Goal: Task Accomplishment & Management: Use online tool/utility

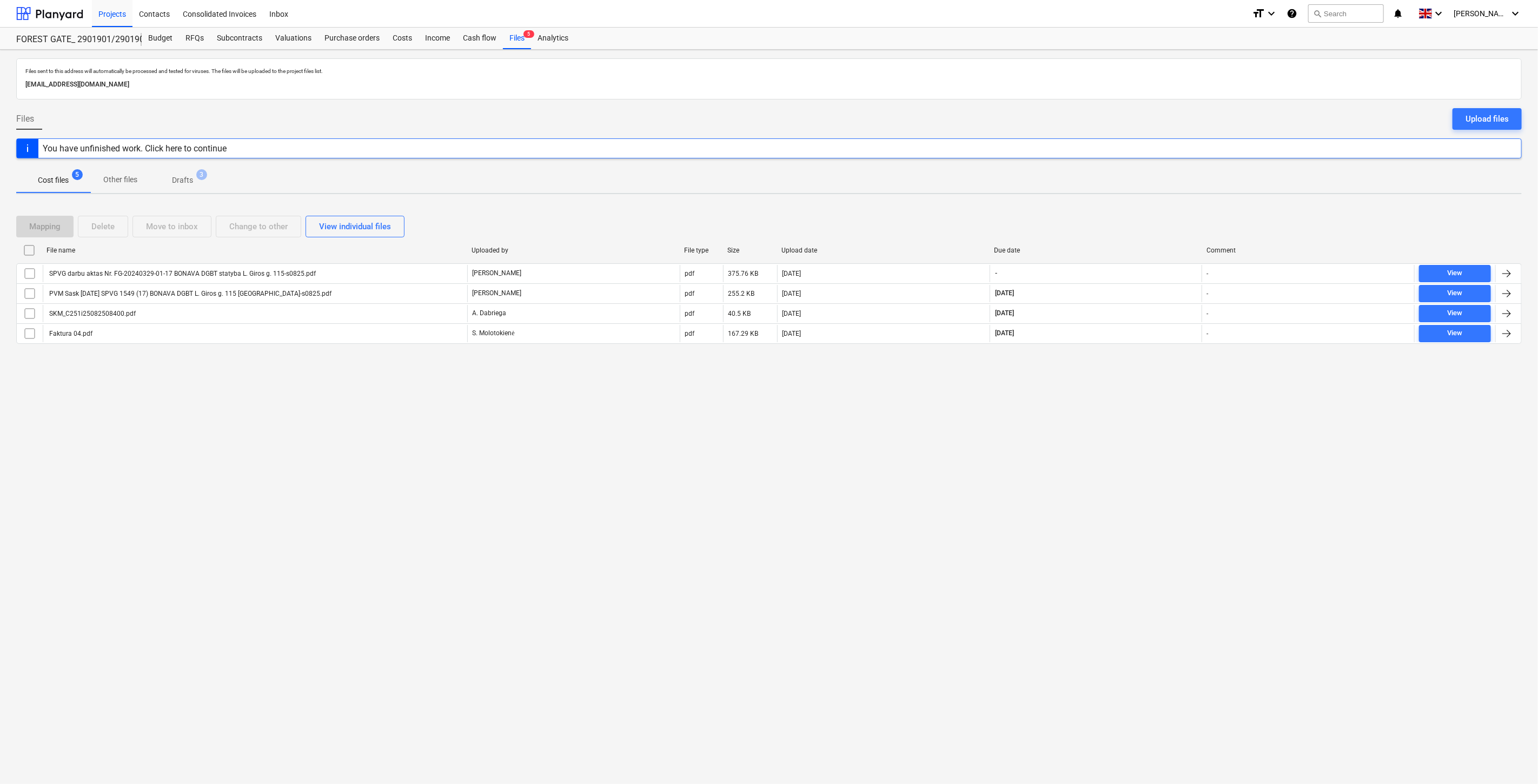
drag, startPoint x: 411, startPoint y: 433, endPoint x: 617, endPoint y: 411, distance: 207.2
click at [429, 431] on div "Files sent to this address will automatically be processed and tested for virus…" at bounding box center [769, 416] width 1538 height 735
click at [617, 411] on div "Files sent to this address will automatically be processed and tested for virus…" at bounding box center [769, 416] width 1538 height 735
click at [63, 15] on div at bounding box center [49, 13] width 67 height 27
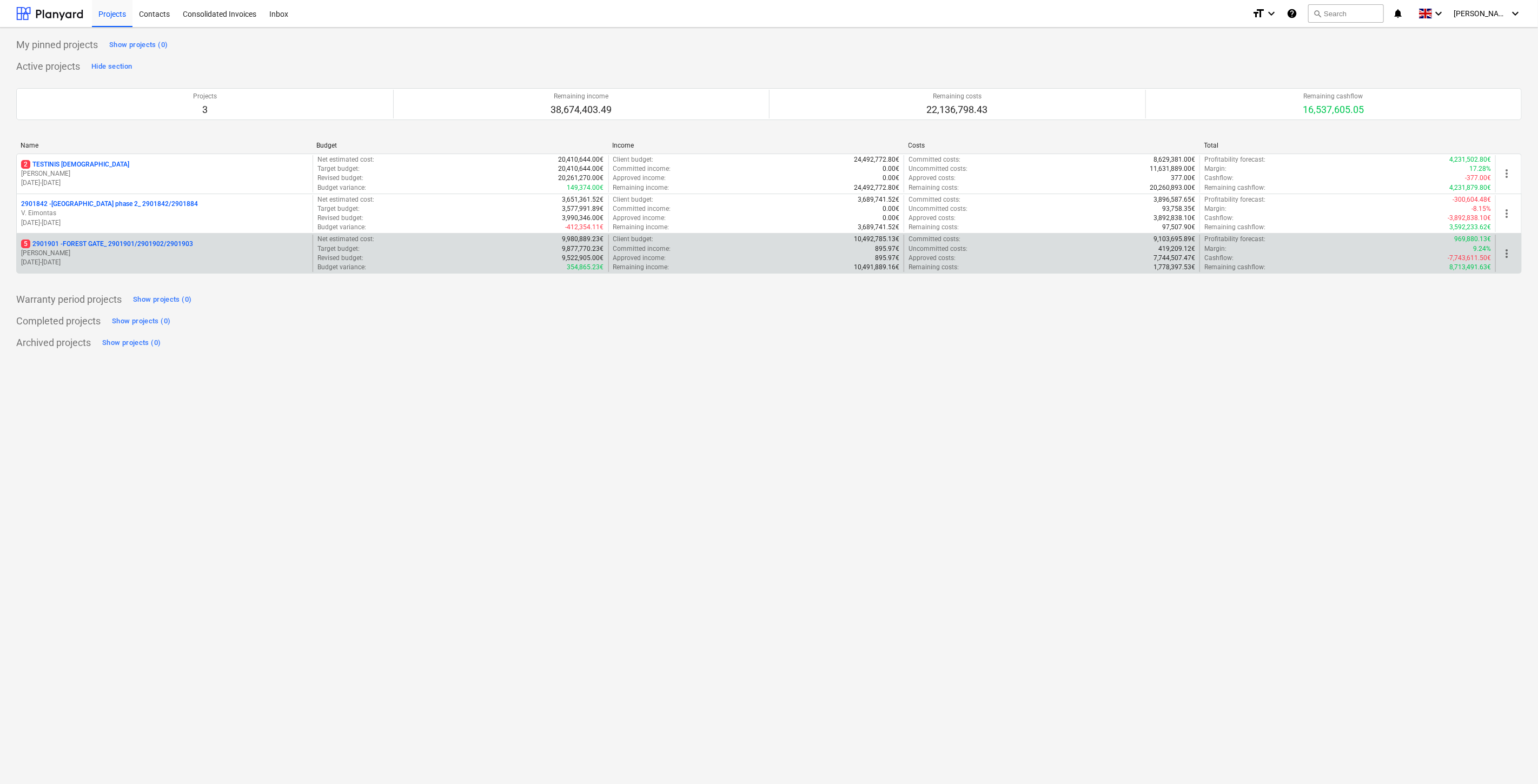
click at [160, 248] on p "5 2901901 - FOREST GATE_ 2901901/2901902/2901903" at bounding box center [107, 244] width 172 height 9
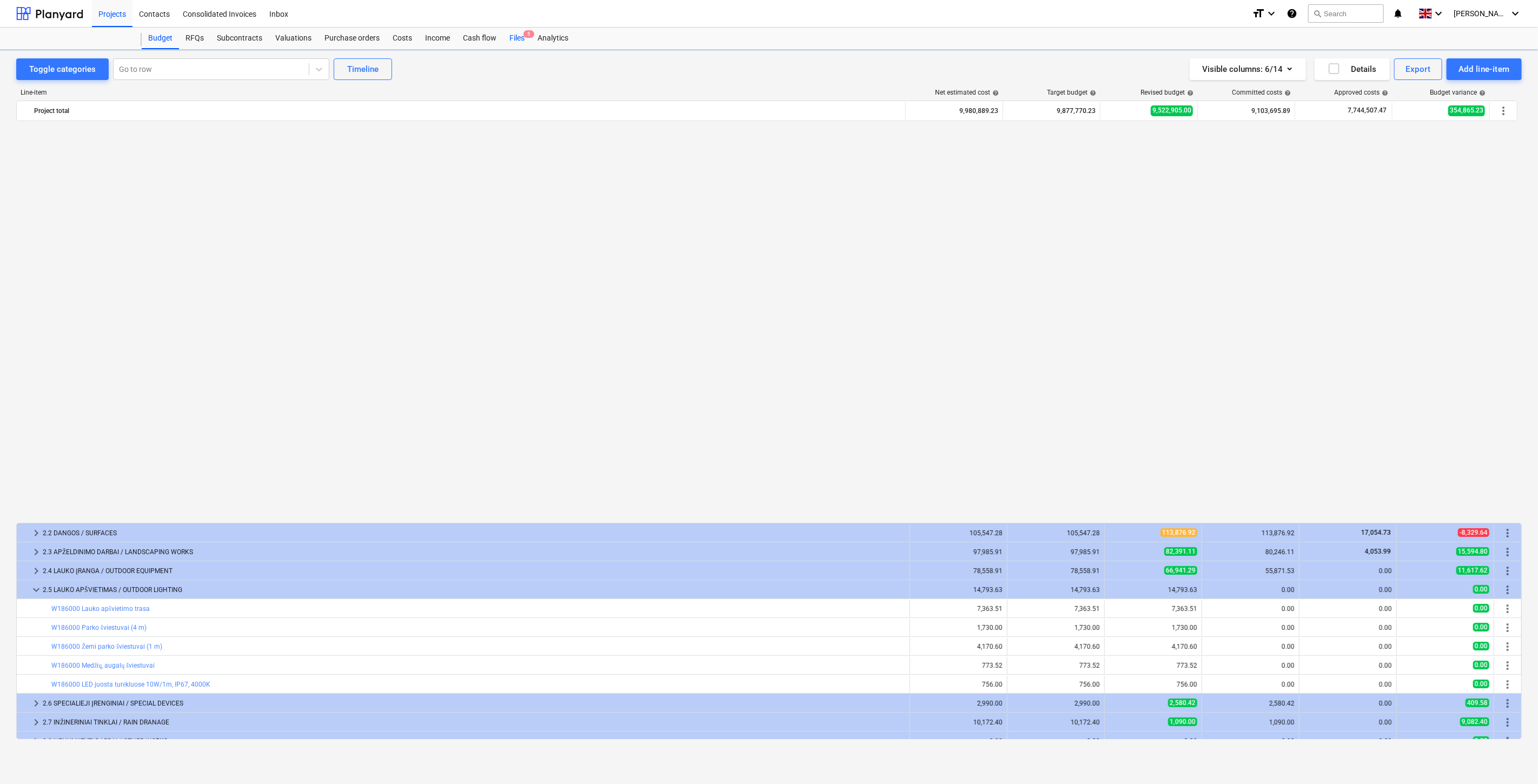
click at [524, 37] on span "5" at bounding box center [529, 34] width 11 height 8
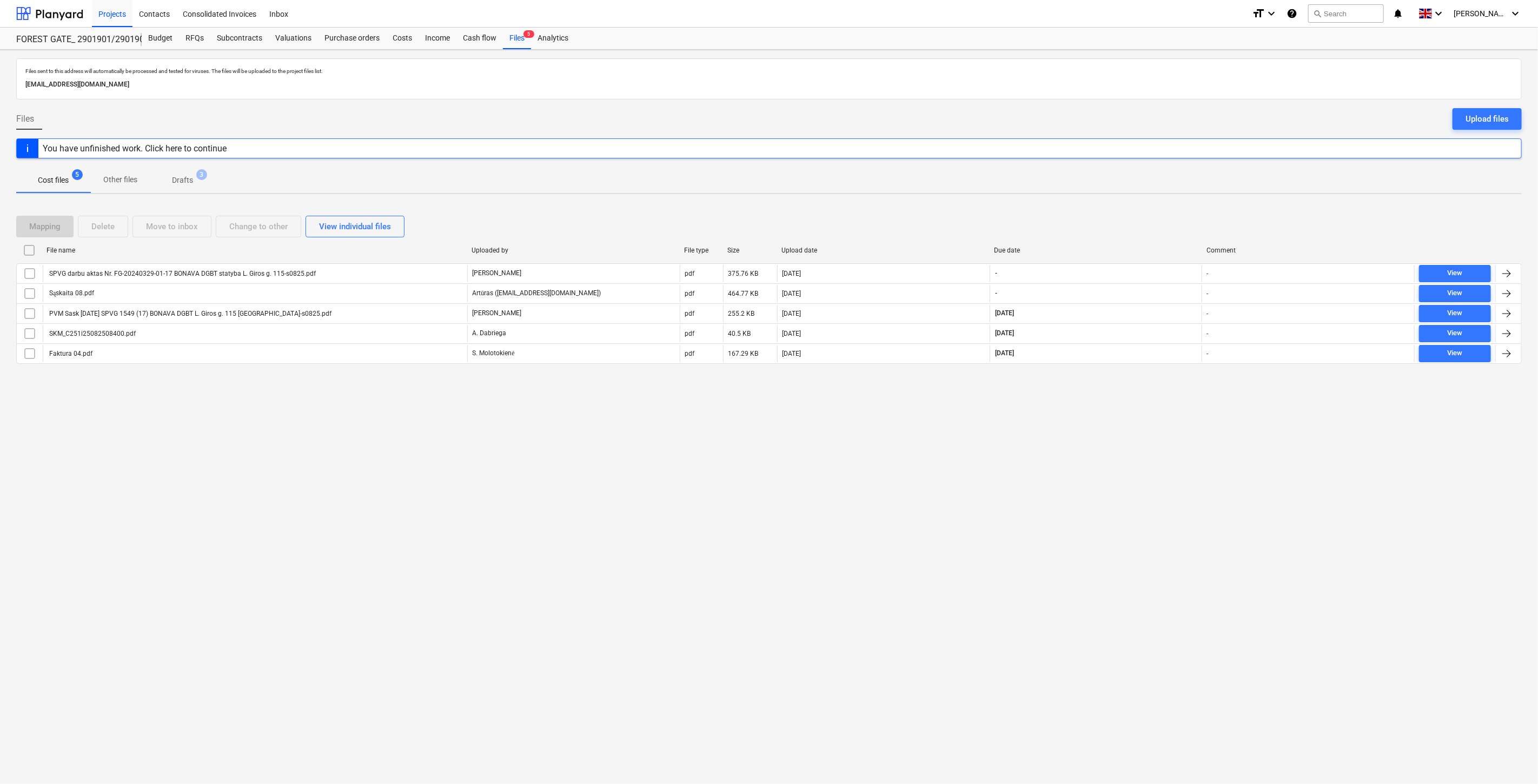
click at [1035, 528] on div "Files sent to this address will automatically be processed and tested for virus…" at bounding box center [769, 416] width 1538 height 735
click at [1058, 515] on div "Files sent to this address will automatically be processed and tested for virus…" at bounding box center [769, 416] width 1538 height 735
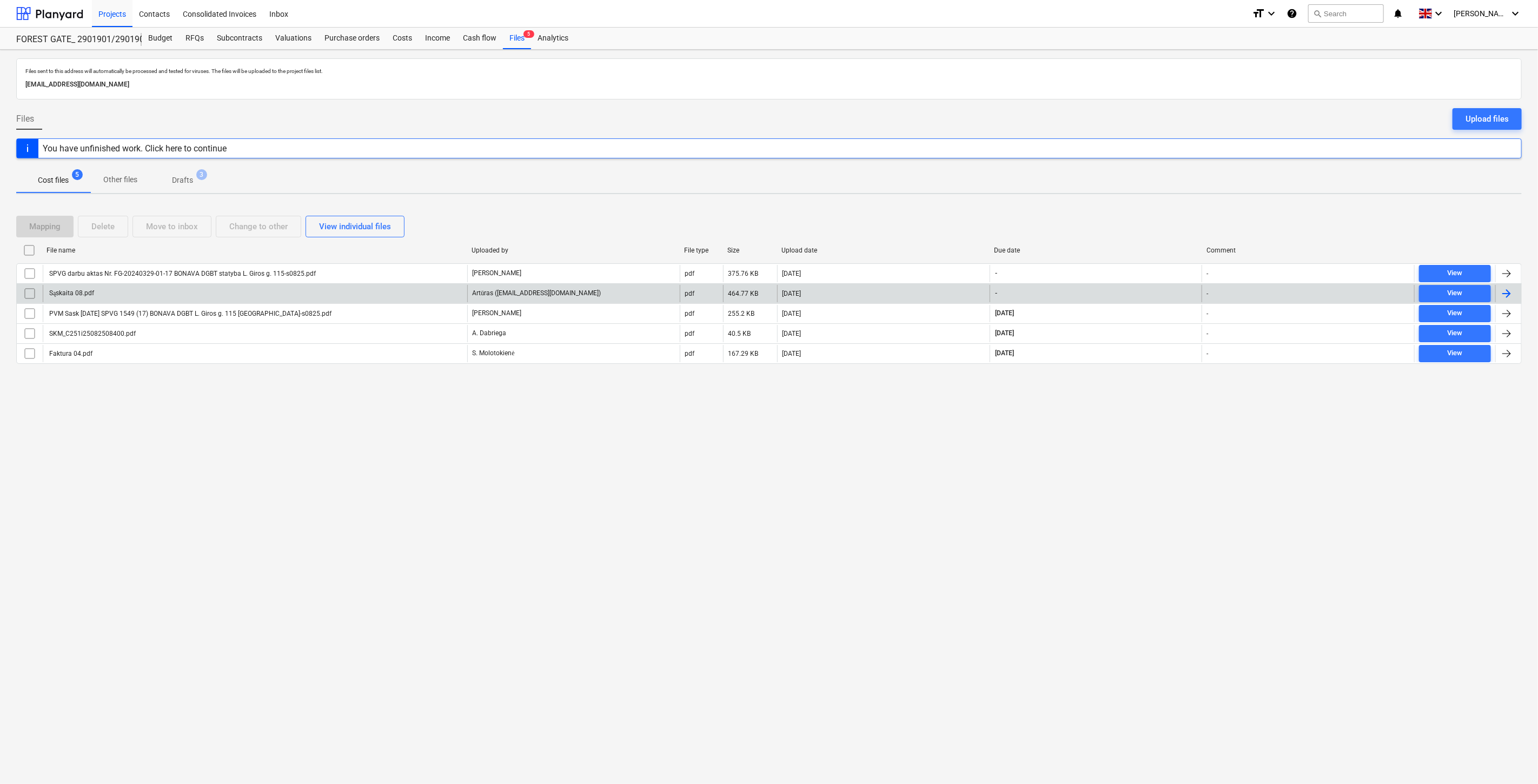
click at [390, 289] on div "Sąskaita 08.pdf" at bounding box center [255, 294] width 425 height 17
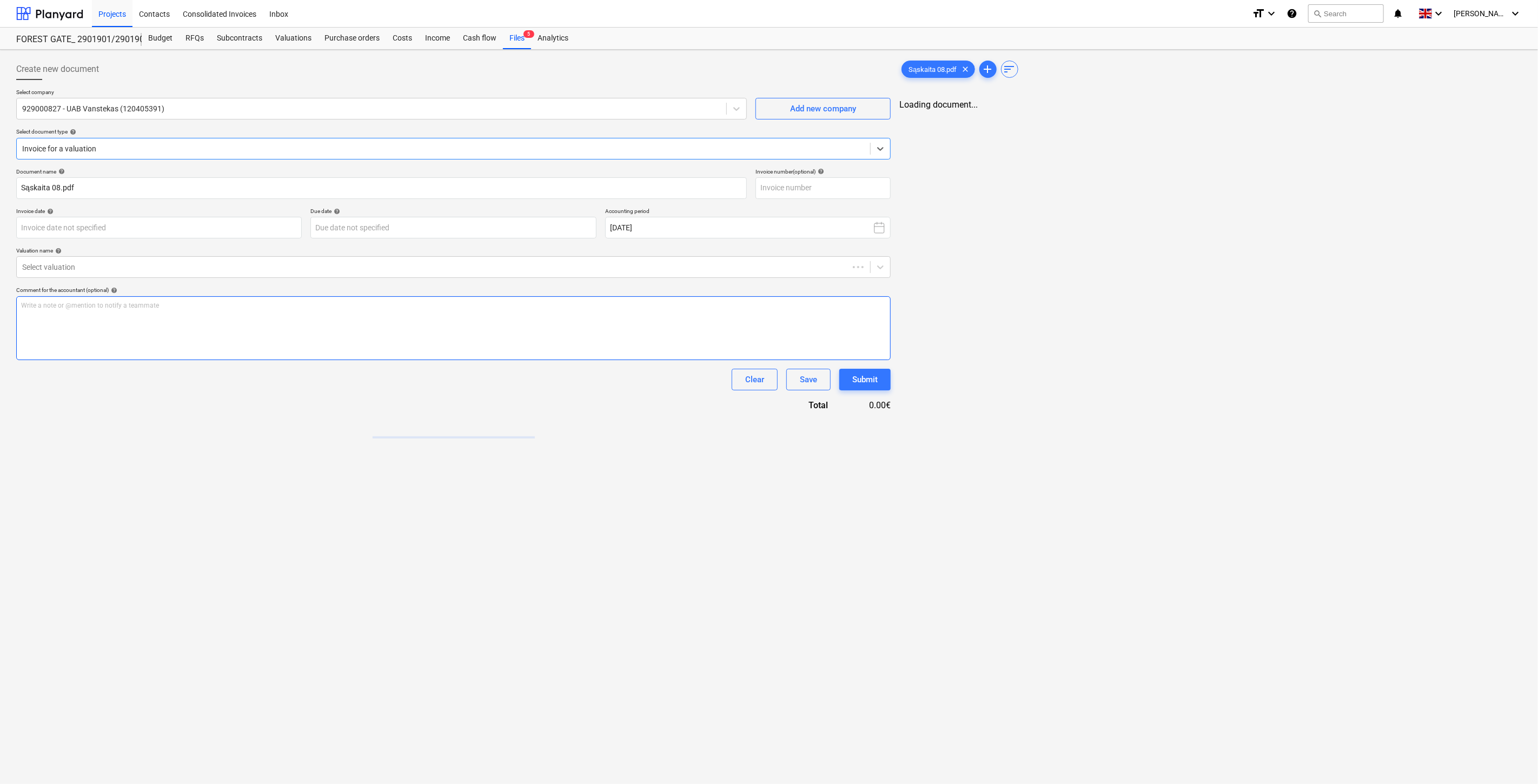
type input "Sąskaita 08.pdf"
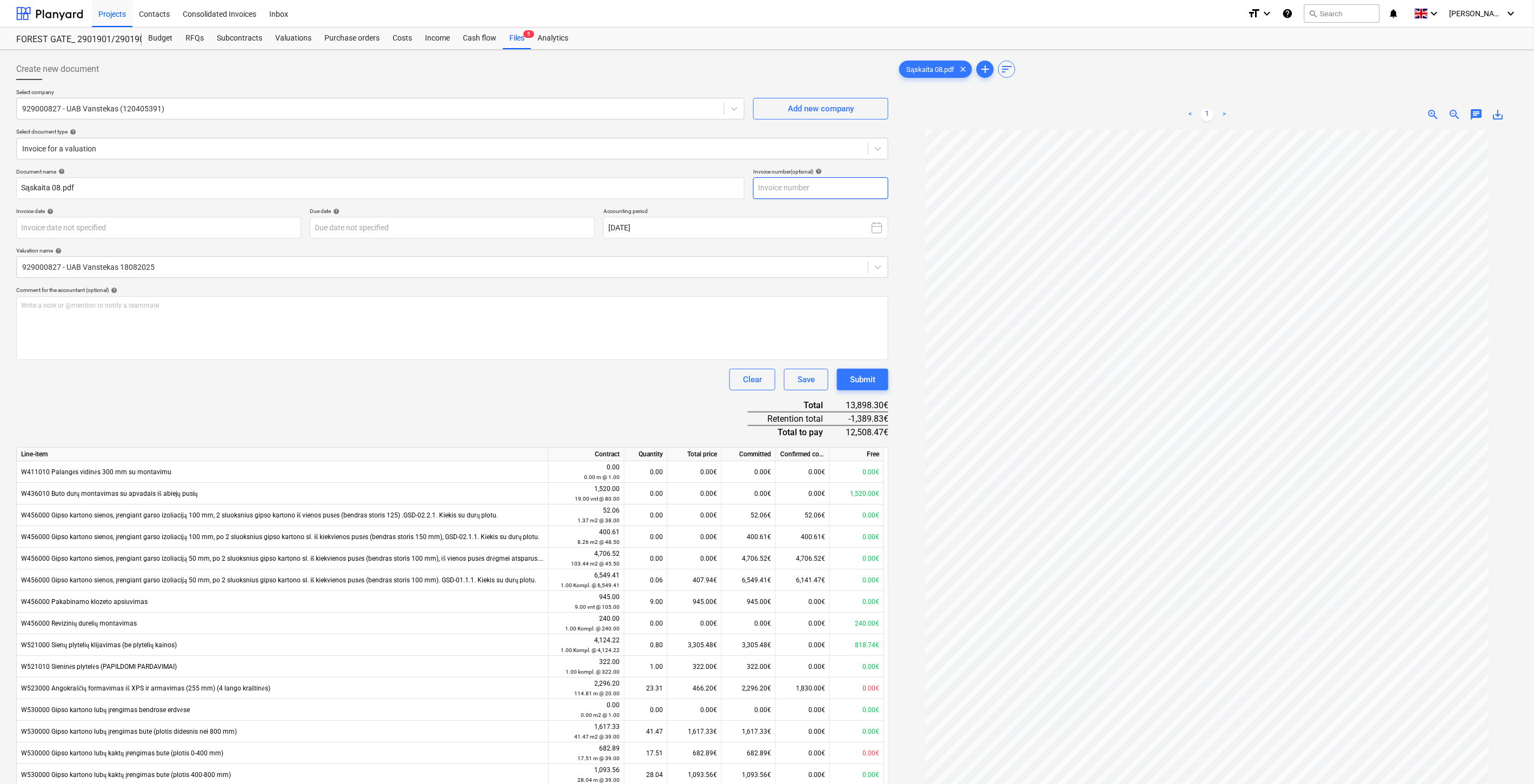
click at [802, 188] on input "text" at bounding box center [820, 188] width 135 height 22
type input "VANS971"
click at [248, 226] on body "This website stores cookies on your computer. These cookies are used to collect…" at bounding box center [767, 392] width 1534 height 784
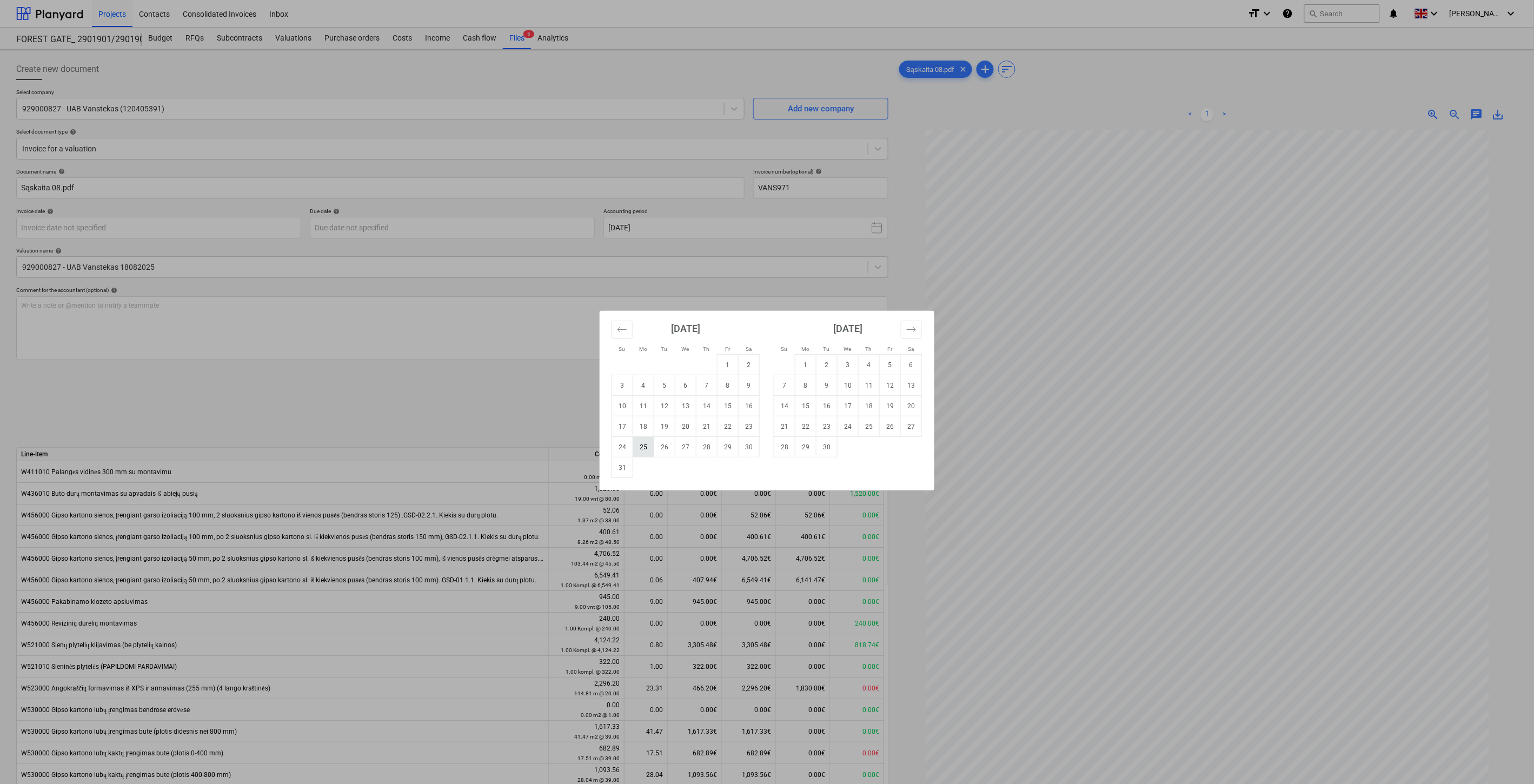
click at [643, 449] on td "25" at bounding box center [643, 447] width 21 height 21
type input "[DATE]"
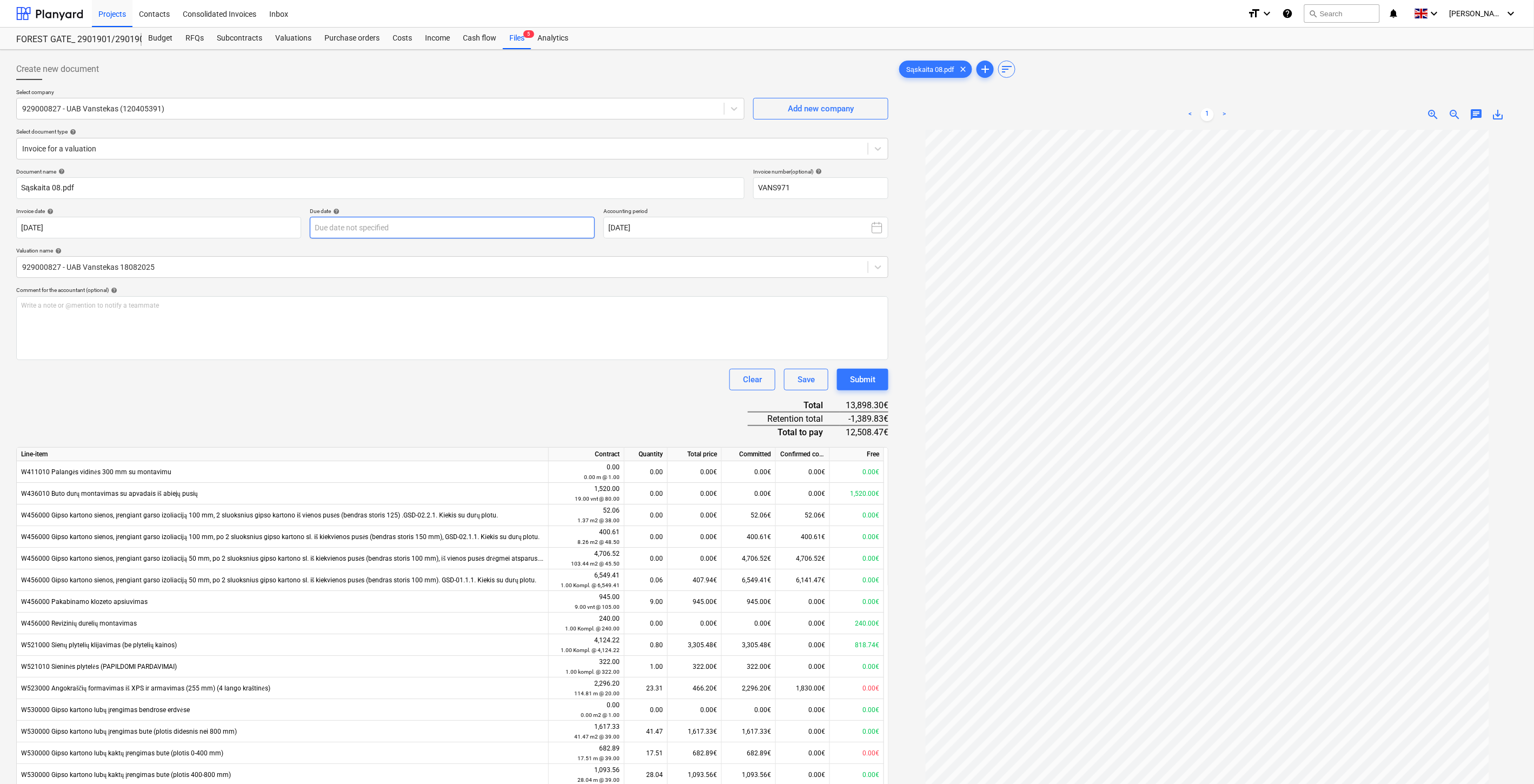
click at [478, 226] on body "This website stores cookies on your computer. These cookies are used to collect…" at bounding box center [767, 392] width 1534 height 784
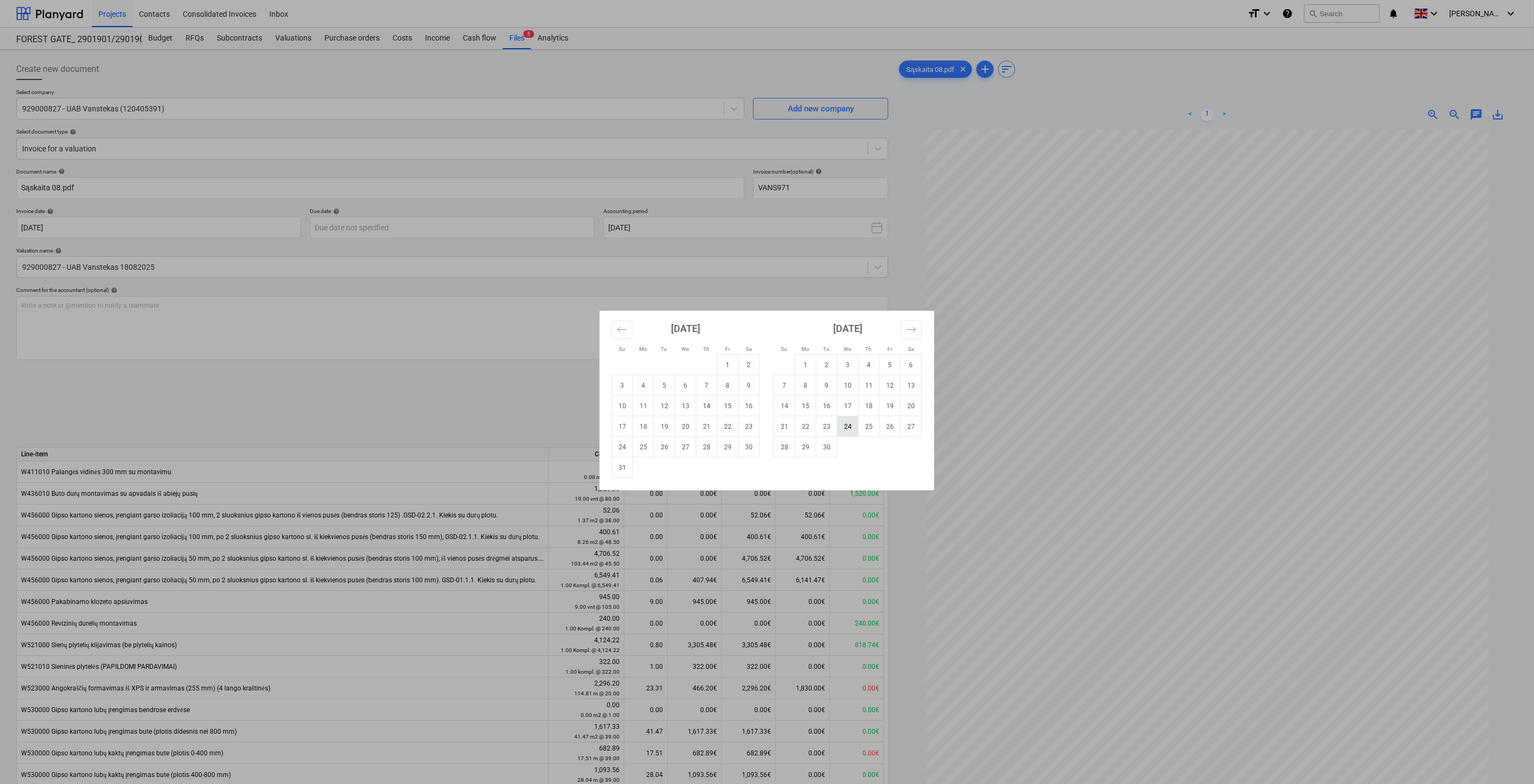
click at [843, 425] on td "24" at bounding box center [847, 426] width 21 height 21
type input "[DATE]"
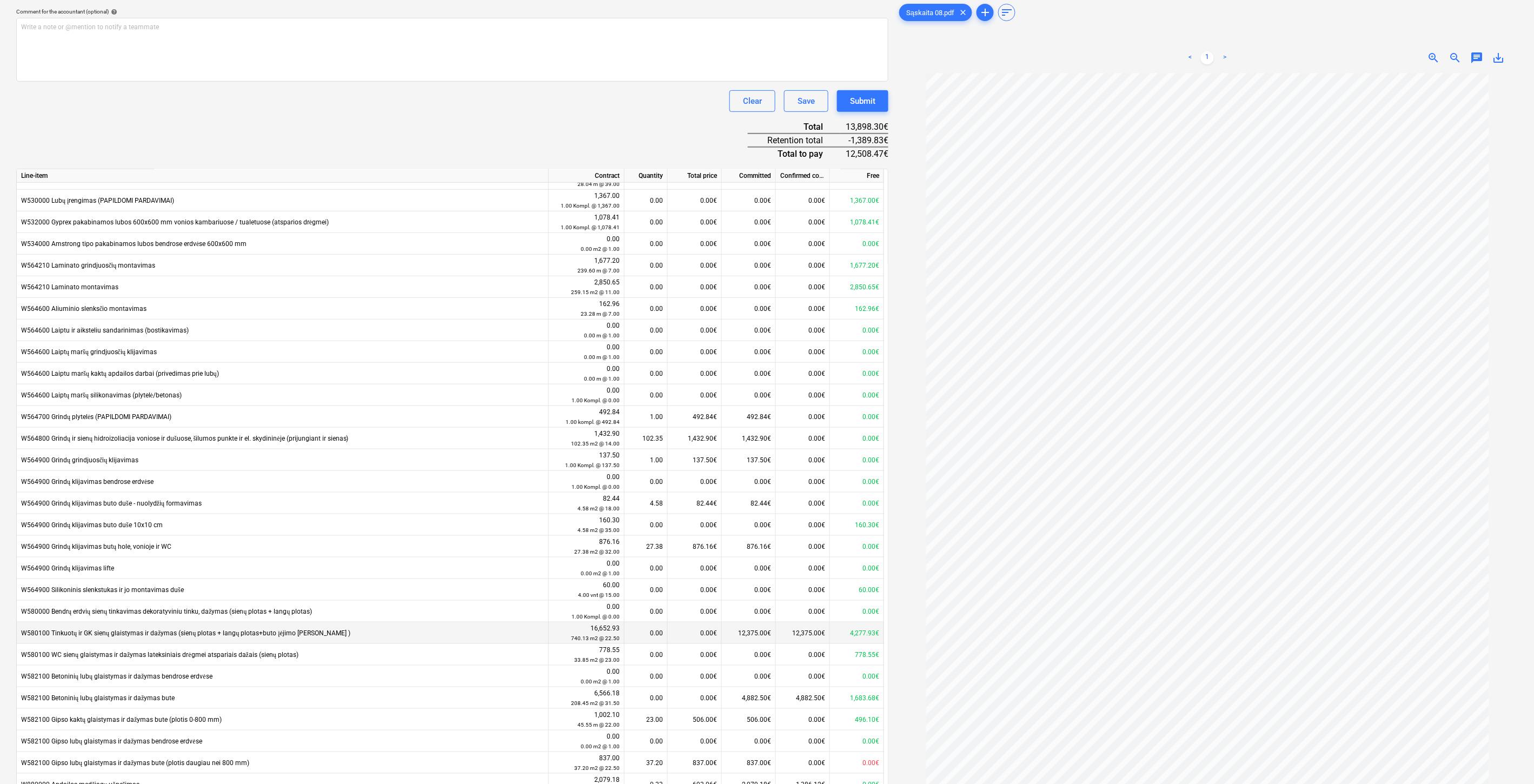
scroll to position [330, 0]
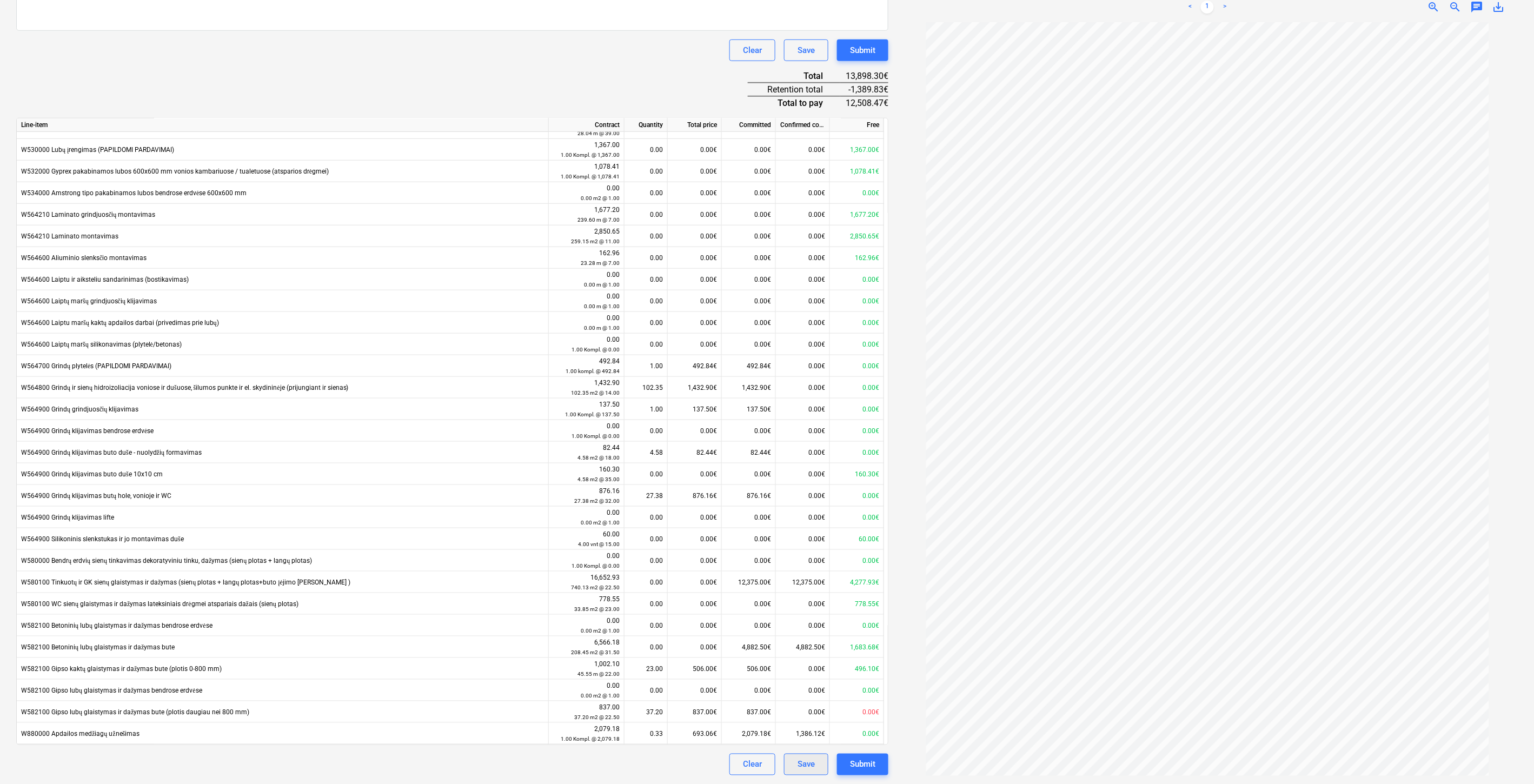
click at [808, 761] on div "Save" at bounding box center [806, 765] width 17 height 14
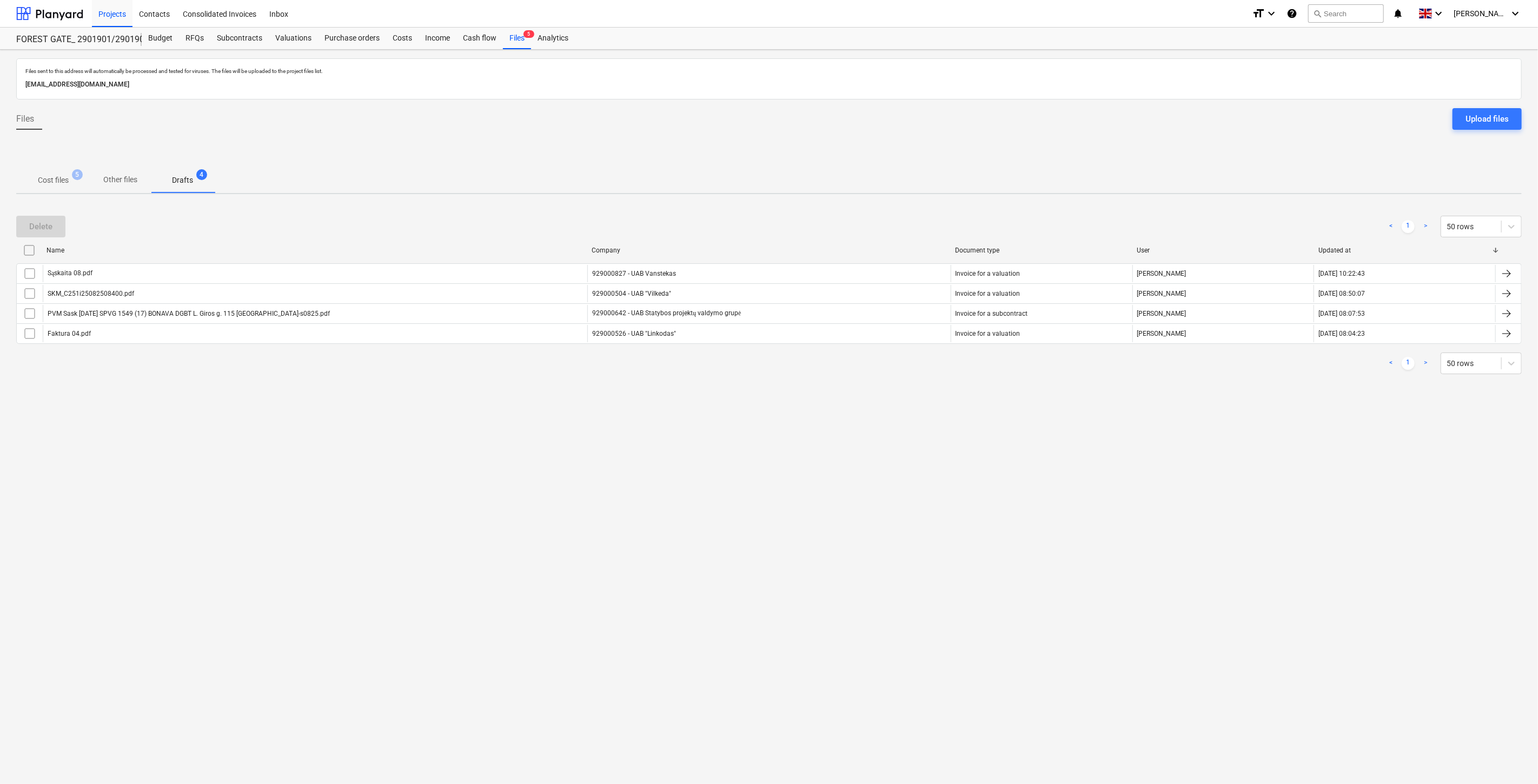
click at [848, 480] on div "Files sent to this address will automatically be processed and tested for virus…" at bounding box center [769, 416] width 1538 height 735
click at [867, 470] on div "Files sent to this address will automatically be processed and tested for virus…" at bounding box center [769, 416] width 1538 height 735
click at [881, 460] on div "Files sent to this address will automatically be processed and tested for virus…" at bounding box center [769, 416] width 1538 height 735
click at [900, 451] on div "Files sent to this address will automatically be processed and tested for virus…" at bounding box center [769, 416] width 1538 height 735
click at [59, 180] on p "Cost files" at bounding box center [53, 180] width 31 height 12
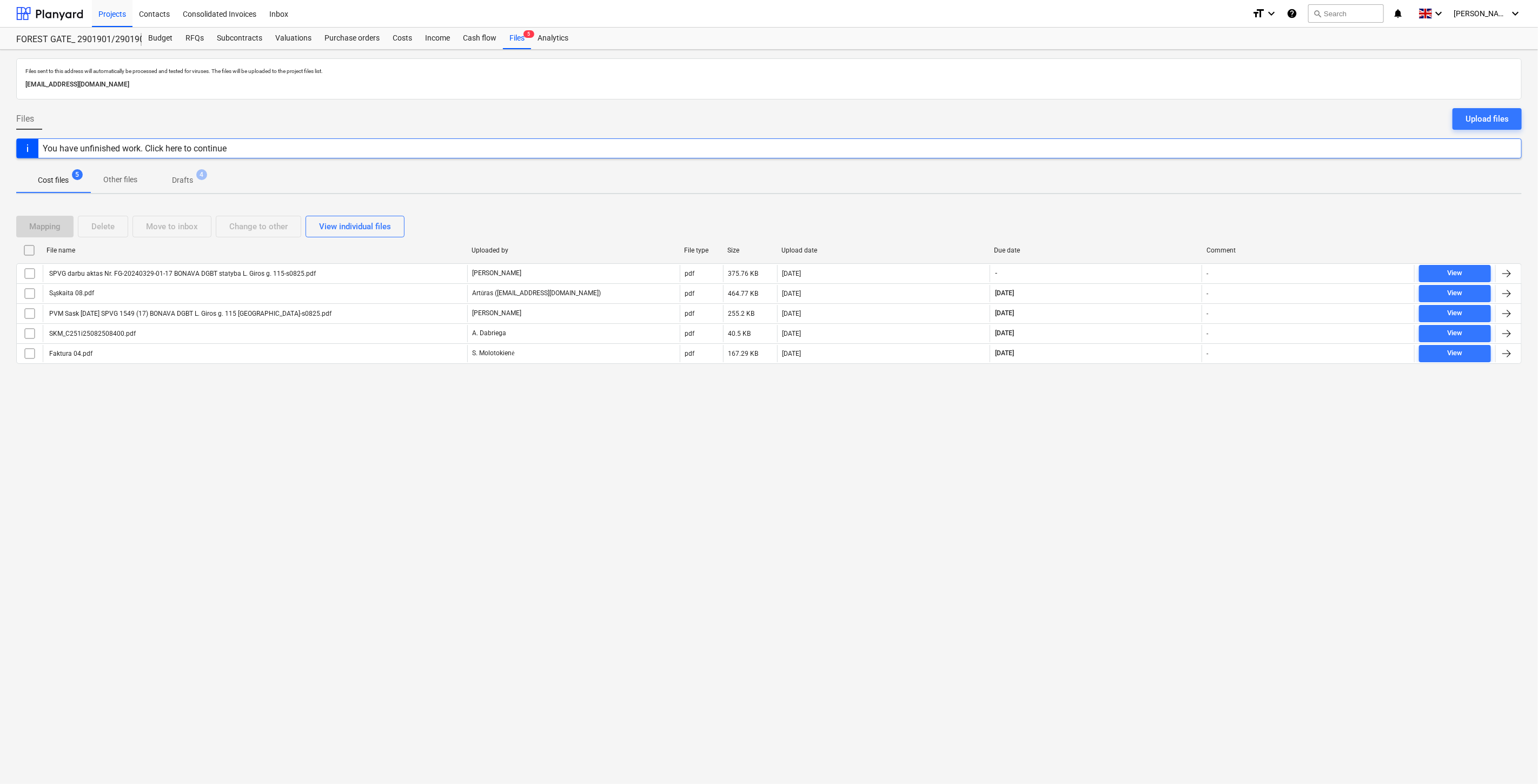
click at [1099, 488] on div "Files sent to this address will automatically be processed and tested for virus…" at bounding box center [769, 416] width 1538 height 735
click at [1132, 448] on div "Files sent to this address will automatically be processed and tested for virus…" at bounding box center [769, 416] width 1538 height 735
drag, startPoint x: 1126, startPoint y: 226, endPoint x: 1153, endPoint y: 216, distance: 28.8
click at [1126, 226] on div "Mapping Delete Move to inbox Change to other View individual files" at bounding box center [769, 226] width 1506 height 22
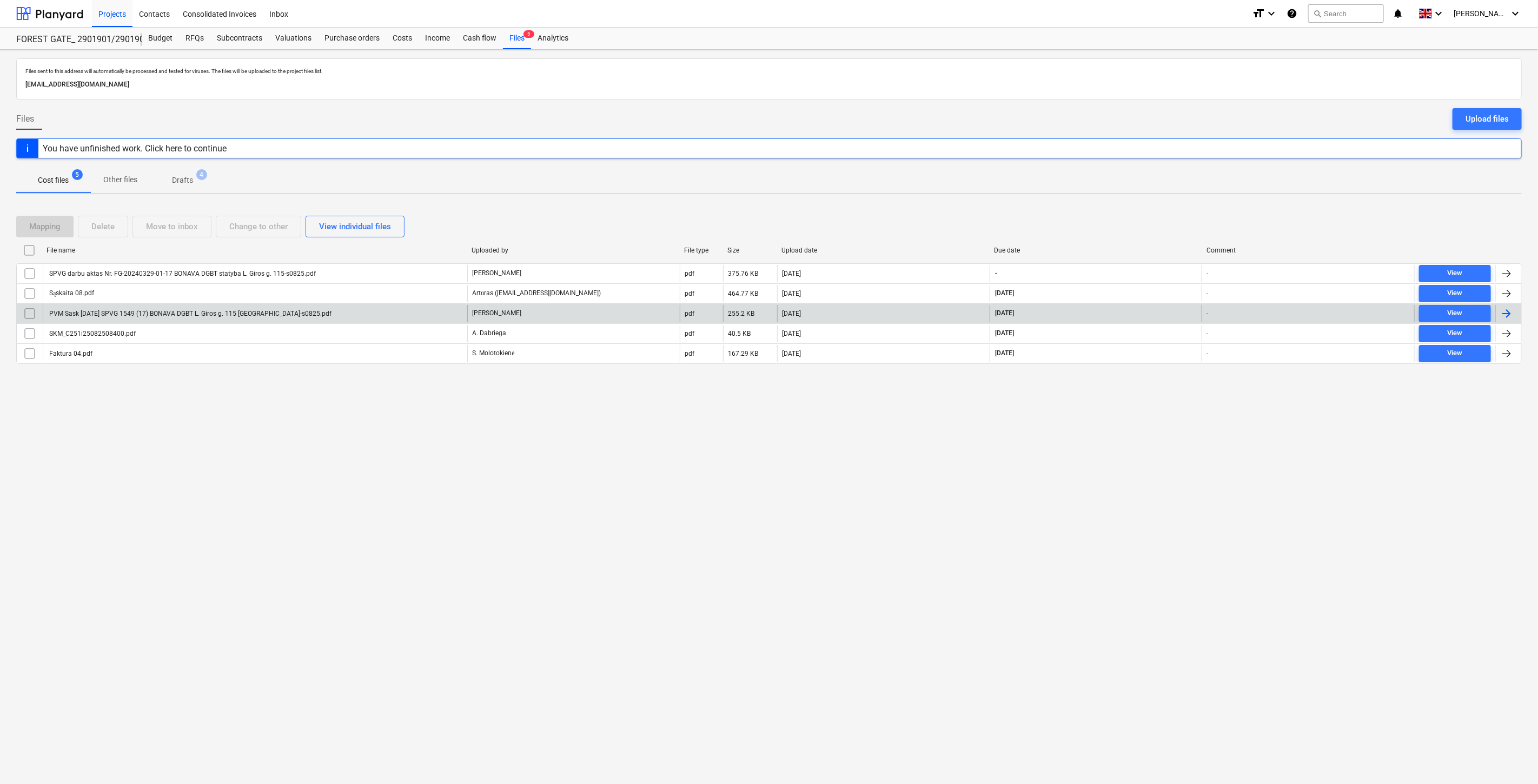
drag, startPoint x: 1153, startPoint y: 216, endPoint x: 106, endPoint y: 319, distance: 1052.1
click at [1152, 216] on div "Mapping Delete Move to inbox Change to other View individual files" at bounding box center [769, 226] width 1506 height 22
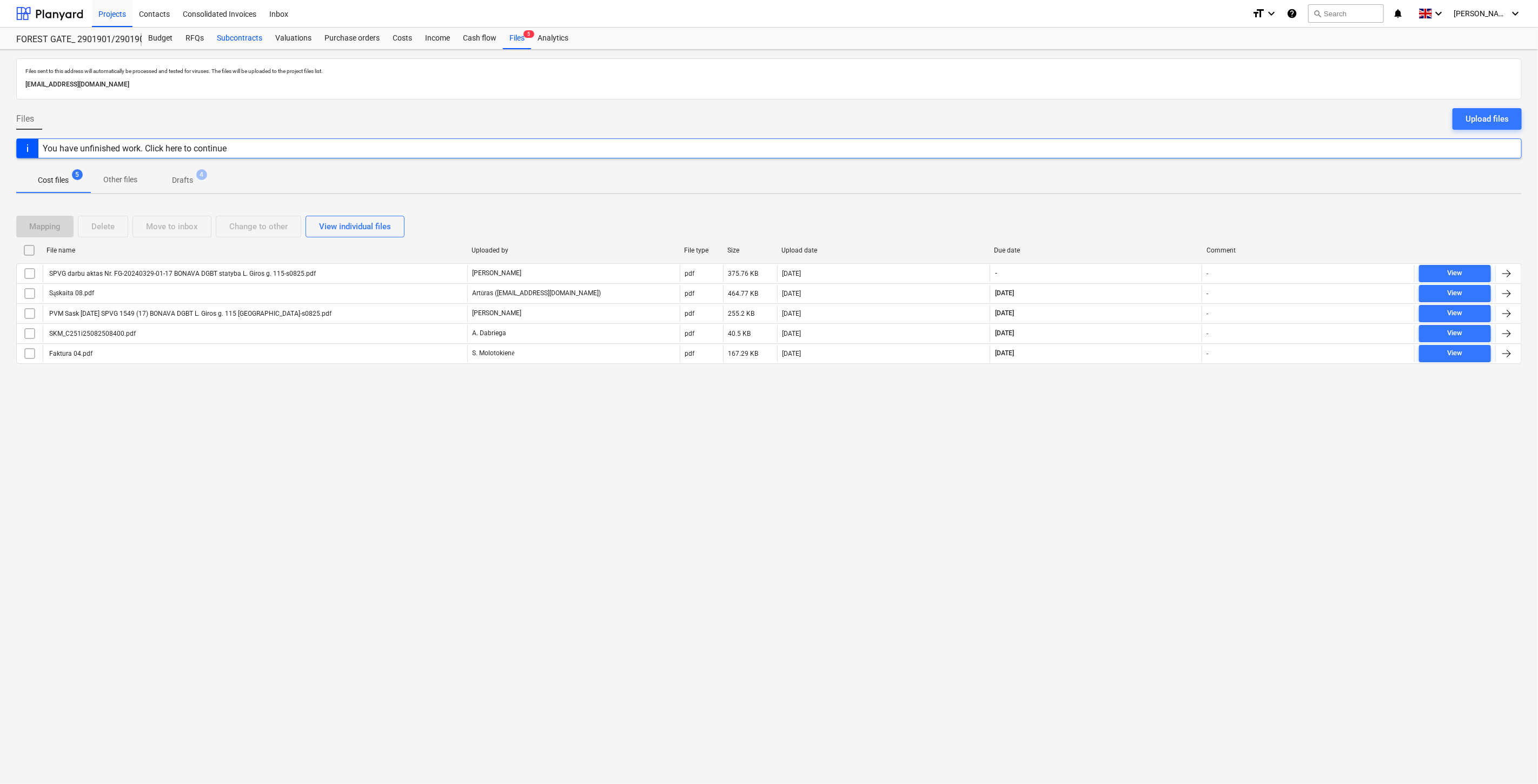
click at [216, 37] on div "Subcontracts" at bounding box center [239, 39] width 59 height 22
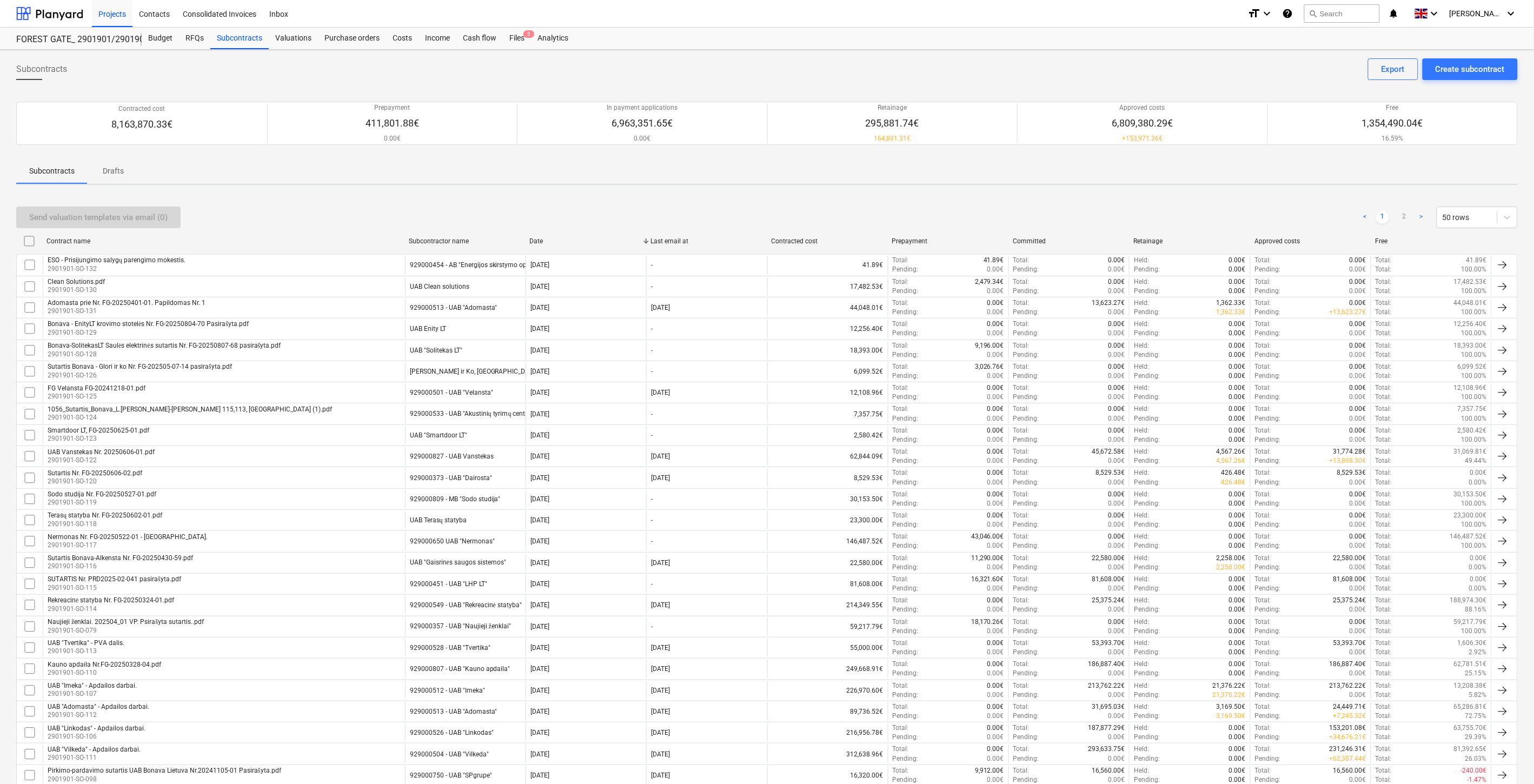
click at [900, 206] on div "Send valuation templates via email (0) < 1 2 > 50 rows" at bounding box center [767, 217] width 1502 height 22
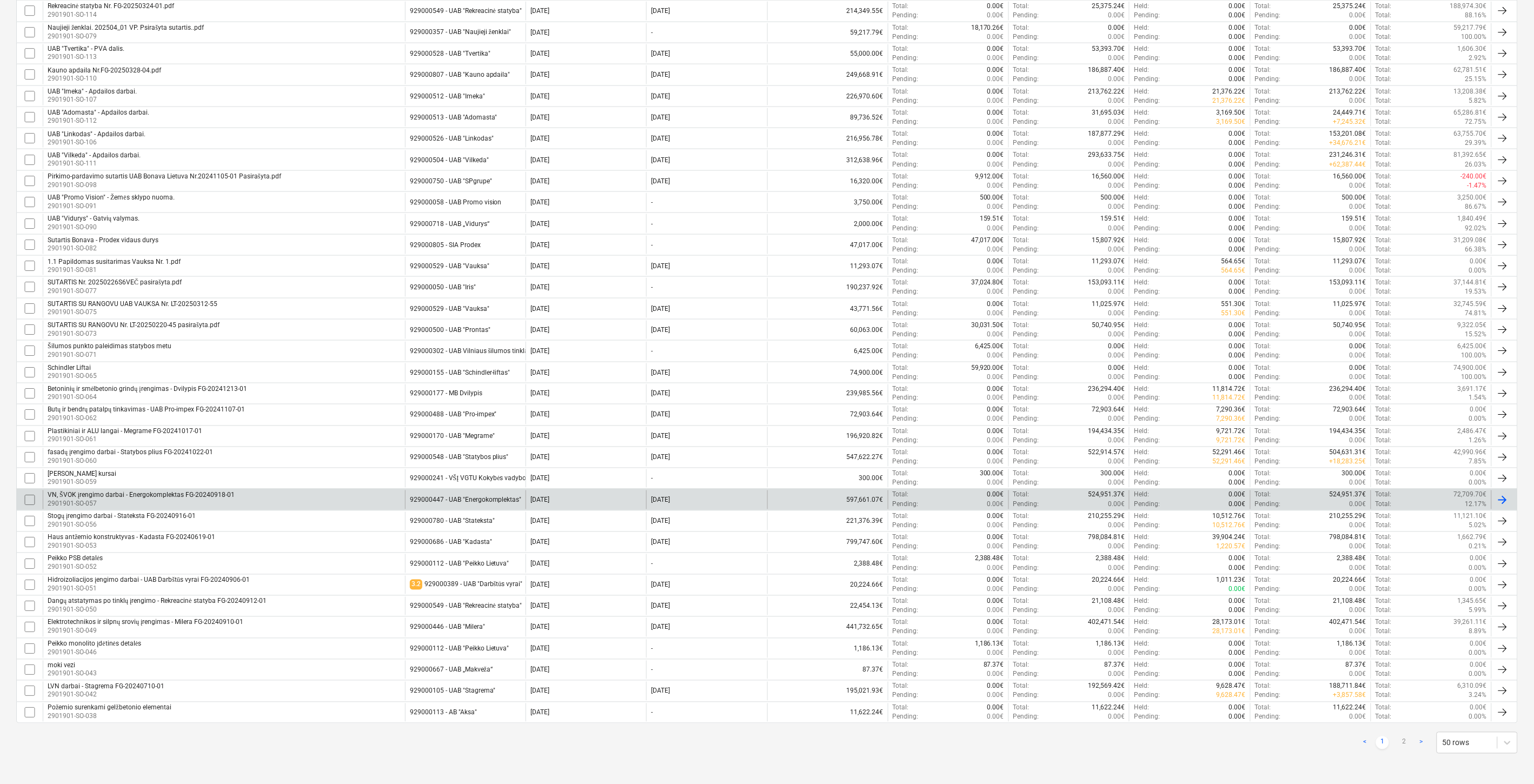
click at [355, 493] on div "VN, ŠVOK įrengimo darbai - Energokomplektas FG-20240918-01 2901901-SO-057" at bounding box center [223, 500] width 362 height 19
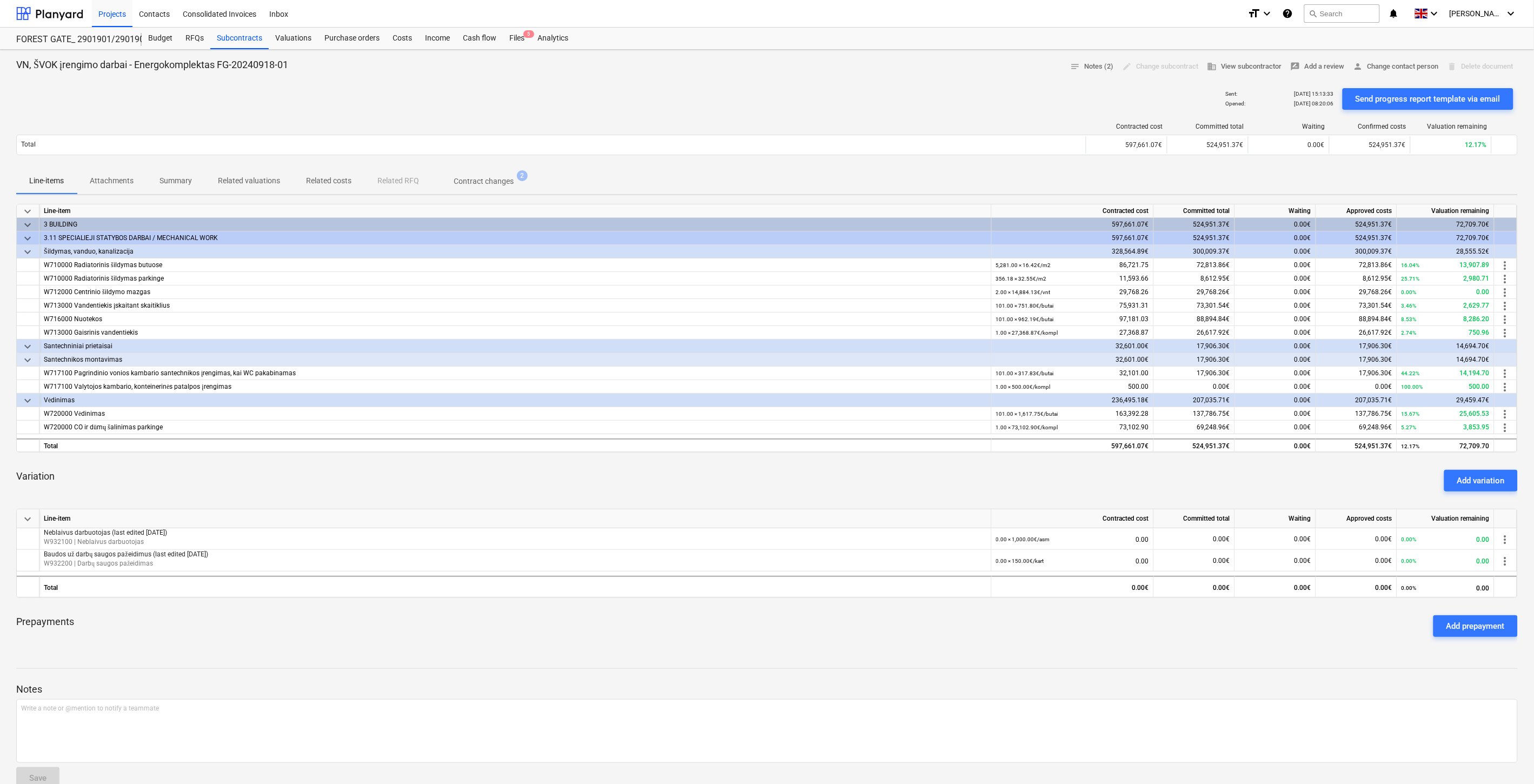
click at [721, 477] on div "Variation Add variation" at bounding box center [767, 480] width 1502 height 39
drag, startPoint x: 742, startPoint y: 477, endPoint x: 533, endPoint y: 462, distance: 209.5
click at [741, 477] on div "Variation Add variation" at bounding box center [767, 480] width 1502 height 39
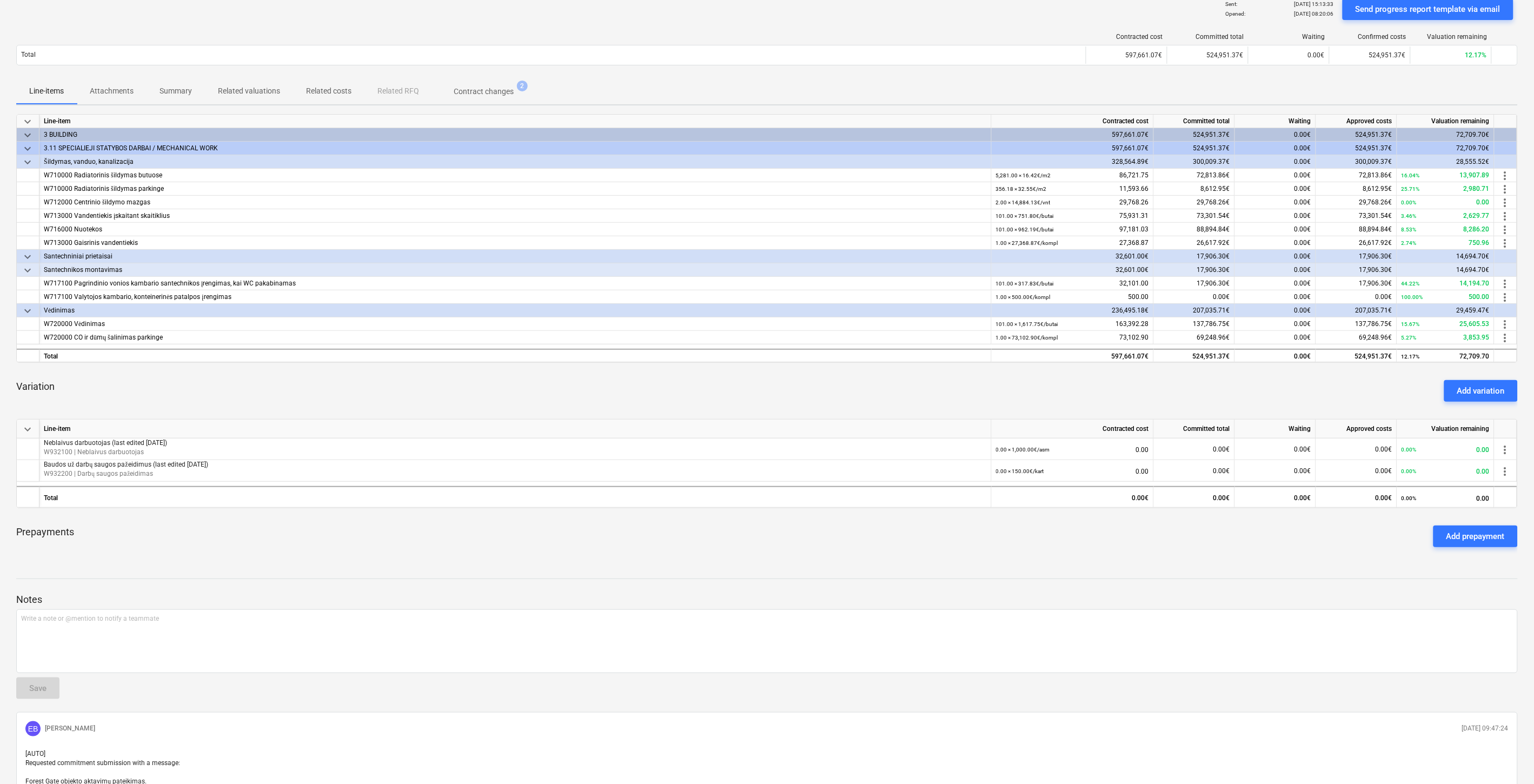
scroll to position [120, 0]
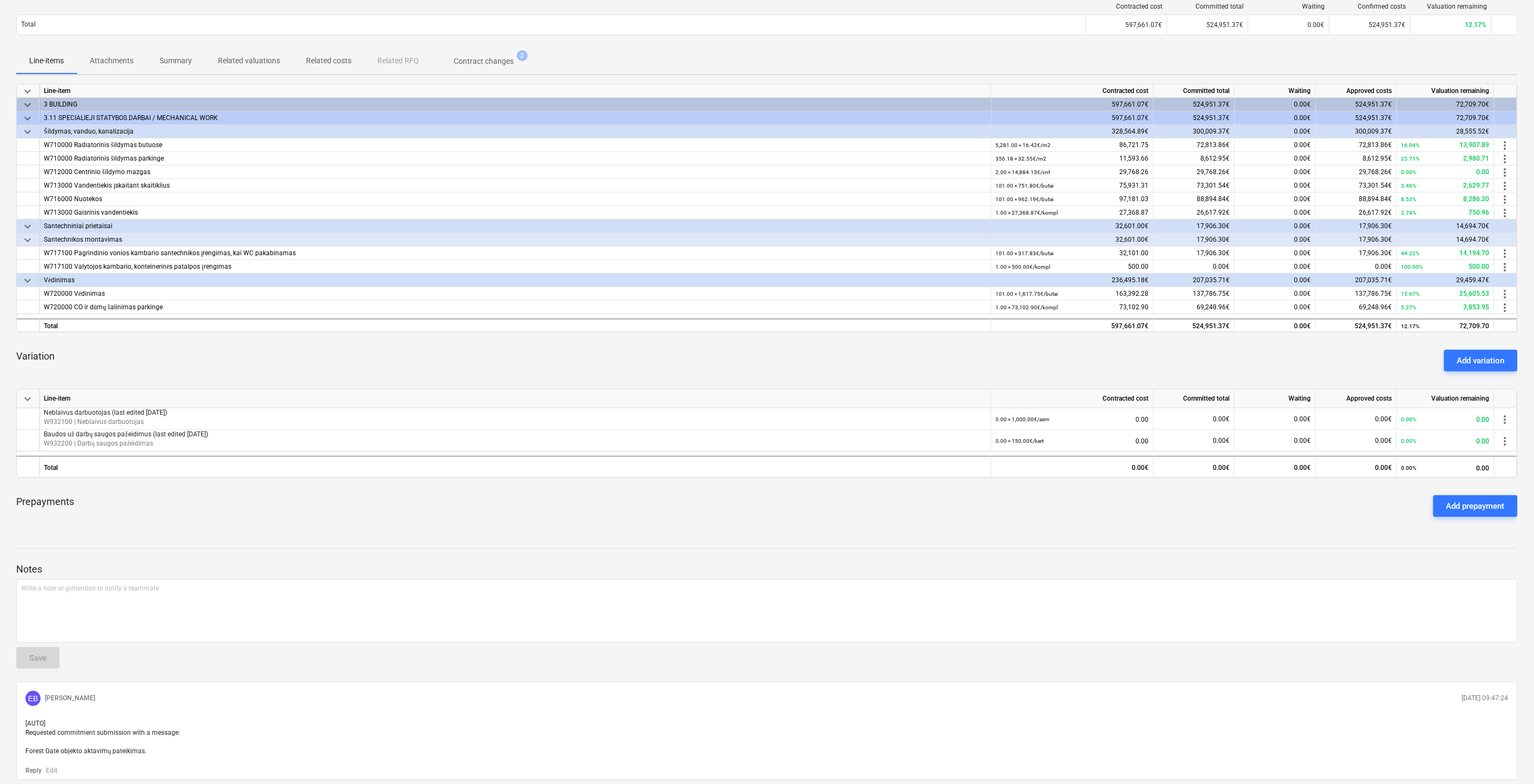
click at [652, 360] on div "Variation Add variation" at bounding box center [767, 361] width 1502 height 39
click at [678, 357] on div "Variation Add variation" at bounding box center [767, 361] width 1502 height 39
click at [785, 365] on div "Variation Add variation" at bounding box center [767, 361] width 1502 height 39
click at [809, 360] on div "Variation Add variation" at bounding box center [767, 361] width 1502 height 39
click at [1488, 363] on div "Add variation" at bounding box center [1481, 361] width 48 height 14
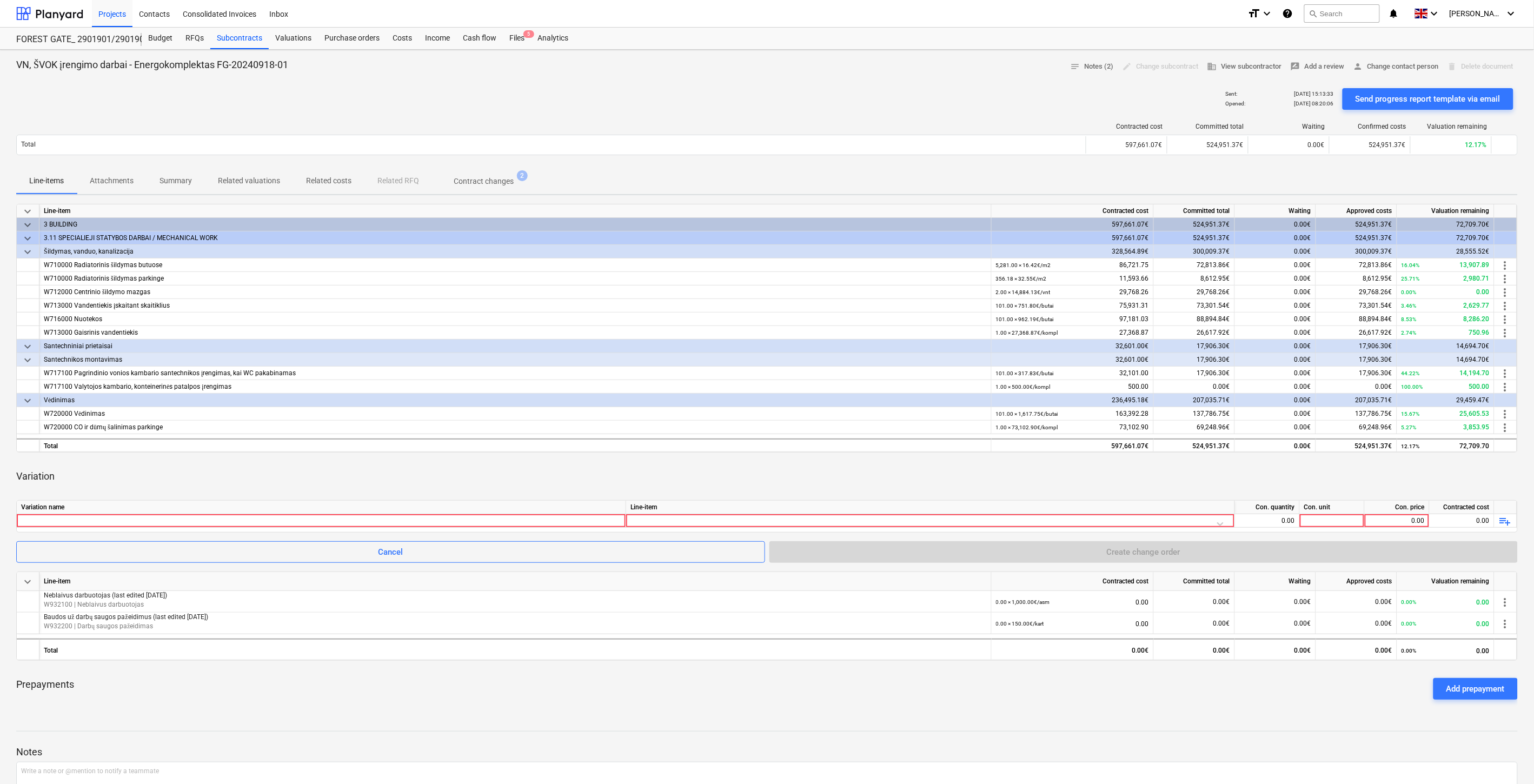
drag, startPoint x: 760, startPoint y: 482, endPoint x: 618, endPoint y: 482, distance: 142.0
click at [760, 482] on div "Variation" at bounding box center [767, 476] width 1502 height 30
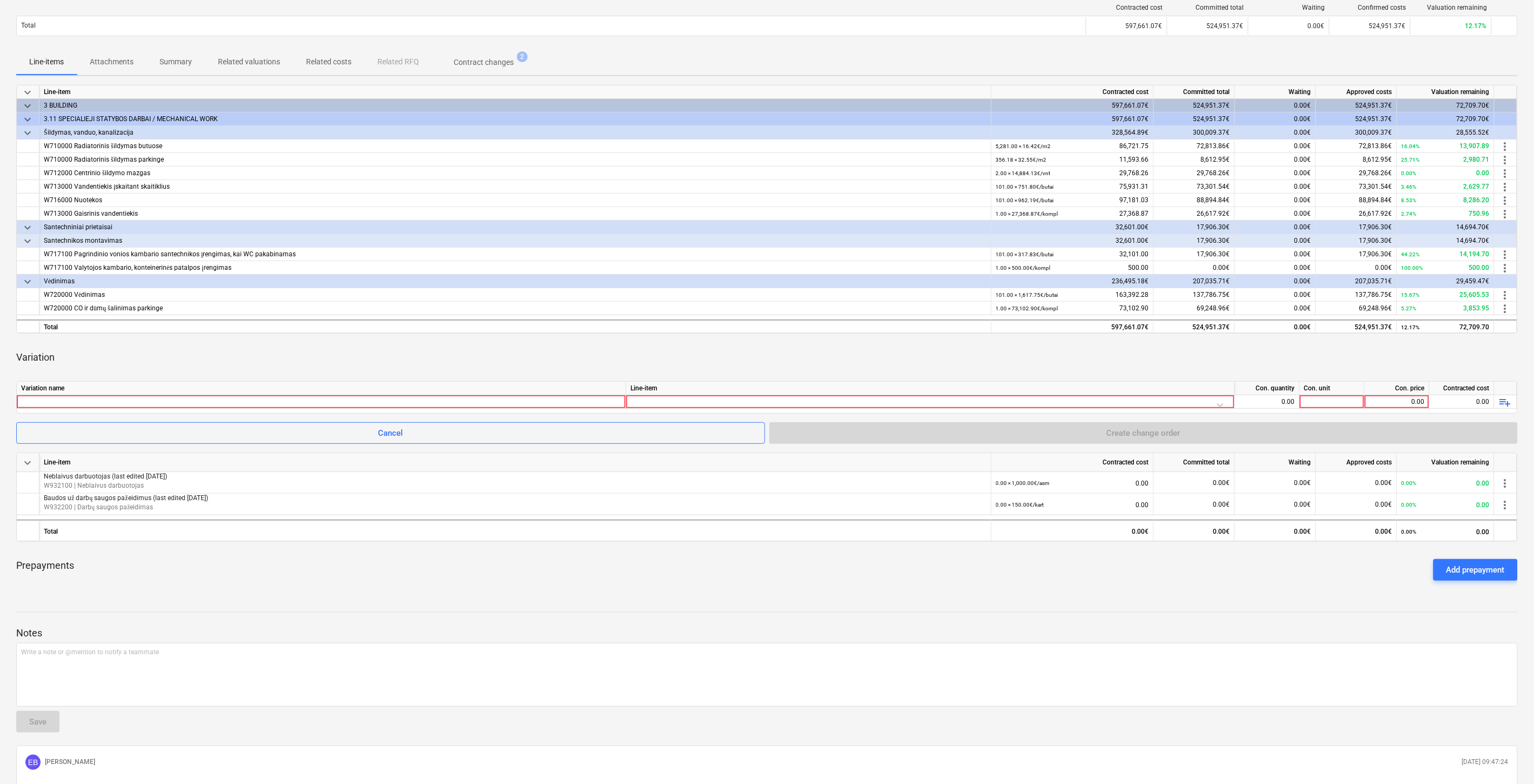
scroll to position [120, 0]
click at [1505, 399] on span "playlist_add" at bounding box center [1505, 401] width 13 height 13
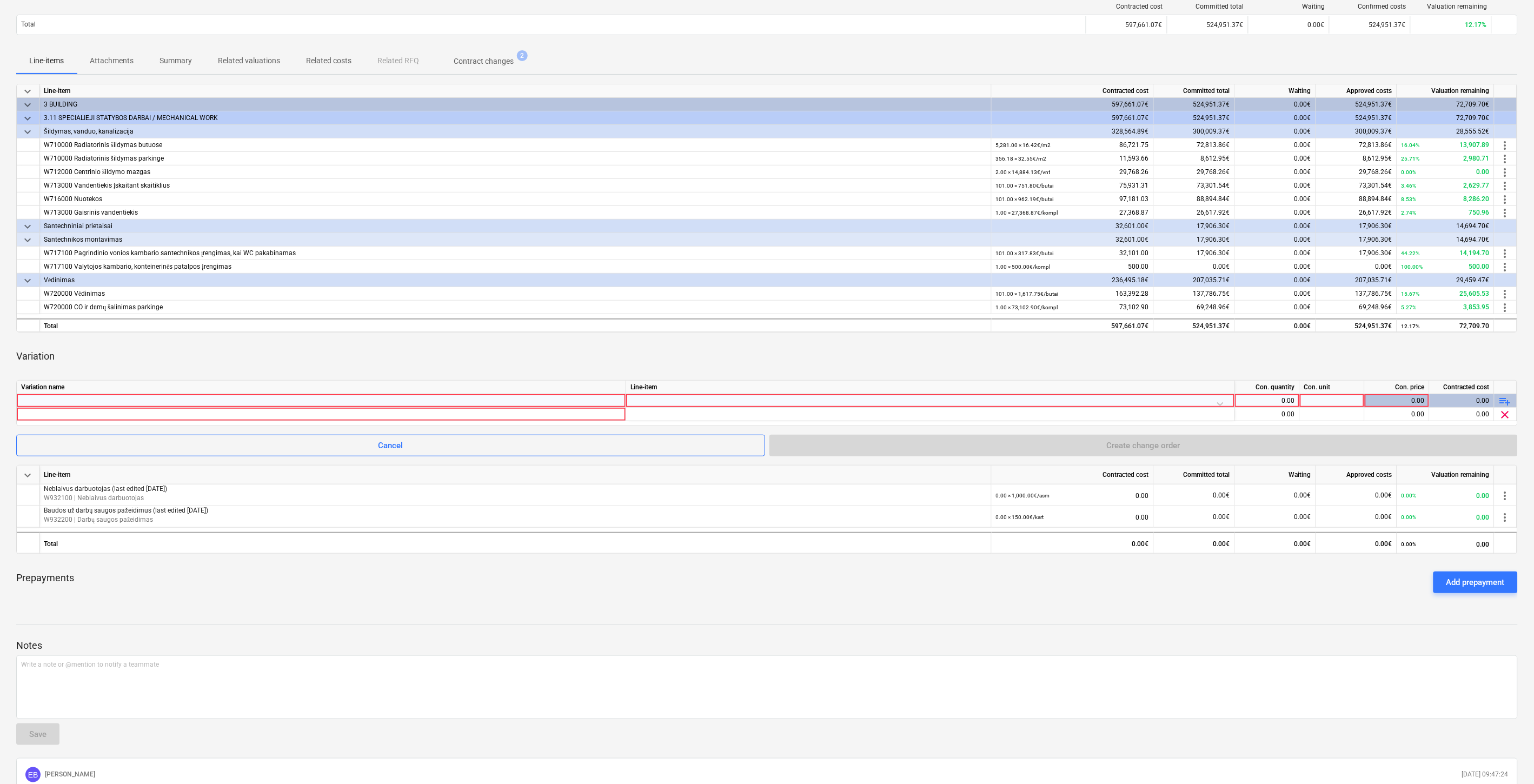
click at [1506, 399] on span "playlist_add" at bounding box center [1505, 401] width 13 height 13
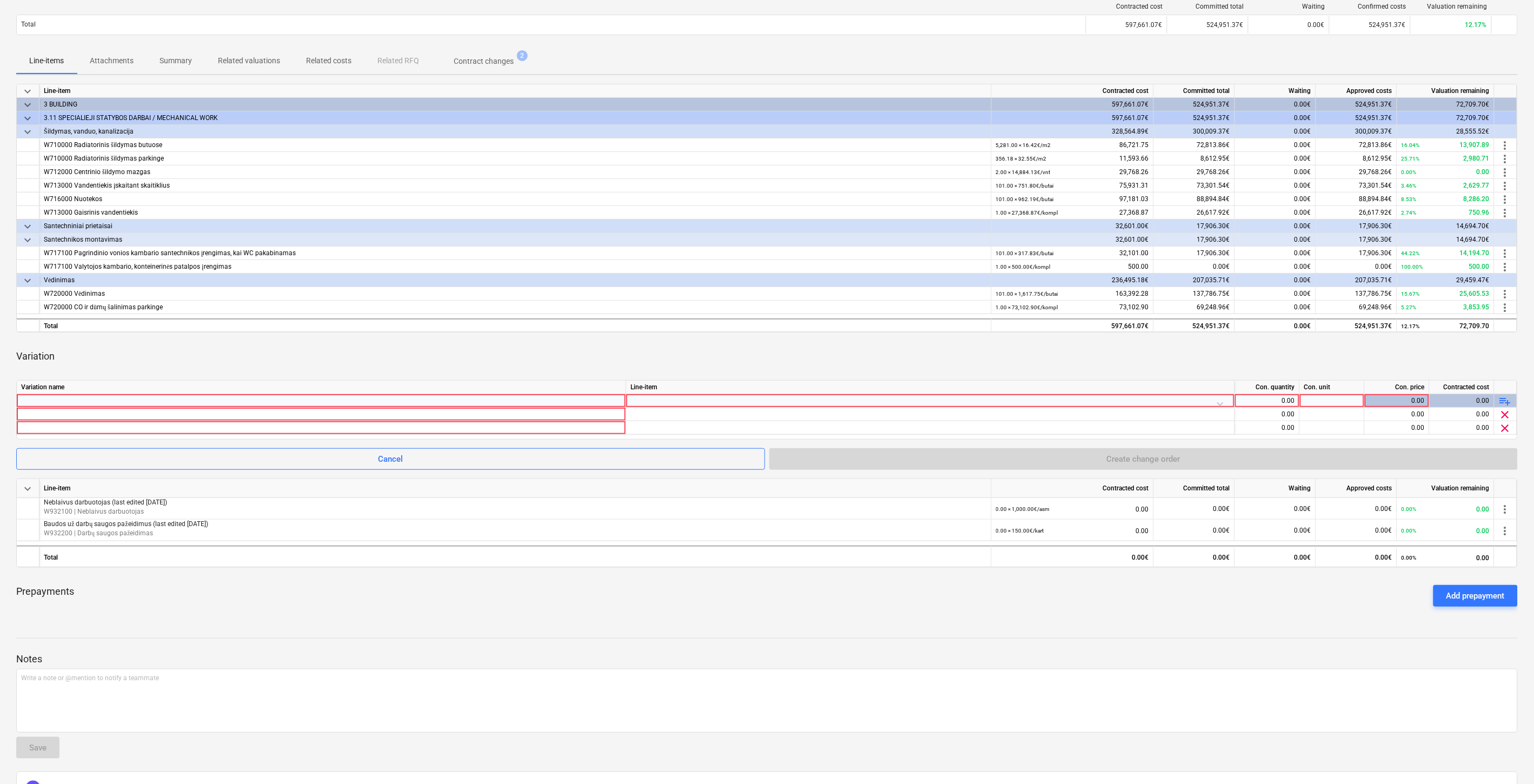
click at [470, 397] on div at bounding box center [321, 400] width 600 height 13
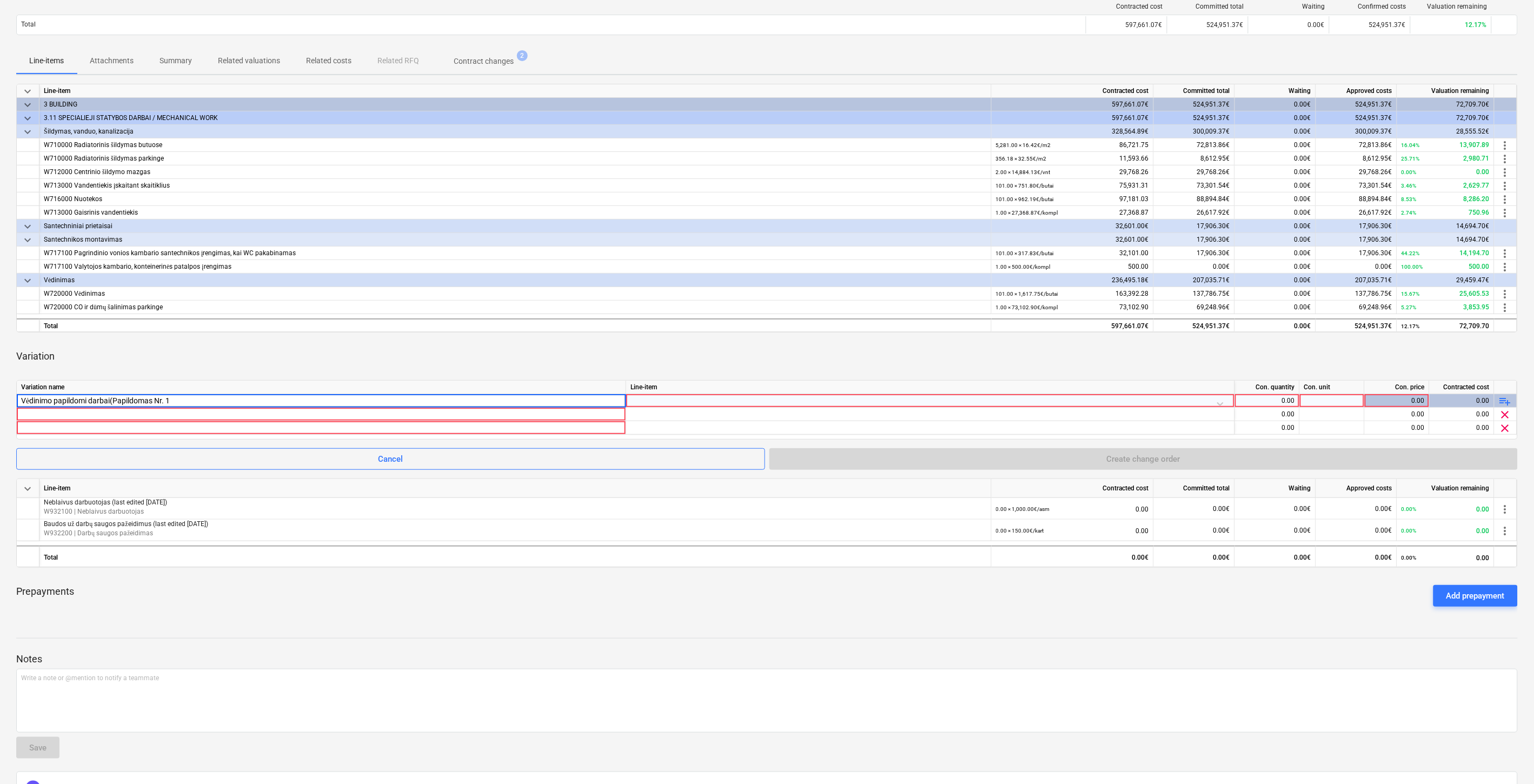
type input "Vėdinimo papildomi darbai(Papildomas Nr. 1)"
click at [562, 353] on div "Variation" at bounding box center [767, 356] width 1502 height 30
click at [648, 399] on div at bounding box center [930, 403] width 599 height 19
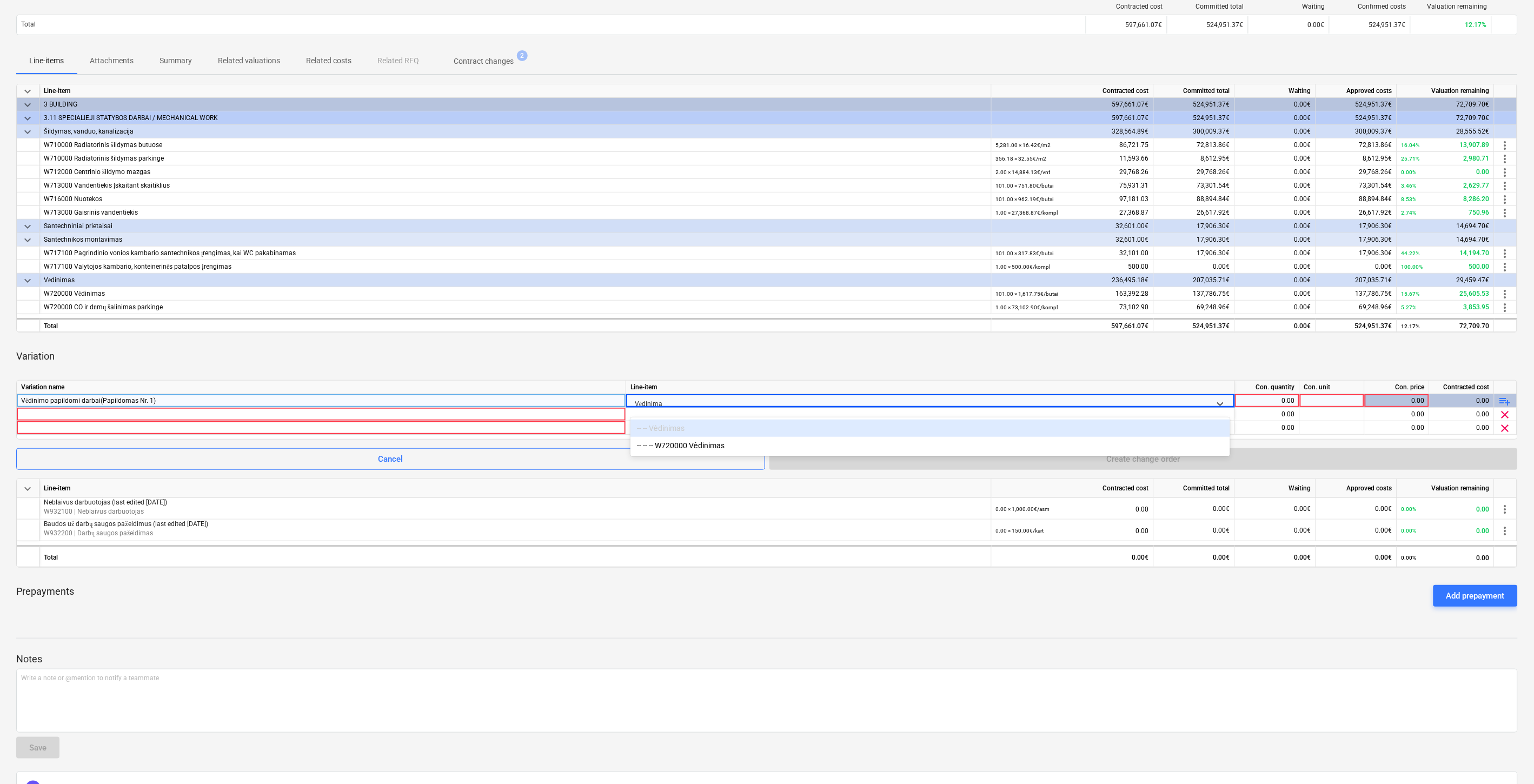
type input "Vėdinimas"
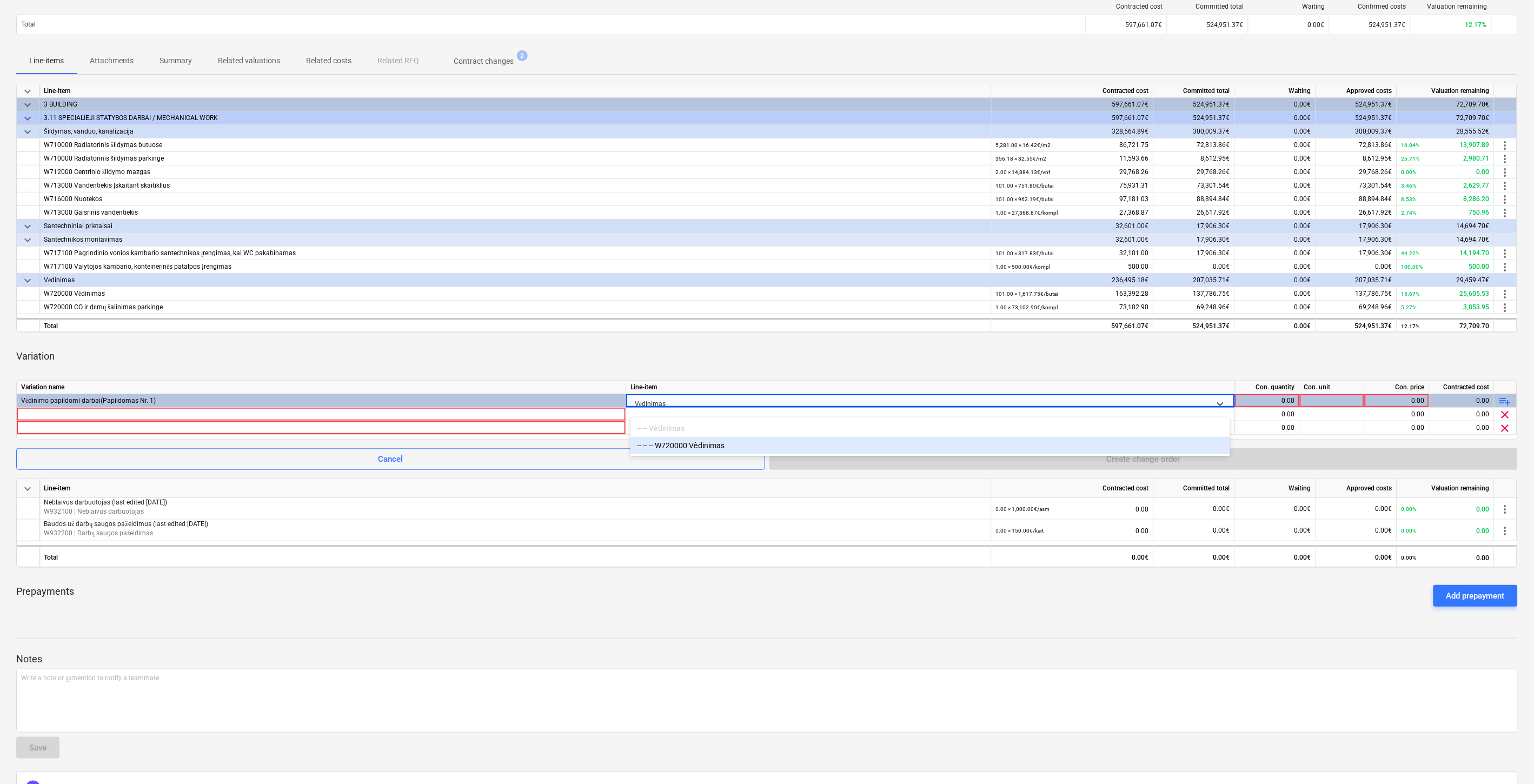
click at [709, 443] on div "-- -- -- W720000 Vėdinimas" at bounding box center [930, 446] width 599 height 17
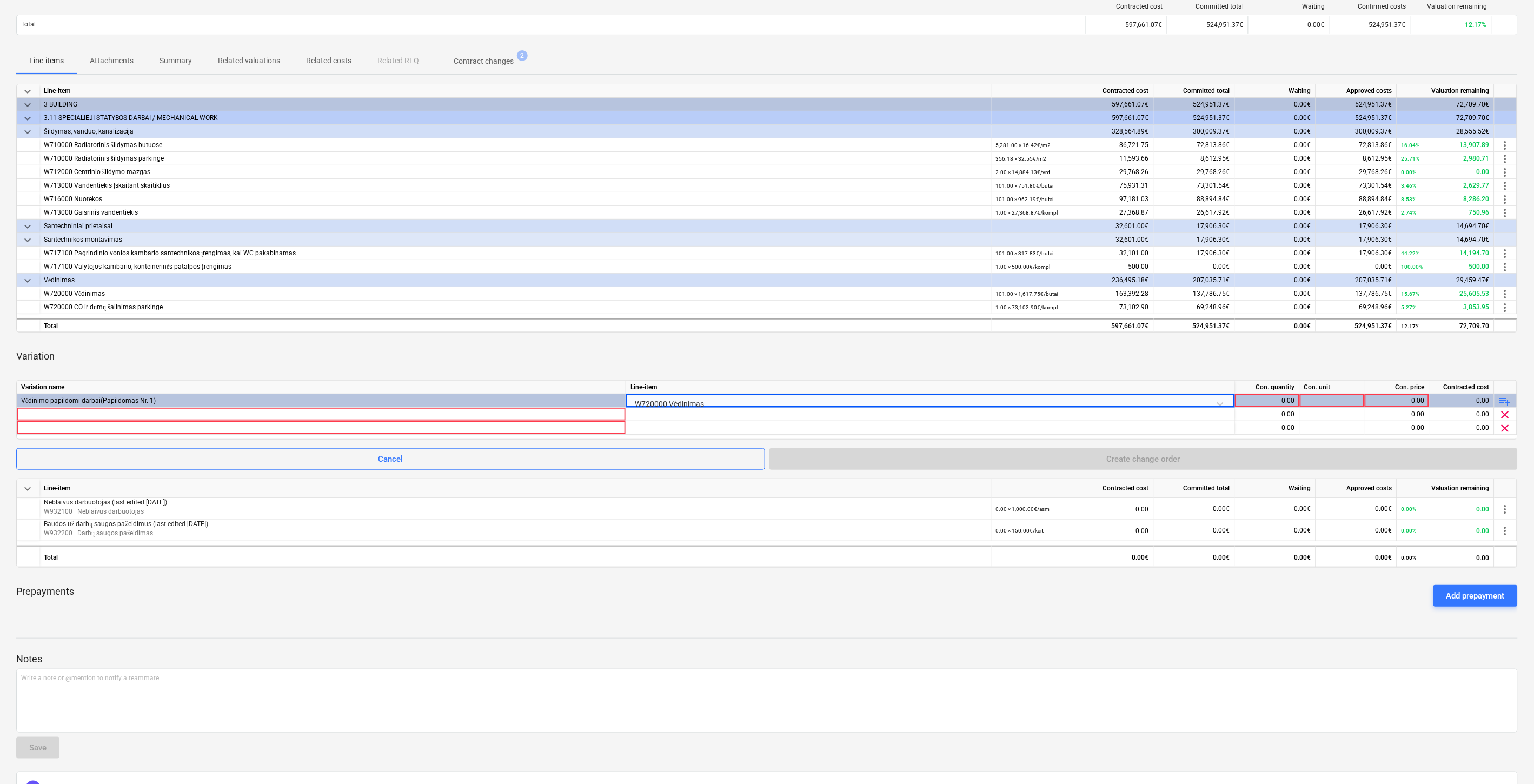
click at [884, 344] on div "Variation" at bounding box center [767, 356] width 1502 height 30
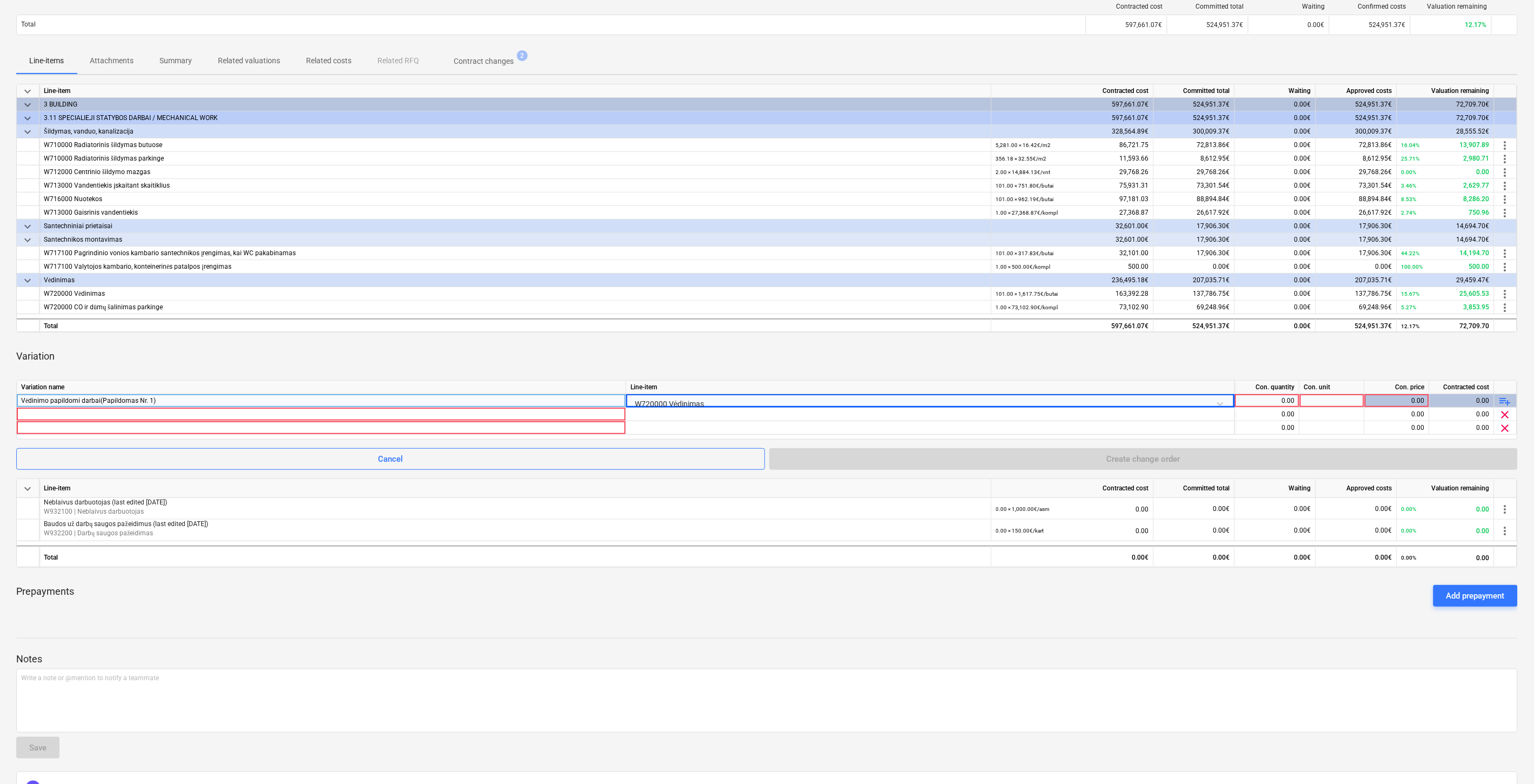
click at [1263, 402] on div "0.00" at bounding box center [1268, 401] width 56 height 14
type input "ą"
type input "1"
click at [1335, 400] on div at bounding box center [1332, 401] width 65 height 14
type input "Kompl."
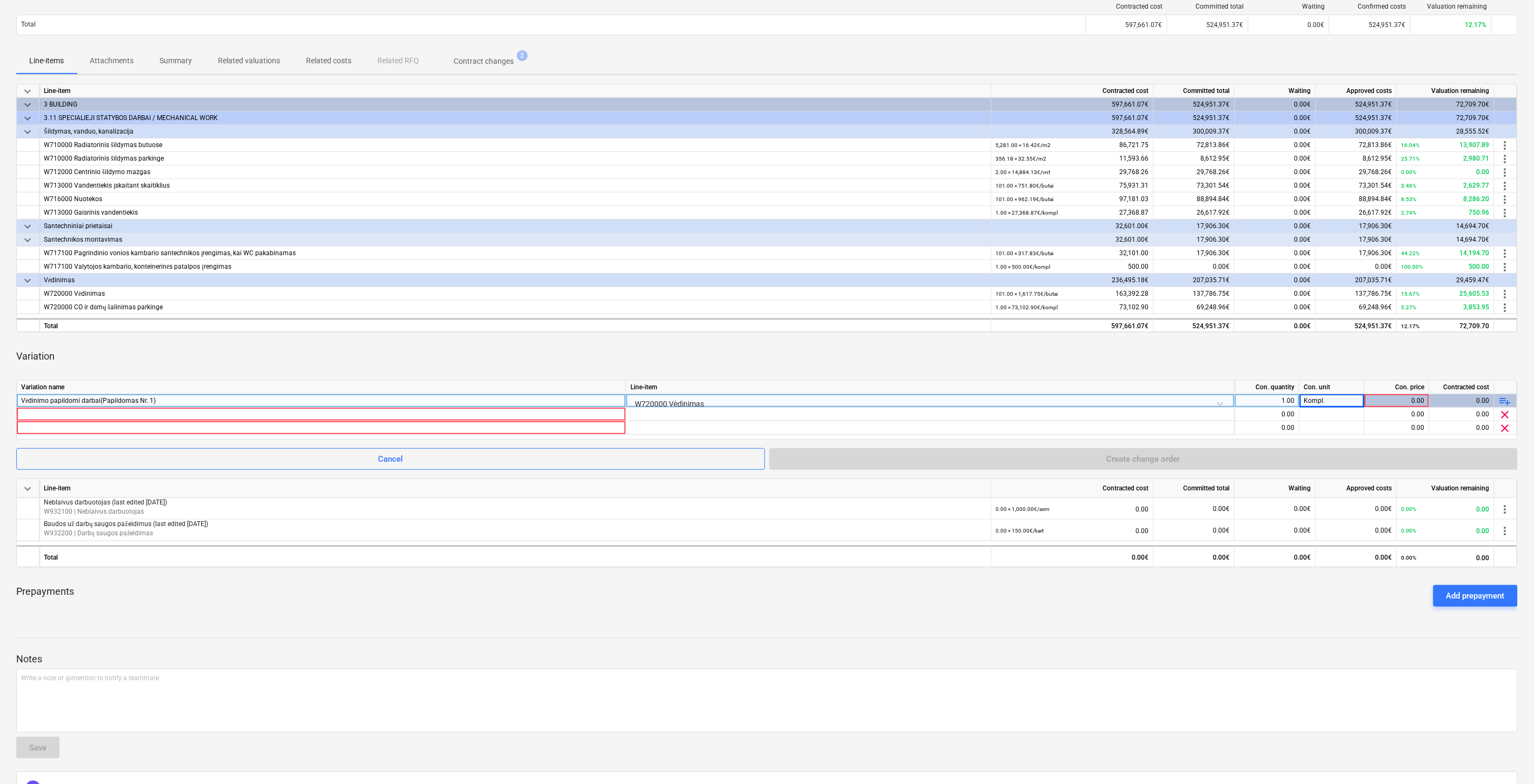
click at [1322, 355] on div "Variation" at bounding box center [767, 356] width 1502 height 30
click at [596, 414] on div at bounding box center [321, 414] width 600 height 13
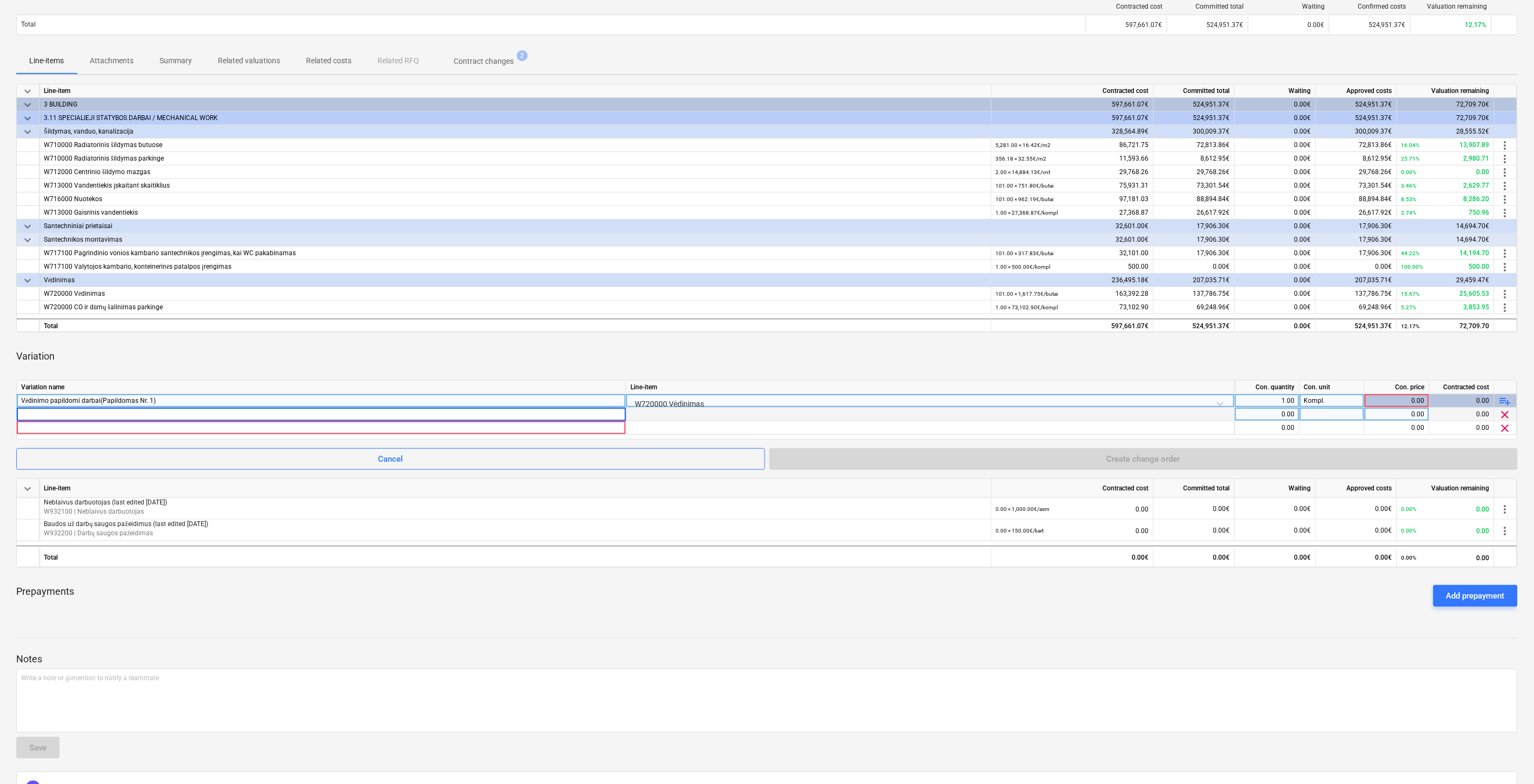
click at [367, 414] on input at bounding box center [321, 414] width 609 height 13
type input "Oro paėmimo ortakių keitimas į EPS ortakį"
click at [1244, 412] on div "0.00" at bounding box center [1268, 415] width 56 height 14
click at [1265, 414] on div "0.00" at bounding box center [1268, 415] width 56 height 14
type input "ą"
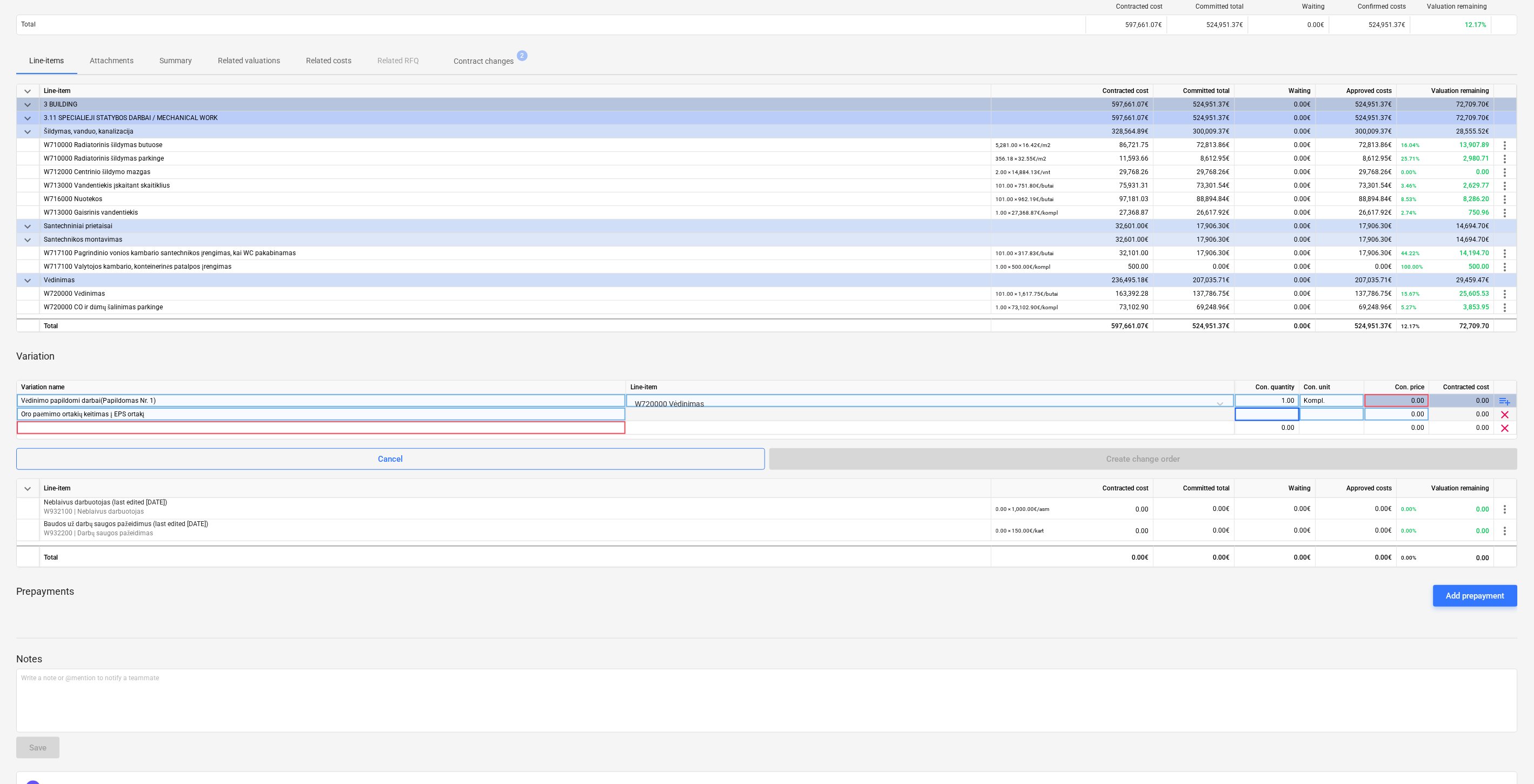
type input "1"
click at [1353, 415] on div at bounding box center [1332, 415] width 65 height 14
type input "Kompl."
type input "1944"
click at [1221, 360] on div "Variation" at bounding box center [767, 356] width 1502 height 30
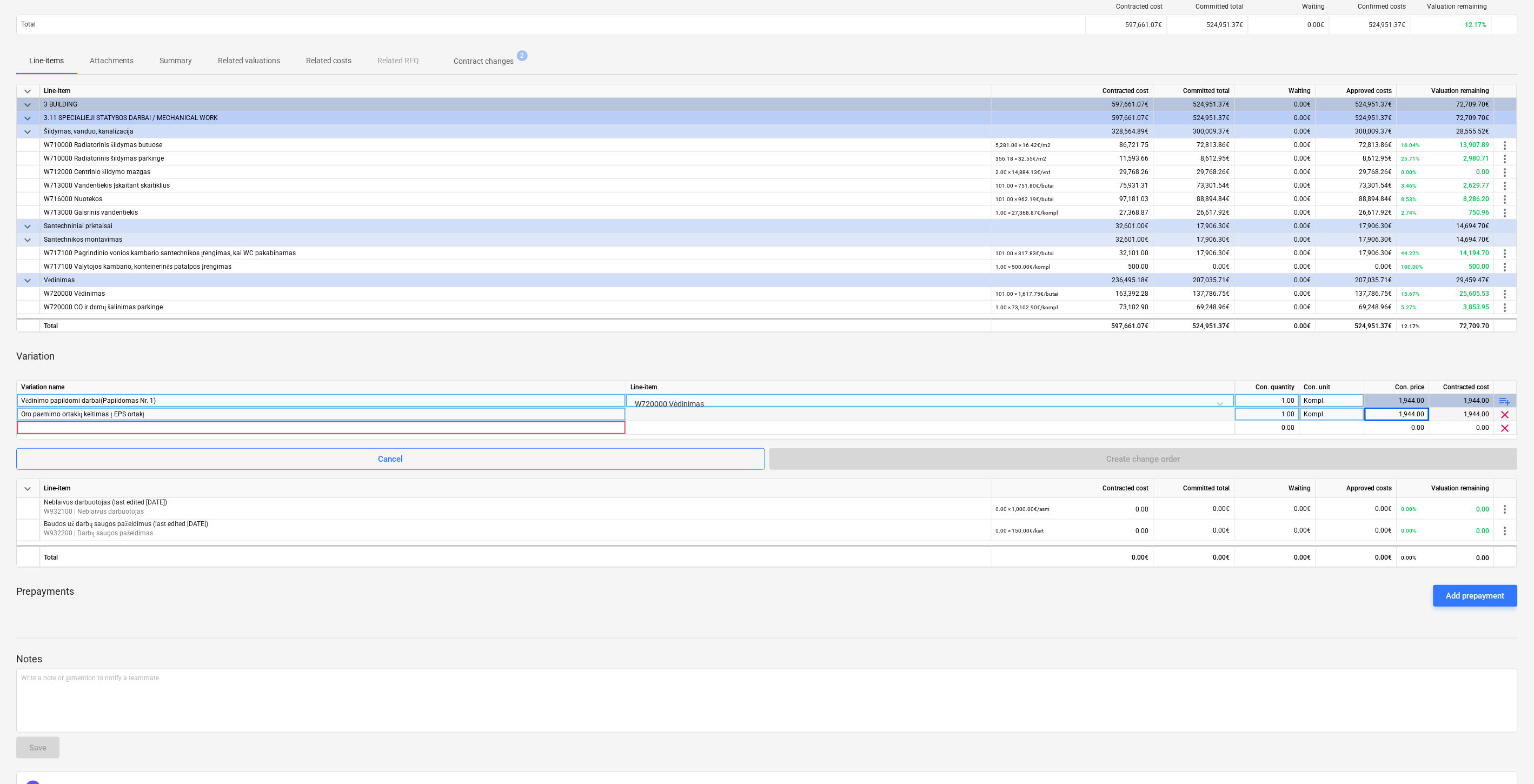
click at [1060, 365] on div "Variation" at bounding box center [767, 356] width 1502 height 30
click at [1074, 355] on div "Variation" at bounding box center [767, 356] width 1502 height 30
click at [487, 429] on div at bounding box center [321, 427] width 600 height 13
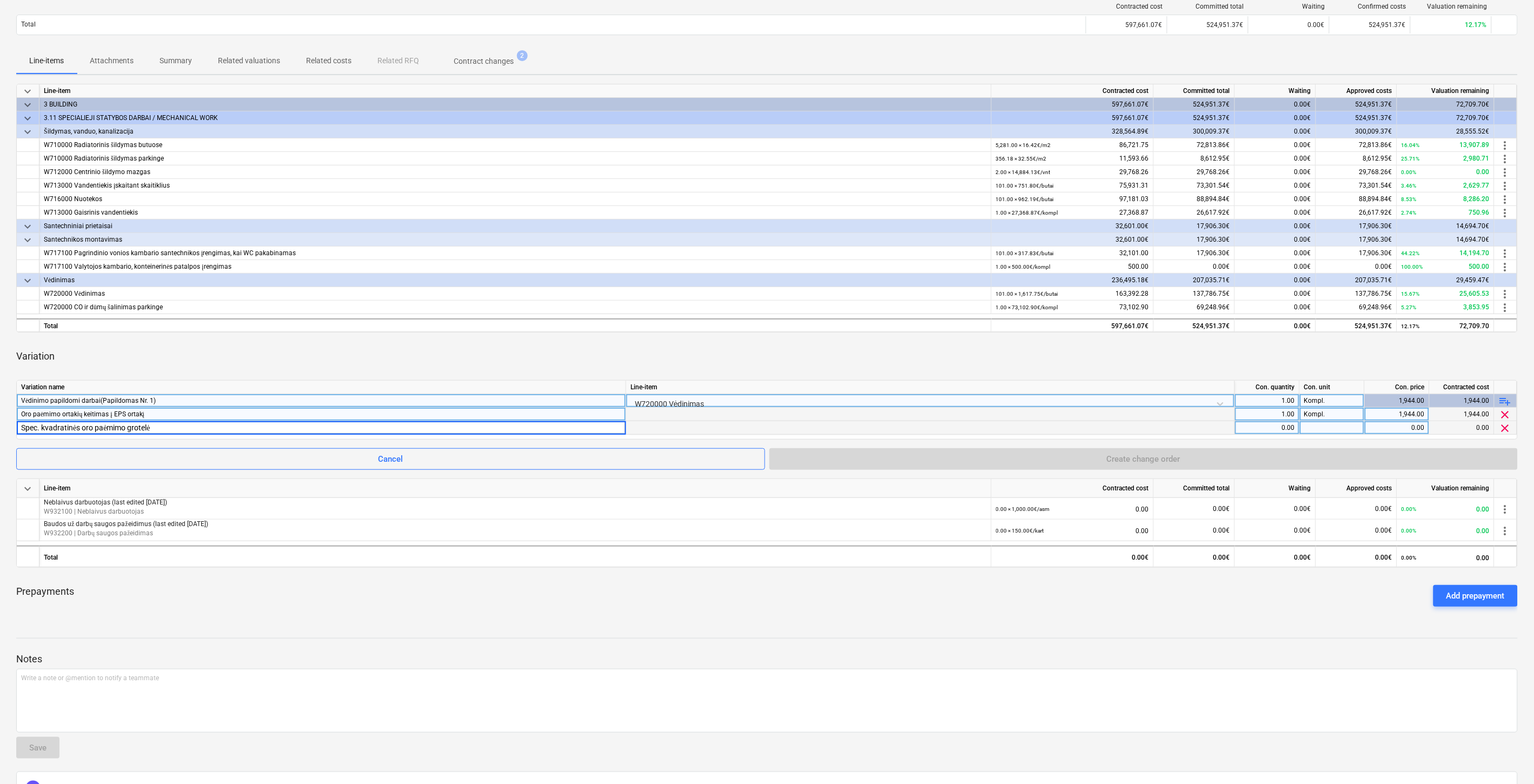
type input "Spec. kvadratinės oro paėmimo grotelės"
click at [1254, 425] on div "0.00" at bounding box center [1268, 428] width 56 height 14
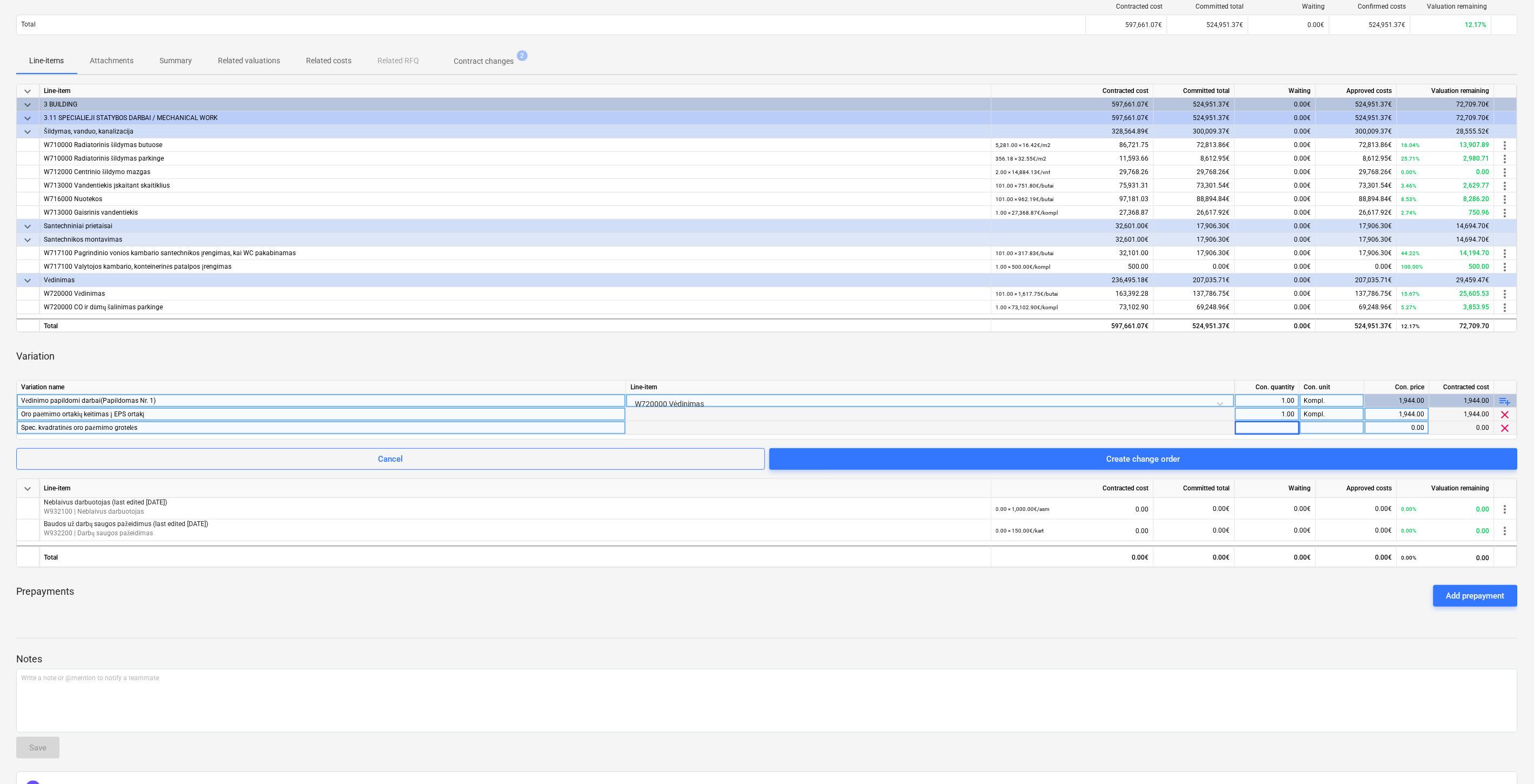
type input "ą"
type input "1"
click at [1337, 428] on div at bounding box center [1332, 428] width 65 height 14
type input "Kompl."
click at [1418, 425] on div "0.00" at bounding box center [1397, 428] width 56 height 14
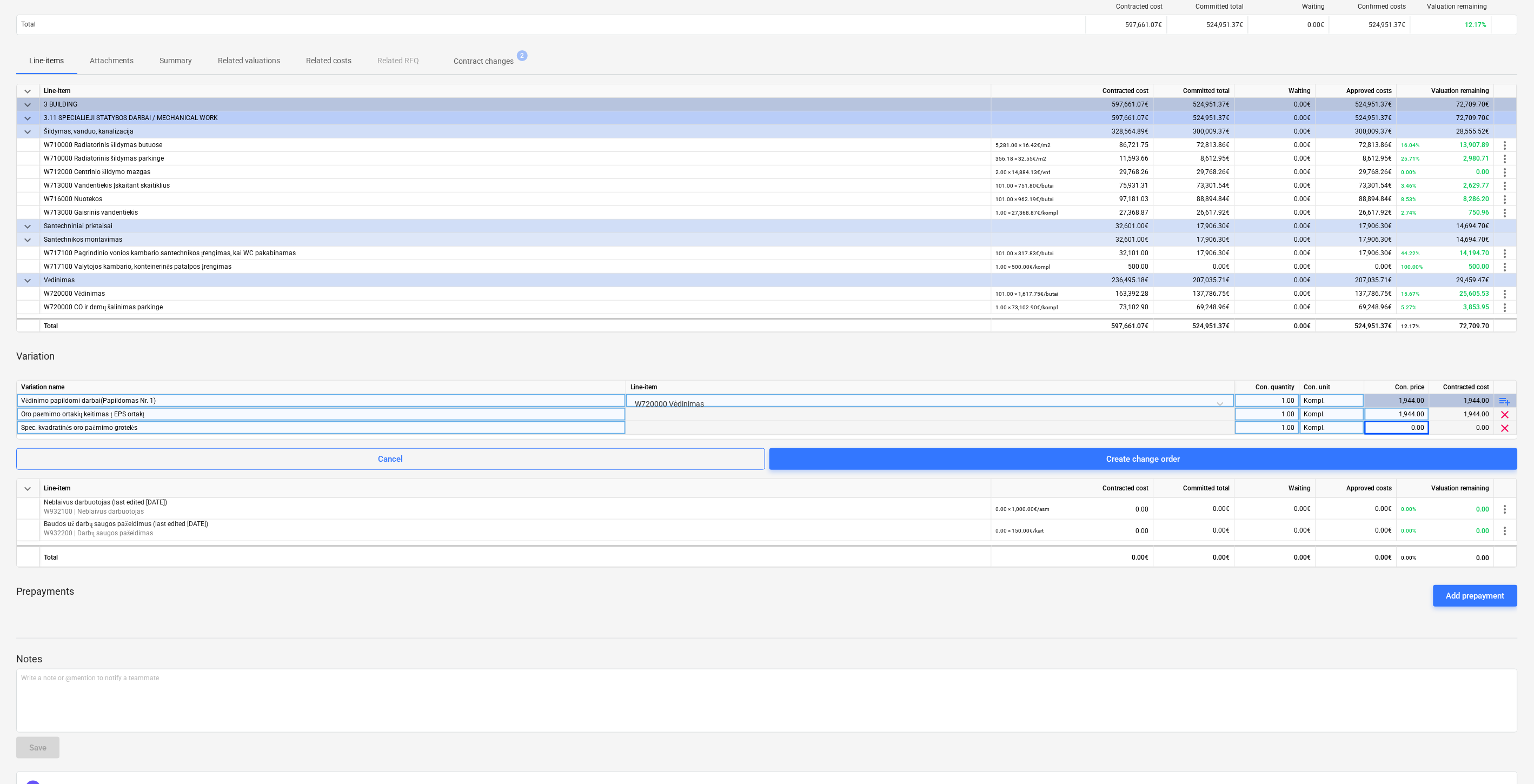
click at [1387, 428] on div "0.00" at bounding box center [1397, 428] width 56 height 14
type input "2323"
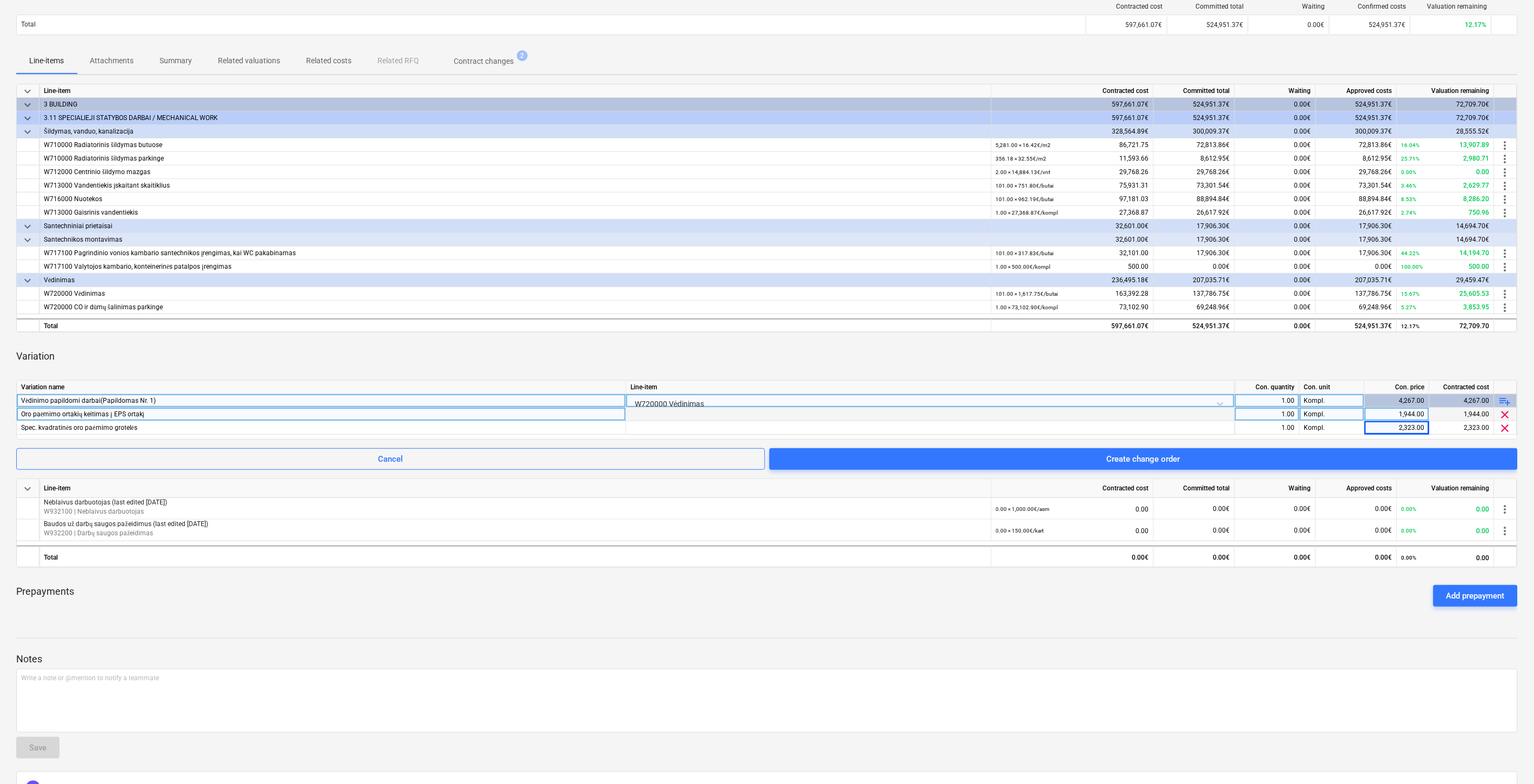
click at [1358, 358] on div "Variation" at bounding box center [767, 356] width 1502 height 30
click at [1505, 398] on span "playlist_add" at bounding box center [1505, 401] width 13 height 13
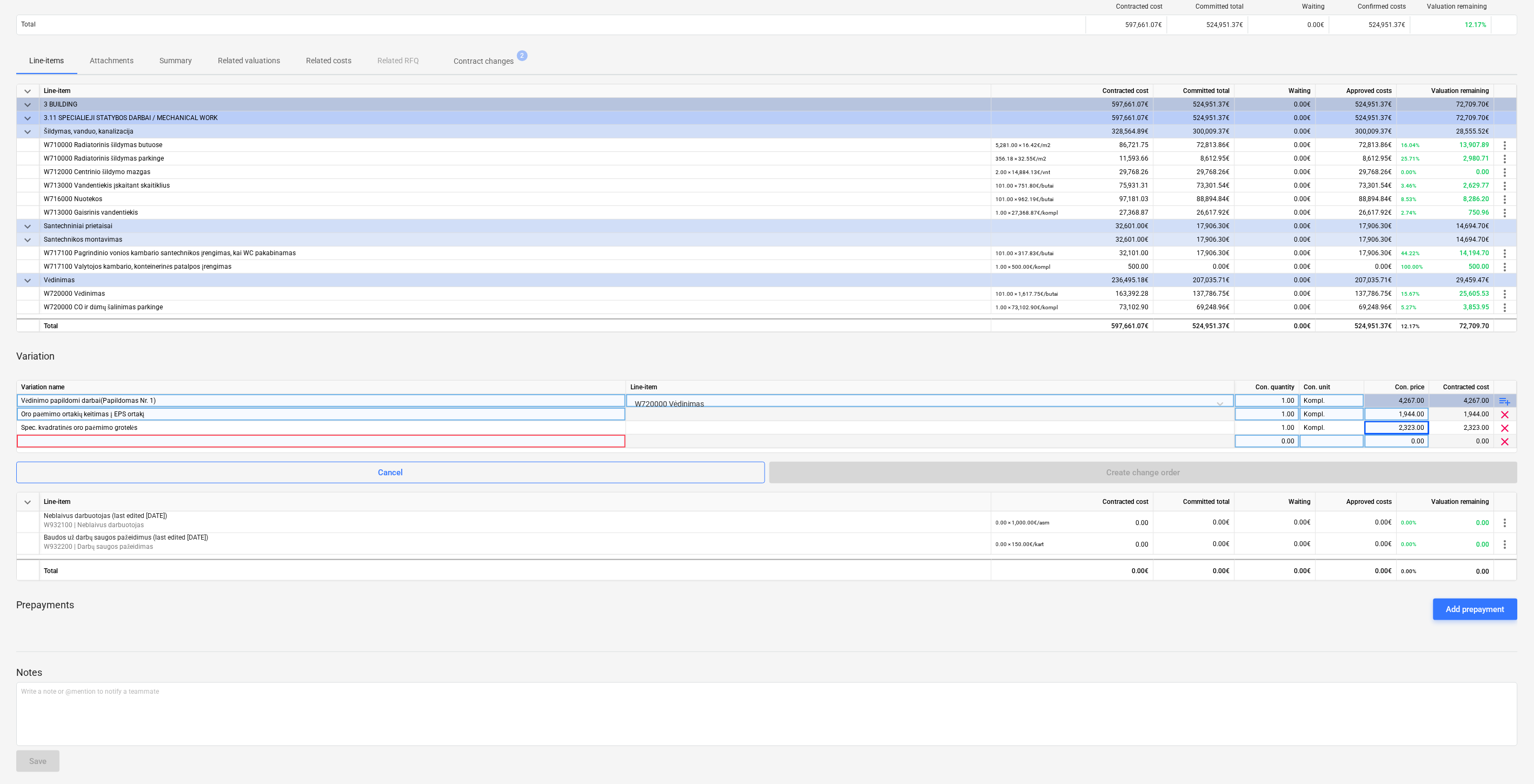
click at [392, 443] on div at bounding box center [321, 441] width 600 height 13
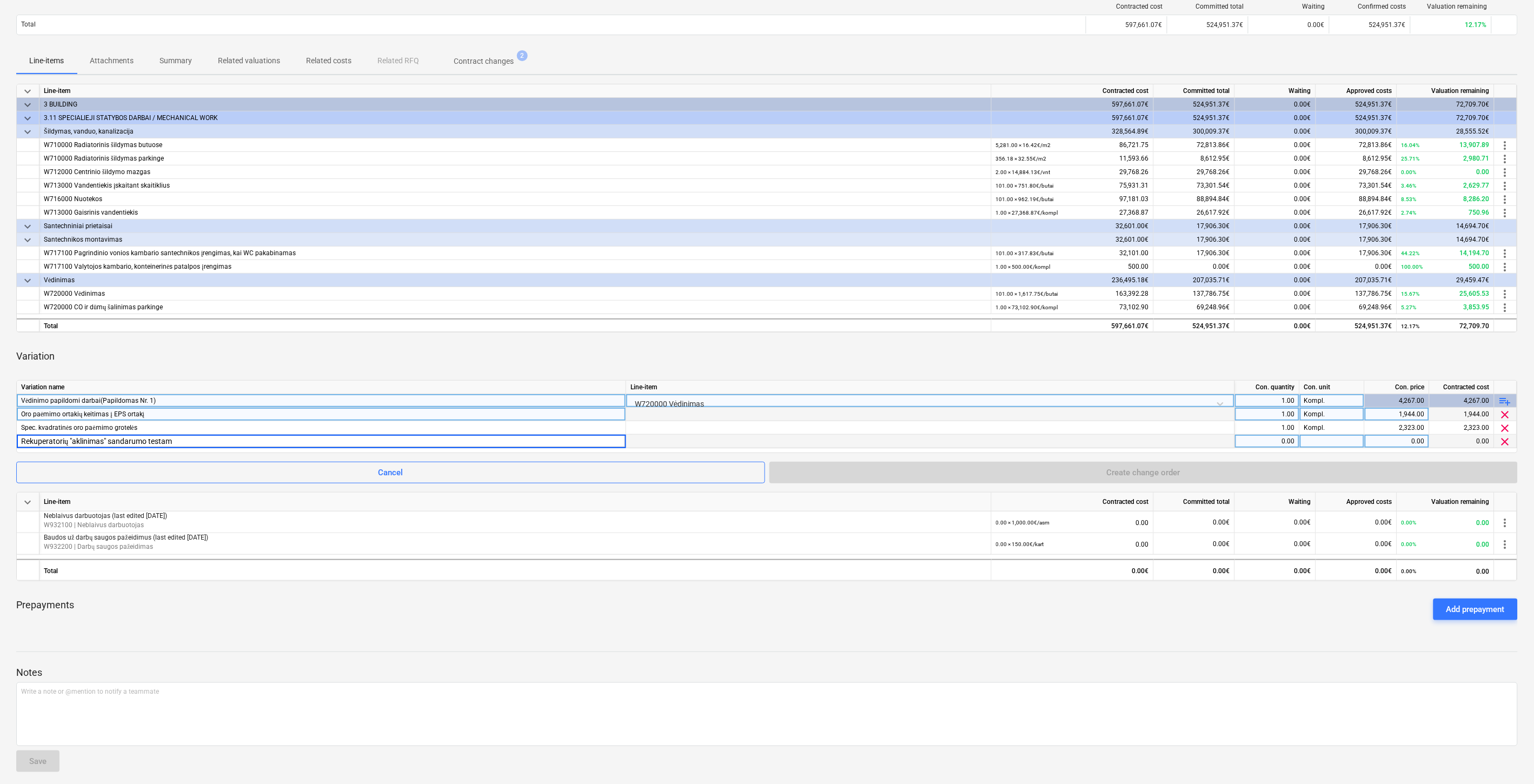
type input "Rekuperatorių "aklinimas" sandarumo testams"
click at [1243, 438] on div "0.00" at bounding box center [1268, 442] width 56 height 14
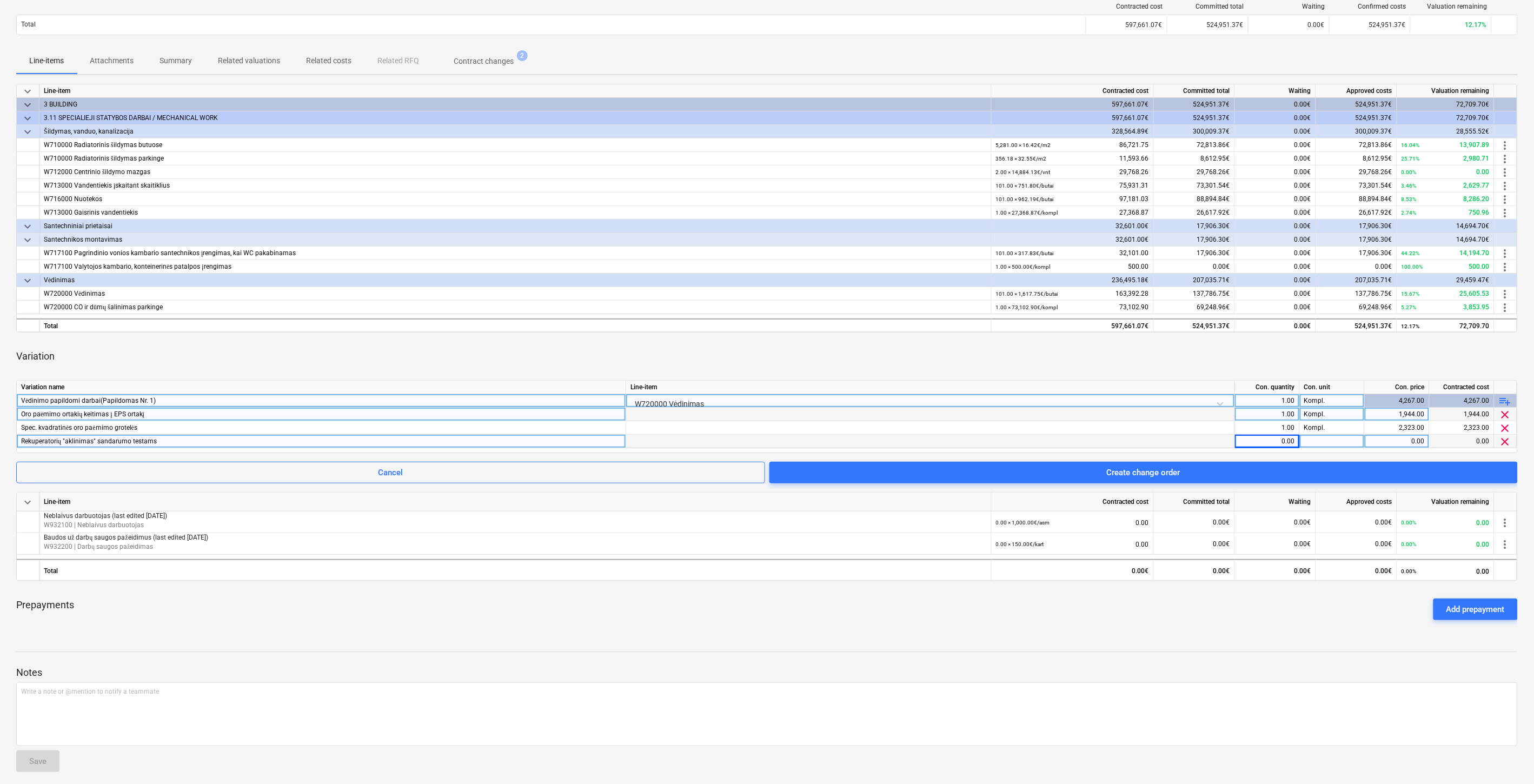
click at [1257, 444] on div "0.00" at bounding box center [1268, 442] width 56 height 14
type input "ą"
click at [1325, 440] on div at bounding box center [1332, 442] width 65 height 14
click at [1287, 443] on div "0.00" at bounding box center [1268, 442] width 56 height 14
click at [1321, 437] on div at bounding box center [1332, 442] width 65 height 14
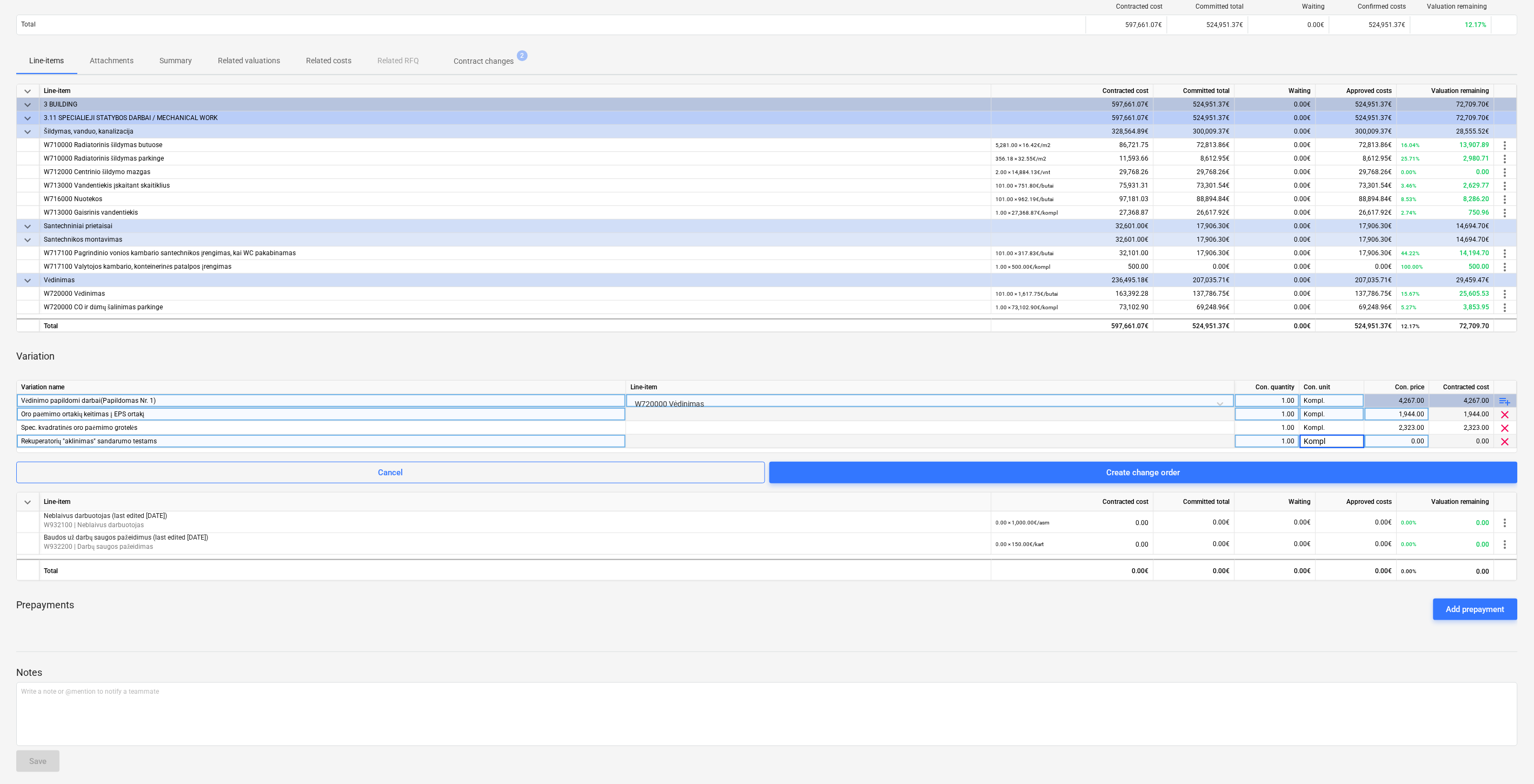
type input "Kompl."
click at [1376, 440] on div "0.00" at bounding box center [1397, 442] width 56 height 14
type input "808"
click at [1294, 354] on div "Variation" at bounding box center [767, 356] width 1502 height 30
click at [1043, 360] on div "Variation" at bounding box center [767, 356] width 1502 height 30
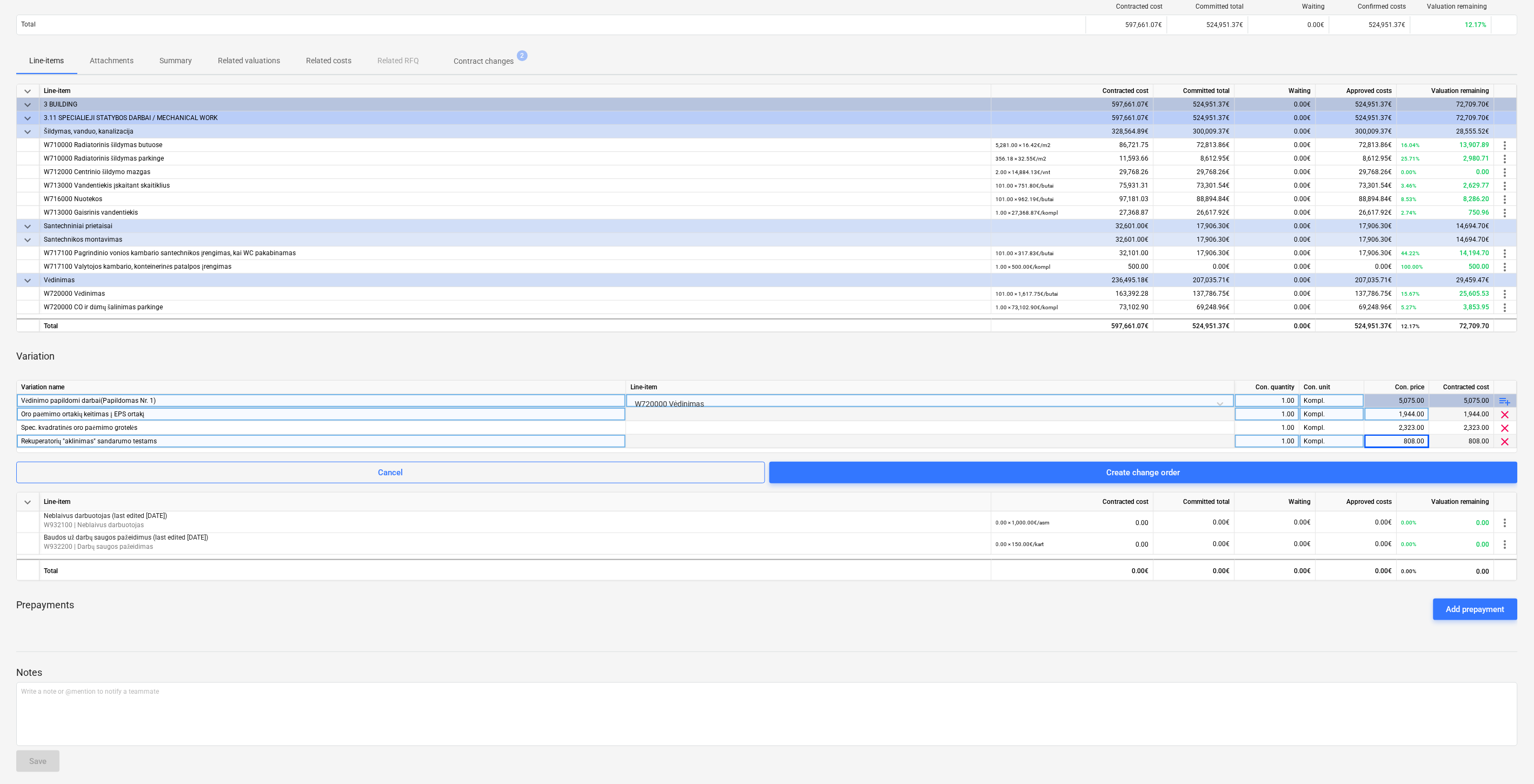
click at [1051, 355] on div "Variation" at bounding box center [767, 356] width 1502 height 30
click at [1103, 354] on div "Variation" at bounding box center [767, 356] width 1502 height 30
click at [1122, 344] on div "Variation" at bounding box center [767, 356] width 1502 height 30
click at [30, 225] on span "keyboard_arrow_down" at bounding box center [27, 226] width 13 height 13
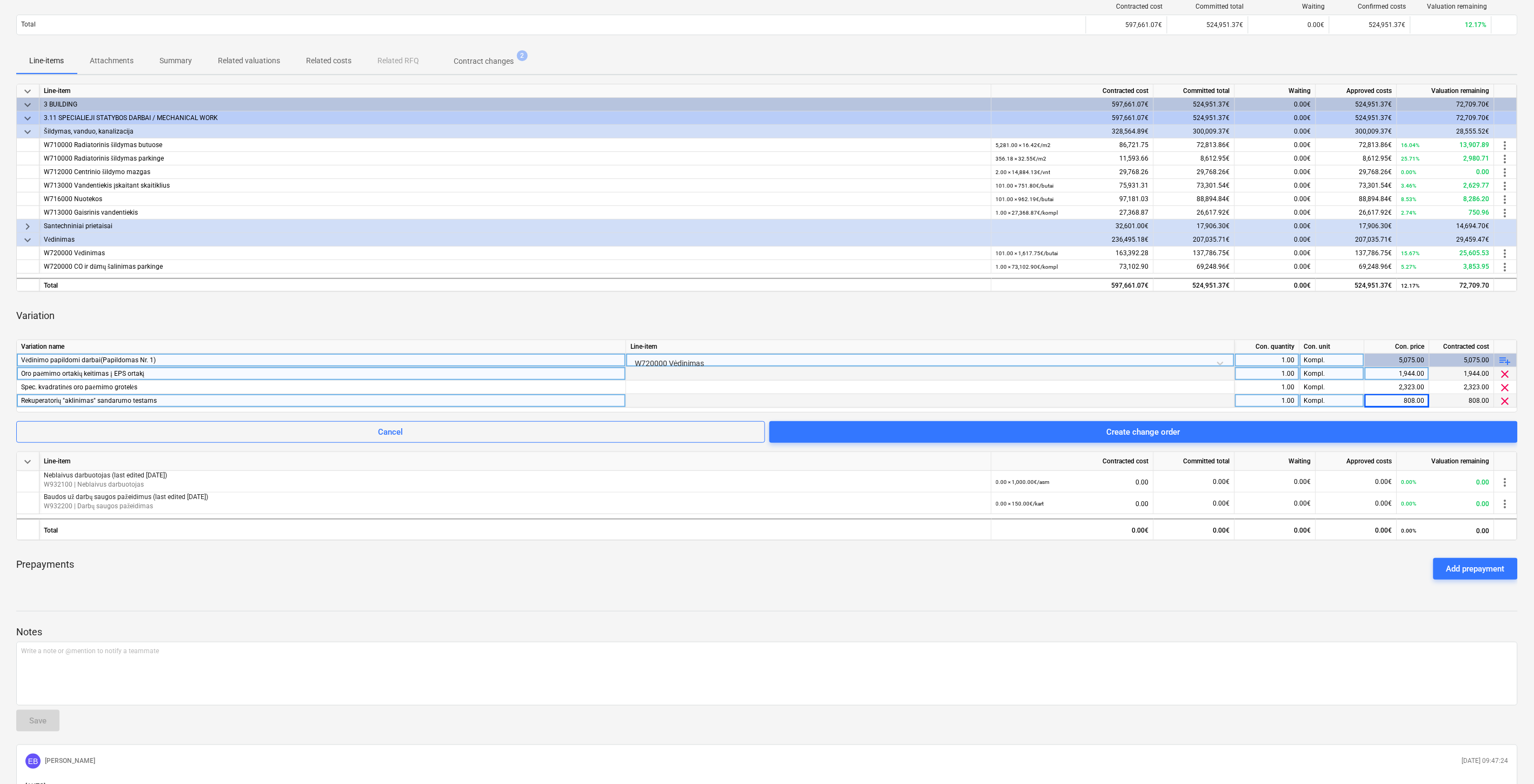
click at [25, 225] on span "keyboard_arrow_right" at bounding box center [27, 226] width 13 height 13
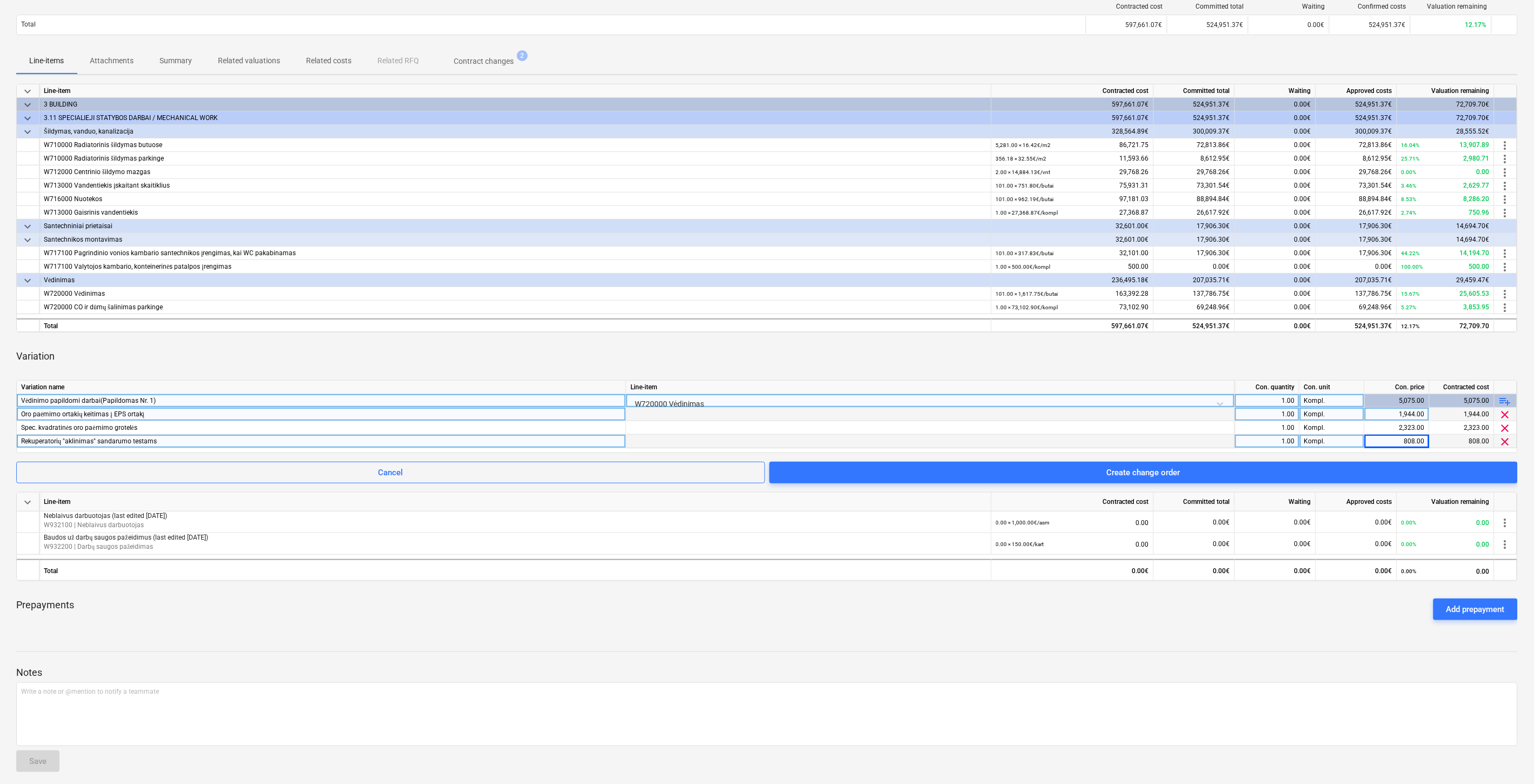
click at [295, 348] on div "Variation" at bounding box center [767, 356] width 1502 height 30
click at [317, 347] on div "Variation" at bounding box center [767, 356] width 1502 height 30
click at [809, 352] on div "Variation" at bounding box center [767, 356] width 1502 height 30
click at [833, 348] on div "Variation" at bounding box center [767, 356] width 1502 height 30
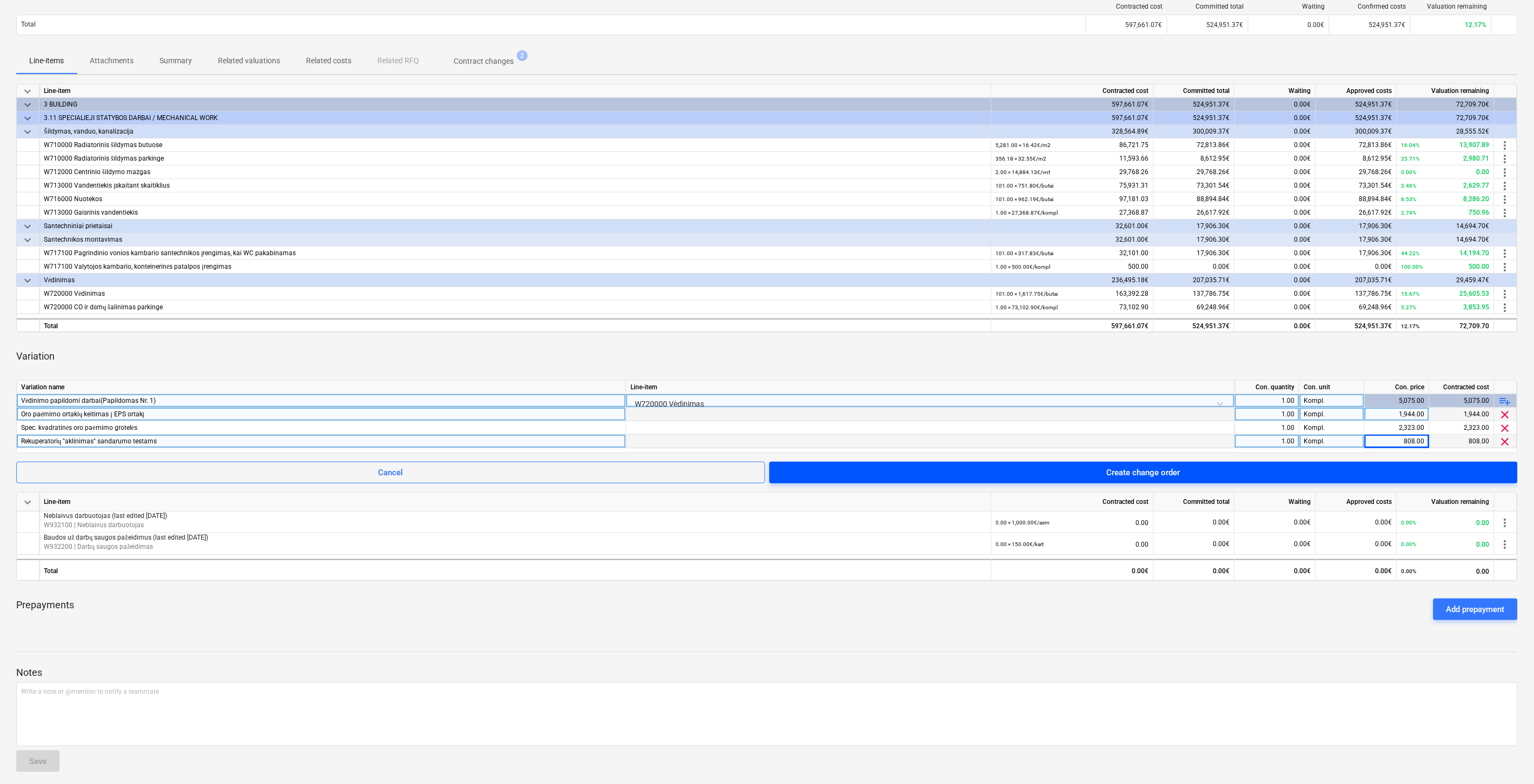
click at [1190, 477] on span "Create change order" at bounding box center [1143, 473] width 722 height 14
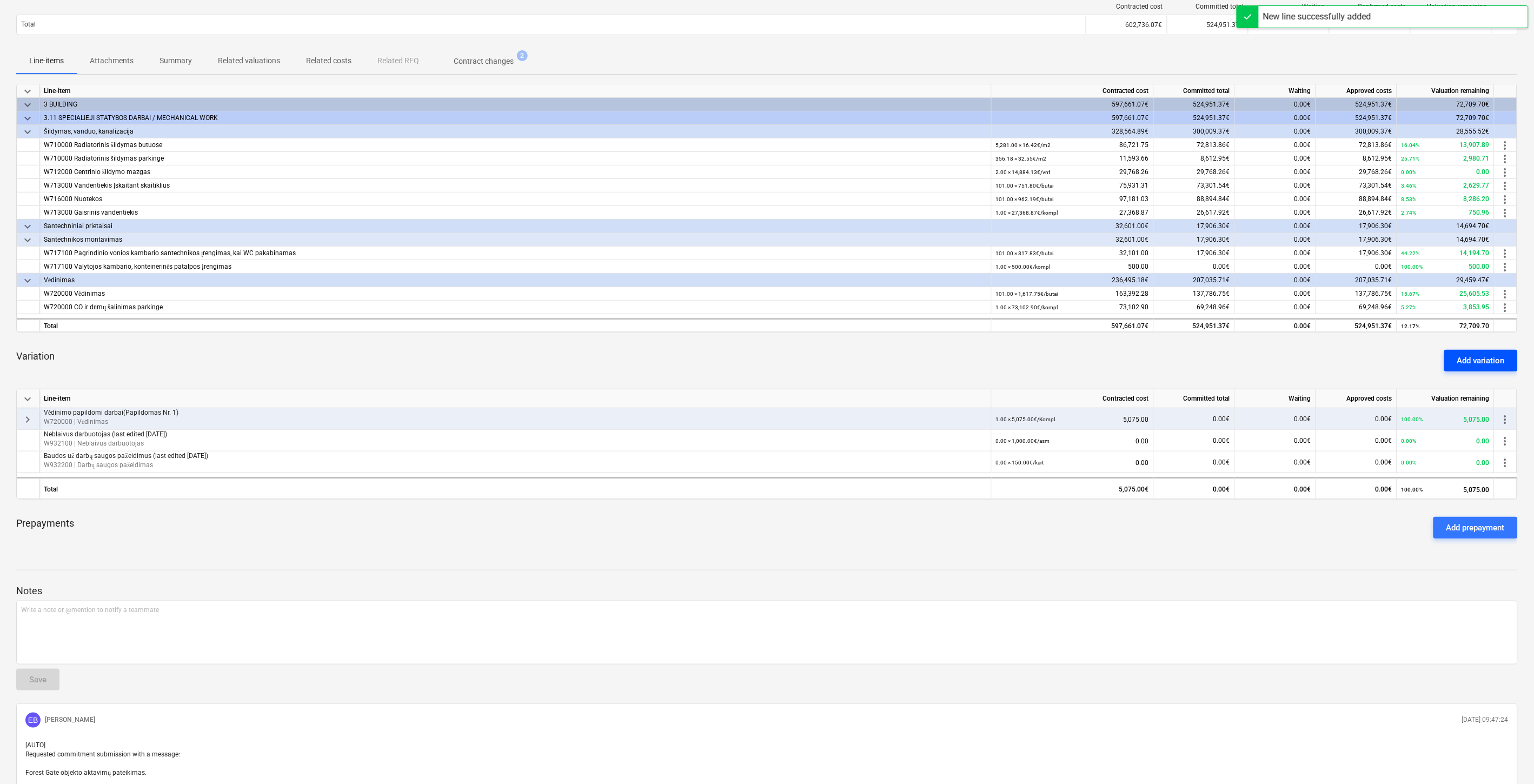
click at [1474, 359] on div "Add variation" at bounding box center [1481, 361] width 48 height 14
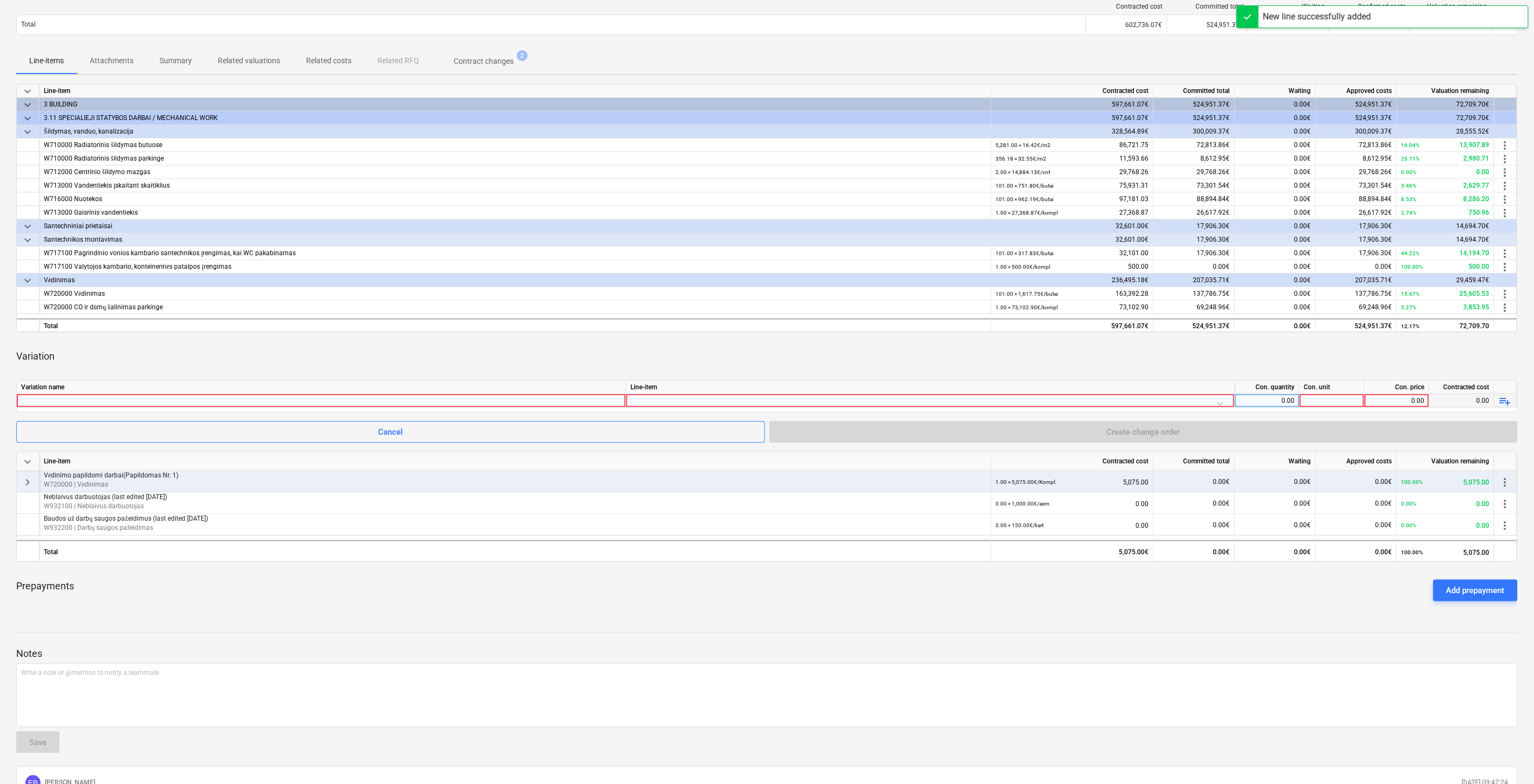
click at [515, 403] on div at bounding box center [321, 400] width 600 height 13
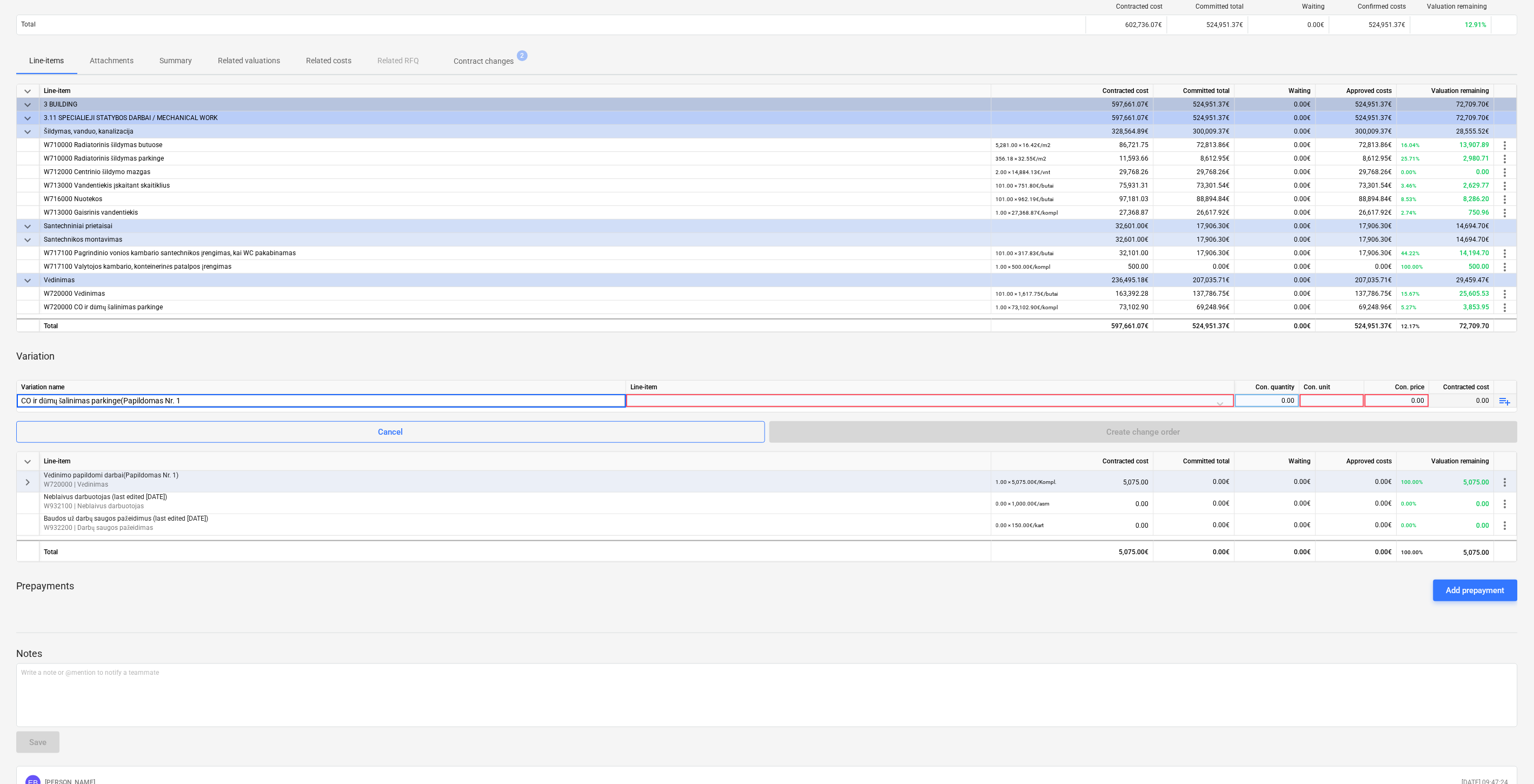
type input "CO ir dūmų šalinimas parkinge(Papildomas Nr. 1)"
click at [515, 356] on div "Variation" at bounding box center [767, 356] width 1502 height 30
click at [738, 397] on div at bounding box center [930, 403] width 599 height 19
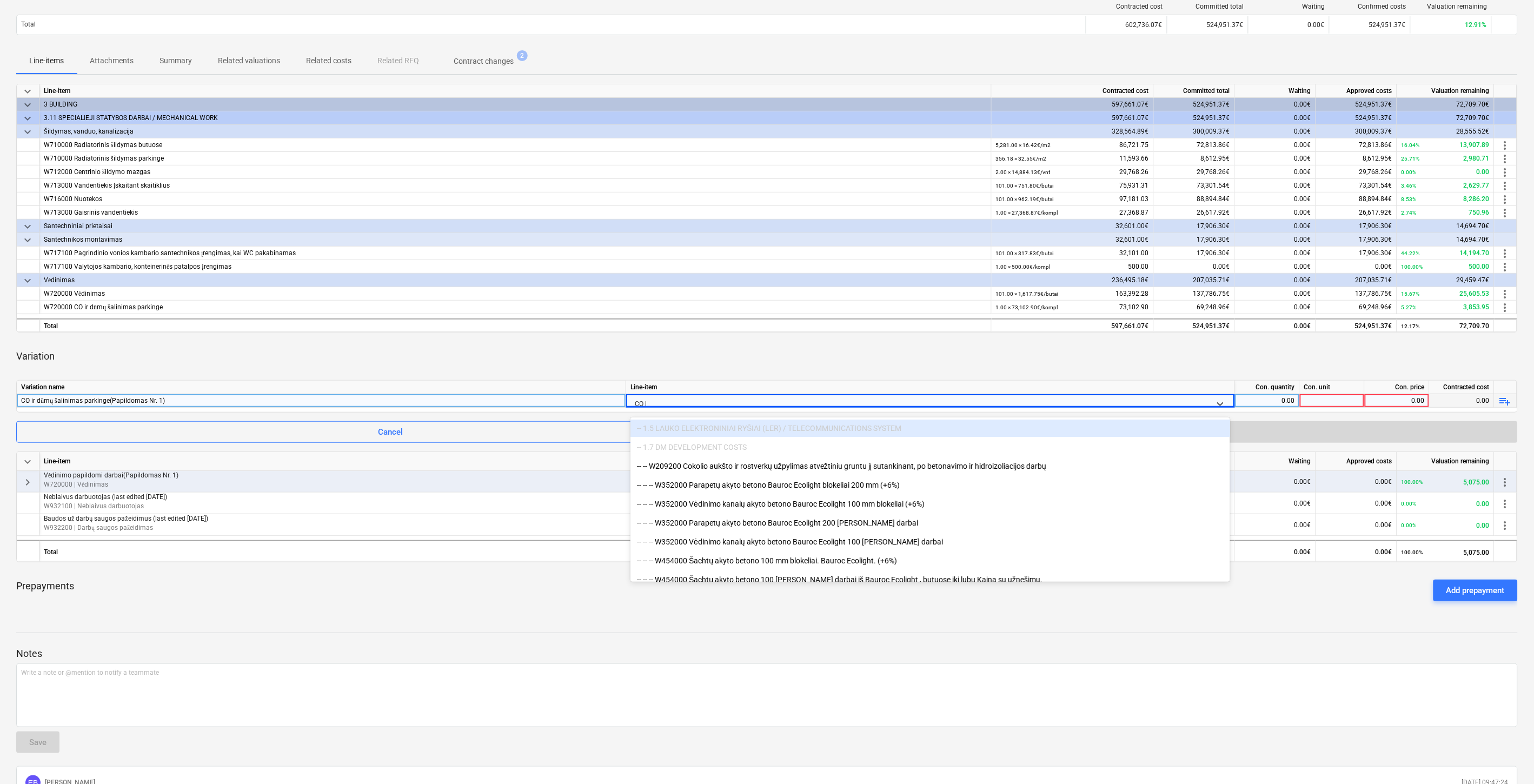
type input "CO ir"
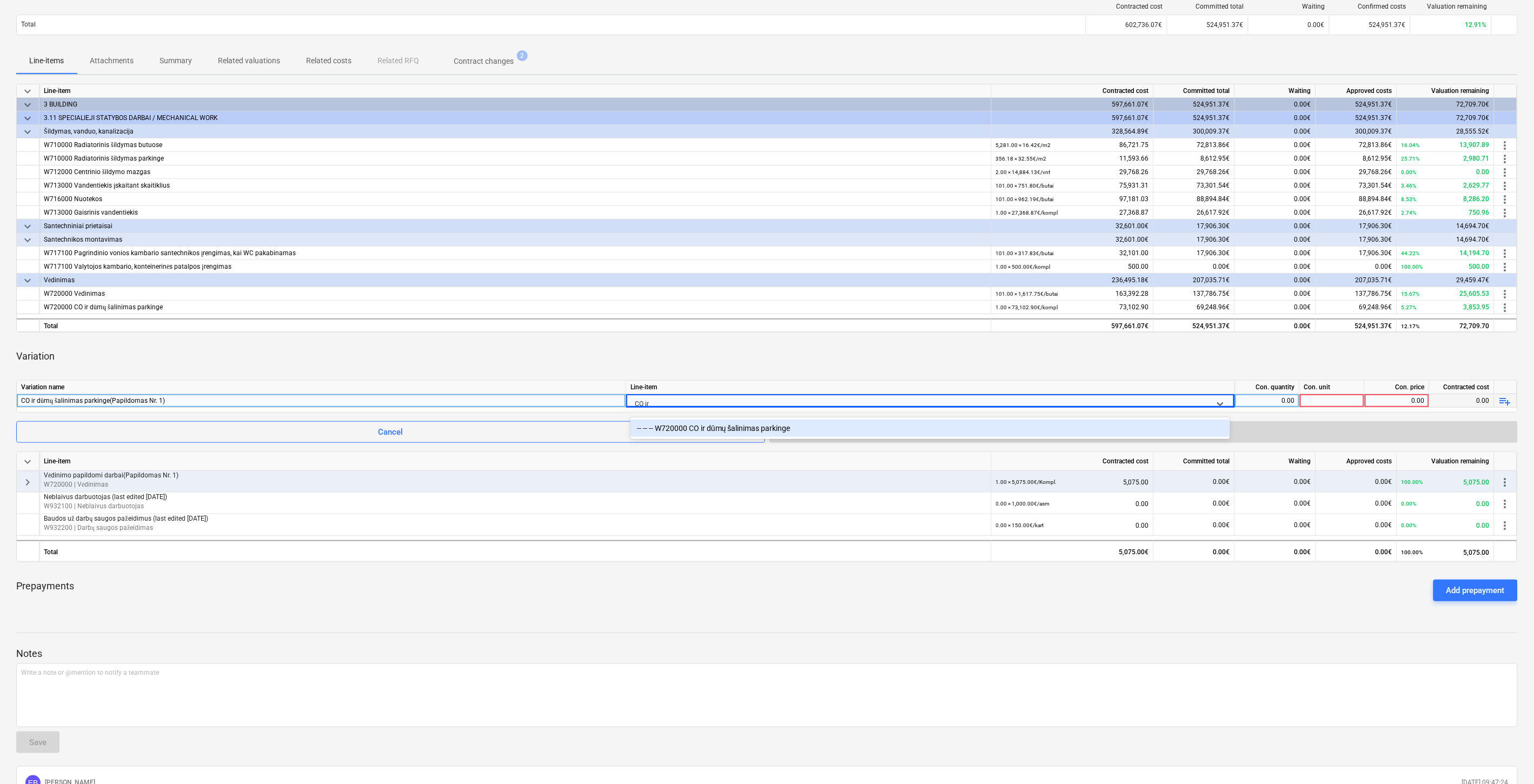
click at [850, 426] on div "-- -- -- W720000 CO ir dūmų šalinimas parkinge" at bounding box center [930, 428] width 599 height 17
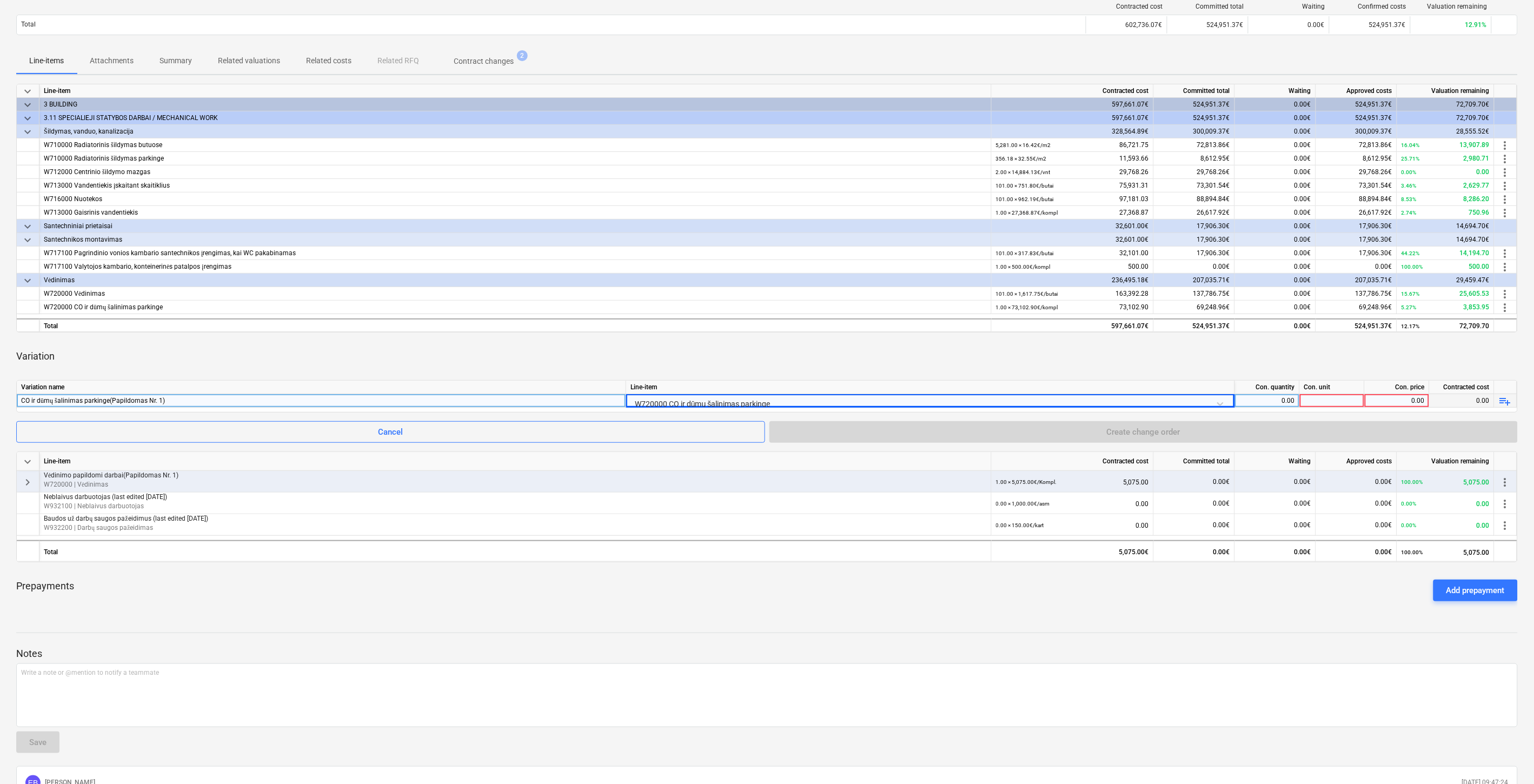
click at [1274, 399] on div "0.00" at bounding box center [1268, 401] width 56 height 14
click at [1318, 397] on div at bounding box center [1332, 401] width 65 height 14
type input "Kompl."
drag, startPoint x: 1414, startPoint y: 358, endPoint x: 1515, endPoint y: 389, distance: 105.7
click at [1418, 358] on div "Variation" at bounding box center [767, 356] width 1502 height 30
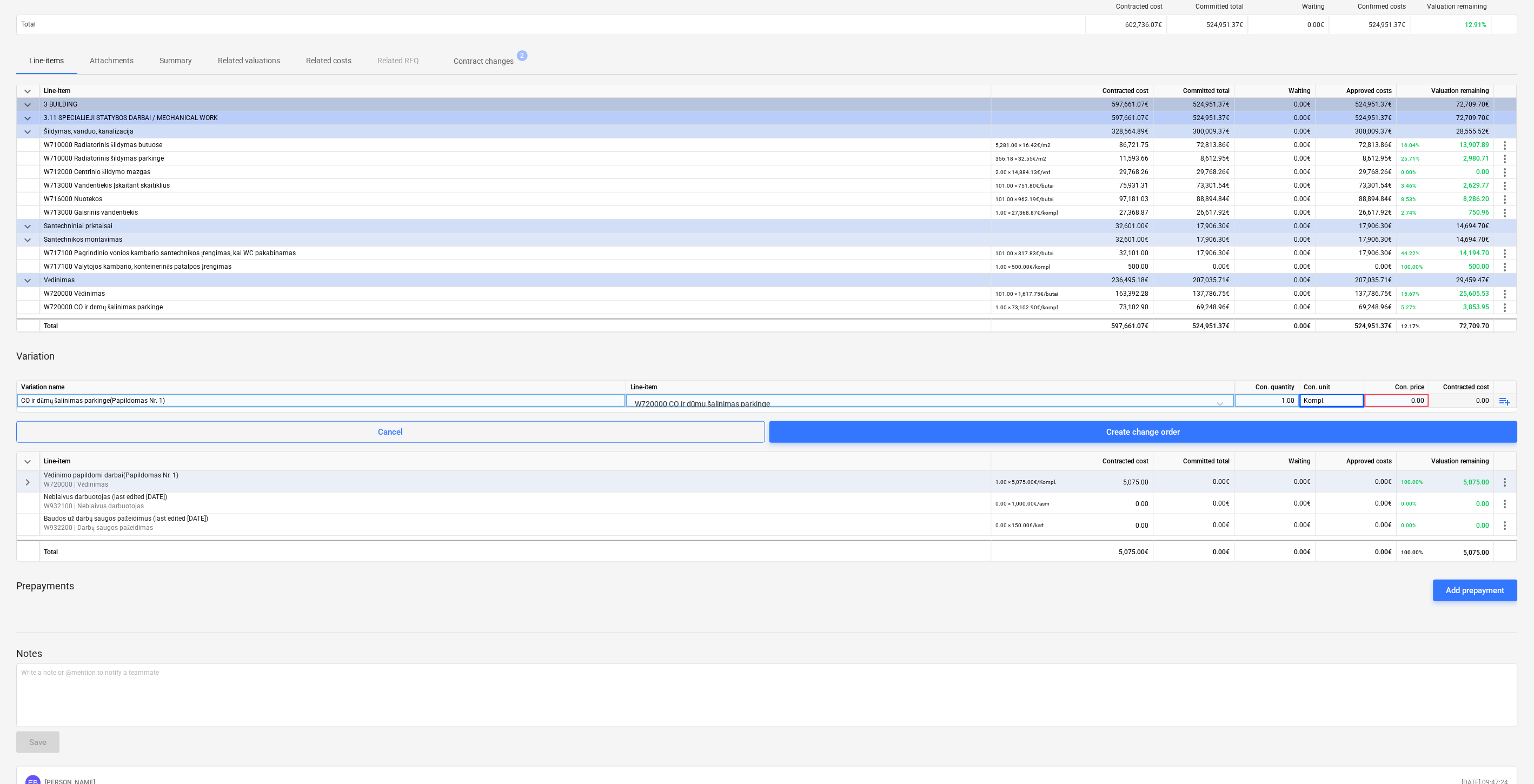
click at [1505, 398] on span "playlist_add" at bounding box center [1505, 401] width 13 height 13
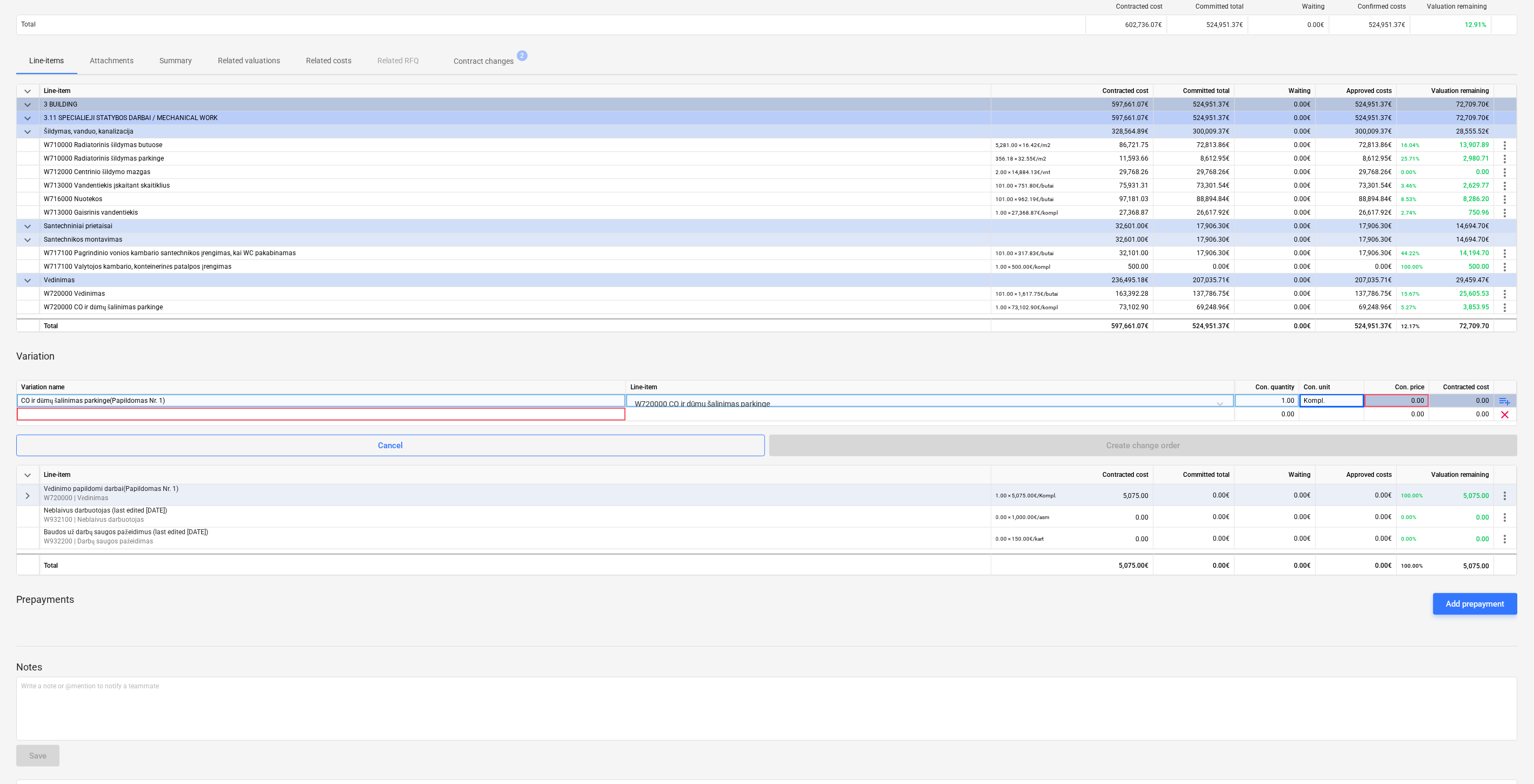
click at [1505, 398] on span "playlist_add" at bounding box center [1505, 401] width 13 height 13
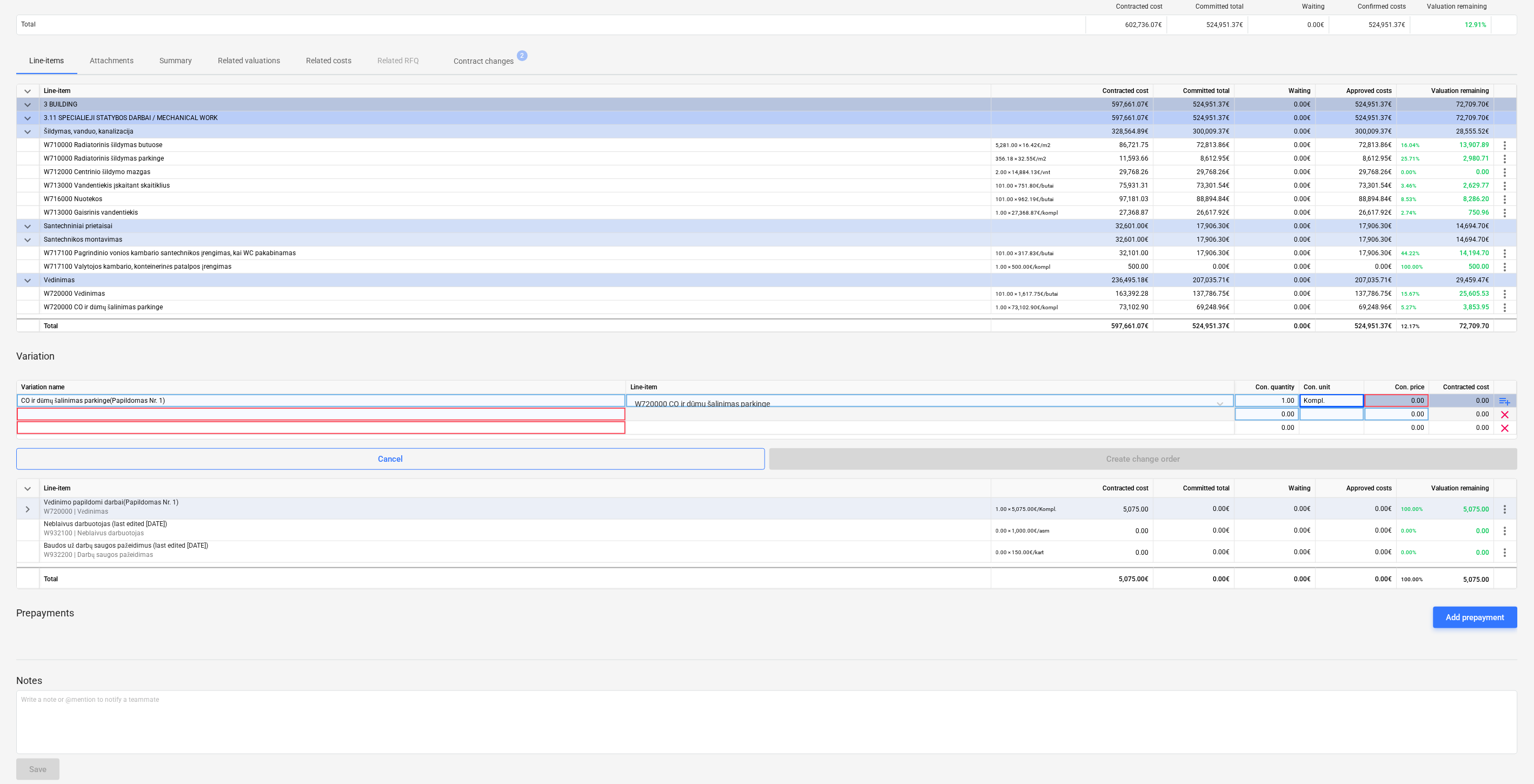
click at [538, 415] on div at bounding box center [321, 414] width 600 height 13
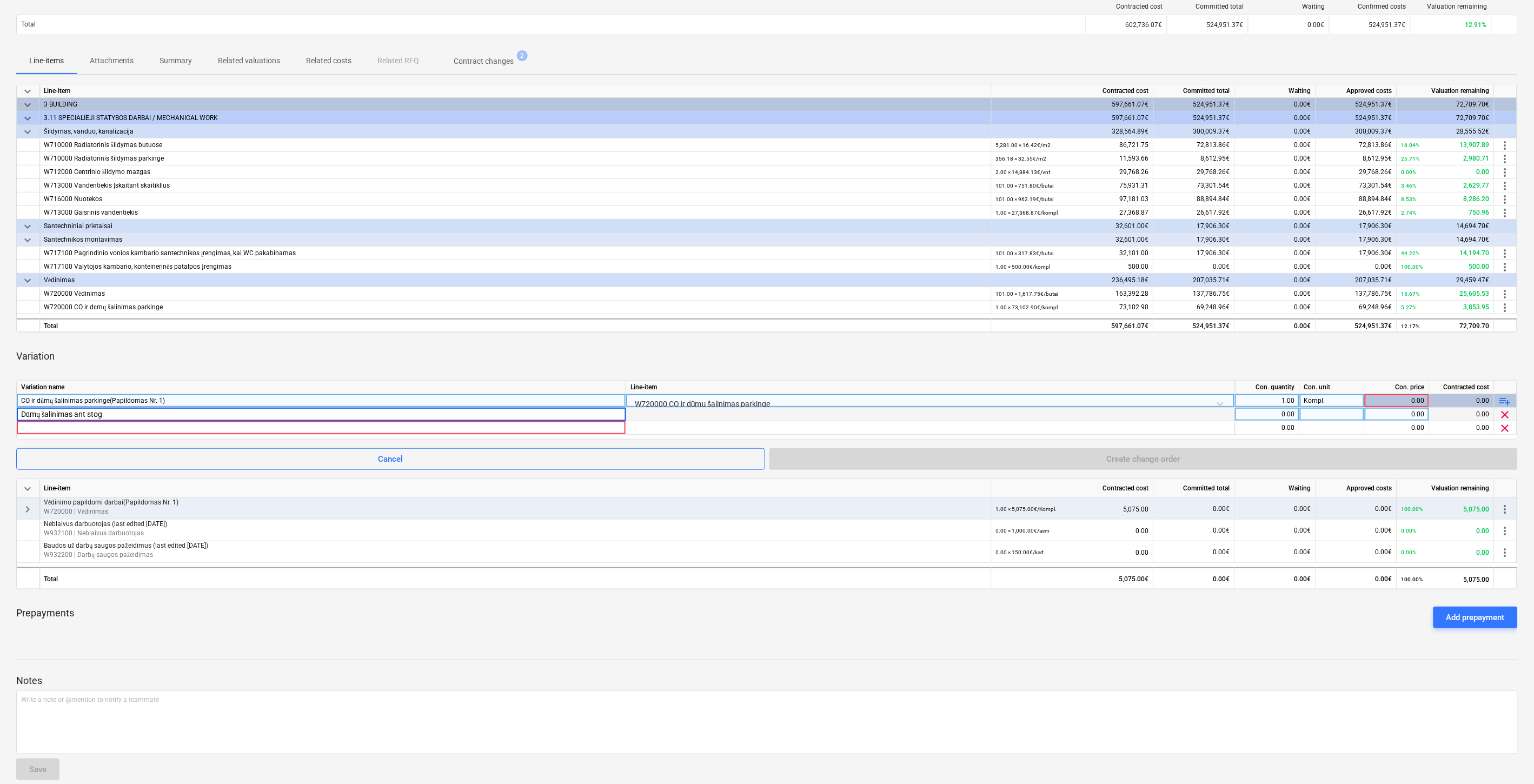
type input "Dūmų šalinimas ant stogo"
click at [1268, 413] on div "0.00" at bounding box center [1268, 415] width 56 height 14
click at [1285, 416] on div "0.00" at bounding box center [1268, 415] width 56 height 14
click at [1333, 412] on div at bounding box center [1332, 415] width 65 height 14
click at [1268, 419] on div "0.00" at bounding box center [1268, 415] width 56 height 14
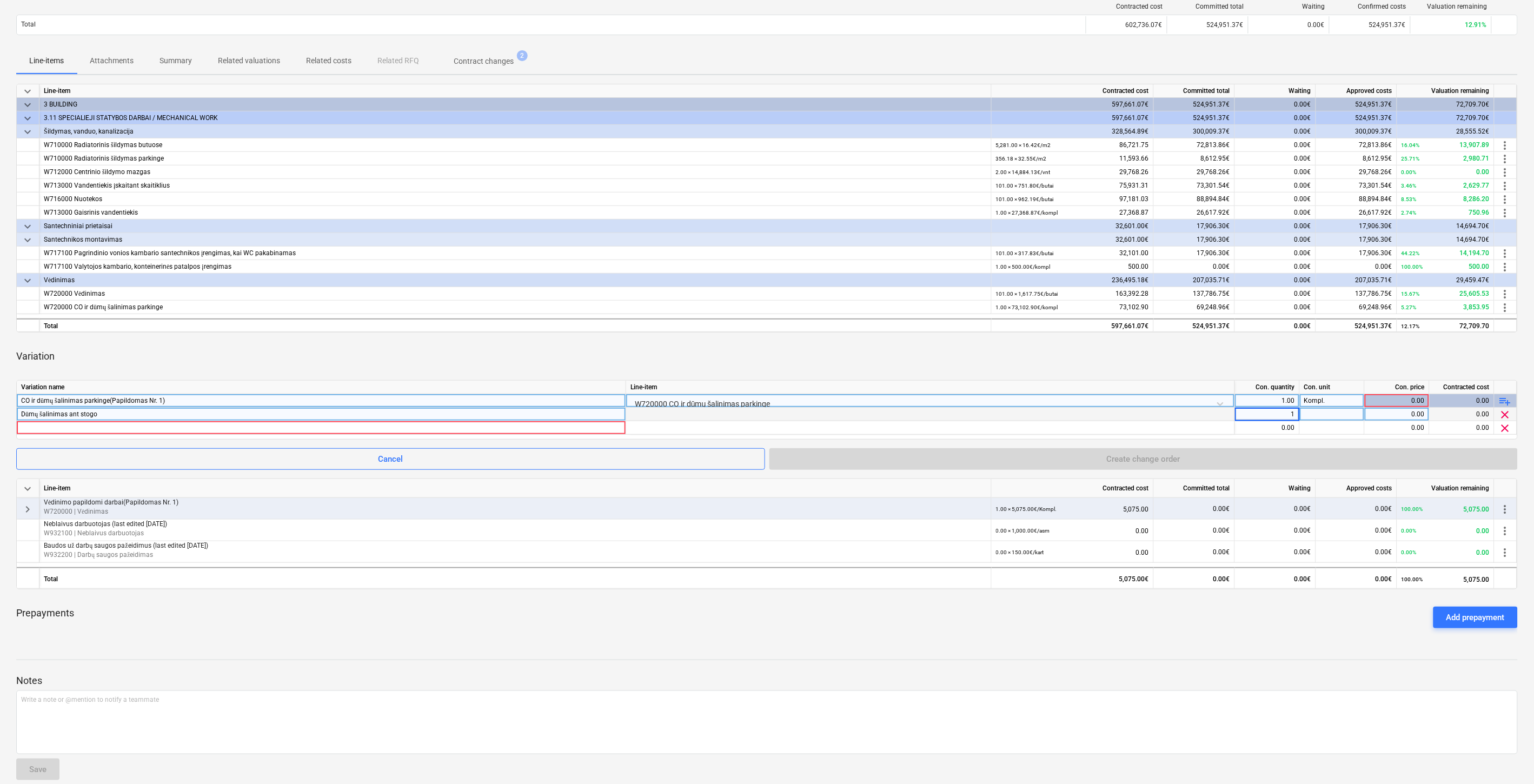
click at [1336, 417] on div at bounding box center [1332, 415] width 65 height 14
type input "Kompl."
click at [1386, 411] on div "0.00" at bounding box center [1397, 415] width 56 height 14
type input "6901.98"
click at [1353, 354] on div "Variation" at bounding box center [767, 356] width 1502 height 30
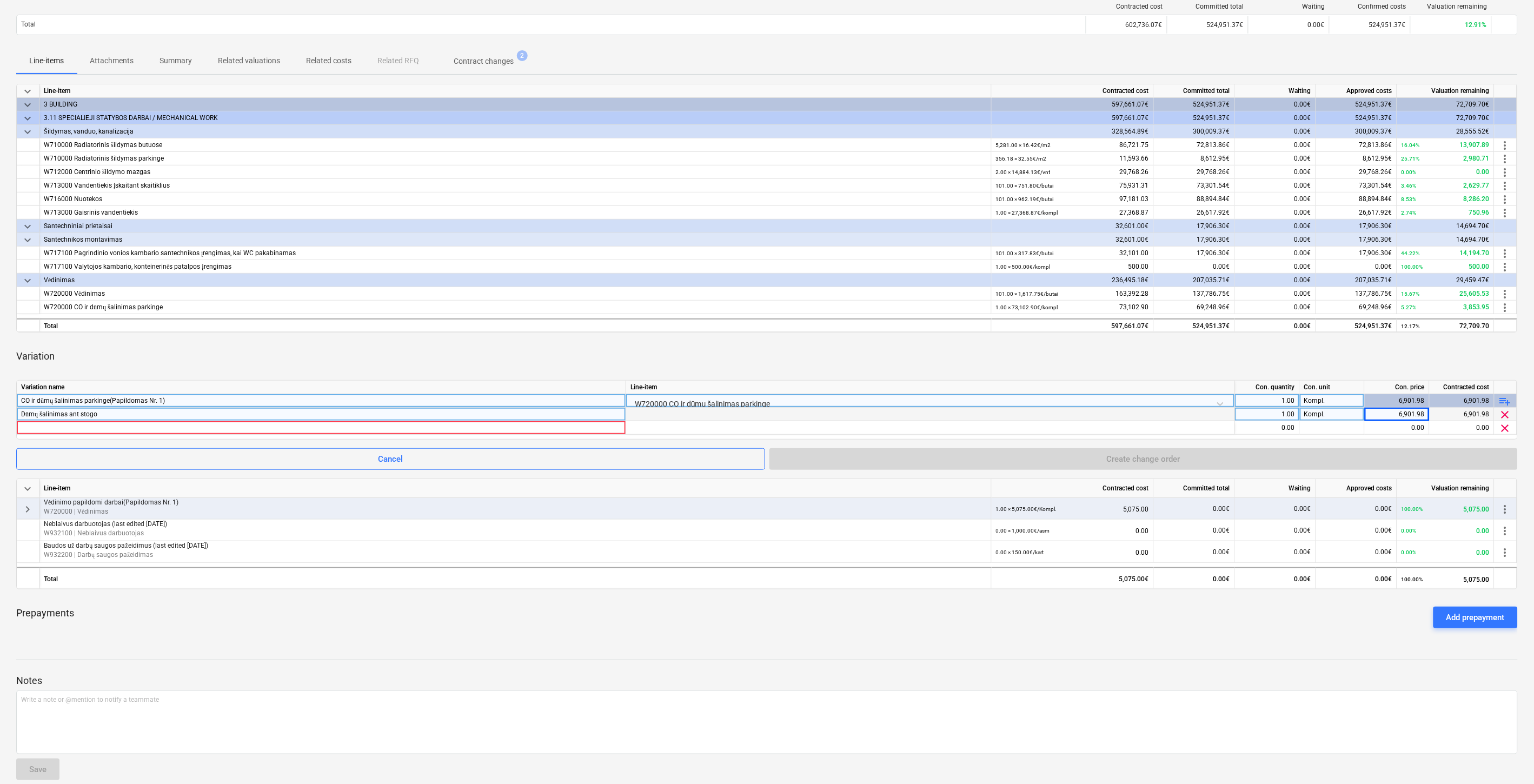
click at [1180, 352] on div "Variation" at bounding box center [767, 356] width 1502 height 30
click at [1193, 349] on div "Variation" at bounding box center [767, 356] width 1502 height 30
click at [1210, 344] on div "Variation" at bounding box center [767, 356] width 1502 height 30
click at [1223, 339] on div "keyboard_arrow_down Line-item Contracted cost Committed total Waiting Approved …" at bounding box center [767, 361] width 1502 height 553
click at [308, 427] on div at bounding box center [321, 427] width 600 height 13
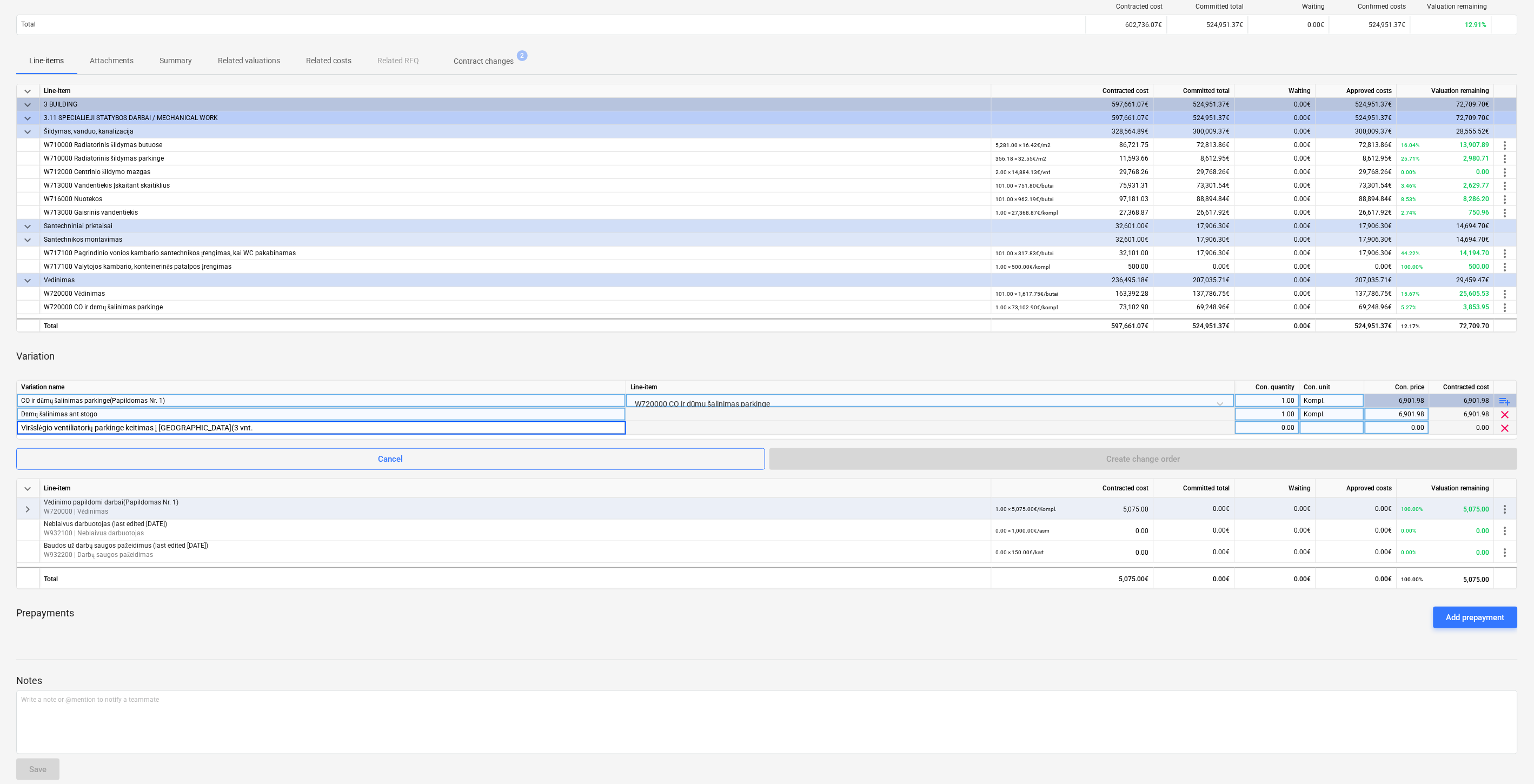
type input "Viršslėgio ventiliatorių parkinge keitimas į [GEOGRAPHIC_DATA](3 vnt.)"
click at [1246, 425] on div "0.00" at bounding box center [1268, 428] width 56 height 14
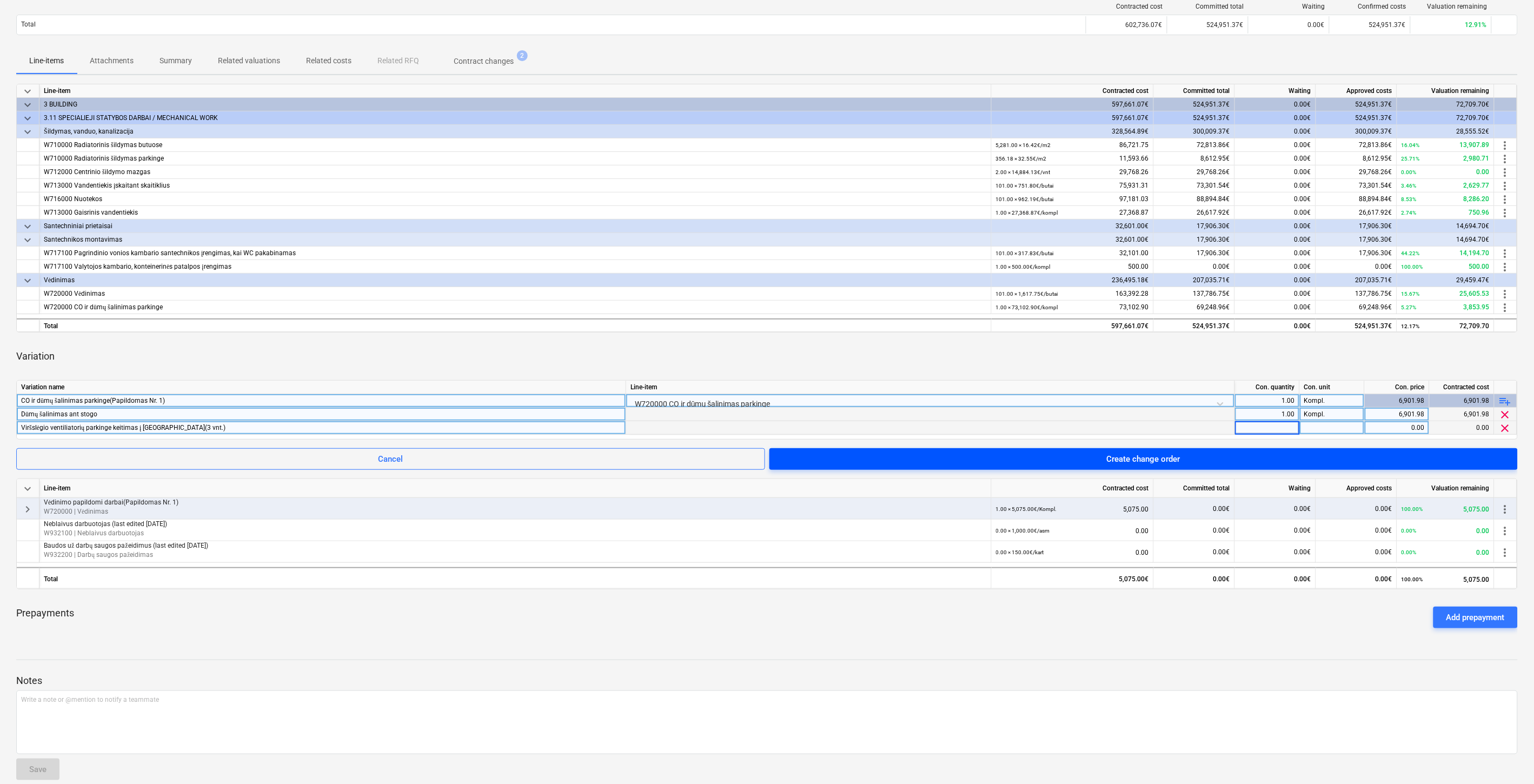
type input "1"
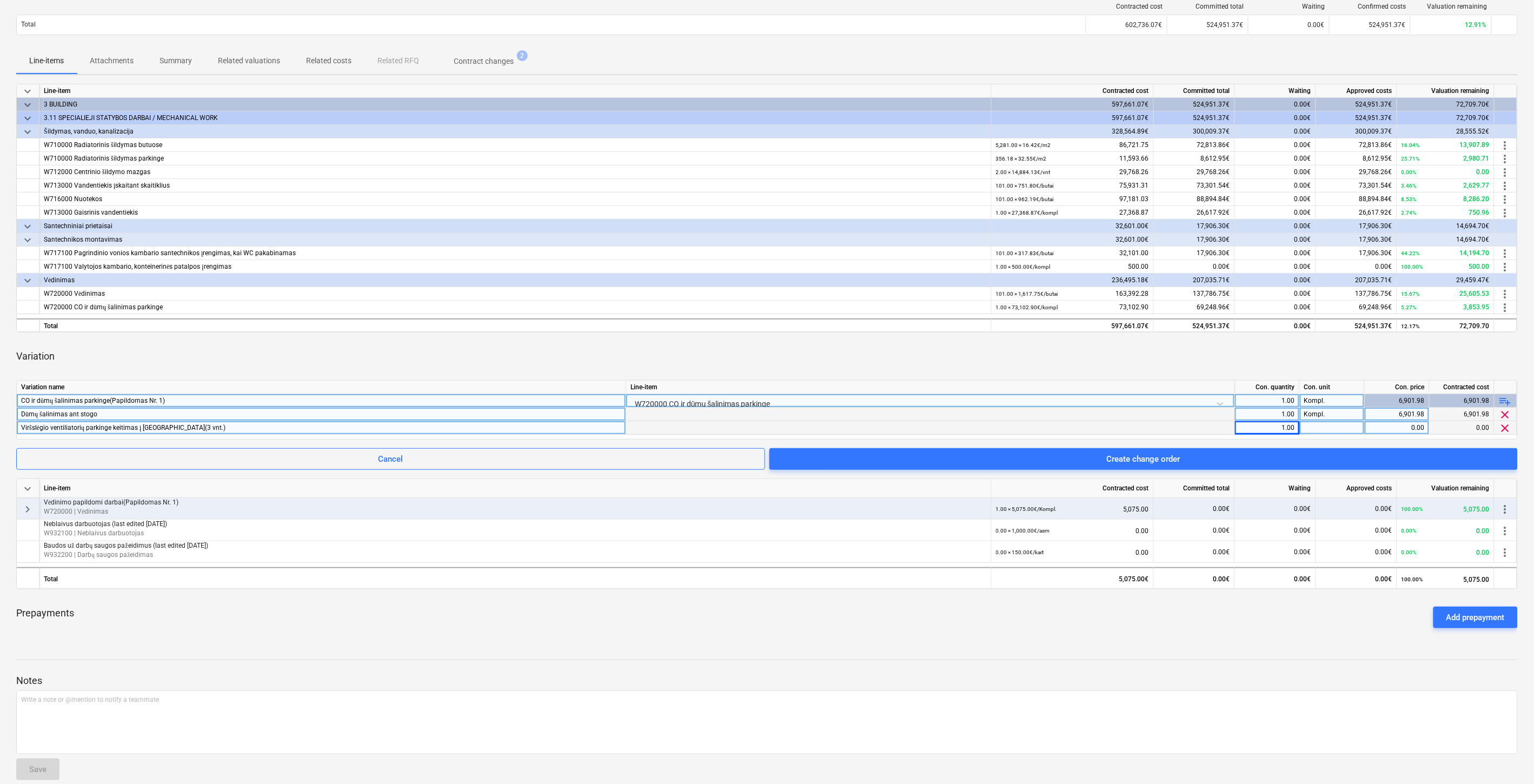
click at [1321, 424] on div at bounding box center [1332, 428] width 65 height 14
type input "Kompl."
click at [1398, 428] on div "0.00" at bounding box center [1397, 428] width 56 height 14
type input "357.24"
click at [1101, 358] on div "Variation" at bounding box center [767, 356] width 1502 height 30
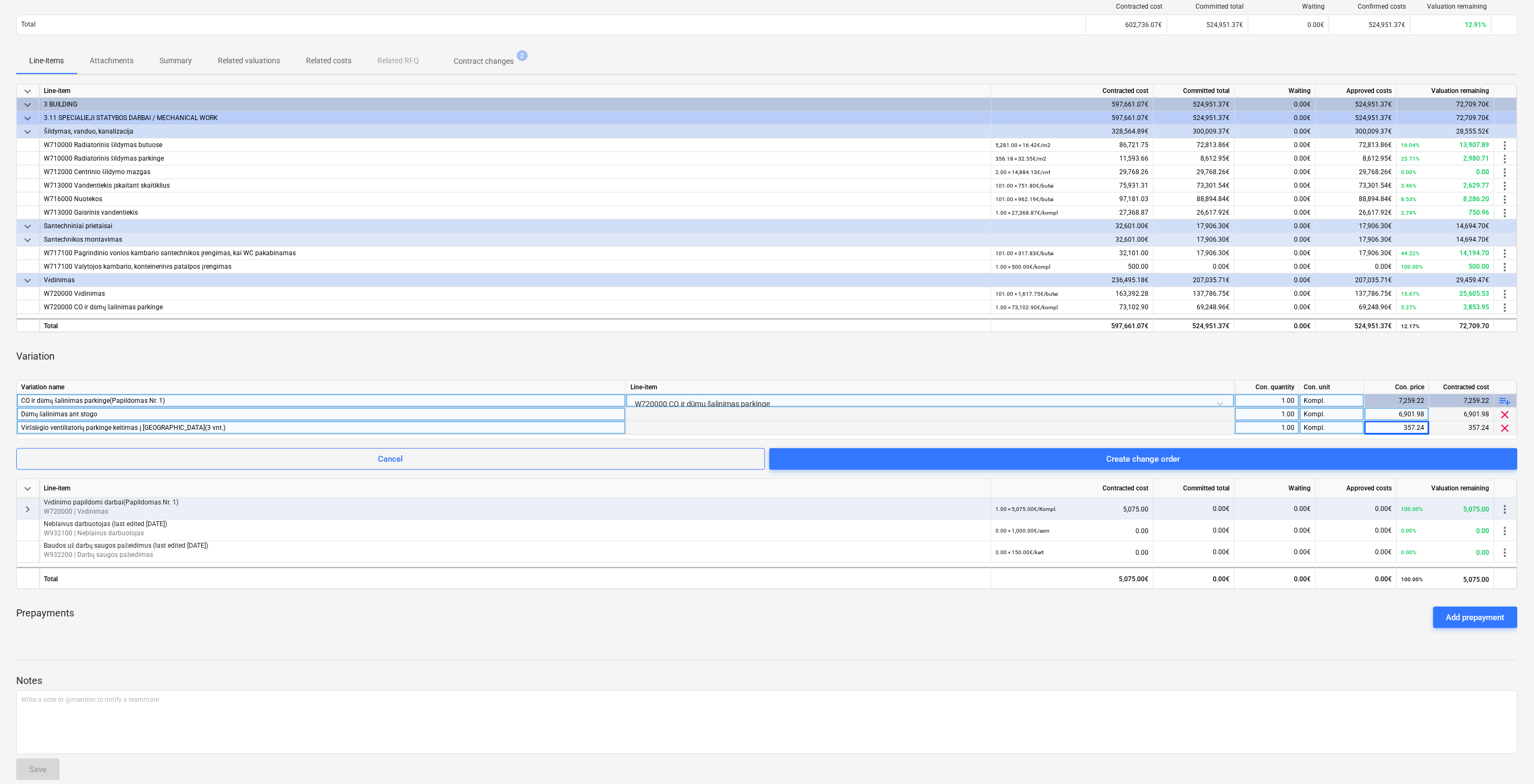
click at [1156, 355] on div "Variation" at bounding box center [767, 356] width 1502 height 30
click at [1196, 345] on div "Variation" at bounding box center [767, 356] width 1502 height 30
drag, startPoint x: 948, startPoint y: 348, endPoint x: 959, endPoint y: 360, distance: 16.3
click at [948, 348] on div "Variation" at bounding box center [767, 356] width 1502 height 30
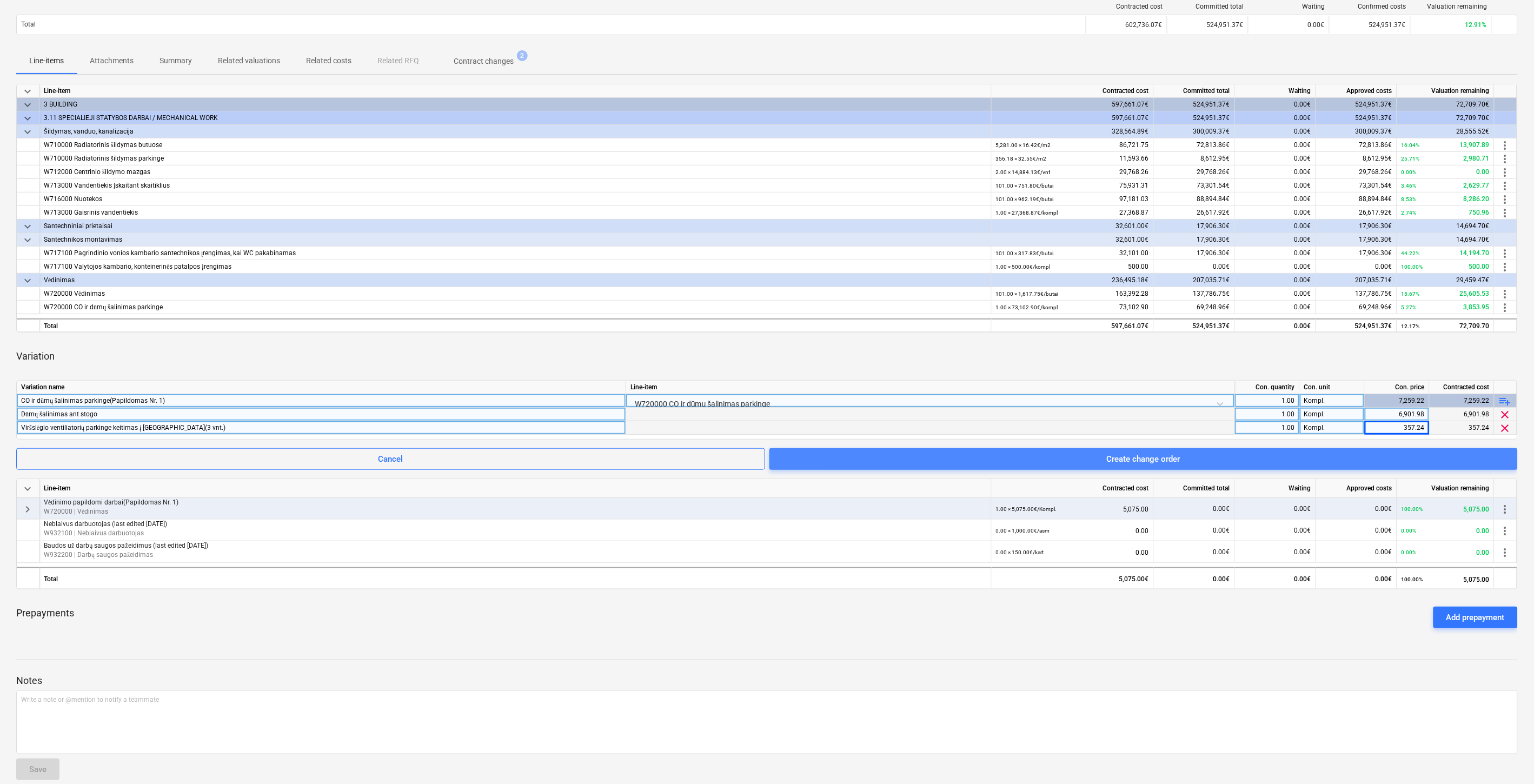
click at [1133, 463] on div "Create change order" at bounding box center [1143, 459] width 73 height 14
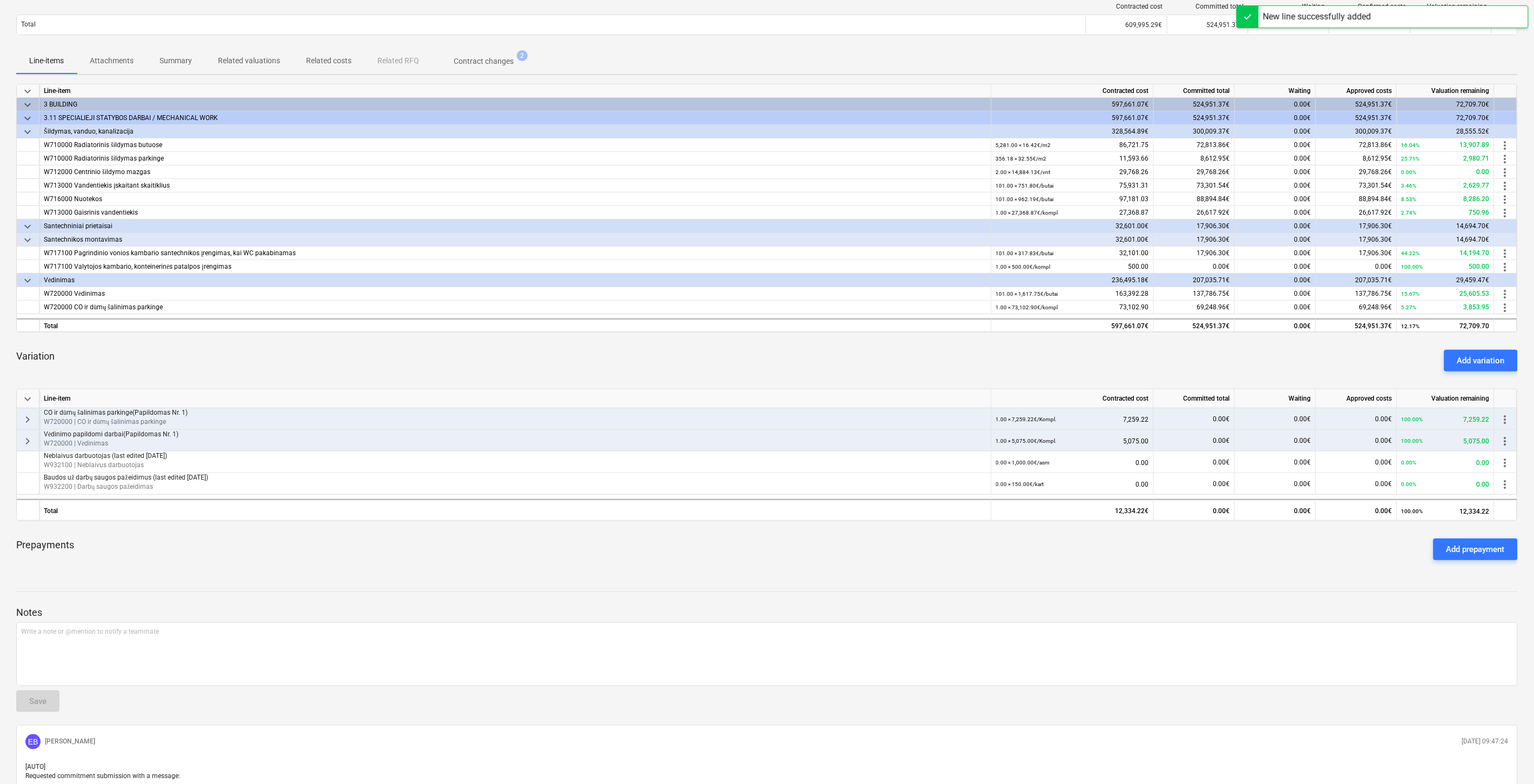
click at [971, 377] on div "Variation Add variation" at bounding box center [767, 361] width 1502 height 39
click at [253, 412] on p "CO ir dūmų šalinimas parkinge(Papildomas Nr. 1)" at bounding box center [515, 413] width 943 height 9
click at [29, 419] on span "keyboard_arrow_right" at bounding box center [27, 419] width 13 height 13
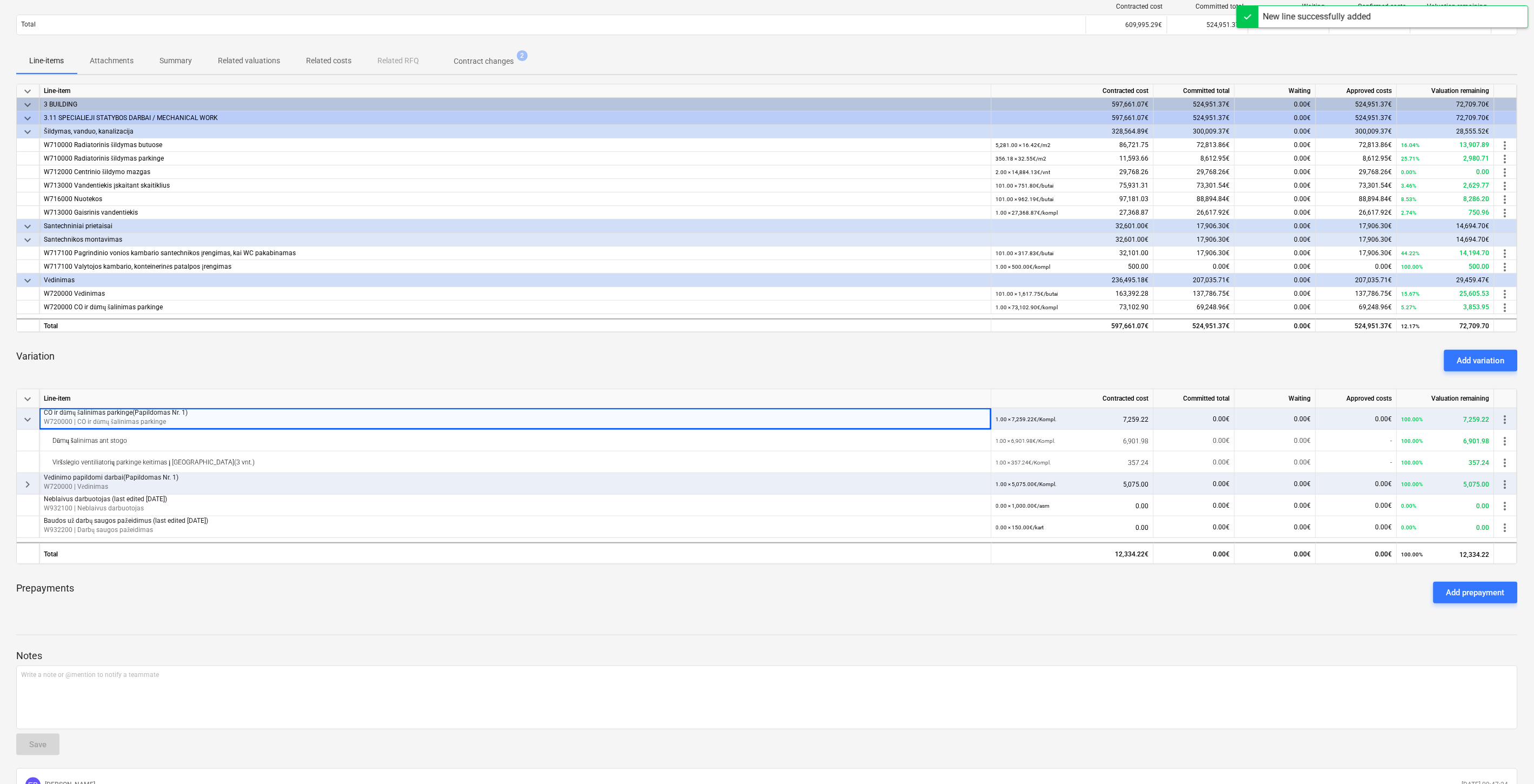
click at [29, 419] on span "keyboard_arrow_down" at bounding box center [27, 419] width 13 height 13
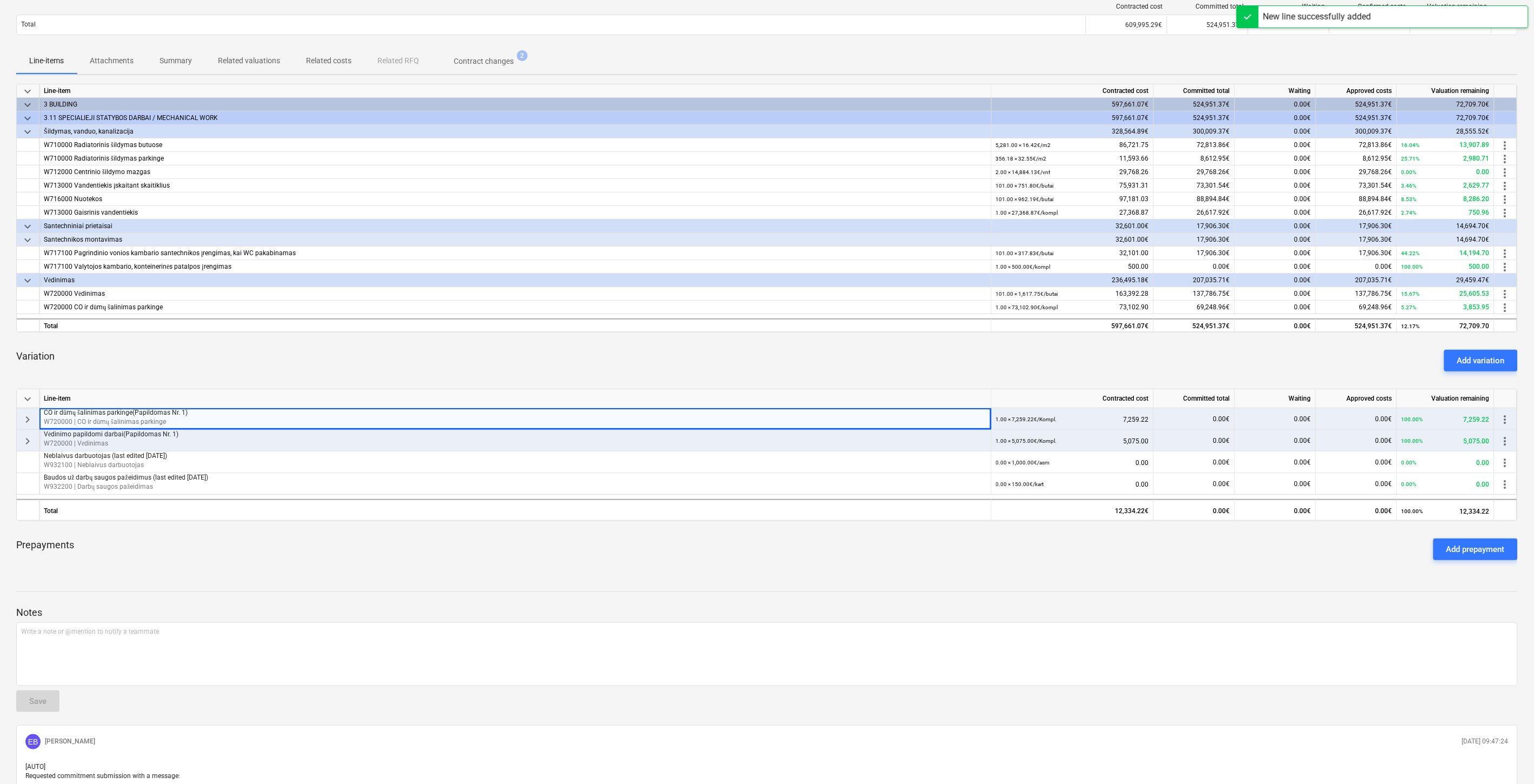
click at [24, 435] on span "keyboard_arrow_right" at bounding box center [27, 441] width 13 height 13
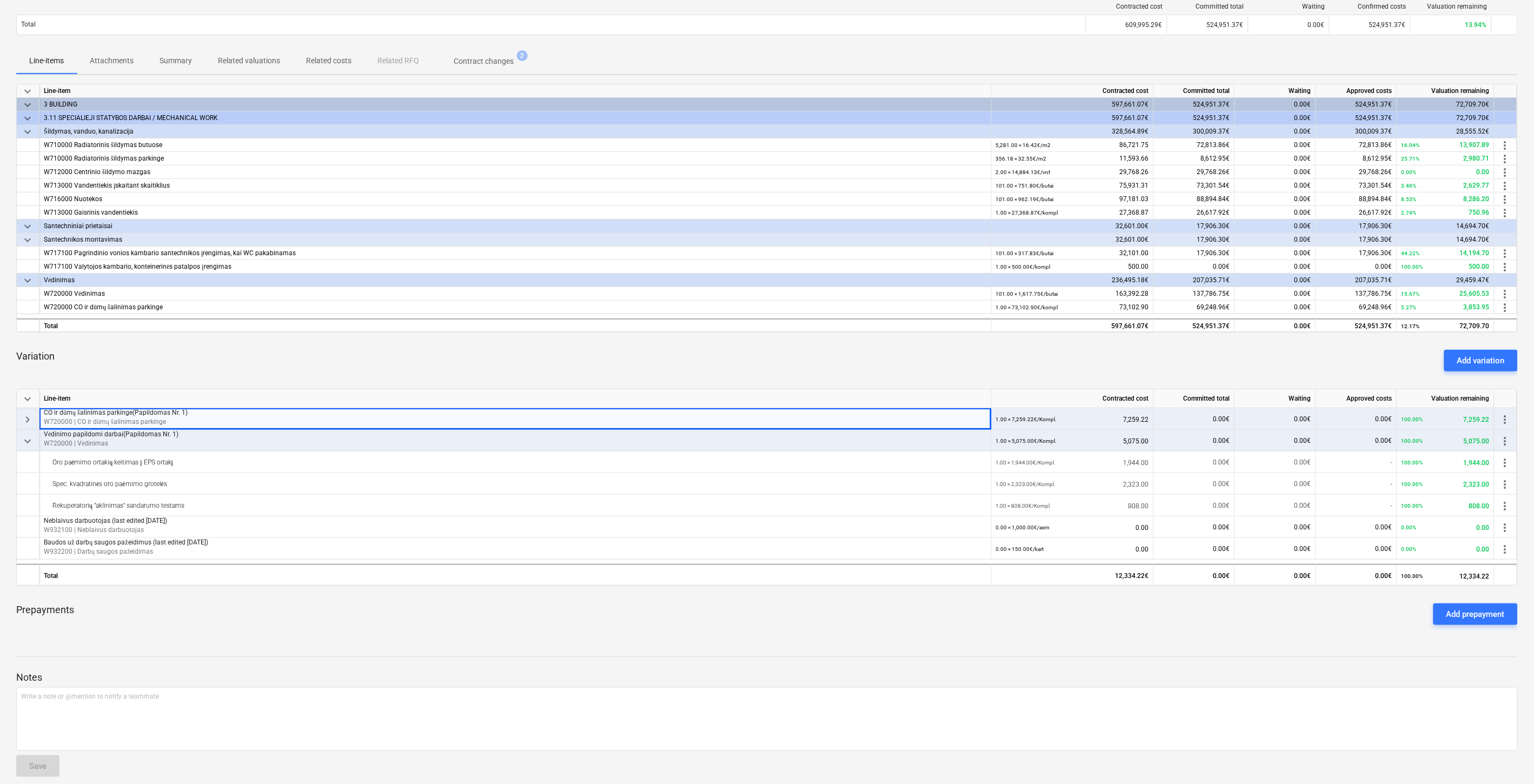
click at [25, 436] on span "keyboard_arrow_down" at bounding box center [27, 441] width 13 height 13
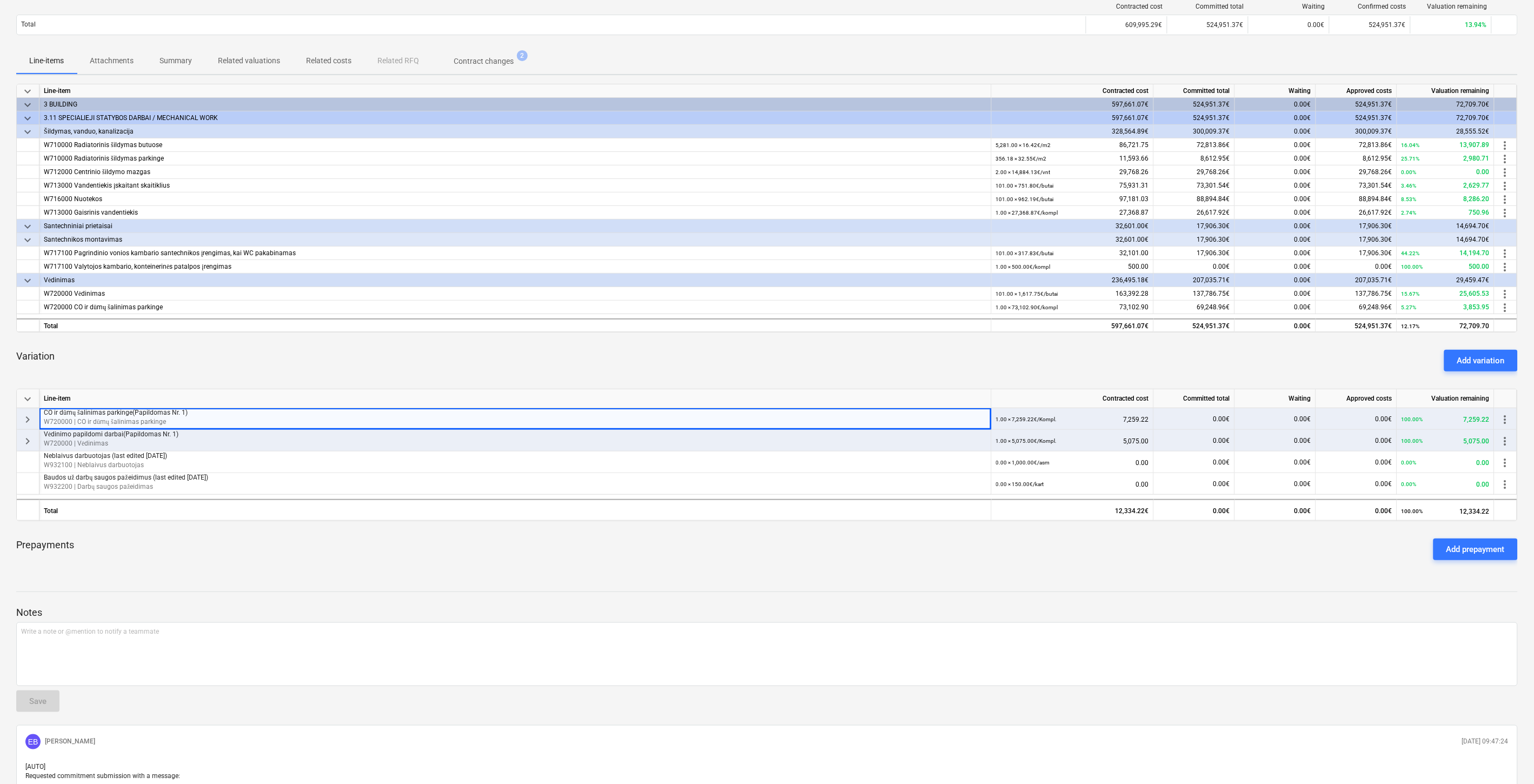
click at [393, 358] on div "Variation Add variation" at bounding box center [767, 361] width 1502 height 39
click at [418, 354] on div "Variation Add variation" at bounding box center [767, 361] width 1502 height 39
click at [1453, 358] on button "Add variation" at bounding box center [1481, 361] width 73 height 22
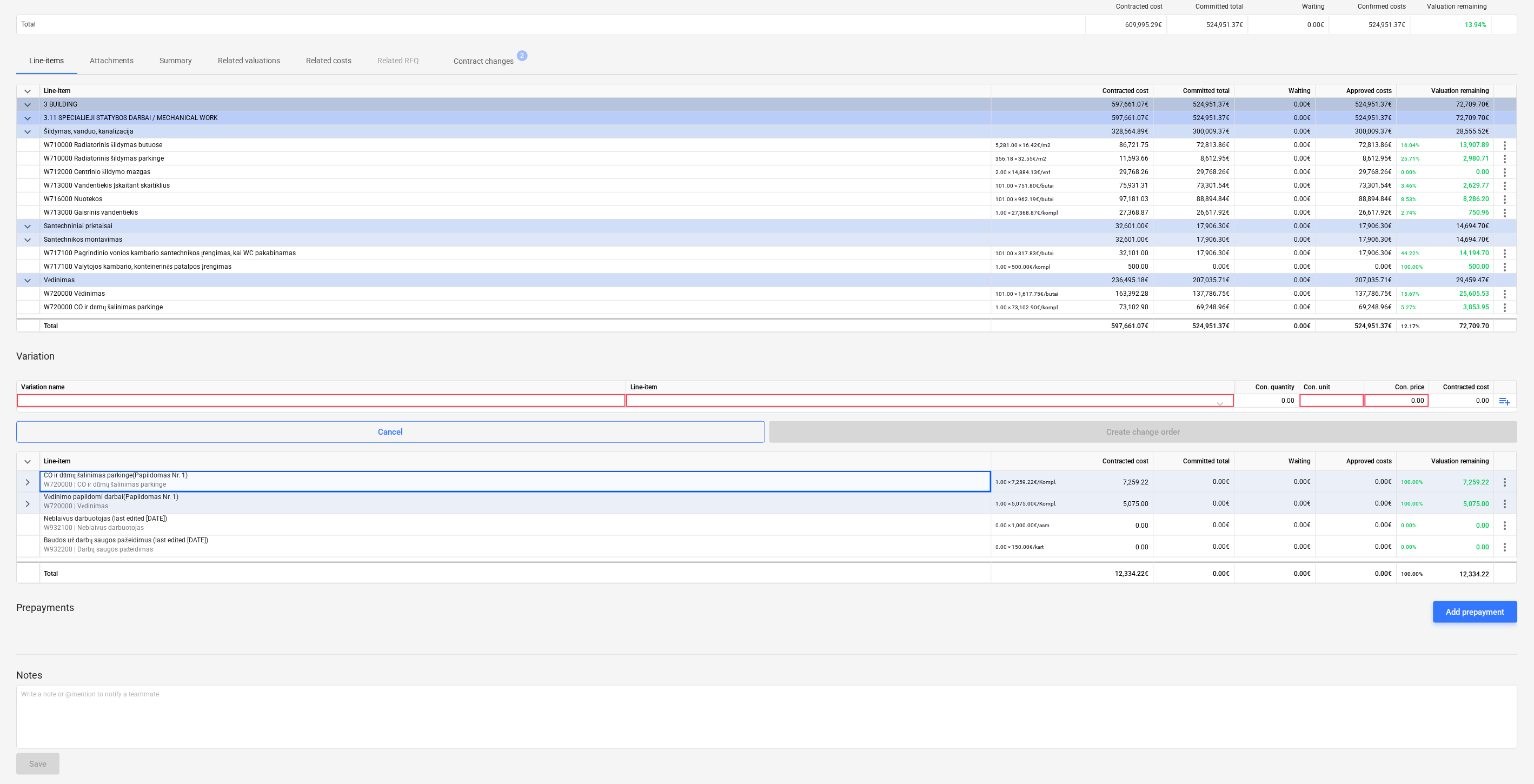
click at [319, 342] on div "Variation" at bounding box center [767, 356] width 1502 height 30
click at [369, 342] on div "Variation" at bounding box center [767, 356] width 1502 height 30
click at [392, 343] on div "Variation" at bounding box center [767, 356] width 1502 height 30
click at [401, 341] on div "Variation" at bounding box center [767, 356] width 1502 height 30
click at [355, 402] on div at bounding box center [321, 400] width 600 height 13
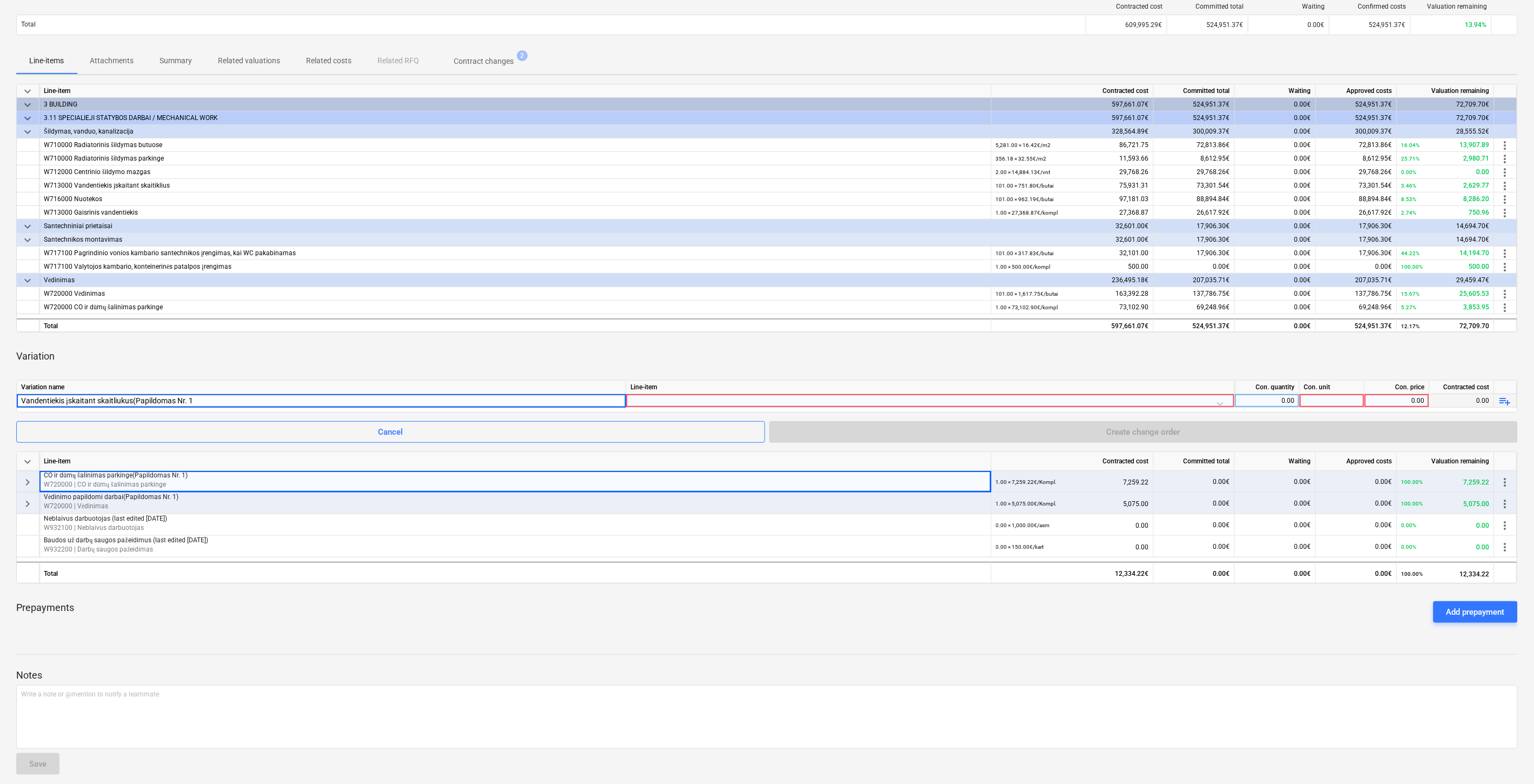
type input "Vandentiekis įskaitant skaitliukus(Papildomas Nr. 1)"
click at [402, 335] on div "keyboard_arrow_down Line-item Contracted cost Committed total Waiting Approved …" at bounding box center [767, 358] width 1502 height 548
click at [769, 401] on div at bounding box center [930, 403] width 599 height 19
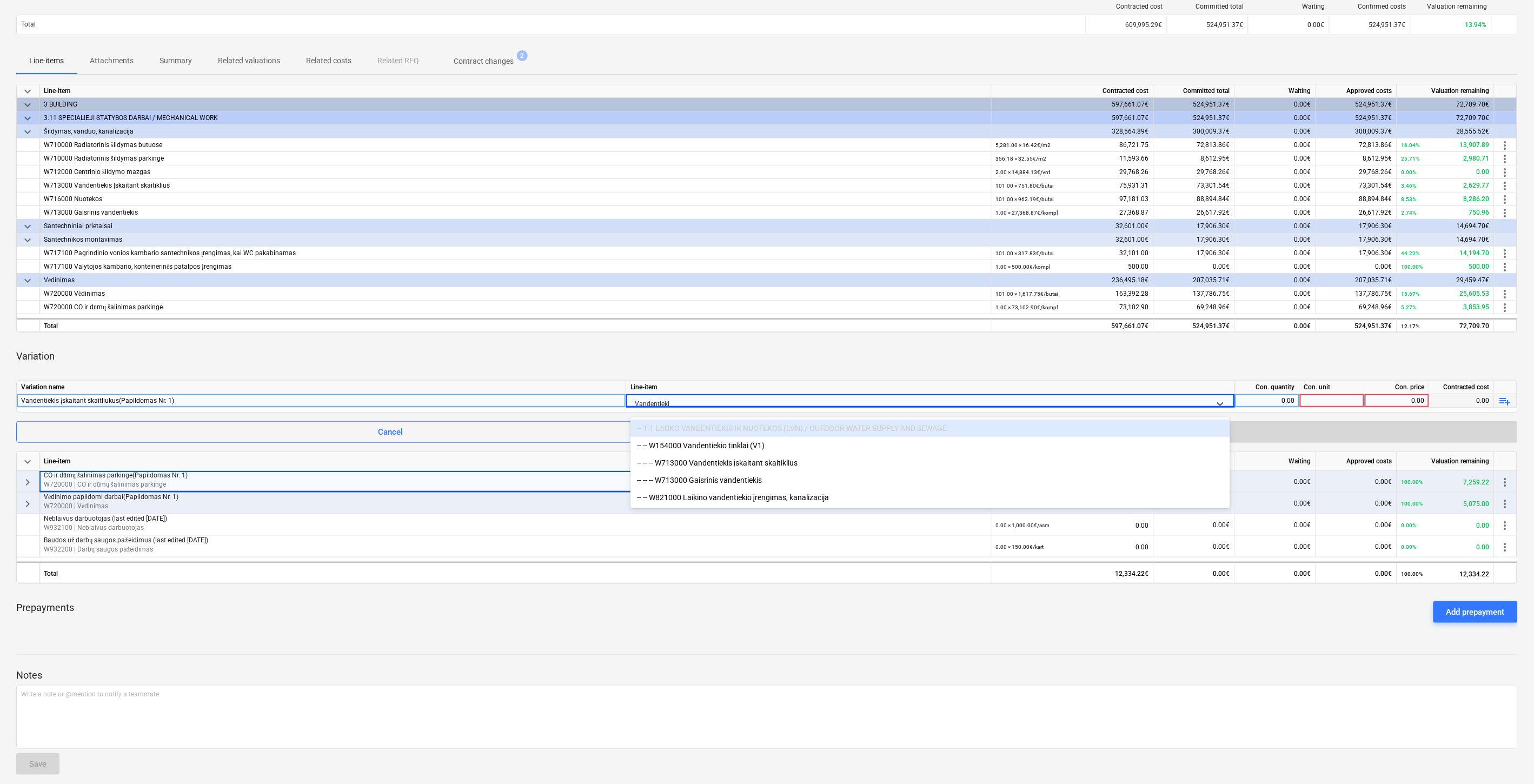
type input "Vandentiekis"
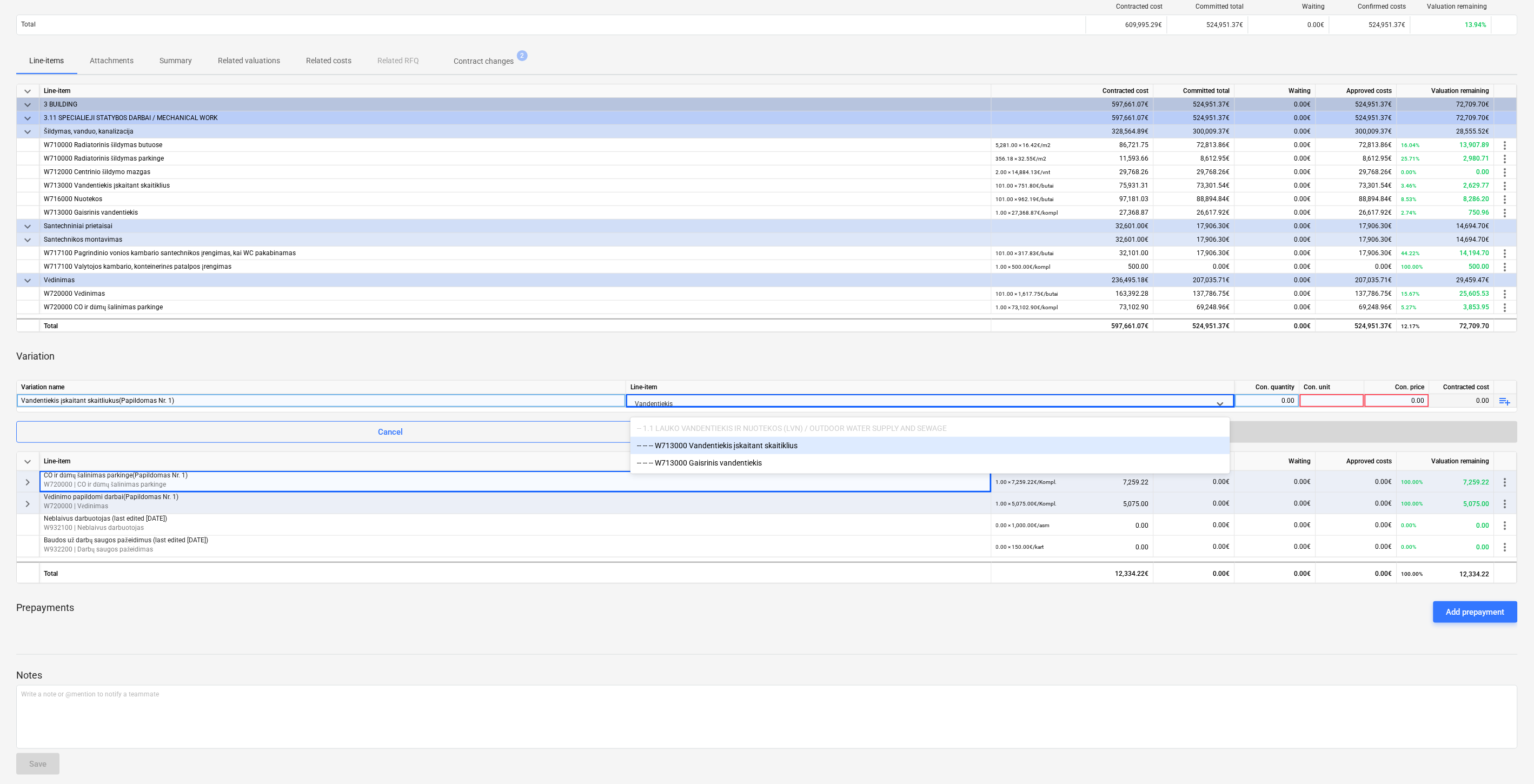
click at [780, 443] on div "-- -- -- W713000 Vandentiekis įskaitant skaitiklius" at bounding box center [930, 446] width 599 height 17
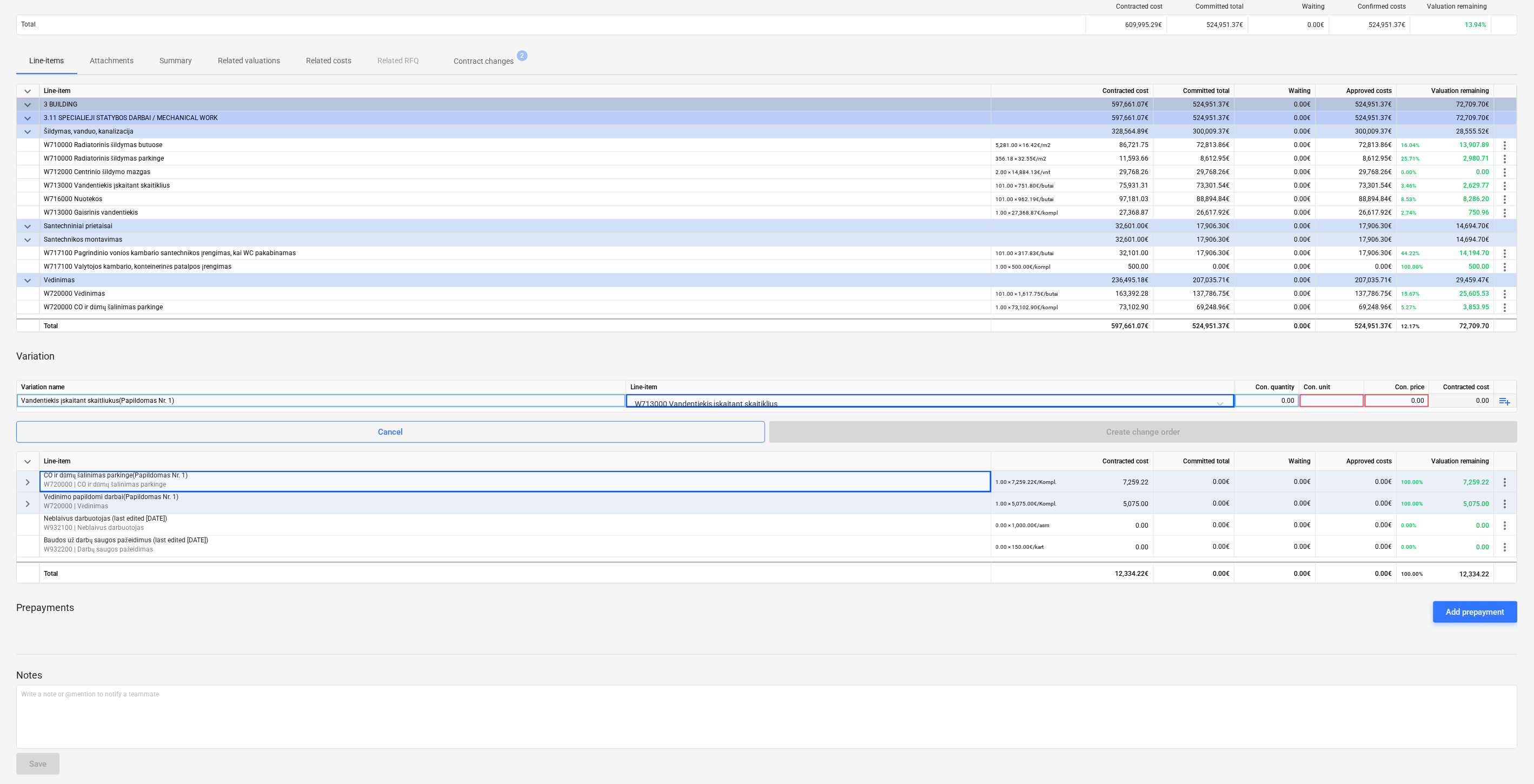
drag, startPoint x: 831, startPoint y: 365, endPoint x: 1280, endPoint y: 365, distance: 449.0
click at [837, 365] on div "Variation" at bounding box center [767, 356] width 1502 height 30
click at [1263, 399] on div "0.00" at bounding box center [1268, 401] width 56 height 14
type input "1"
click at [1325, 396] on div at bounding box center [1332, 401] width 65 height 14
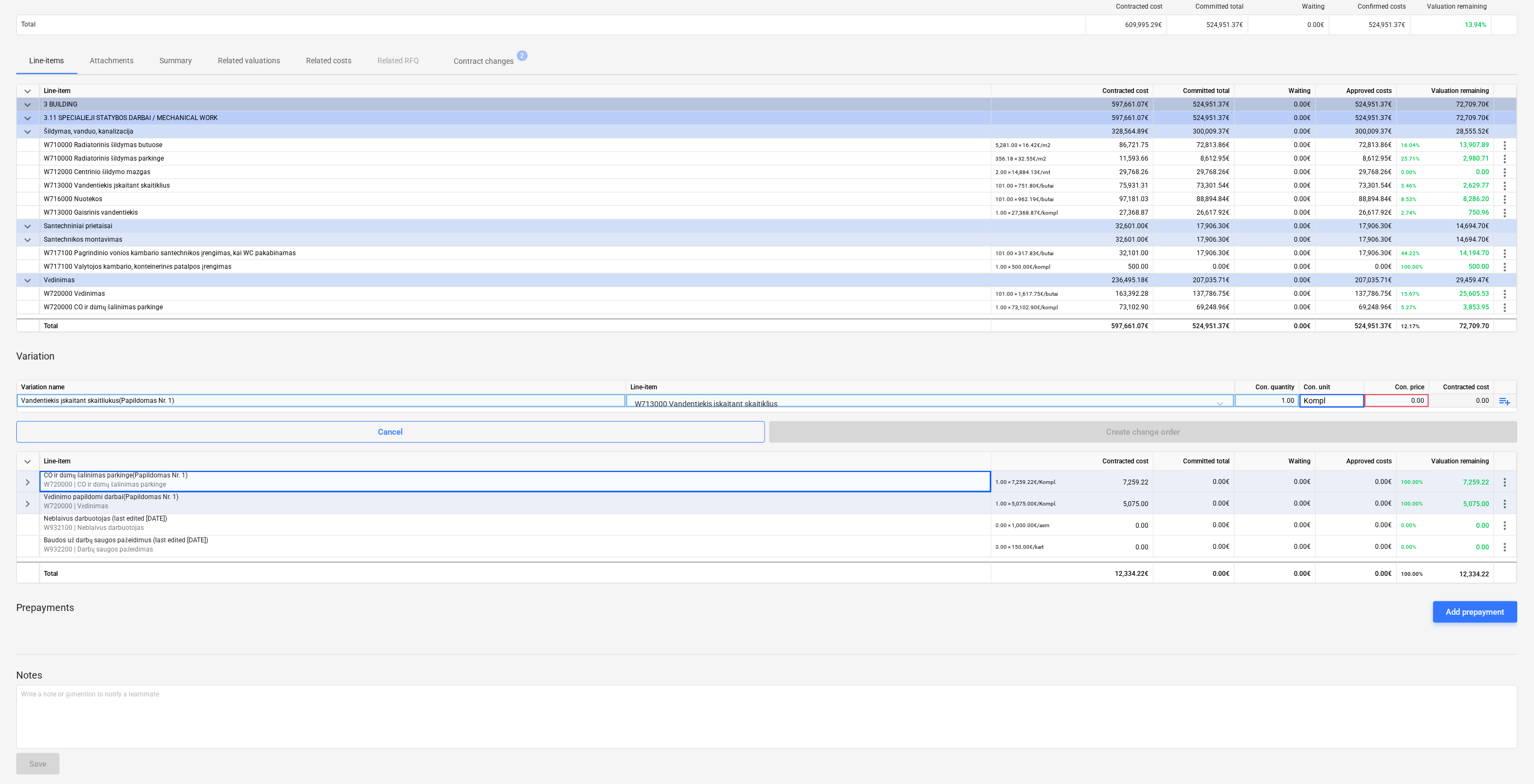
type input "Kompl."
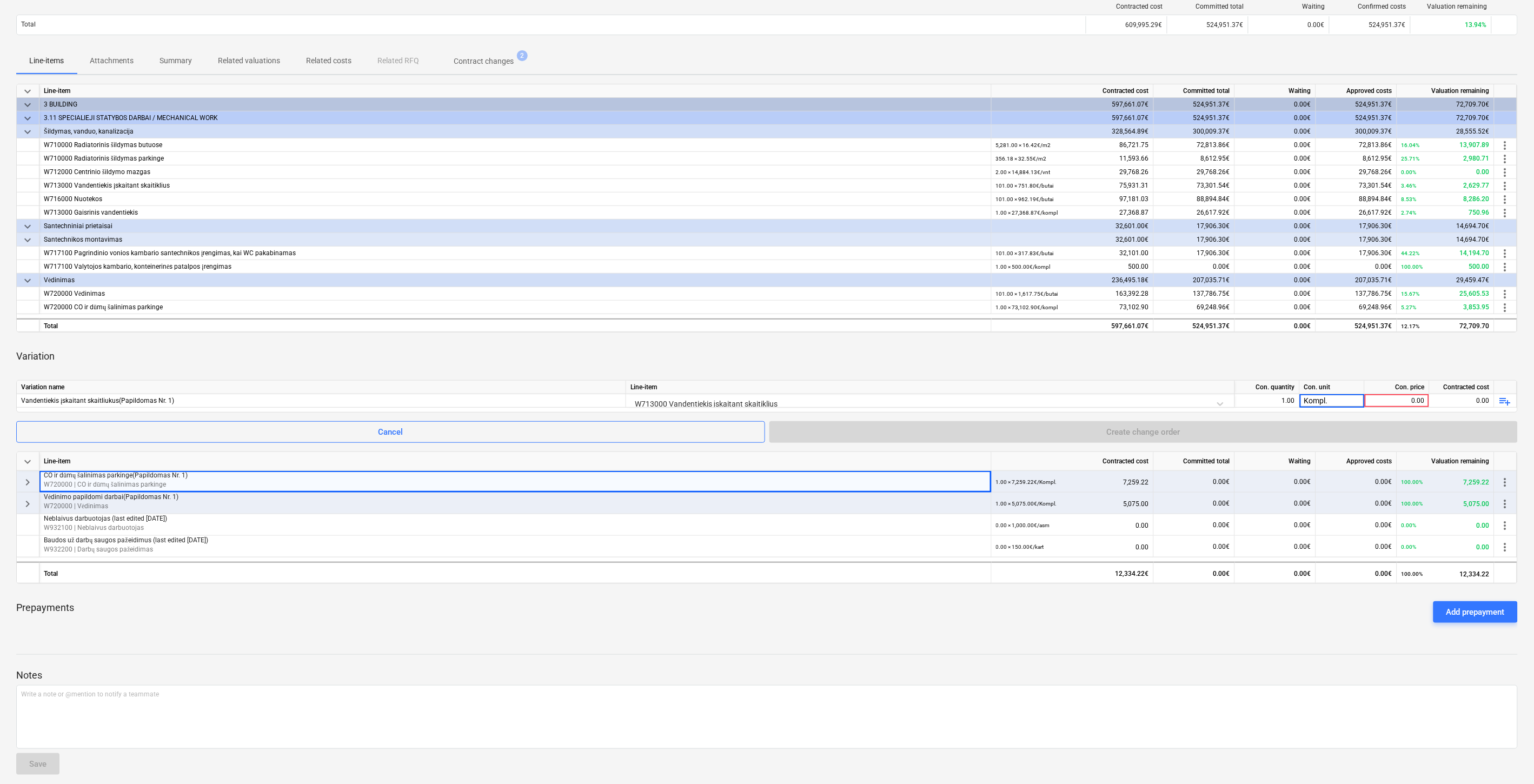
click at [1301, 351] on div "Variation" at bounding box center [767, 356] width 1502 height 30
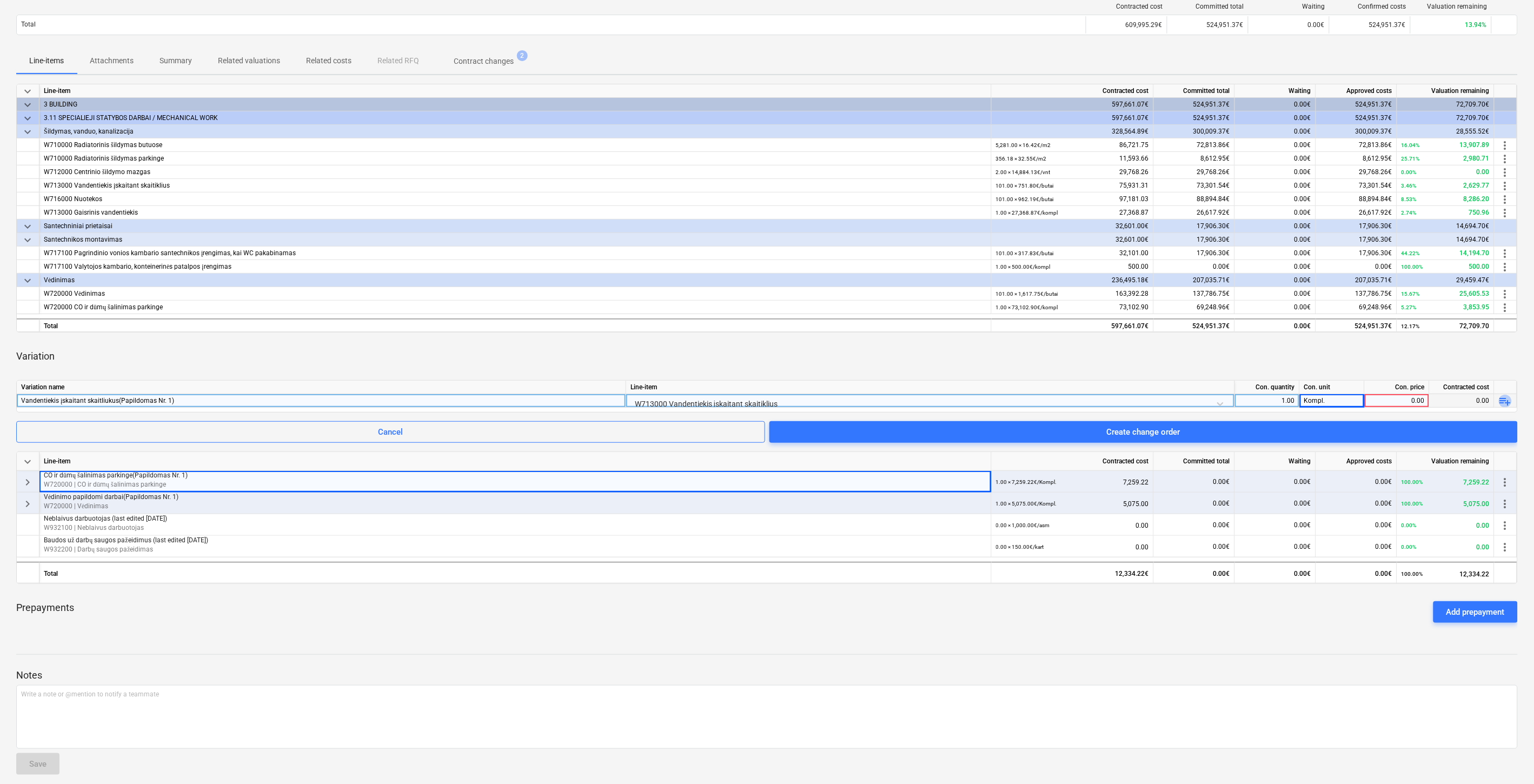
click at [1508, 399] on span "playlist_add" at bounding box center [1505, 401] width 13 height 13
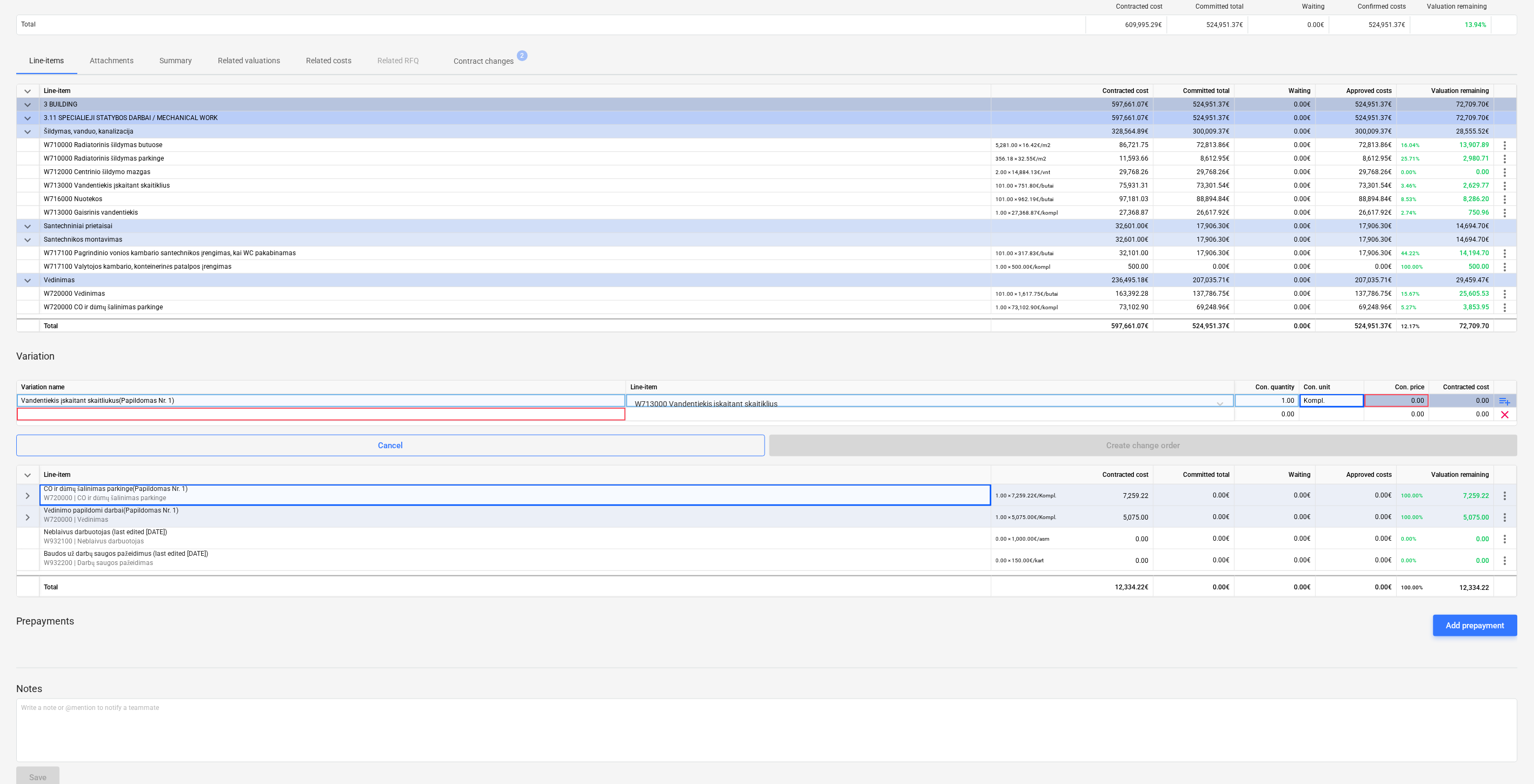
click at [1508, 399] on span "playlist_add" at bounding box center [1505, 401] width 13 height 13
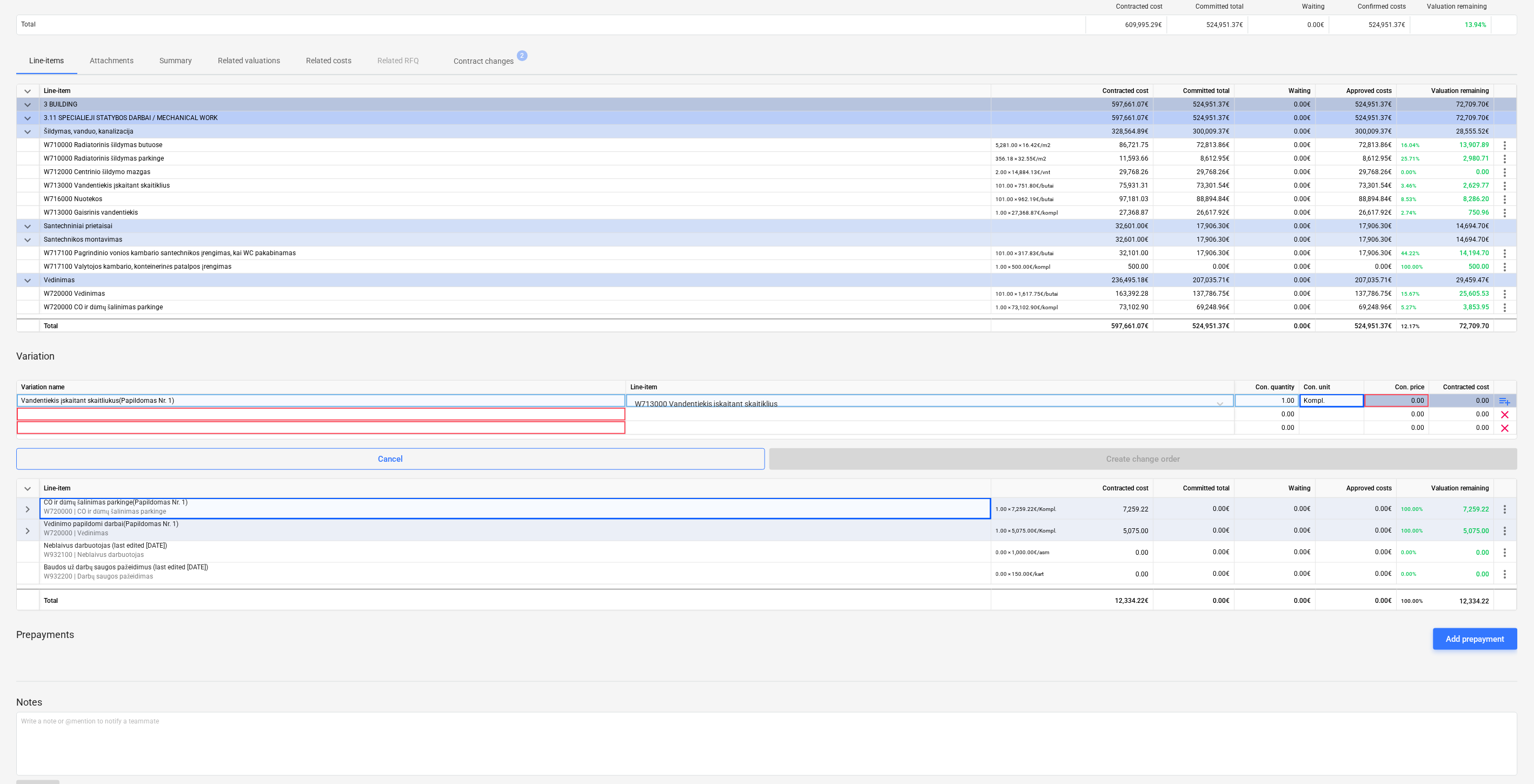
click at [1508, 399] on span "playlist_add" at bounding box center [1505, 401] width 13 height 13
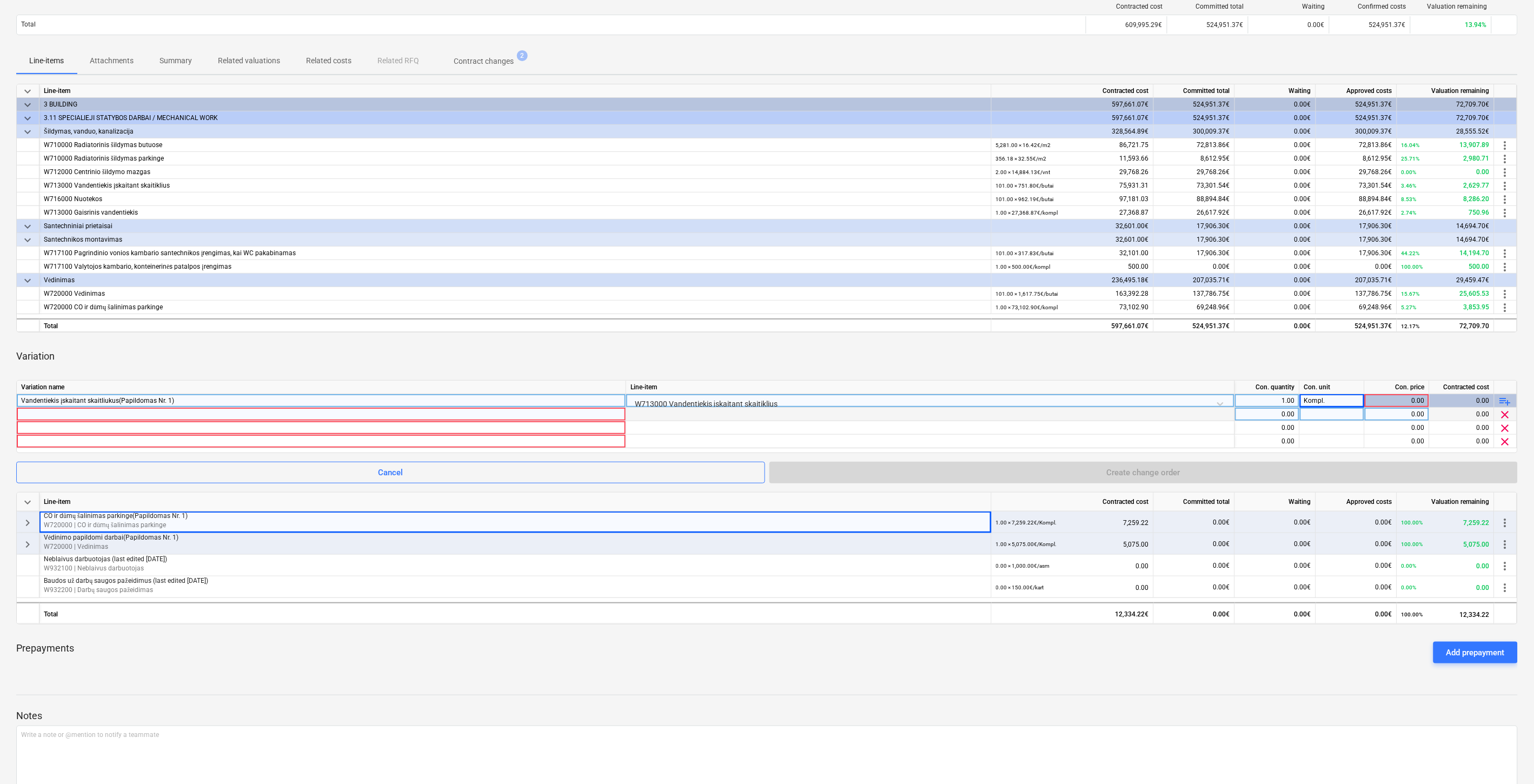
click at [254, 414] on div at bounding box center [321, 414] width 600 height 13
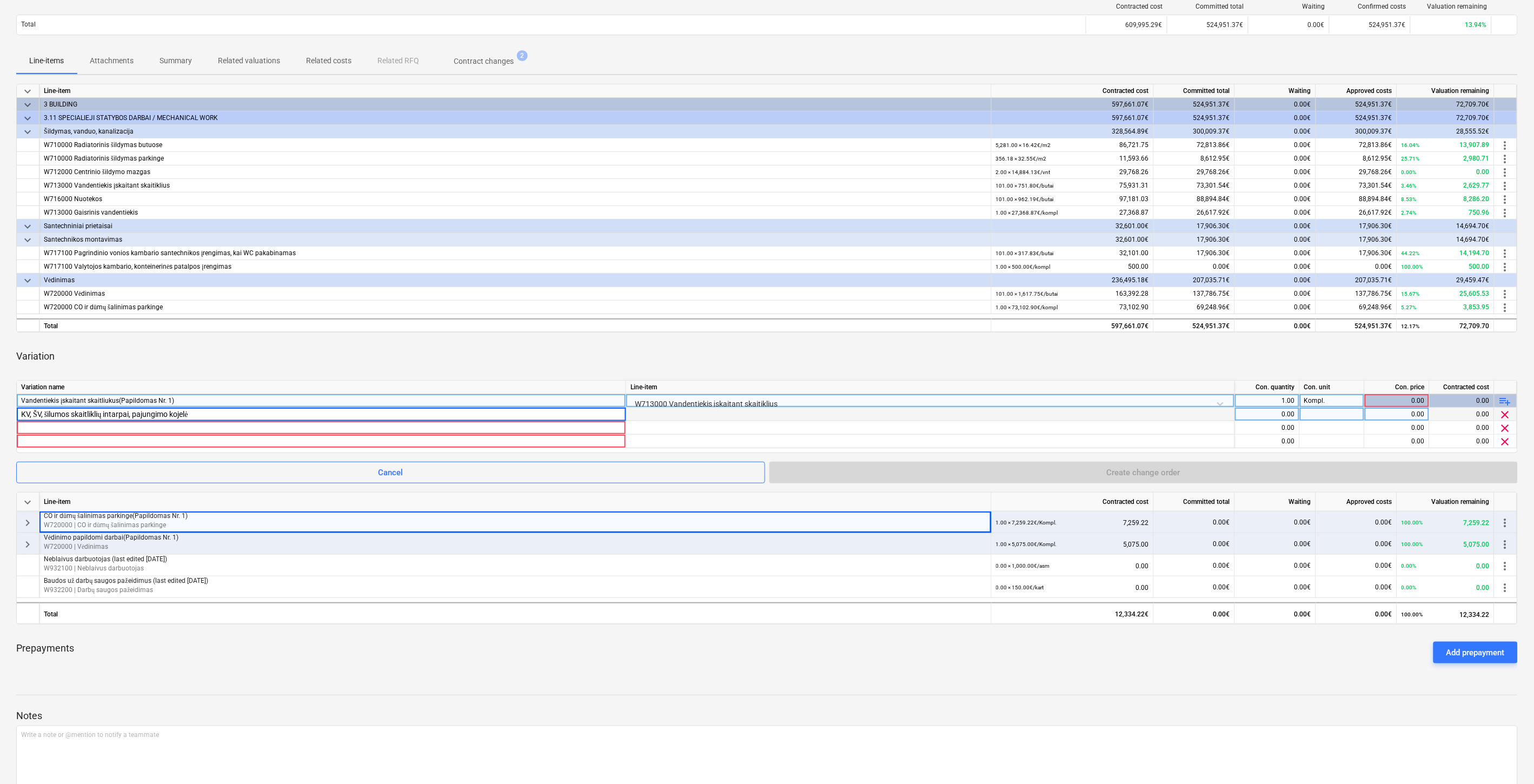
type input "KV, ŠV, šilumos skaitliklių intarpai, pajungimo kojelės"
click at [314, 426] on div at bounding box center [321, 427] width 600 height 13
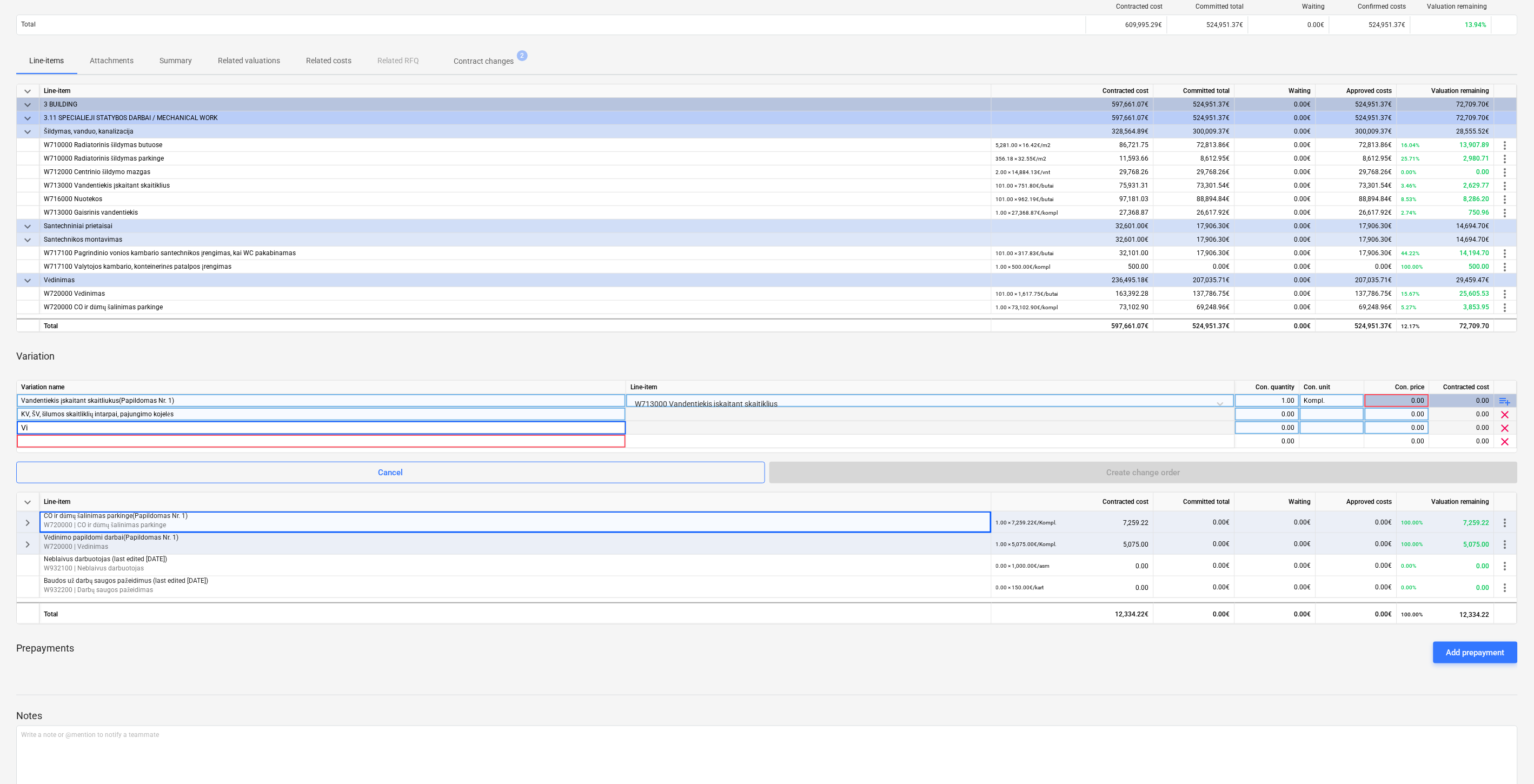
type input "V"
type input "San. prietaisai A [PERSON_NAME]. valytojos patalpa, "meistro patalpa", šiukšlių…"
click at [249, 441] on div at bounding box center [321, 441] width 600 height 13
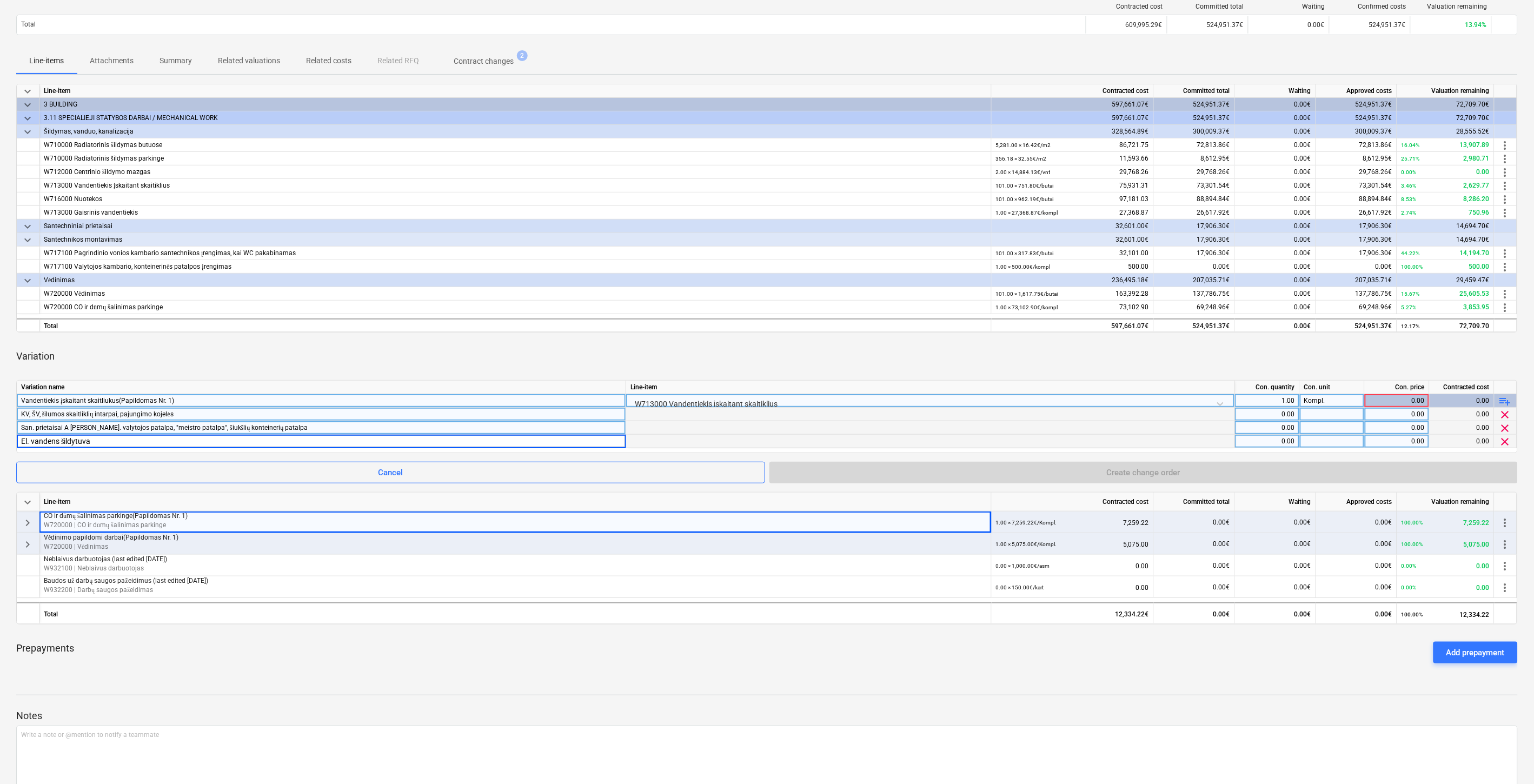
type input "El. vandens šildytuvas"
click at [507, 347] on div "Variation" at bounding box center [767, 356] width 1502 height 30
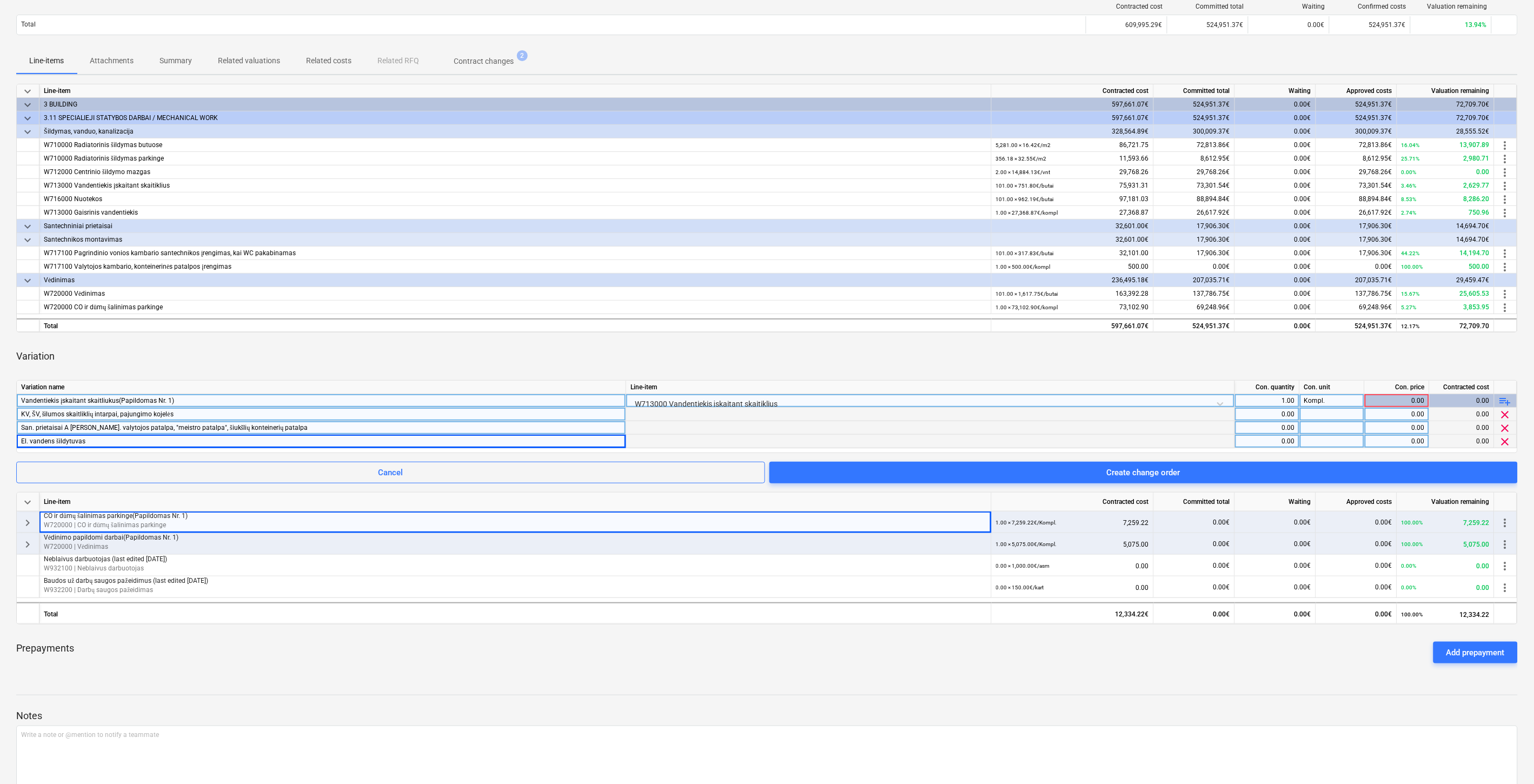
click at [1254, 414] on div "0.00" at bounding box center [1268, 415] width 56 height 14
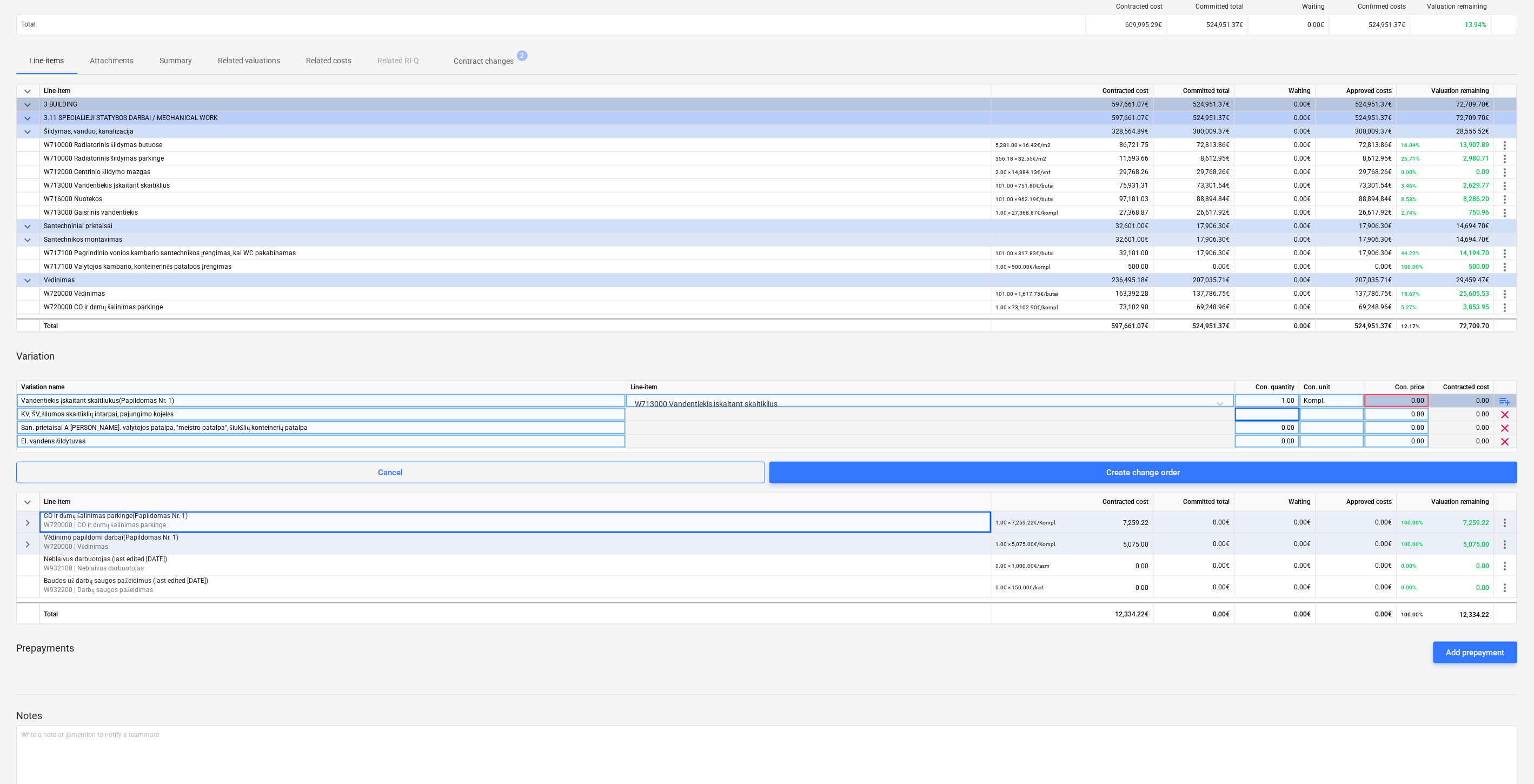
type input "ą"
type input "1"
click at [1324, 409] on div at bounding box center [1332, 415] width 65 height 14
type input "Kompl."
drag, startPoint x: 1334, startPoint y: 419, endPoint x: 1297, endPoint y: 416, distance: 37.1
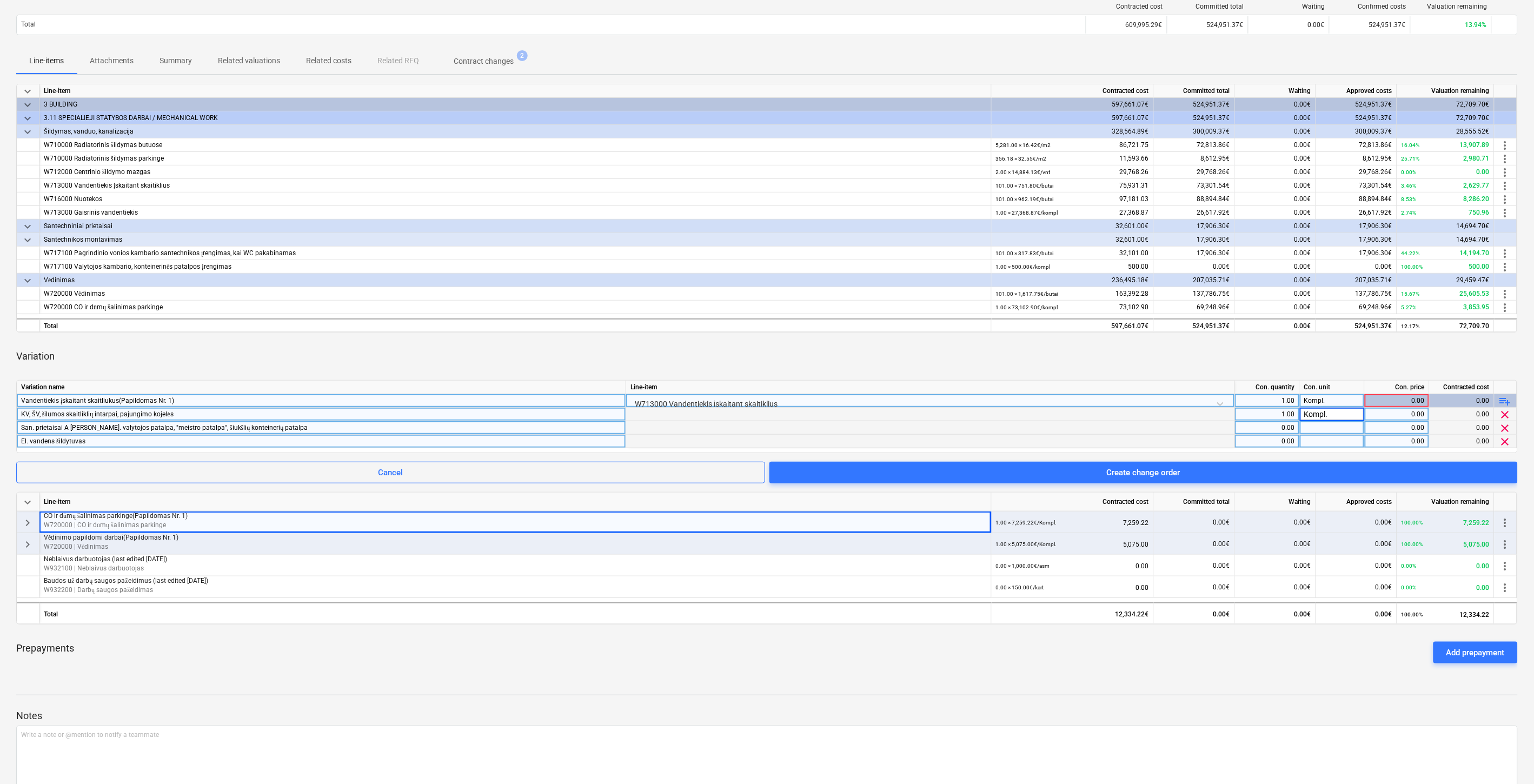
click at [0, 0] on div "KV, ŠV, šilumos skaitliklių intarpai, pajungimo kojelės 1.00 Kompl. 0.00 0.00 c…" at bounding box center [0, 0] width 0 height 0
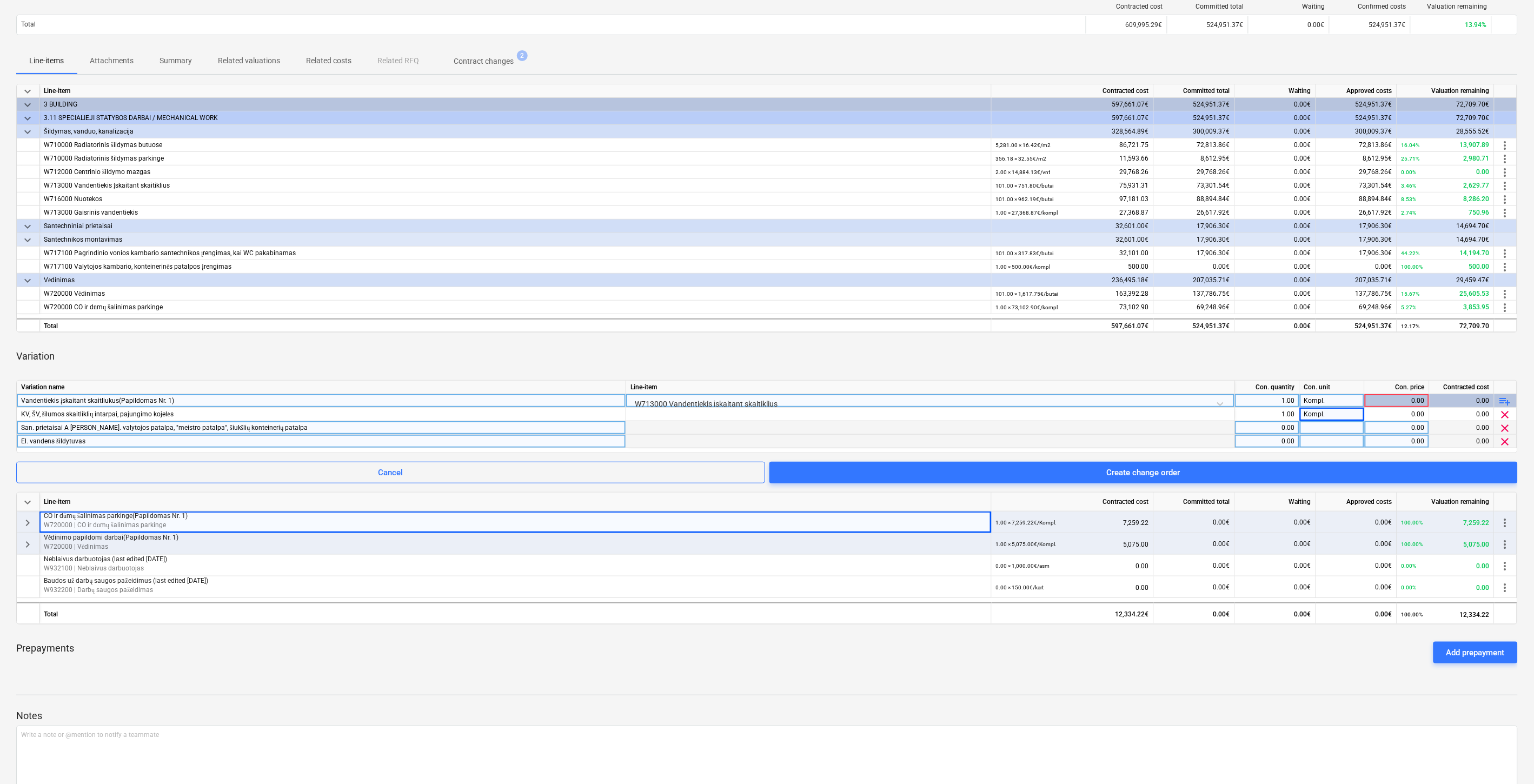
click at [1315, 427] on div at bounding box center [1332, 428] width 65 height 14
click at [1317, 440] on div at bounding box center [1332, 442] width 65 height 14
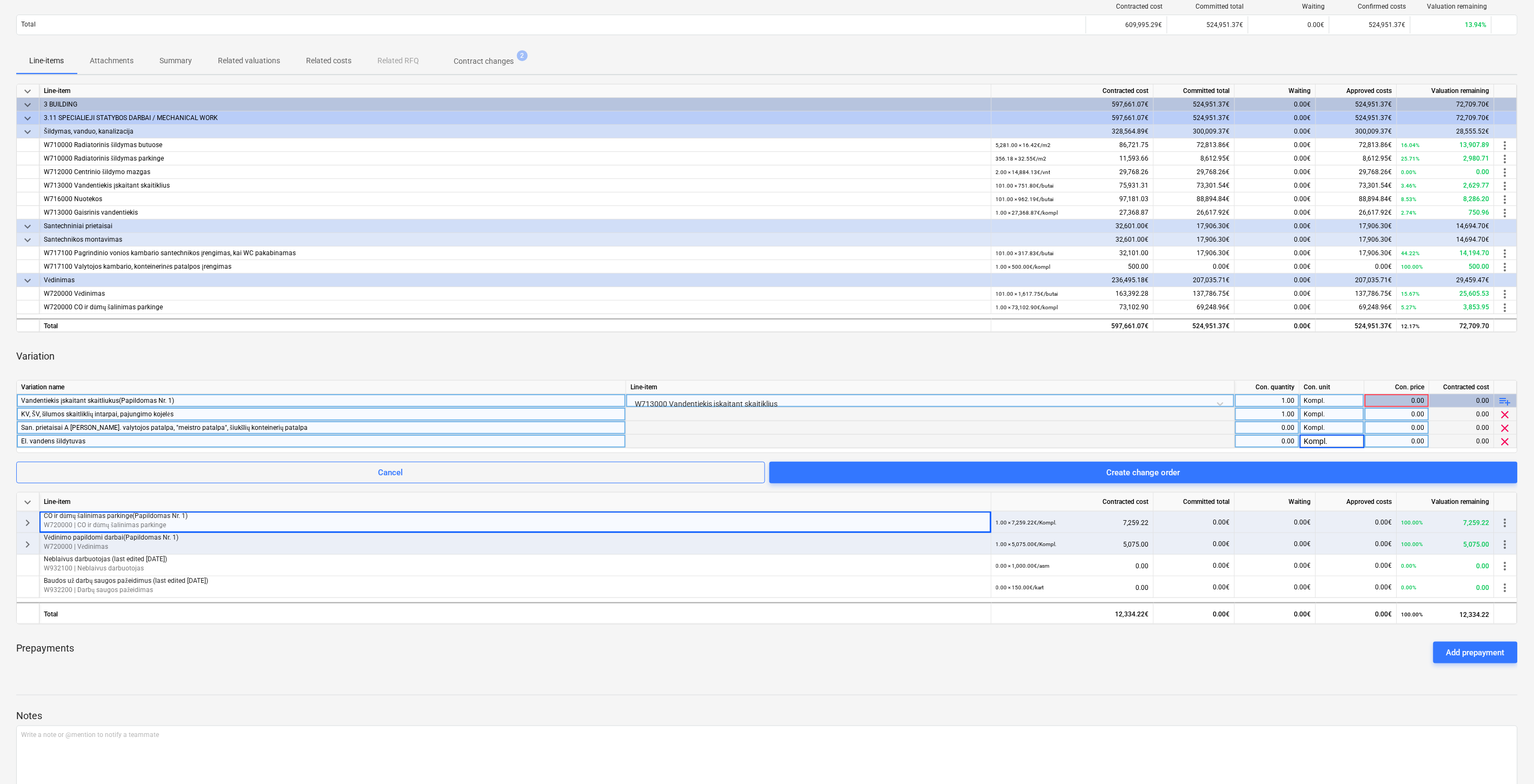
click at [1284, 414] on div "1.00" at bounding box center [1268, 415] width 56 height 14
click at [1282, 426] on div "0.00" at bounding box center [1268, 428] width 56 height 14
type input "1"
click at [1282, 440] on div "0.00" at bounding box center [1268, 442] width 56 height 14
type input "1"
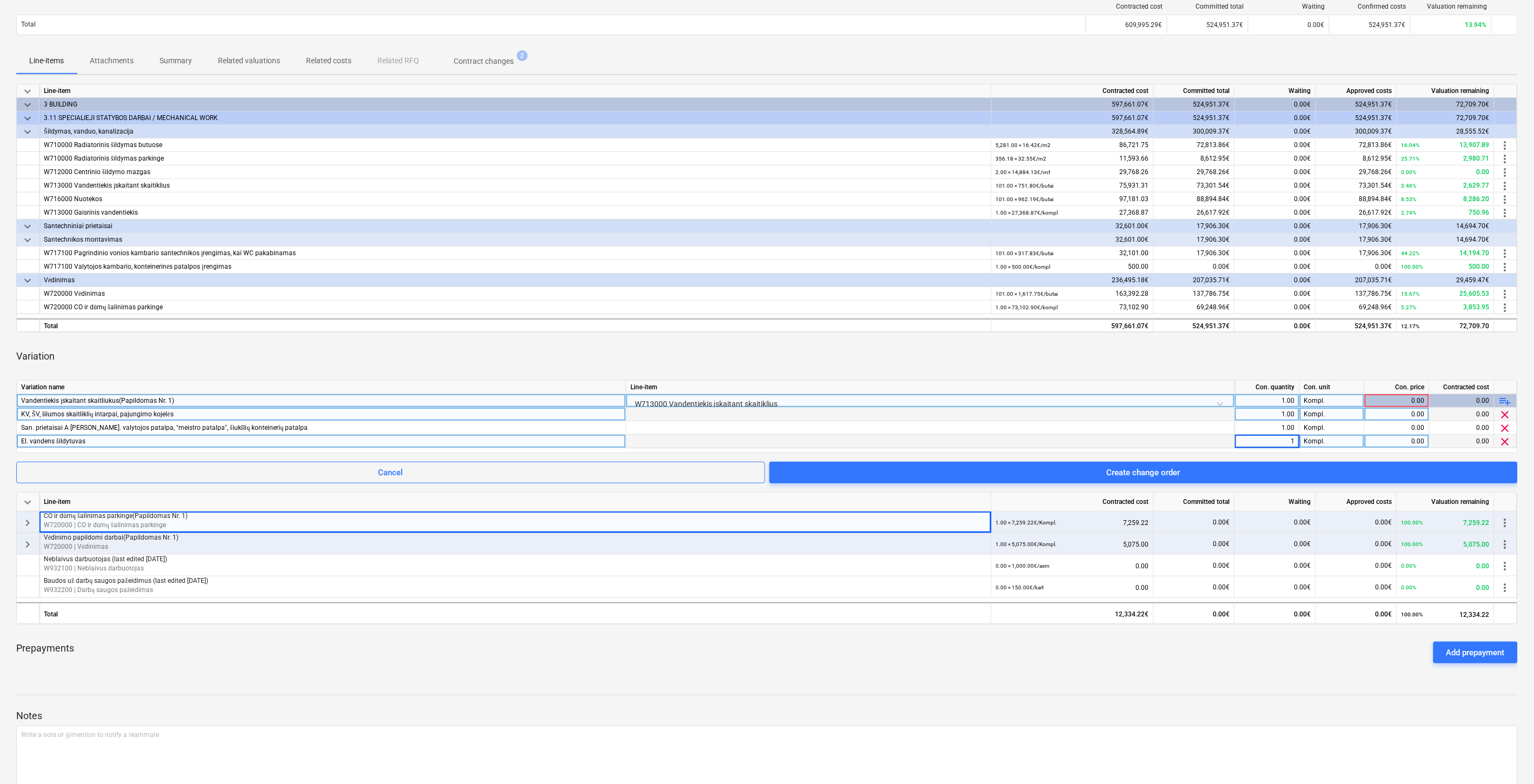
click at [1390, 414] on div "0.00" at bounding box center [1397, 415] width 56 height 14
type input "5244.93"
click at [1117, 343] on div "Variation" at bounding box center [767, 356] width 1502 height 30
click at [1386, 426] on div "0.00" at bounding box center [1397, 428] width 56 height 14
type input "641.80"
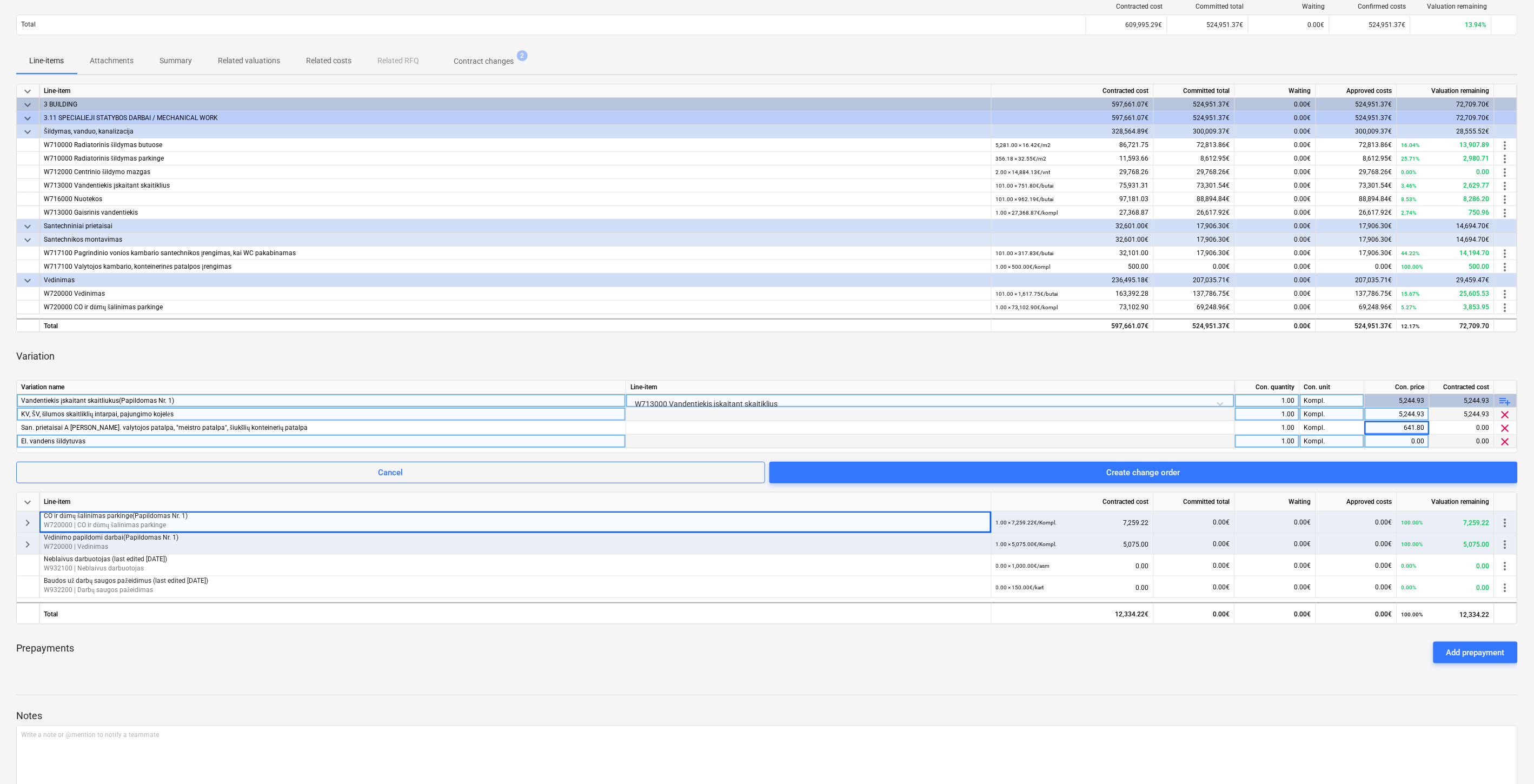
click at [1382, 341] on div "Variation" at bounding box center [767, 356] width 1502 height 30
click at [1391, 440] on div "0.00" at bounding box center [1397, 442] width 56 height 14
type input "296.50"
click at [1353, 355] on div "Variation" at bounding box center [767, 356] width 1502 height 30
click at [1349, 355] on div "Variation" at bounding box center [767, 356] width 1502 height 30
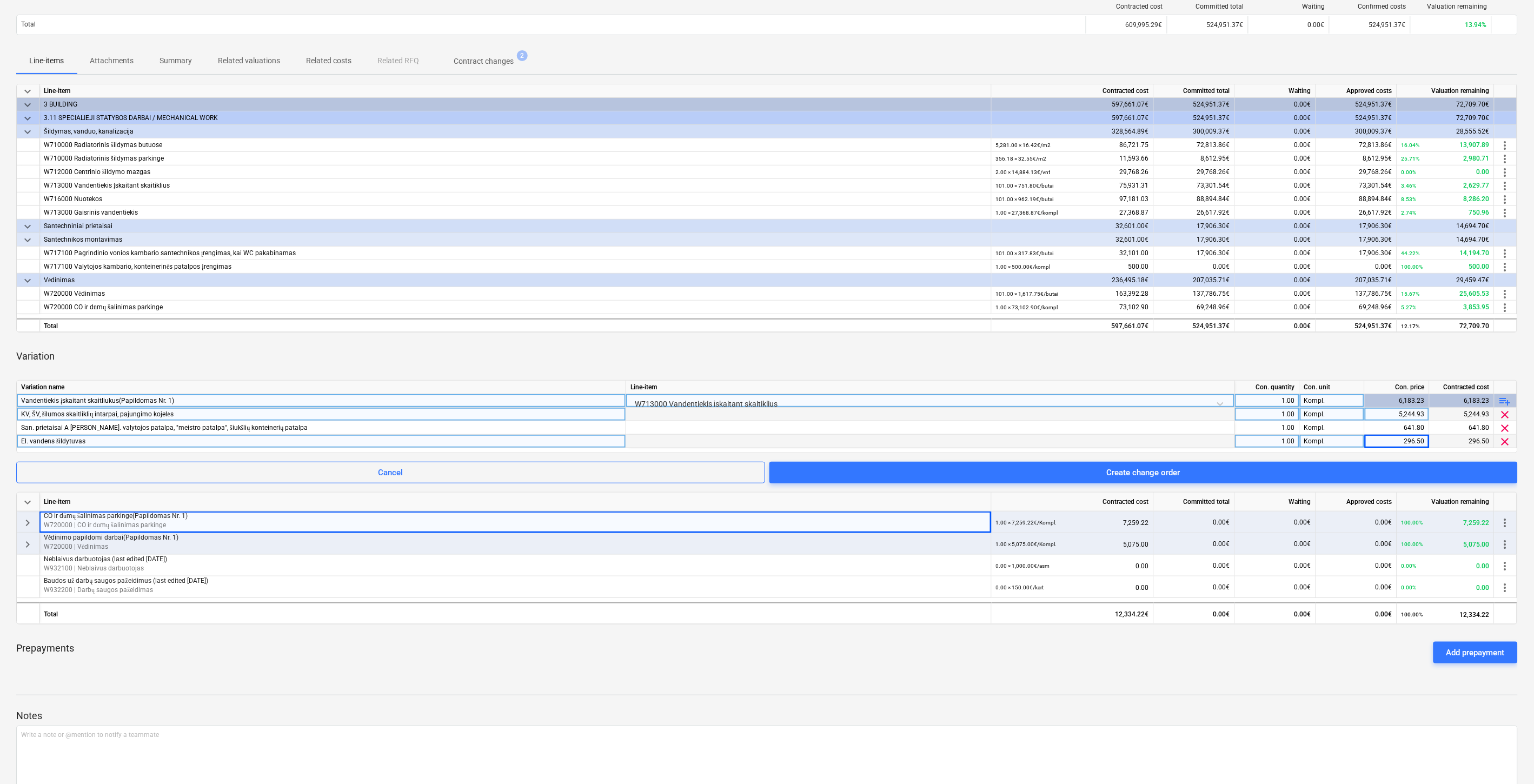
click at [1370, 345] on div "Variation" at bounding box center [767, 356] width 1502 height 30
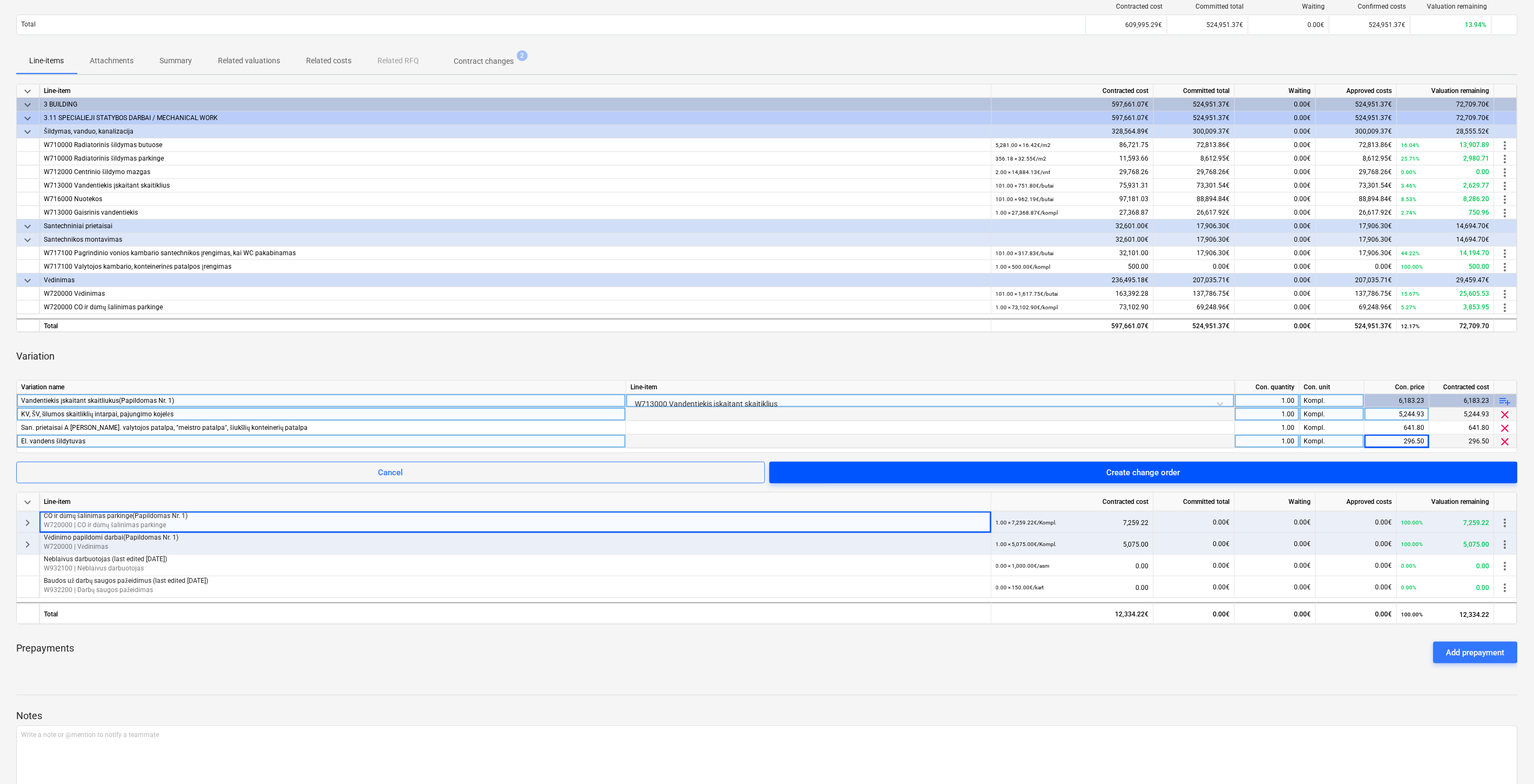
click at [1356, 469] on span "Create change order" at bounding box center [1143, 473] width 722 height 14
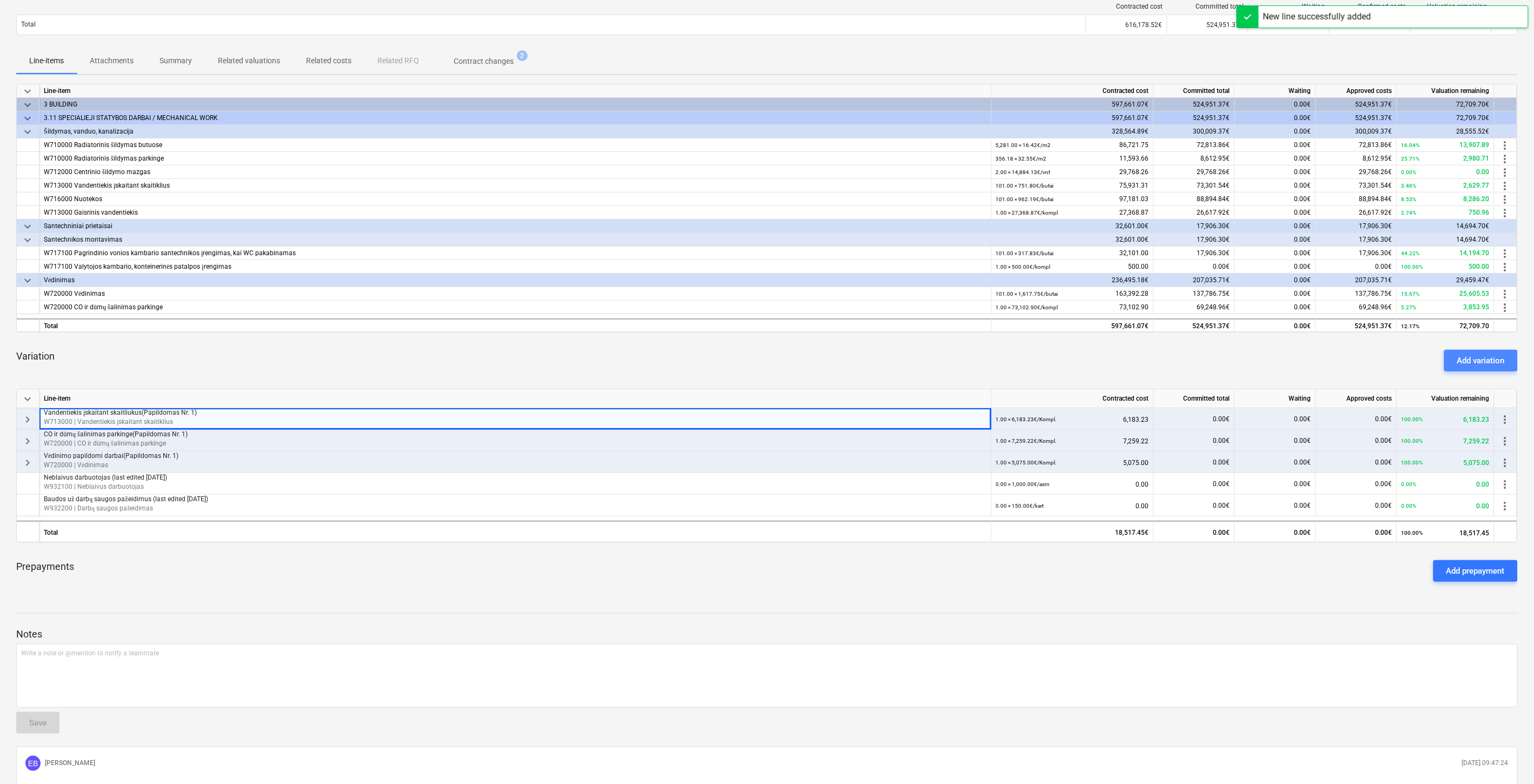
click at [1490, 360] on div "Add variation" at bounding box center [1481, 361] width 48 height 14
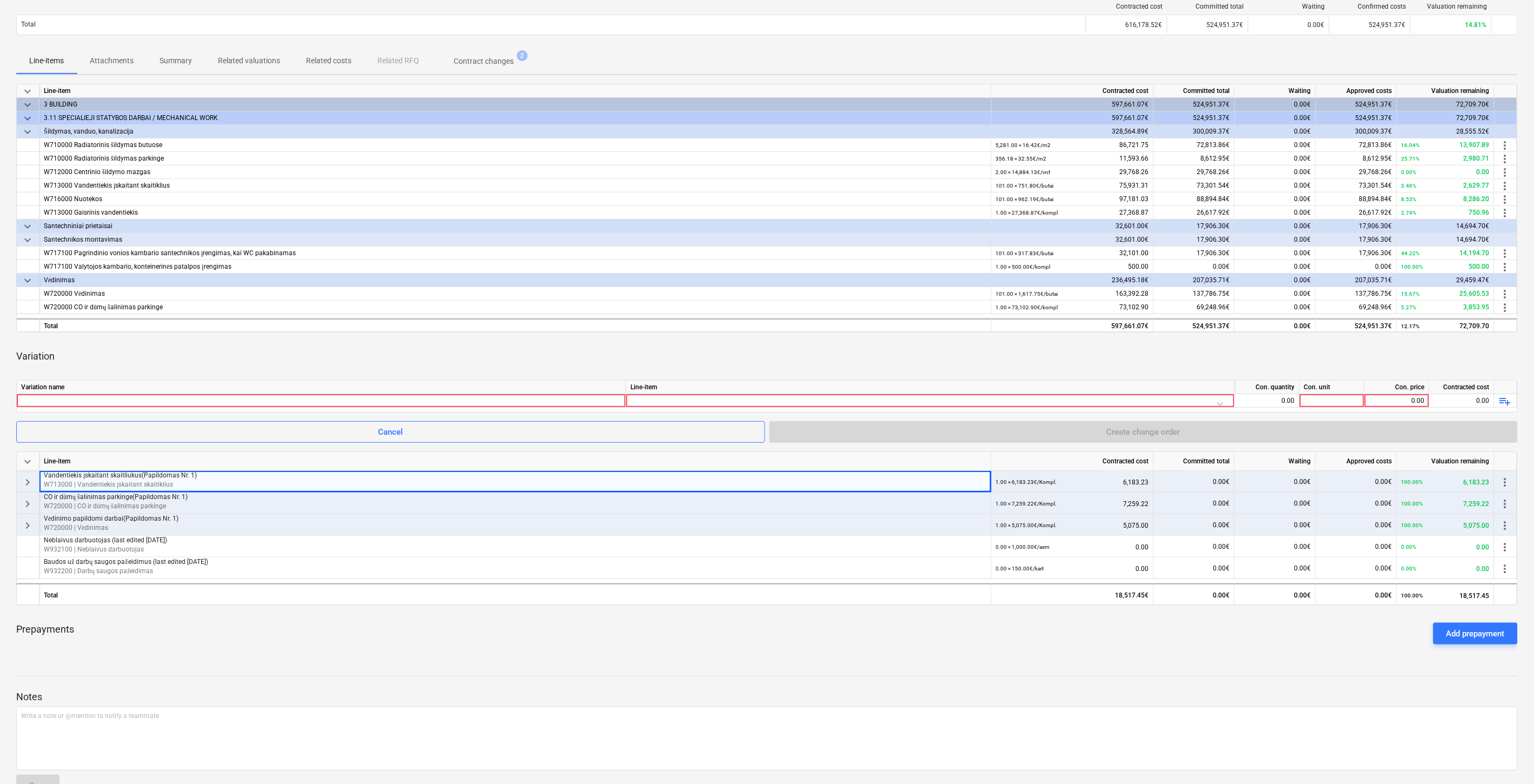
click at [354, 358] on div "Variation" at bounding box center [767, 356] width 1502 height 30
click at [366, 355] on div "Variation" at bounding box center [767, 356] width 1502 height 30
click at [327, 398] on div at bounding box center [321, 400] width 600 height 13
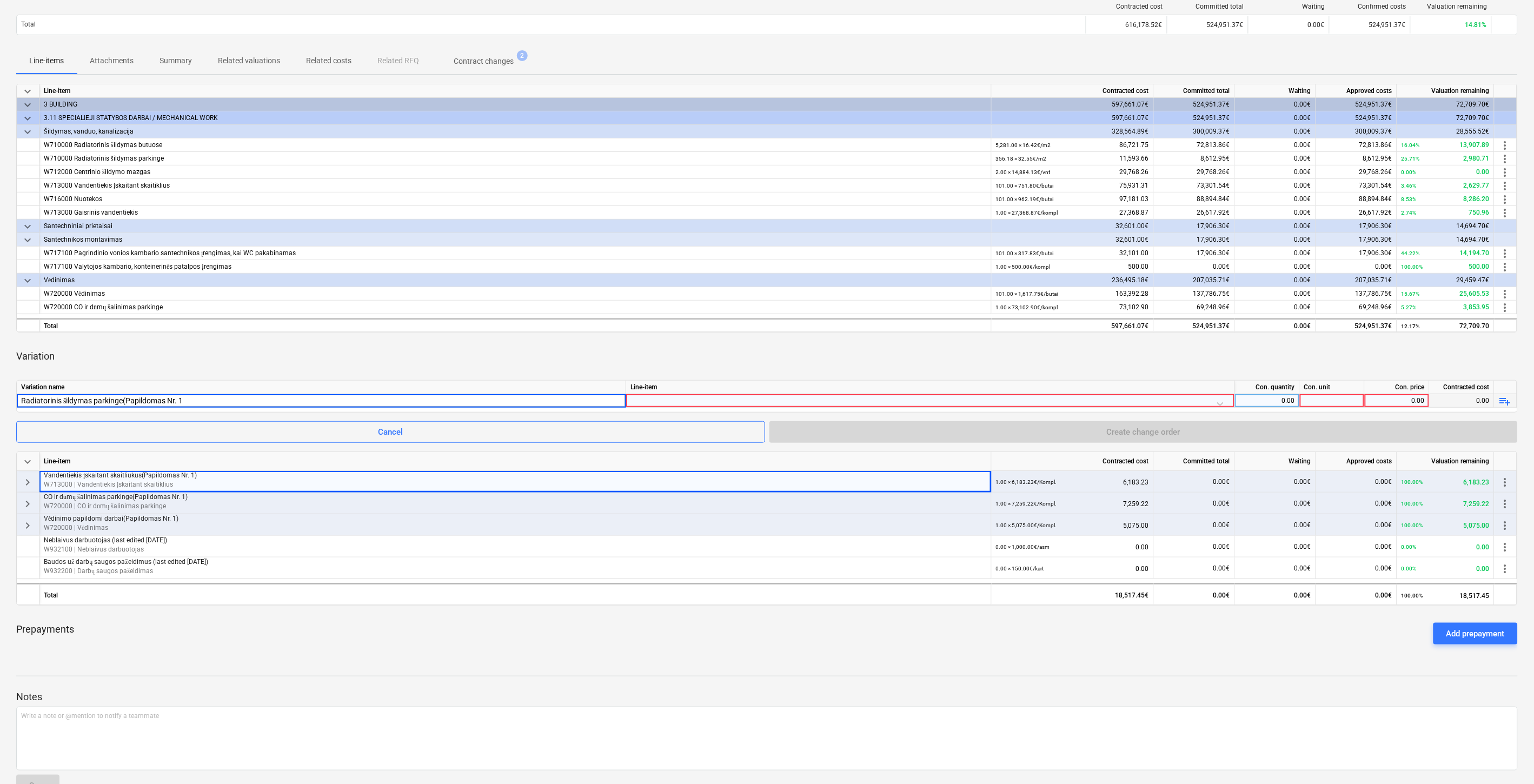
type input "Radiatorinis šildymas parkinge(Papildomas Nr. 1)"
click at [677, 397] on div at bounding box center [930, 403] width 599 height 19
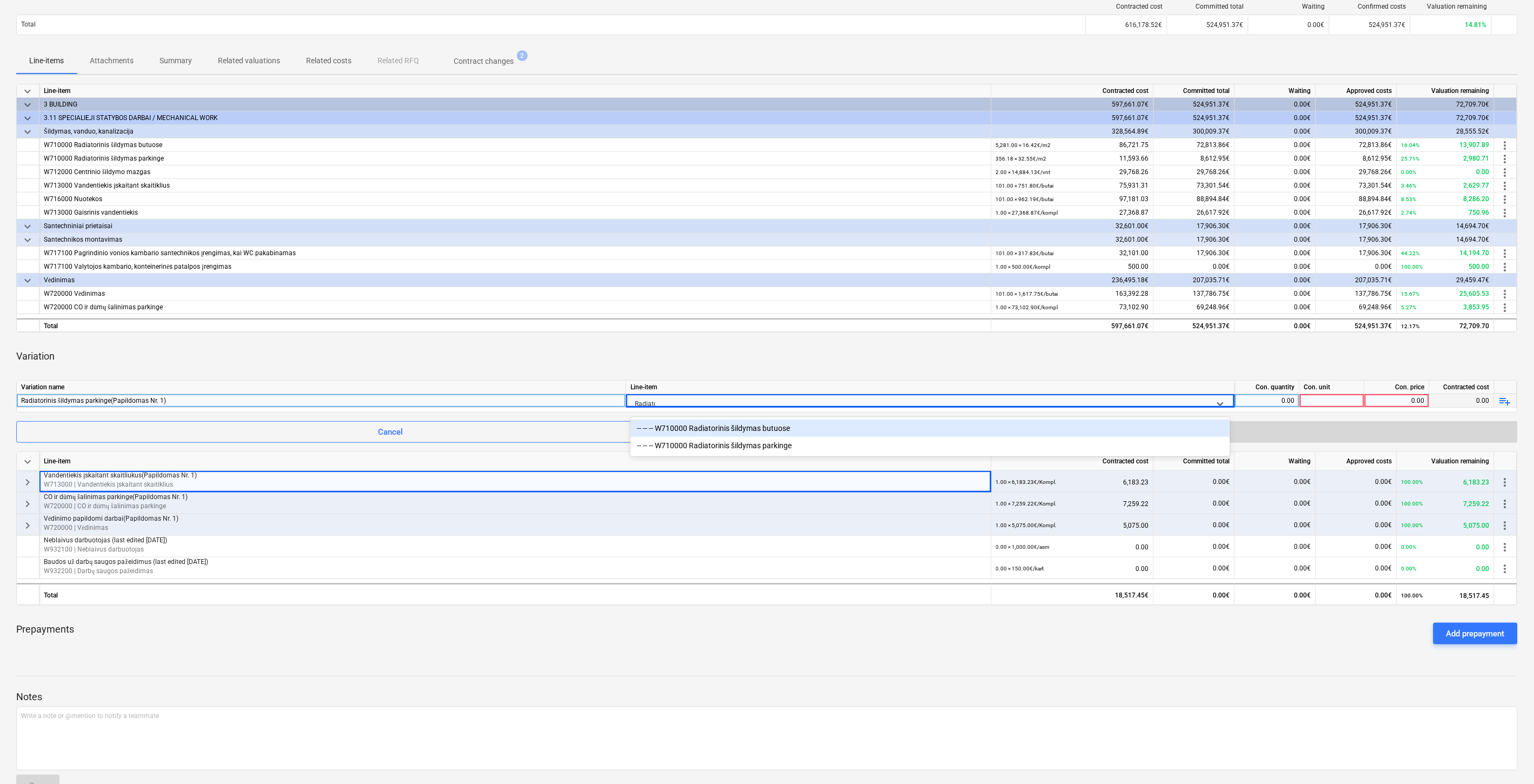
type input "Radiator"
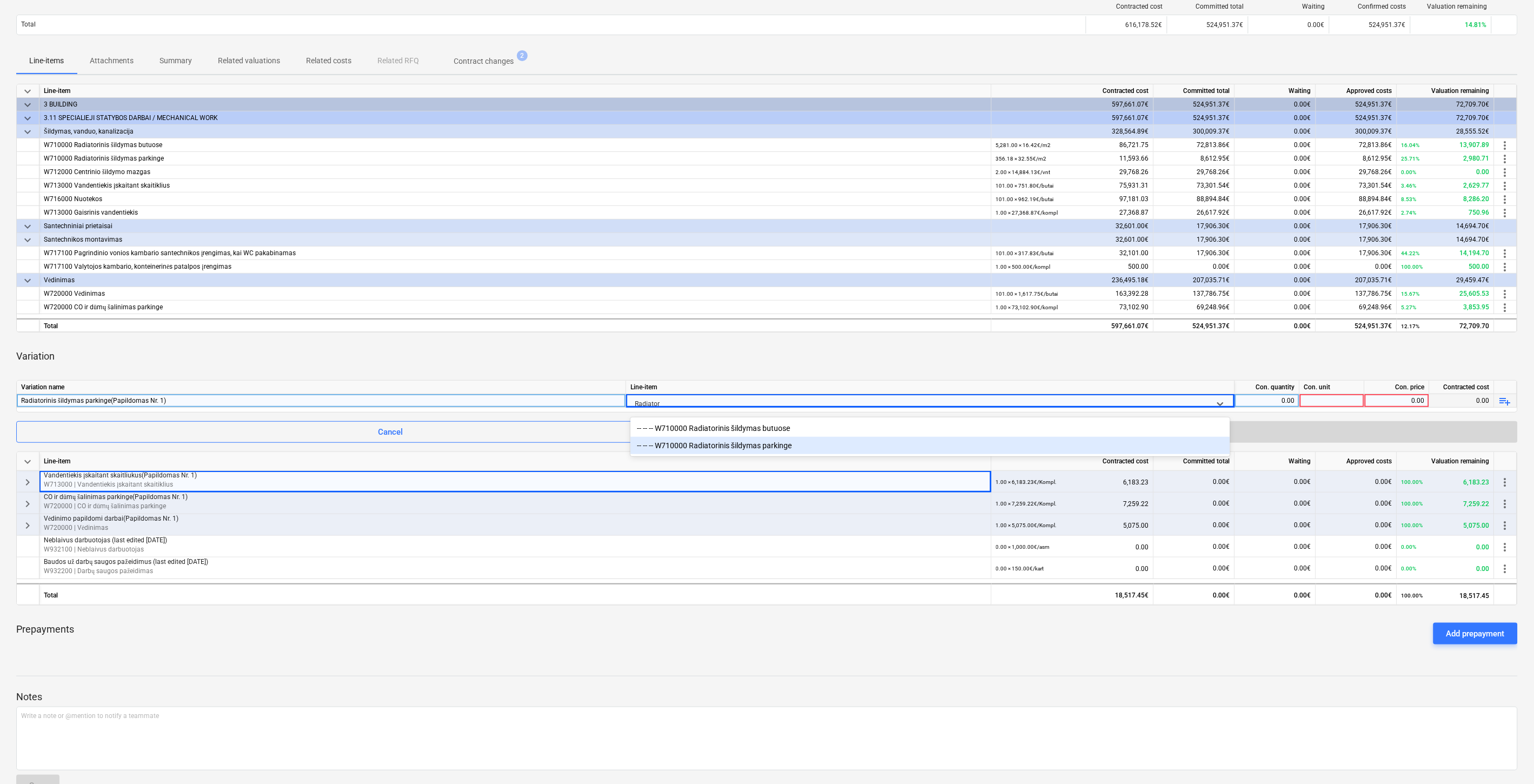
click at [735, 445] on div "-- -- -- W710000 Radiatorinis šildymas parkinge" at bounding box center [930, 446] width 599 height 17
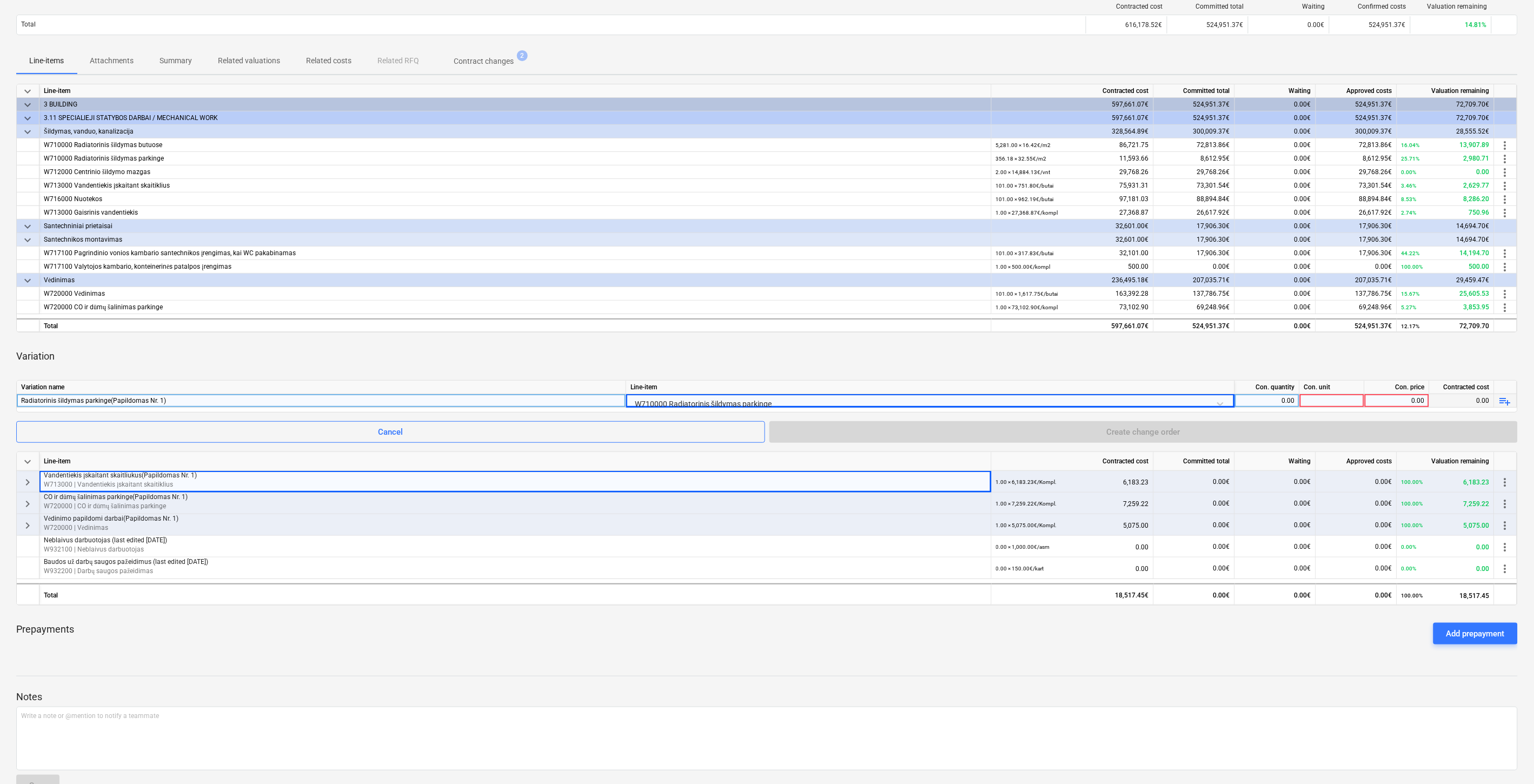
click at [825, 348] on div "Variation" at bounding box center [767, 356] width 1502 height 30
click at [1268, 402] on div "0.00" at bounding box center [1268, 401] width 56 height 14
type input "1"
click at [1316, 402] on div at bounding box center [1332, 401] width 65 height 14
type input "Kompl."
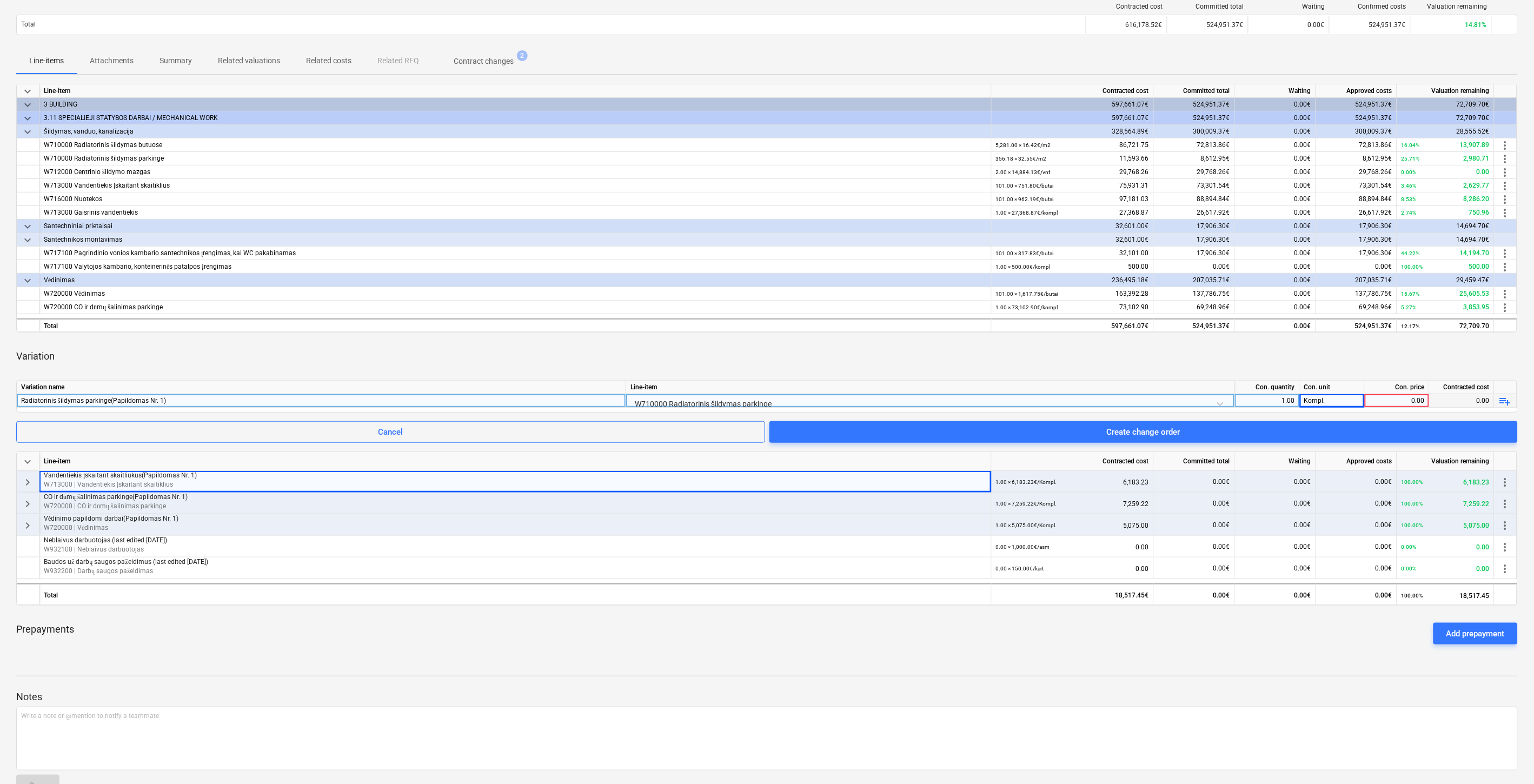
click at [1505, 401] on span "playlist_add" at bounding box center [1505, 401] width 13 height 13
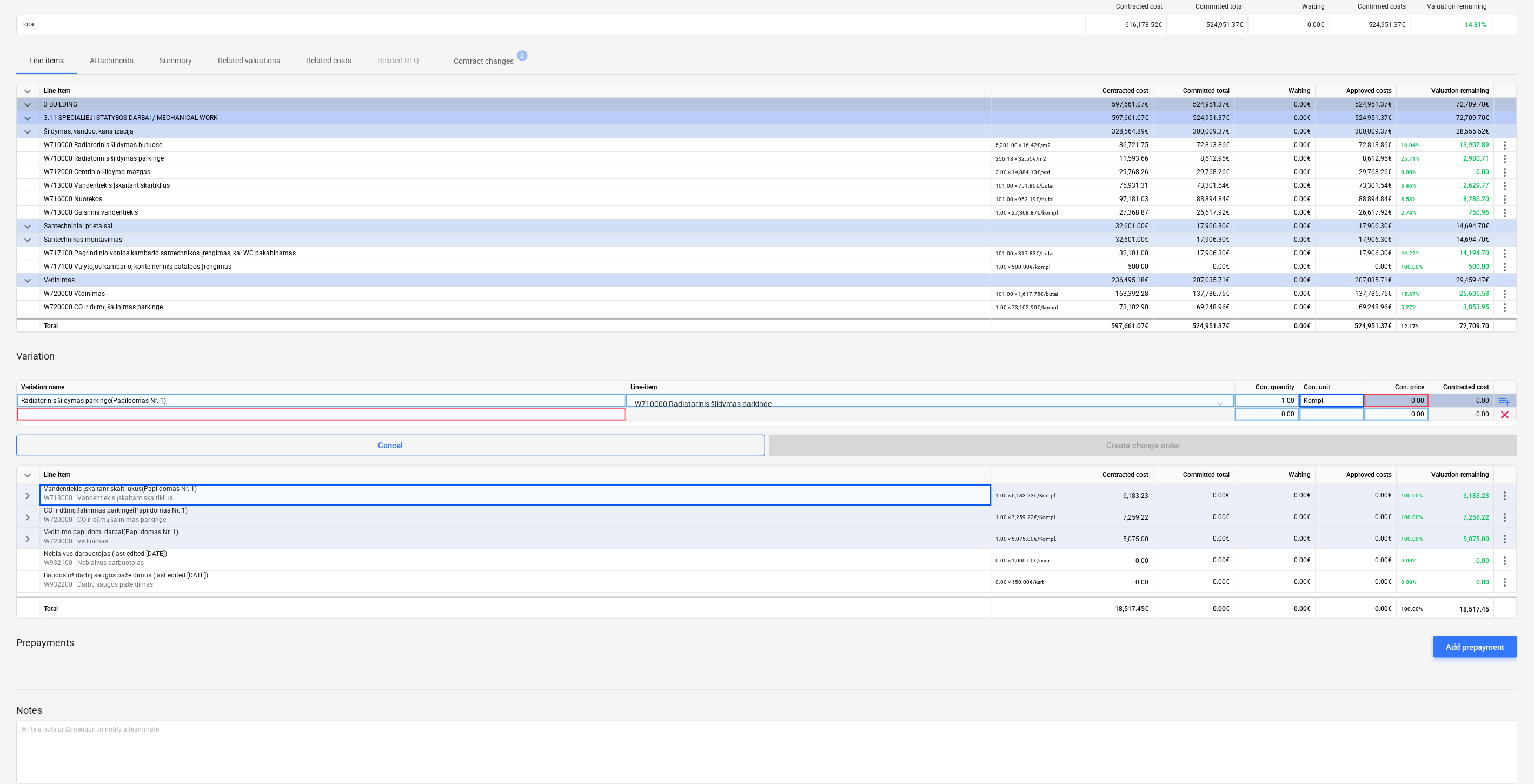
click at [596, 414] on div at bounding box center [321, 414] width 600 height 13
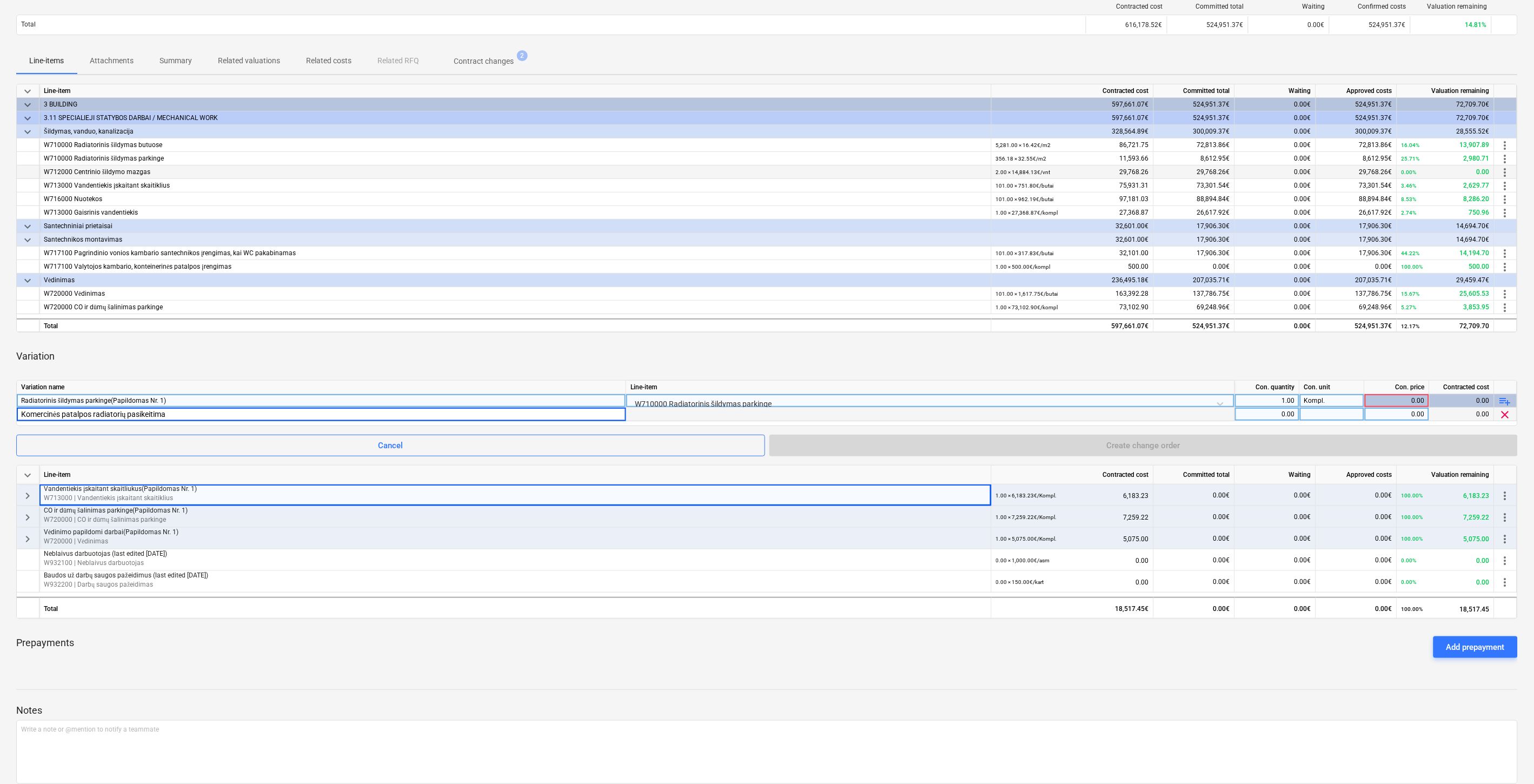
type input "Komercinės patalpos radiatorių pasikeitimas"
click at [1261, 414] on div "0.00" at bounding box center [1268, 415] width 56 height 14
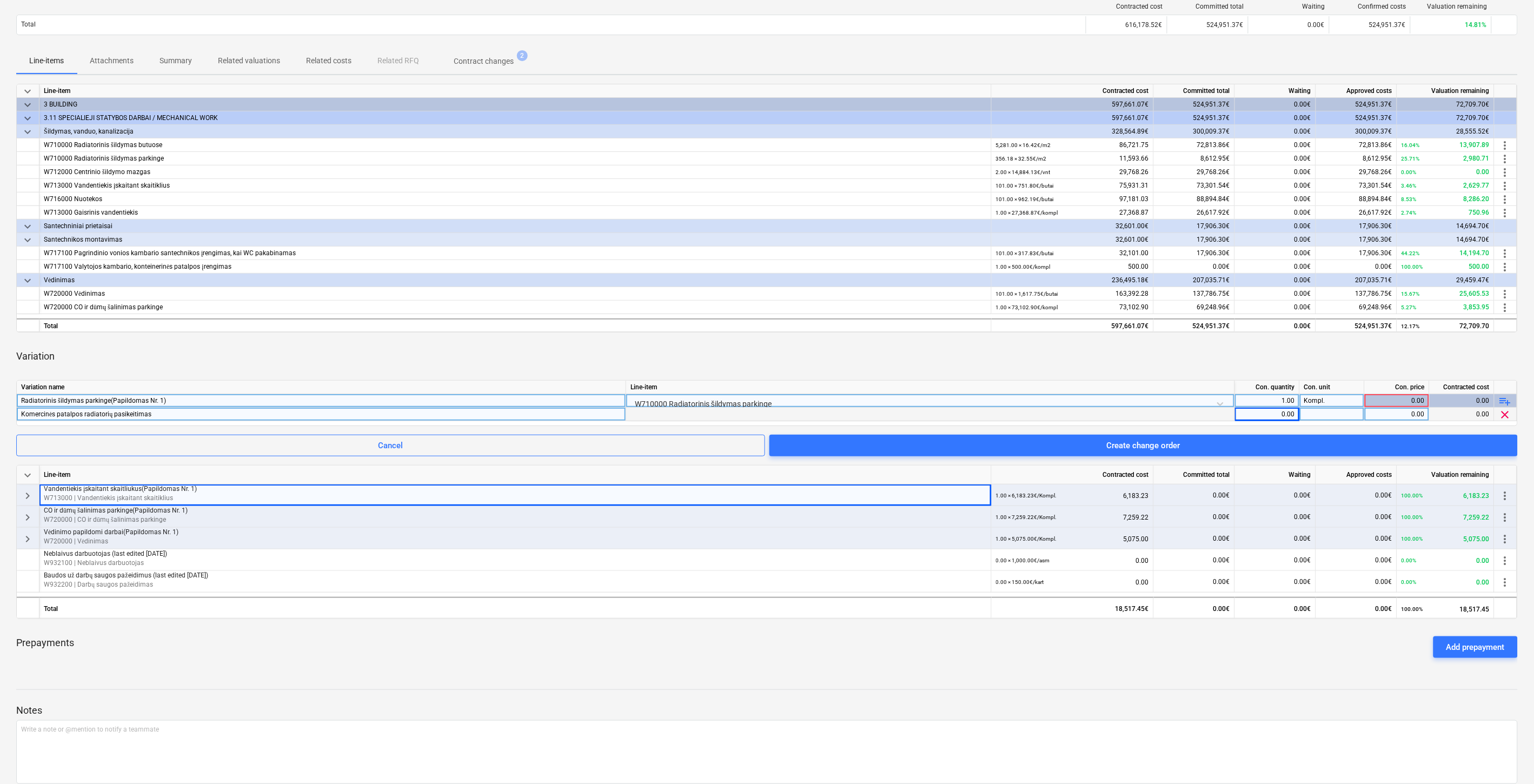
click at [1268, 413] on div "0.00" at bounding box center [1268, 415] width 56 height 14
type input "ą"
type input "1"
click at [1328, 413] on div at bounding box center [1332, 415] width 65 height 14
type input "Kompl."
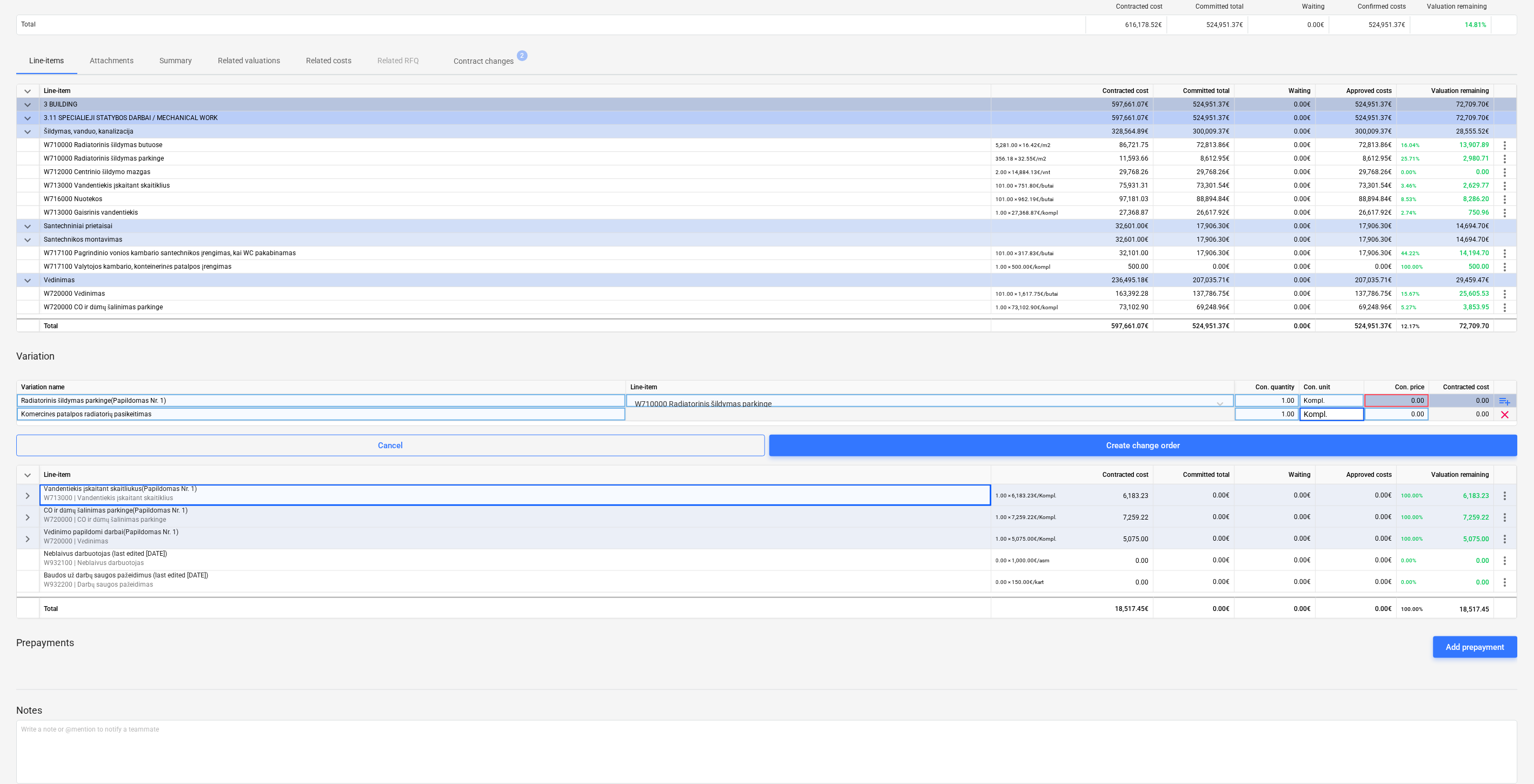
click at [1391, 412] on div "0.00" at bounding box center [1397, 415] width 56 height 14
type input "237.32"
click at [1341, 358] on div "Variation" at bounding box center [767, 356] width 1502 height 30
drag, startPoint x: 1224, startPoint y: 446, endPoint x: 1191, endPoint y: 434, distance: 35.1
click at [1223, 446] on span "Create change order" at bounding box center [1143, 446] width 722 height 14
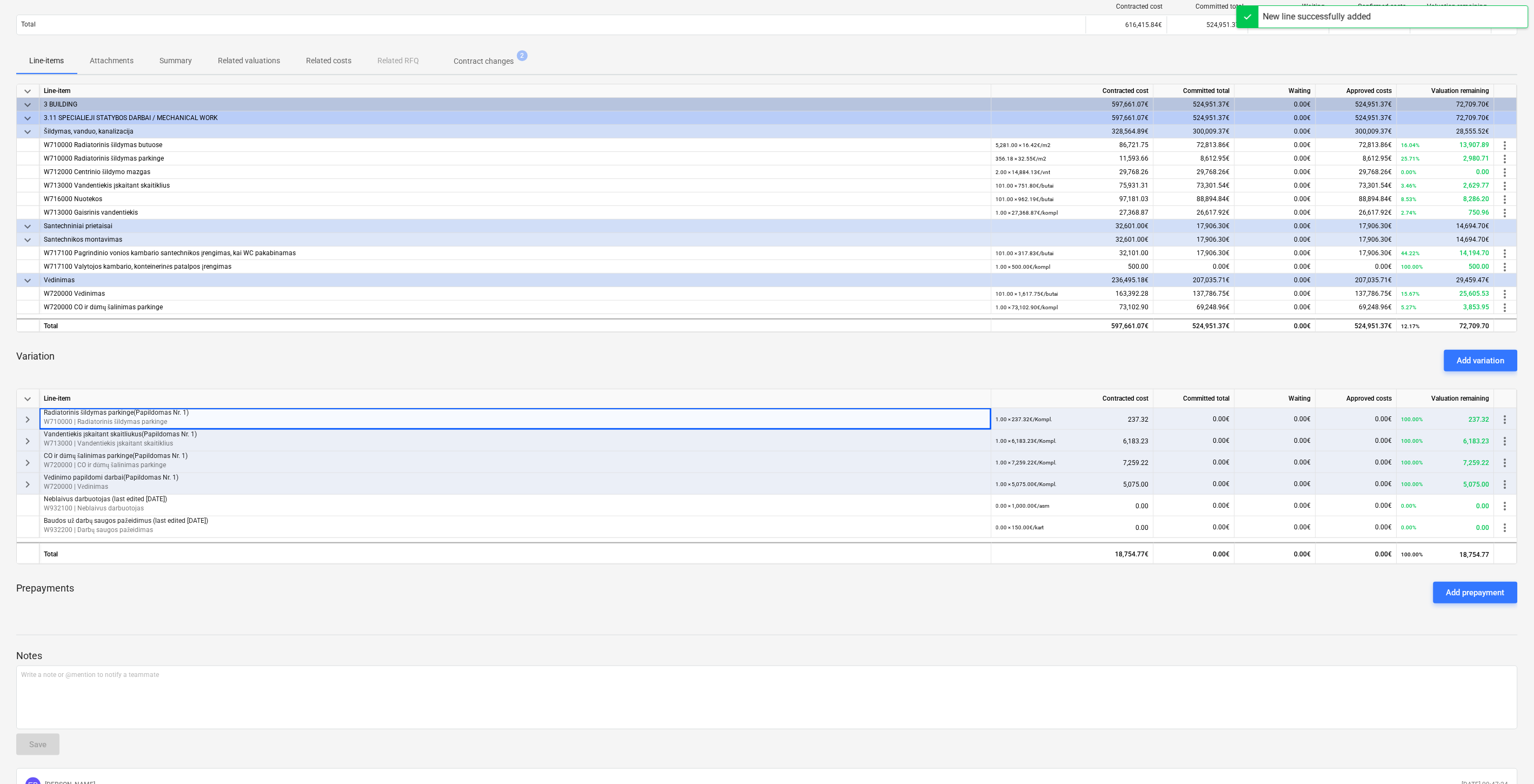
click at [1203, 353] on div "Variation Add variation" at bounding box center [767, 361] width 1502 height 39
click at [1220, 346] on div "Variation Add variation" at bounding box center [767, 361] width 1502 height 39
click at [1234, 340] on div "keyboard_arrow_down Line-item Contracted cost Committed total Waiting Approved …" at bounding box center [767, 348] width 1502 height 528
click at [1241, 337] on div "keyboard_arrow_down Line-item Contracted cost Committed total Waiting Approved …" at bounding box center [767, 348] width 1502 height 528
click at [1292, 356] on div "Variation Add variation" at bounding box center [767, 361] width 1502 height 39
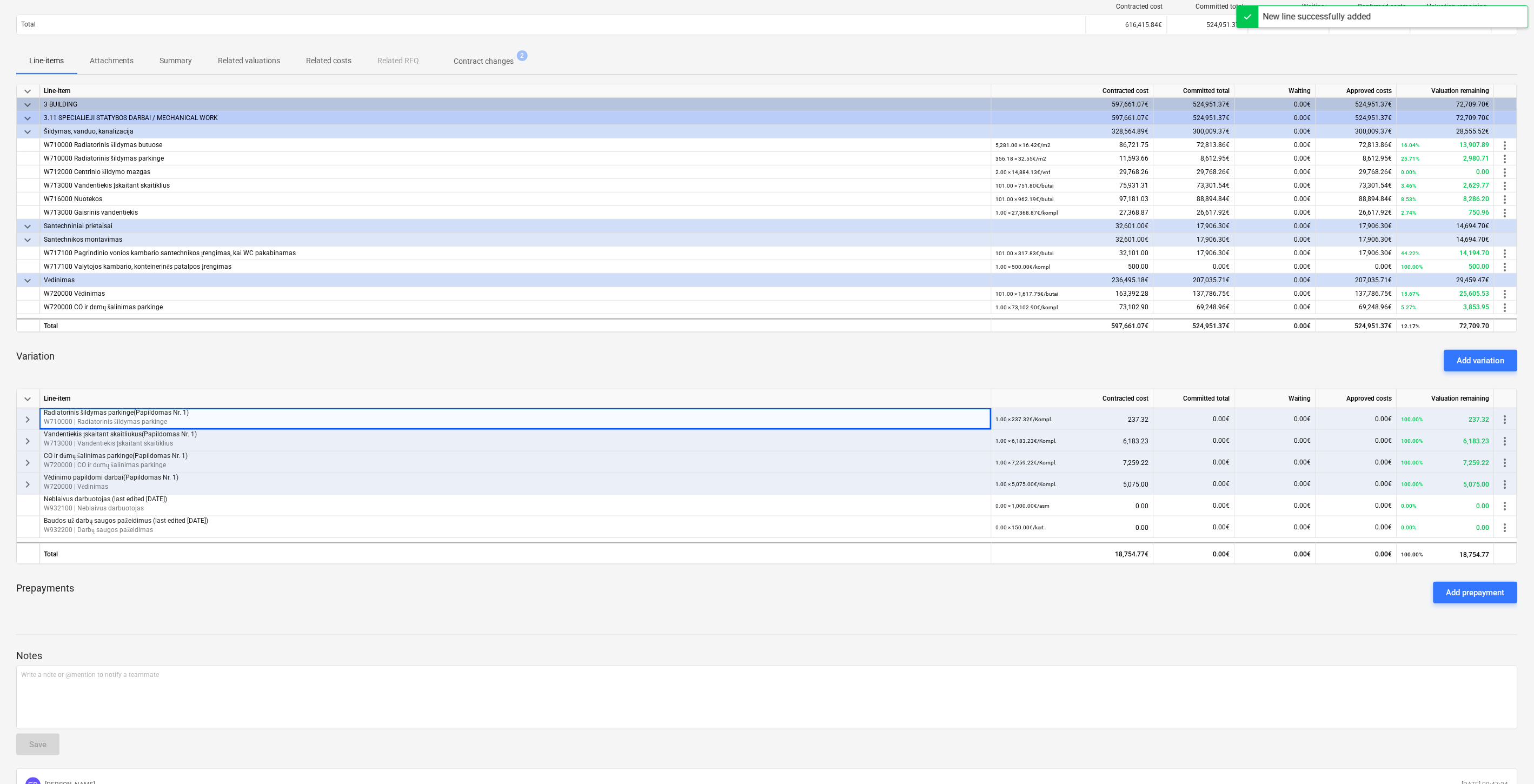
click at [1302, 347] on div "Variation Add variation" at bounding box center [767, 361] width 1502 height 39
drag, startPoint x: 934, startPoint y: 377, endPoint x: 956, endPoint y: 360, distance: 27.8
click at [935, 375] on div "Variation Add variation" at bounding box center [767, 361] width 1502 height 39
click at [956, 360] on div "Variation Add variation" at bounding box center [767, 361] width 1502 height 39
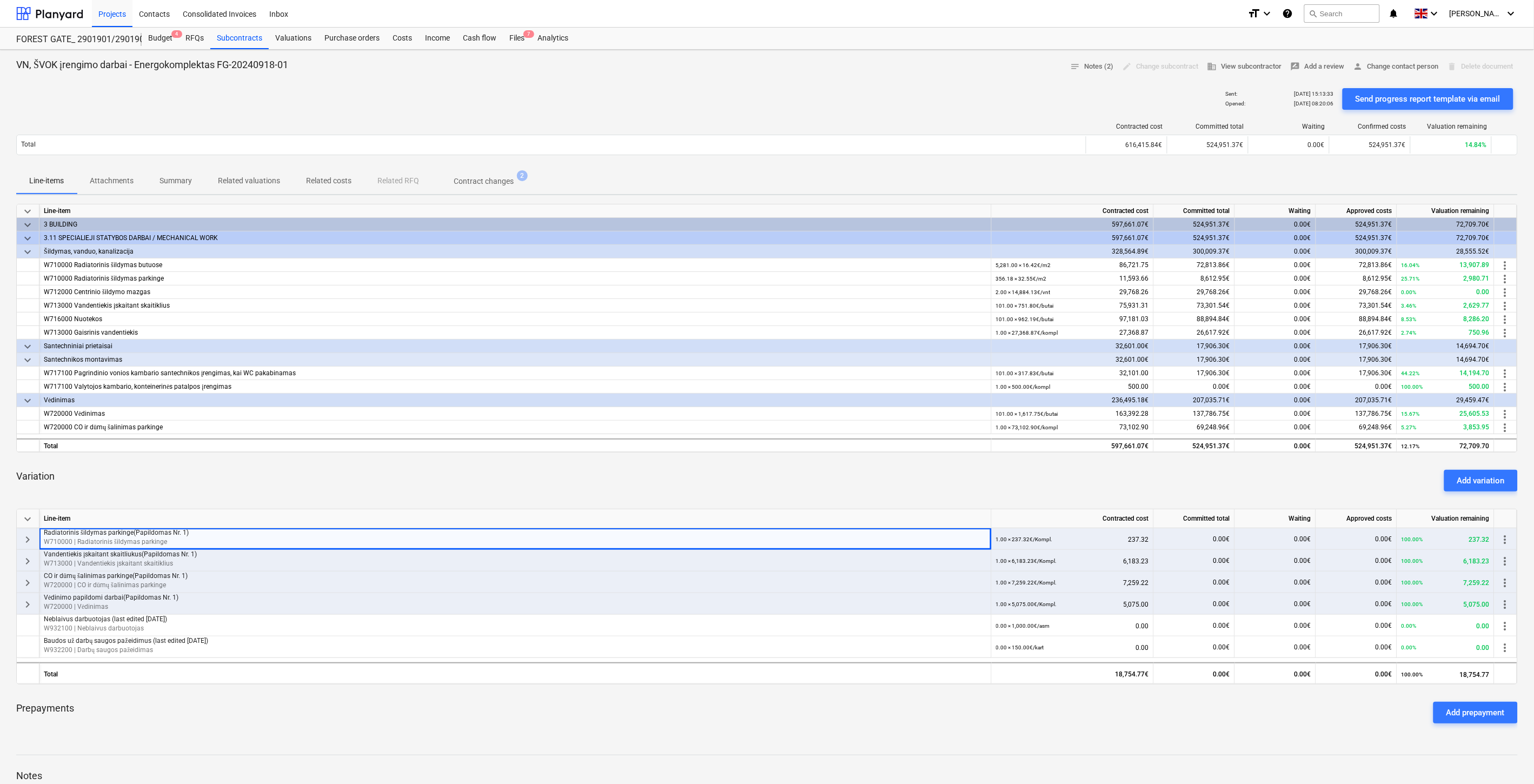
click at [714, 182] on div "Line-items Attachments Summary Related valuations Related costs Related RFQ Con…" at bounding box center [767, 182] width 1502 height 26
click at [752, 174] on div "Line-items Attachments Summary Related valuations Related costs Related RFQ Con…" at bounding box center [767, 182] width 1502 height 26
click at [250, 44] on div "Subcontracts" at bounding box center [239, 39] width 59 height 22
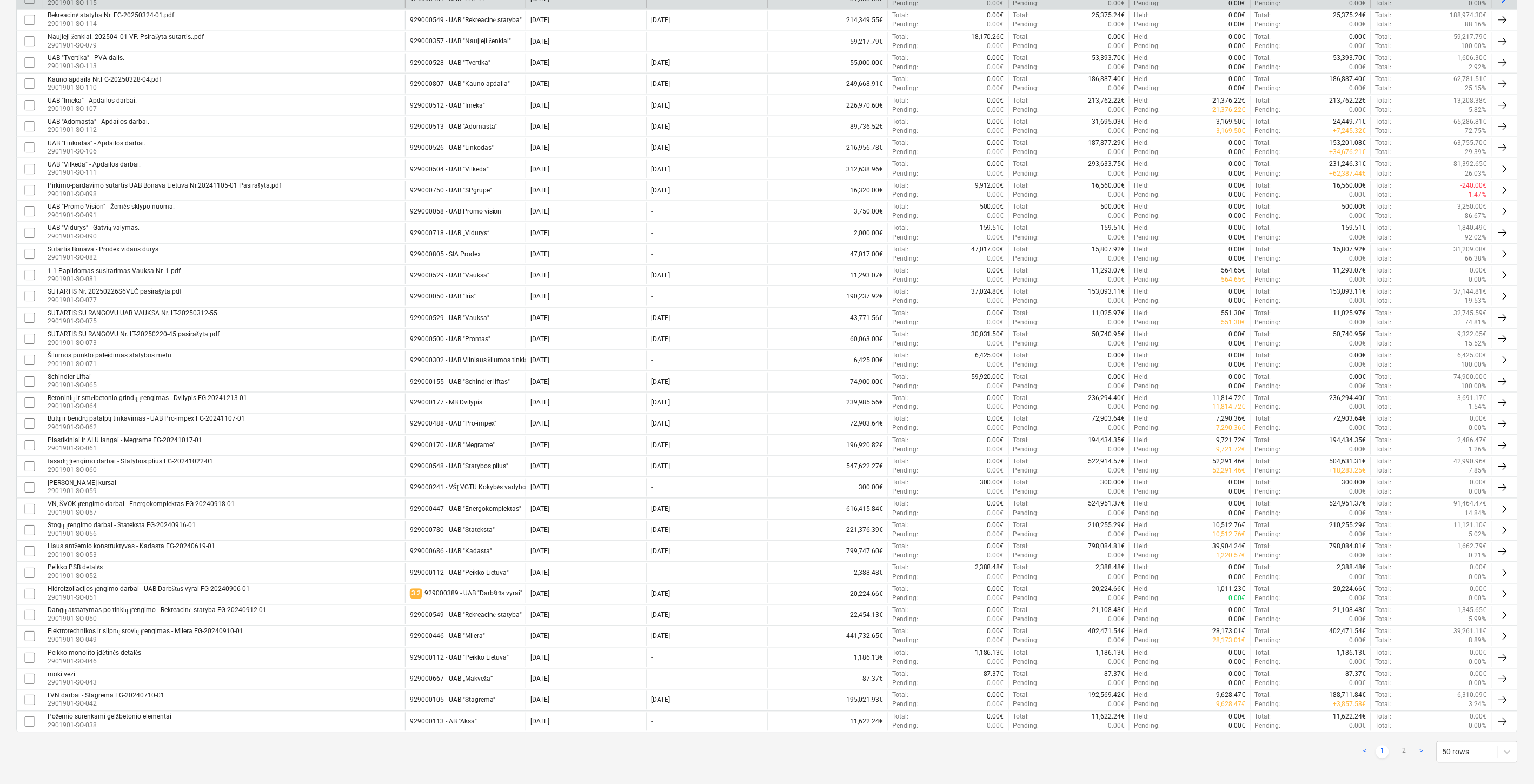
scroll to position [596, 0]
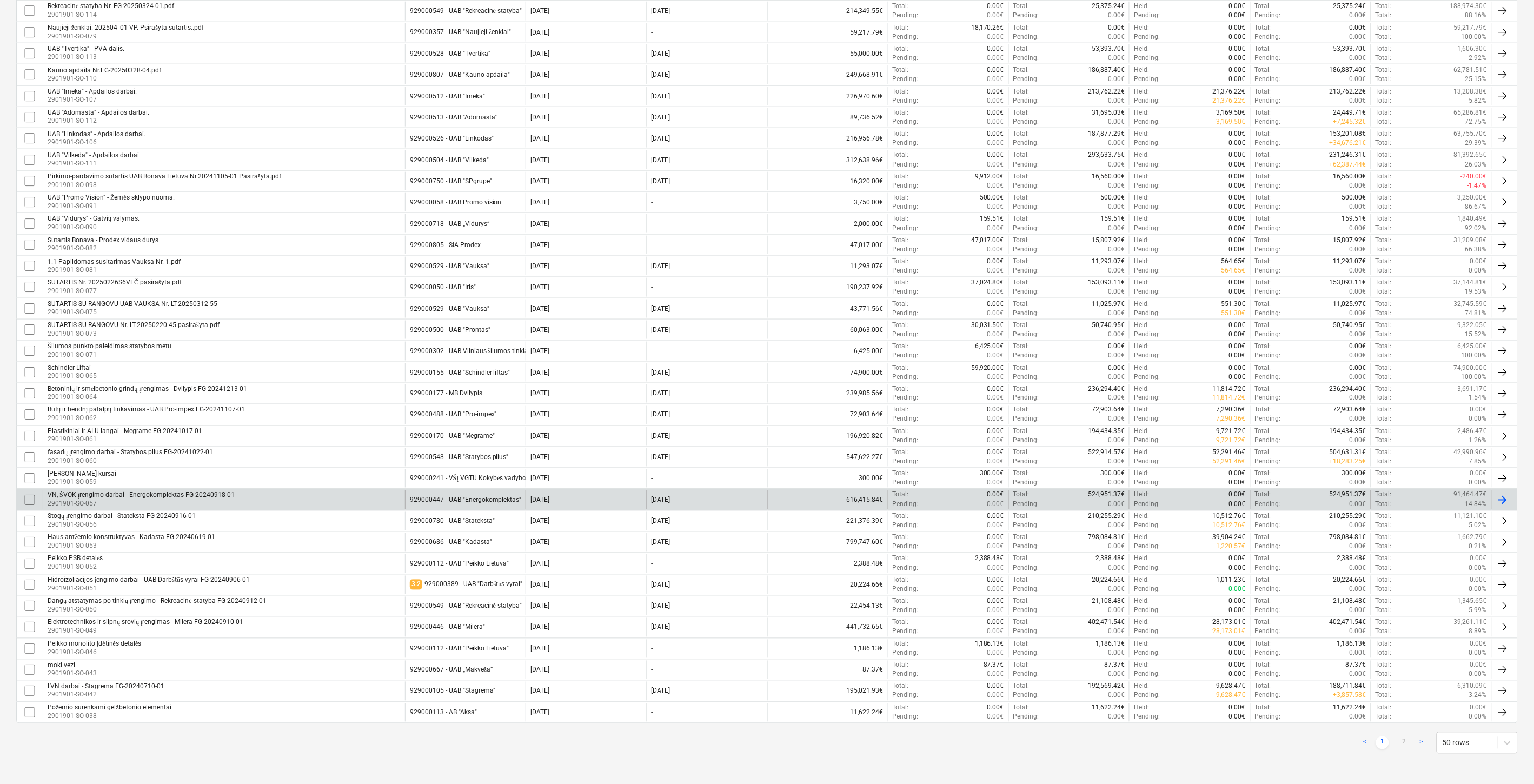
click at [353, 495] on div "VN, ŠVOK įrengimo darbai - Energokomplektas FG-20240918-01 2901901-SO-057" at bounding box center [223, 500] width 362 height 19
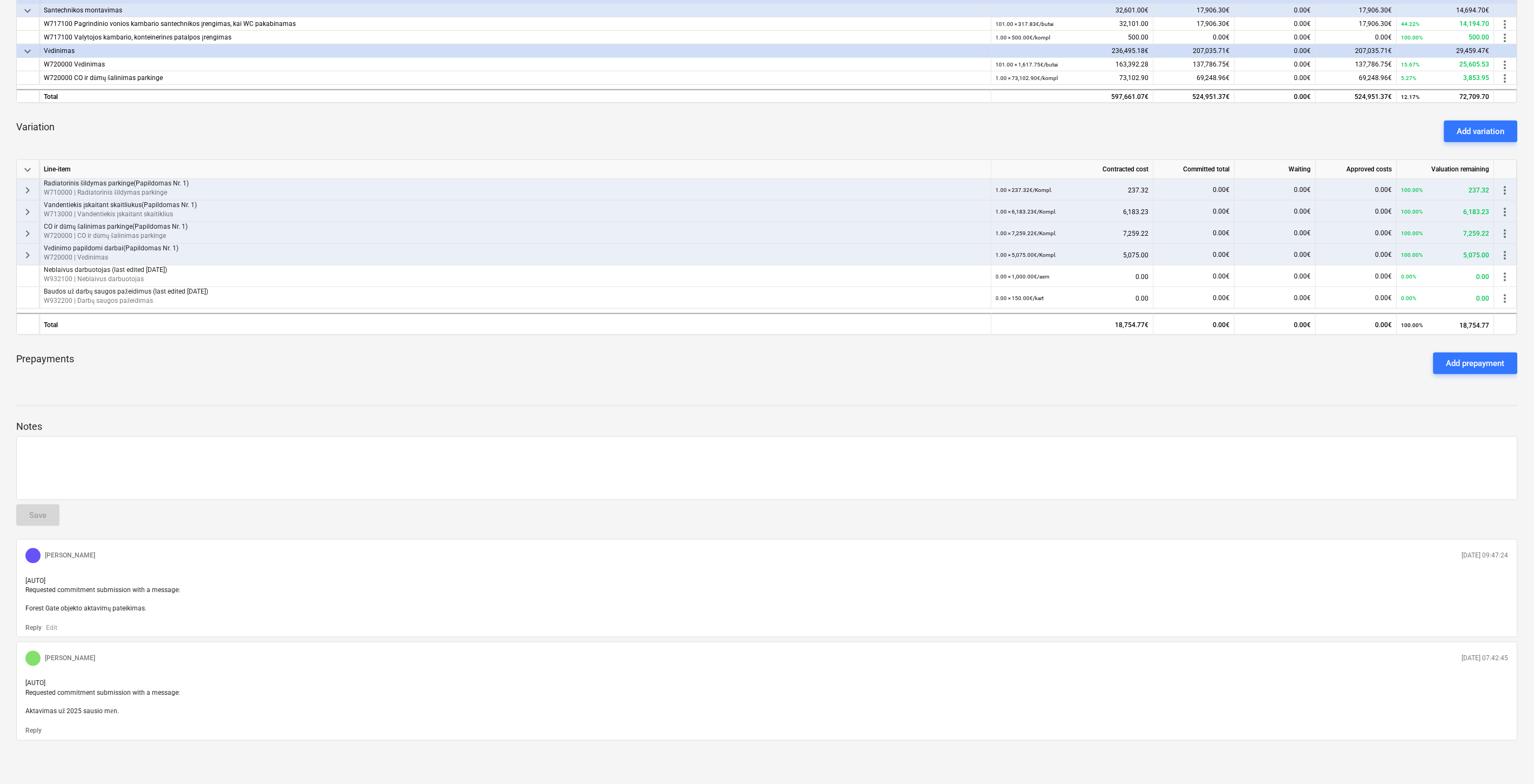
scroll to position [349, 0]
click at [1200, 380] on div "Prepayments Add prepayment" at bounding box center [767, 363] width 1502 height 39
click at [1213, 374] on div "Prepayments Add prepayment" at bounding box center [767, 363] width 1502 height 39
click at [1213, 369] on div "Prepayments Add prepayment" at bounding box center [767, 363] width 1502 height 39
click at [1226, 362] on div "Prepayments Add prepayment" at bounding box center [767, 363] width 1502 height 39
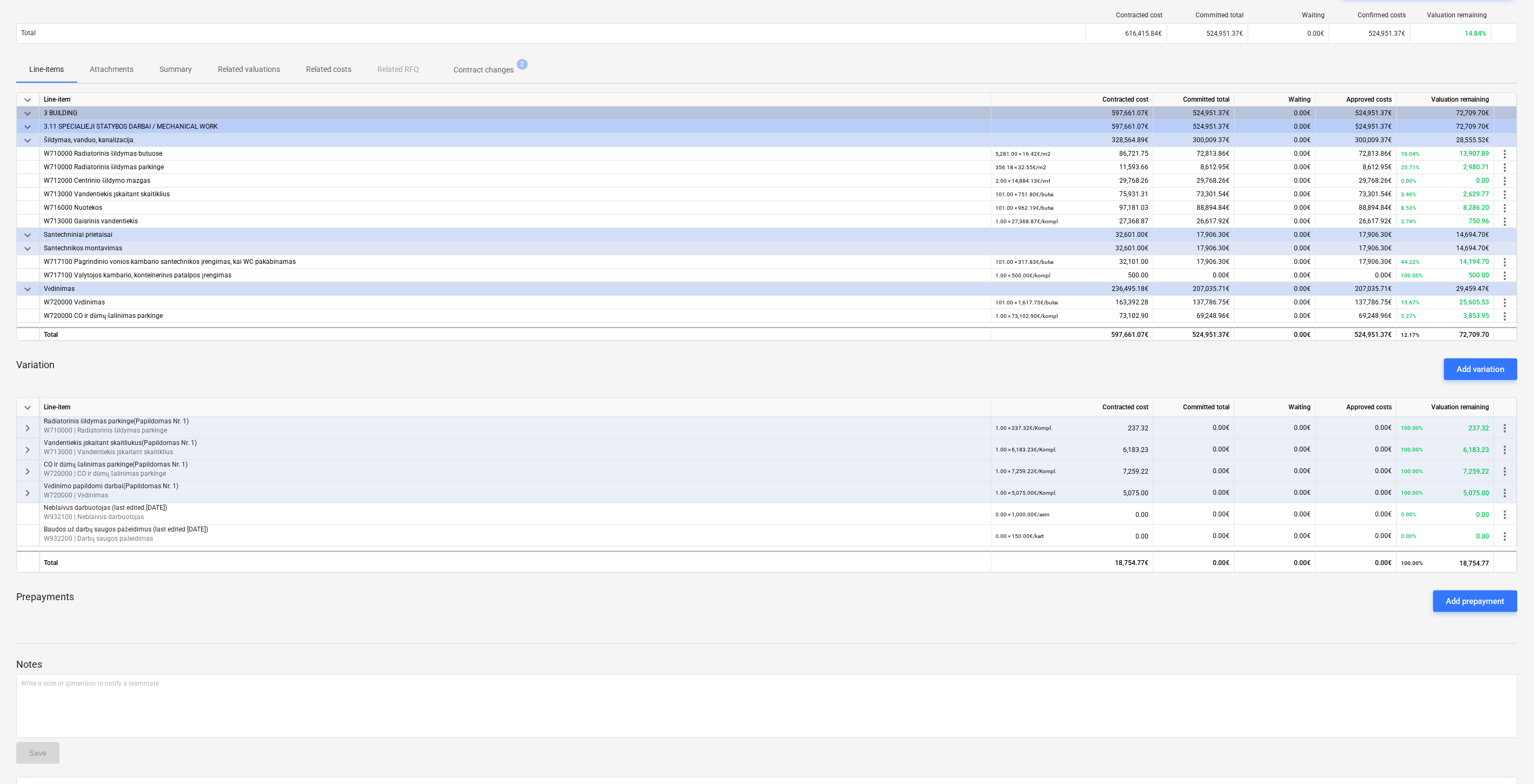
scroll to position [0, 0]
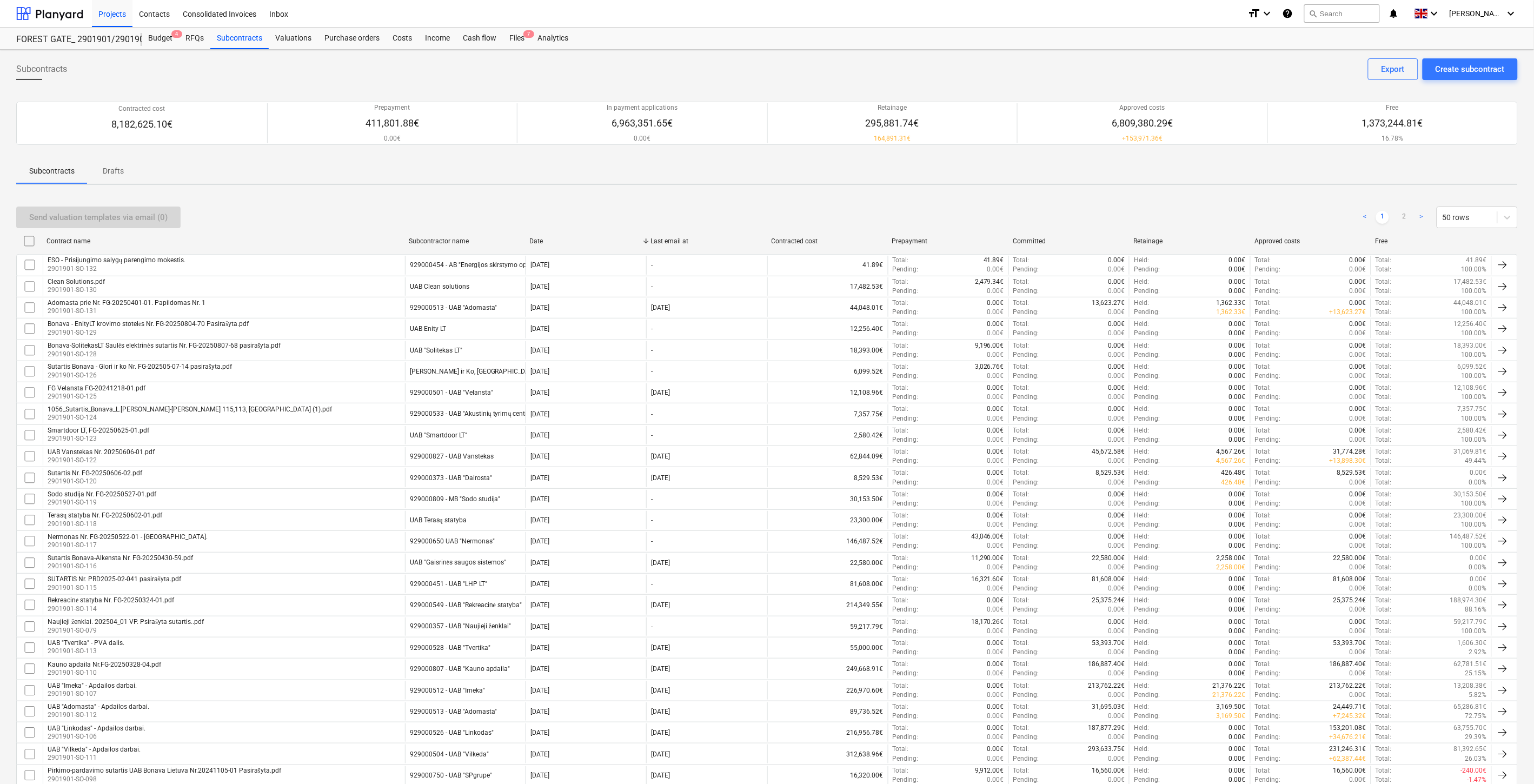
scroll to position [596, 0]
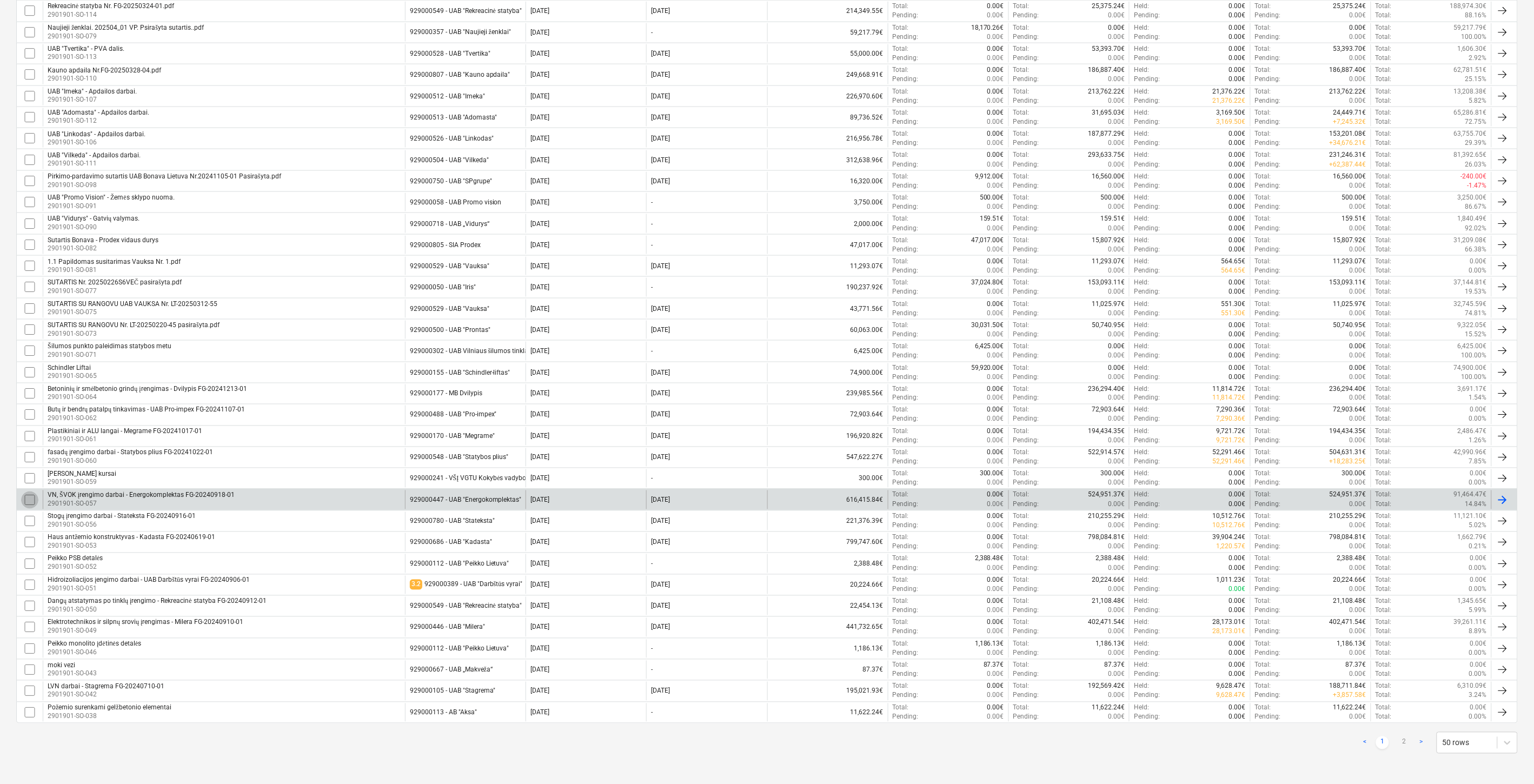
click at [30, 496] on input "checkbox" at bounding box center [29, 500] width 17 height 17
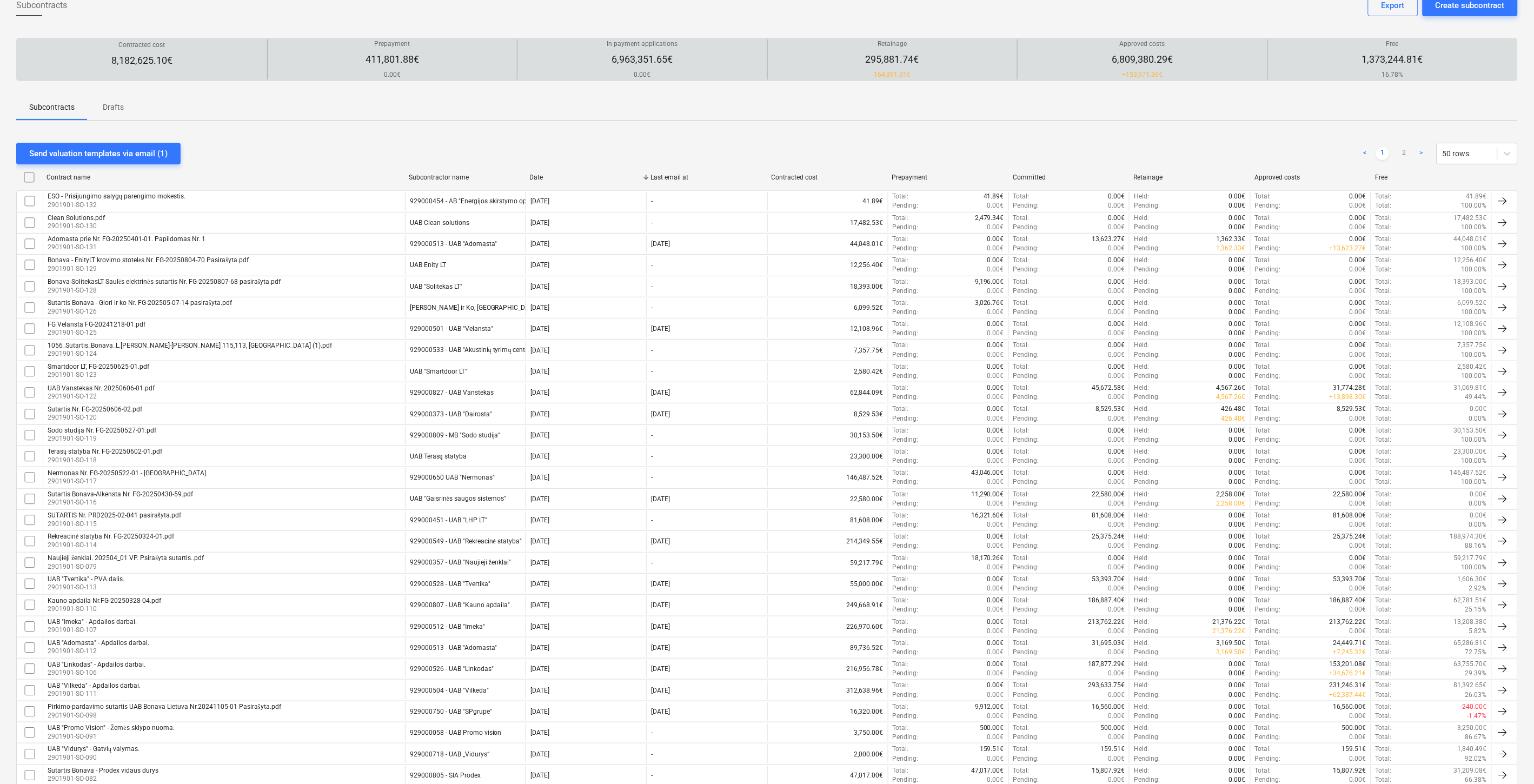
scroll to position [0, 0]
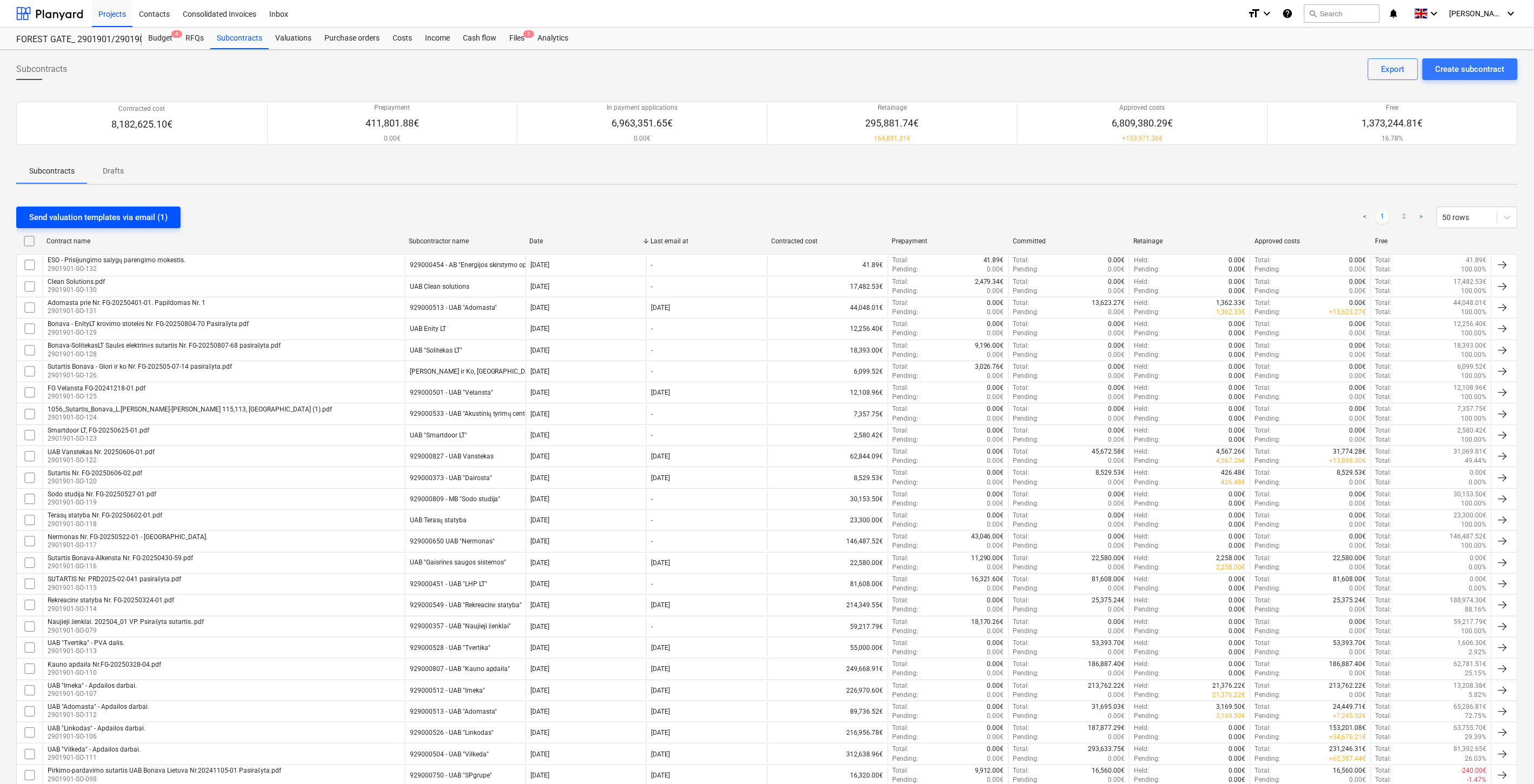
click at [133, 218] on div "Send valuation templates via email (1)" at bounding box center [98, 217] width 138 height 14
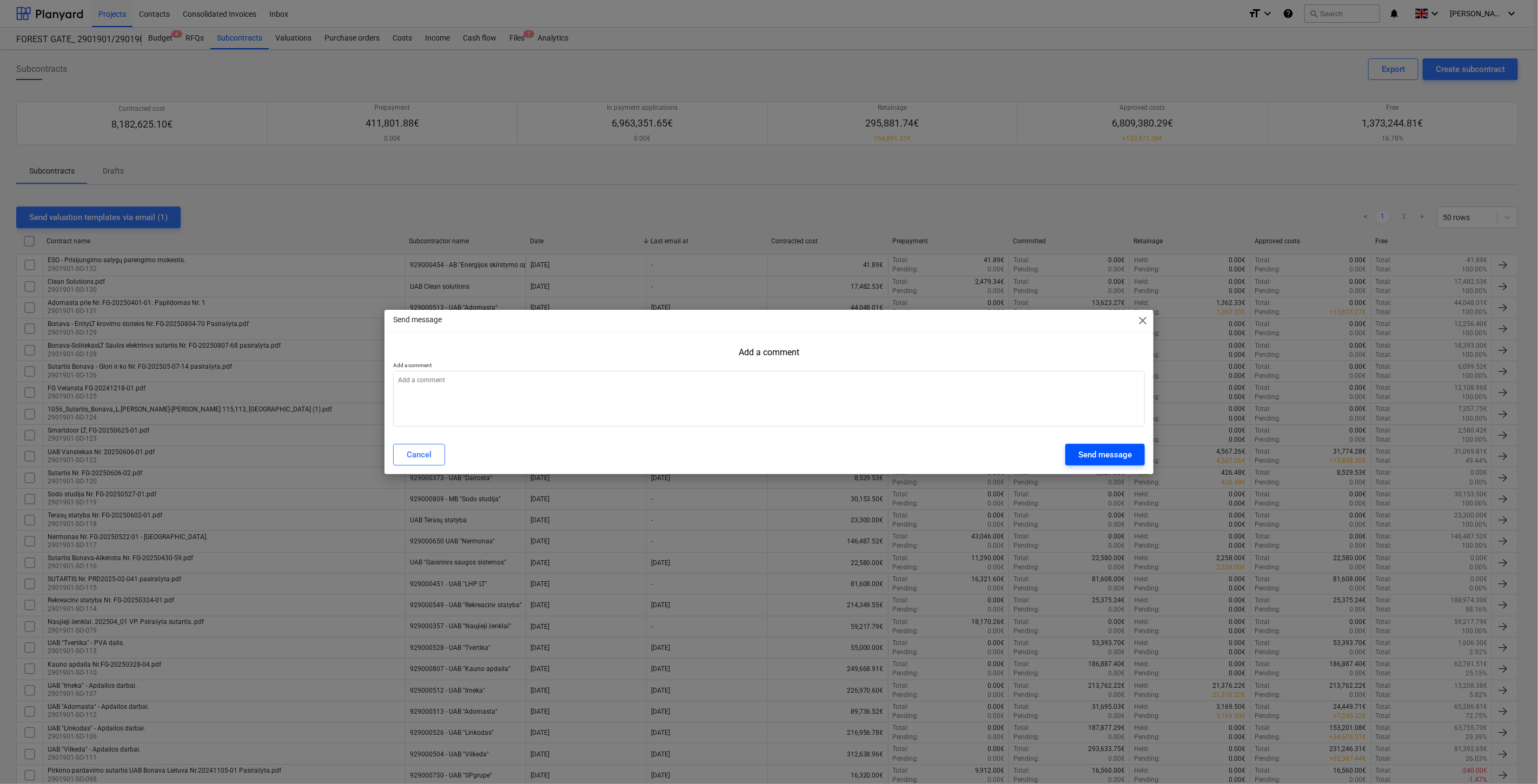
click at [1075, 458] on button "Send message" at bounding box center [1105, 455] width 80 height 22
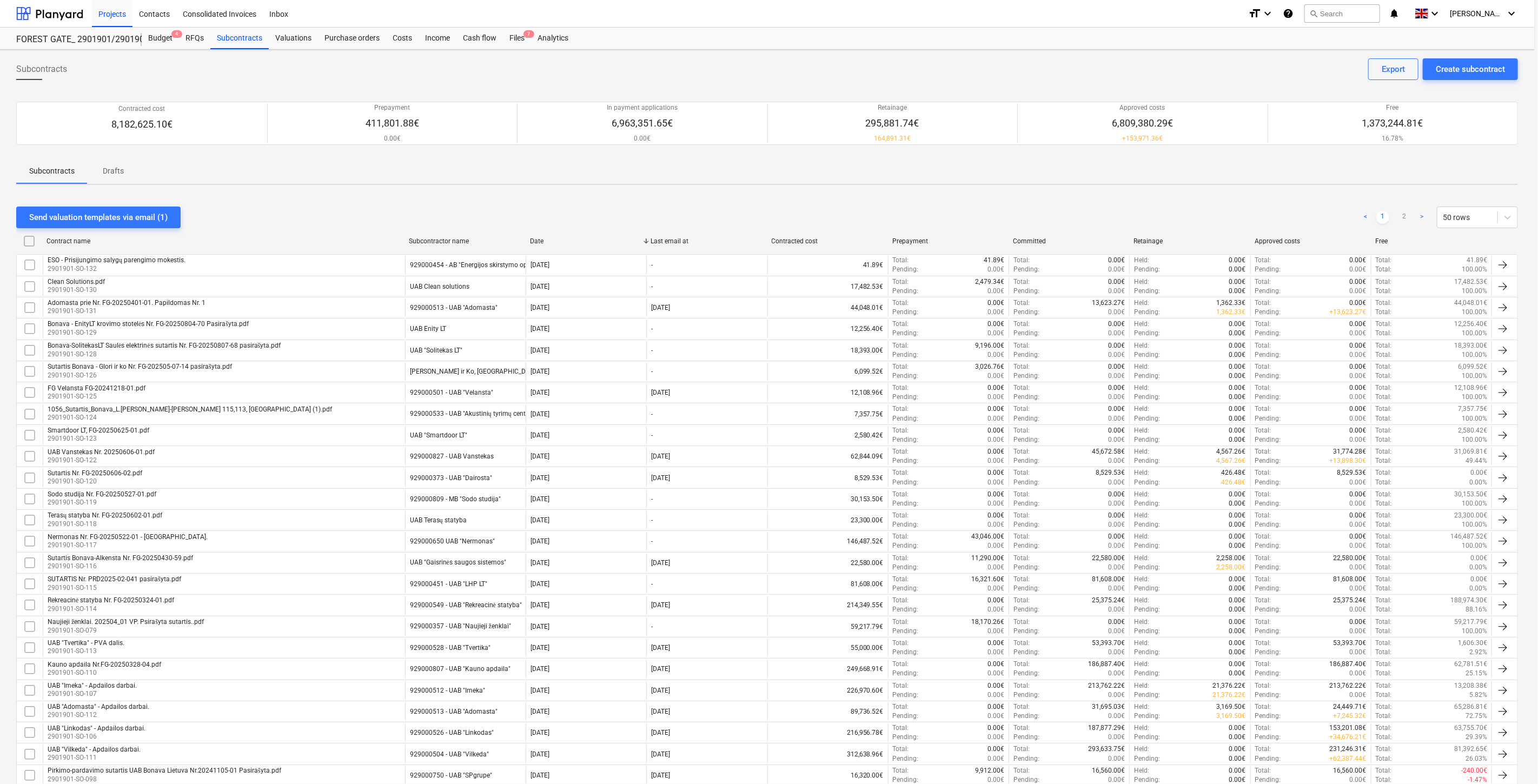
type textarea "x"
click at [1102, 217] on div "Send valuation templates via email (0) < 1 2 > 50 rows" at bounding box center [767, 217] width 1502 height 22
click at [1151, 209] on div "Send valuation templates via email (0) < 1 2 > 50 rows" at bounding box center [767, 217] width 1502 height 22
click at [1171, 205] on div "Send valuation templates via email (0) < 1 2 > 50 rows" at bounding box center [767, 217] width 1502 height 30
click at [1187, 202] on div "Send valuation templates via email (0) < 1 2 > 50 rows" at bounding box center [767, 217] width 1502 height 30
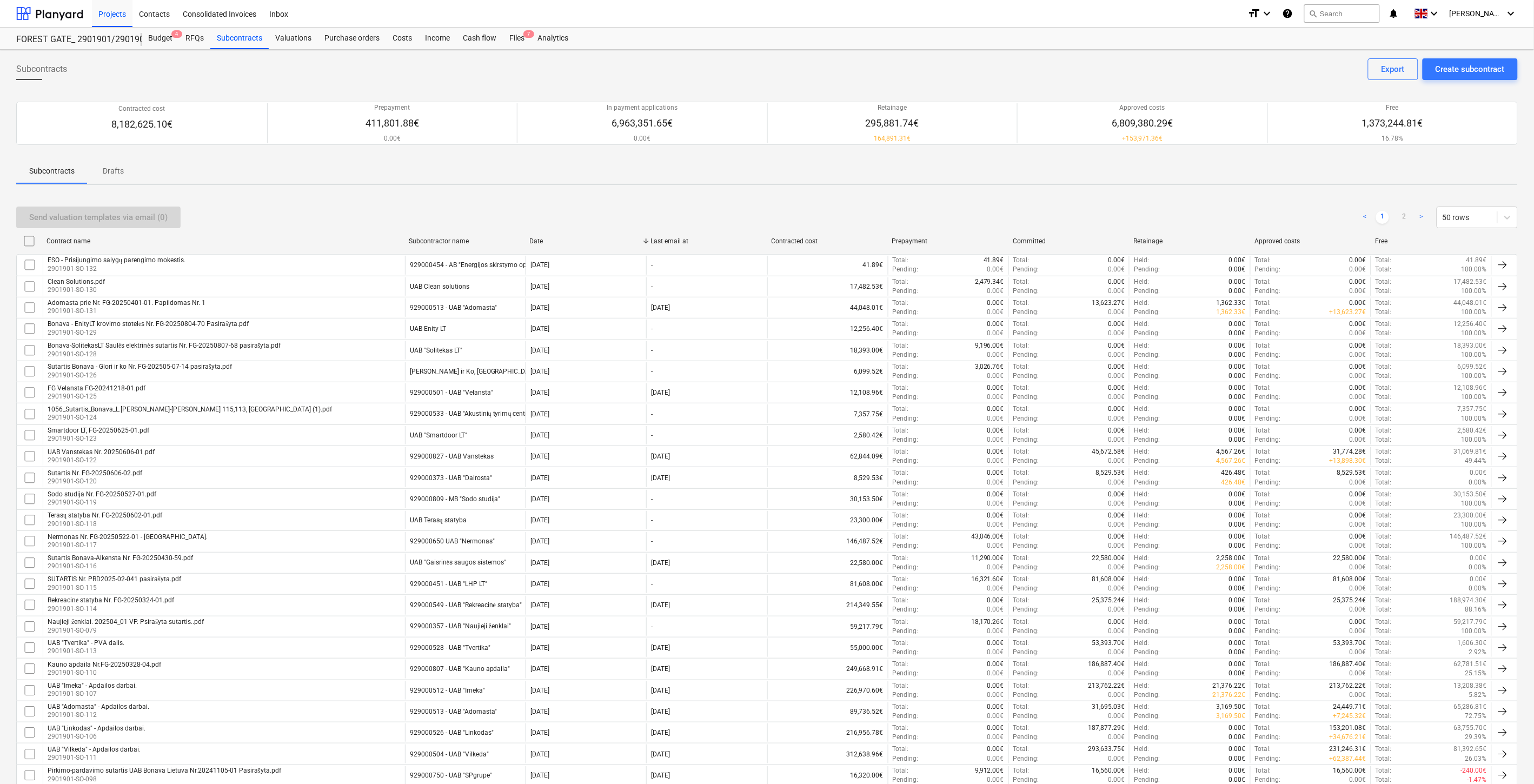
click at [1142, 202] on div "Send valuation templates via email (0) < 1 2 > 50 rows" at bounding box center [767, 217] width 1502 height 30
click at [1179, 197] on div "Send valuation templates via email (0) < 1 2 > 50 rows Contract name Subcontrac…" at bounding box center [767, 777] width 1502 height 1167
drag, startPoint x: 1186, startPoint y: 195, endPoint x: 1207, endPoint y: 192, distance: 21.2
click at [1187, 195] on div "Send valuation templates via email (0) < 1 2 > 50 rows Contract name Subcontrac…" at bounding box center [767, 777] width 1502 height 1167
click at [1212, 191] on div "Subcontracts Create subcontract Export Contracted cost 8,182,625.10€ Prepayment…" at bounding box center [767, 714] width 1534 height 1329
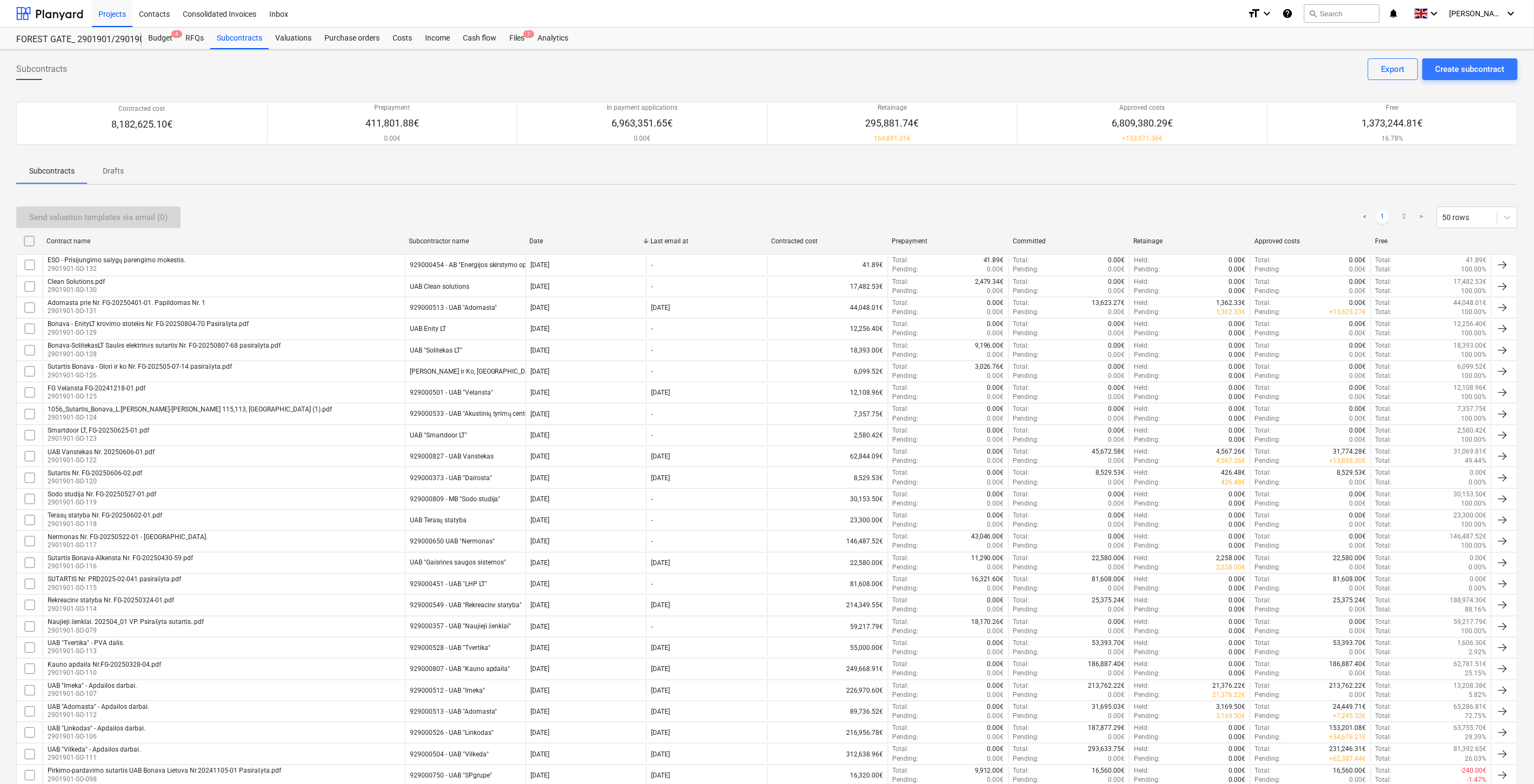
click at [1209, 214] on div "Send valuation templates via email (0) < 1 2 > 50 rows" at bounding box center [767, 217] width 1502 height 22
click at [1211, 212] on div "Send valuation templates via email (0) < 1 2 > 50 rows" at bounding box center [767, 217] width 1502 height 22
drag, startPoint x: 1218, startPoint y: 206, endPoint x: 1225, endPoint y: 199, distance: 9.9
click at [1218, 205] on div "Send valuation templates via email (0) < 1 2 > 50 rows" at bounding box center [767, 217] width 1502 height 30
click at [1225, 199] on div "Send valuation templates via email (0) < 1 2 > 50 rows Contract name Subcontrac…" at bounding box center [767, 777] width 1502 height 1167
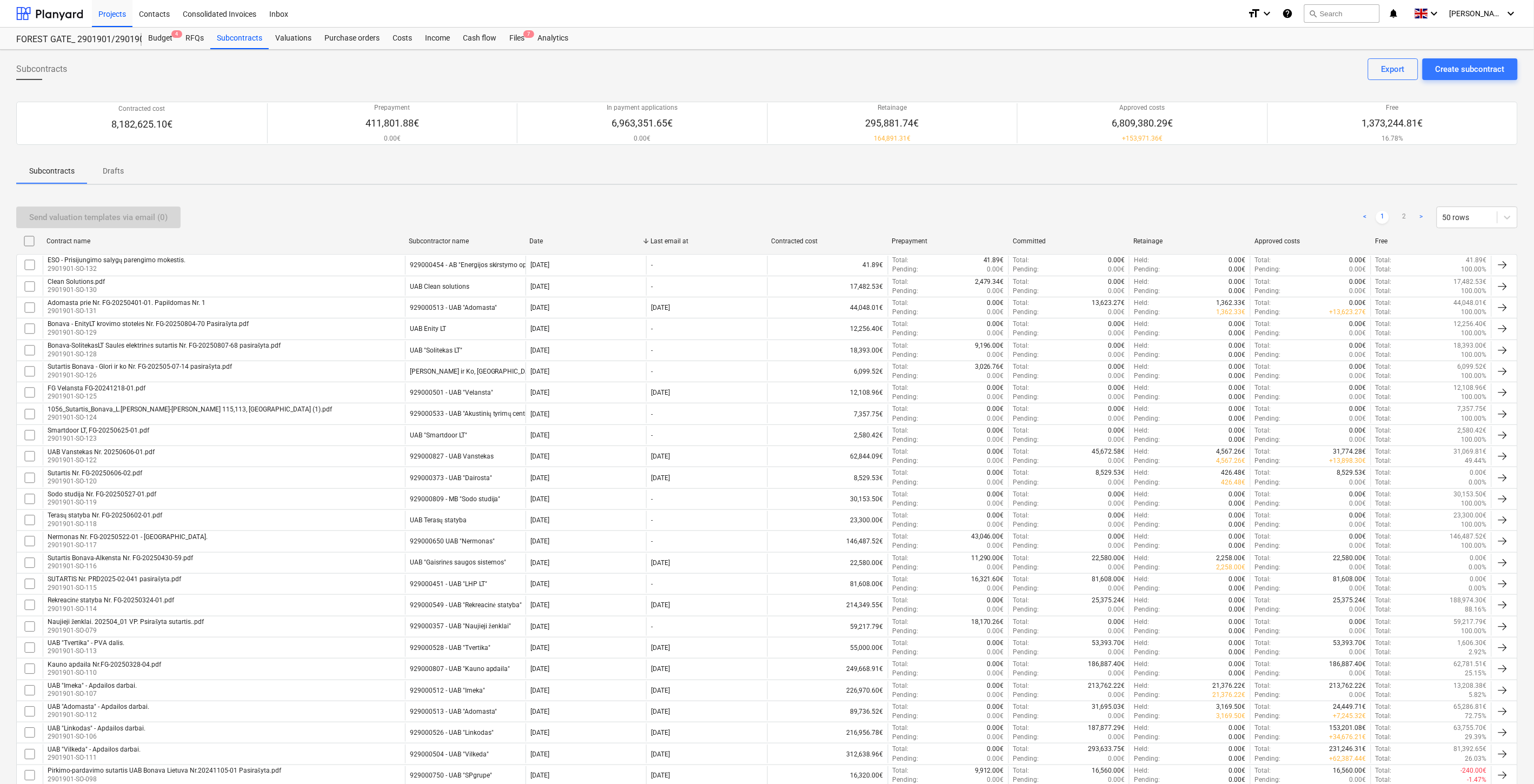
click at [1245, 195] on div "Send valuation templates via email (0) < 1 2 > 50 rows Contract name Subcontrac…" at bounding box center [767, 777] width 1502 height 1167
click at [1247, 190] on div "Subcontracts Create subcontract Export Contracted cost 8,182,625.10€ Prepayment…" at bounding box center [767, 714] width 1534 height 1329
click at [1176, 209] on div "Send valuation templates via email (0) < 1 2 > 50 rows" at bounding box center [767, 217] width 1502 height 22
click at [1224, 190] on div "Subcontracts Create subcontract Export Contracted cost 8,182,625.10€ Prepayment…" at bounding box center [767, 714] width 1534 height 1329
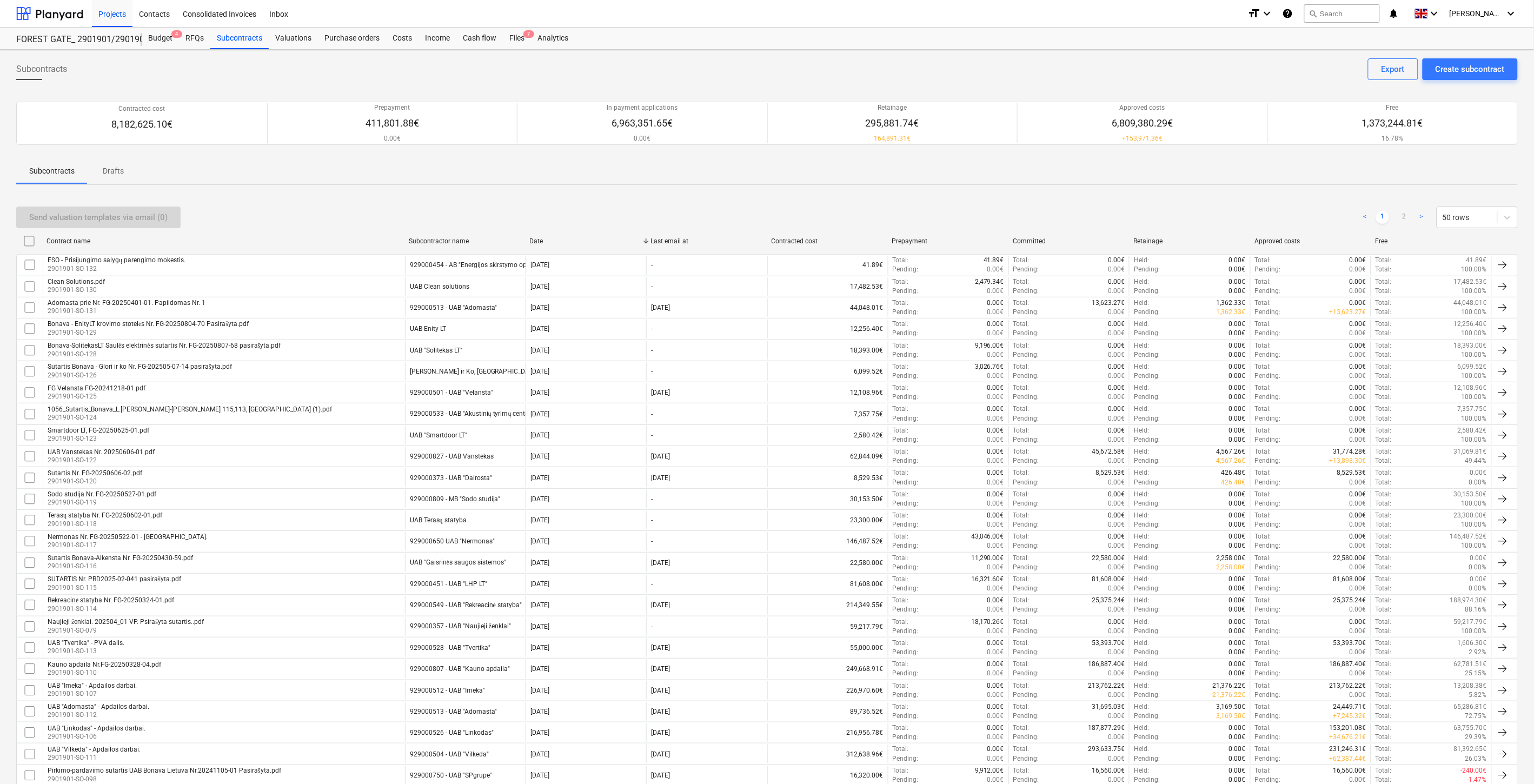
click at [1224, 190] on div "Subcontracts Create subcontract Export Contracted cost 8,182,625.10€ Prepayment…" at bounding box center [767, 714] width 1534 height 1329
click at [1185, 228] on div "Send valuation templates via email (0) < 1 2 > 50 rows" at bounding box center [767, 217] width 1502 height 22
click at [1205, 212] on div "Send valuation templates via email (0) < 1 2 > 50 rows" at bounding box center [767, 217] width 1502 height 22
click at [514, 40] on div "Files 7" at bounding box center [517, 39] width 28 height 22
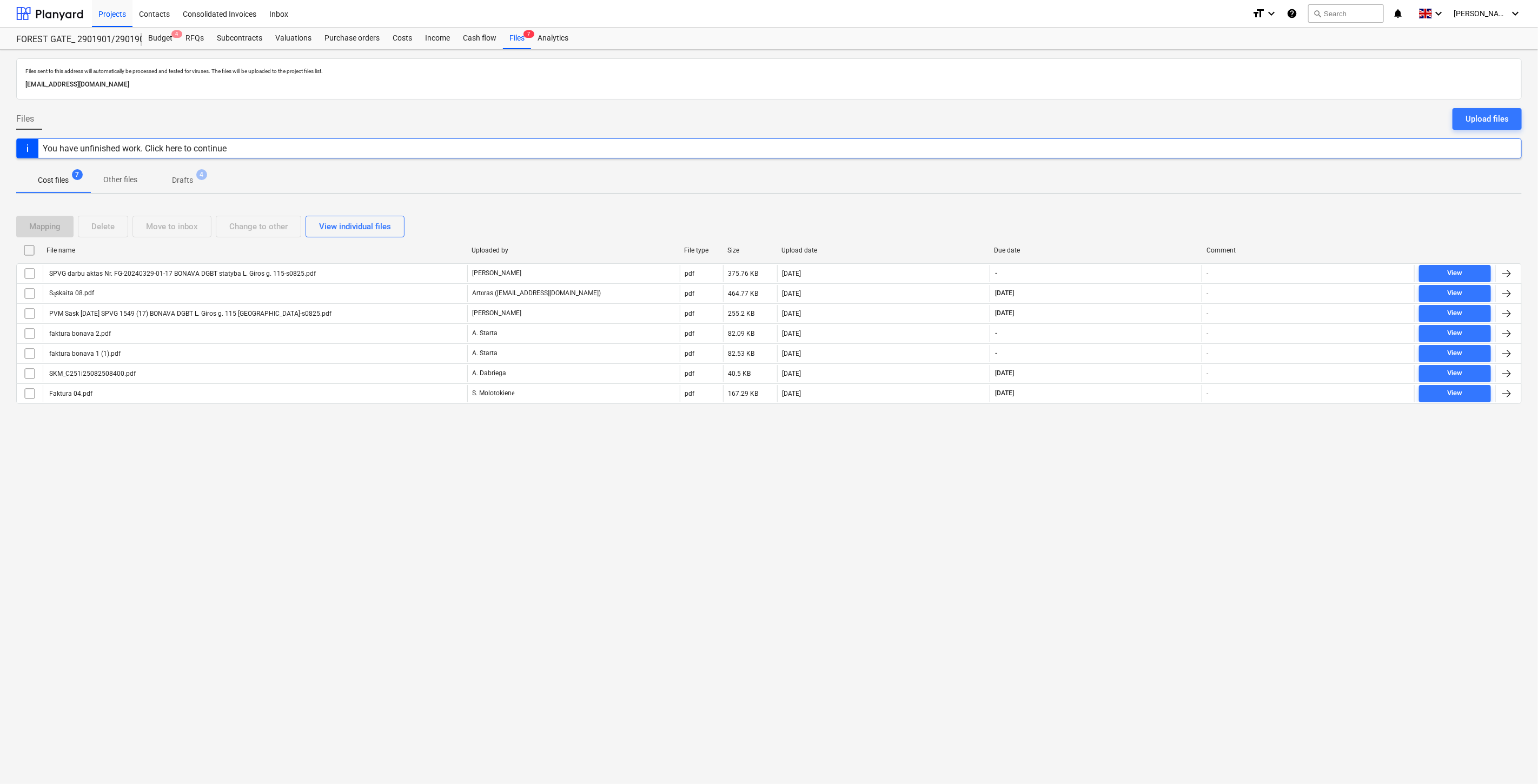
click at [1052, 524] on div "Files sent to this address will automatically be processed and tested for virus…" at bounding box center [769, 416] width 1538 height 735
click at [1093, 501] on div "Files sent to this address will automatically be processed and tested for virus…" at bounding box center [769, 416] width 1538 height 735
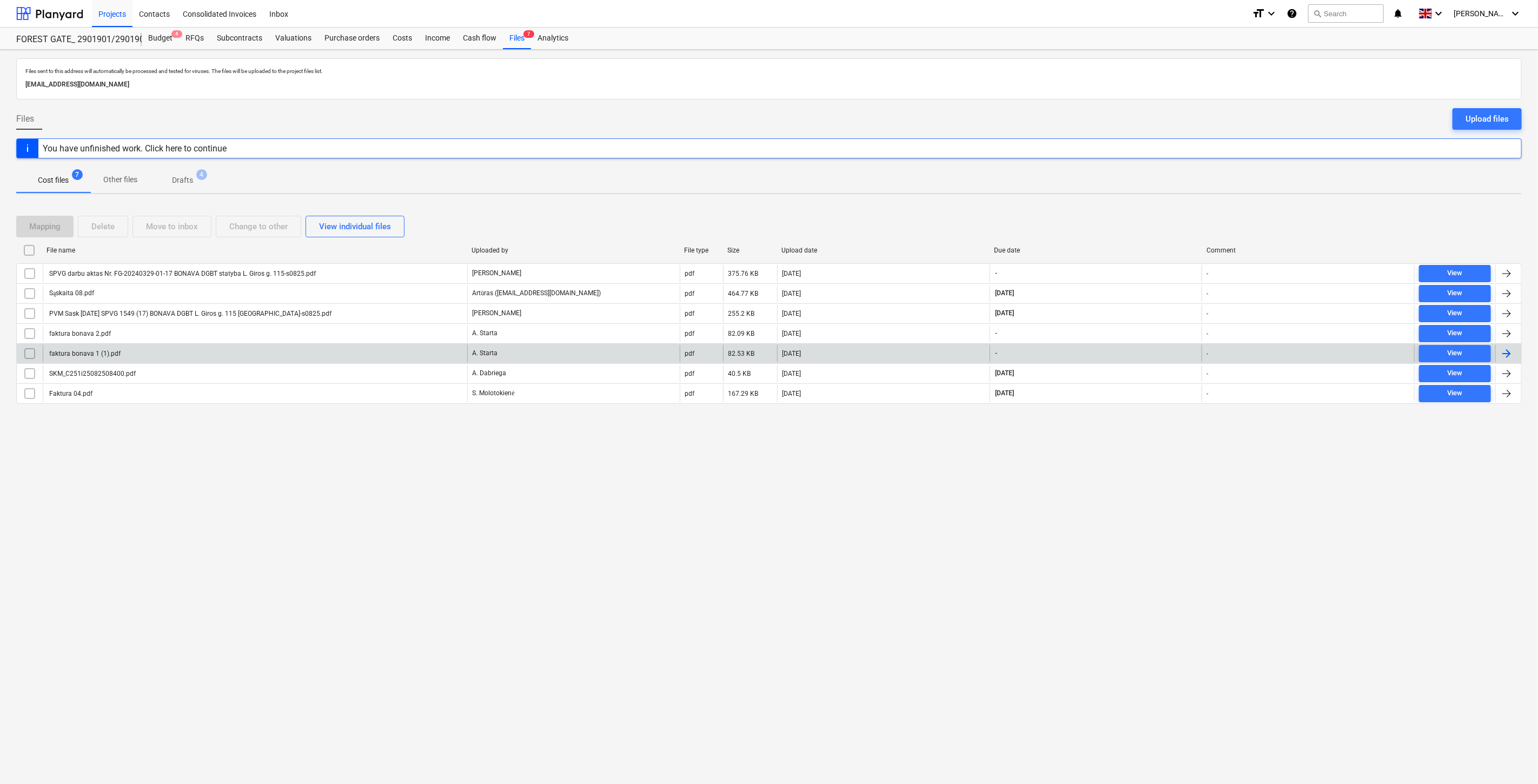
click at [365, 355] on div "faktura bonava 1 (1).pdf" at bounding box center [255, 354] width 425 height 17
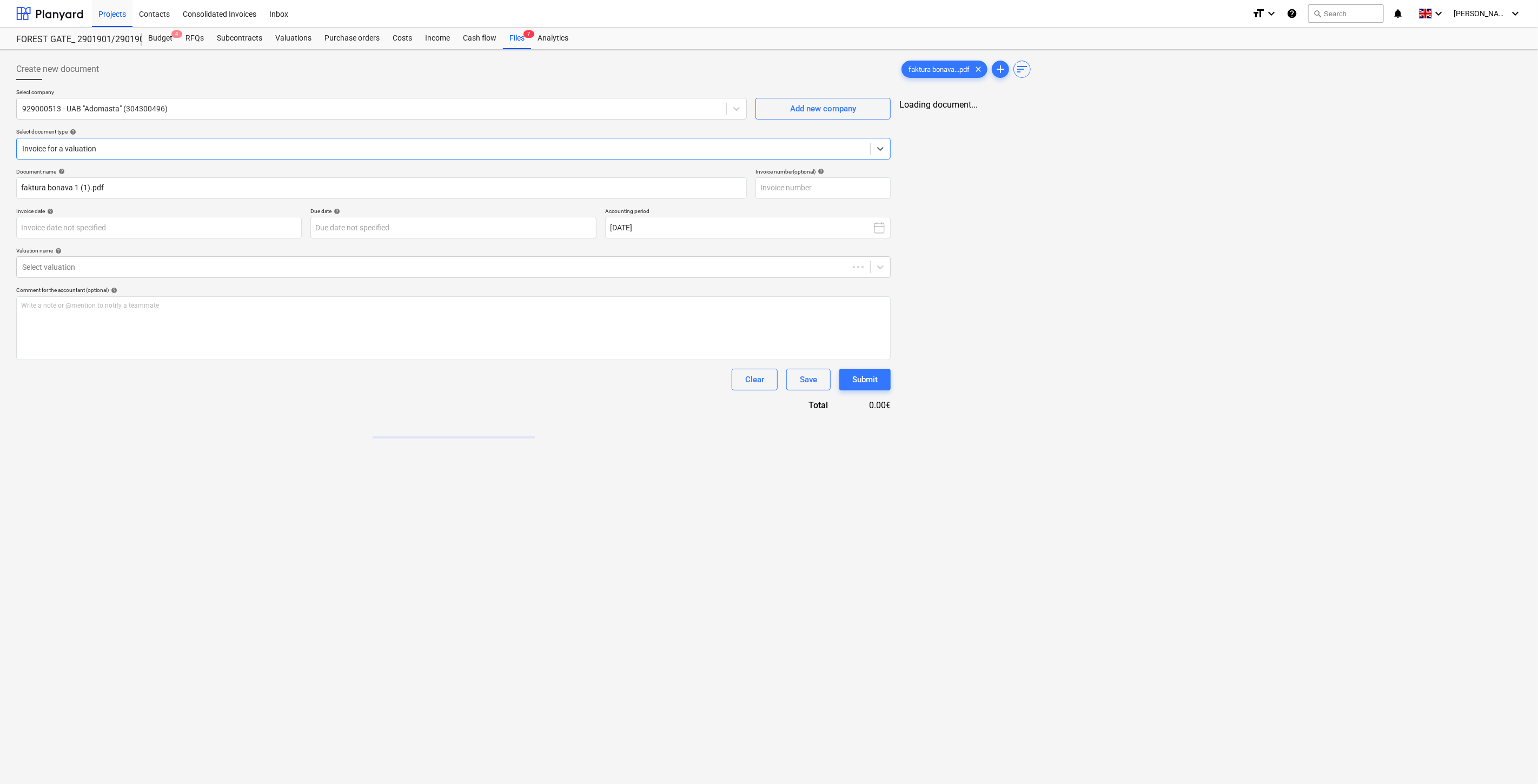
type input "faktura bonava 1 (1).pdf"
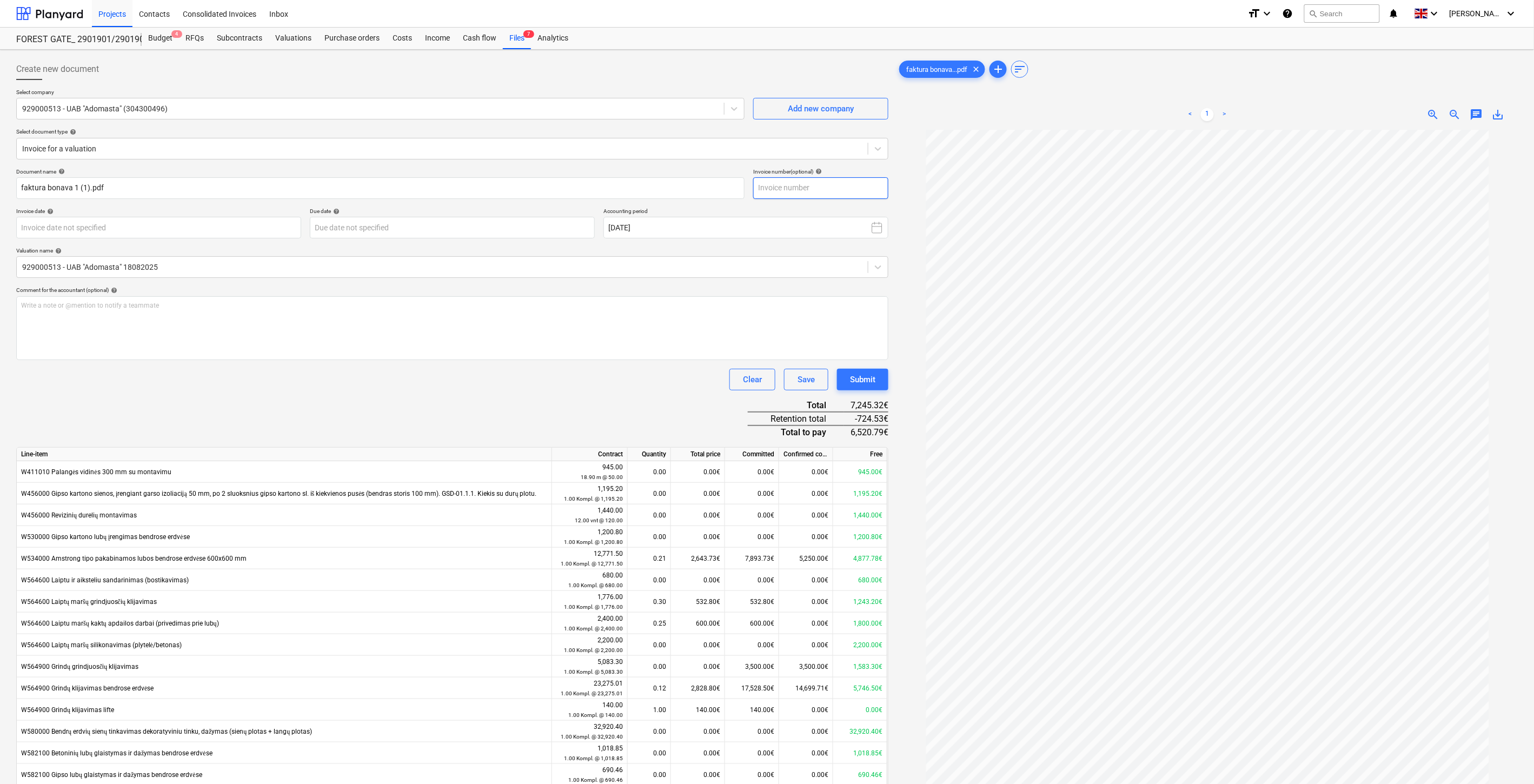
click at [828, 192] on input "text" at bounding box center [820, 188] width 135 height 22
type input "ADO730"
click at [229, 227] on body "This website stores cookies on your computer. These cookies are used to collect…" at bounding box center [767, 392] width 1534 height 784
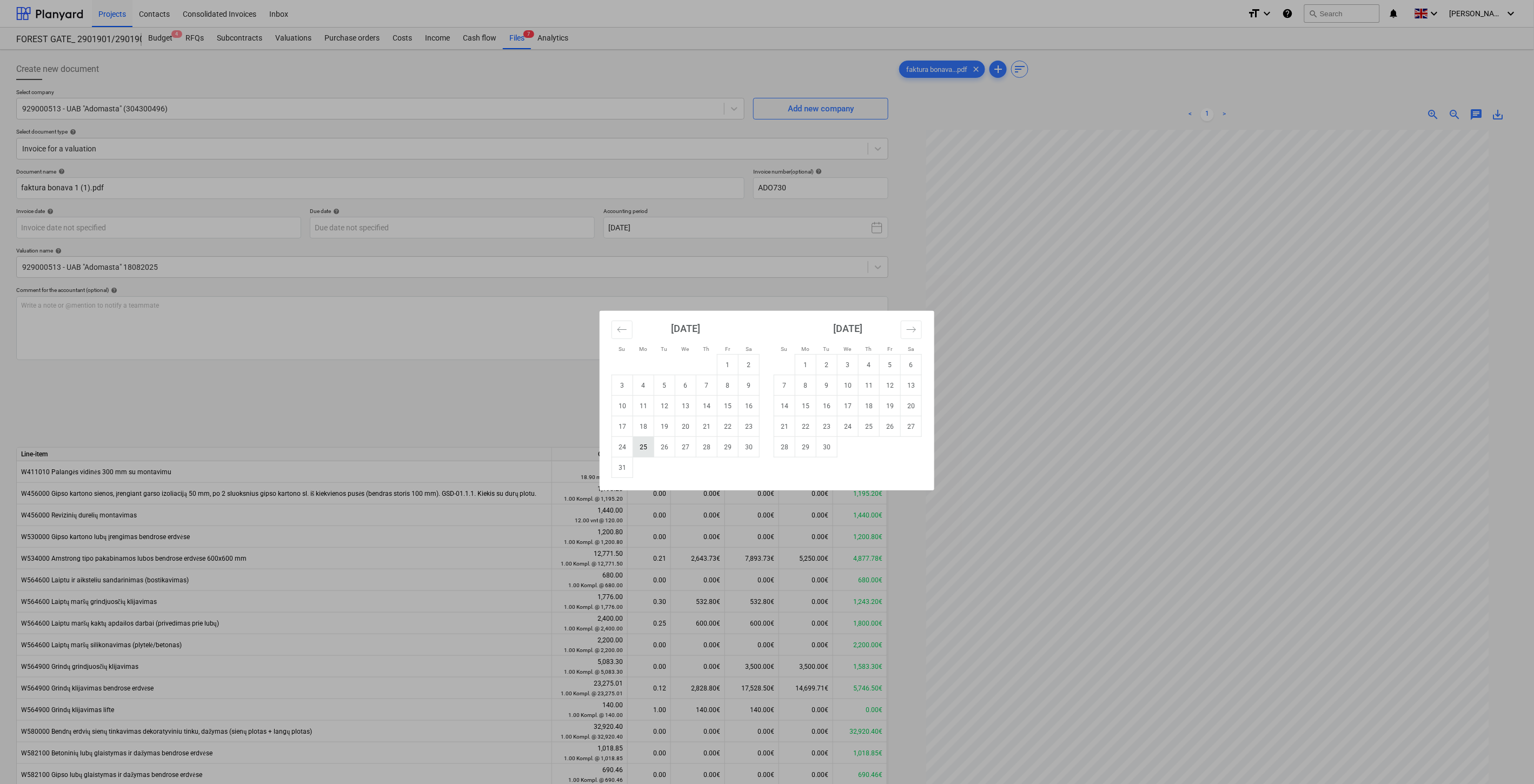
click at [645, 446] on td "25" at bounding box center [643, 447] width 21 height 21
type input "[DATE]"
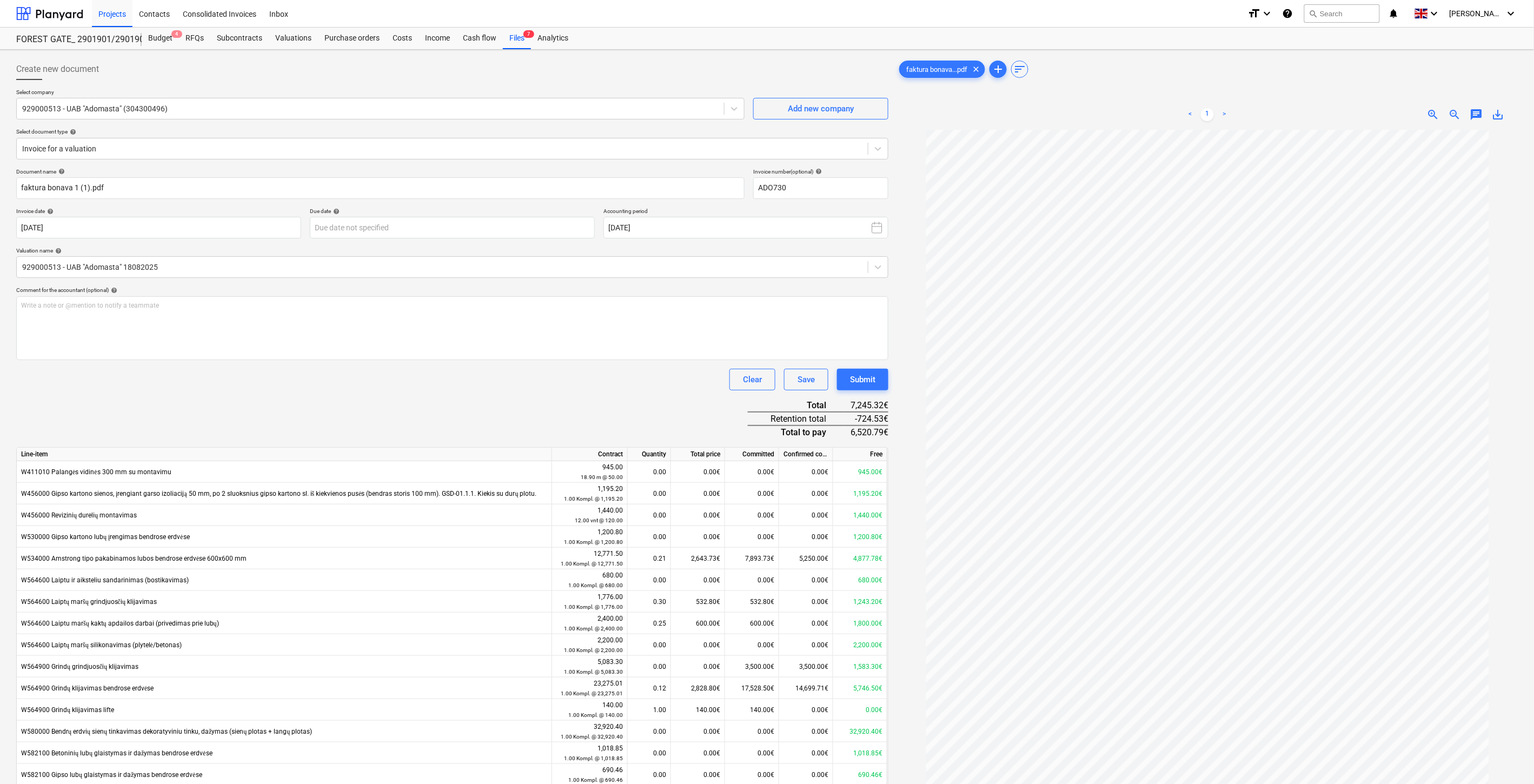
drag, startPoint x: 571, startPoint y: 423, endPoint x: 592, endPoint y: 414, distance: 22.8
click at [576, 422] on div "Document name help faktura bonava 1 (1).pdf Invoice number (optional) help ADO7…" at bounding box center [452, 505] width 872 height 674
click at [596, 411] on div "Document name help faktura bonava 1 (1).pdf Invoice number (optional) help ADO7…" at bounding box center [452, 505] width 872 height 674
click at [609, 406] on div "Document name help faktura bonava 1 (1).pdf Invoice number (optional) help ADO7…" at bounding box center [452, 505] width 872 height 674
click at [626, 399] on div "Document name help faktura bonava 1 (1).pdf Invoice number (optional) help ADO7…" at bounding box center [452, 505] width 872 height 674
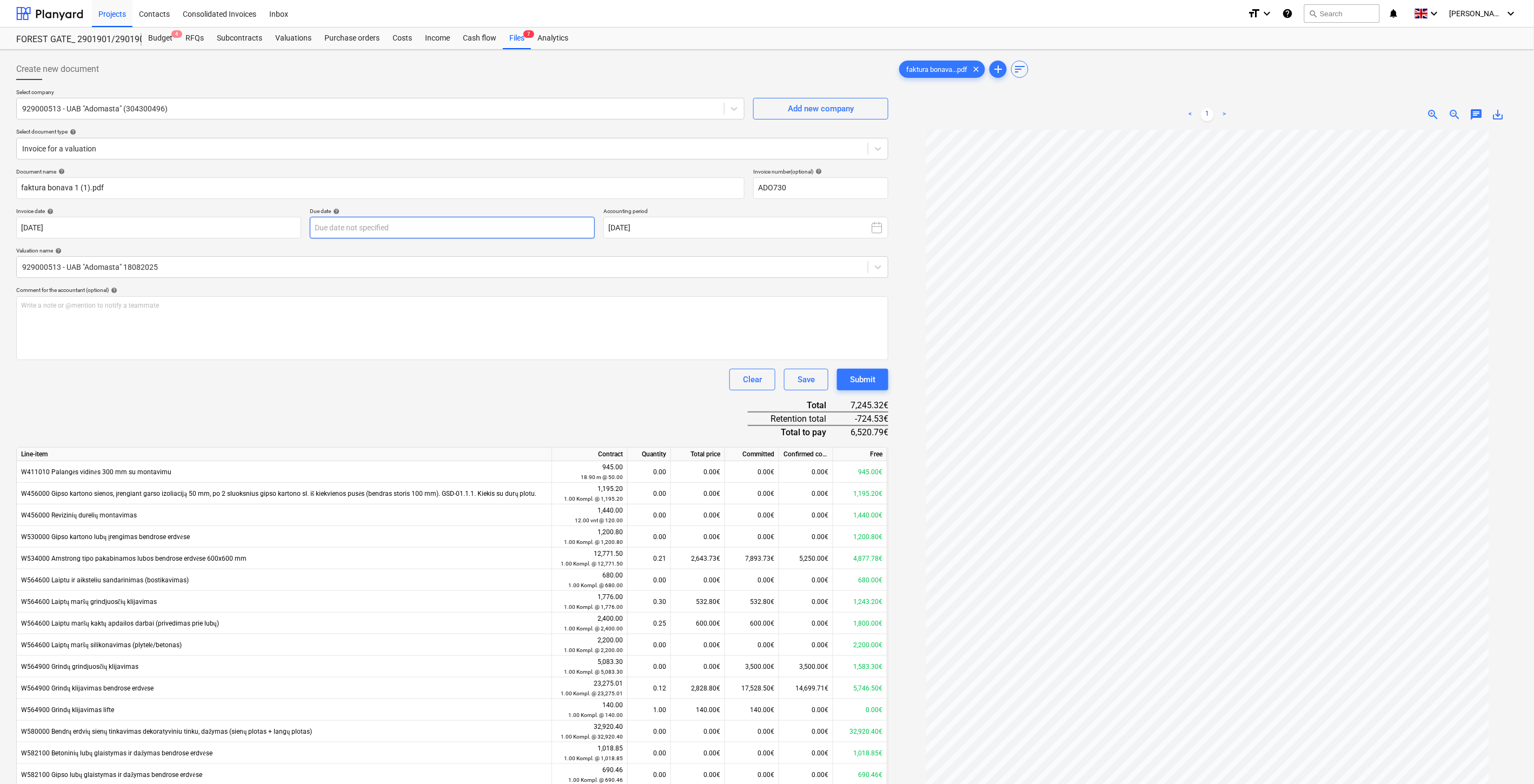
click at [567, 230] on body "This website stores cookies on your computer. These cookies are used to collect…" at bounding box center [767, 392] width 1534 height 784
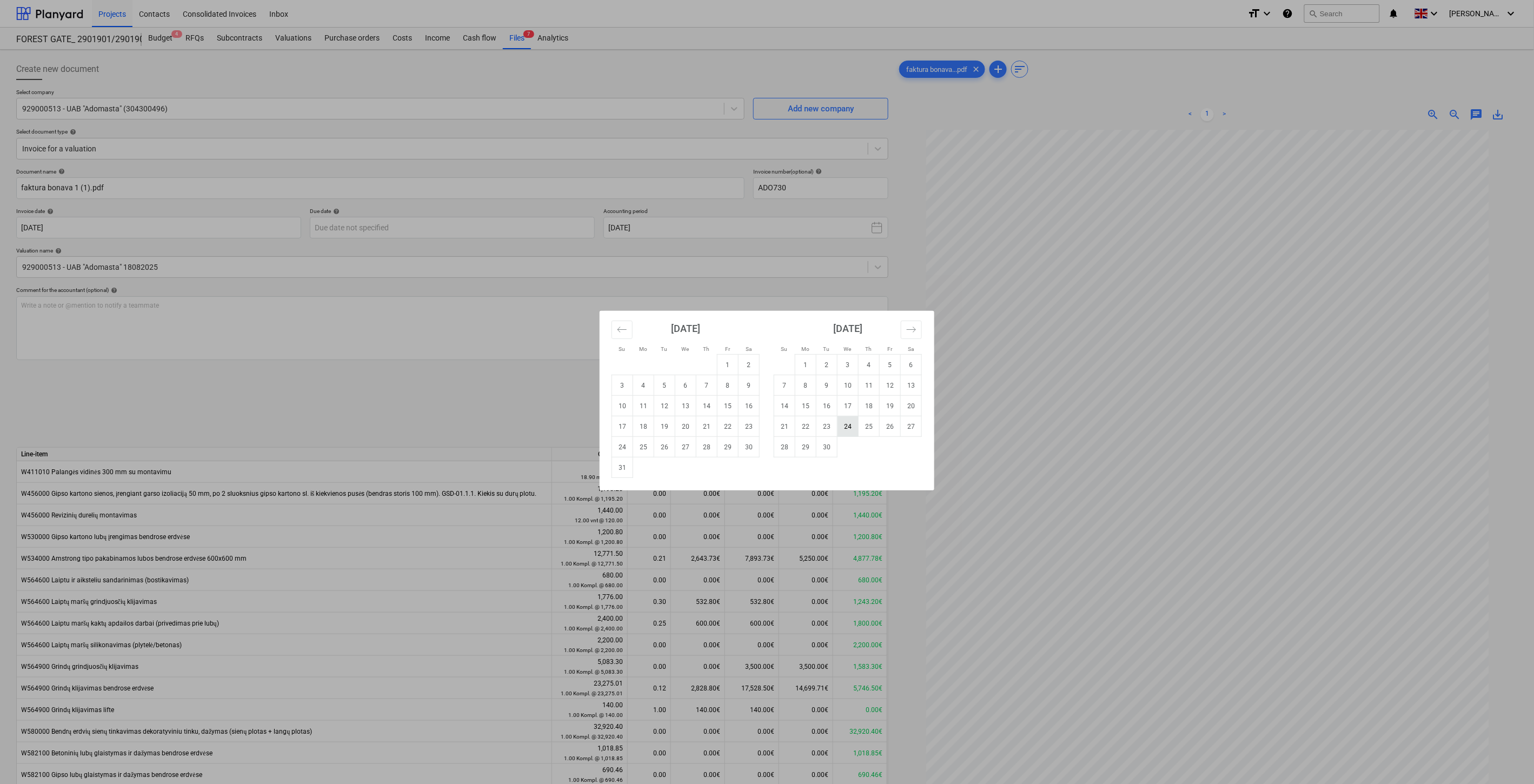
click at [843, 426] on td "24" at bounding box center [847, 426] width 21 height 21
type input "[DATE]"
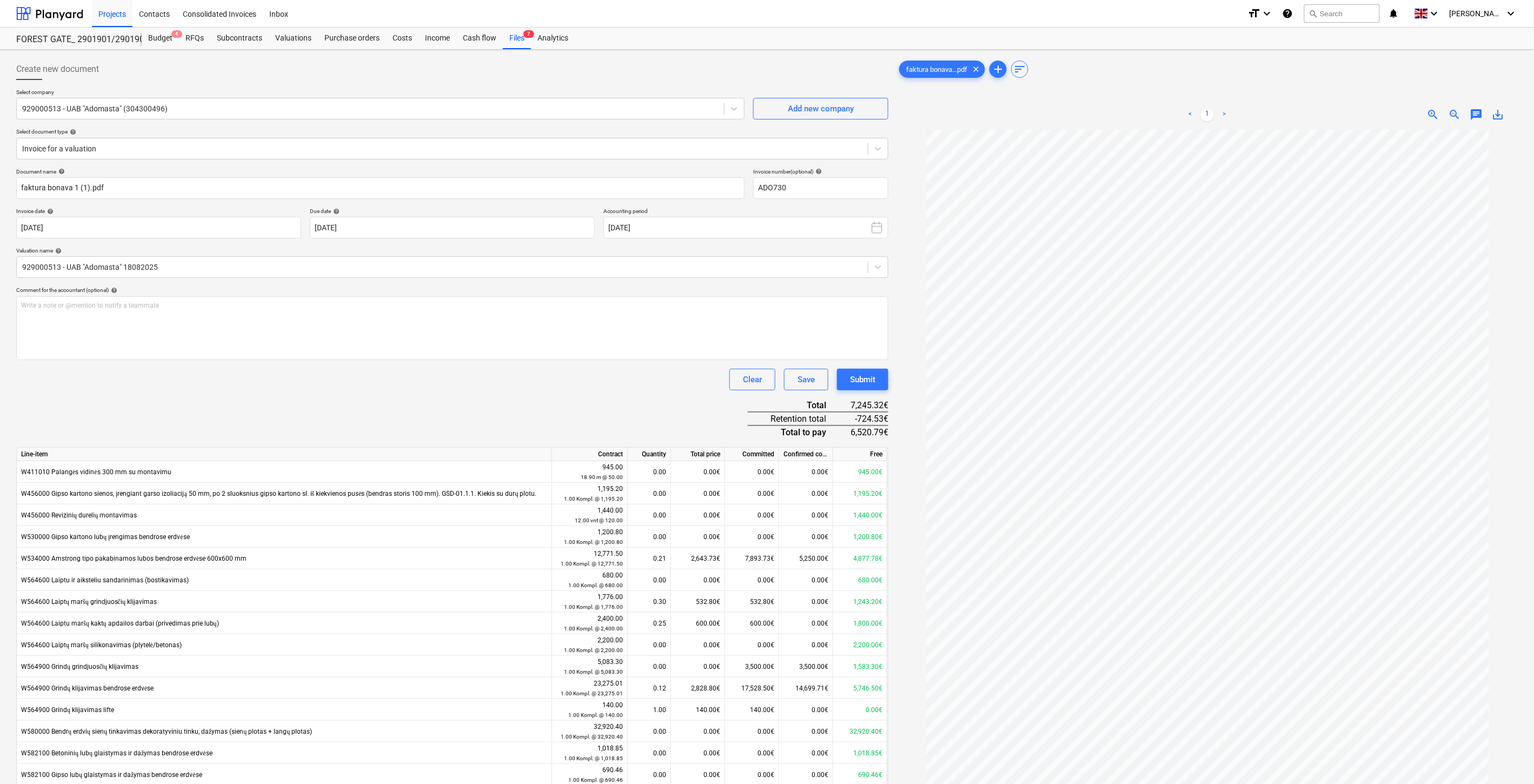
click at [399, 385] on div "Clear Save Submit" at bounding box center [452, 379] width 872 height 22
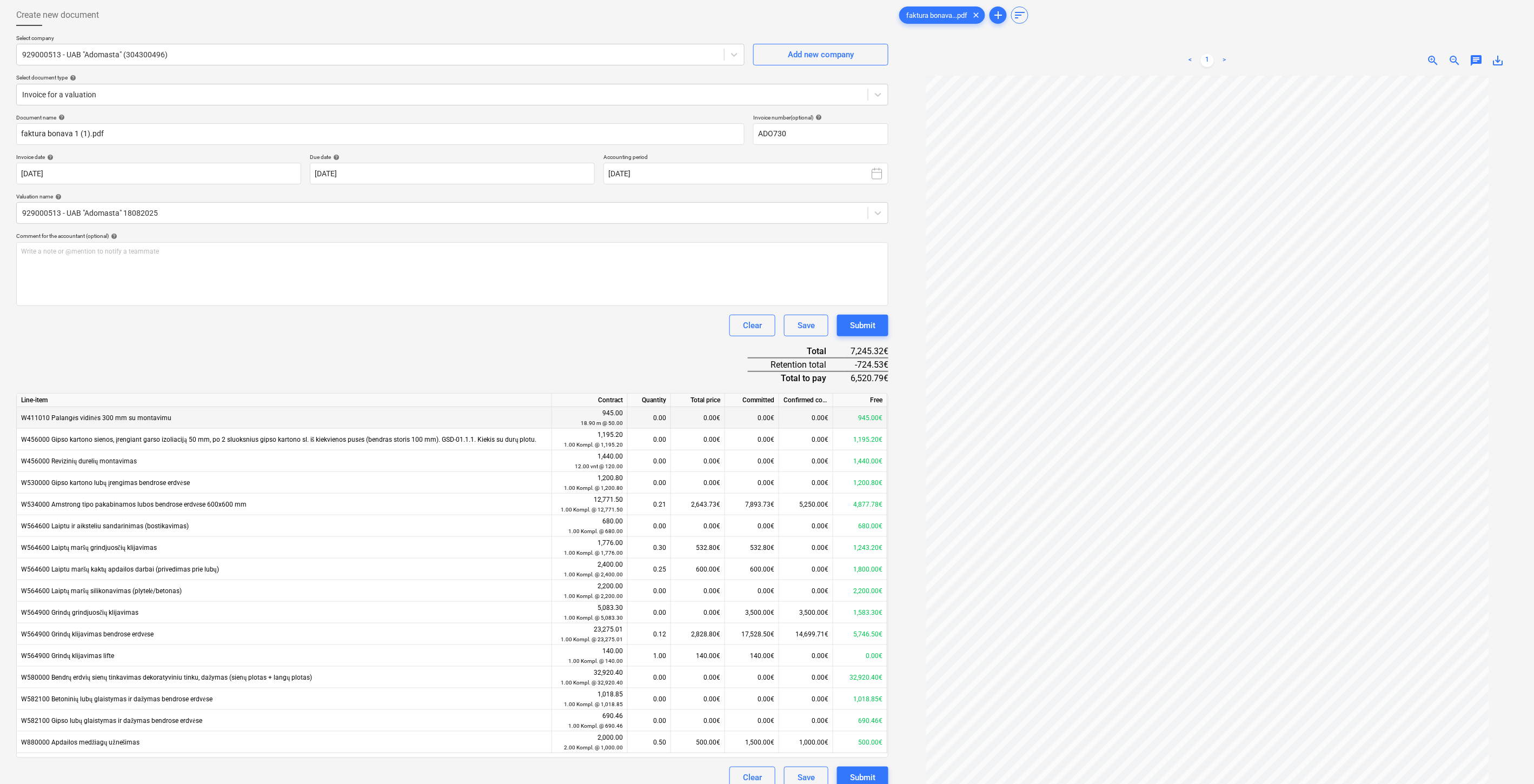
scroll to position [108, 0]
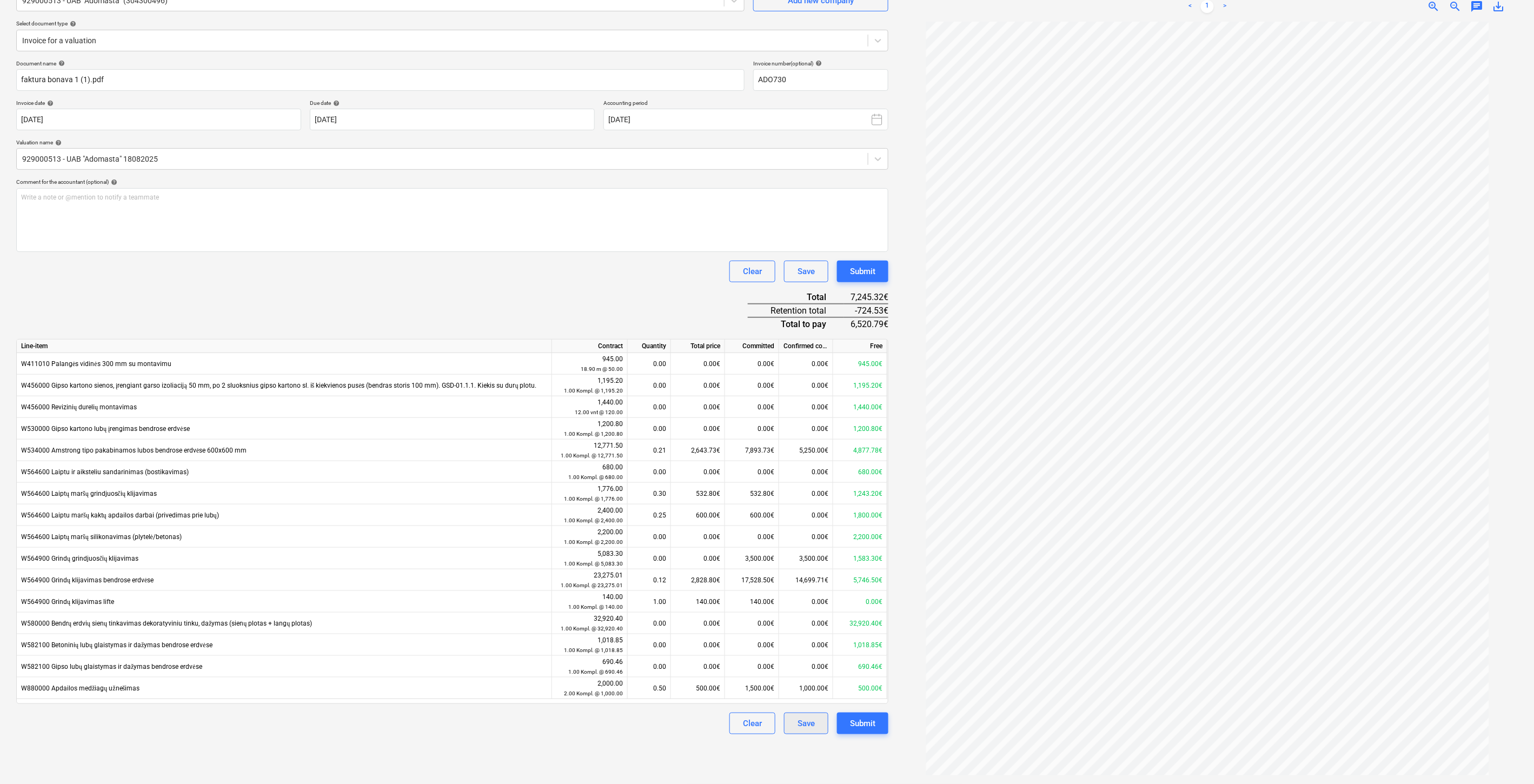
click at [803, 724] on div "Save" at bounding box center [806, 724] width 17 height 14
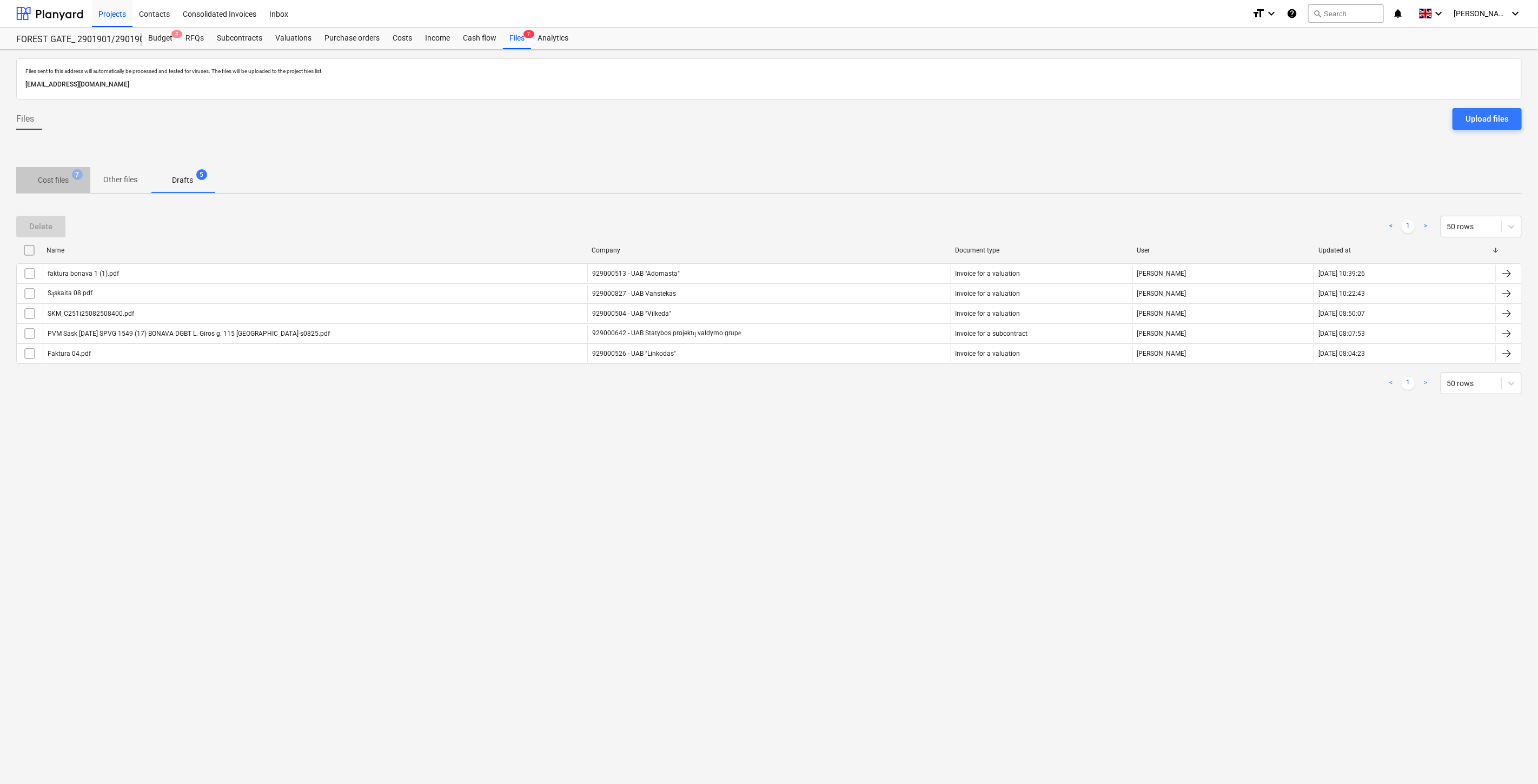
click at [50, 175] on p "Cost files" at bounding box center [53, 180] width 31 height 12
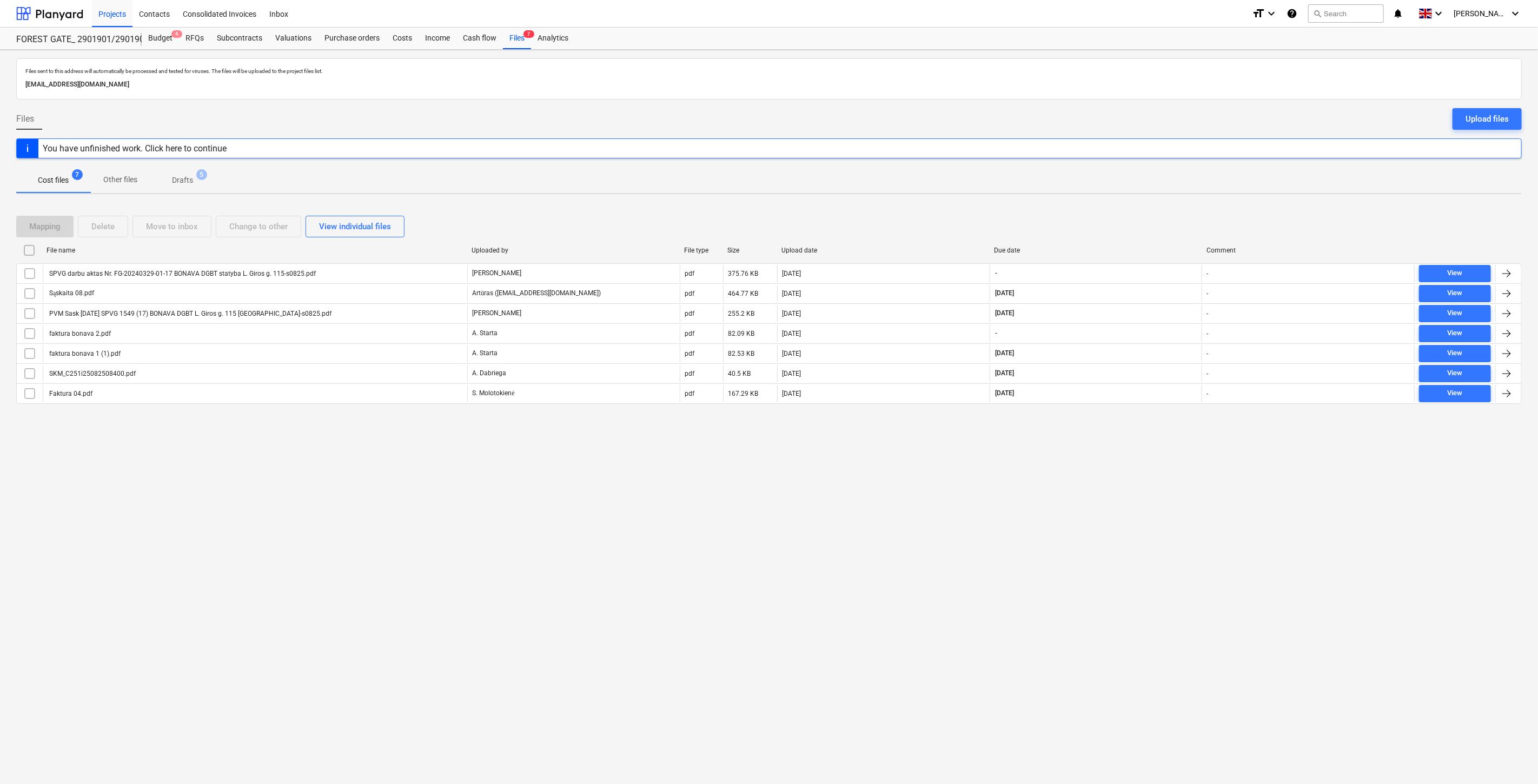
drag, startPoint x: 1115, startPoint y: 520, endPoint x: 1137, endPoint y: 484, distance: 42.2
click at [1116, 519] on div "Files sent to this address will automatically be processed and tested for virus…" at bounding box center [769, 416] width 1538 height 735
click at [1137, 484] on div "Files sent to this address will automatically be processed and tested for virus…" at bounding box center [769, 416] width 1538 height 735
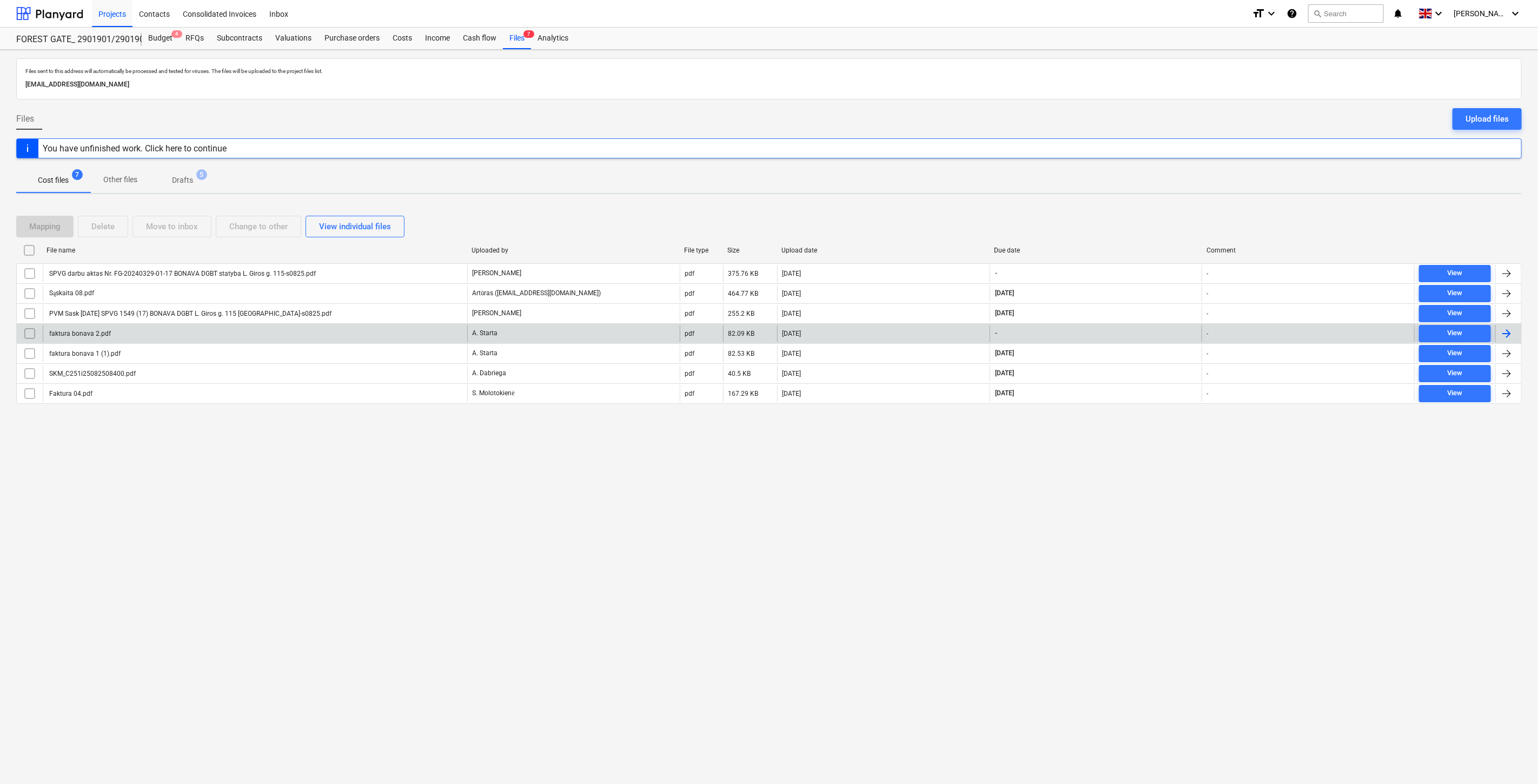
click at [385, 335] on div "faktura bonava 2.pdf" at bounding box center [255, 334] width 425 height 17
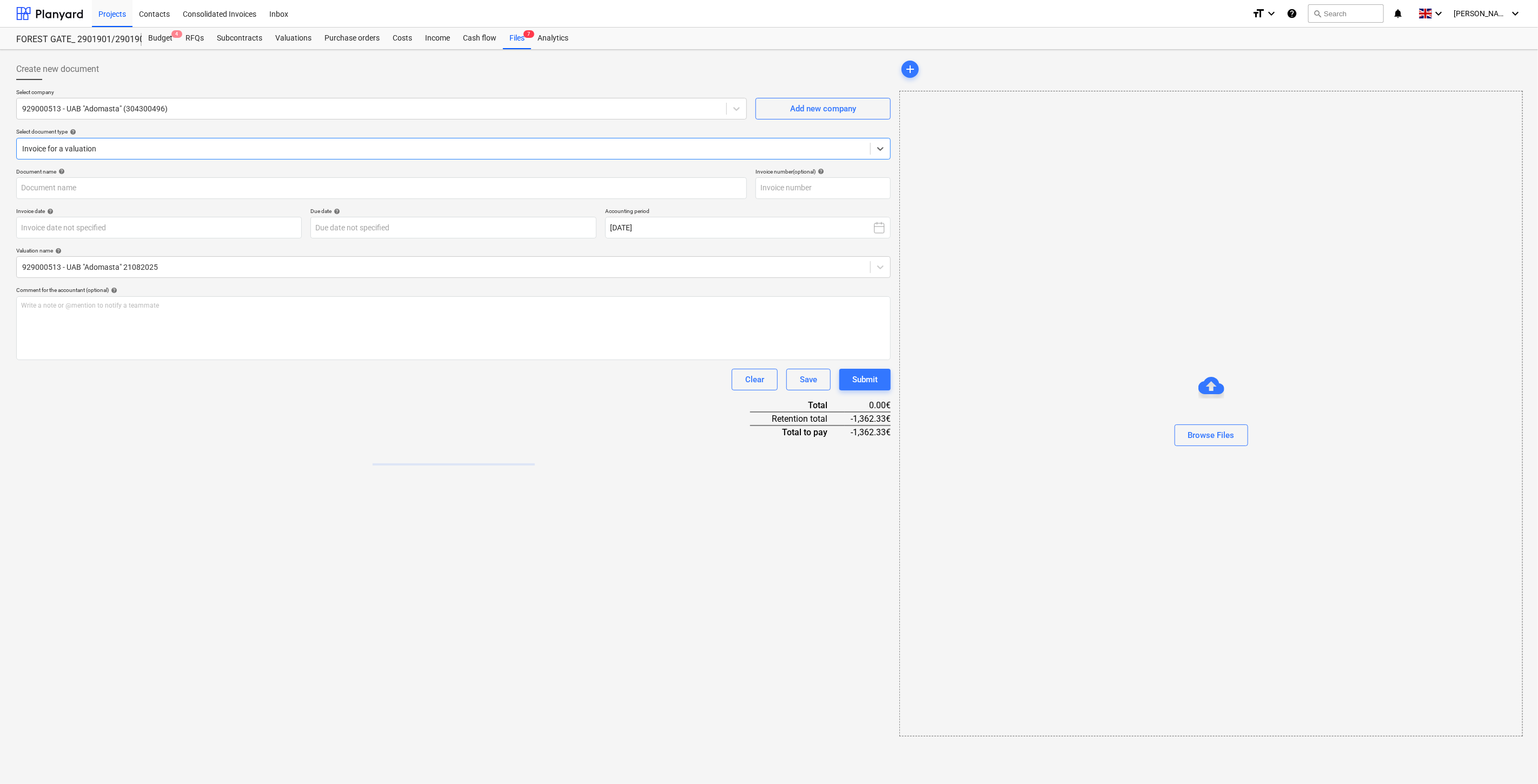
type input "faktura bonava 2.pdf"
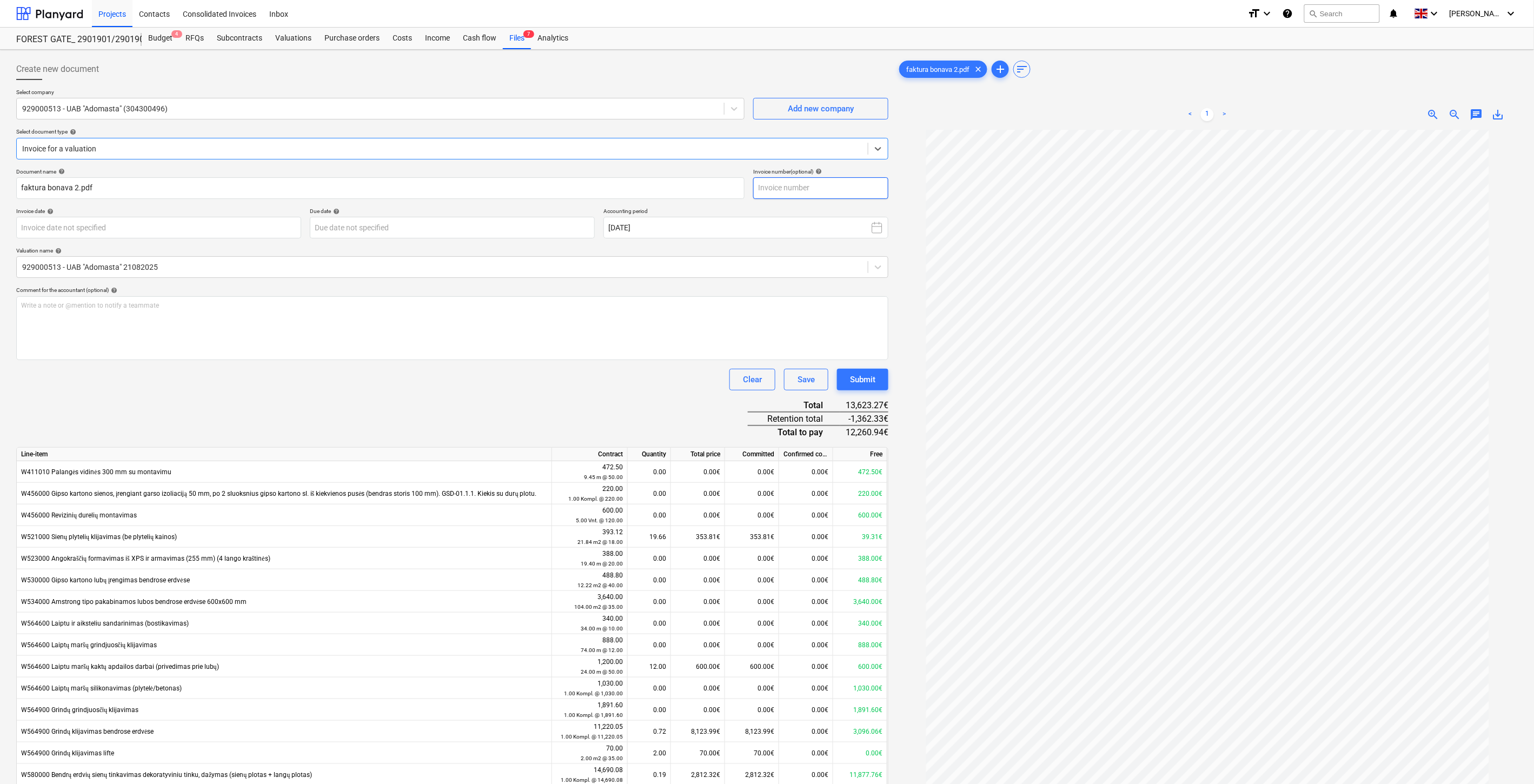
click at [842, 186] on input "text" at bounding box center [820, 188] width 135 height 22
type input "ADO731"
click at [283, 224] on body "This website stores cookies on your computer. These cookies are used to collect…" at bounding box center [767, 392] width 1534 height 784
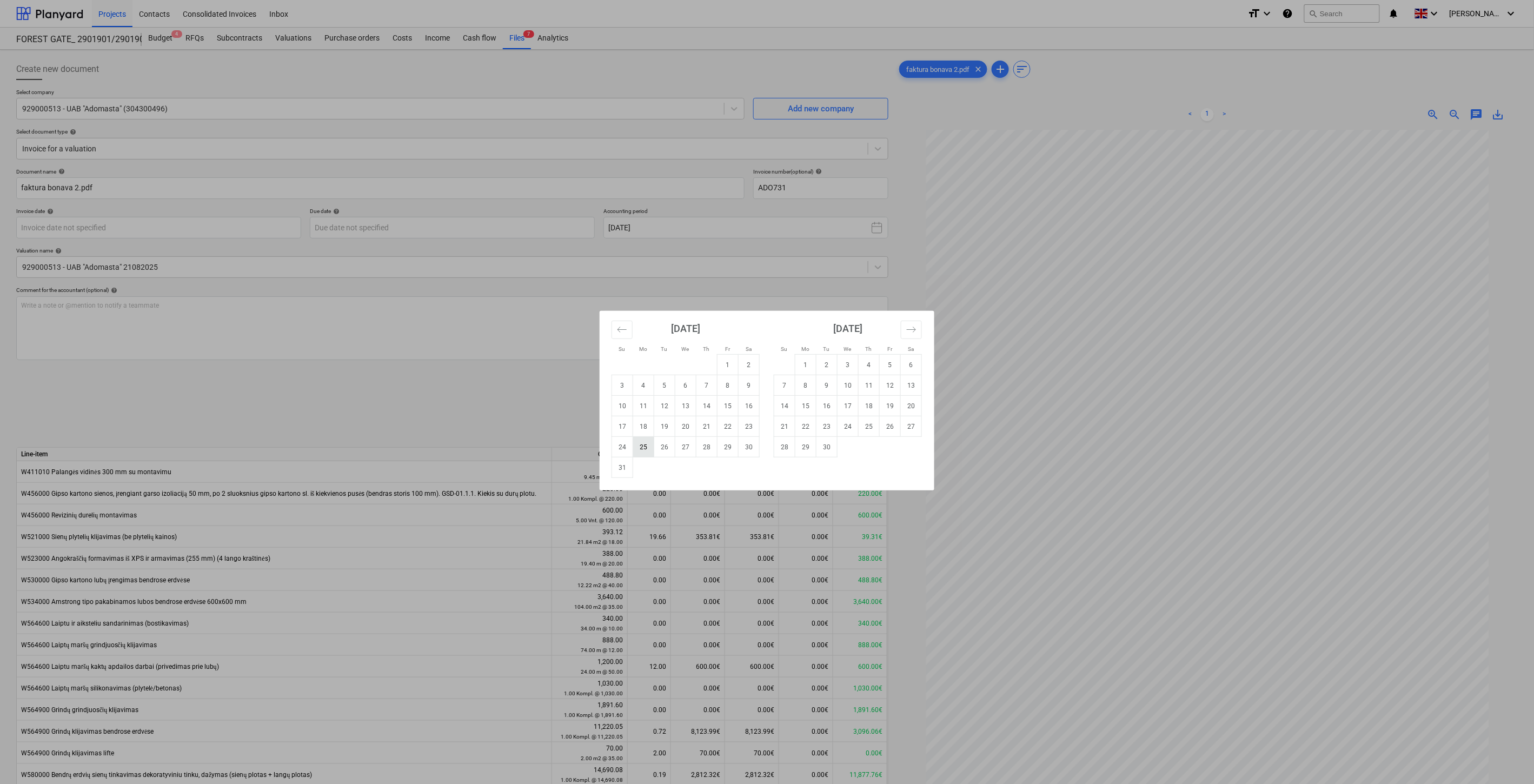
click at [641, 450] on td "25" at bounding box center [643, 447] width 21 height 21
type input "[DATE]"
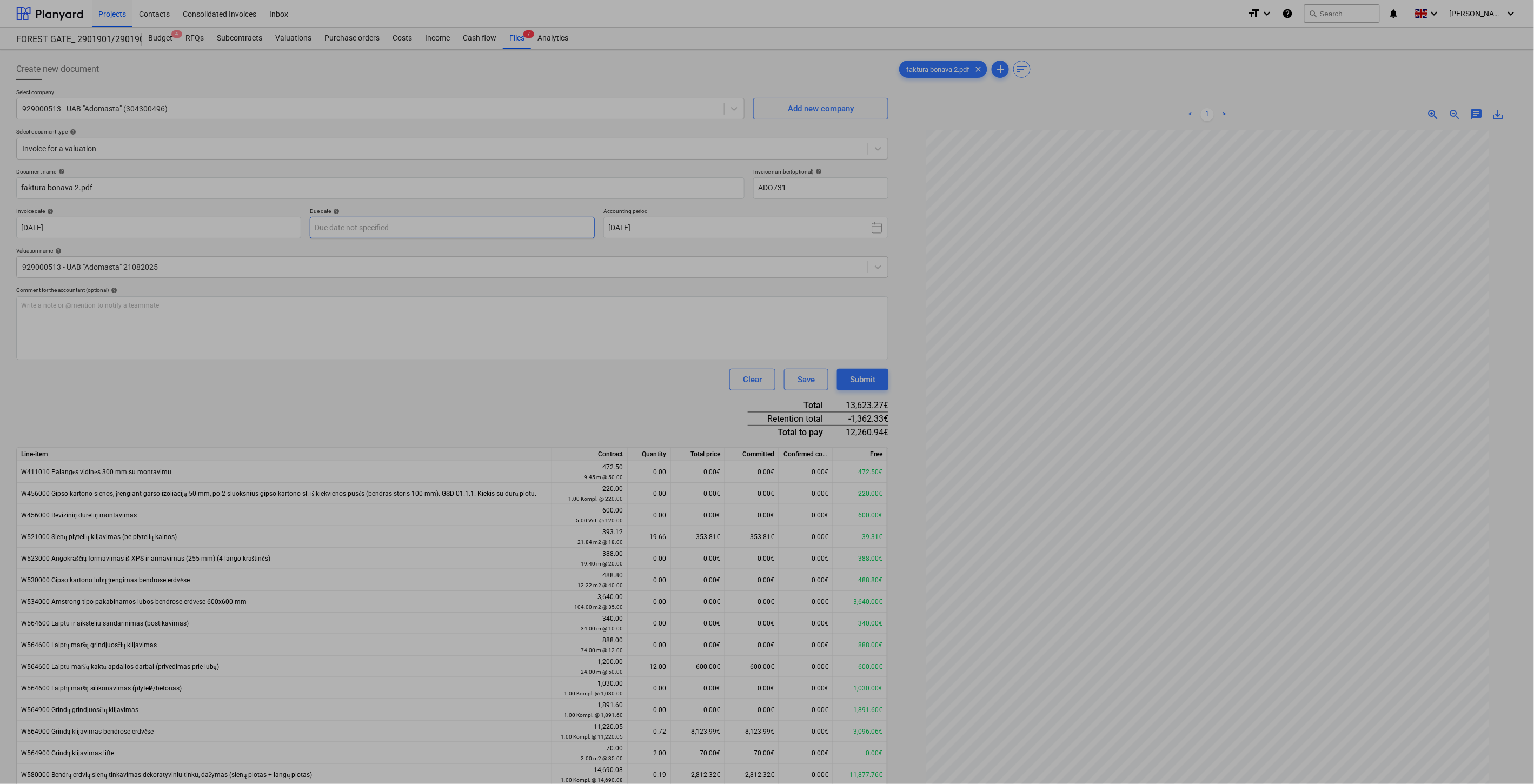
click at [524, 228] on body "This website stores cookies on your computer. These cookies are used to collect…" at bounding box center [767, 392] width 1534 height 784
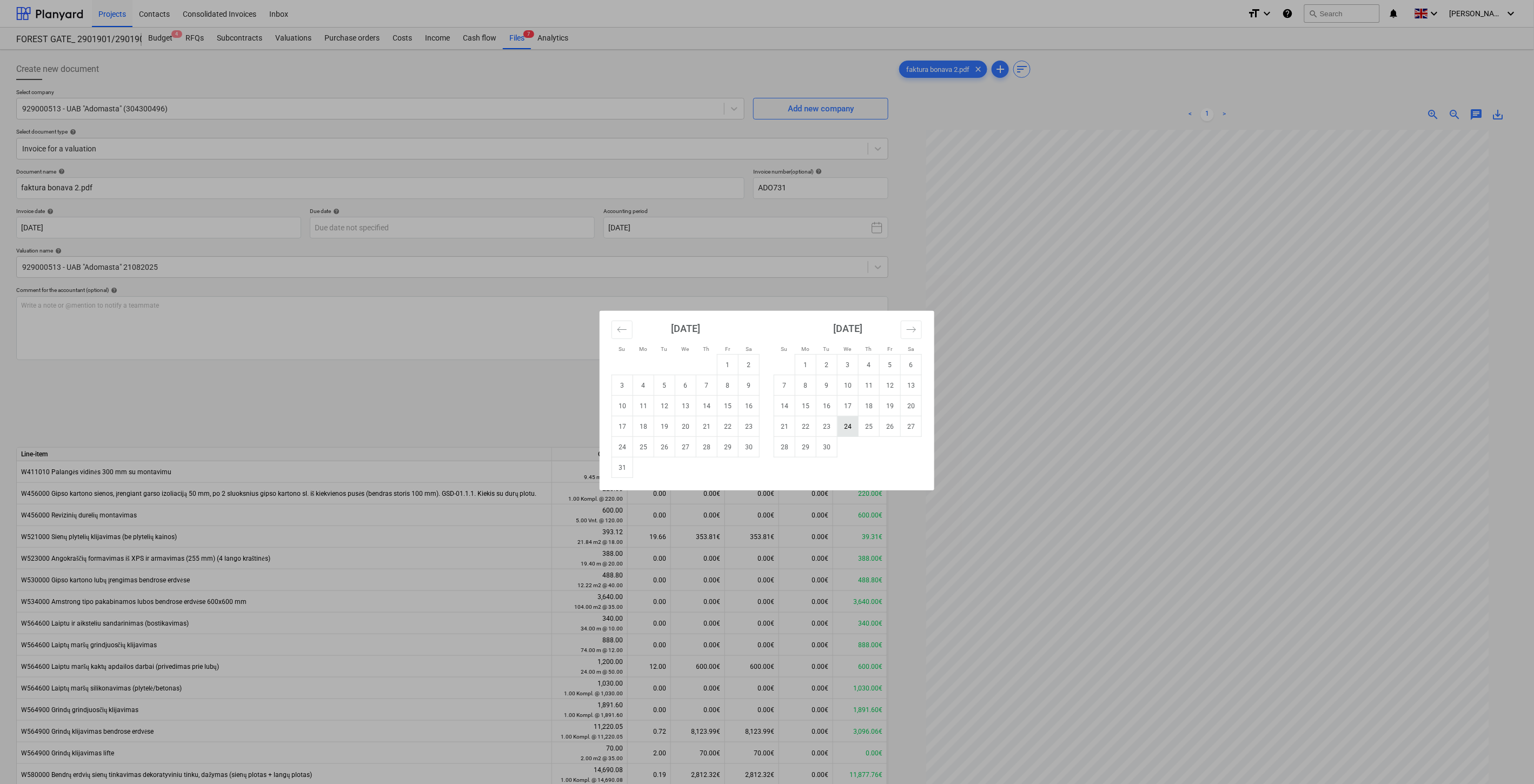
click at [847, 426] on td "24" at bounding box center [847, 426] width 21 height 21
type input "[DATE]"
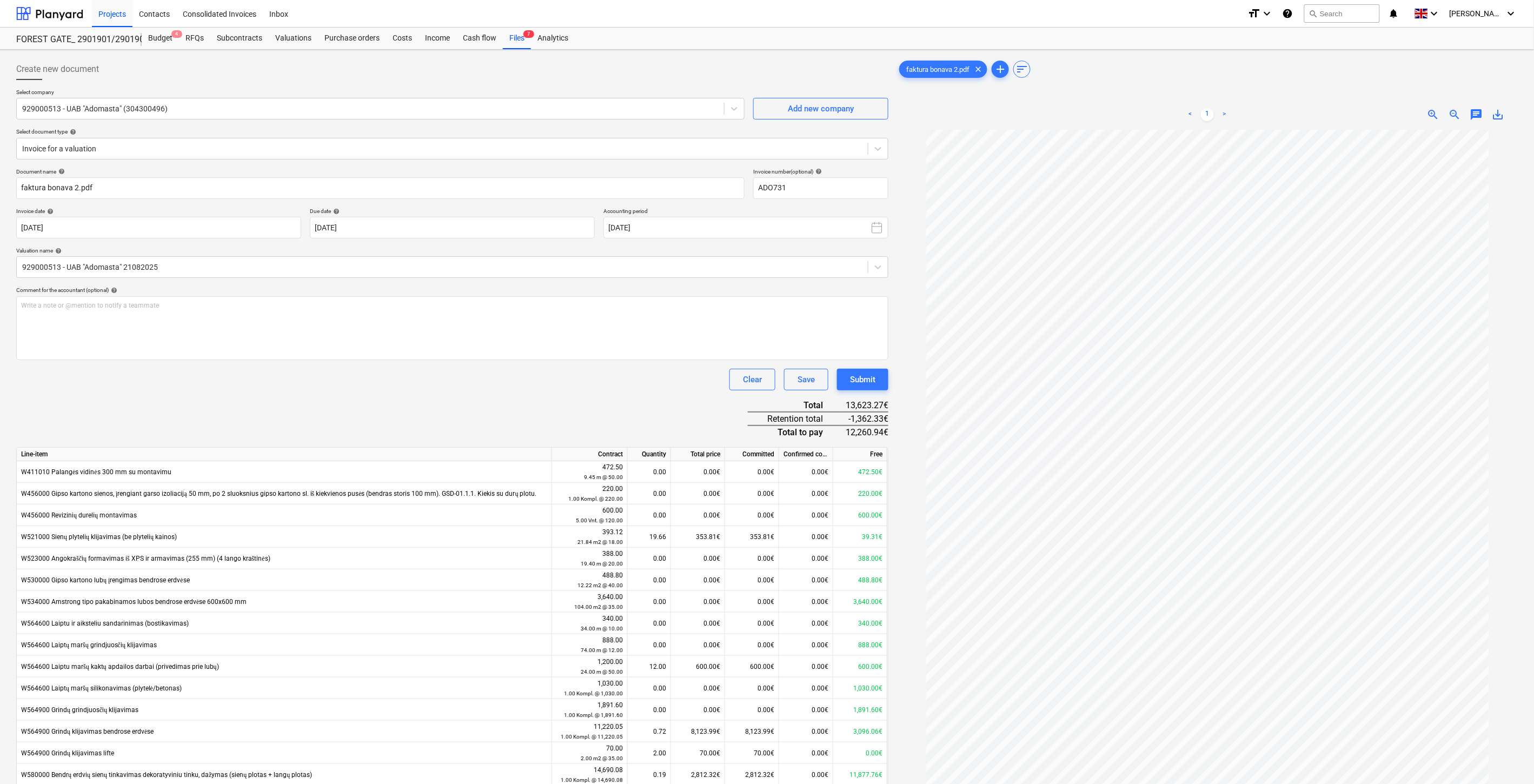
drag, startPoint x: 387, startPoint y: 403, endPoint x: 422, endPoint y: 392, distance: 36.7
click at [389, 403] on div "Document name help faktura bonava 2.pdf Invoice number (optional) help ADO731 I…" at bounding box center [452, 538] width 872 height 739
click at [422, 392] on div "Document name help faktura bonava 2.pdf Invoice number (optional) help ADO731 I…" at bounding box center [452, 538] width 872 height 739
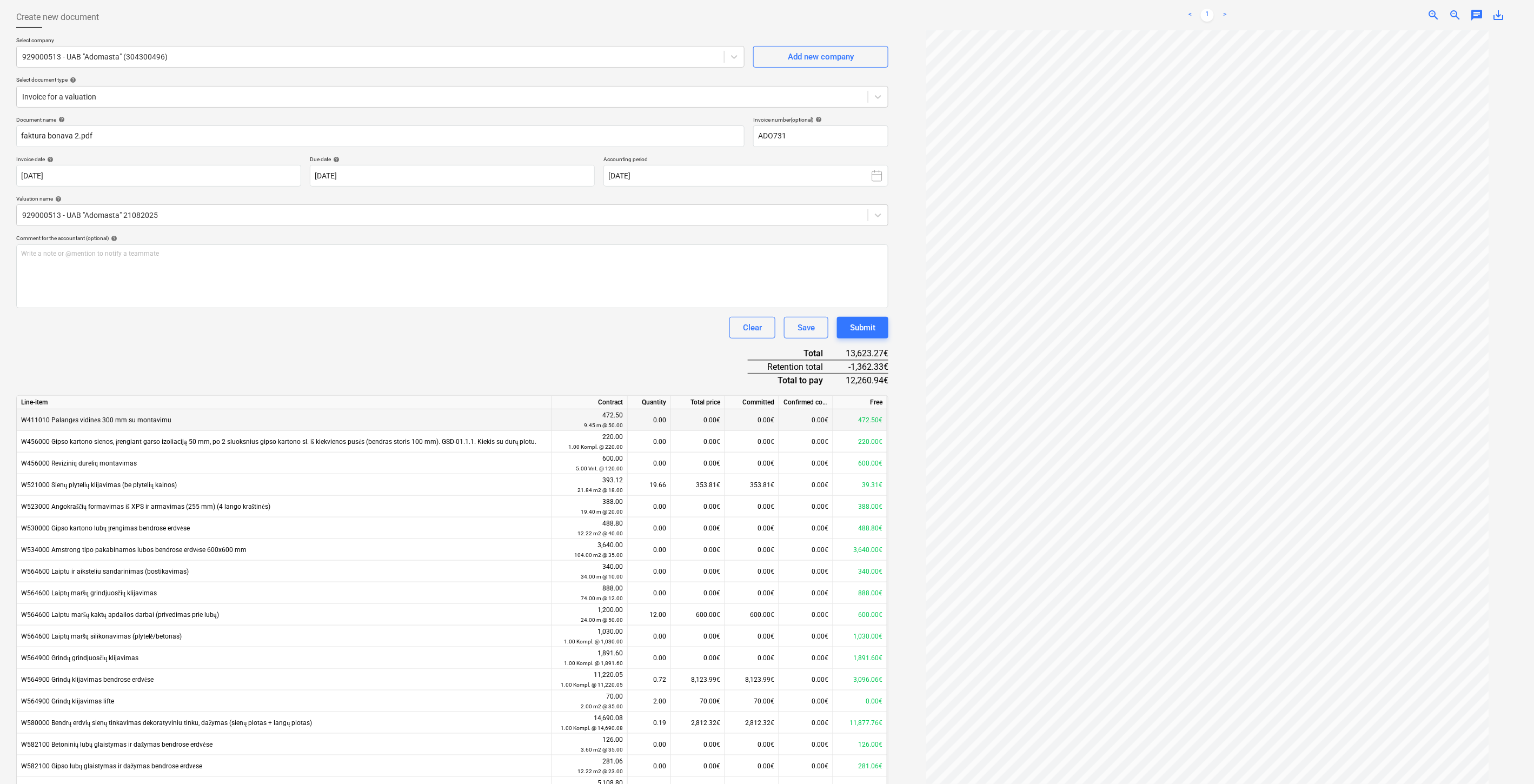
scroll to position [133, 0]
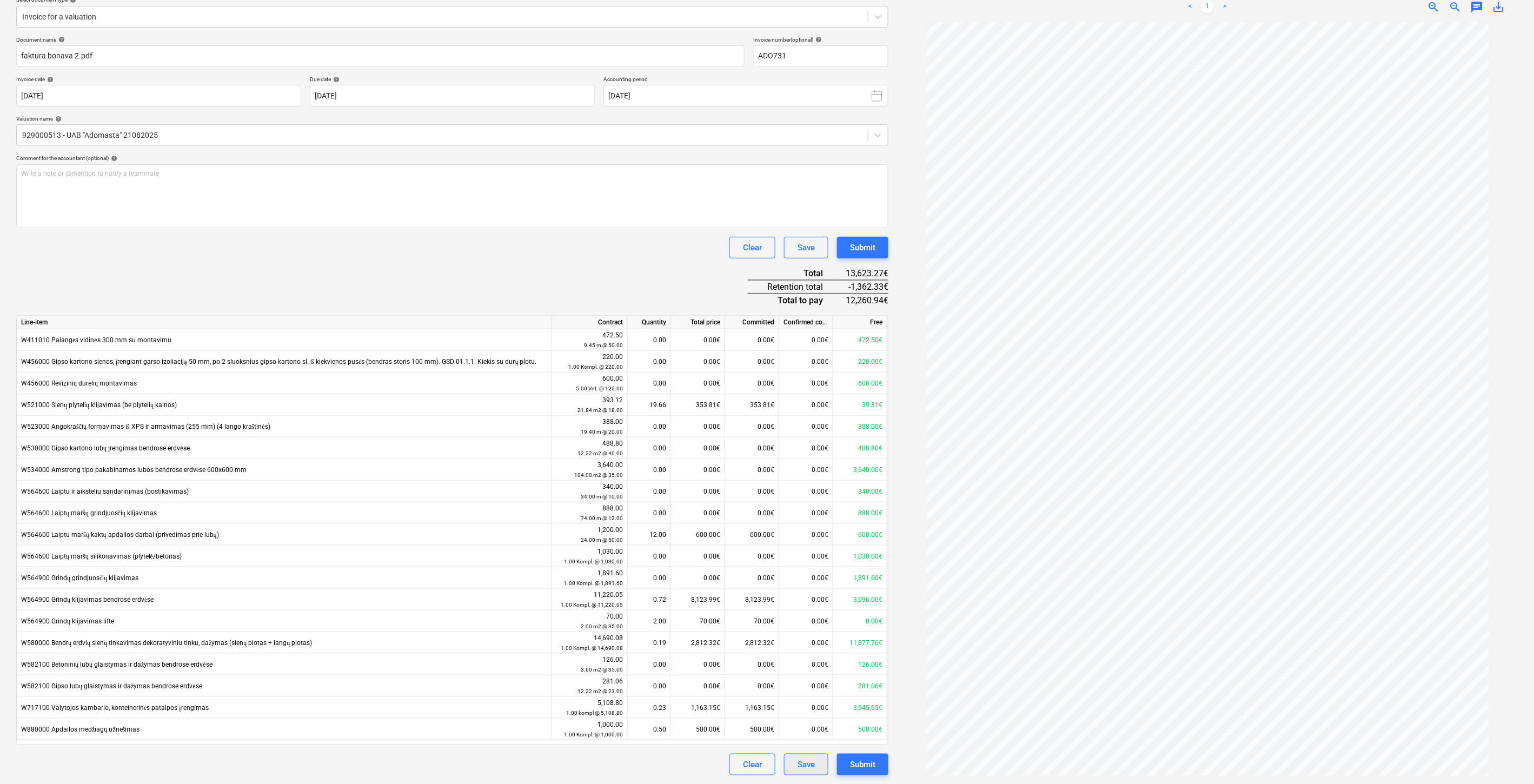
click at [806, 759] on div "Save" at bounding box center [806, 765] width 17 height 14
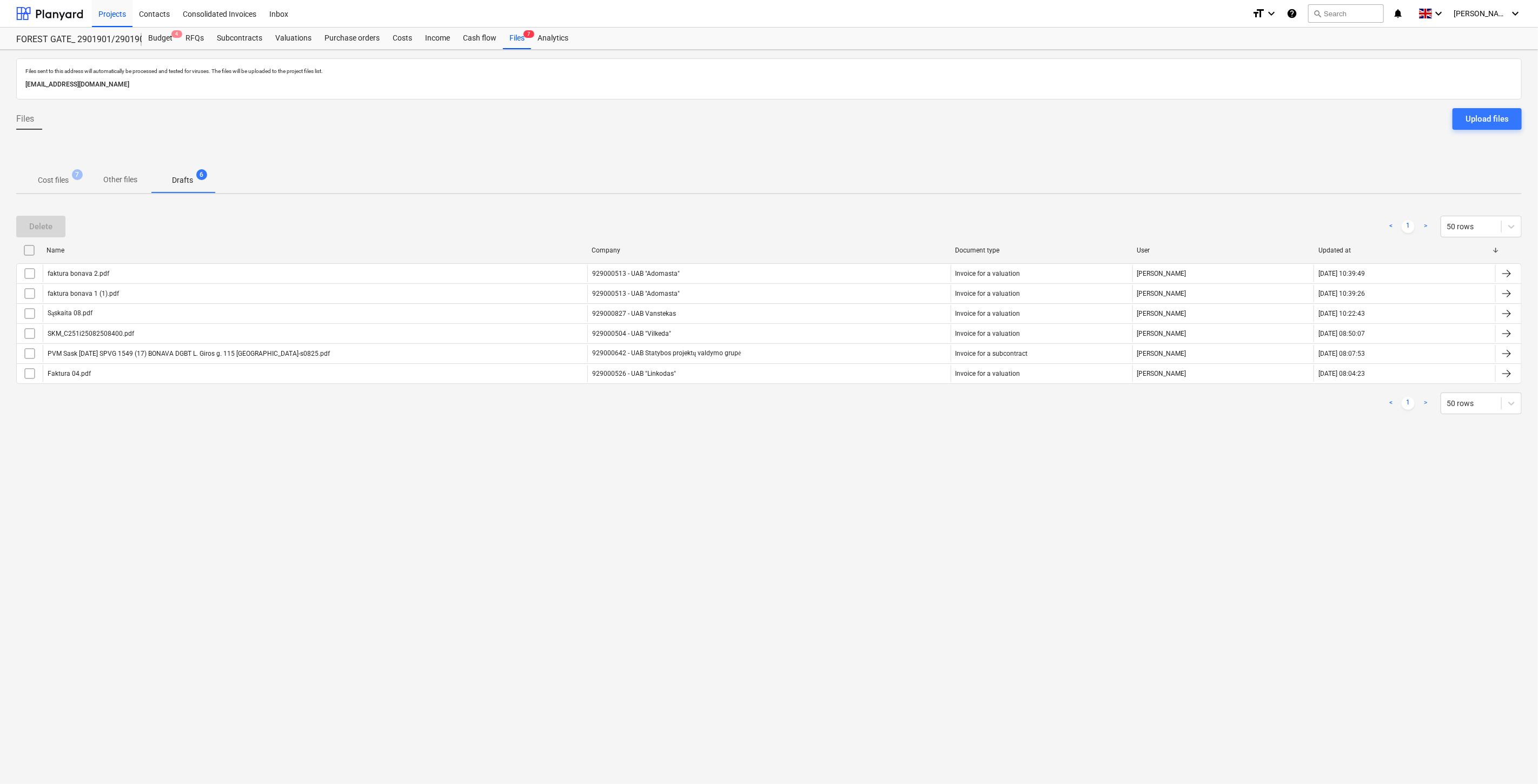
click at [871, 494] on div "Files sent to this address will automatically be processed and tested for virus…" at bounding box center [769, 416] width 1538 height 735
click at [898, 454] on div "Files sent to this address will automatically be processed and tested for virus…" at bounding box center [769, 416] width 1538 height 735
drag, startPoint x: 907, startPoint y: 437, endPoint x: 922, endPoint y: 419, distance: 23.4
click at [909, 436] on div "Files sent to this address will automatically be processed and tested for virus…" at bounding box center [769, 416] width 1538 height 735
drag, startPoint x: 922, startPoint y: 419, endPoint x: 320, endPoint y: 457, distance: 603.2
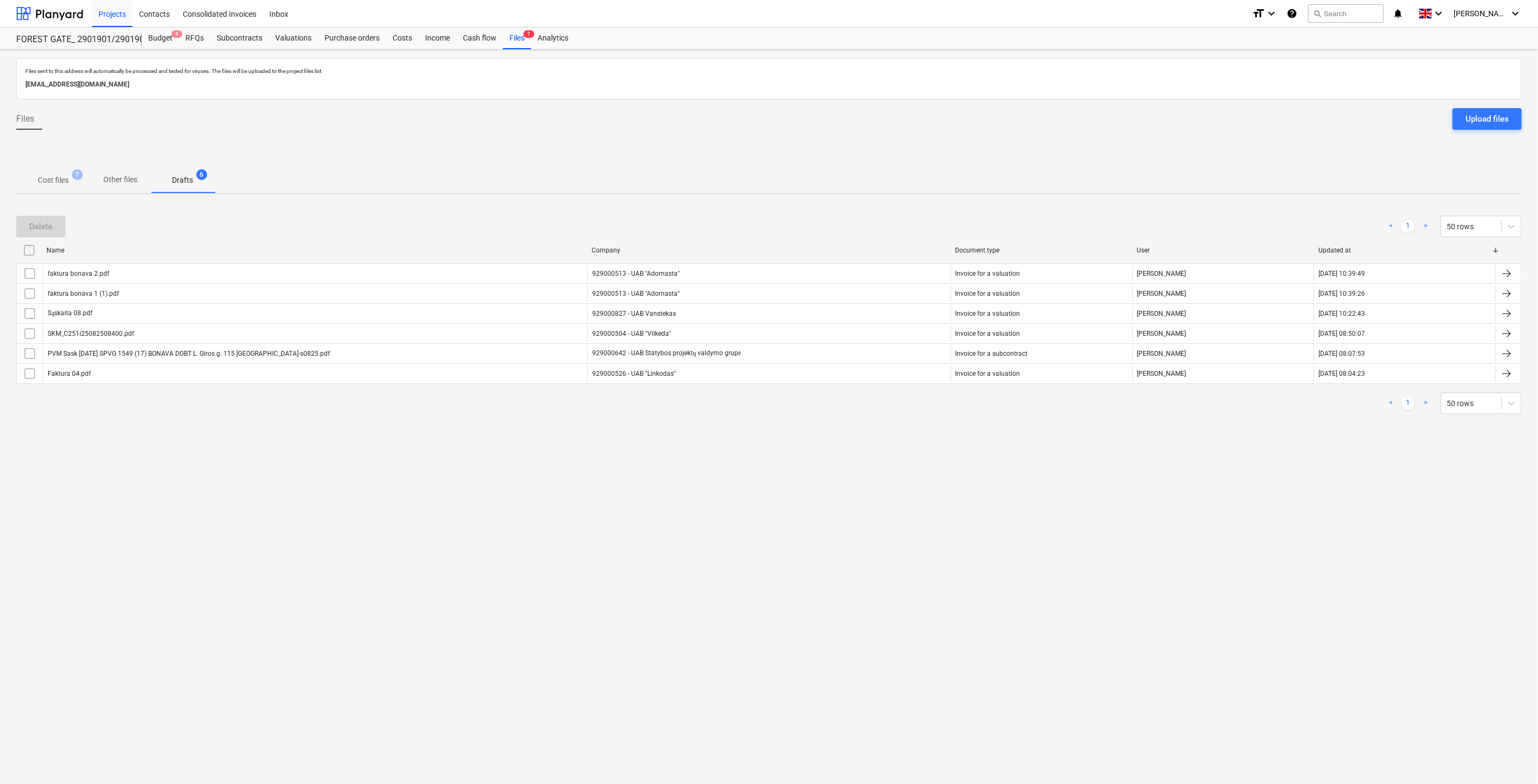
click at [921, 419] on div "Delete < 1 > 50 rows Name Company Document type User Updated at faktura bonava …" at bounding box center [769, 315] width 1506 height 225
click at [843, 406] on div "< 1 > 50 rows" at bounding box center [769, 403] width 1506 height 22
click at [854, 402] on div "< 1 > 50 rows" at bounding box center [769, 403] width 1506 height 22
click at [60, 179] on p "Cost files" at bounding box center [53, 180] width 31 height 12
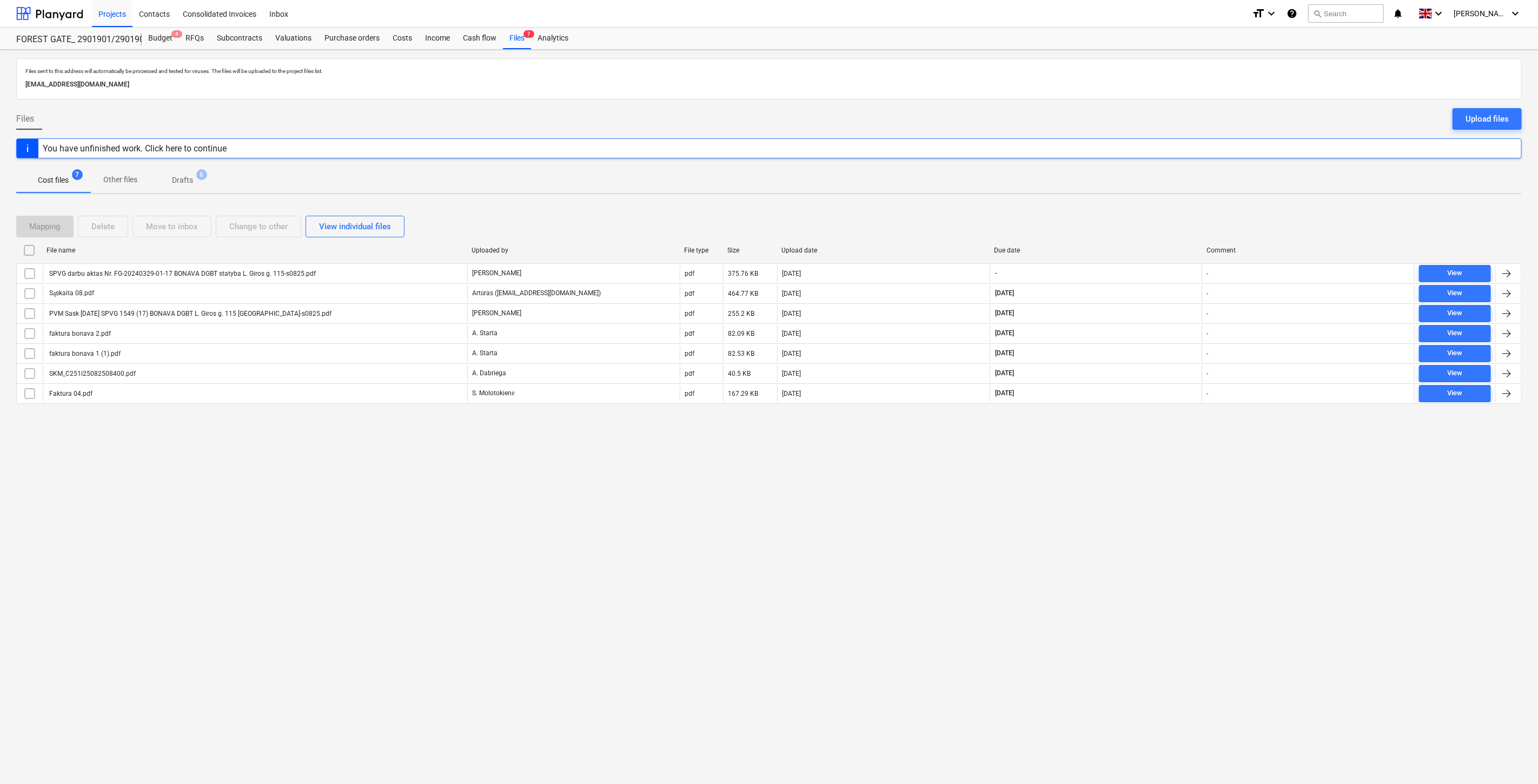
click at [1078, 501] on div "Files sent to this address will automatically be processed and tested for virus…" at bounding box center [769, 416] width 1538 height 735
click at [1123, 468] on div "Files sent to this address will automatically be processed and tested for virus…" at bounding box center [769, 416] width 1538 height 735
click at [1140, 446] on div "Files sent to this address will automatically be processed and tested for virus…" at bounding box center [769, 416] width 1538 height 735
click at [1154, 433] on div "Files sent to this address will automatically be processed and tested for virus…" at bounding box center [769, 416] width 1538 height 735
drag, startPoint x: 1109, startPoint y: 495, endPoint x: 1127, endPoint y: 470, distance: 30.8
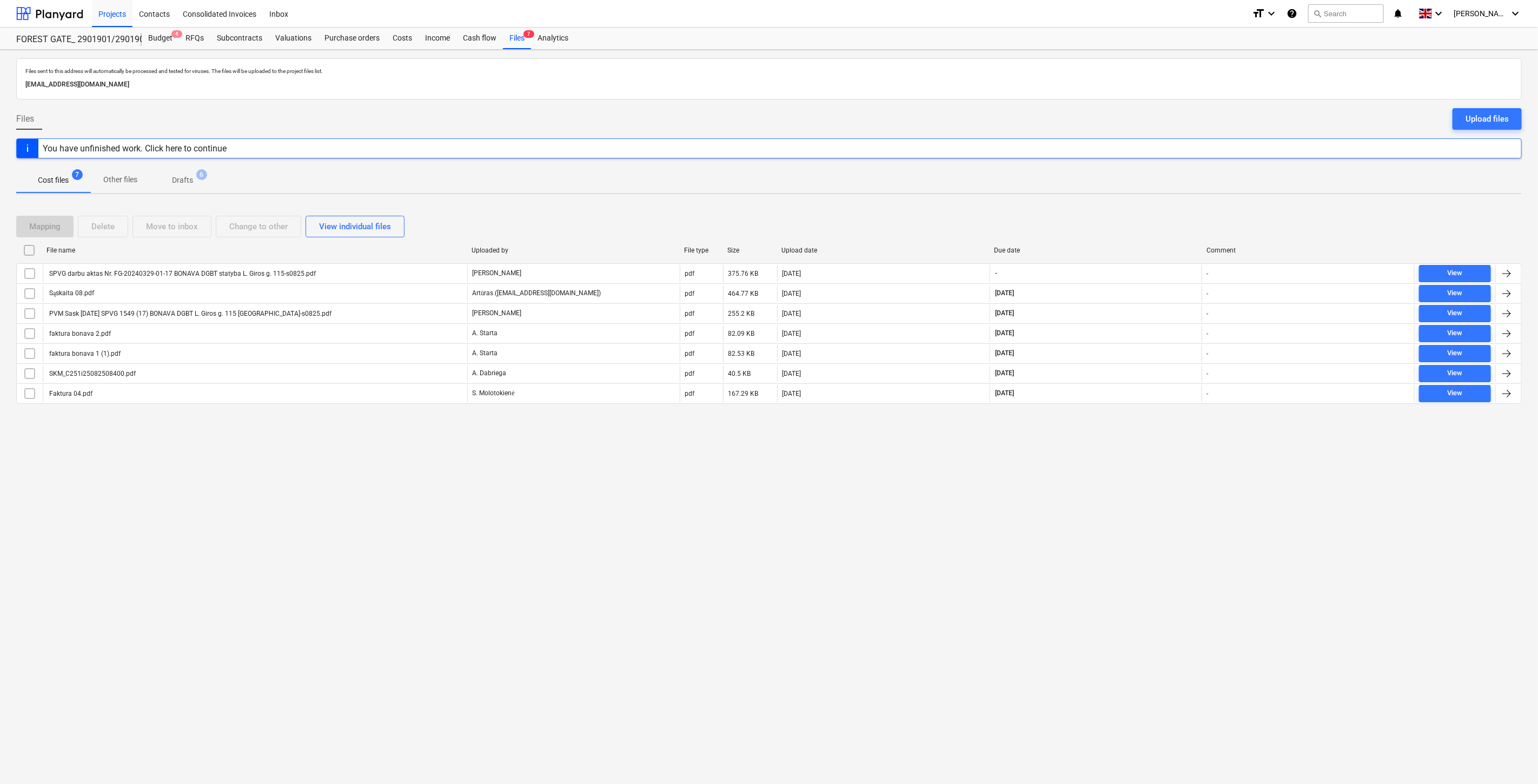
click at [1109, 495] on div "Files sent to this address will automatically be processed and tested for virus…" at bounding box center [769, 416] width 1538 height 735
click at [1129, 467] on div "Files sent to this address will automatically be processed and tested for virus…" at bounding box center [769, 416] width 1538 height 735
click at [1137, 455] on div "Files sent to this address will automatically be processed and tested for virus…" at bounding box center [769, 416] width 1538 height 735
click at [1162, 430] on div "Files sent to this address will automatically be processed and tested for virus…" at bounding box center [769, 416] width 1538 height 735
click at [161, 33] on div "Budget 4" at bounding box center [160, 39] width 37 height 22
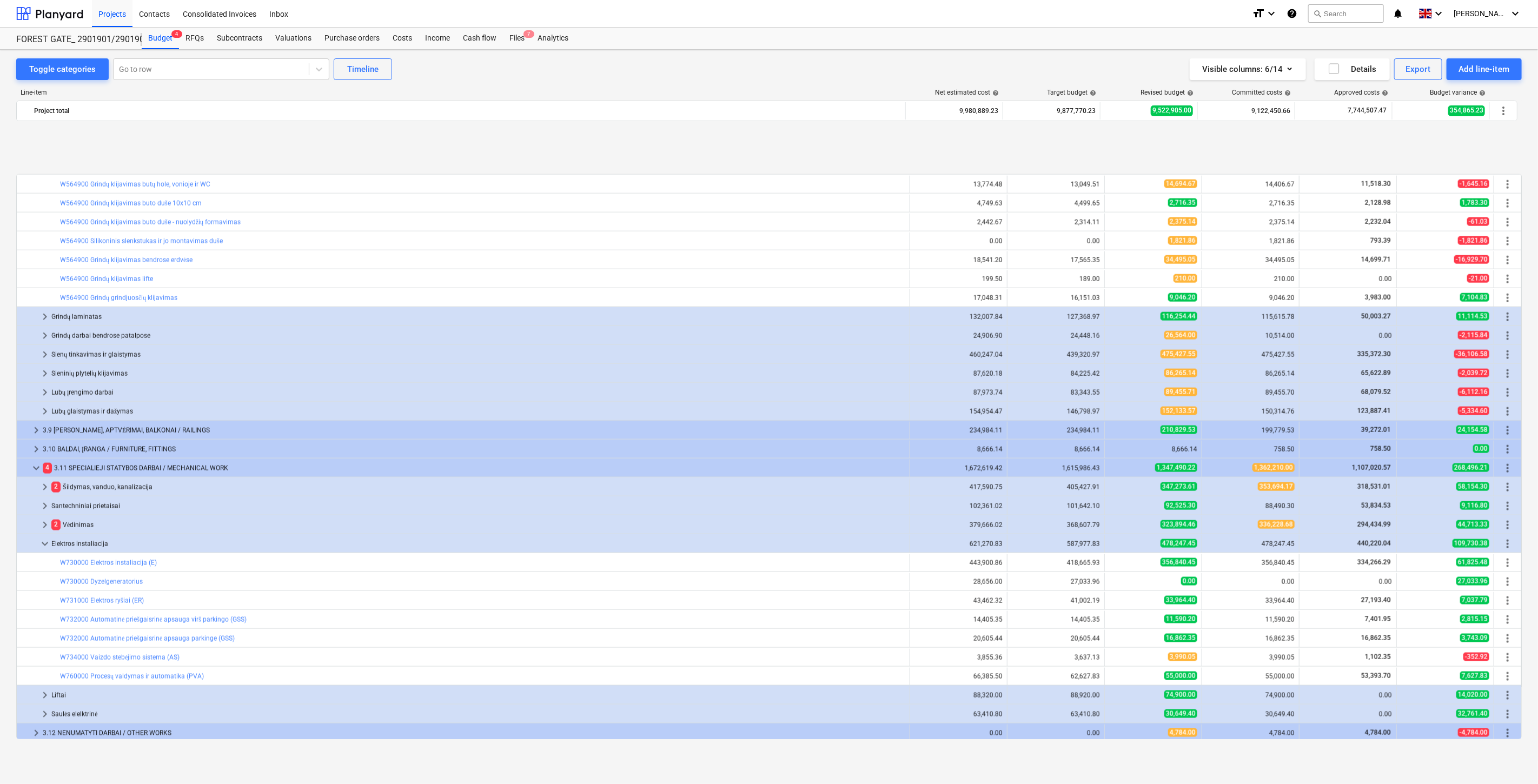
scroll to position [1165, 0]
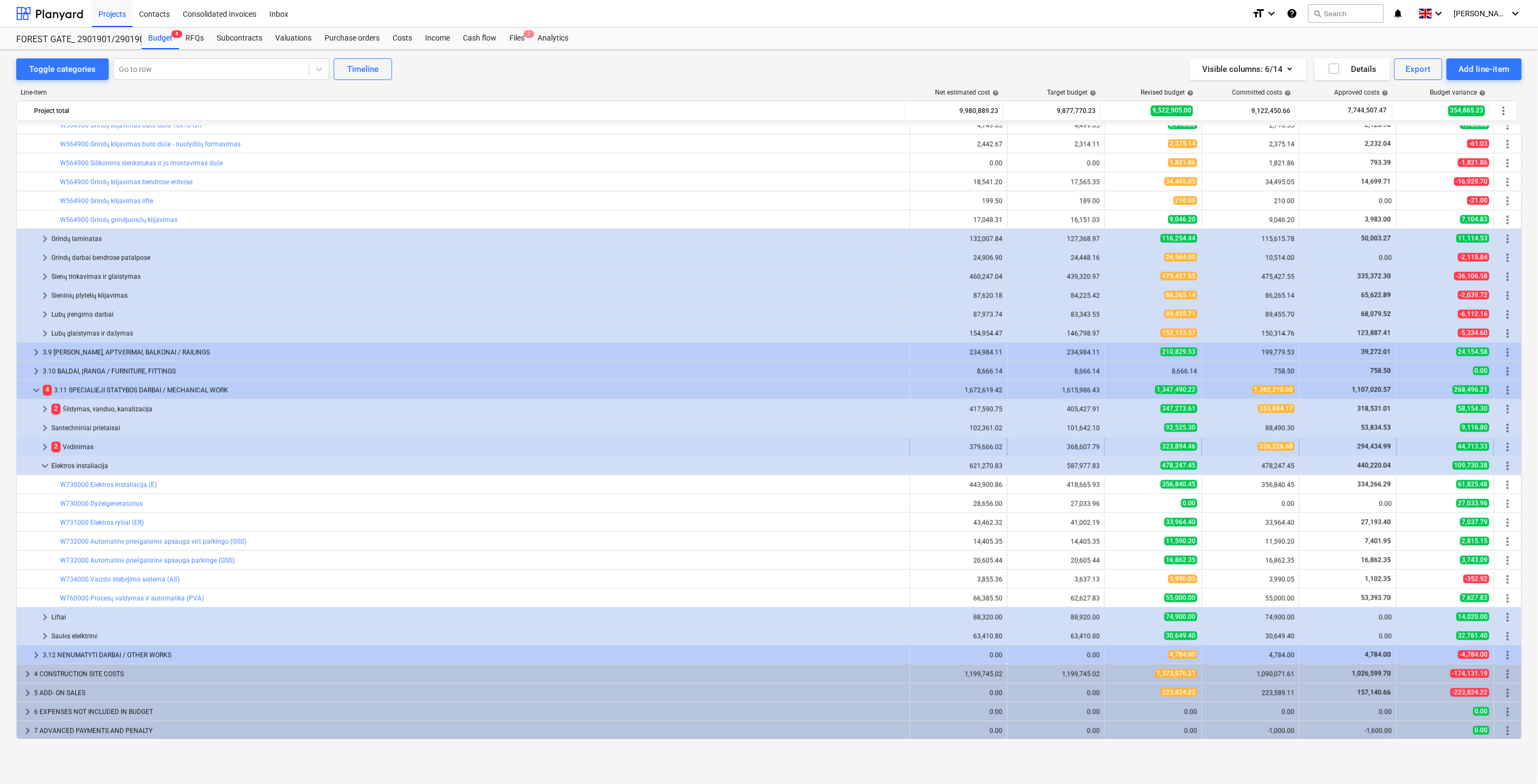
click at [41, 444] on span "keyboard_arrow_right" at bounding box center [45, 447] width 13 height 13
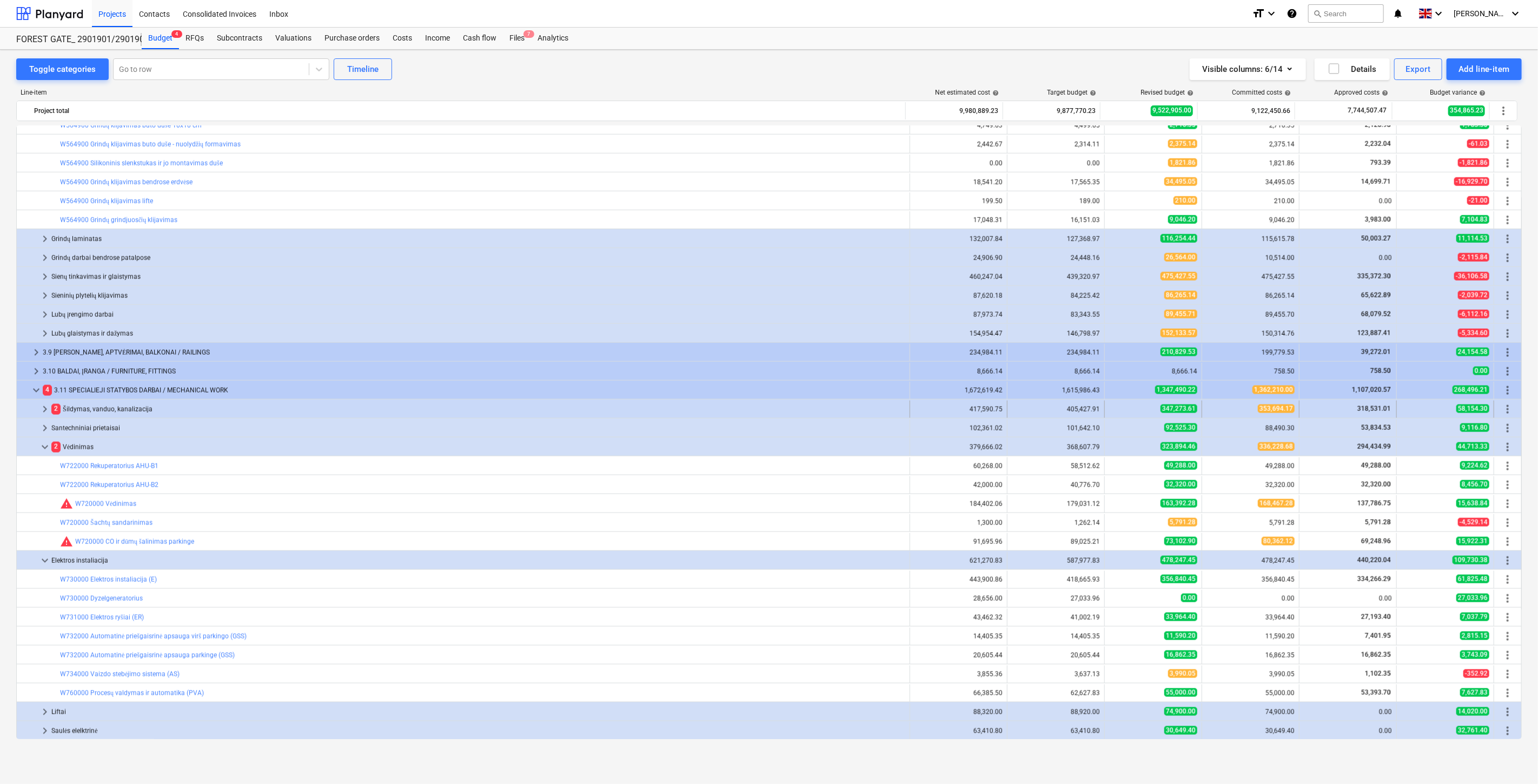
click at [44, 411] on span "keyboard_arrow_right" at bounding box center [45, 409] width 13 height 13
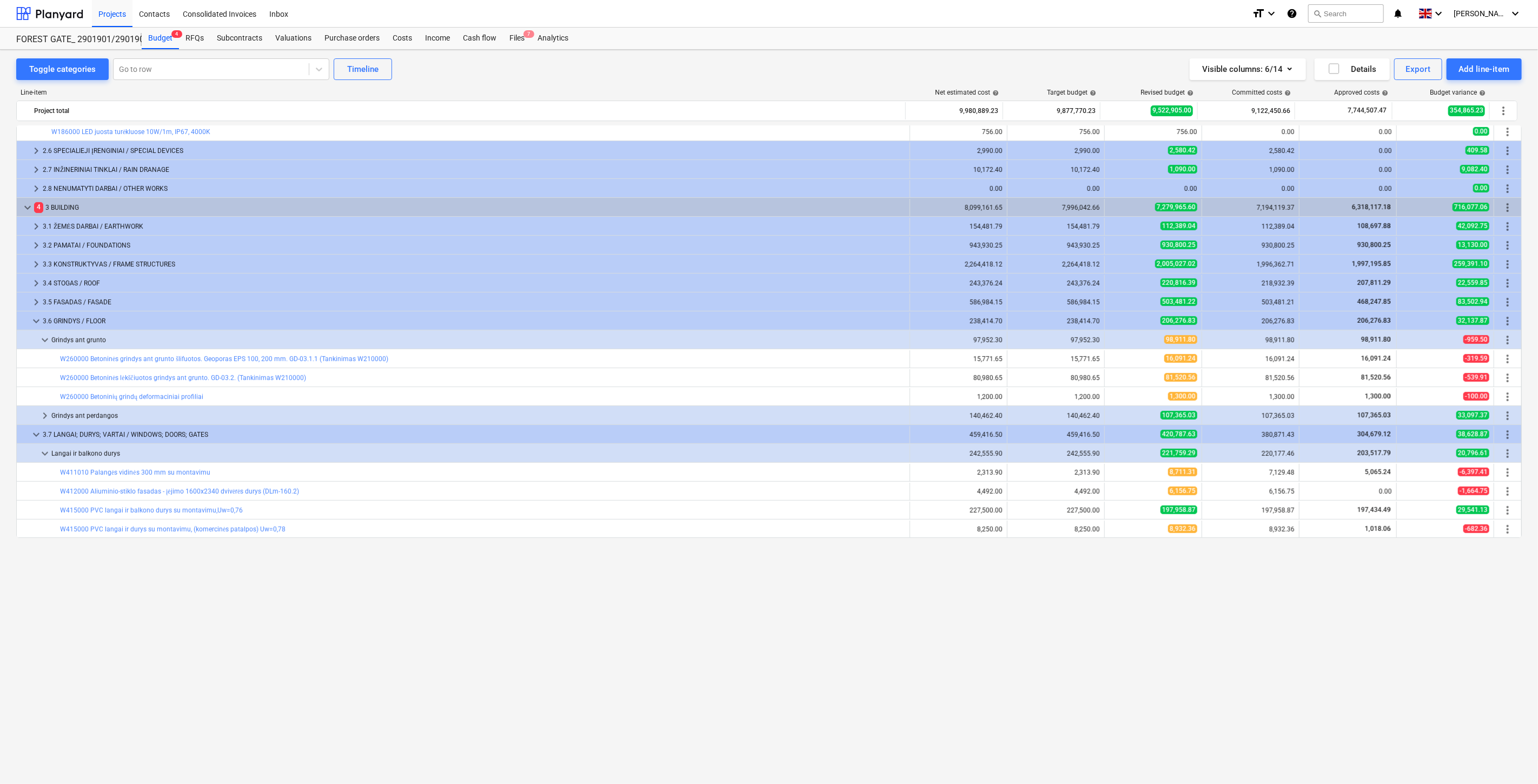
scroll to position [324, 0]
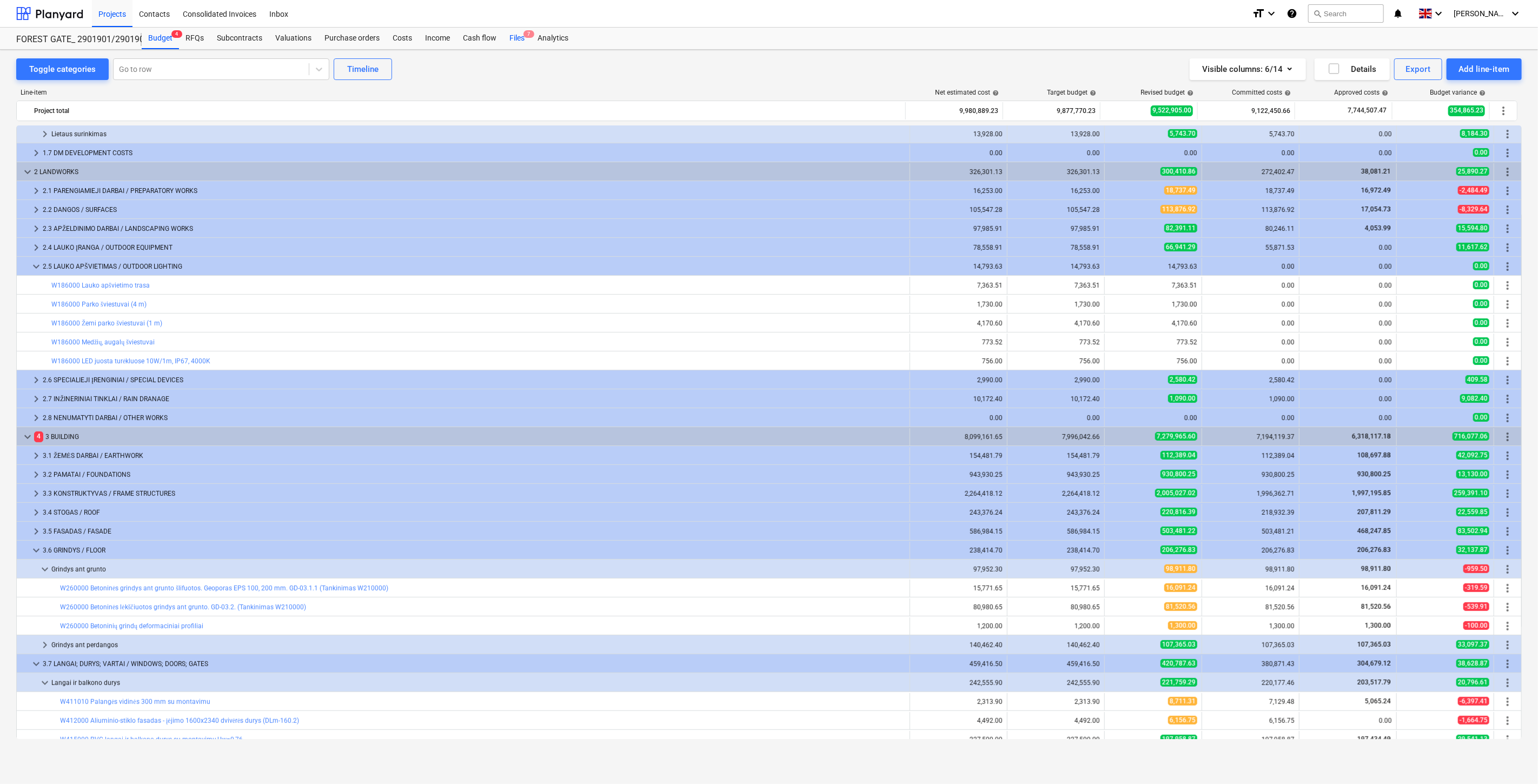
click at [523, 44] on div "Files 7" at bounding box center [517, 39] width 28 height 22
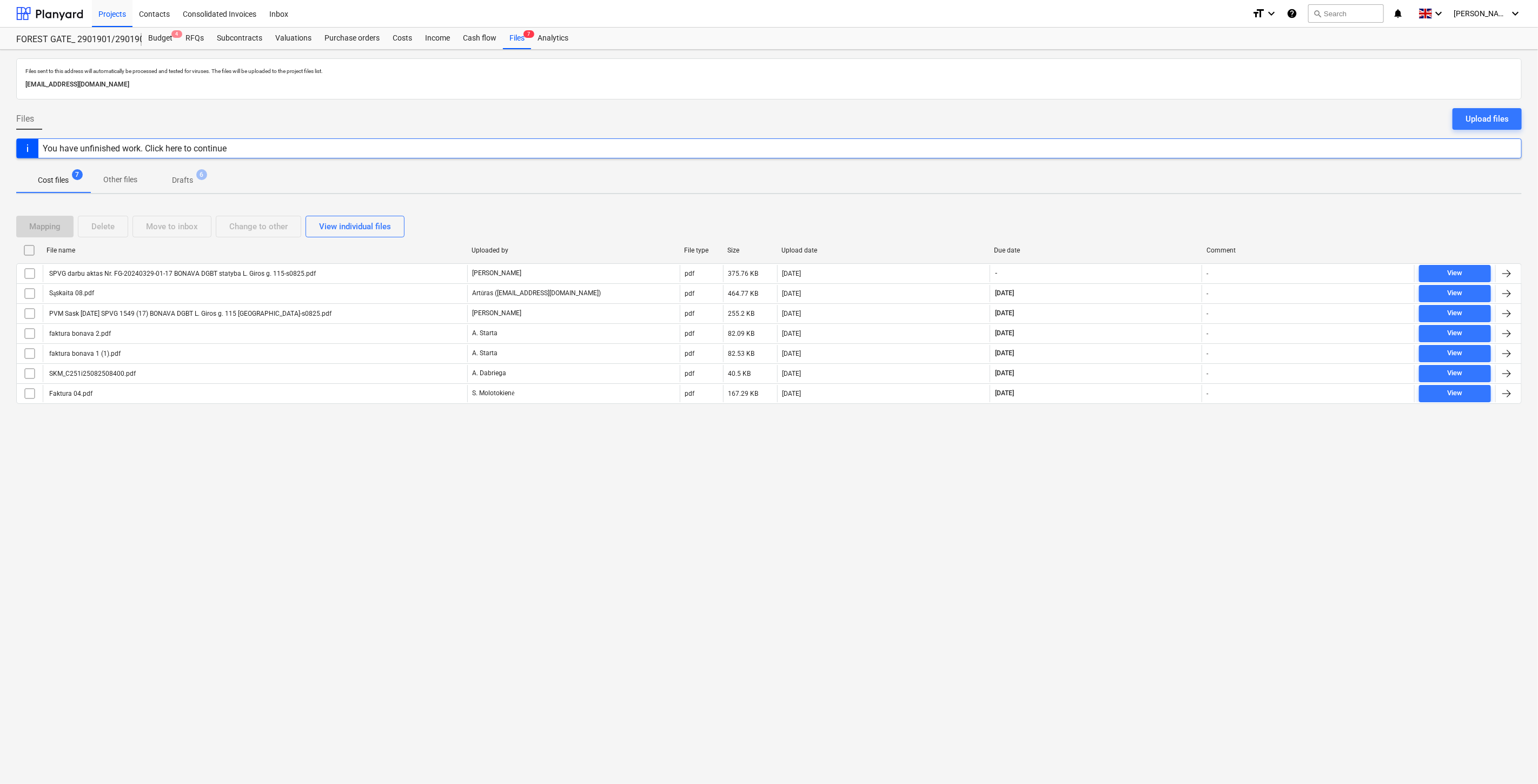
click at [1125, 471] on div "Files sent to this address will automatically be processed and tested for virus…" at bounding box center [769, 416] width 1538 height 735
click at [1158, 431] on div "Files sent to this address will automatically be processed and tested for virus…" at bounding box center [769, 416] width 1538 height 735
drag, startPoint x: 1098, startPoint y: 512, endPoint x: 1125, endPoint y: 487, distance: 36.8
click at [1101, 507] on div "Files sent to this address will automatically be processed and tested for virus…" at bounding box center [769, 416] width 1538 height 735
click at [1125, 487] on div "Files sent to this address will automatically be processed and tested for virus…" at bounding box center [769, 416] width 1538 height 735
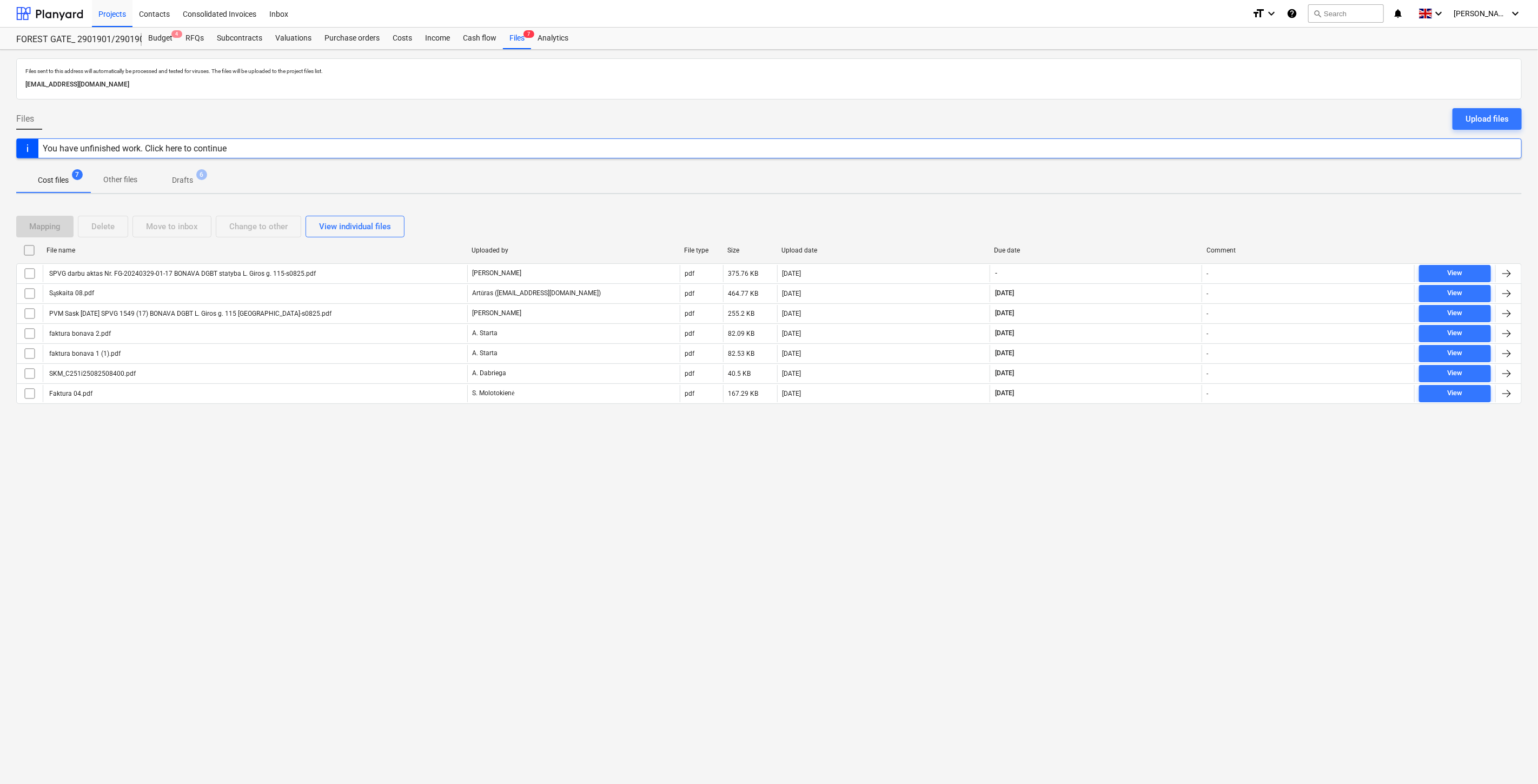
click at [1107, 536] on div "Files sent to this address will automatically be processed and tested for virus…" at bounding box center [769, 416] width 1538 height 735
click at [1118, 523] on div "Files sent to this address will automatically be processed and tested for virus…" at bounding box center [769, 416] width 1538 height 735
drag, startPoint x: 1049, startPoint y: 520, endPoint x: 1101, endPoint y: 494, distance: 58.1
click at [1049, 520] on div "Files sent to this address will automatically be processed and tested for virus…" at bounding box center [769, 416] width 1538 height 735
click at [1101, 494] on div "Files sent to this address will automatically be processed and tested for virus…" at bounding box center [769, 416] width 1538 height 735
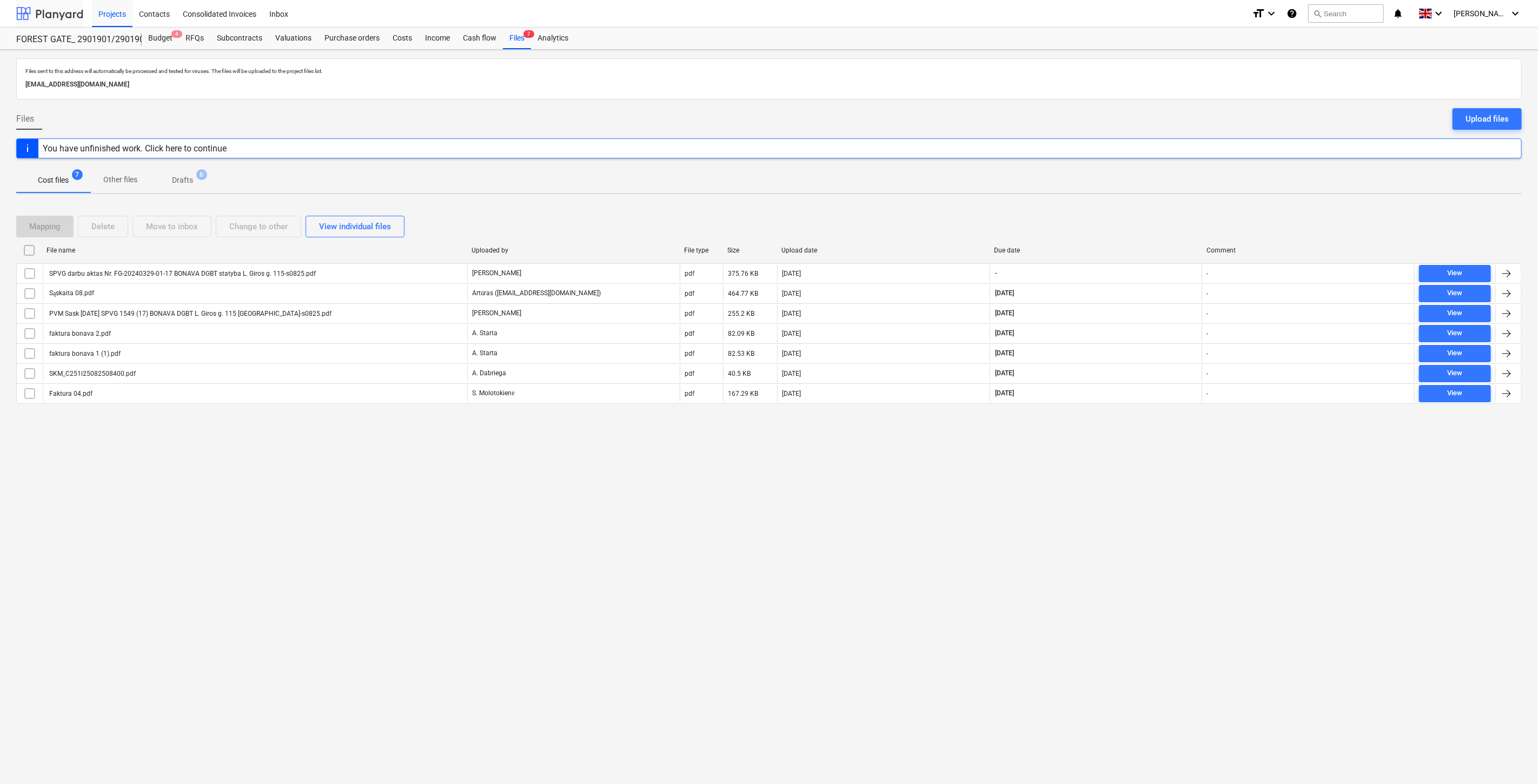
click at [66, 14] on div at bounding box center [49, 13] width 67 height 27
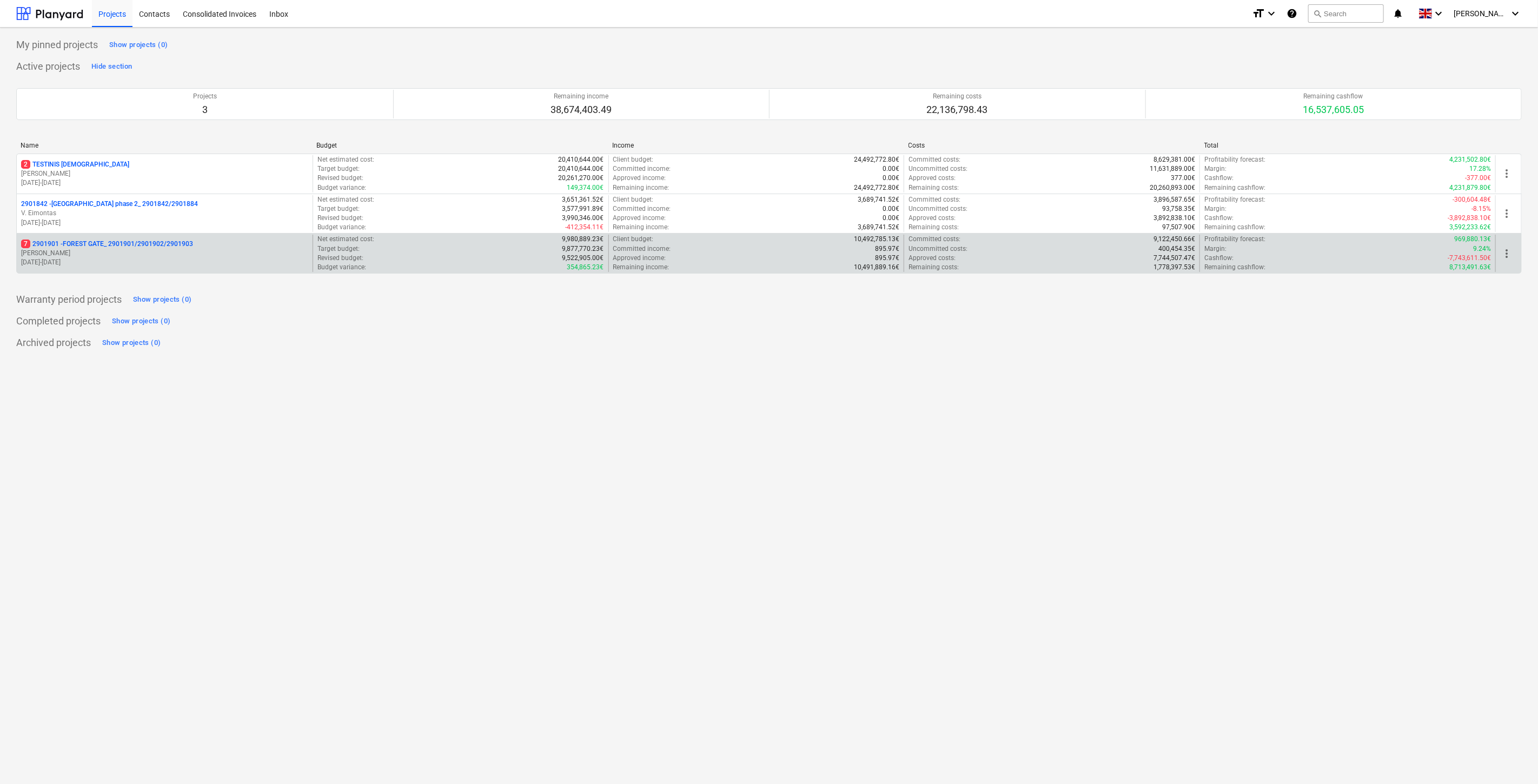
click at [125, 259] on p "[DATE] - [DATE]" at bounding box center [165, 263] width 287 height 9
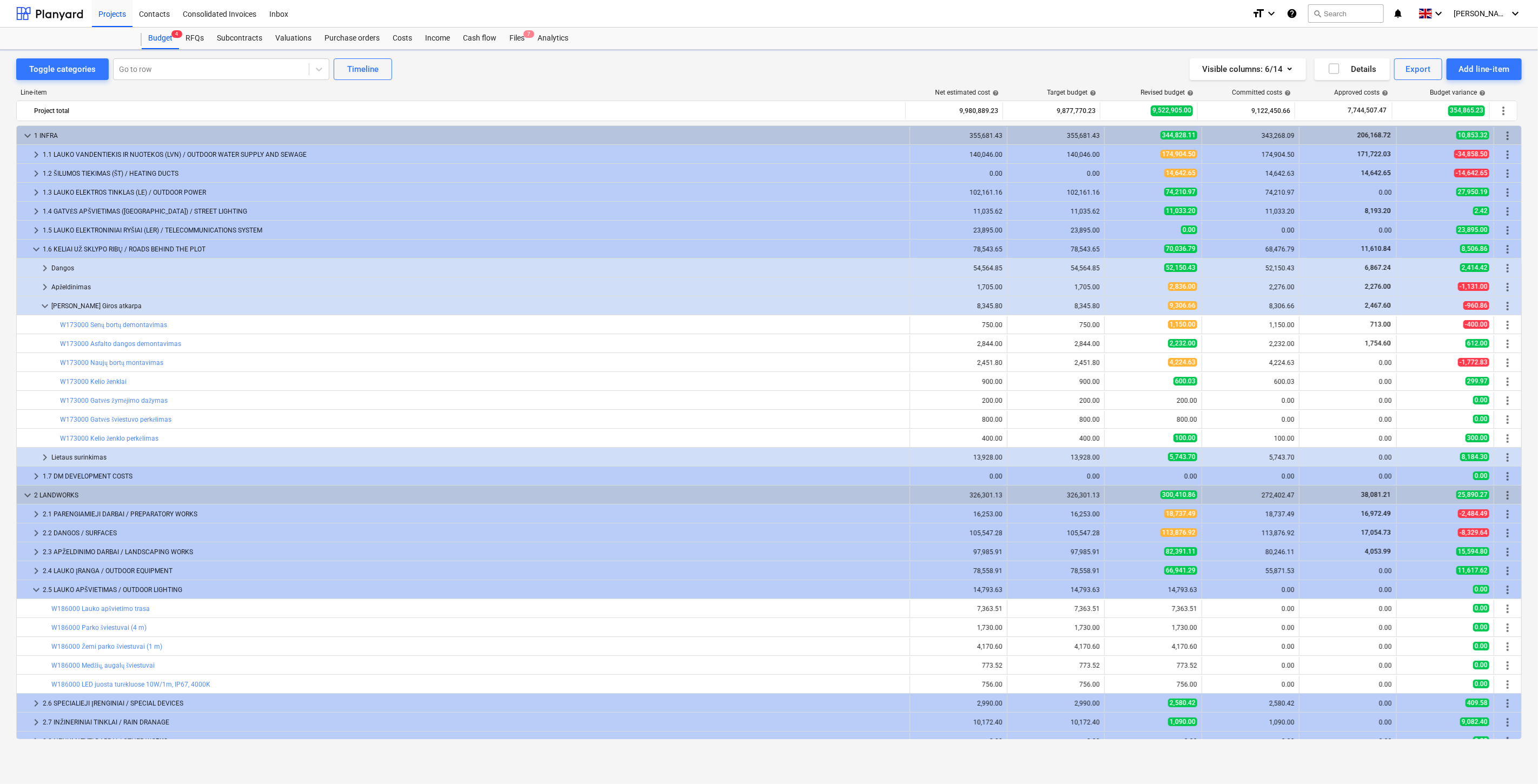
scroll to position [324, 0]
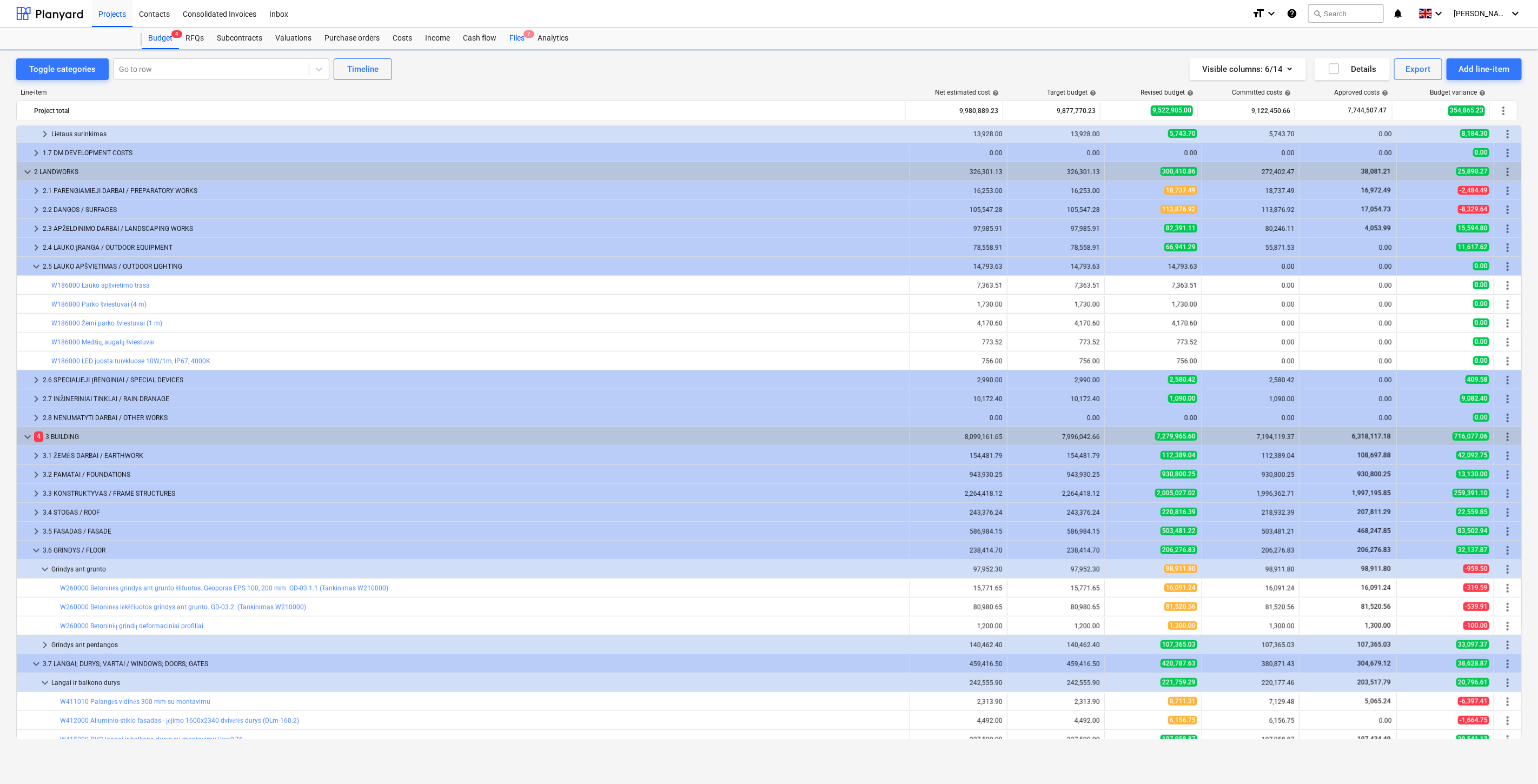
click at [519, 39] on div "Files 7" at bounding box center [517, 39] width 28 height 22
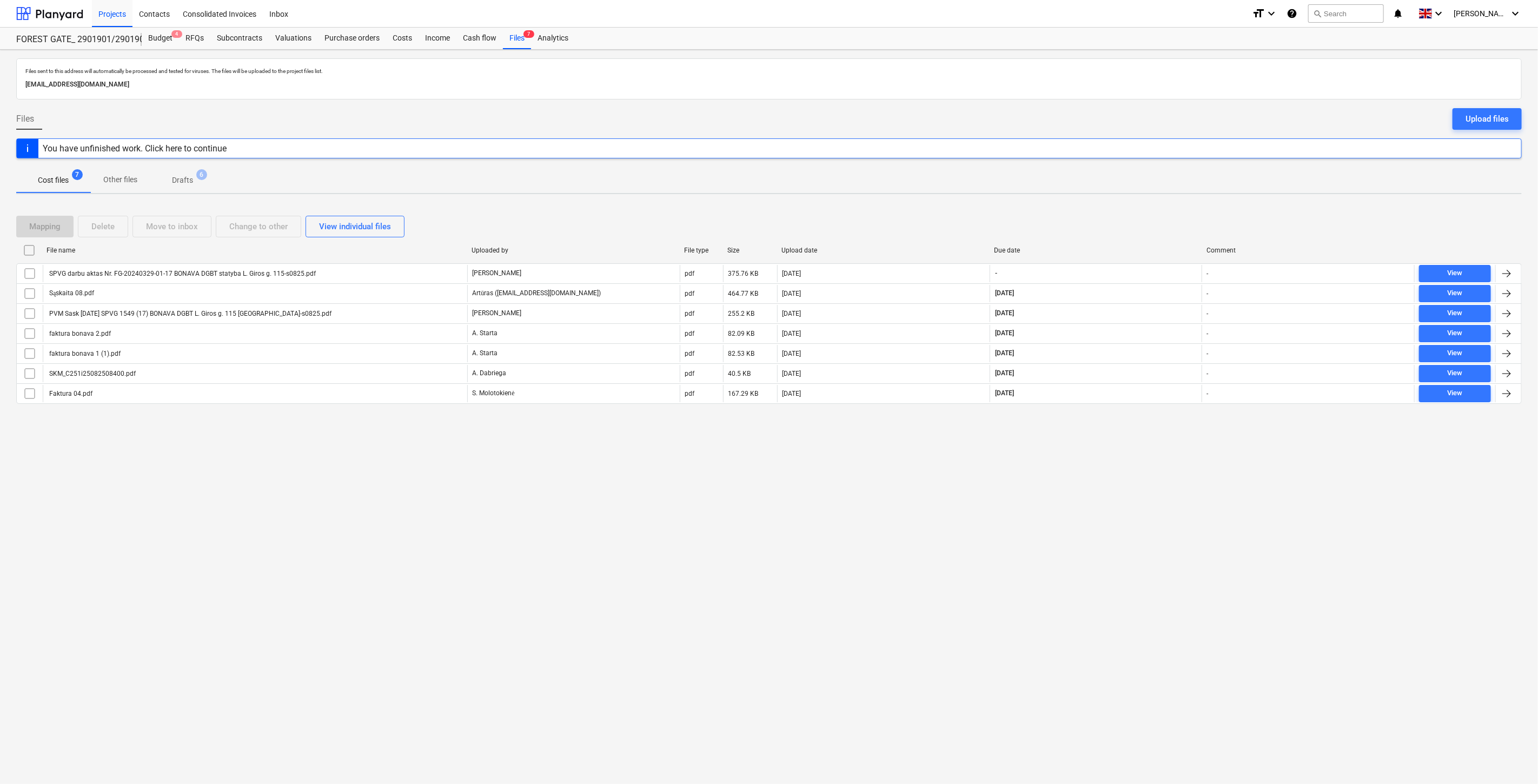
click at [1122, 466] on div "Files sent to this address will automatically be processed and tested for virus…" at bounding box center [769, 416] width 1538 height 735
click at [1148, 433] on div "Files sent to this address will automatically be processed and tested for virus…" at bounding box center [769, 416] width 1538 height 735
click at [1347, 514] on div "Files sent to this address will automatically be processed and tested for virus…" at bounding box center [769, 416] width 1538 height 735
drag, startPoint x: 1353, startPoint y: 506, endPoint x: 5, endPoint y: 524, distance: 1348.1
click at [1333, 506] on div "Files sent to this address will automatically be processed and tested for virus…" at bounding box center [769, 416] width 1538 height 735
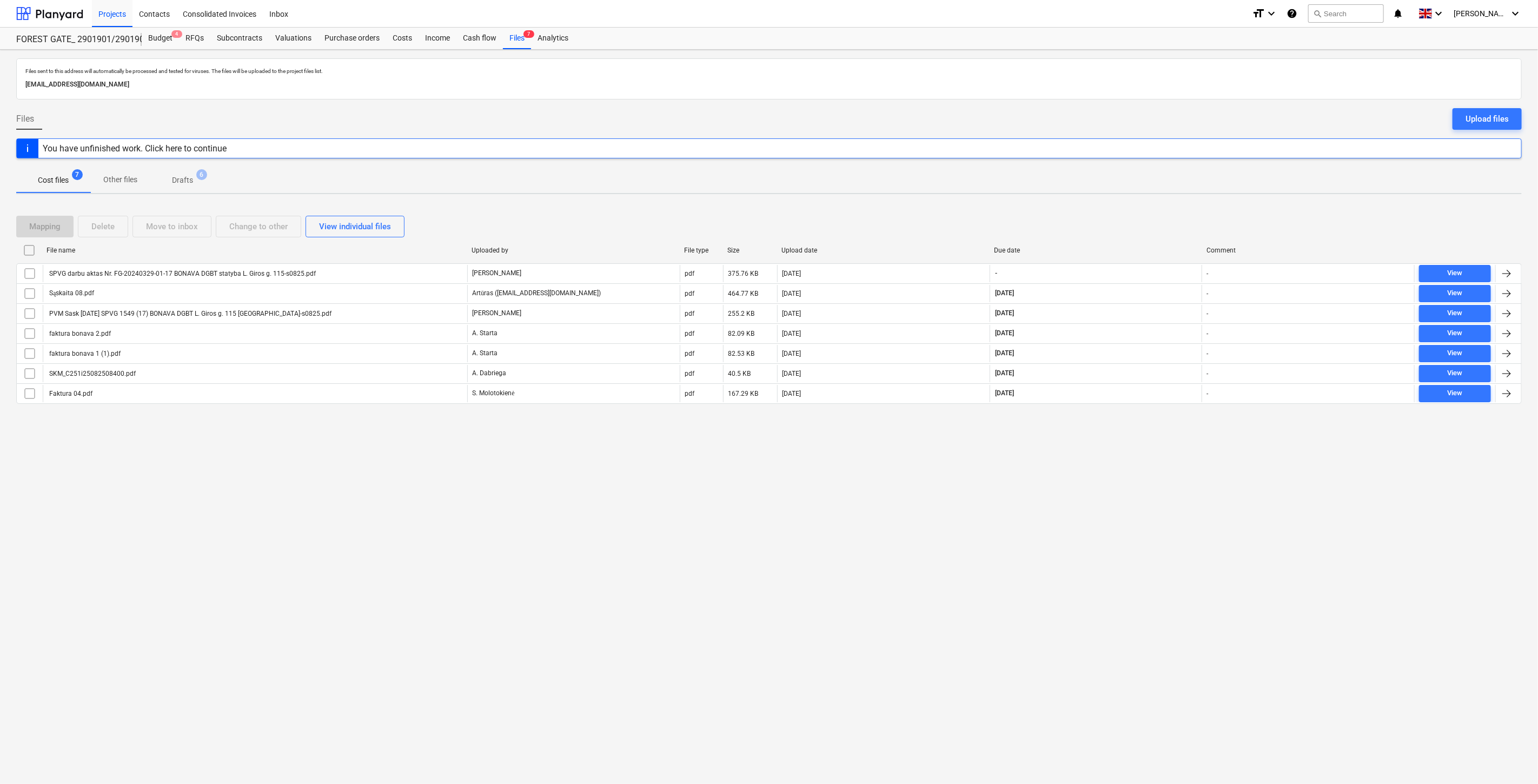
drag, startPoint x: 1069, startPoint y: 524, endPoint x: 1088, endPoint y: 506, distance: 26.2
click at [1069, 524] on div "Files sent to this address will automatically be processed and tested for virus…" at bounding box center [769, 416] width 1538 height 735
click at [1099, 498] on div "Files sent to this address will automatically be processed and tested for virus…" at bounding box center [769, 416] width 1538 height 735
click at [1115, 507] on div "Files sent to this address will automatically be processed and tested for virus…" at bounding box center [769, 416] width 1538 height 735
click at [1134, 481] on div "Files sent to this address will automatically be processed and tested for virus…" at bounding box center [769, 416] width 1538 height 735
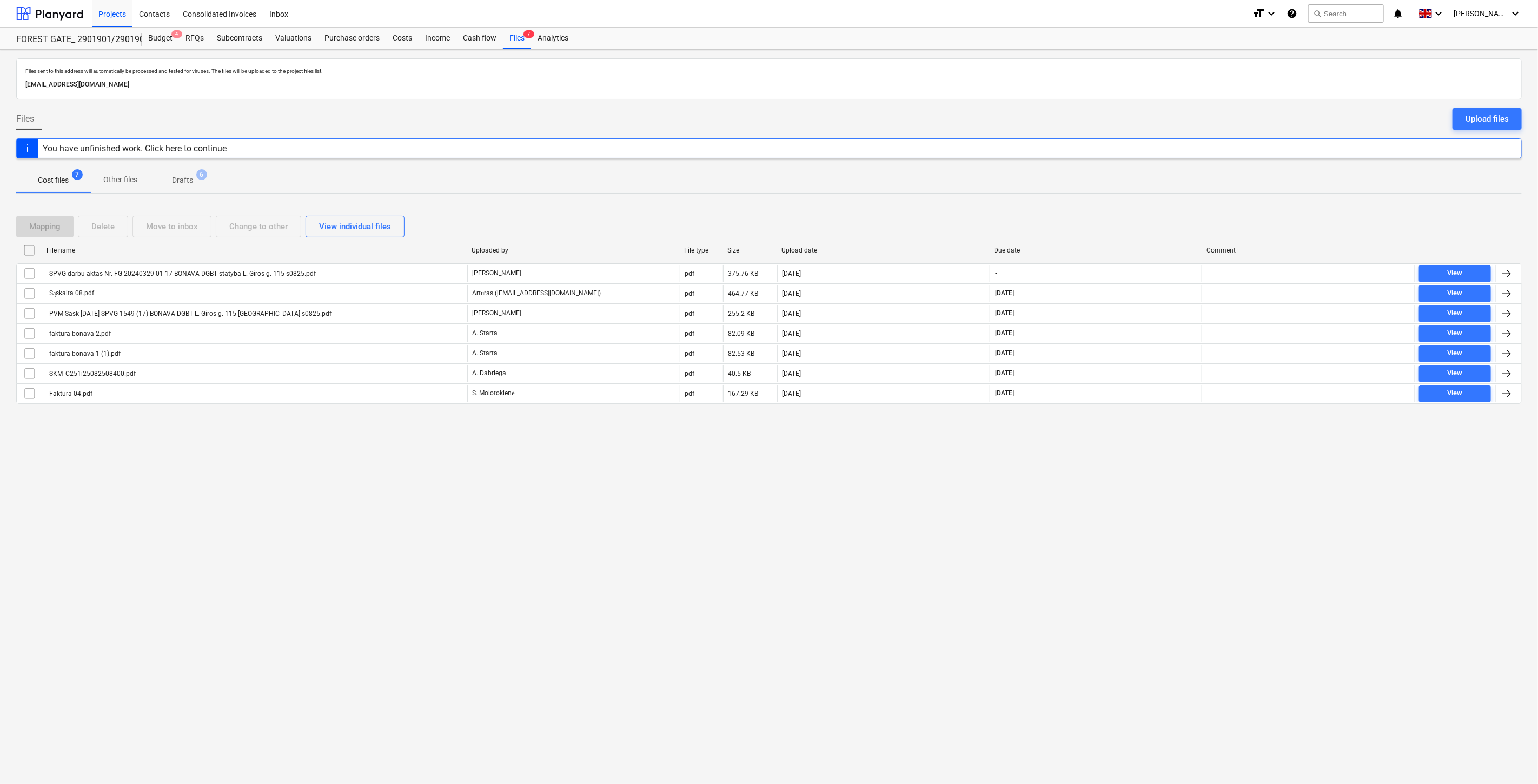
click at [1148, 463] on div "Files sent to this address will automatically be processed and tested for virus…" at bounding box center [769, 416] width 1538 height 735
click at [1159, 448] on div "Files sent to this address will automatically be processed and tested for virus…" at bounding box center [769, 416] width 1538 height 735
click at [1061, 504] on div "Files sent to this address will automatically be processed and tested for virus…" at bounding box center [769, 416] width 1538 height 735
click at [1112, 477] on div "Files sent to this address will automatically be processed and tested for virus…" at bounding box center [769, 416] width 1538 height 735
click at [1132, 463] on div "Files sent to this address will automatically be processed and tested for virus…" at bounding box center [769, 416] width 1538 height 735
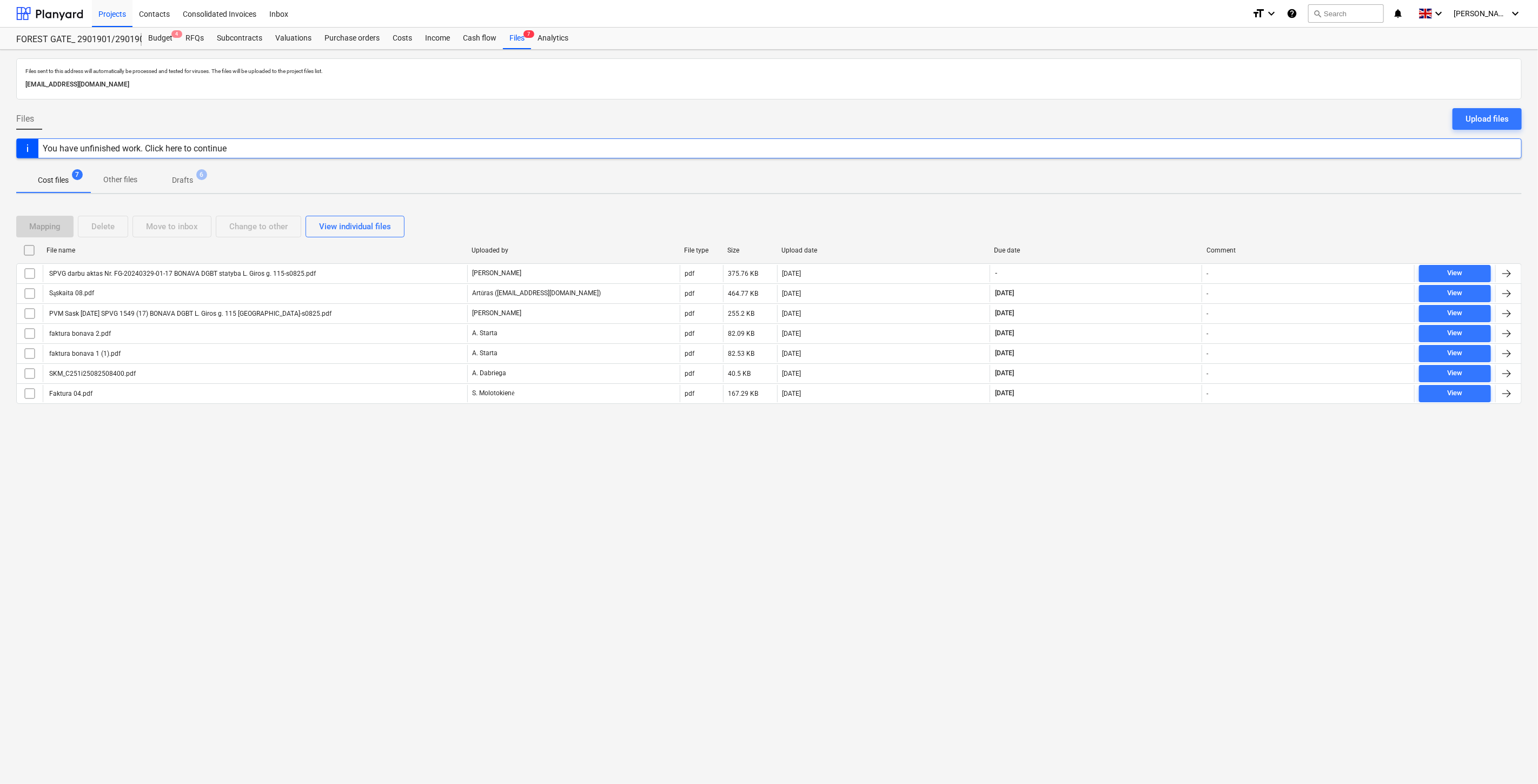
click at [1148, 447] on div "Files sent to this address will automatically be processed and tested for virus…" at bounding box center [769, 416] width 1538 height 735
drag, startPoint x: 1104, startPoint y: 614, endPoint x: 1134, endPoint y: 572, distance: 51.6
click at [1104, 614] on div "Files sent to this address will automatically be processed and tested for virus…" at bounding box center [769, 416] width 1538 height 735
click at [1134, 572] on div "Files sent to this address will automatically be processed and tested for virus…" at bounding box center [769, 416] width 1538 height 735
drag, startPoint x: 1122, startPoint y: 554, endPoint x: 1128, endPoint y: 544, distance: 11.7
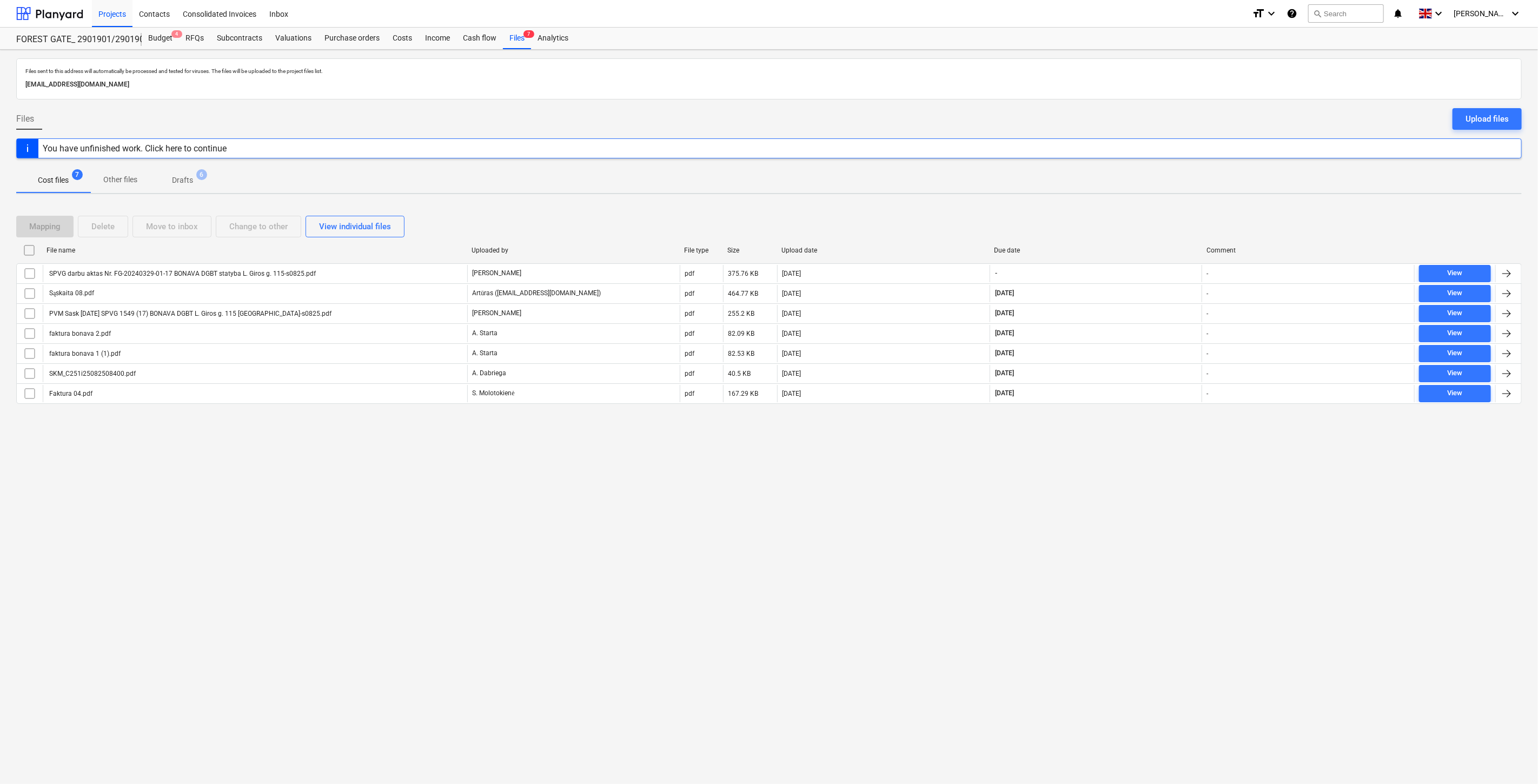
click at [1125, 552] on div "Files sent to this address will automatically be processed and tested for virus…" at bounding box center [769, 416] width 1538 height 735
click at [1164, 495] on div "Files sent to this address will automatically be processed and tested for virus…" at bounding box center [769, 416] width 1538 height 735
drag, startPoint x: 867, startPoint y: 537, endPoint x: 382, endPoint y: 165, distance: 611.2
click at [857, 534] on div "Files sent to this address will automatically be processed and tested for virus…" at bounding box center [769, 416] width 1538 height 735
click at [39, 7] on div at bounding box center [49, 13] width 67 height 27
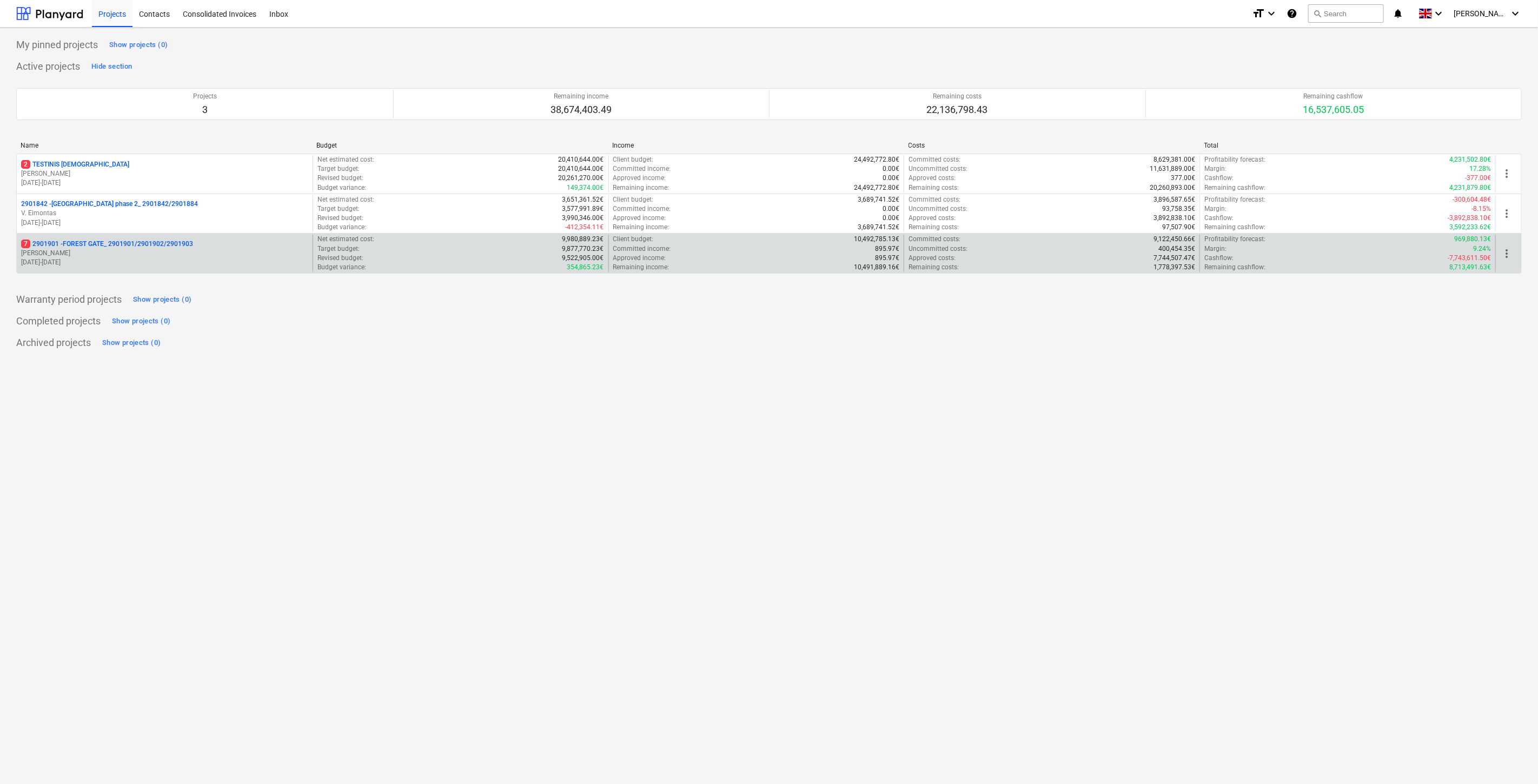
click at [158, 263] on p "[DATE] - [DATE]" at bounding box center [165, 263] width 287 height 9
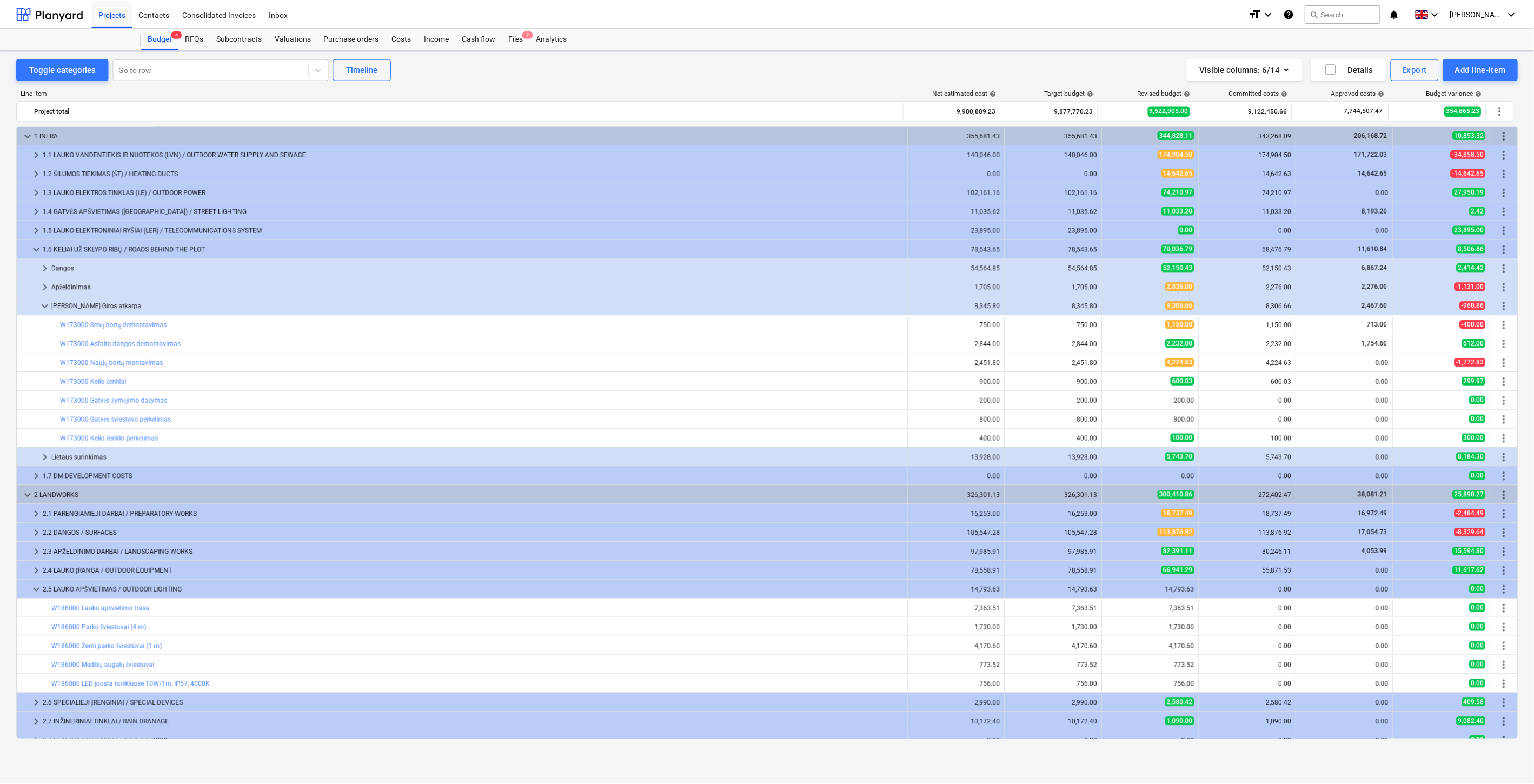
scroll to position [324, 0]
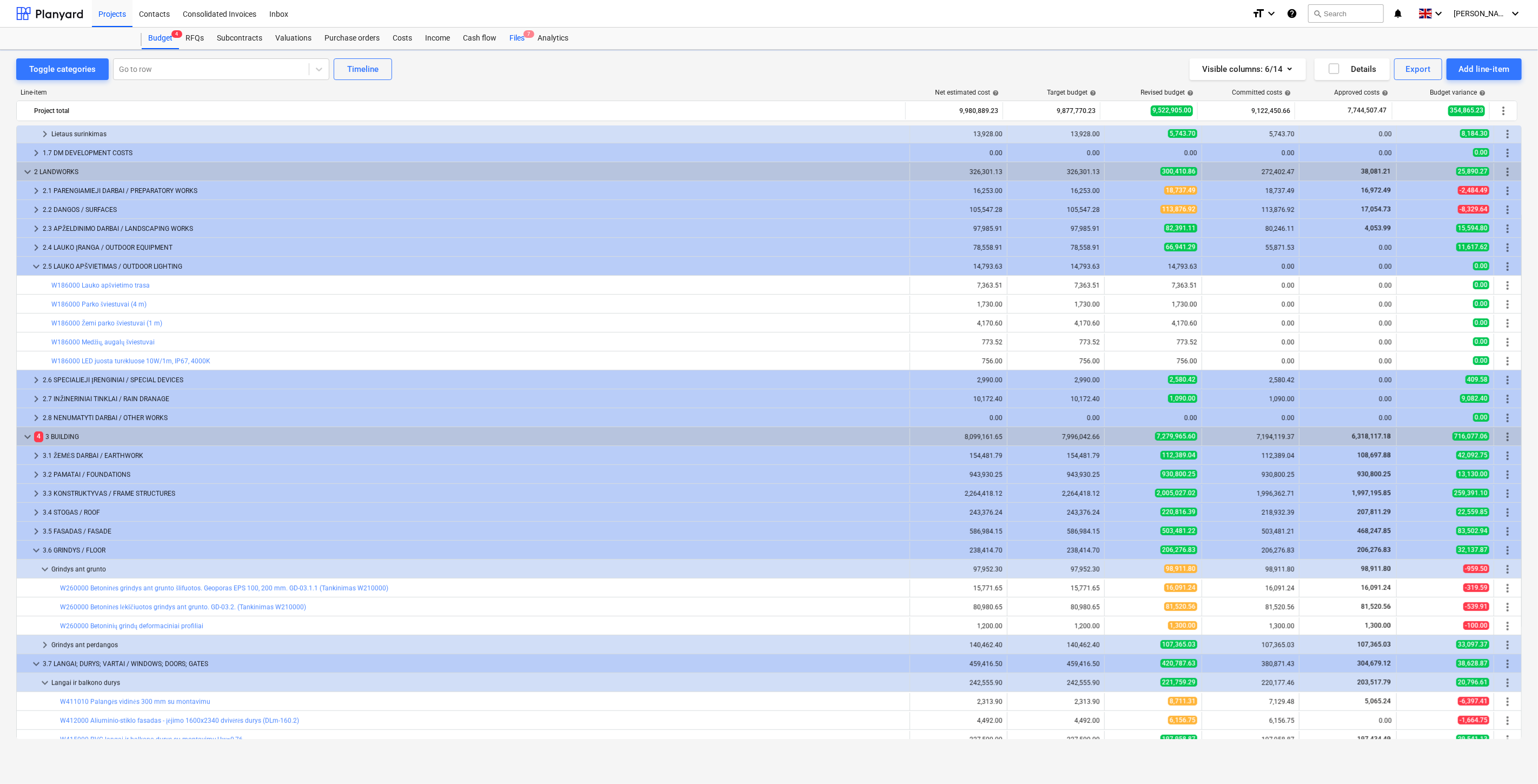
click at [517, 36] on div "Files 7" at bounding box center [517, 39] width 28 height 22
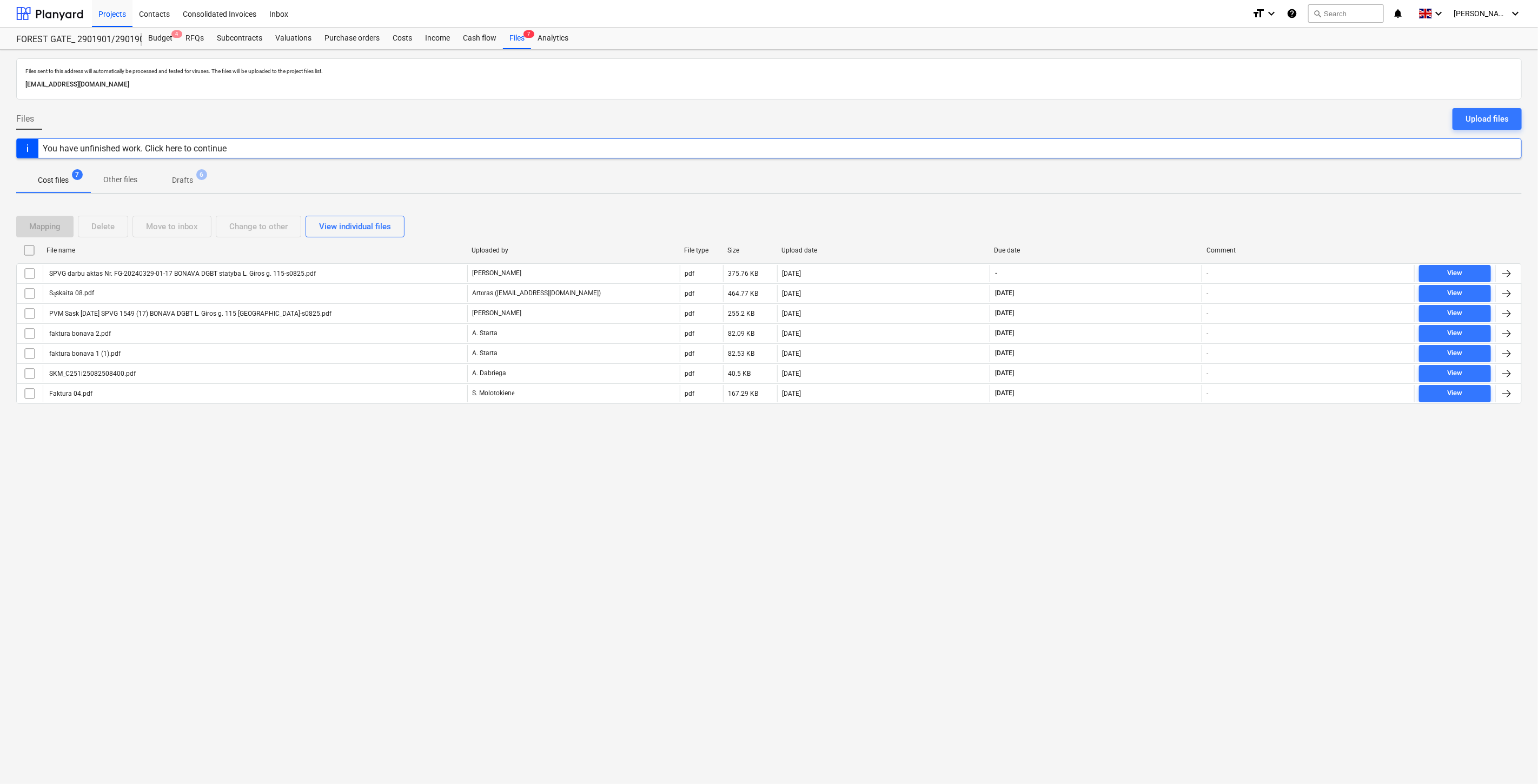
drag, startPoint x: 1125, startPoint y: 558, endPoint x: 1142, endPoint y: 528, distance: 34.5
click at [1126, 552] on div "Files sent to this address will automatically be processed and tested for virus…" at bounding box center [769, 416] width 1538 height 735
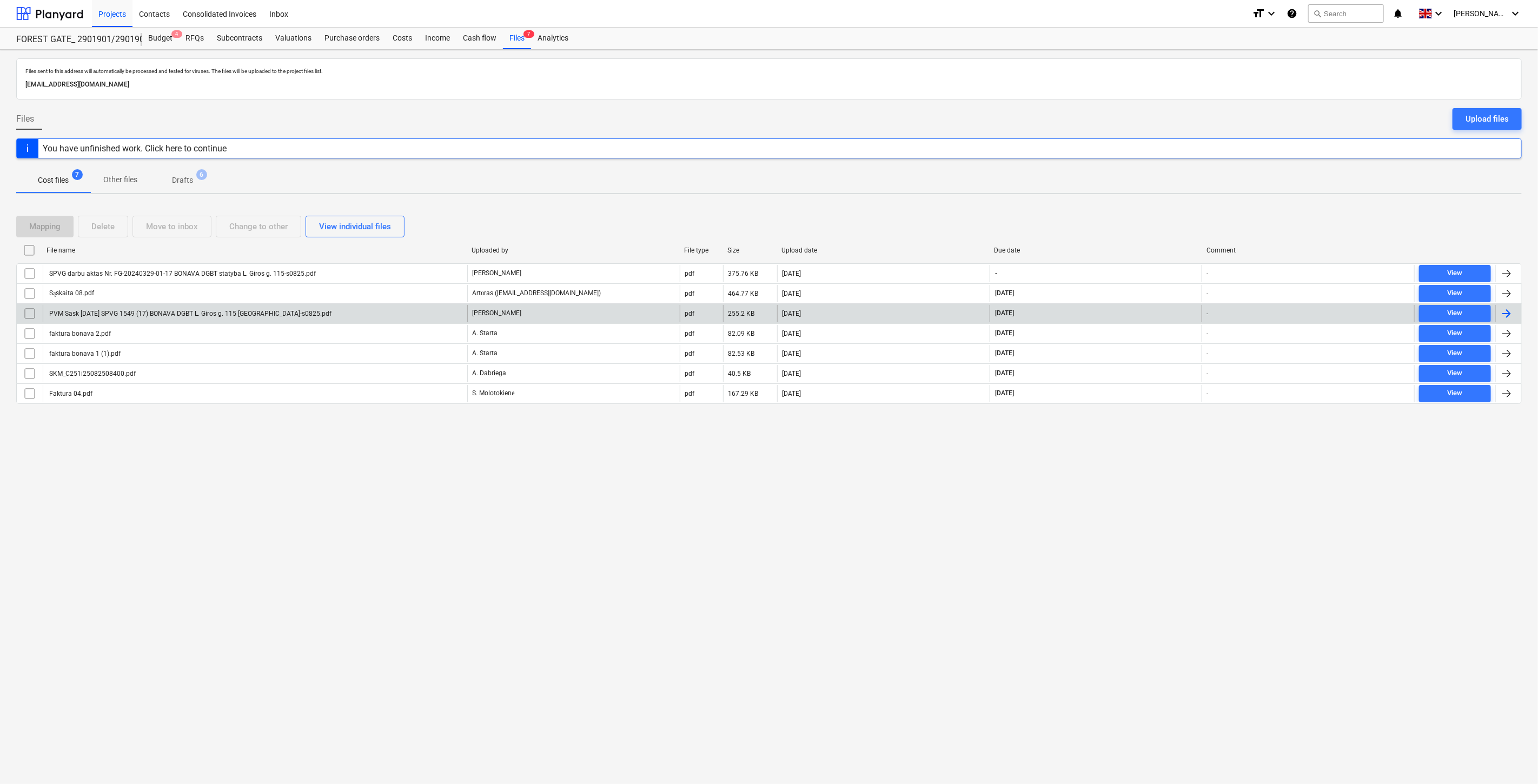
drag, startPoint x: 1146, startPoint y: 523, endPoint x: 1336, endPoint y: 311, distance: 284.7
click at [1146, 523] on div "Files sent to this address will automatically be processed and tested for virus…" at bounding box center [769, 416] width 1538 height 735
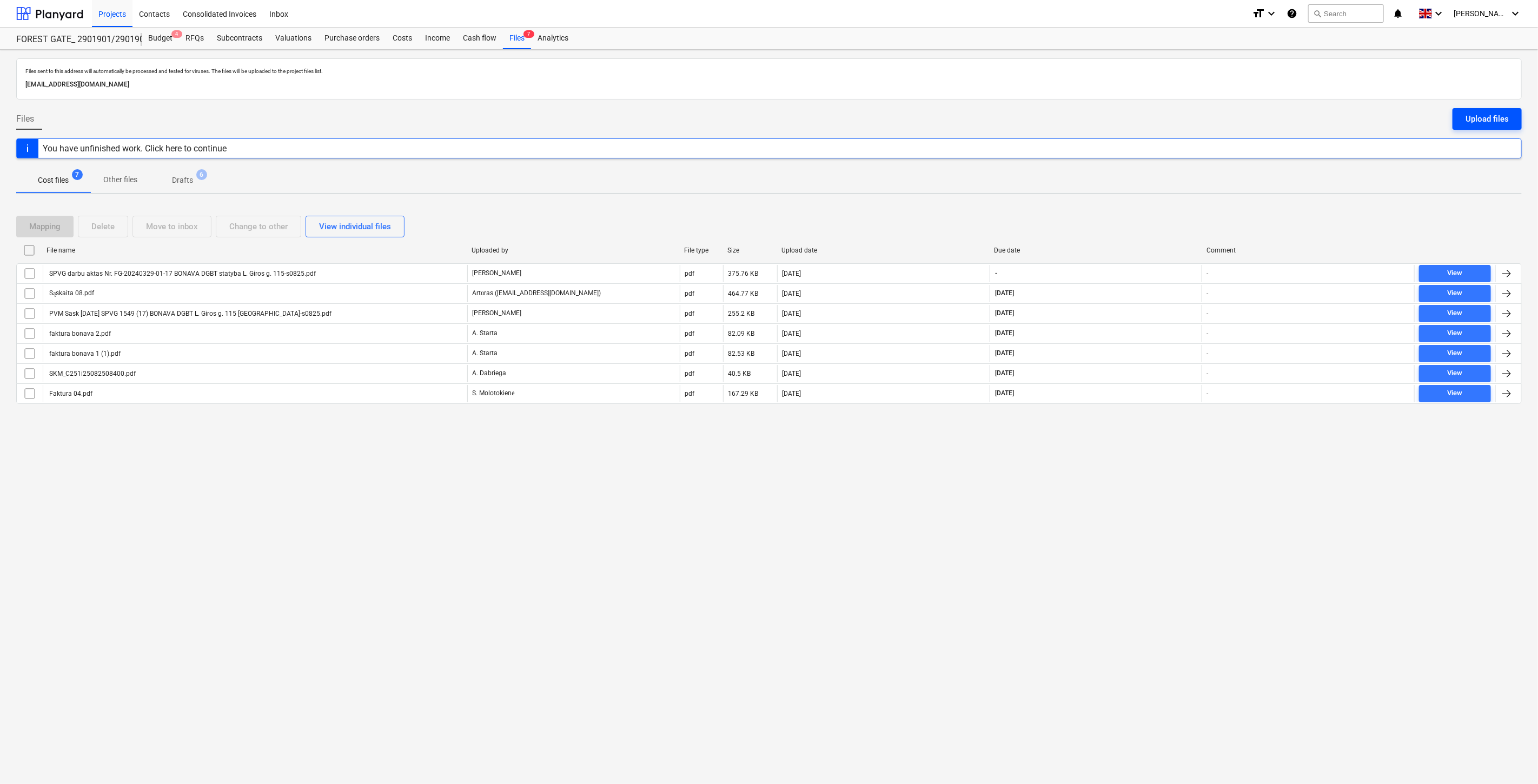
click at [1497, 115] on div "Upload files" at bounding box center [1487, 119] width 43 height 14
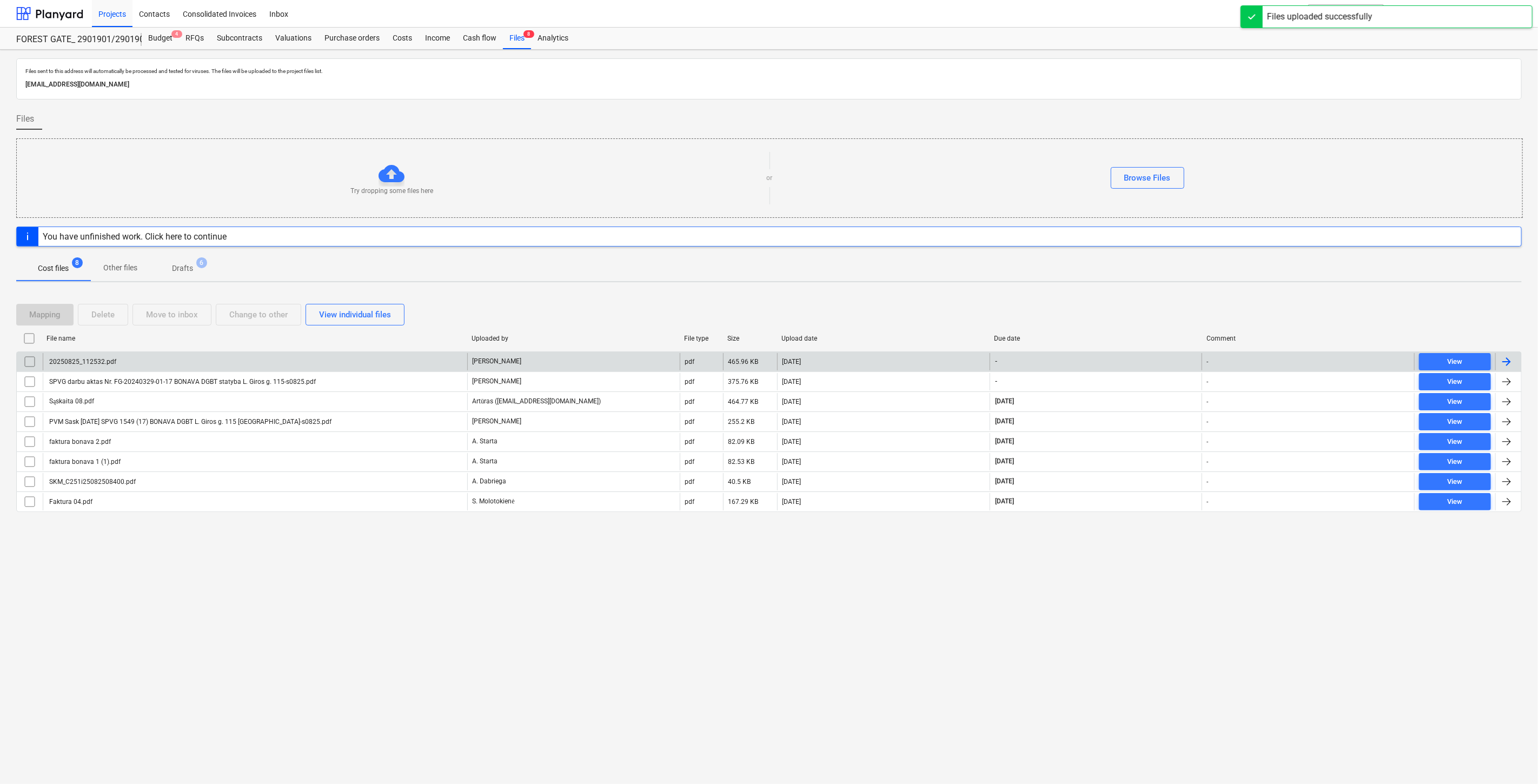
click at [416, 363] on div "20250825_112532.pdf" at bounding box center [255, 361] width 425 height 17
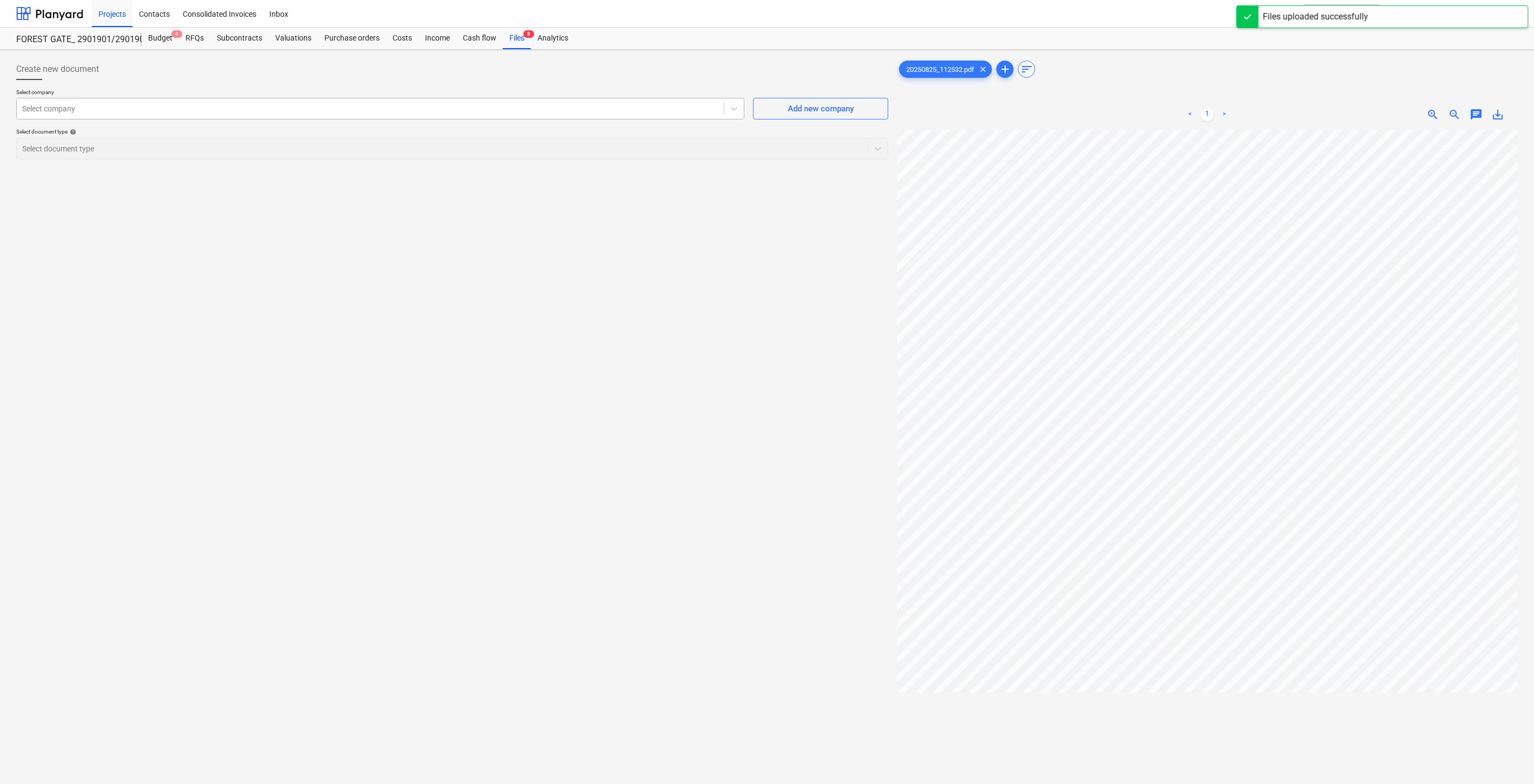
click at [506, 109] on div at bounding box center [371, 109] width 697 height 11
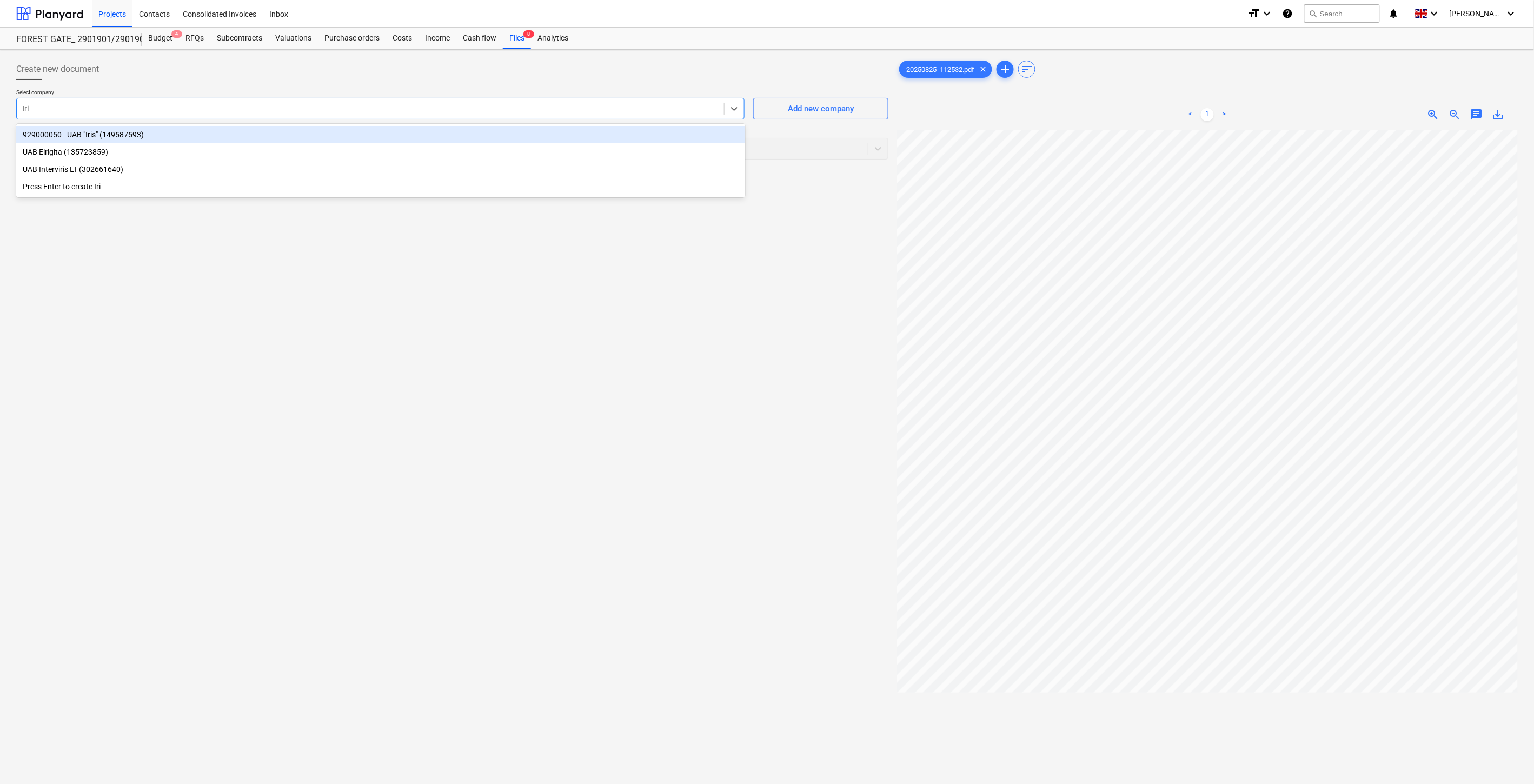
type input "Iris"
click at [236, 141] on div "929000050 - UAB "Iris" (149587593)" at bounding box center [381, 134] width 729 height 17
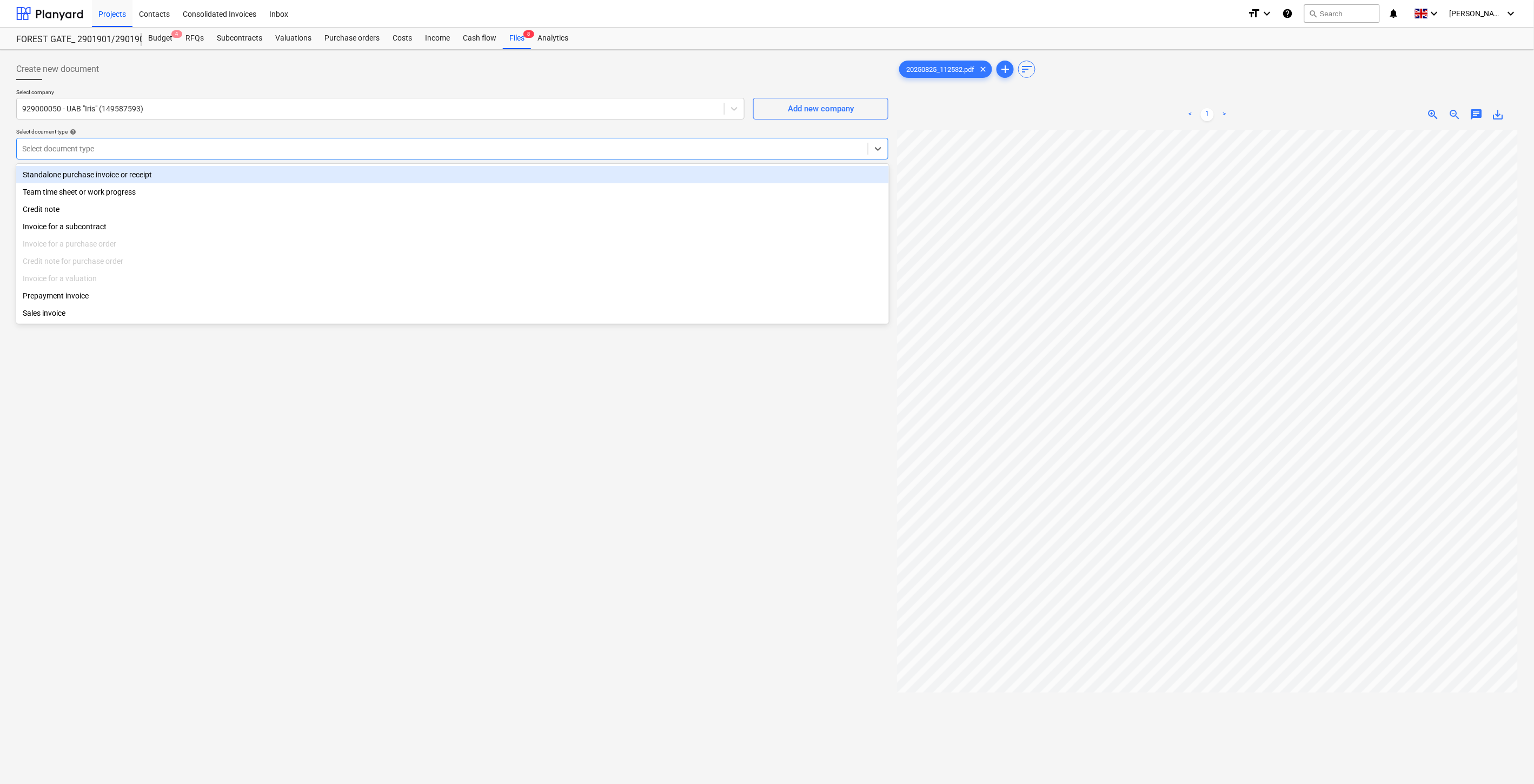
click at [222, 150] on div at bounding box center [443, 149] width 840 height 11
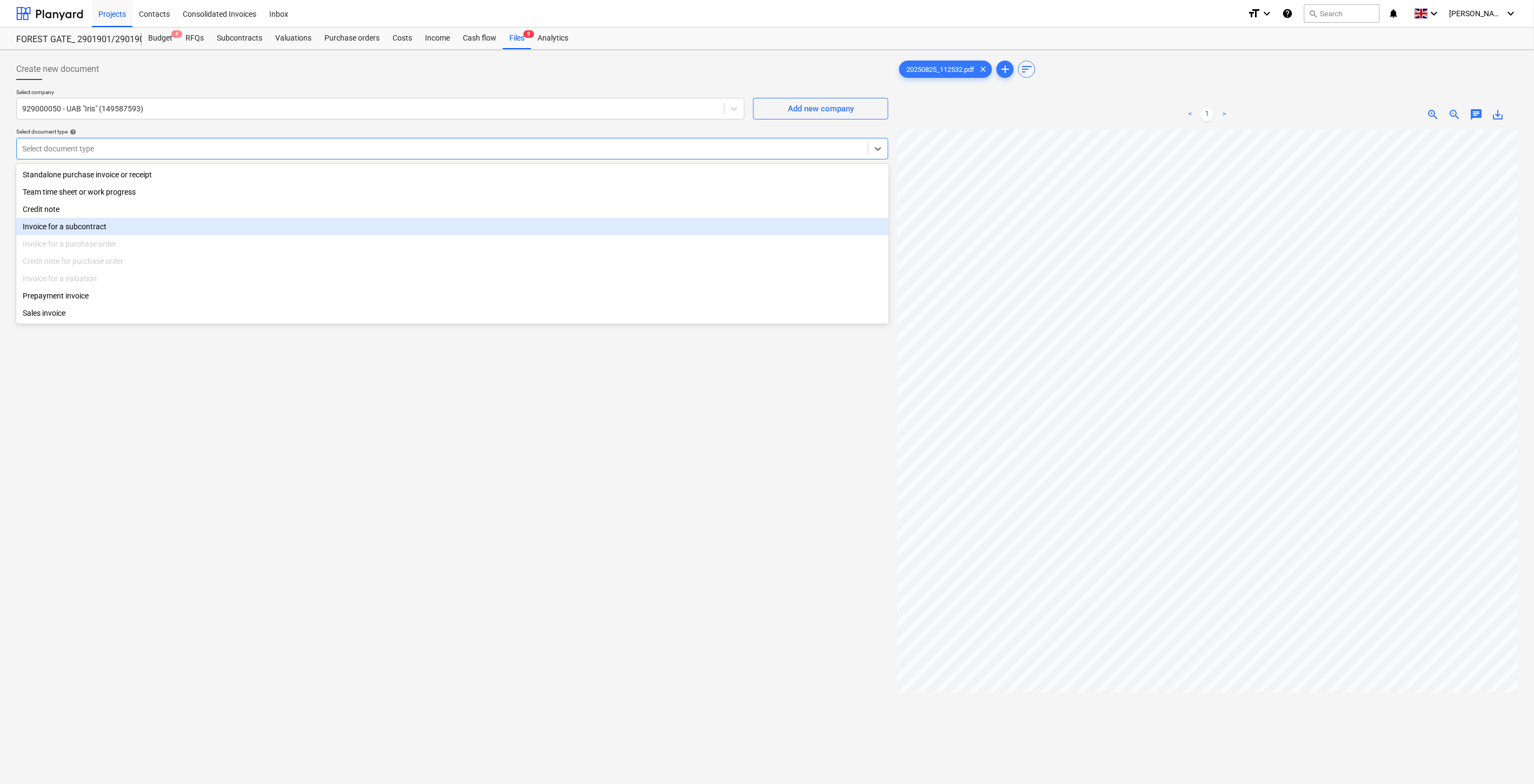
click at [195, 222] on div "Invoice for a subcontract" at bounding box center [453, 226] width 873 height 17
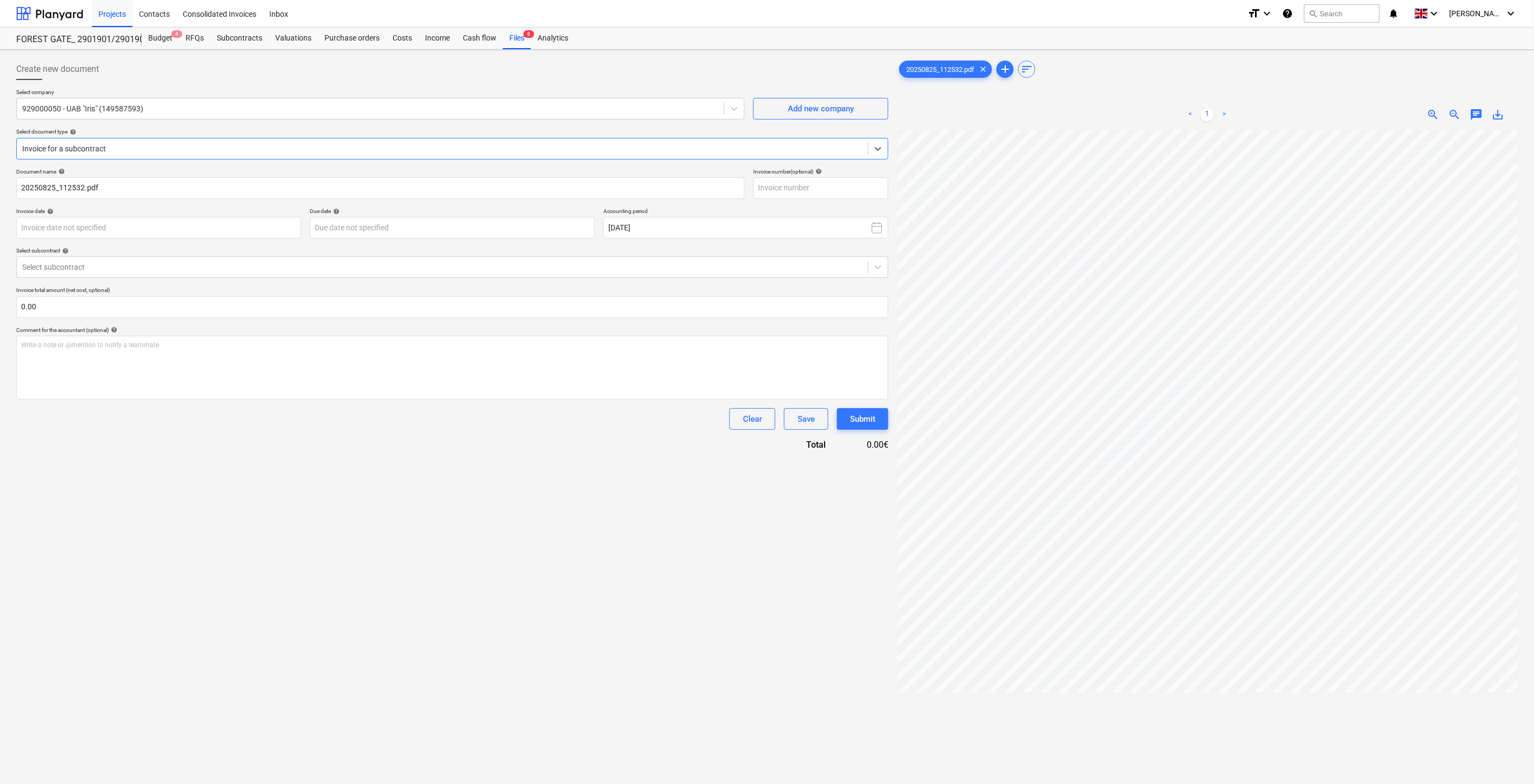
scroll to position [0, 181]
click at [813, 299] on div "Create new document Select company 929000050 - UAB "Iris" (149587593) Add new c…" at bounding box center [766, 471] width 1510 height 834
click at [833, 182] on input "text" at bounding box center [820, 188] width 135 height 22
click at [776, 188] on input "IRIS" at bounding box center [820, 188] width 135 height 22
type input "IRIS0537956"
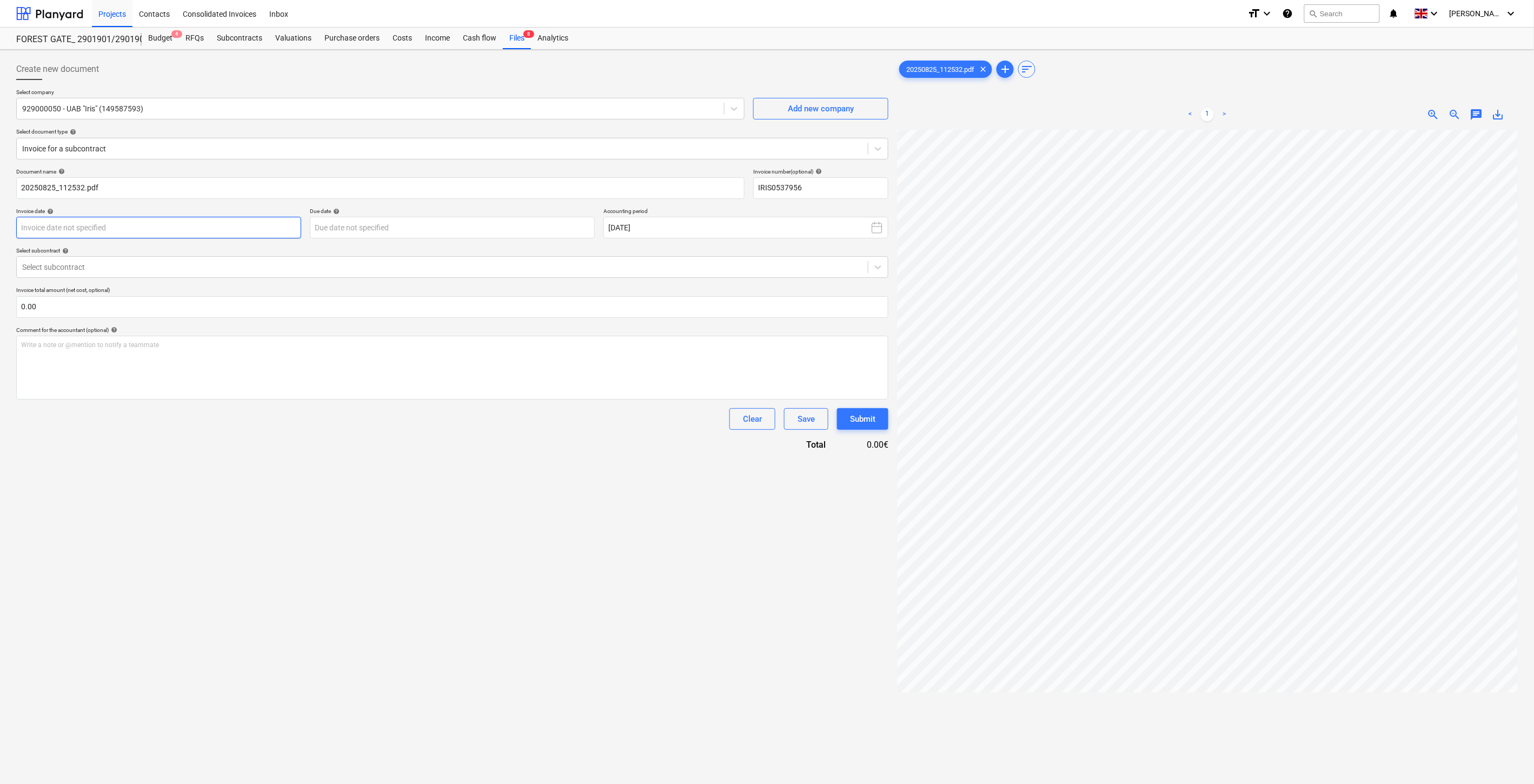
click at [288, 231] on body "This website stores cookies on your computer. These cookies are used to collect…" at bounding box center [767, 392] width 1534 height 784
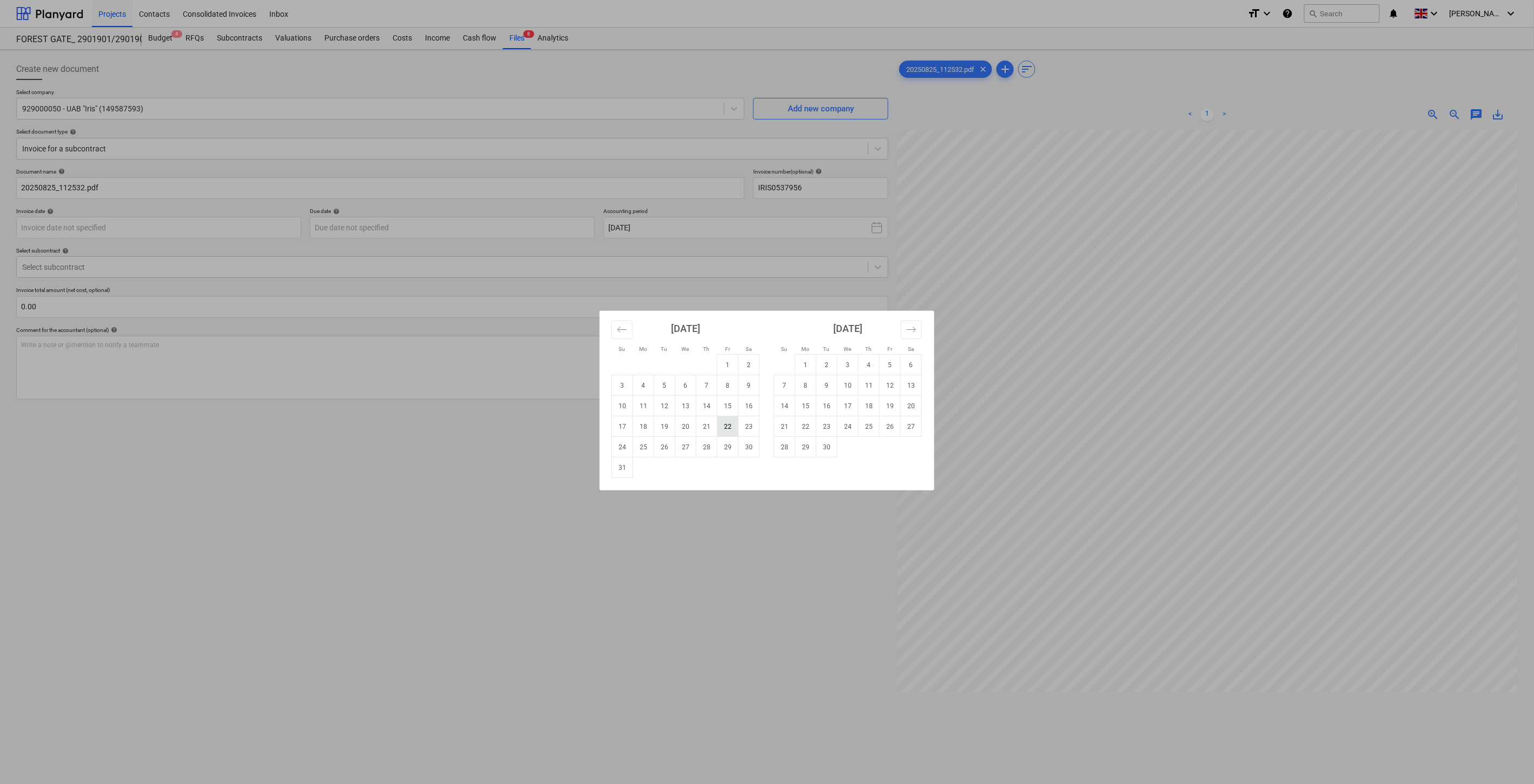
click at [731, 425] on td "22" at bounding box center [728, 426] width 21 height 21
type input "[DATE]"
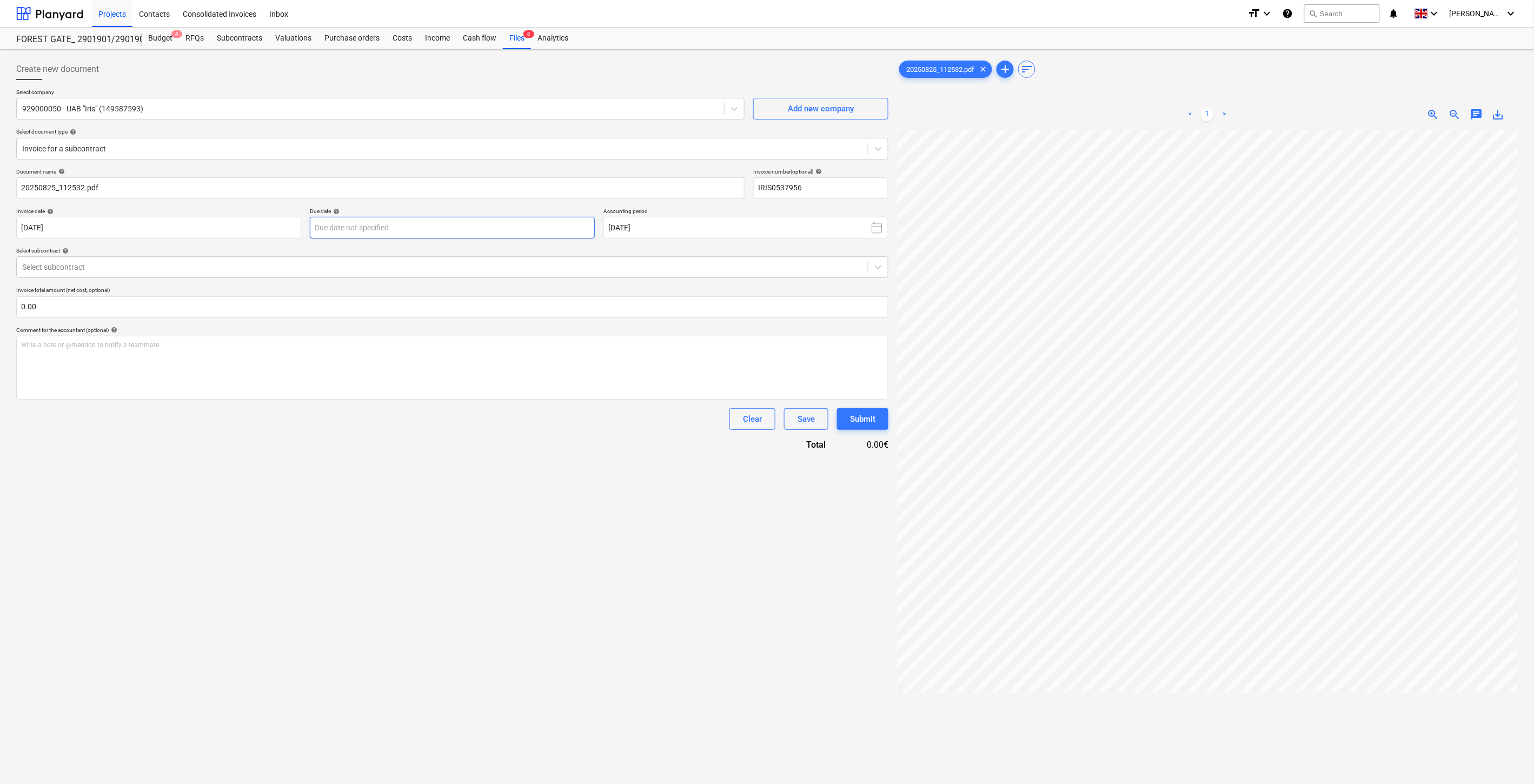
click at [482, 234] on body "This website stores cookies on your computer. These cookies are used to collect…" at bounding box center [767, 392] width 1534 height 784
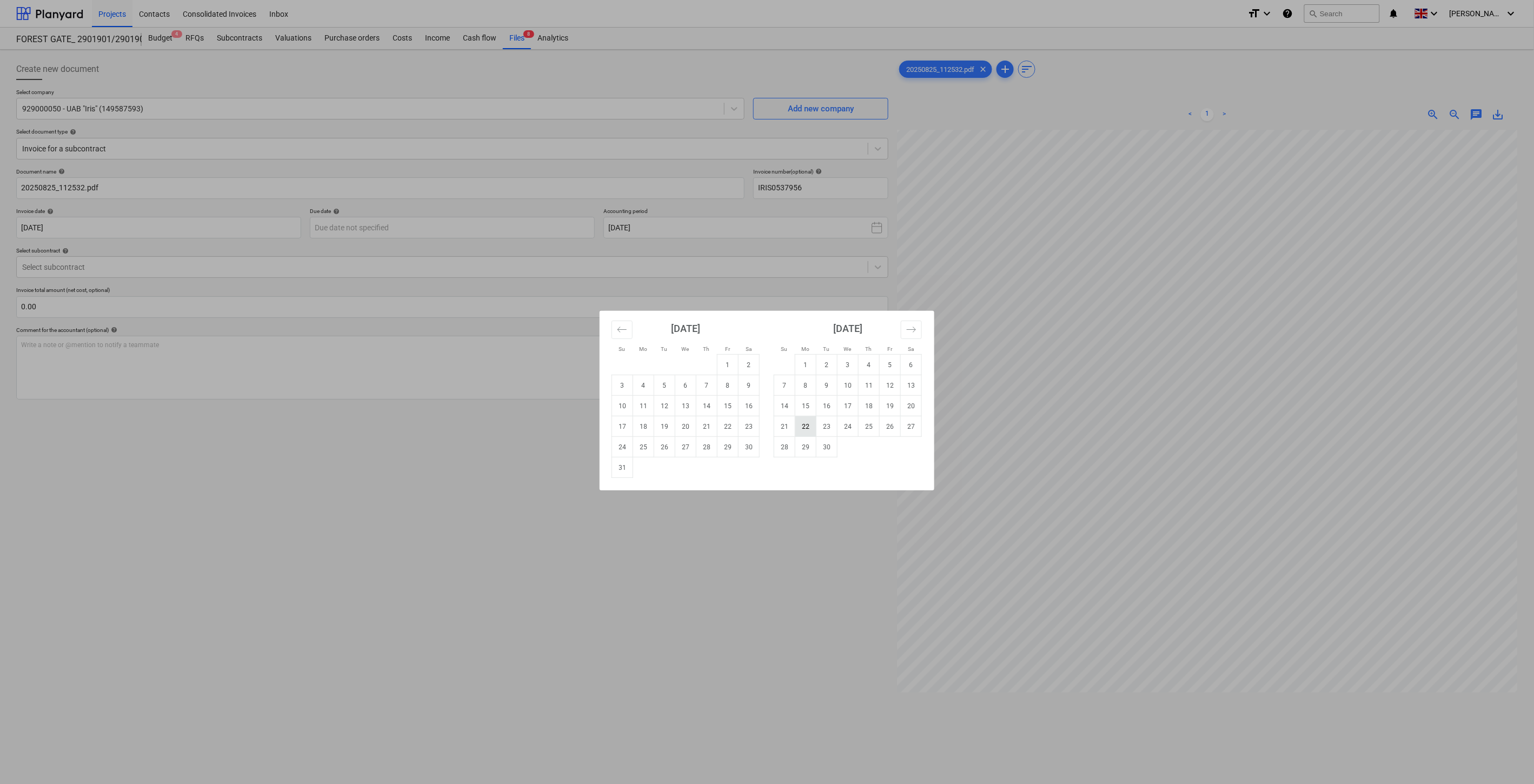
click at [812, 425] on td "22" at bounding box center [806, 426] width 21 height 21
type input "[DATE]"
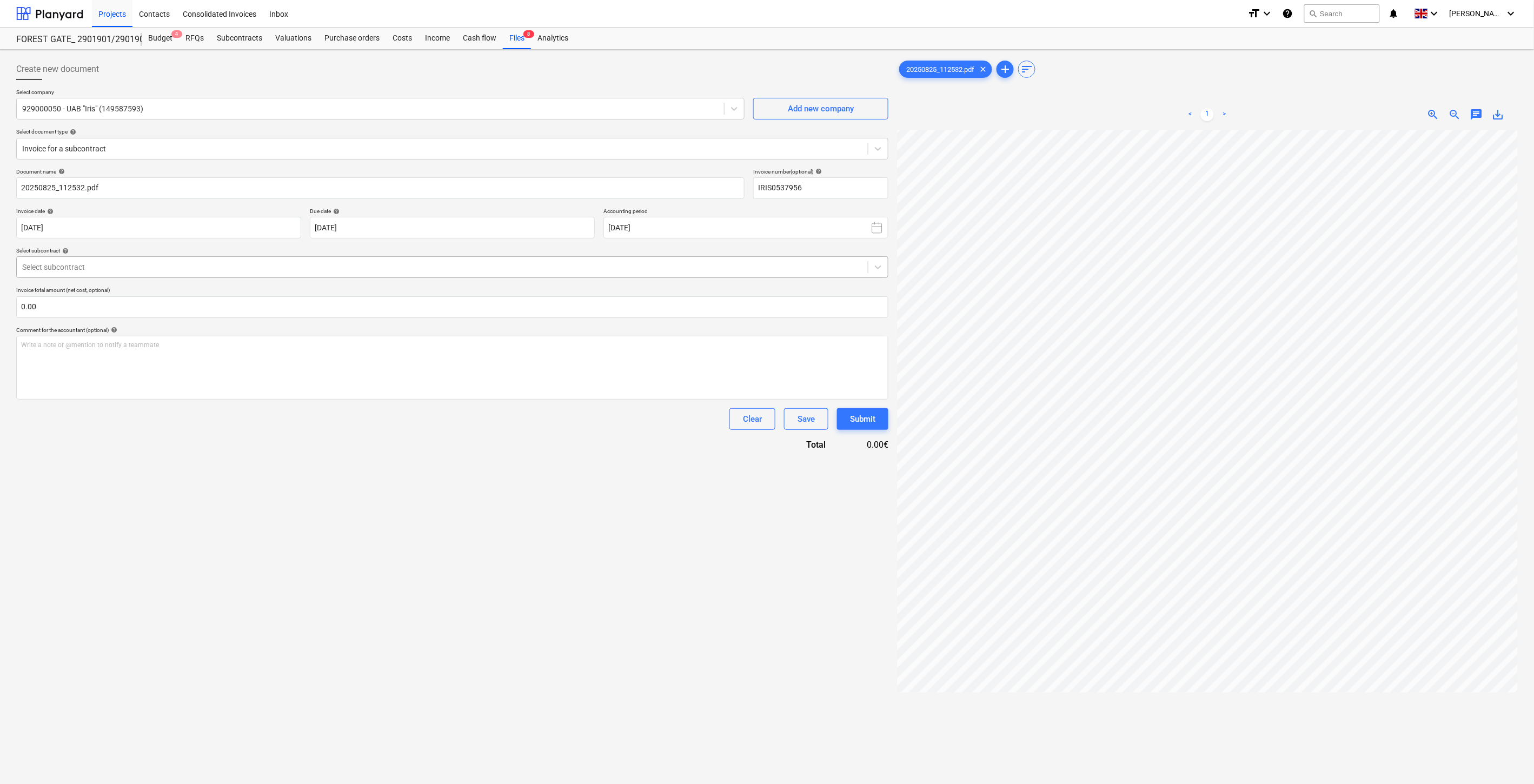
click at [407, 260] on div "Select subcontract" at bounding box center [443, 267] width 851 height 15
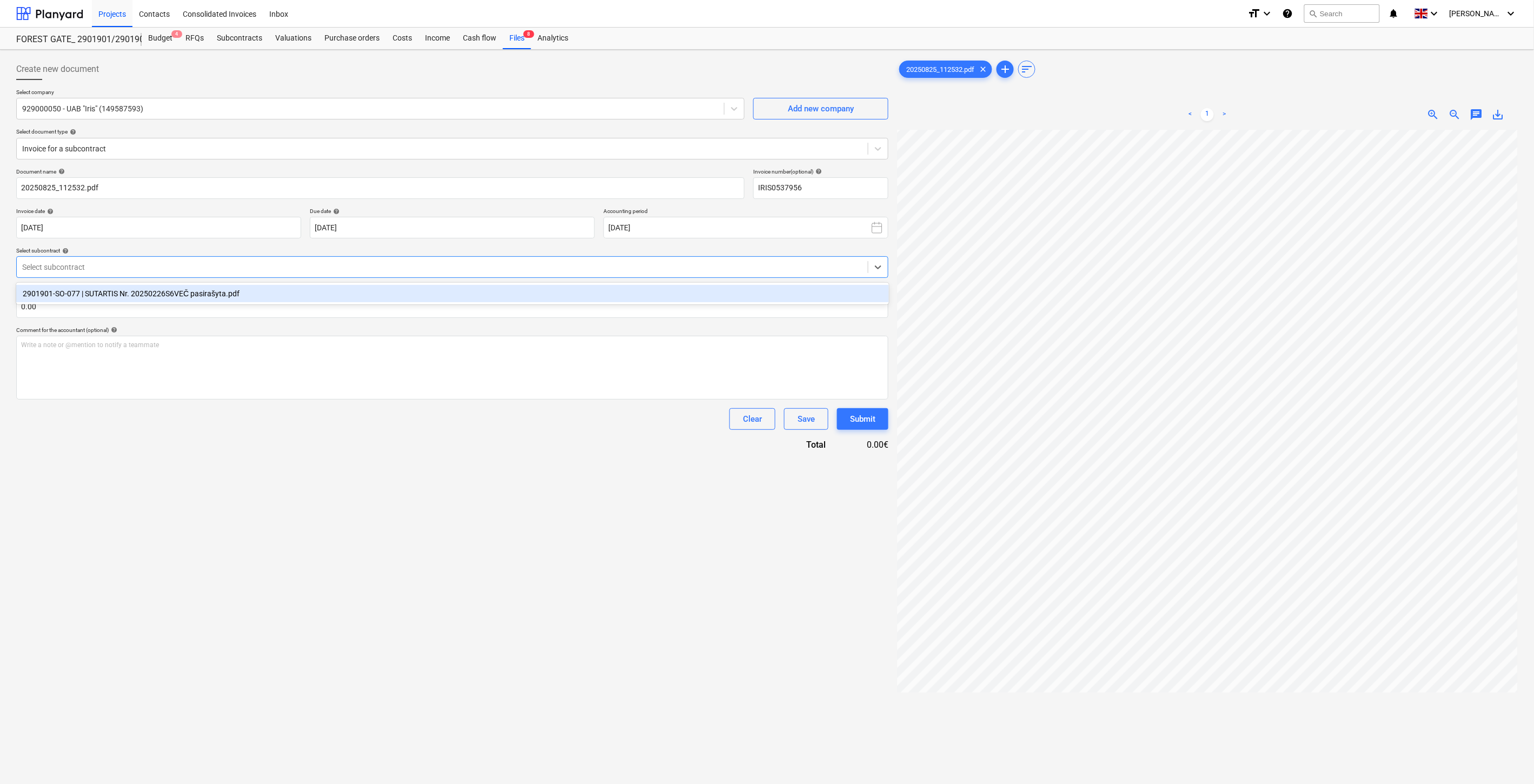
click at [382, 293] on div "2901901-SO-077 | SUTARTIS Nr. 20250226S6VEČ pasirašyta.pdf" at bounding box center [453, 294] width 873 height 17
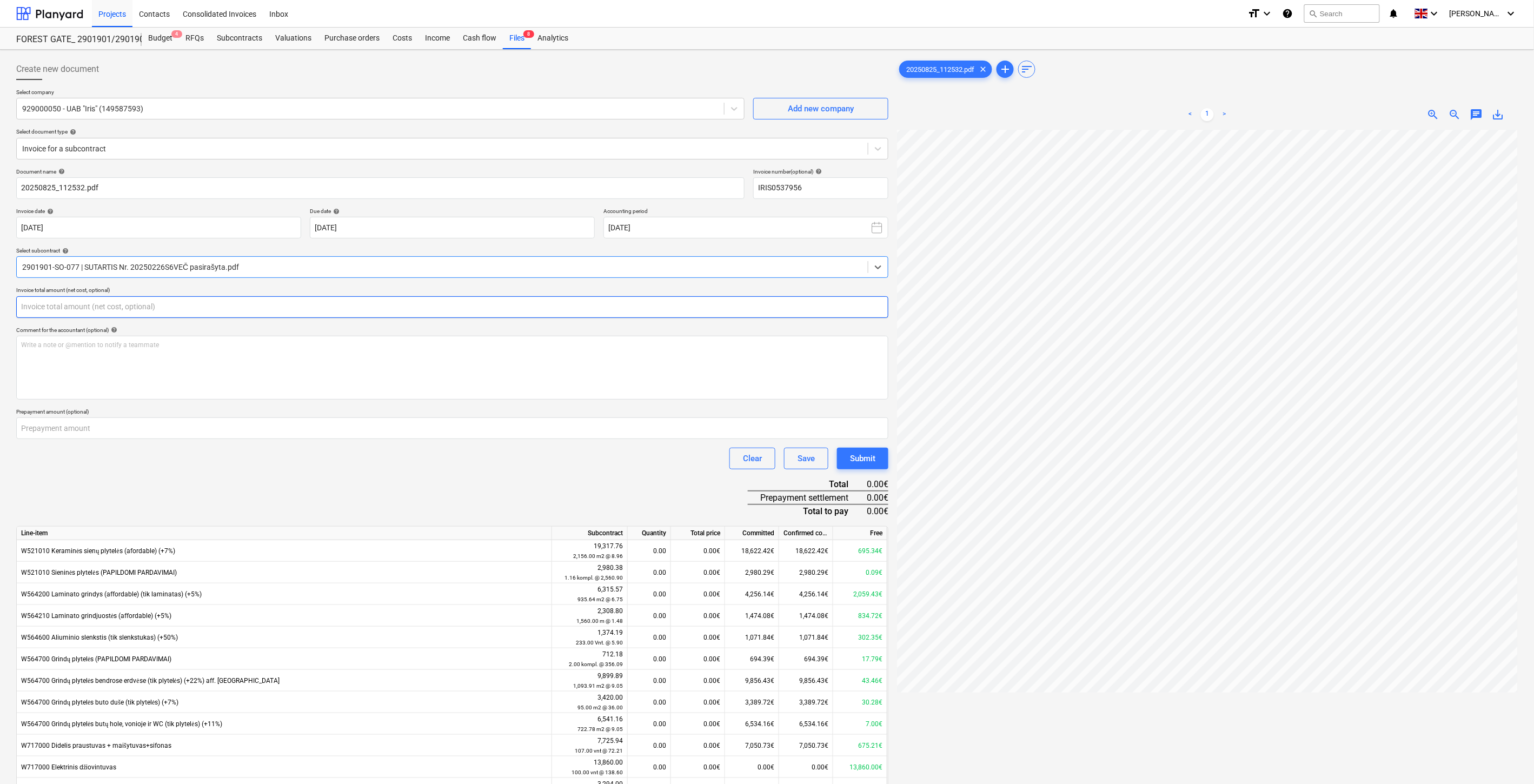
click at [341, 311] on input "text" at bounding box center [452, 307] width 872 height 22
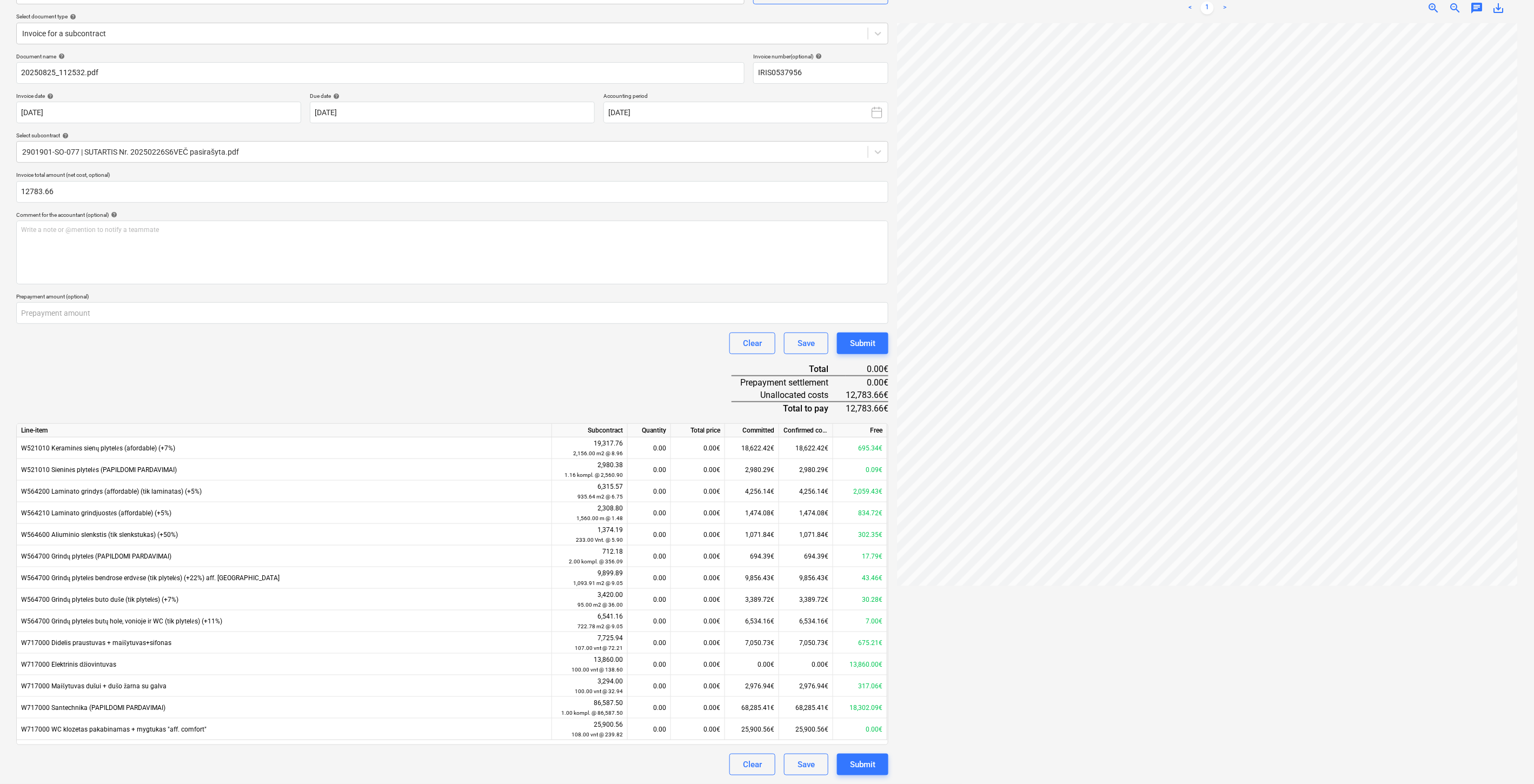
type input "12,783.66"
click at [463, 363] on div "Document name help 20250825_112532.pdf Invoice number (optional) help IRIS05379…" at bounding box center [452, 415] width 872 height 723
click at [483, 354] on div "Document name help 20250825_112532.pdf Invoice number (optional) help IRIS05379…" at bounding box center [452, 415] width 872 height 723
click at [412, 356] on div "Document name help 20250825_112532.pdf Invoice number (optional) help IRIS05379…" at bounding box center [452, 415] width 872 height 723
click at [425, 352] on div "Clear Save Submit" at bounding box center [452, 344] width 872 height 22
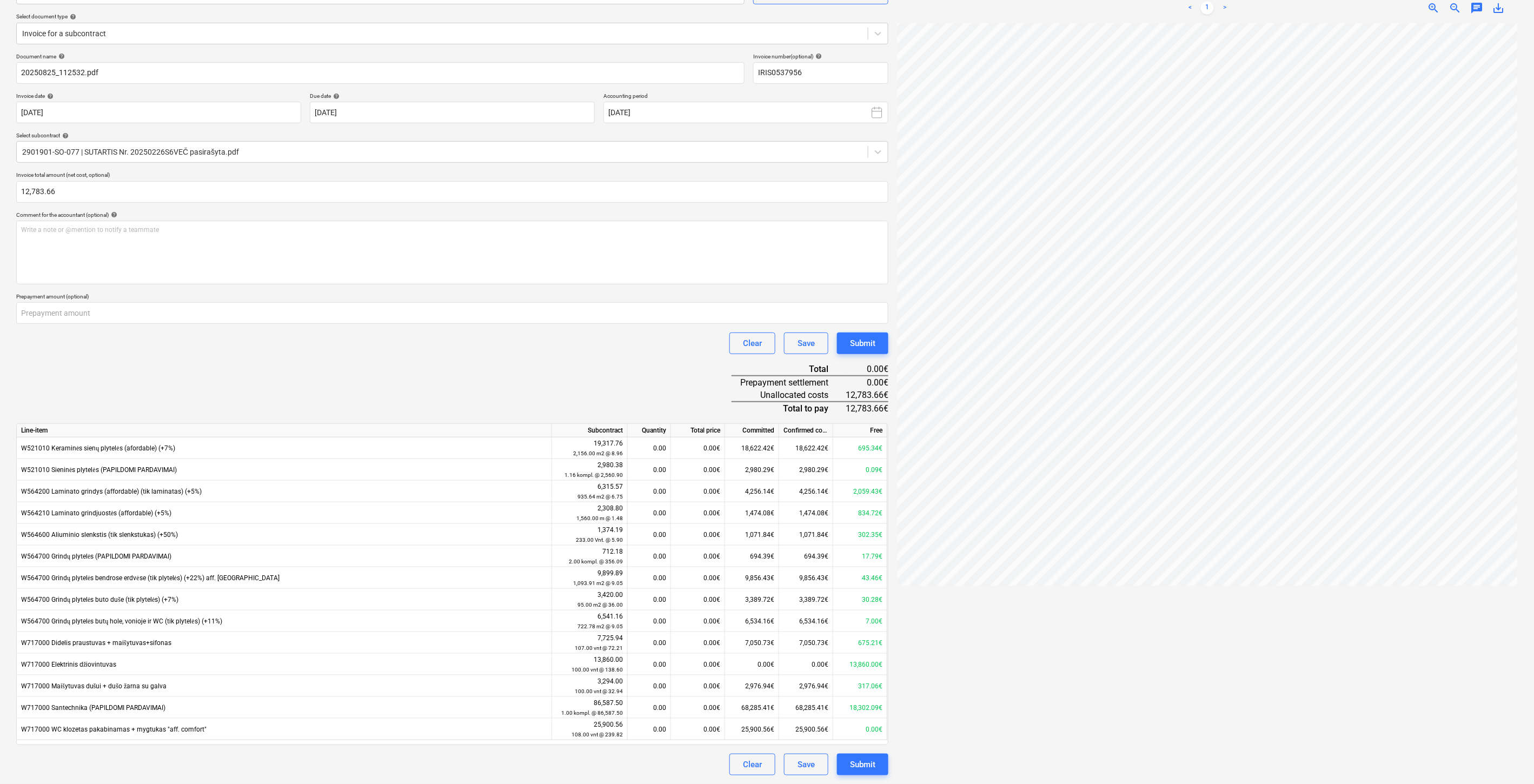
click at [494, 362] on div "Document name help 20250825_112532.pdf Invoice number (optional) help IRIS05379…" at bounding box center [452, 415] width 872 height 723
drag, startPoint x: 515, startPoint y: 354, endPoint x: 138, endPoint y: 401, distance: 379.9
click at [512, 355] on div "Document name help 20250825_112532.pdf Invoice number (optional) help IRIS05379…" at bounding box center [452, 415] width 872 height 723
click at [691, 494] on div "0.00€" at bounding box center [698, 491] width 54 height 22
click at [697, 490] on div "0.00€" at bounding box center [698, 491] width 54 height 22
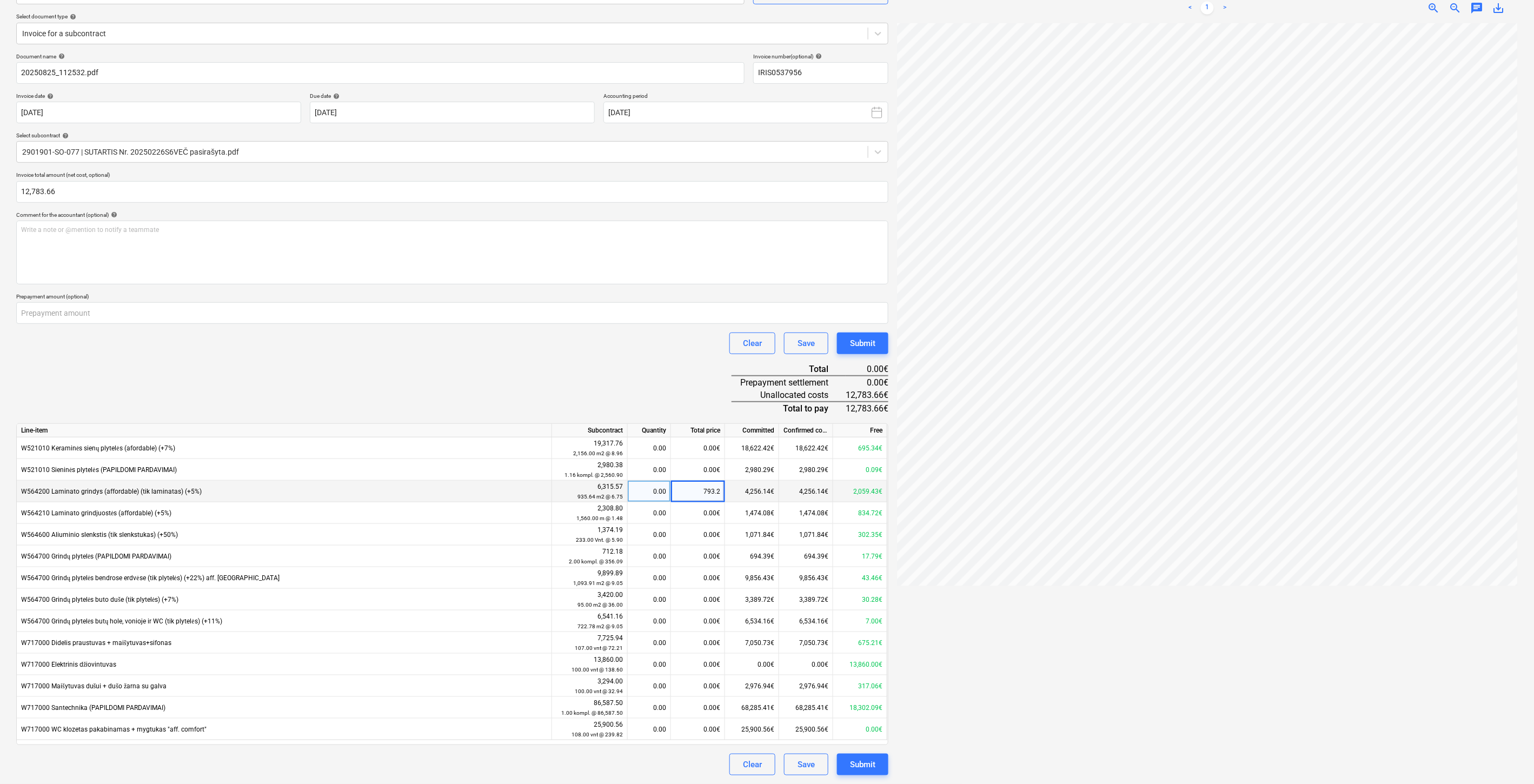
type input "793.26"
click at [655, 355] on div "Document name help 20250825_112532.pdf Invoice number (optional) help IRIS05379…" at bounding box center [452, 415] width 872 height 723
click at [690, 704] on div "0.00€" at bounding box center [698, 708] width 54 height 22
type input "11990.40"
drag, startPoint x: 701, startPoint y: 362, endPoint x: 687, endPoint y: 376, distance: 19.8
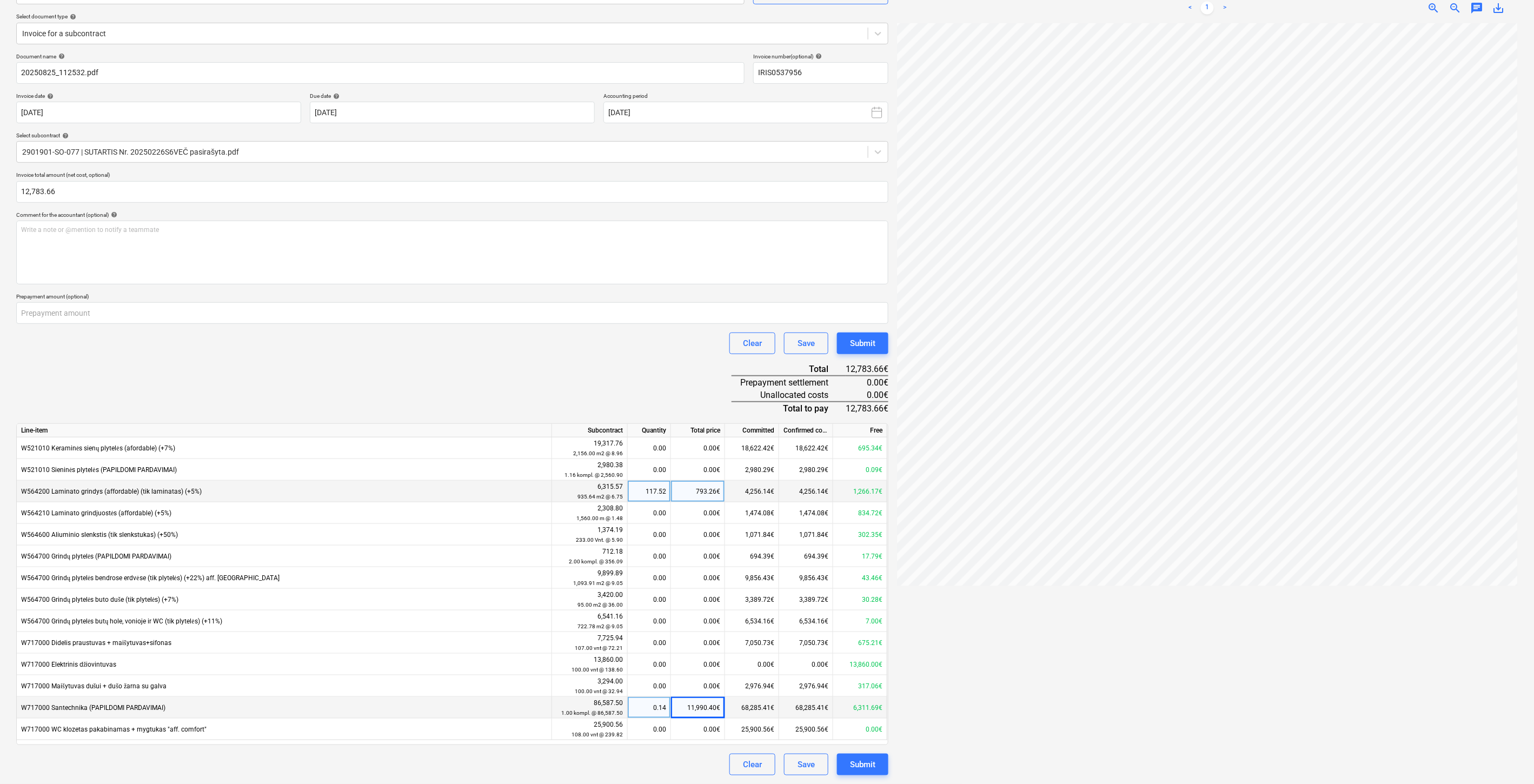
click at [696, 366] on div "Document name help 20250825_112532.pdf Invoice number (optional) help IRIS05379…" at bounding box center [452, 415] width 872 height 723
click at [802, 765] on div "Save" at bounding box center [806, 765] width 17 height 14
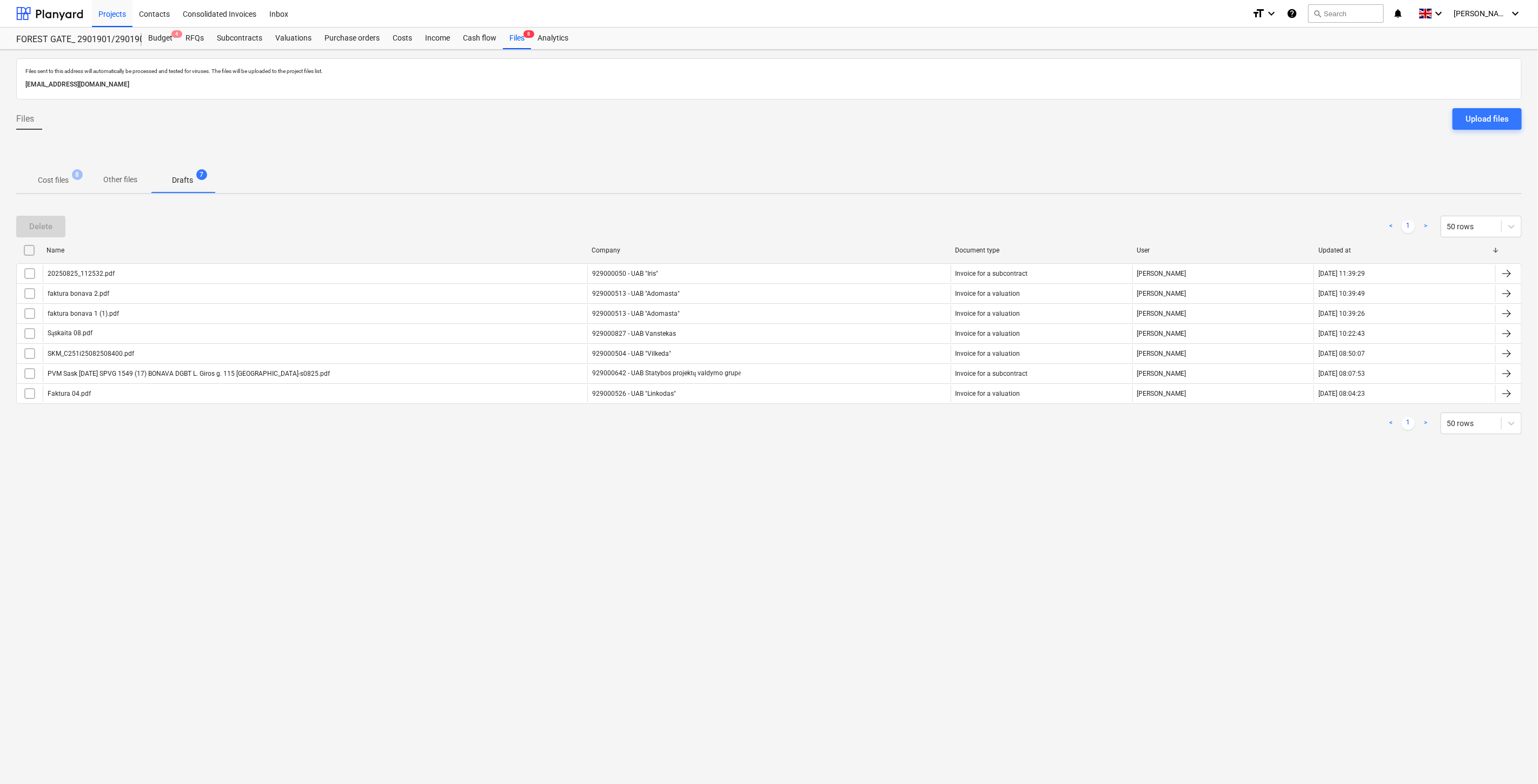
drag, startPoint x: 867, startPoint y: 533, endPoint x: 899, endPoint y: 510, distance: 39.4
click at [867, 533] on div "Files sent to this address will automatically be processed and tested for virus…" at bounding box center [769, 416] width 1538 height 735
click at [899, 510] on div "Files sent to this address will automatically be processed and tested for virus…" at bounding box center [769, 416] width 1538 height 735
click at [58, 176] on p "Cost files" at bounding box center [53, 180] width 31 height 12
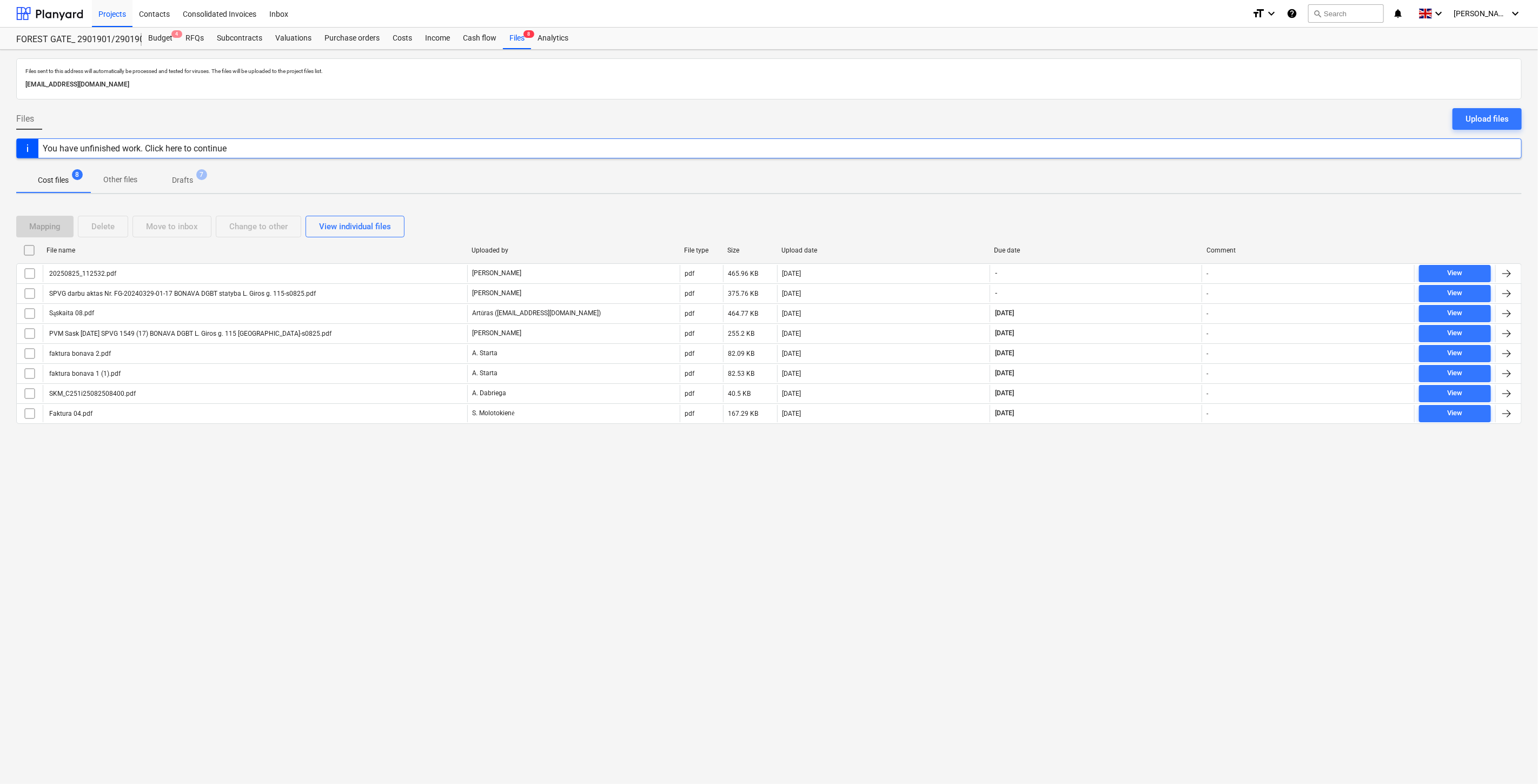
click at [1112, 484] on div "Files sent to this address will automatically be processed and tested for virus…" at bounding box center [769, 416] width 1538 height 735
click at [1130, 471] on div "Files sent to this address will automatically be processed and tested for virus…" at bounding box center [769, 416] width 1538 height 735
click at [48, 12] on div at bounding box center [49, 13] width 67 height 27
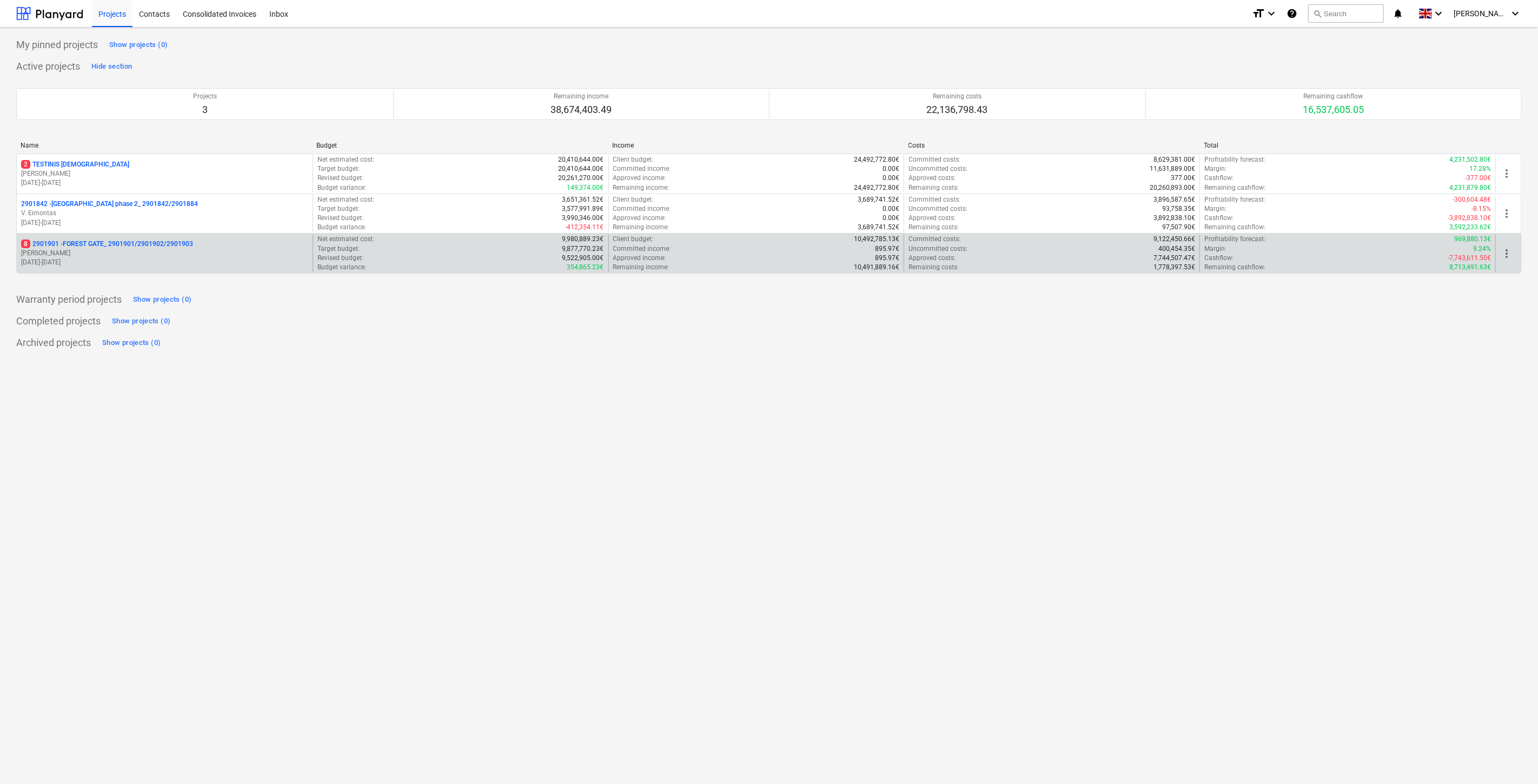
click at [114, 253] on p "[PERSON_NAME]" at bounding box center [165, 253] width 287 height 9
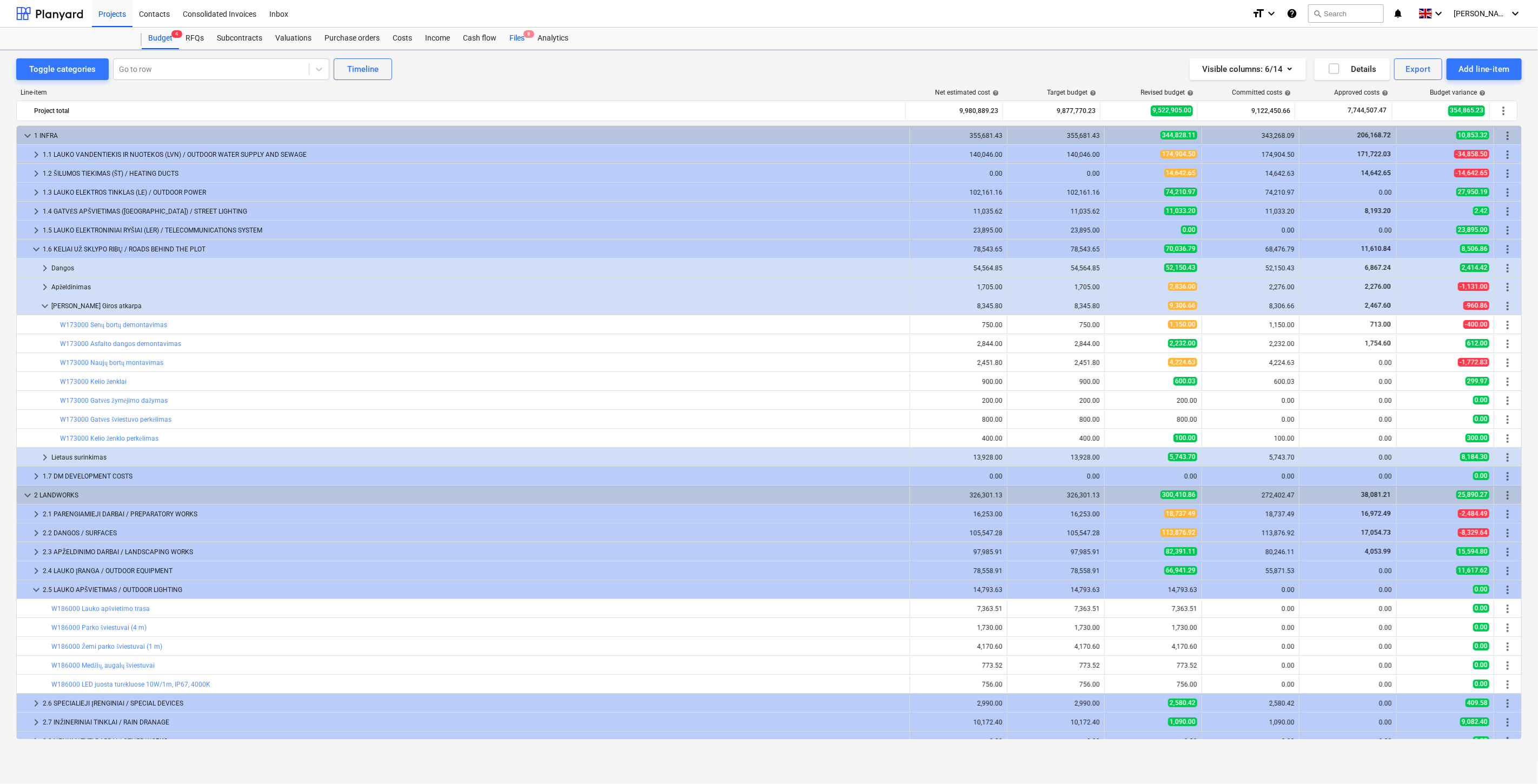
scroll to position [324, 0]
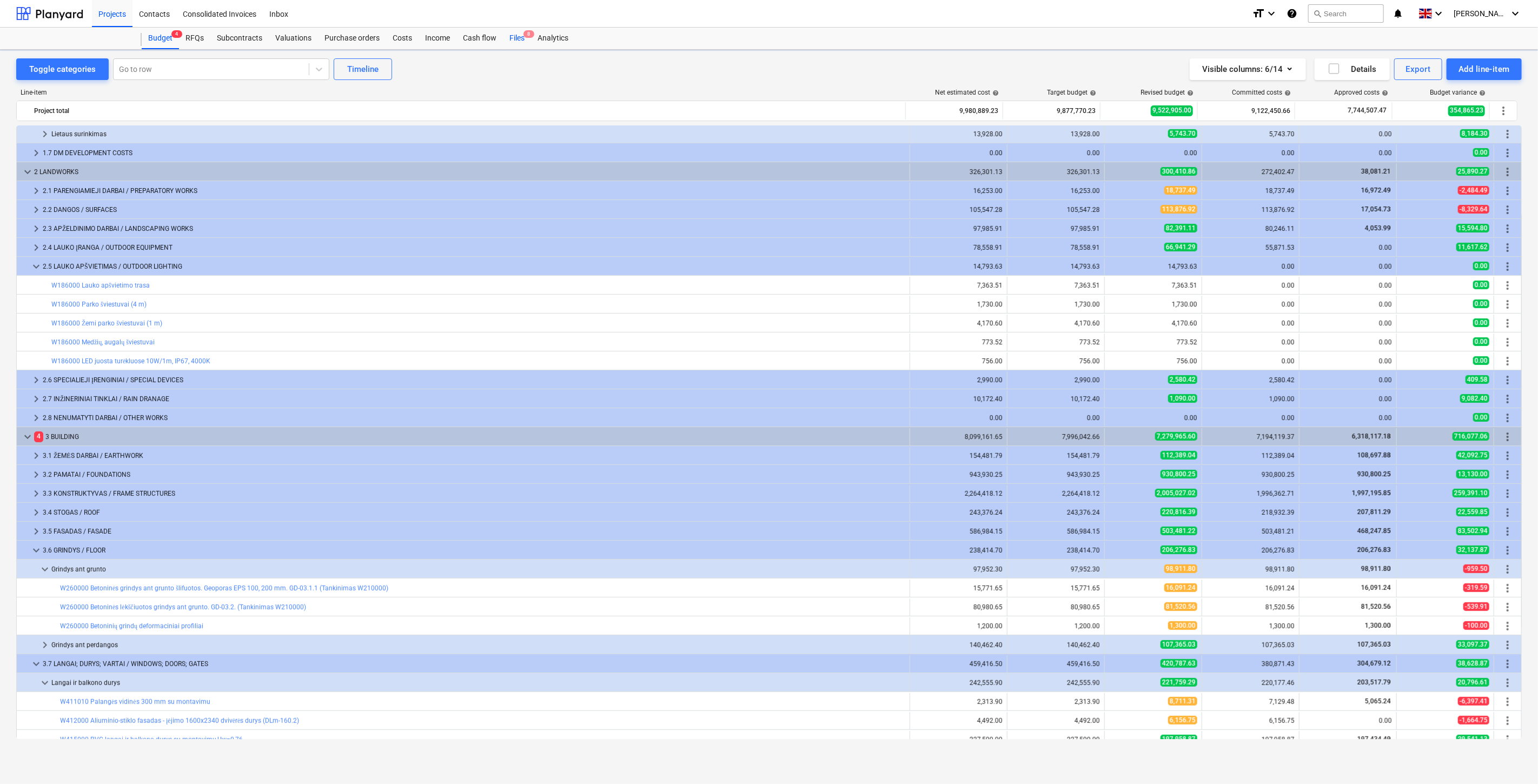
click at [516, 38] on div "Files 8" at bounding box center [517, 39] width 28 height 22
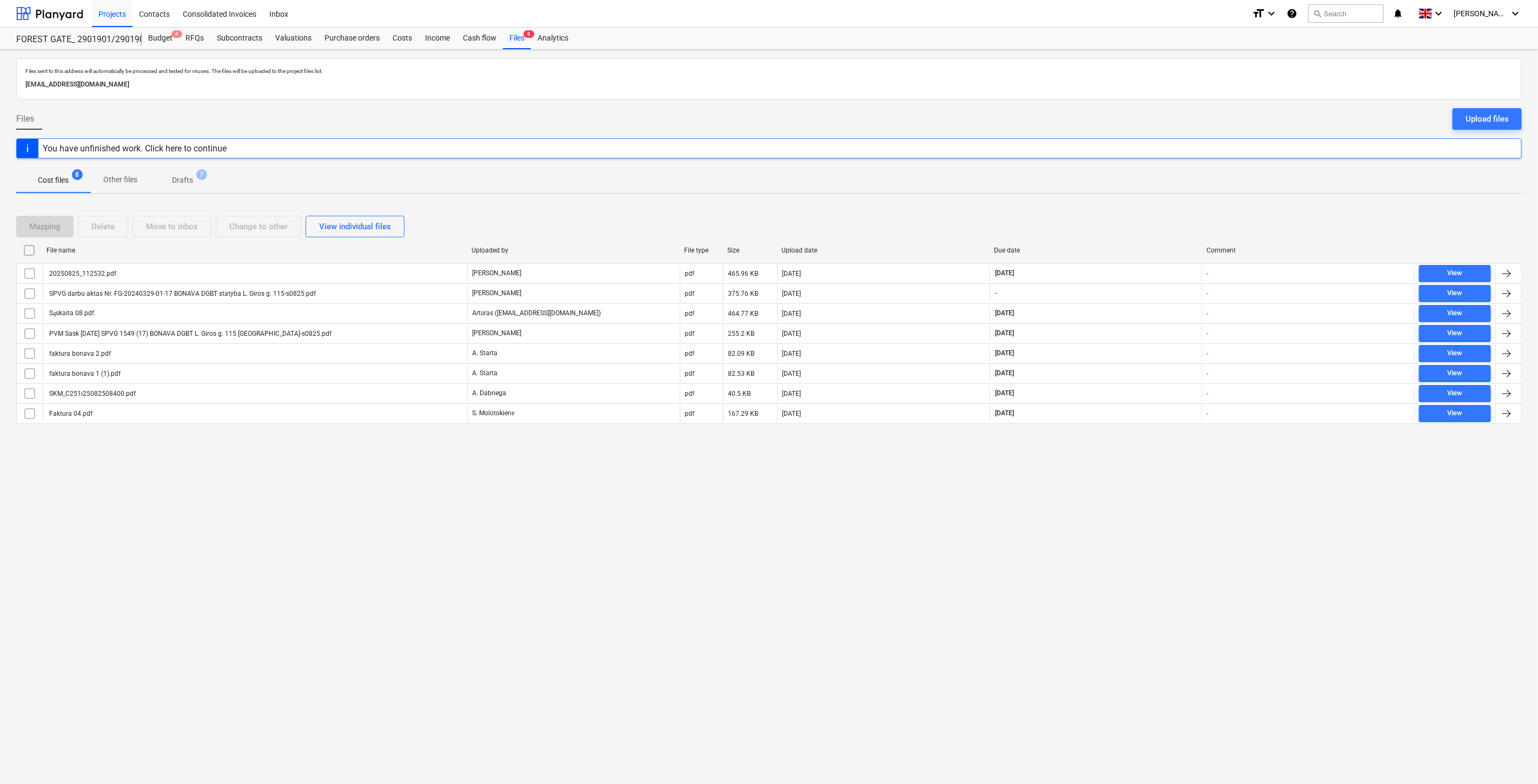
click at [1115, 482] on div "Files sent to this address will automatically be processed and tested for virus…" at bounding box center [769, 416] width 1538 height 735
click at [1147, 448] on div "Files sent to this address will automatically be processed and tested for virus…" at bounding box center [769, 416] width 1538 height 735
click at [35, 3] on div at bounding box center [49, 13] width 67 height 27
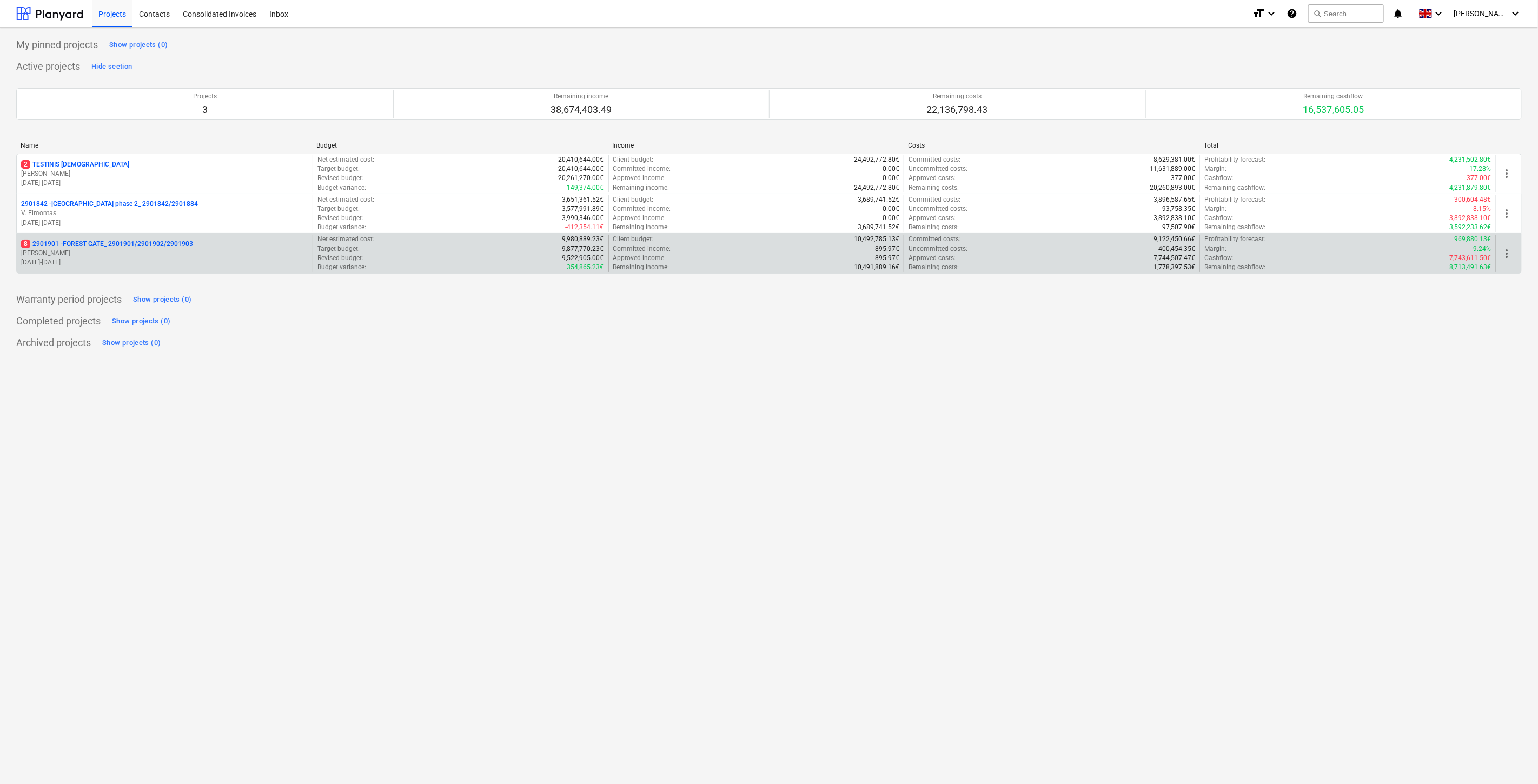
click at [110, 246] on p "8 2901901 - FOREST GATE_ 2901901/2901902/2901903" at bounding box center [107, 244] width 172 height 9
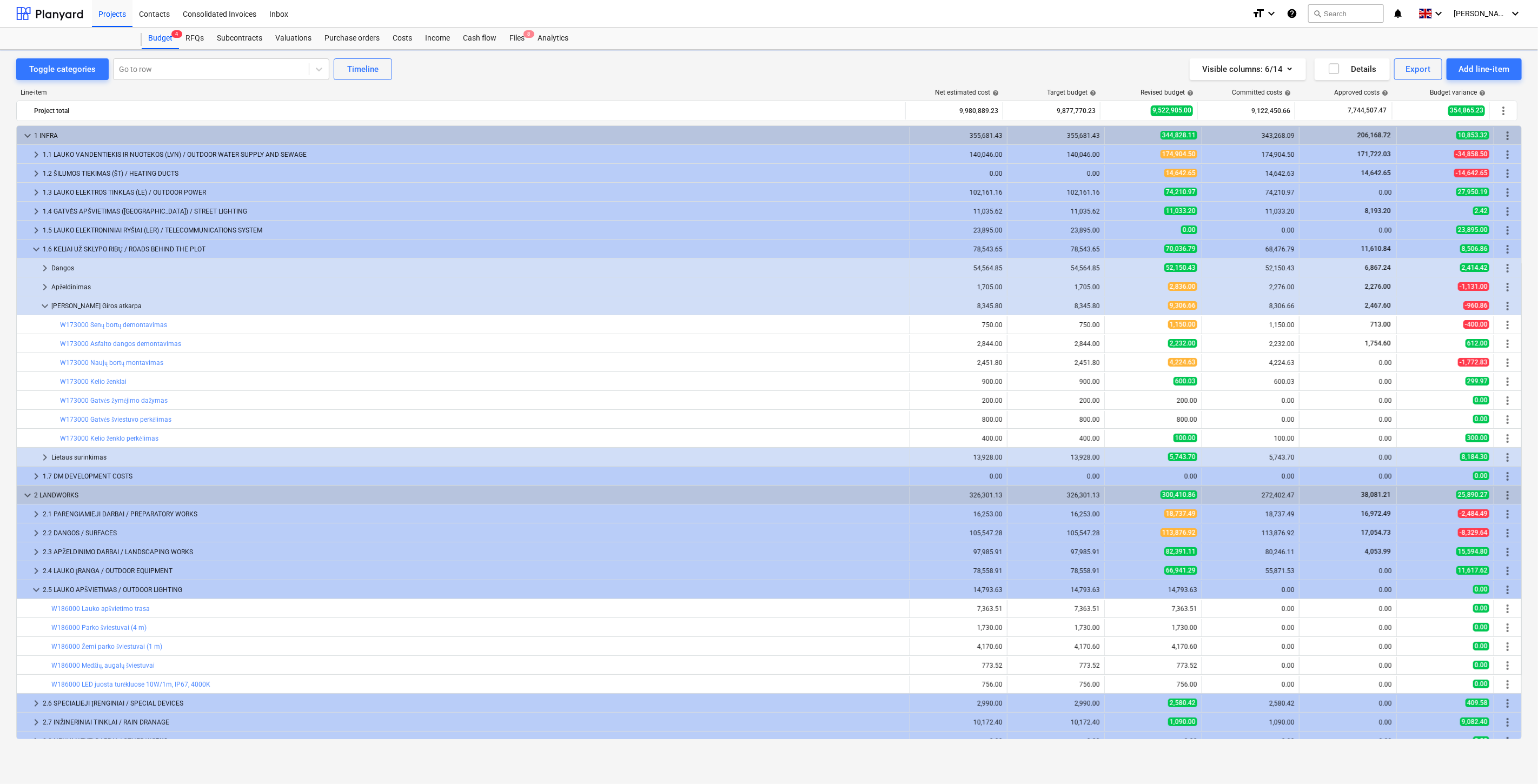
scroll to position [324, 0]
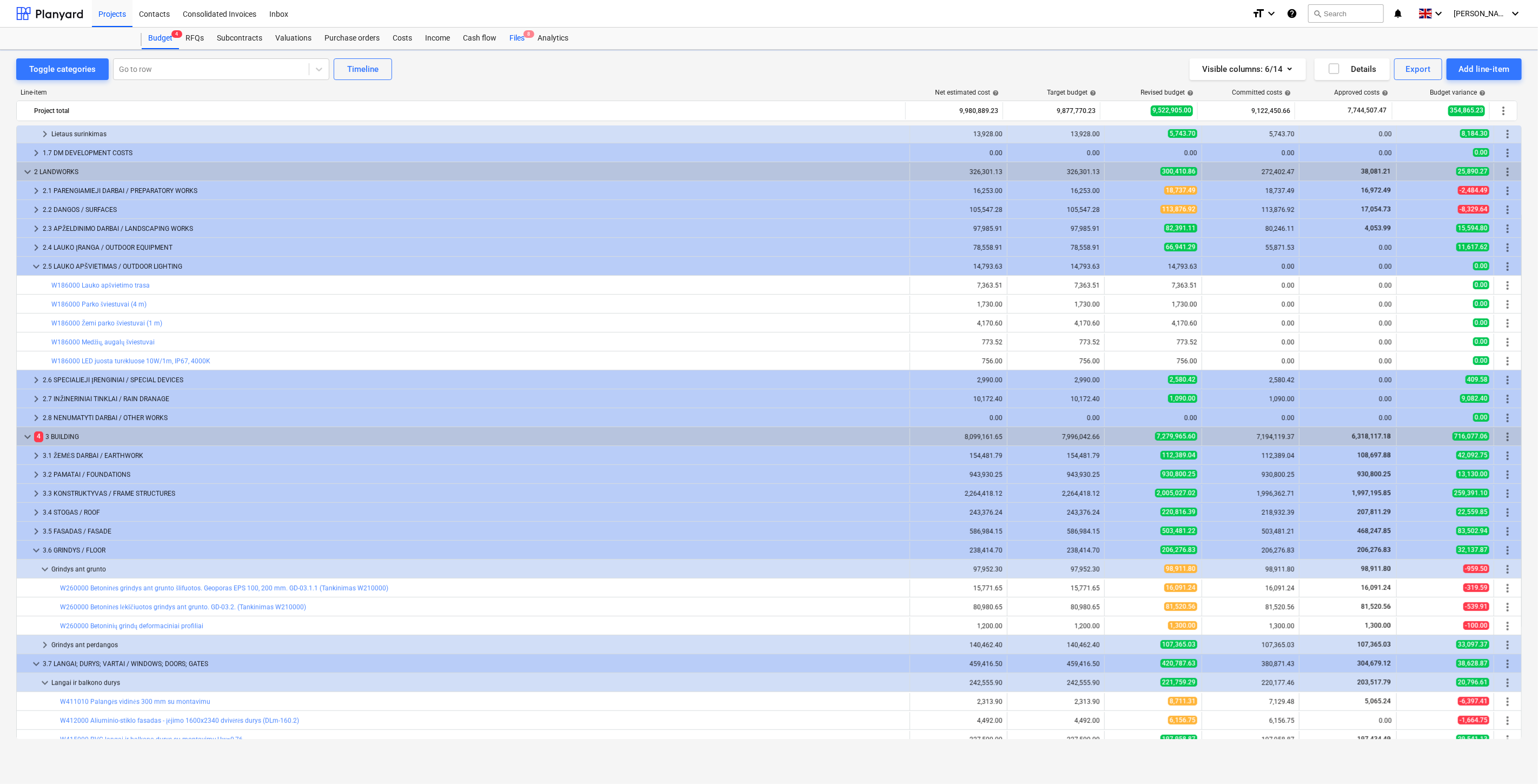
click at [511, 36] on div "Files 8" at bounding box center [517, 39] width 28 height 22
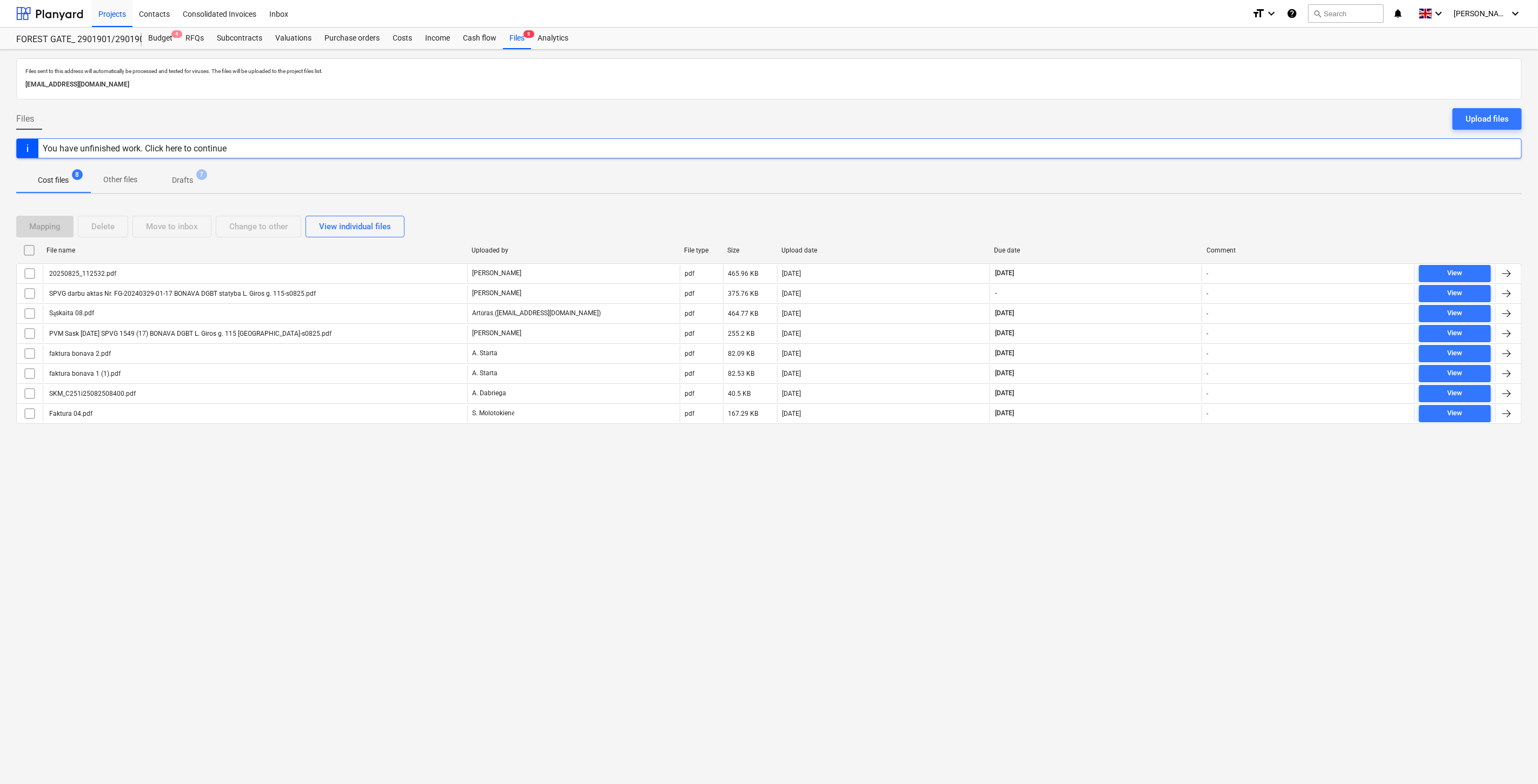
click at [1110, 536] on div "Files sent to this address will automatically be processed and tested for virus…" at bounding box center [769, 416] width 1538 height 735
click at [1130, 507] on div "Files sent to this address will automatically be processed and tested for virus…" at bounding box center [769, 416] width 1538 height 735
click at [1106, 563] on div "Files sent to this address will automatically be processed and tested for virus…" at bounding box center [769, 416] width 1538 height 735
click at [1139, 534] on div "Files sent to this address will automatically be processed and tested for virus…" at bounding box center [769, 416] width 1538 height 735
click at [67, 14] on div at bounding box center [49, 13] width 67 height 27
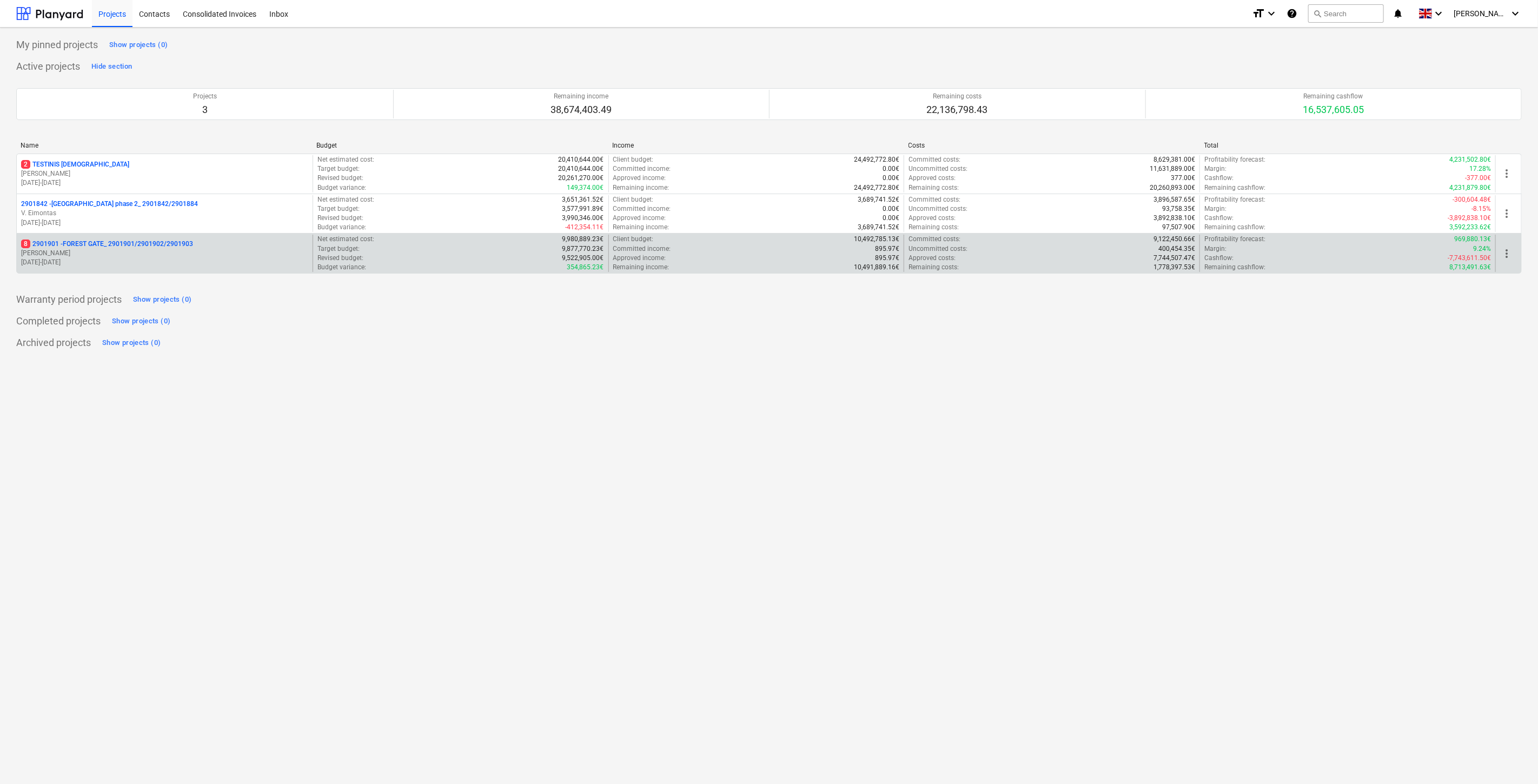
click at [163, 271] on div "8 2901901 - FOREST GATE_ 2901901/2901902/2901903 [PERSON_NAME] [DATE] - [DATE]" at bounding box center [165, 253] width 296 height 37
click at [182, 256] on p "[PERSON_NAME]" at bounding box center [165, 253] width 287 height 9
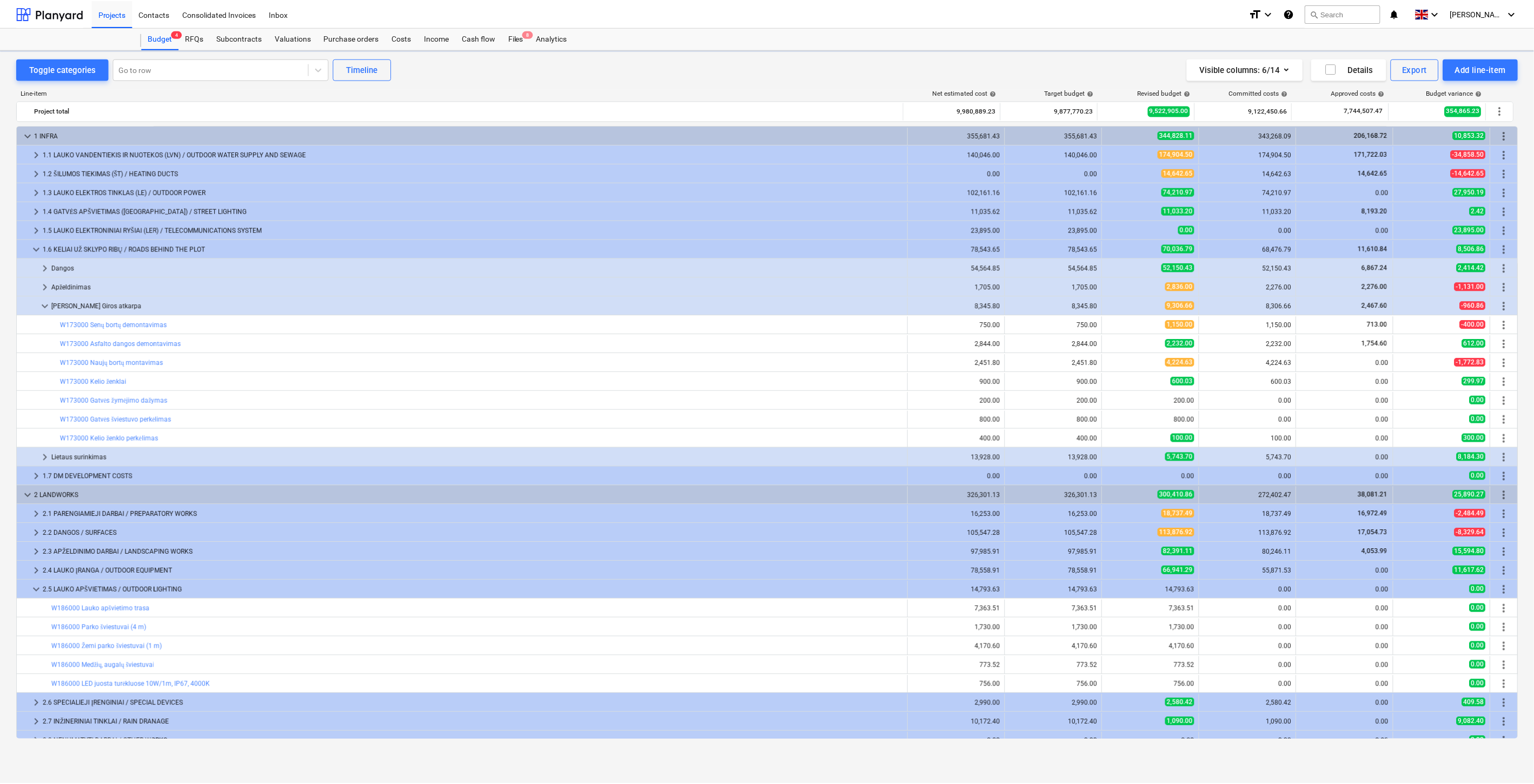
scroll to position [324, 0]
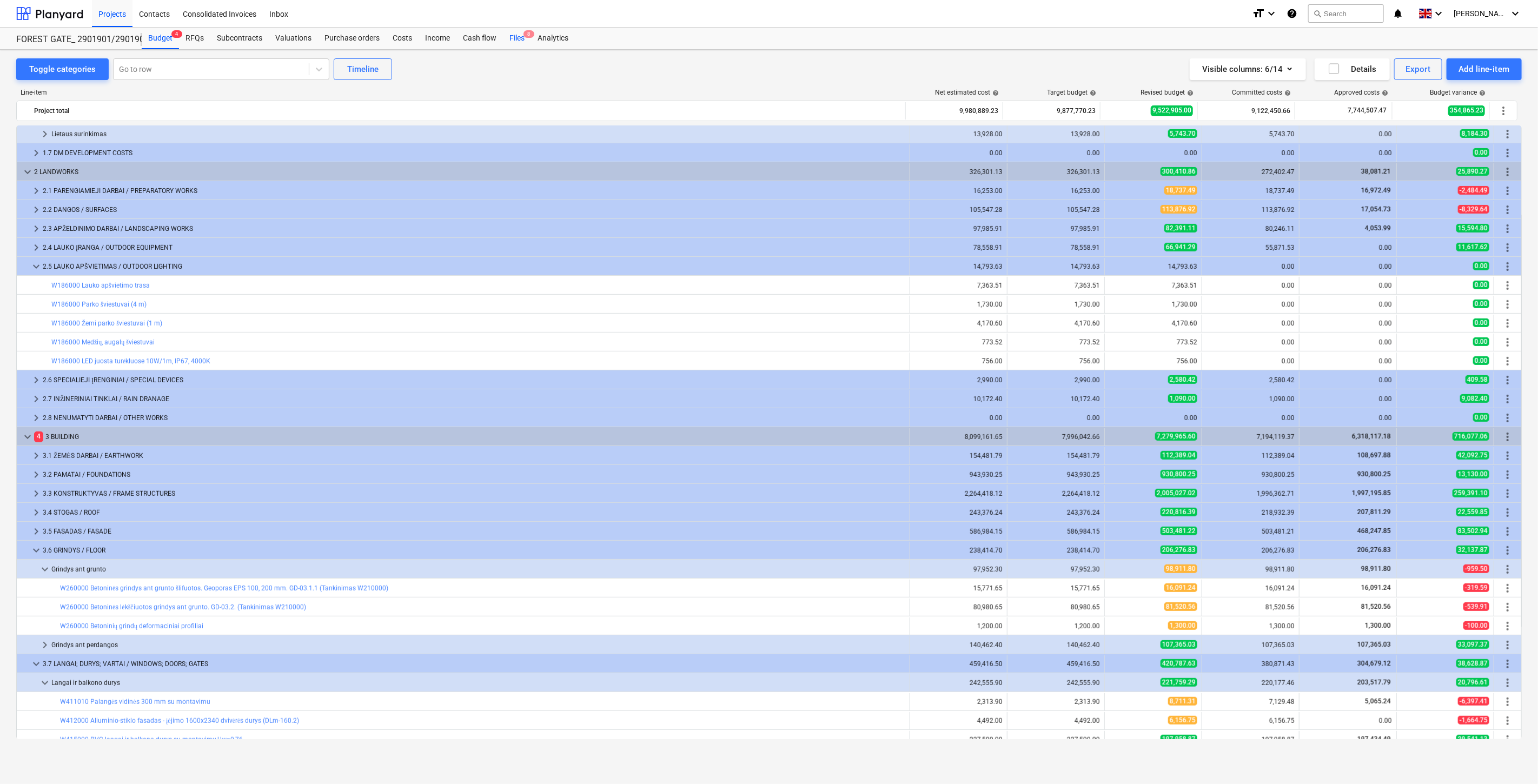
click at [517, 41] on div "Files 8" at bounding box center [517, 39] width 28 height 22
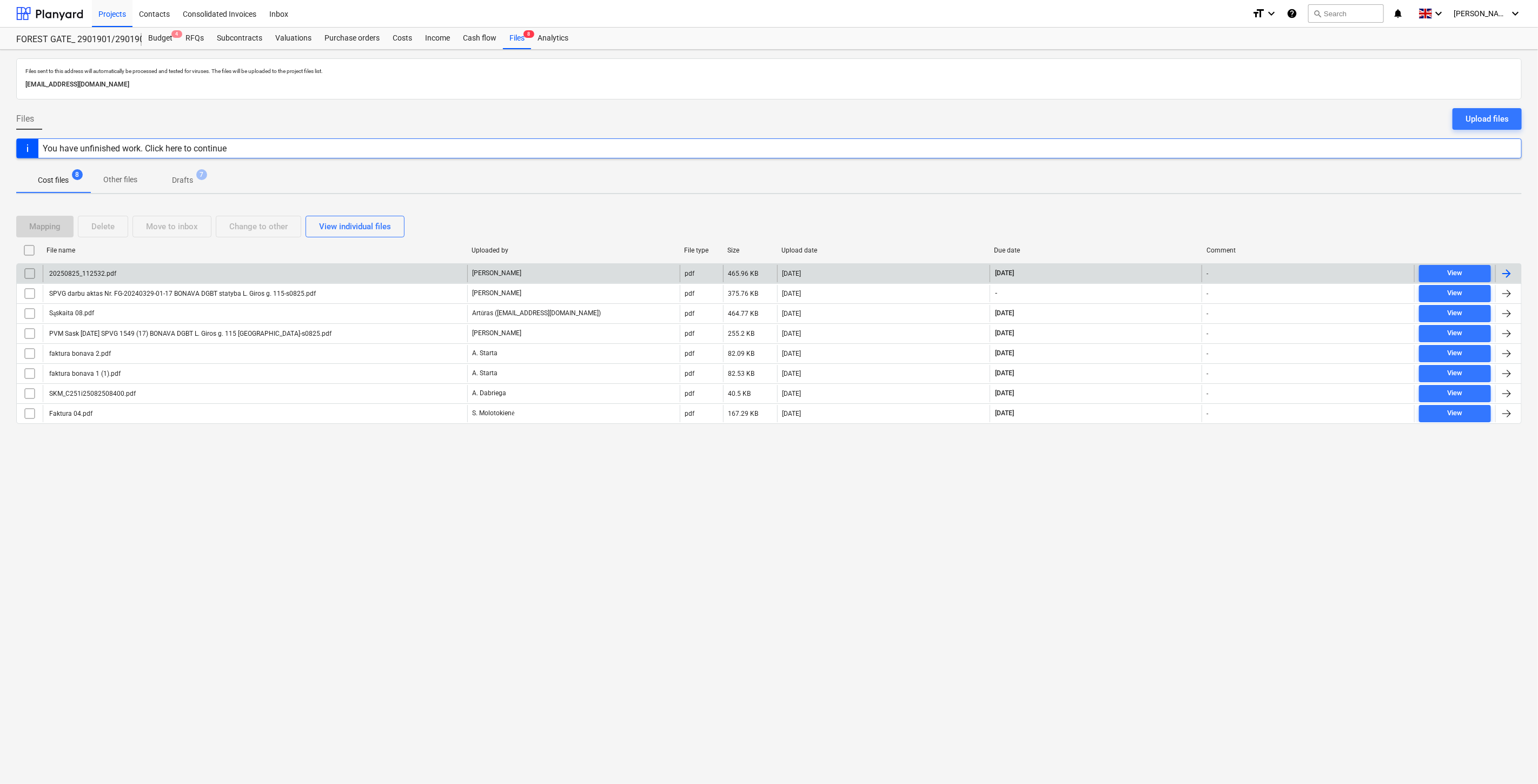
drag, startPoint x: 570, startPoint y: 480, endPoint x: 414, endPoint y: 272, distance: 260.0
click at [570, 480] on div "Files sent to this address will automatically be processed and tested for virus…" at bounding box center [769, 416] width 1538 height 735
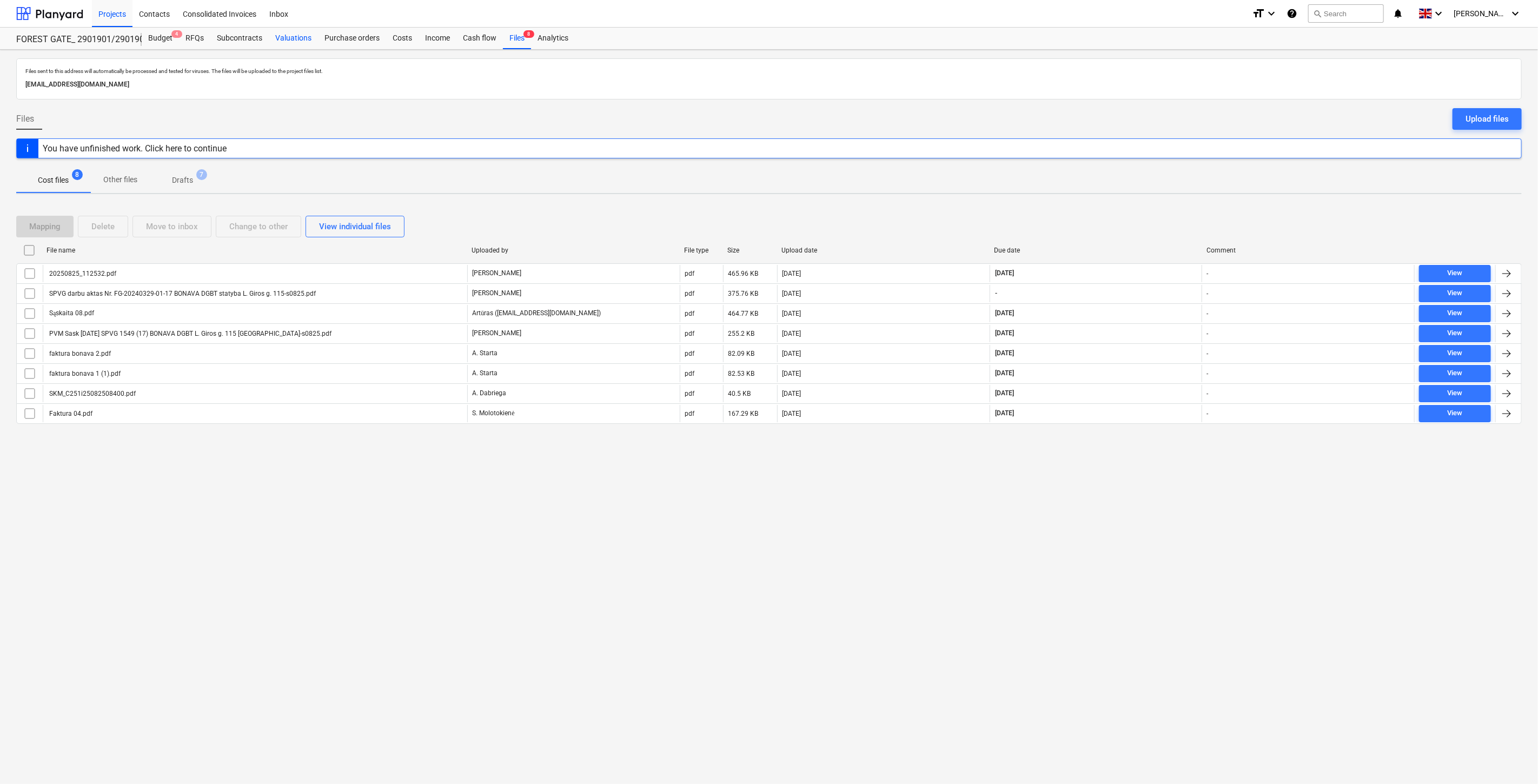
click at [293, 40] on div "Valuations" at bounding box center [294, 39] width 49 height 22
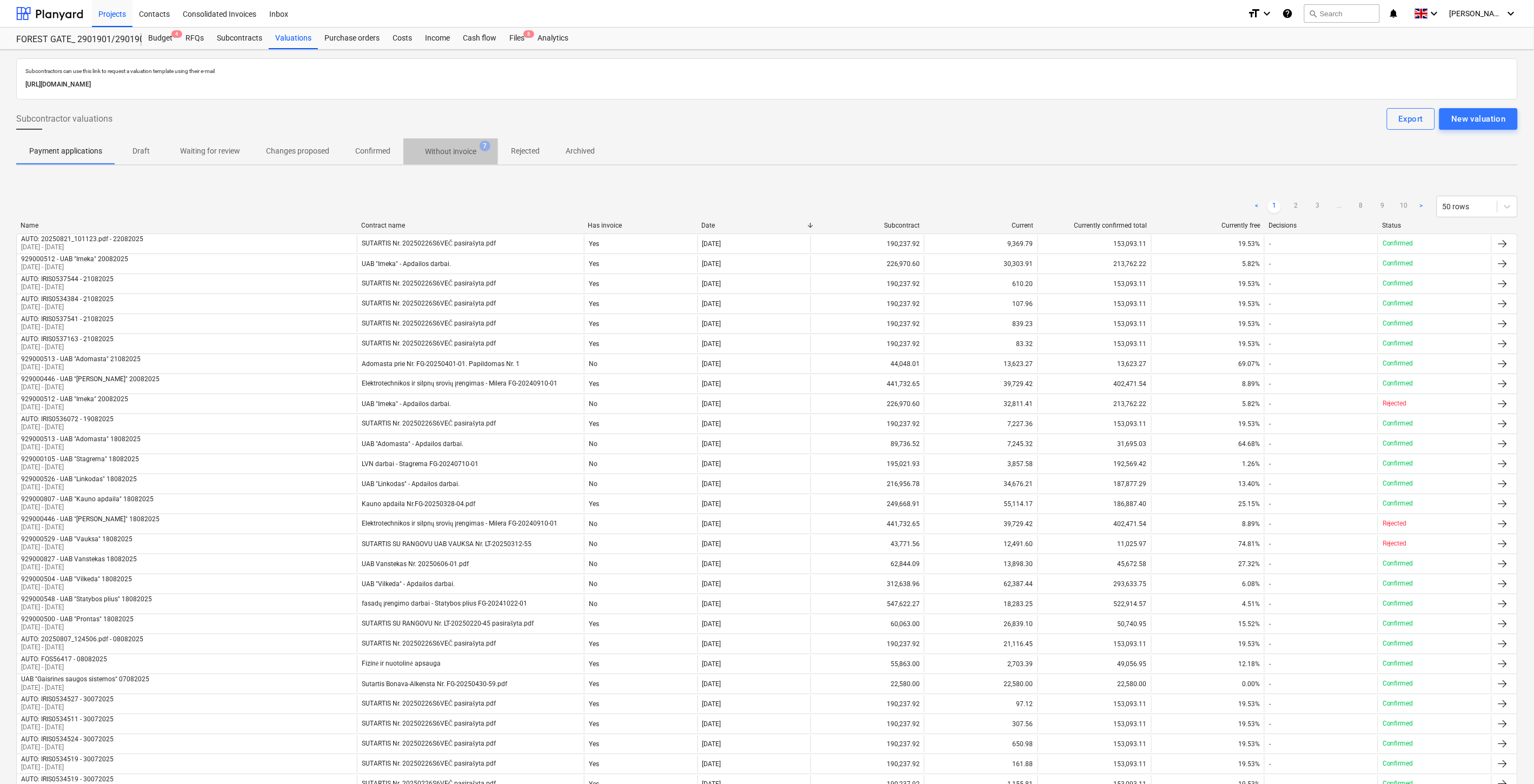
click at [429, 147] on p "Without invoice" at bounding box center [450, 151] width 52 height 12
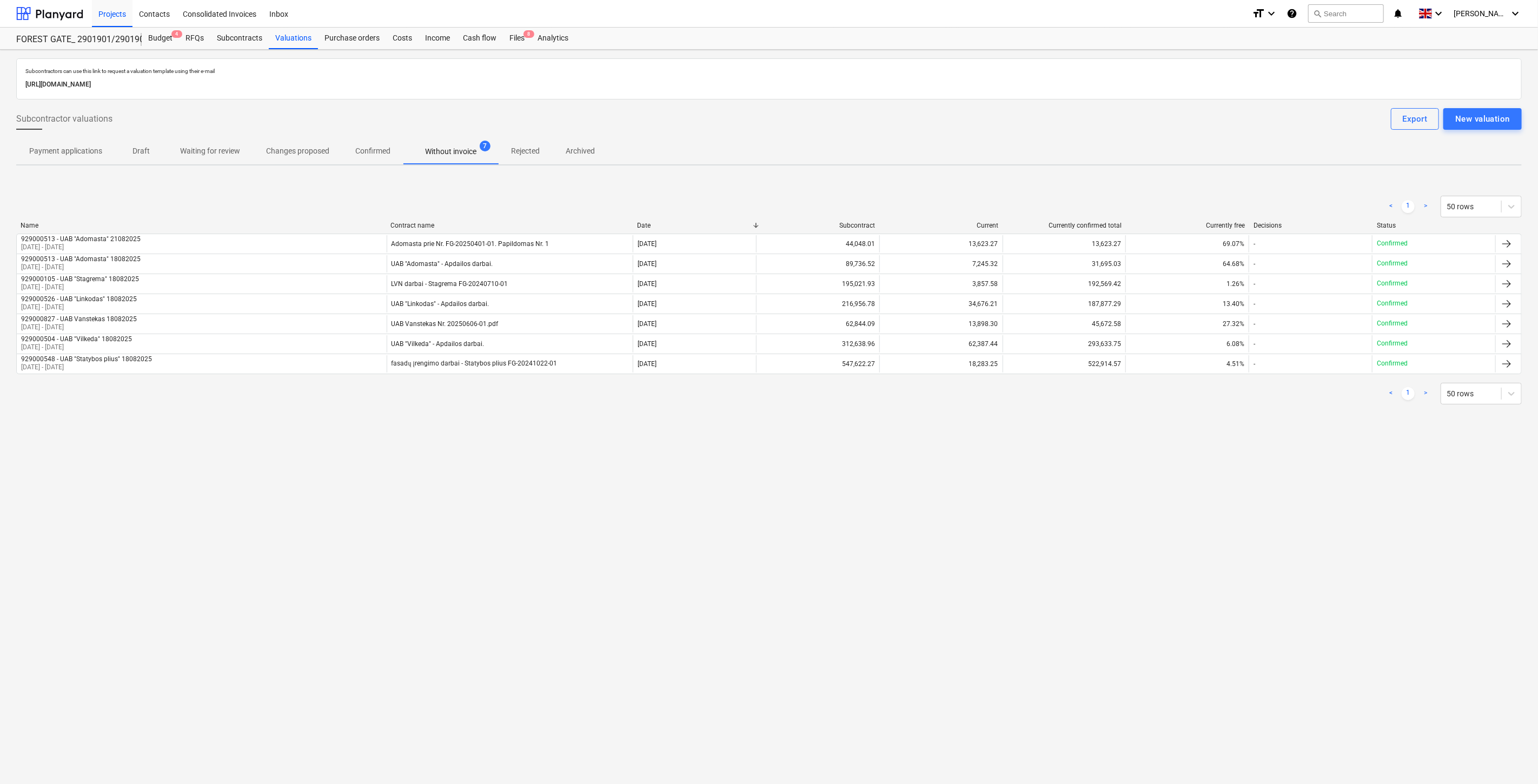
click at [356, 154] on p "Confirmed" at bounding box center [373, 151] width 36 height 12
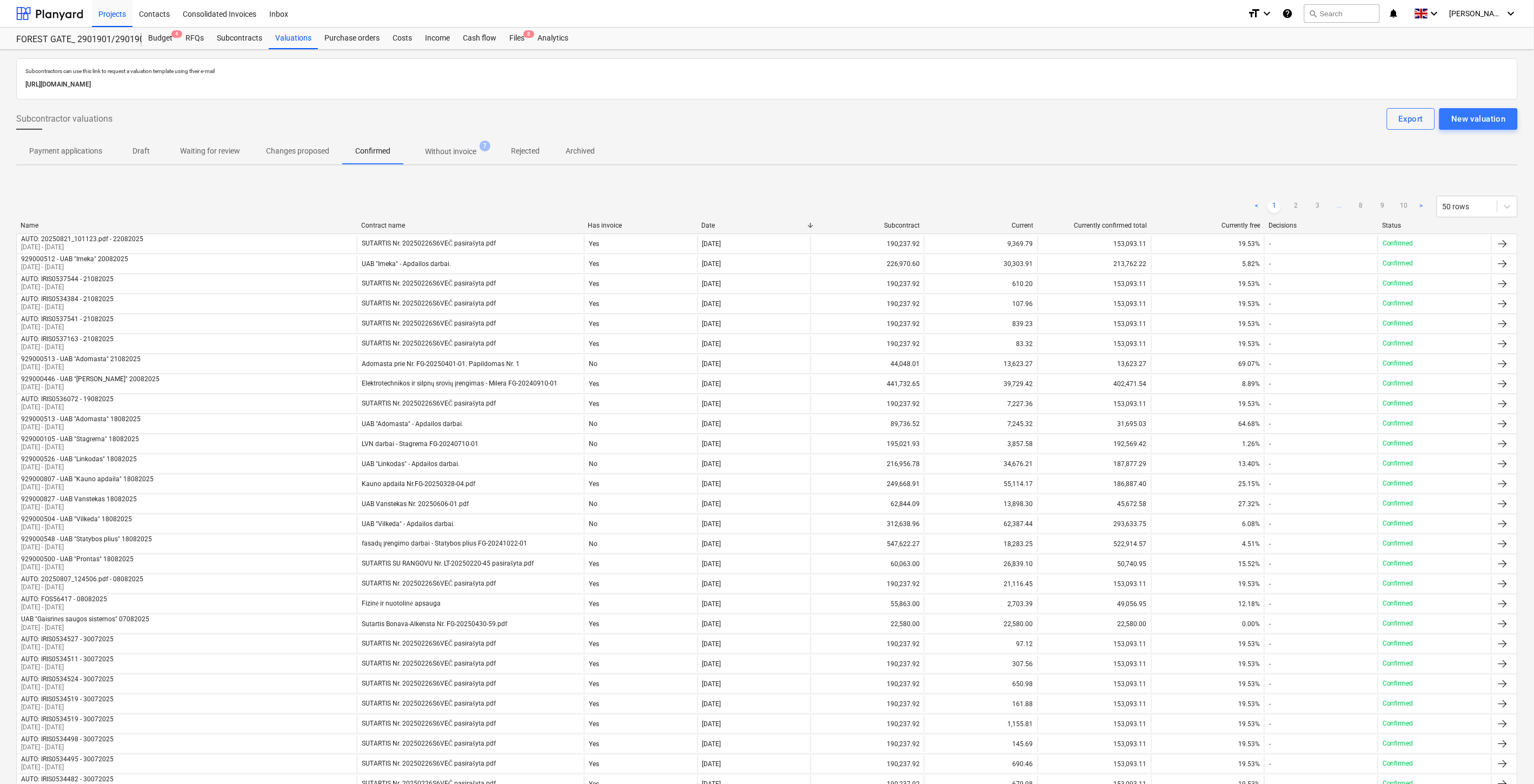
click at [531, 192] on div "< 1 2 3 ... 8 9 10 > 50 rows" at bounding box center [767, 206] width 1502 height 30
click at [396, 181] on div "Subcontractors can use this link to request a valuation template using their e-…" at bounding box center [767, 673] width 1502 height 1228
click at [823, 186] on div "< 1 2 3 ... 8 9 10 > 50 rows Name Contract name Has invoice Date Subcontract Cu…" at bounding box center [767, 731] width 1502 height 1095
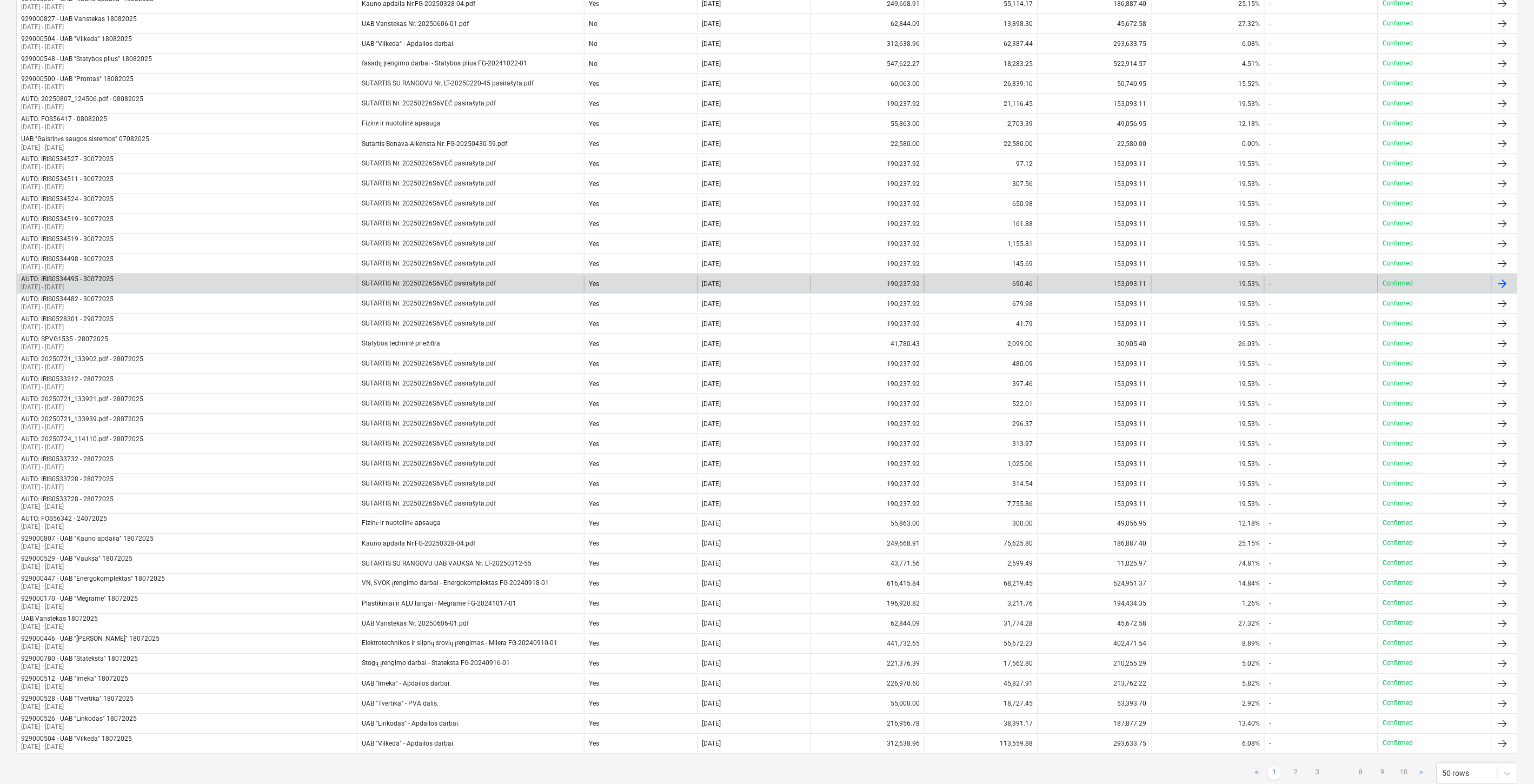
scroll to position [514, 0]
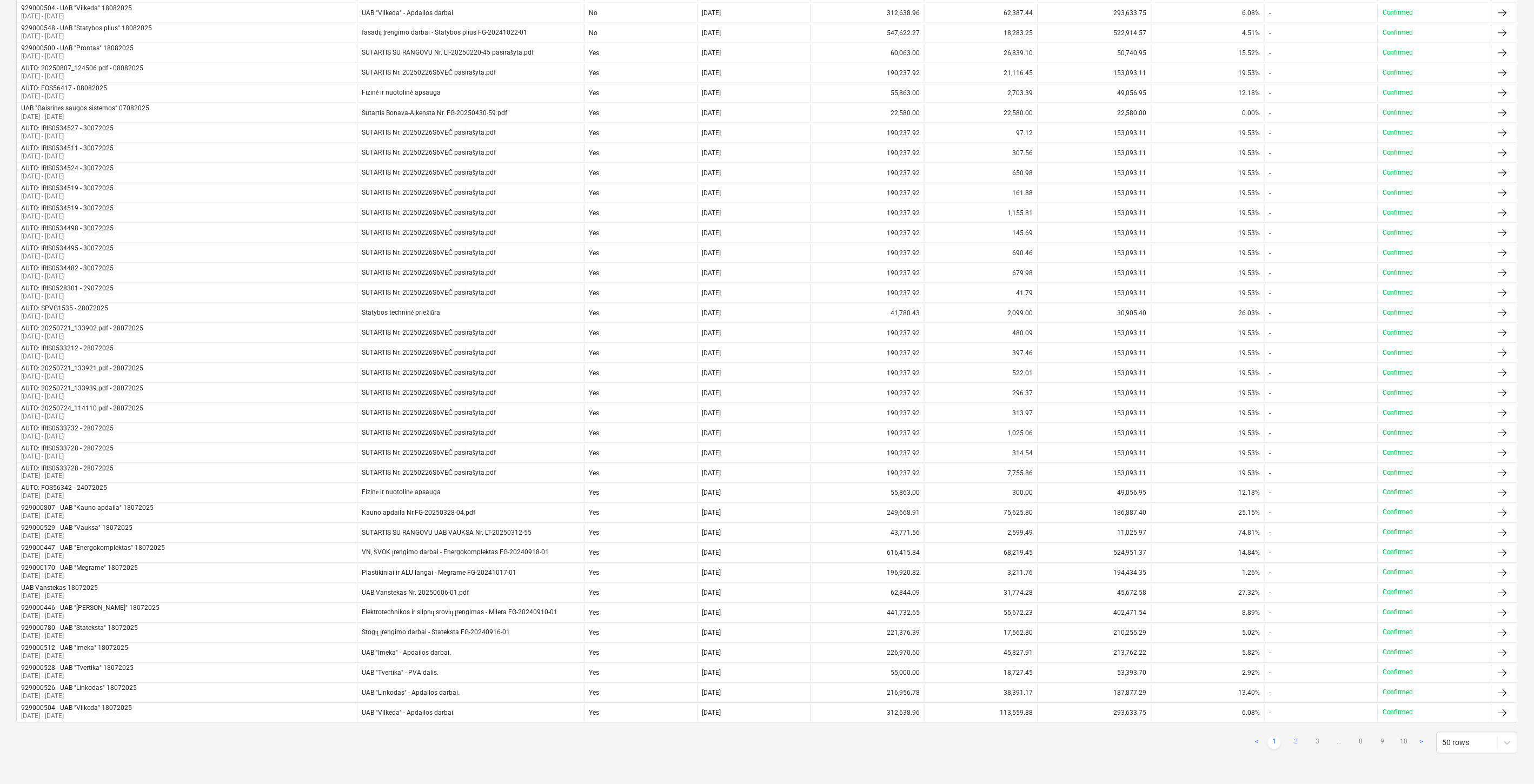
click at [1293, 743] on link "2" at bounding box center [1296, 743] width 13 height 13
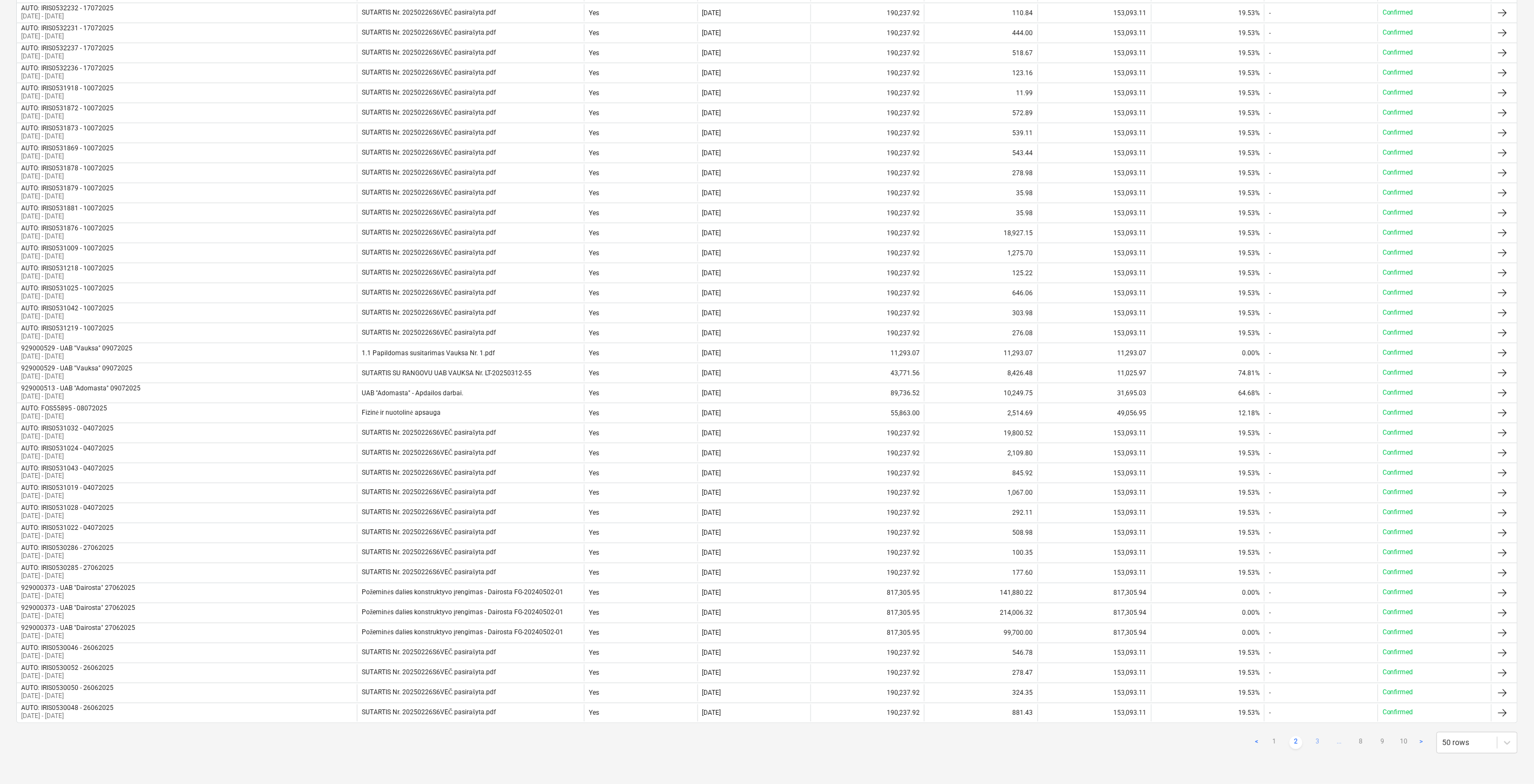
click at [1316, 743] on link "3" at bounding box center [1318, 743] width 13 height 13
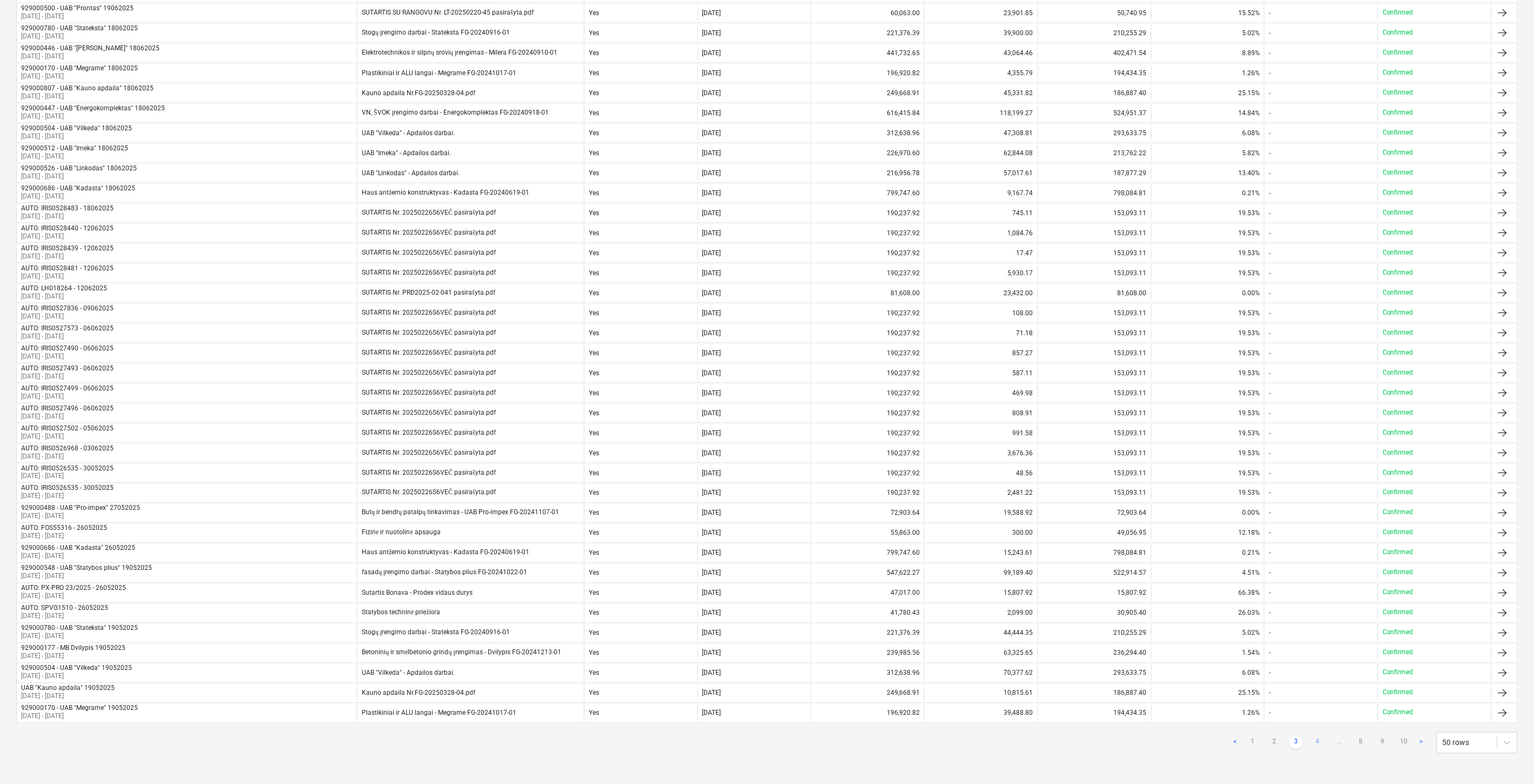
click at [1322, 744] on link "4" at bounding box center [1318, 743] width 13 height 13
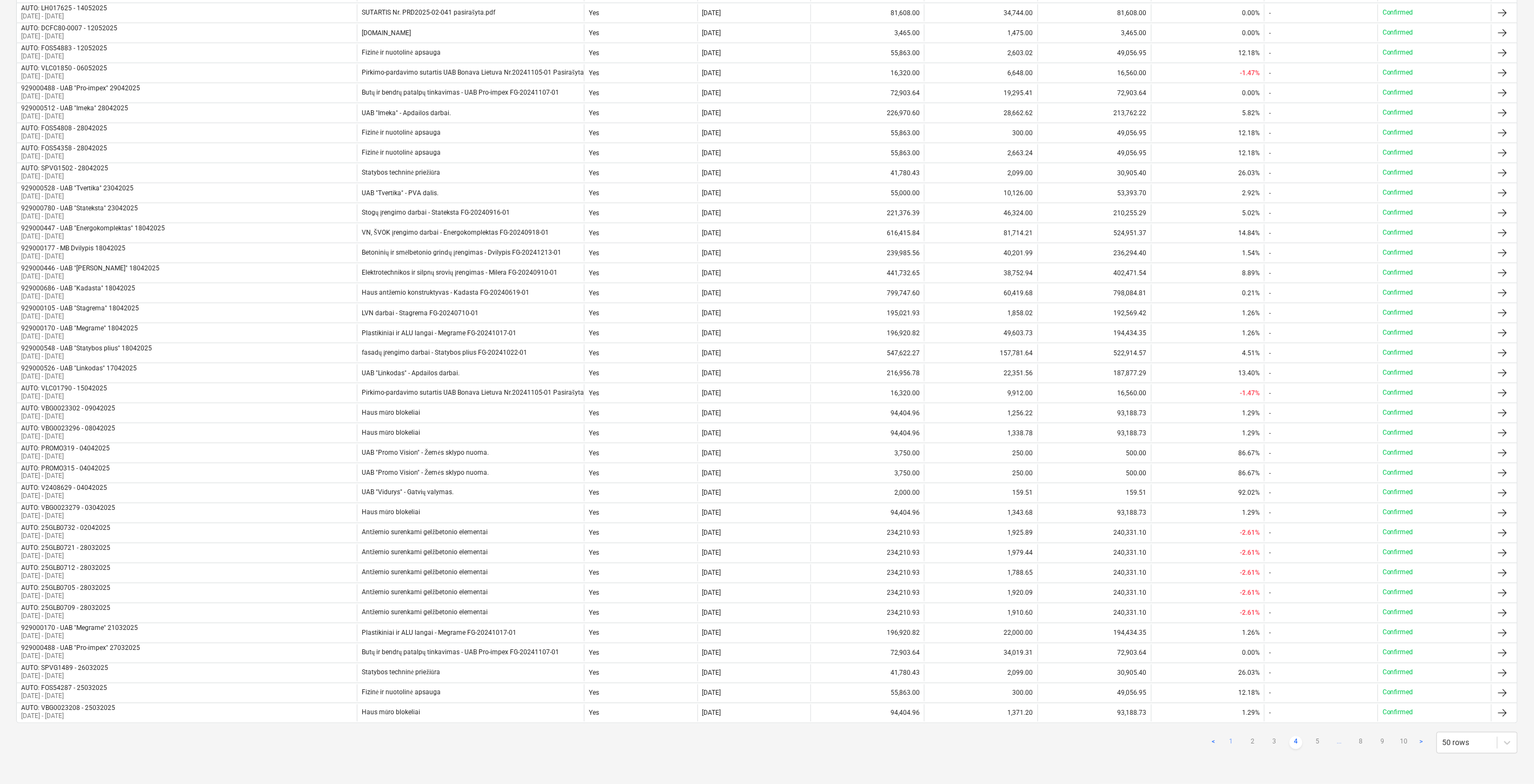
click at [1234, 744] on link "1" at bounding box center [1231, 743] width 13 height 13
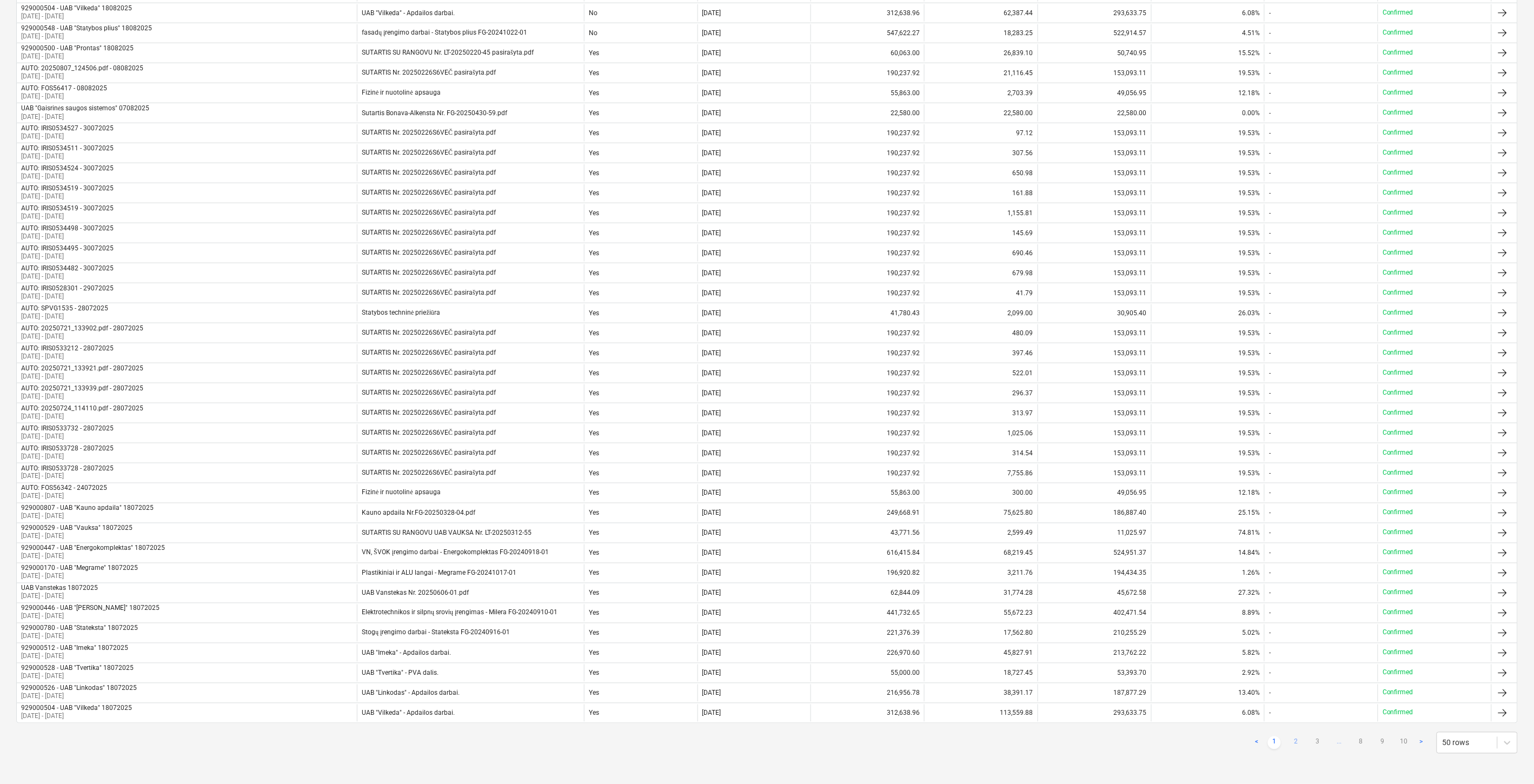
click at [1297, 742] on link "2" at bounding box center [1296, 743] width 13 height 13
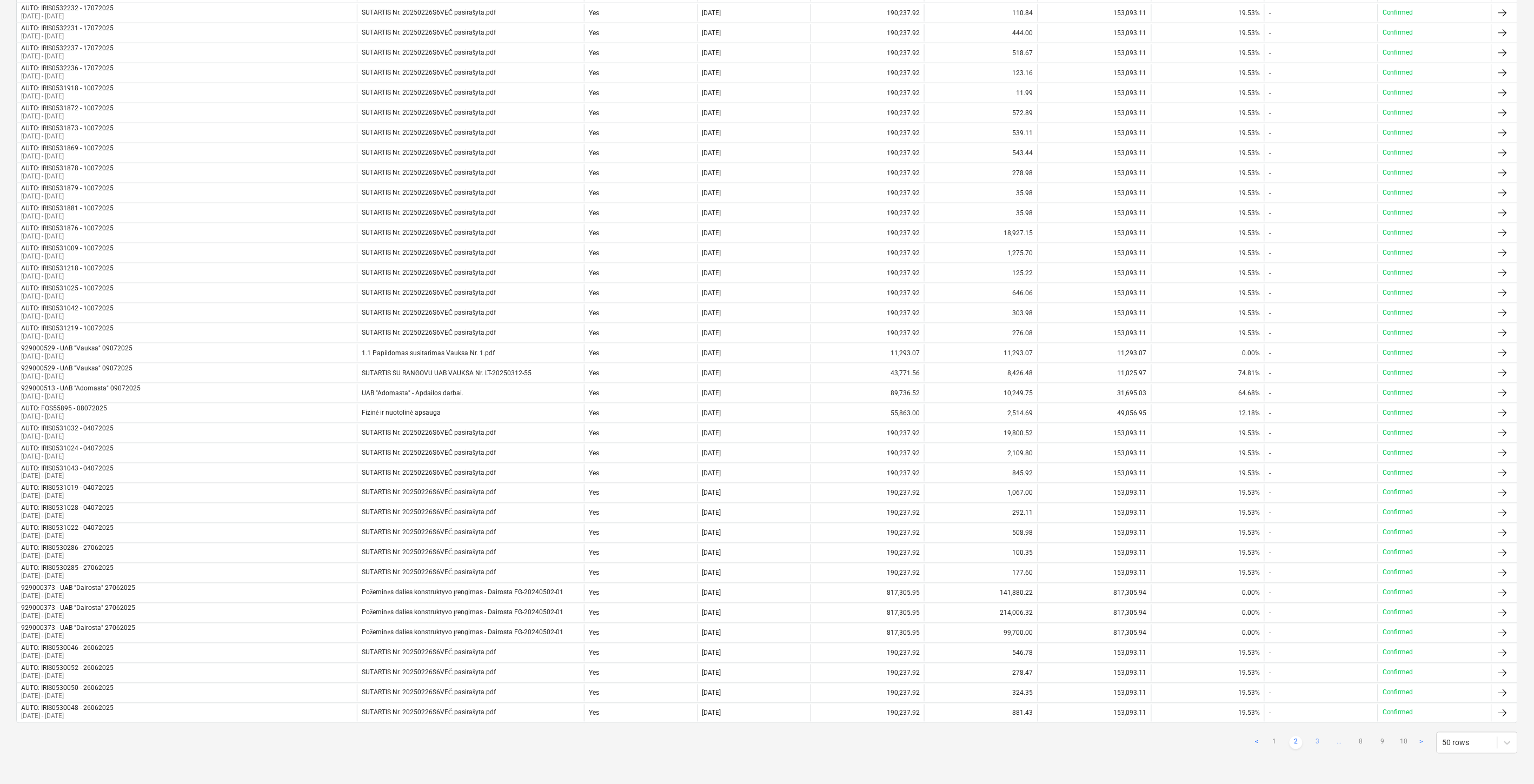
click at [1314, 739] on link "3" at bounding box center [1318, 743] width 13 height 13
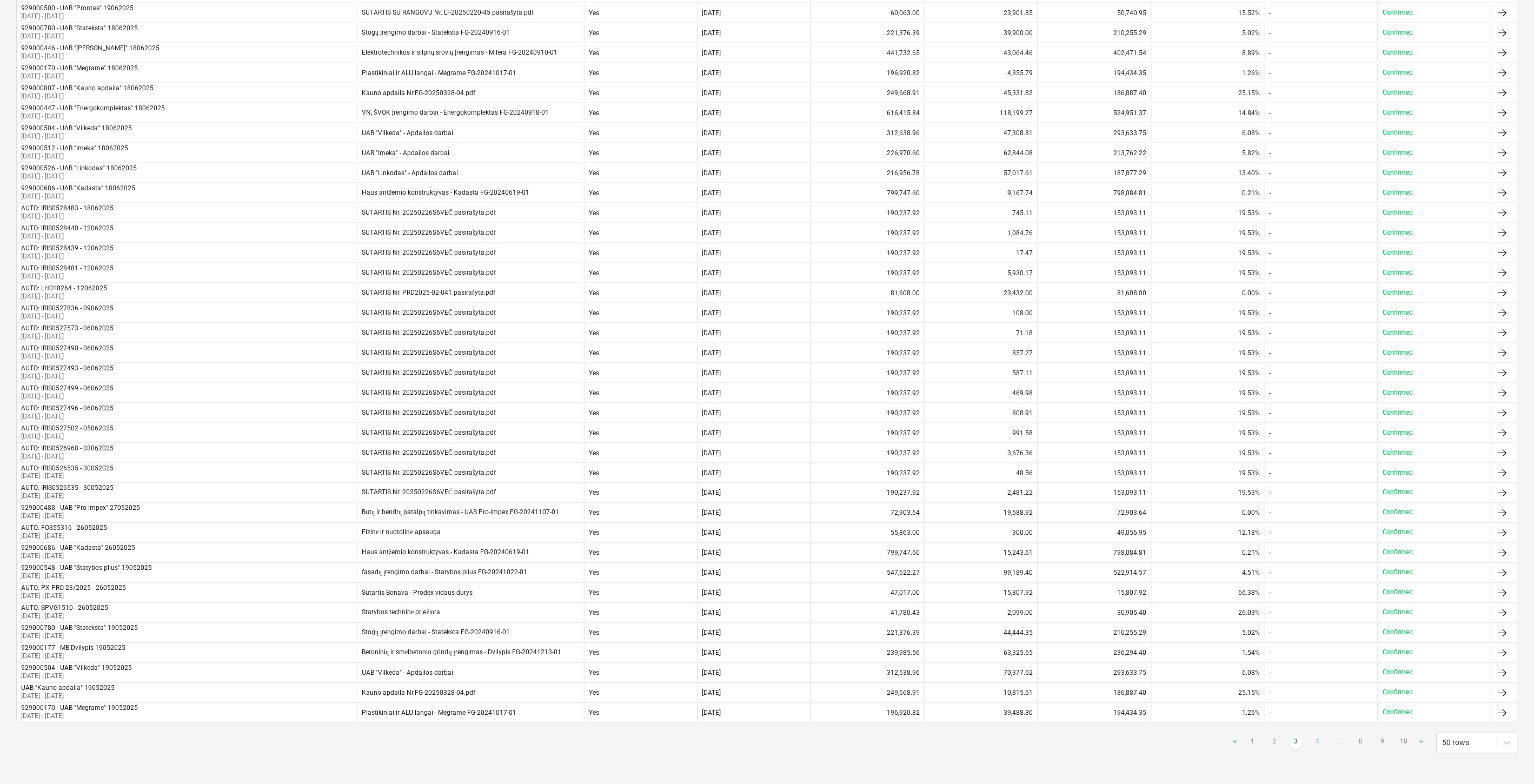
click at [1315, 745] on link "4" at bounding box center [1318, 743] width 13 height 13
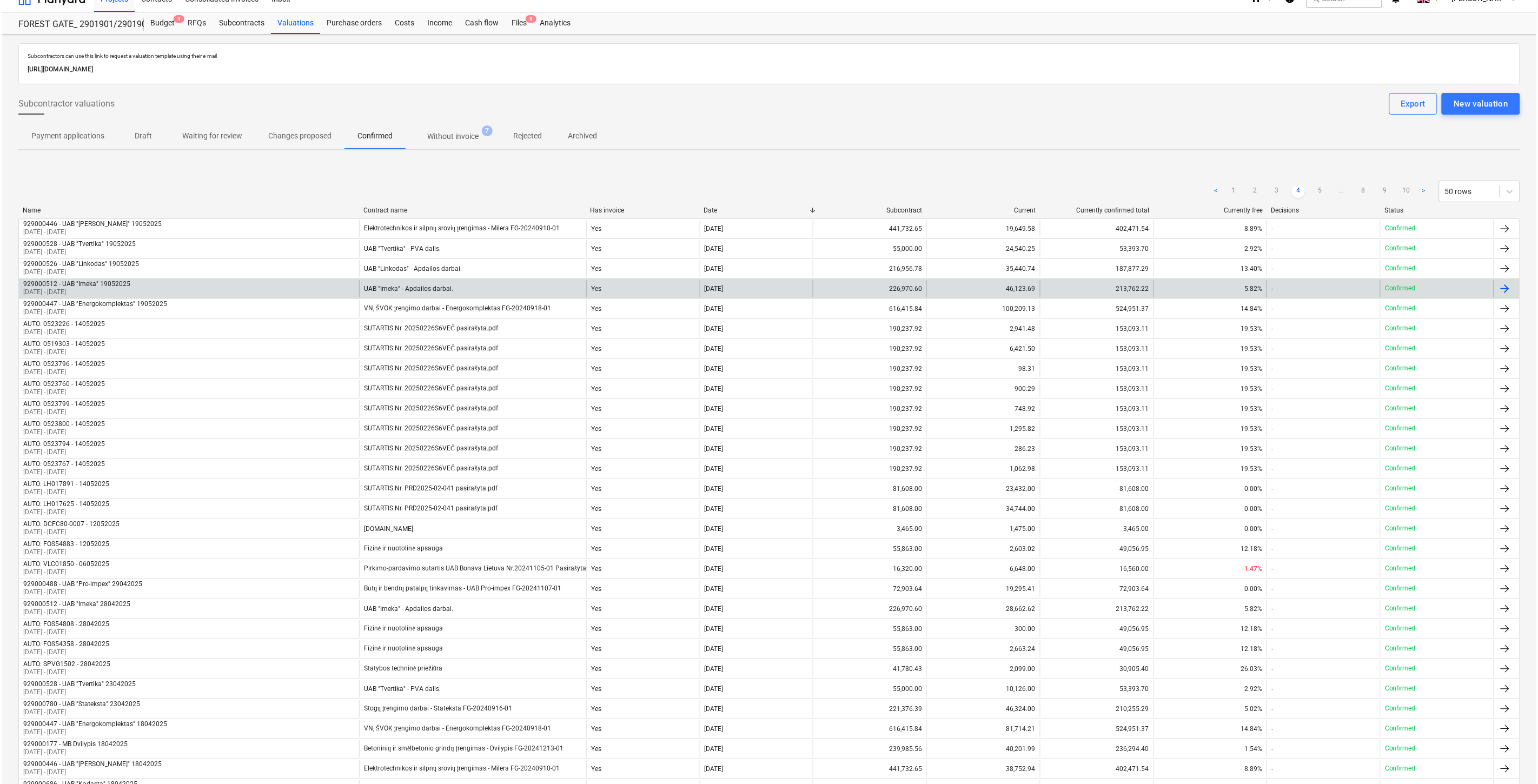
scroll to position [0, 0]
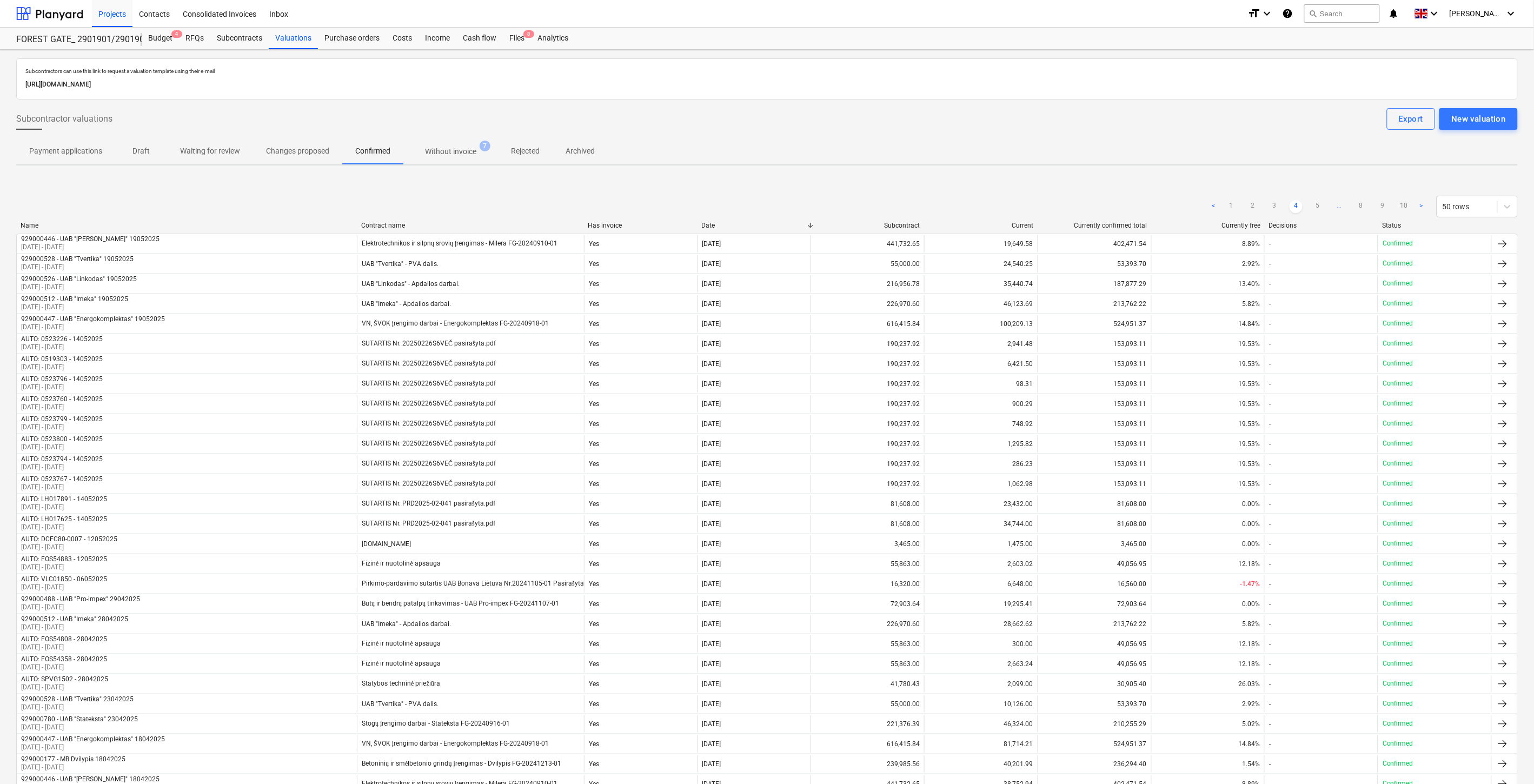
click at [582, 187] on div "< 1 2 3 4 5 ... 8 9 10 > 50 rows Name Contract name Has invoice Date Subcontrac…" at bounding box center [767, 731] width 1502 height 1095
click at [606, 183] on div "< 1 2 3 4 5 ... 8 9 10 > 50 rows Name Contract name Has invoice Date Subcontrac…" at bounding box center [767, 731] width 1502 height 1095
click at [450, 157] on p "Without invoice" at bounding box center [450, 151] width 52 height 12
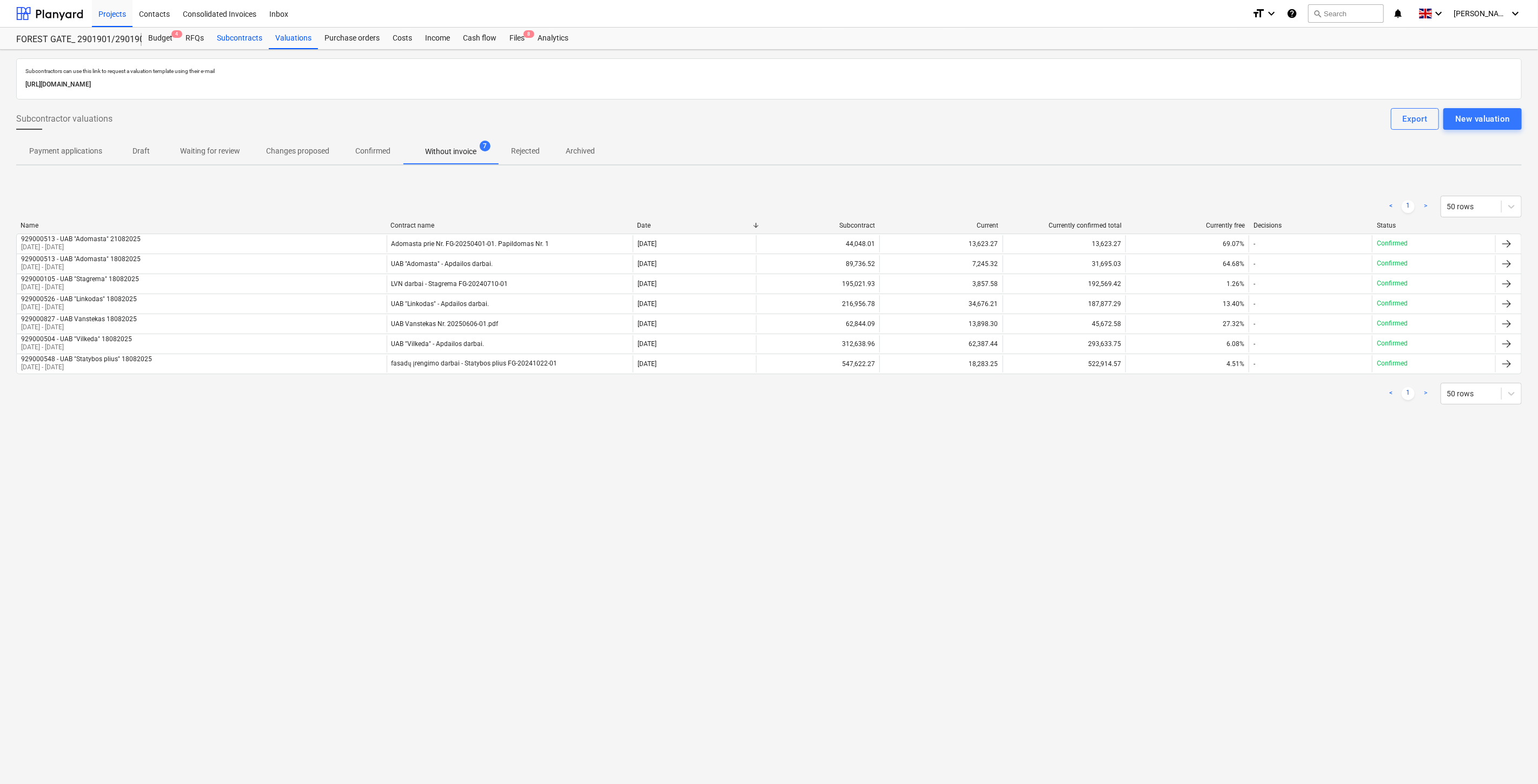
click at [241, 40] on div "Subcontracts" at bounding box center [239, 39] width 59 height 22
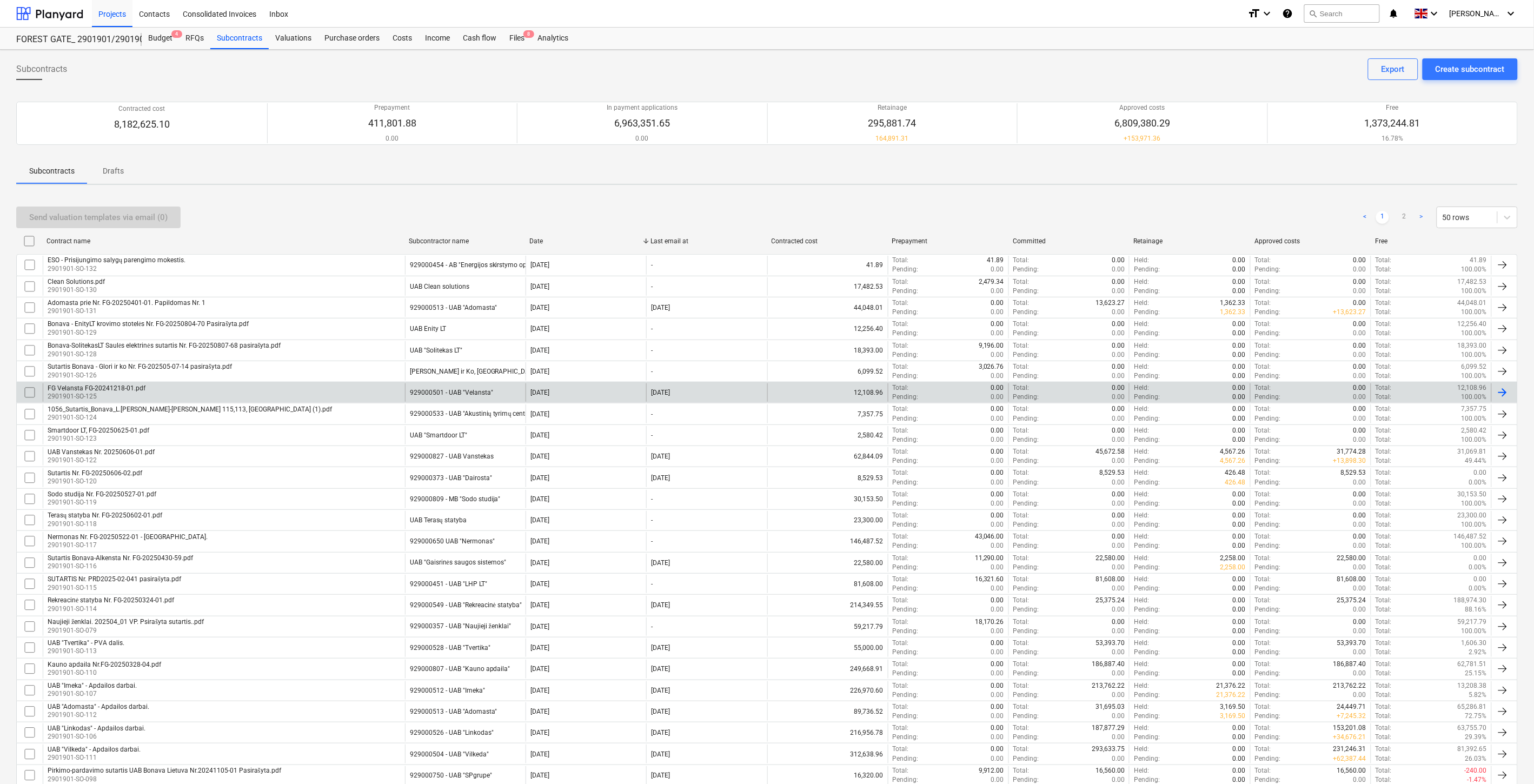
click at [490, 393] on div "929000501 - UAB "Velansta"" at bounding box center [452, 392] width 83 height 8
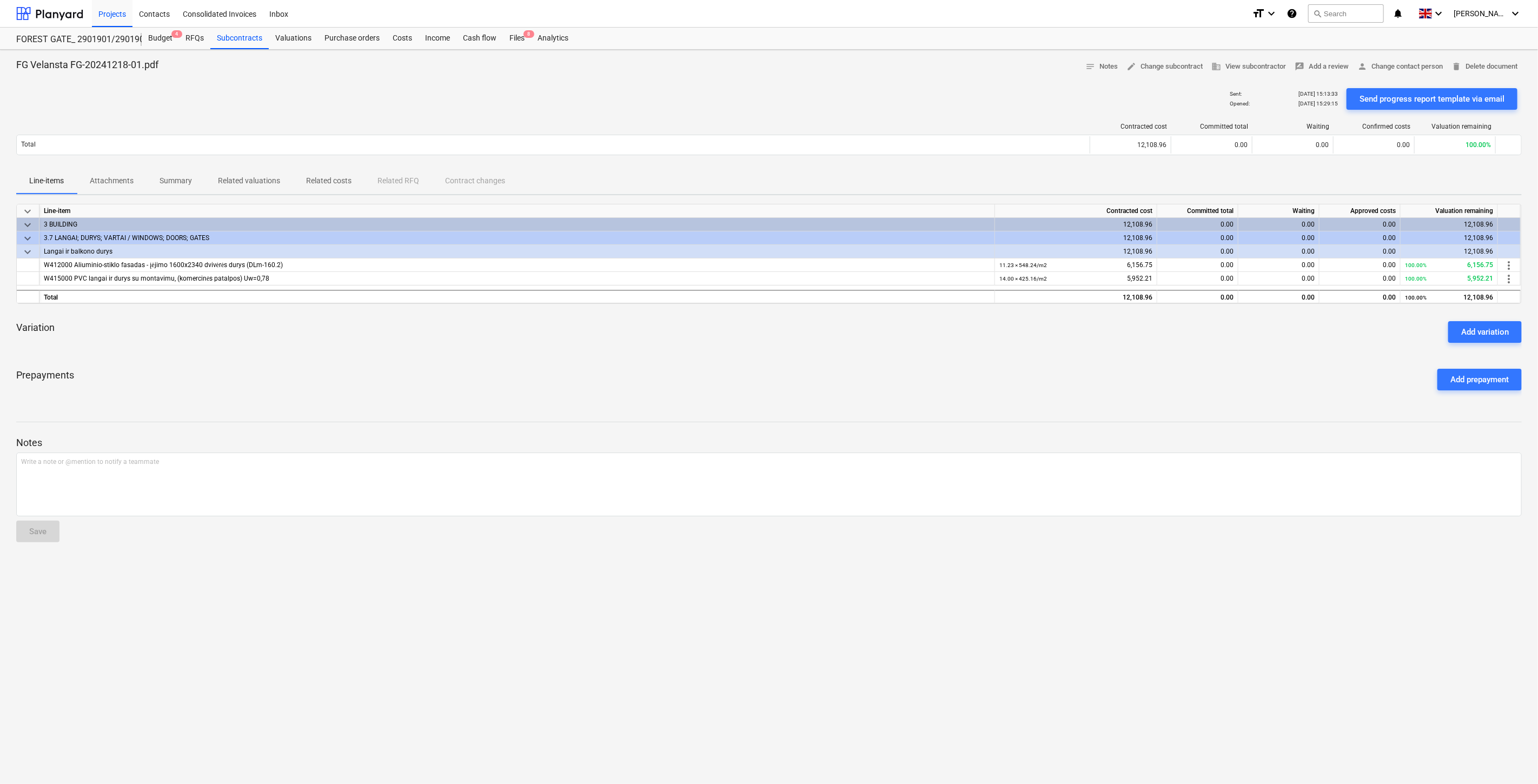
click at [520, 382] on div "Prepayments Add prepayment" at bounding box center [769, 379] width 1506 height 39
click at [531, 378] on div "Prepayments Add prepayment" at bounding box center [769, 379] width 1506 height 39
click at [674, 390] on div "Prepayments Add prepayment" at bounding box center [769, 379] width 1506 height 39
click at [732, 381] on div "Prepayments Add prepayment" at bounding box center [769, 379] width 1506 height 39
click at [230, 176] on p "Related valuations" at bounding box center [249, 181] width 63 height 12
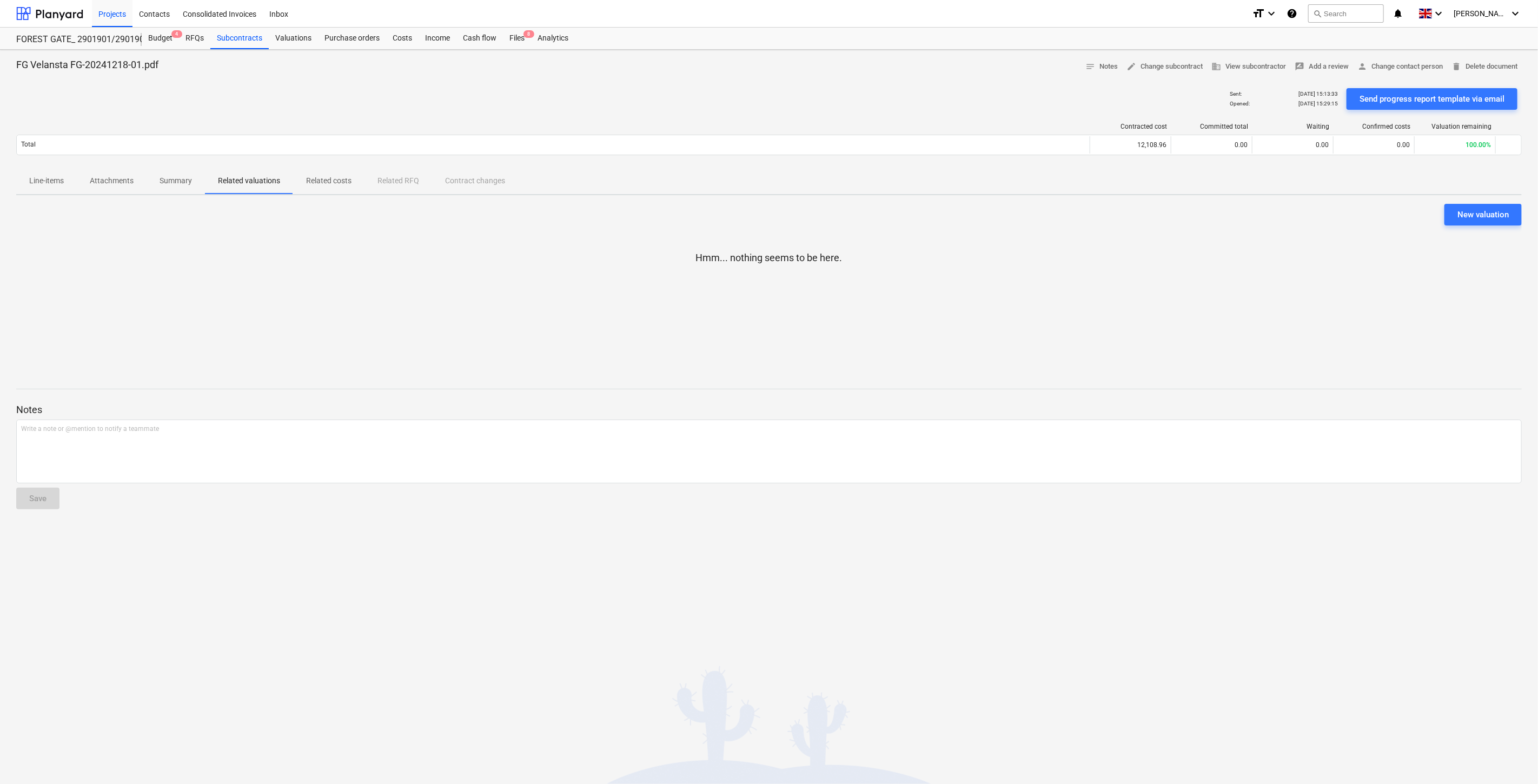
click at [344, 185] on p "Related costs" at bounding box center [328, 181] width 46 height 12
click at [190, 182] on p "Summary" at bounding box center [176, 181] width 32 height 12
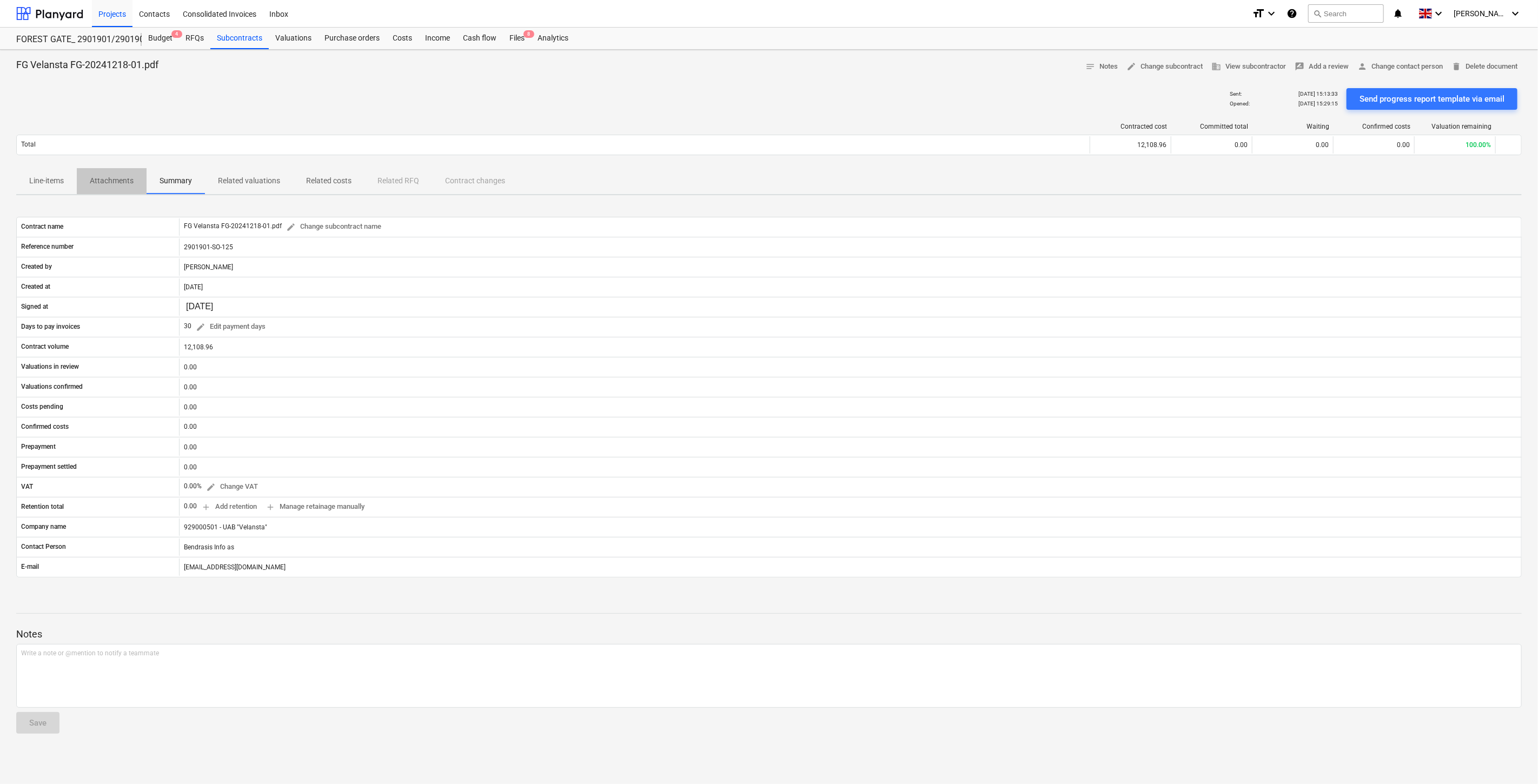
click at [122, 182] on p "Attachments" at bounding box center [111, 181] width 44 height 12
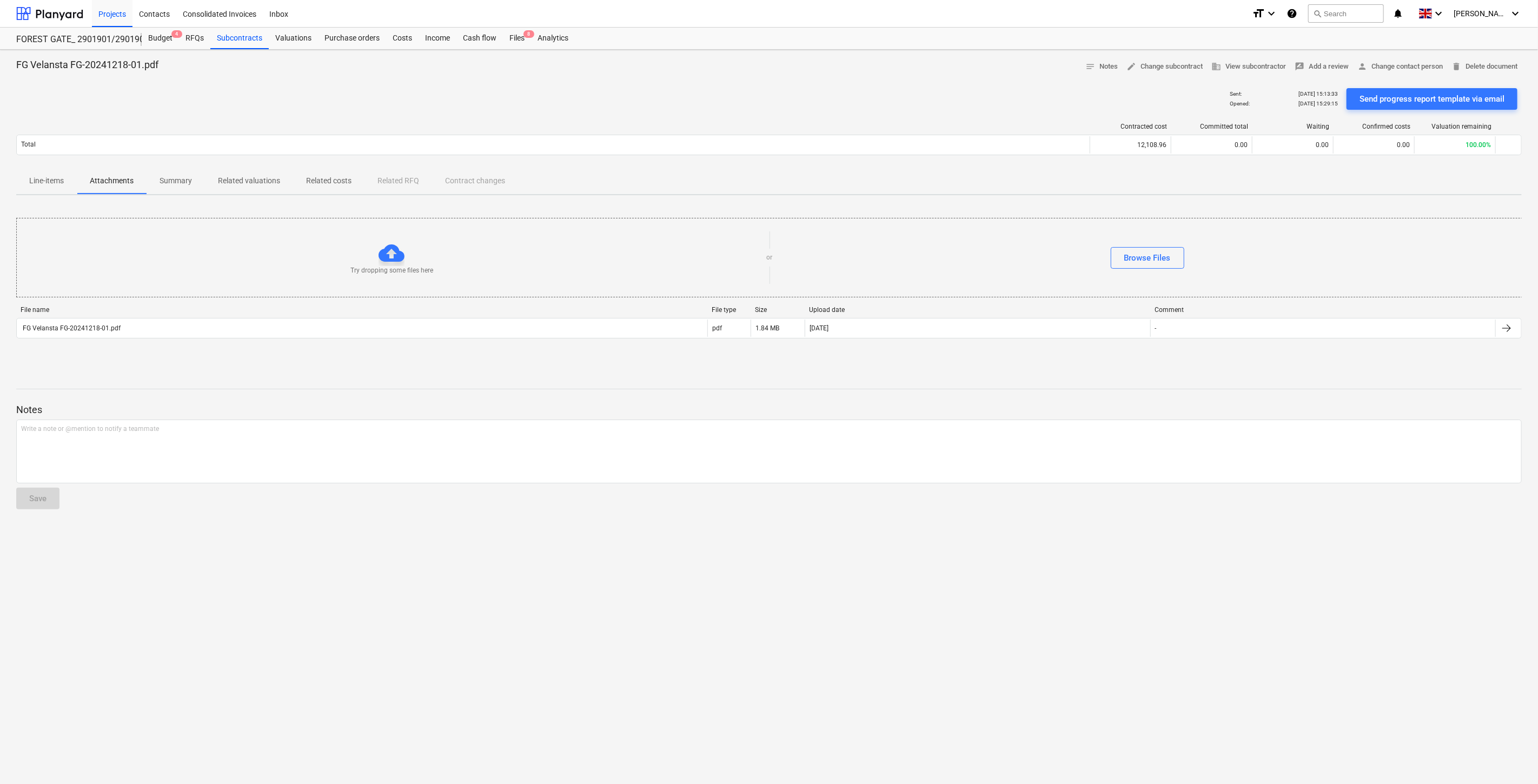
click at [39, 181] on p "Line-items" at bounding box center [46, 181] width 35 height 12
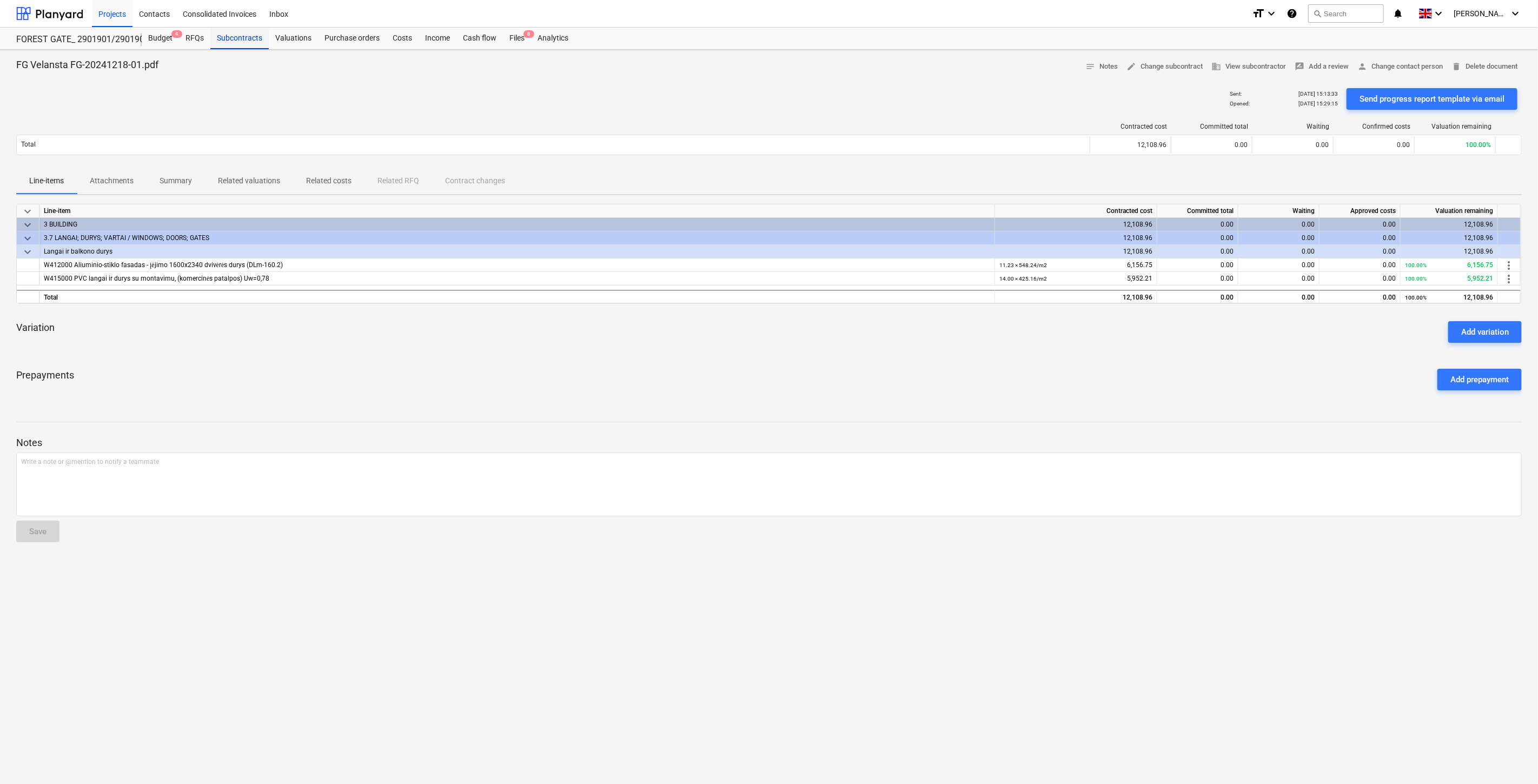
click at [222, 36] on div "Subcontracts" at bounding box center [239, 39] width 59 height 22
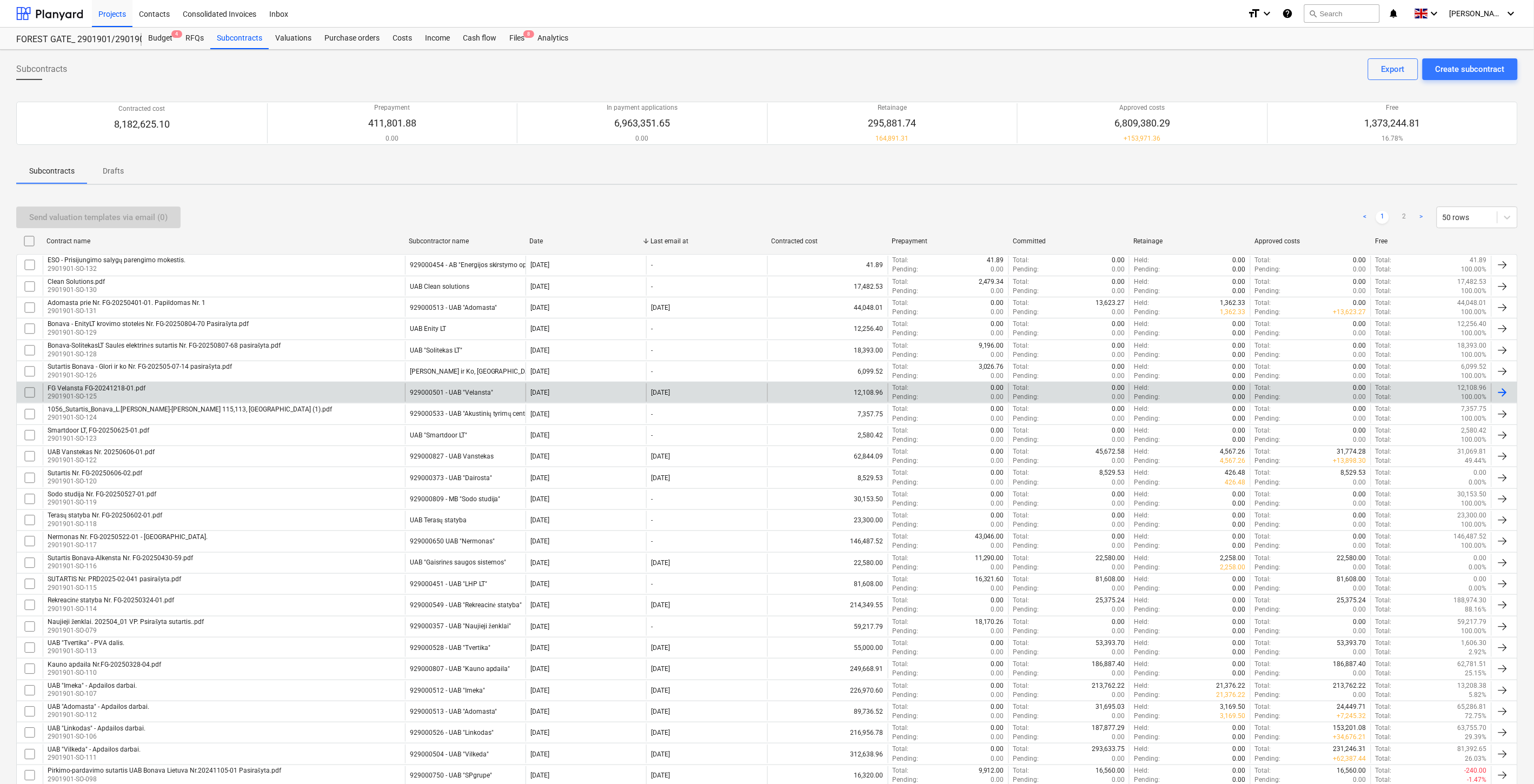
click at [32, 392] on input "checkbox" at bounding box center [29, 392] width 17 height 17
click at [100, 216] on div "Send valuation templates via email (1)" at bounding box center [98, 217] width 138 height 14
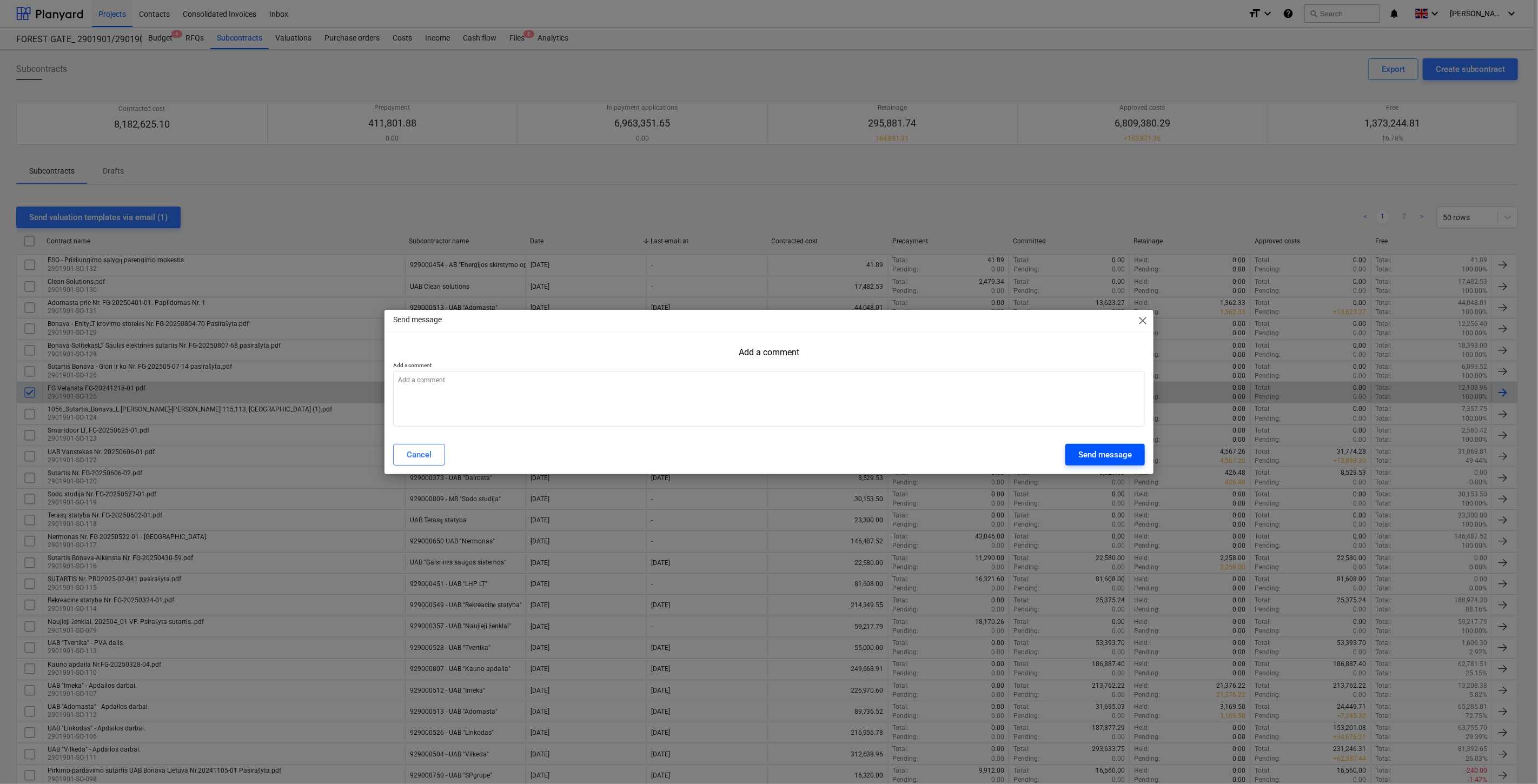
click at [1087, 453] on div "Send message" at bounding box center [1105, 455] width 53 height 14
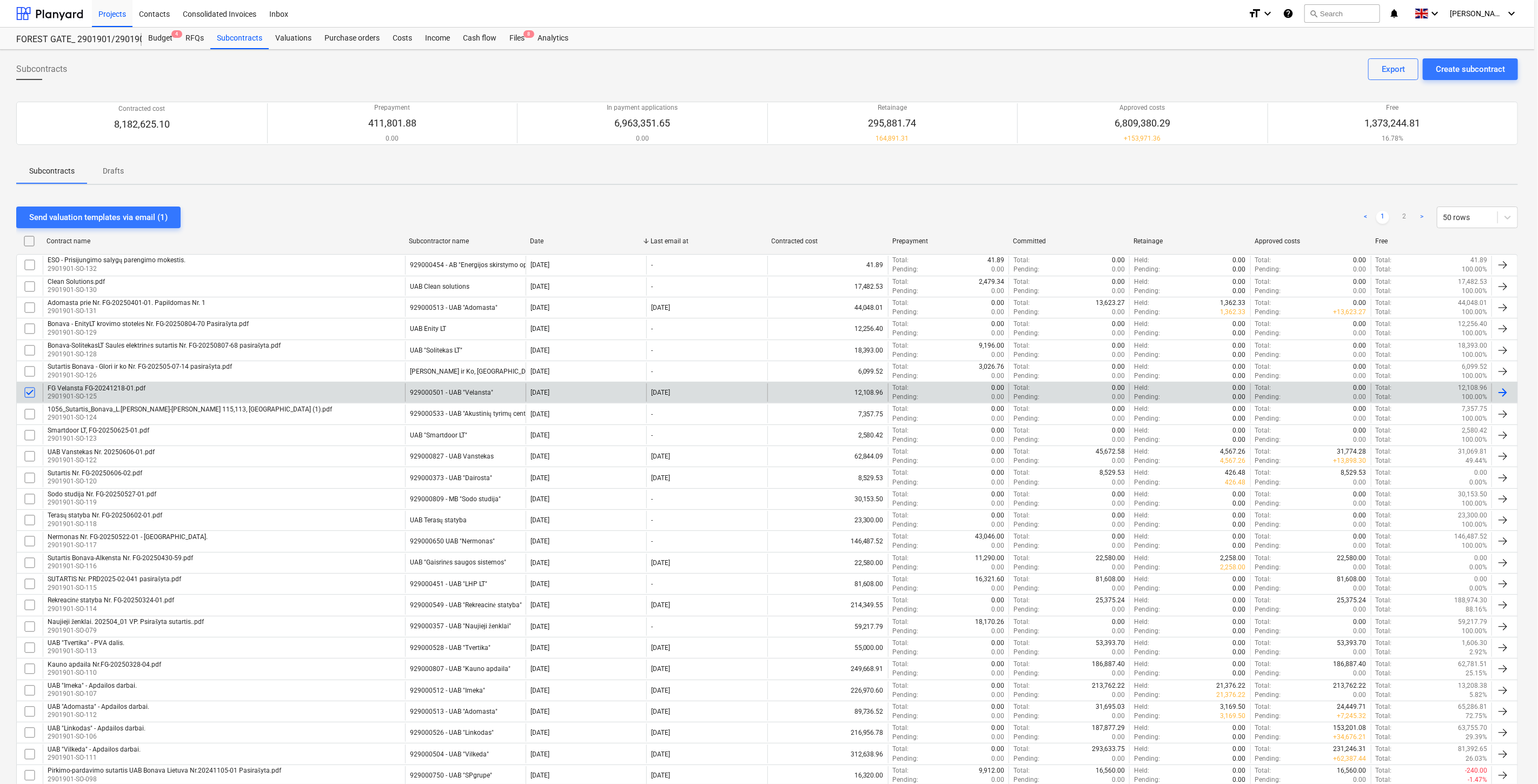
type textarea "x"
click at [875, 196] on div "Send valuation templates via email (0) < 1 2 > 50 rows Contract name Subcontrac…" at bounding box center [767, 777] width 1502 height 1167
click at [362, 392] on div "FG Velansta FG-20241218-01.pdf 2901901-SO-125" at bounding box center [223, 392] width 362 height 19
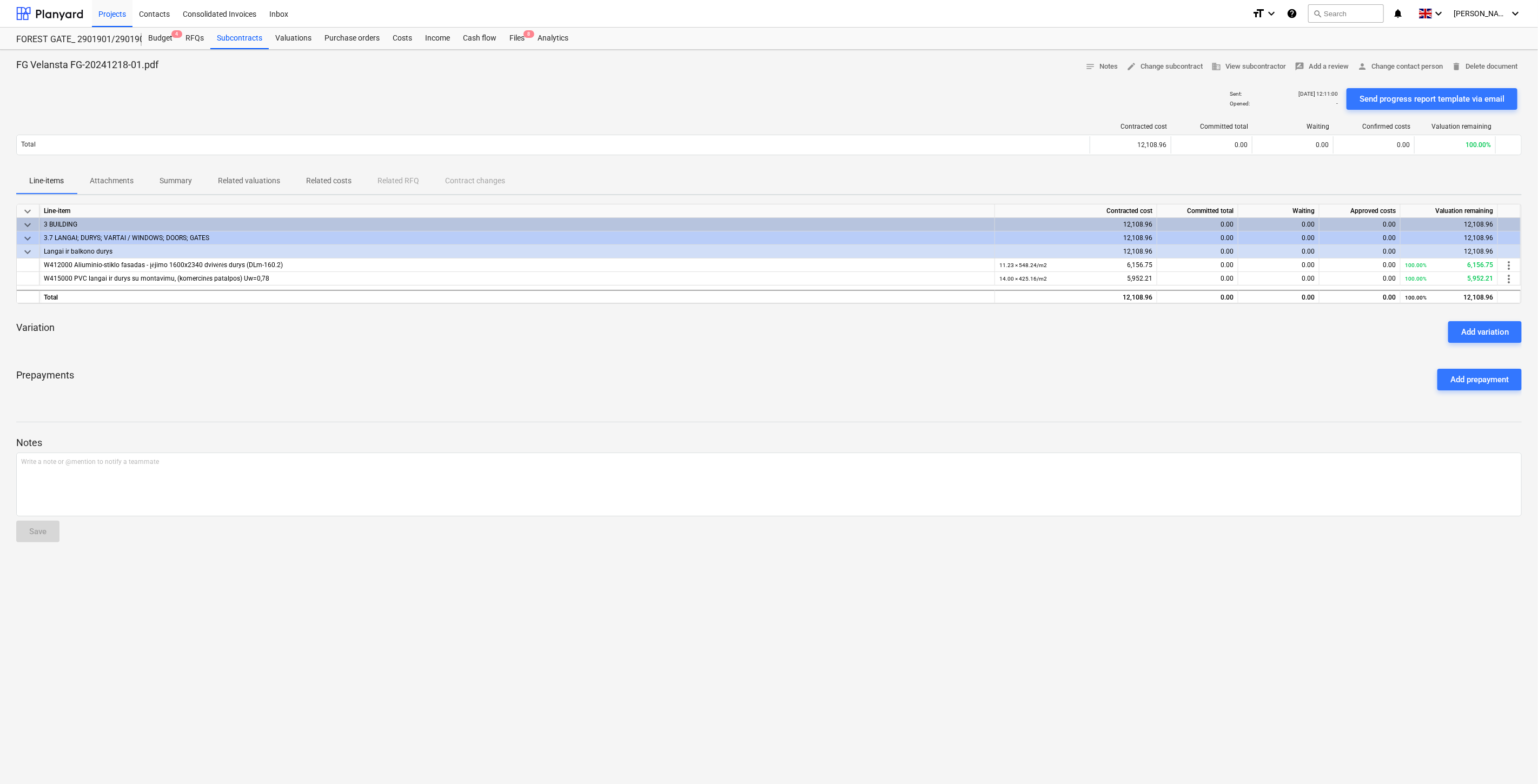
click at [625, 96] on div "Sent : [DATE] 12:11:00 Opened : - Send progress report template via email" at bounding box center [769, 99] width 1506 height 30
click at [638, 90] on div "Sent : [DATE] 12:11:00 Opened : - Send progress report template via email" at bounding box center [769, 99] width 1506 height 30
drag, startPoint x: 510, startPoint y: 38, endPoint x: 551, endPoint y: 12, distance: 48.5
click at [510, 38] on div "Files 8" at bounding box center [517, 39] width 28 height 22
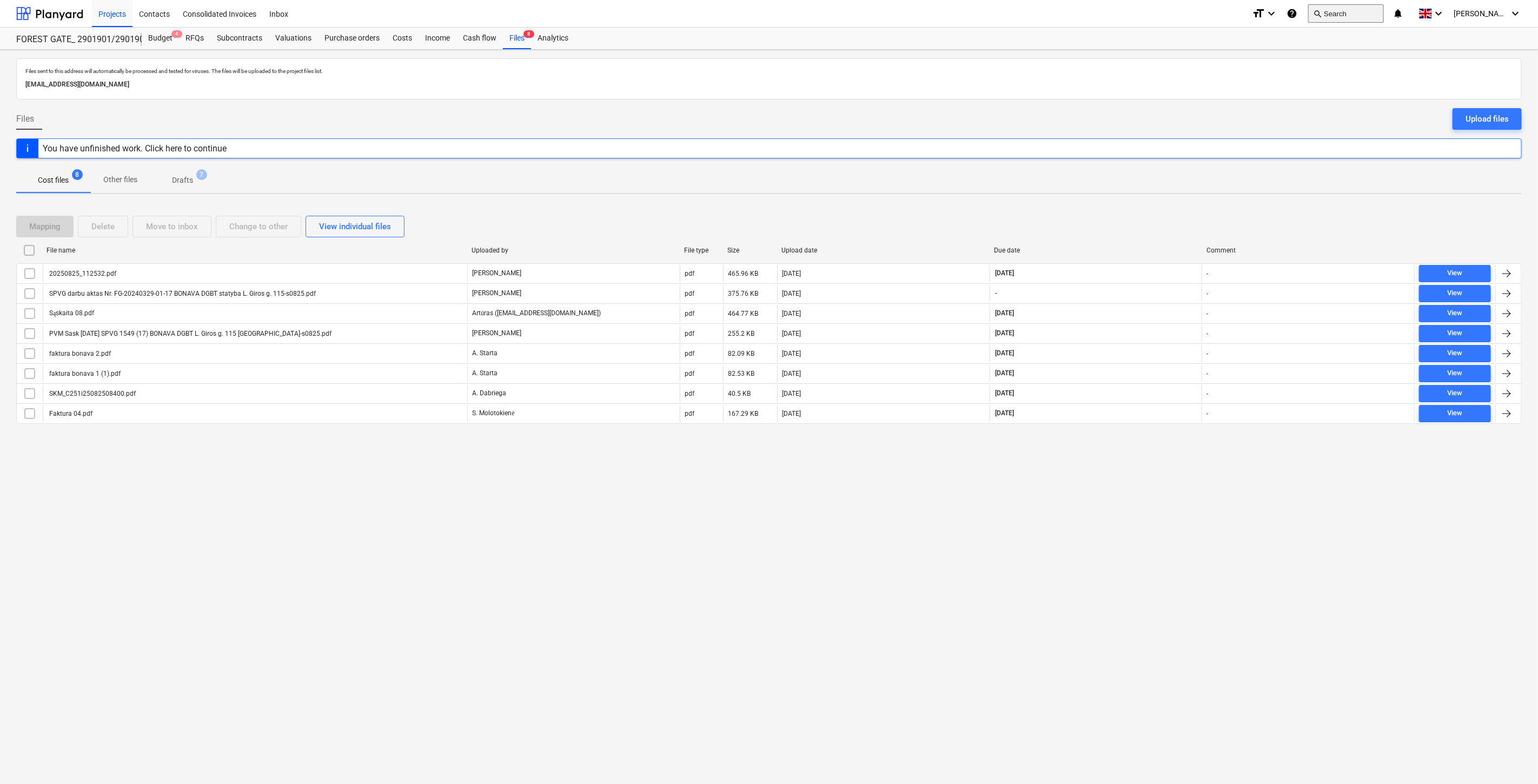
click at [1336, 14] on button "search Search" at bounding box center [1346, 14] width 76 height 19
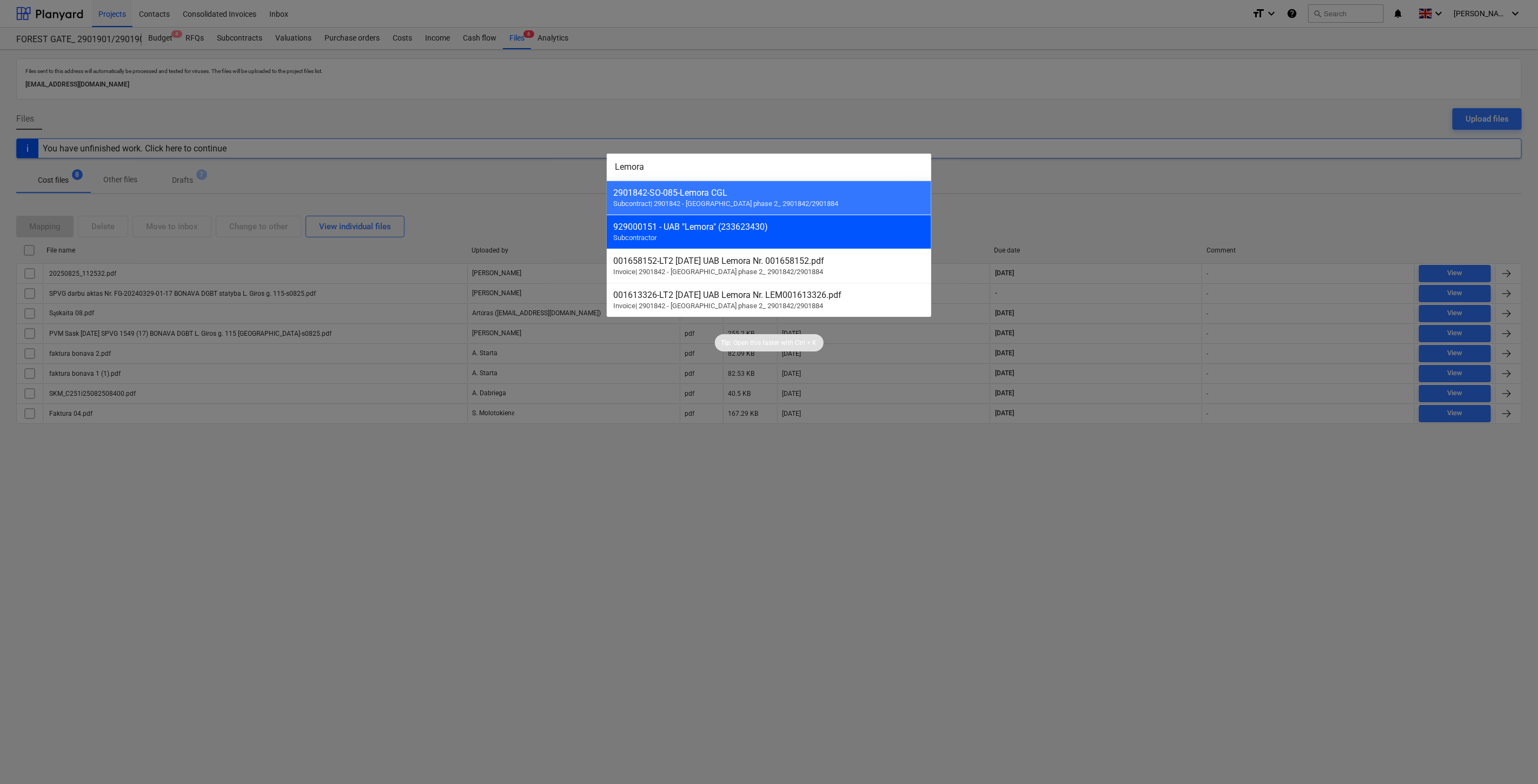
type input "Lemora"
click at [823, 245] on div "929000151 - UAB "Lemora" (233623430) Subcontractor" at bounding box center [769, 232] width 324 height 34
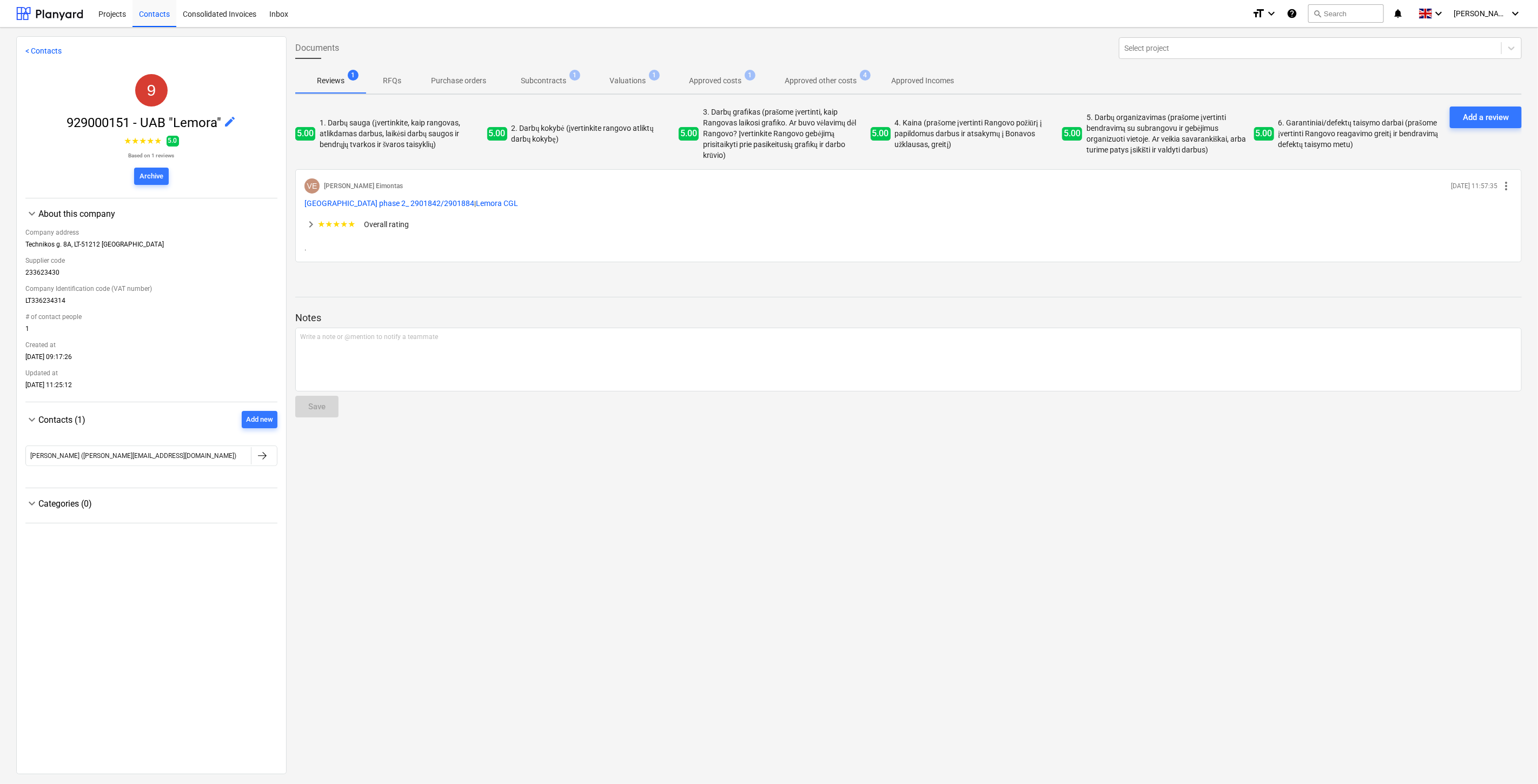
click at [812, 82] on p "Approved other costs" at bounding box center [820, 80] width 72 height 12
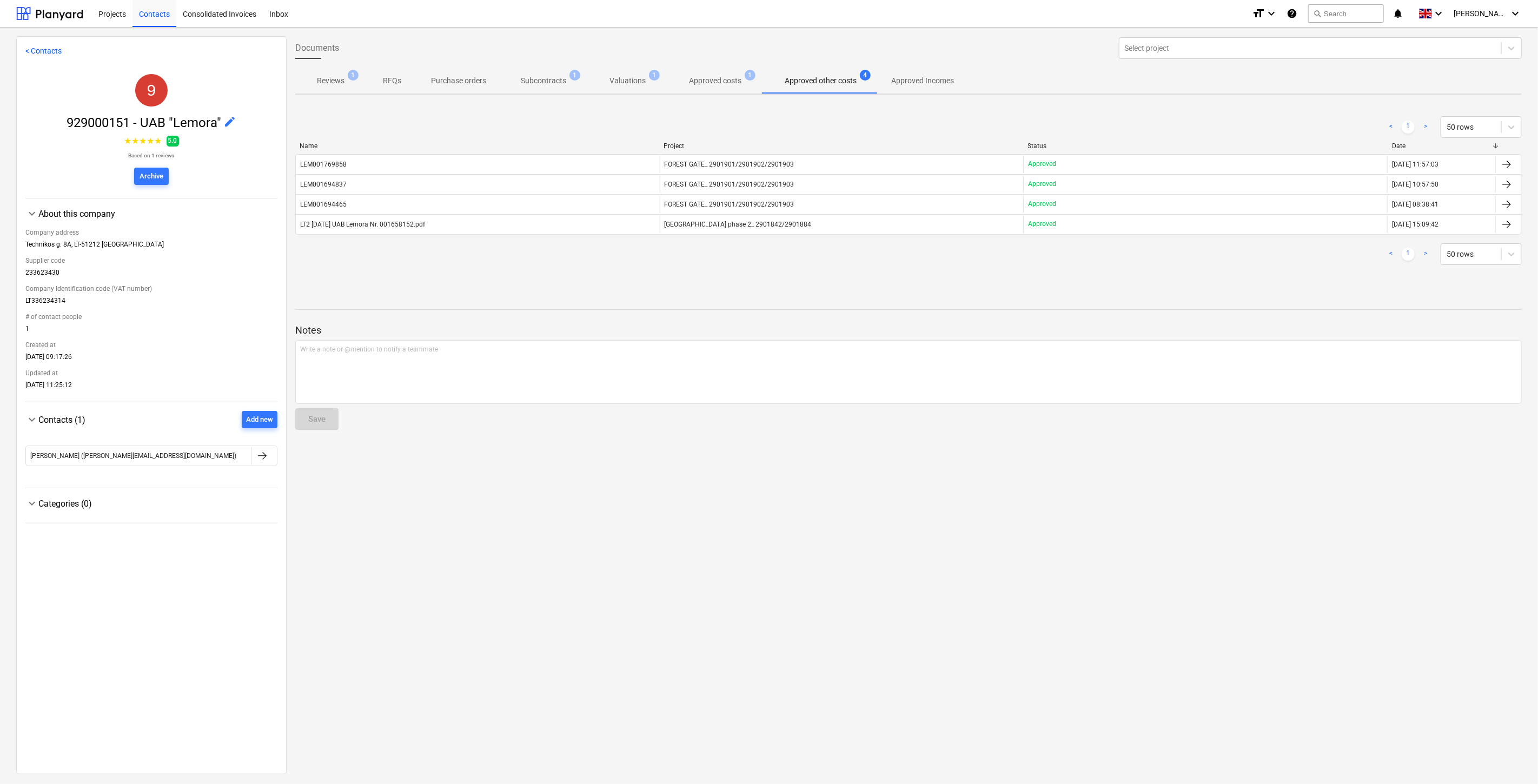
click at [705, 83] on p "Approved costs" at bounding box center [715, 80] width 53 height 12
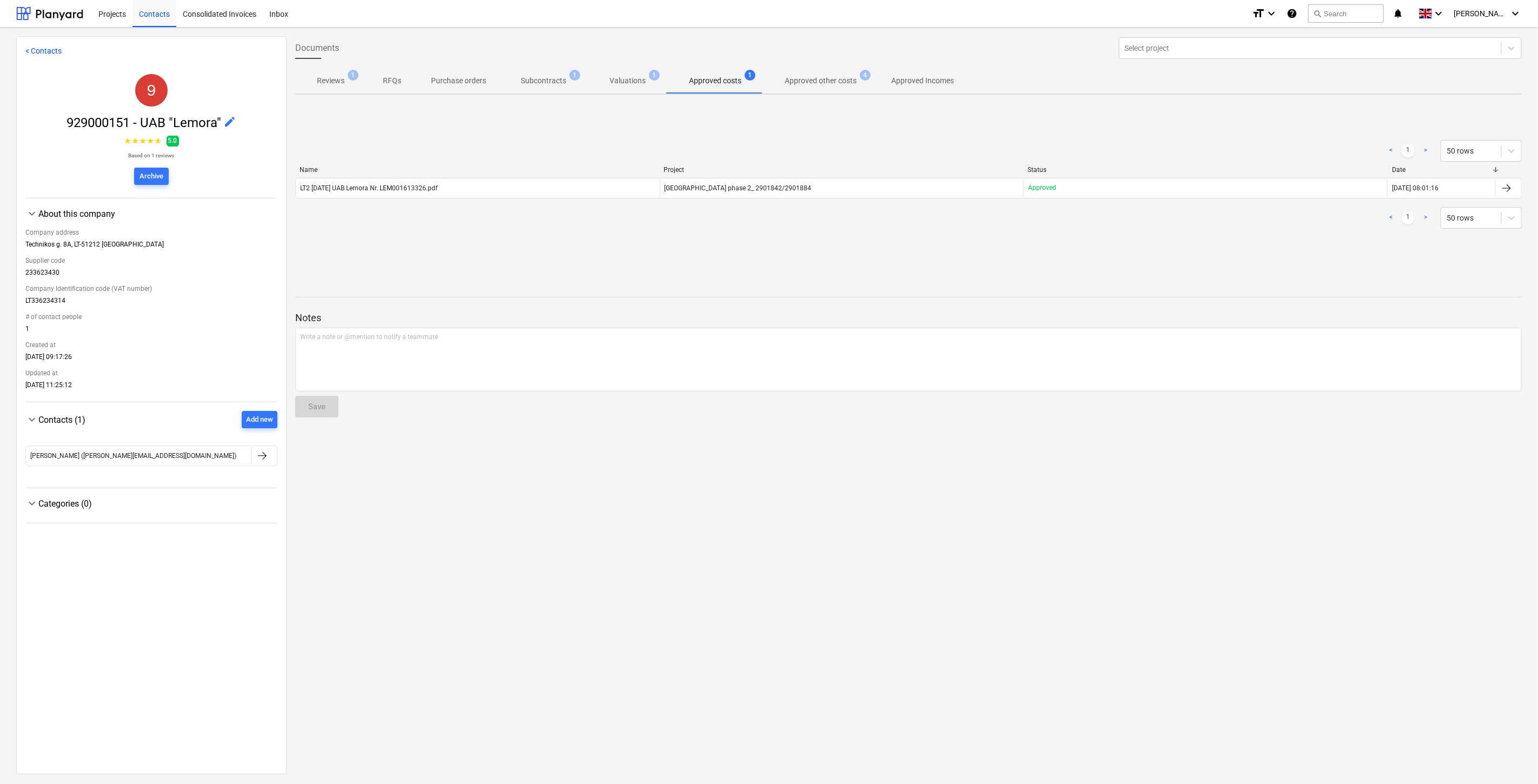
click at [533, 77] on p "Subcontracts" at bounding box center [543, 80] width 46 height 12
click at [617, 73] on span "Valuations 1" at bounding box center [627, 80] width 80 height 19
click at [699, 83] on p "Approved costs" at bounding box center [715, 80] width 53 height 12
click at [857, 84] on span "Approved other costs 4" at bounding box center [821, 80] width 90 height 12
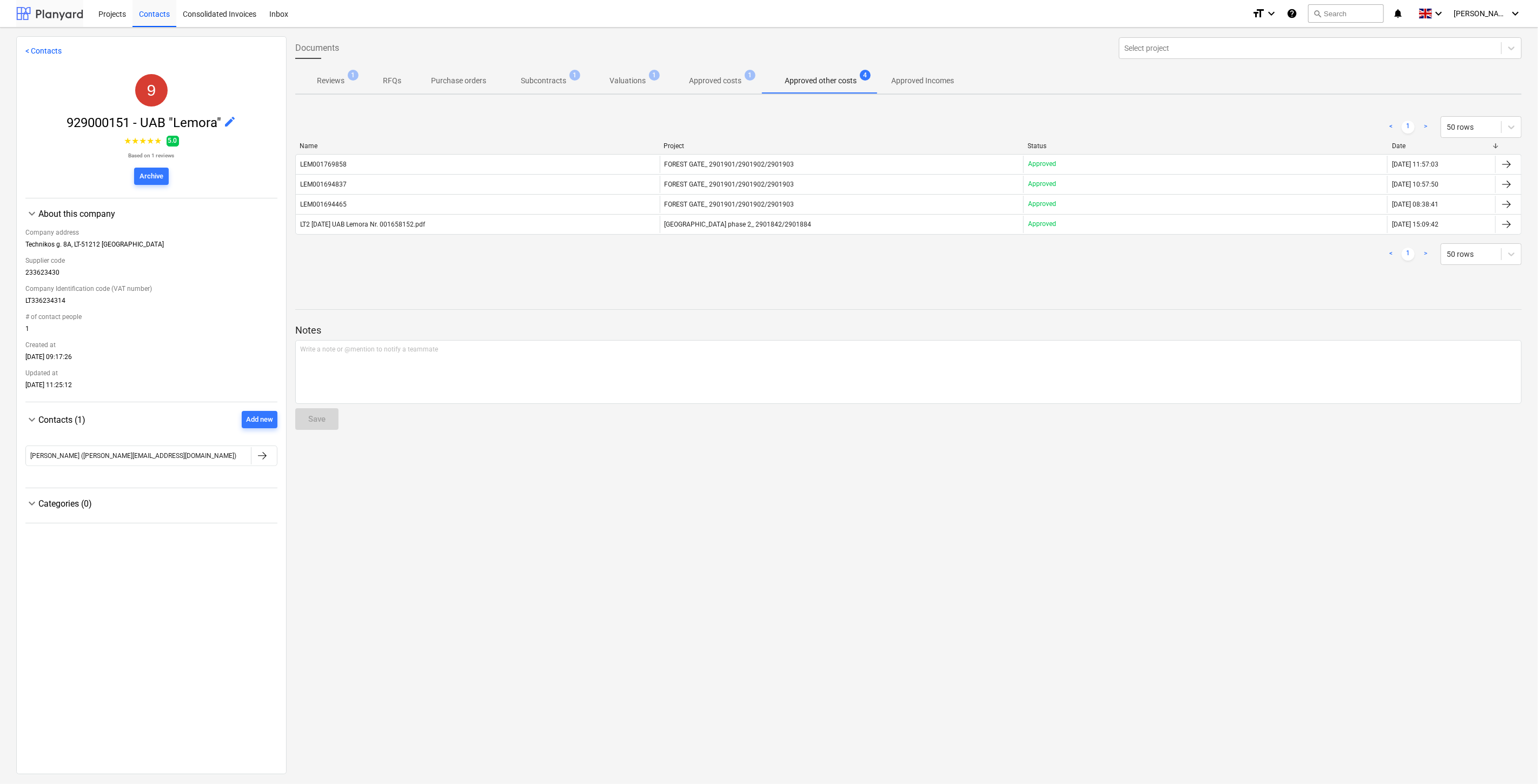
click at [75, 12] on div at bounding box center [49, 13] width 67 height 27
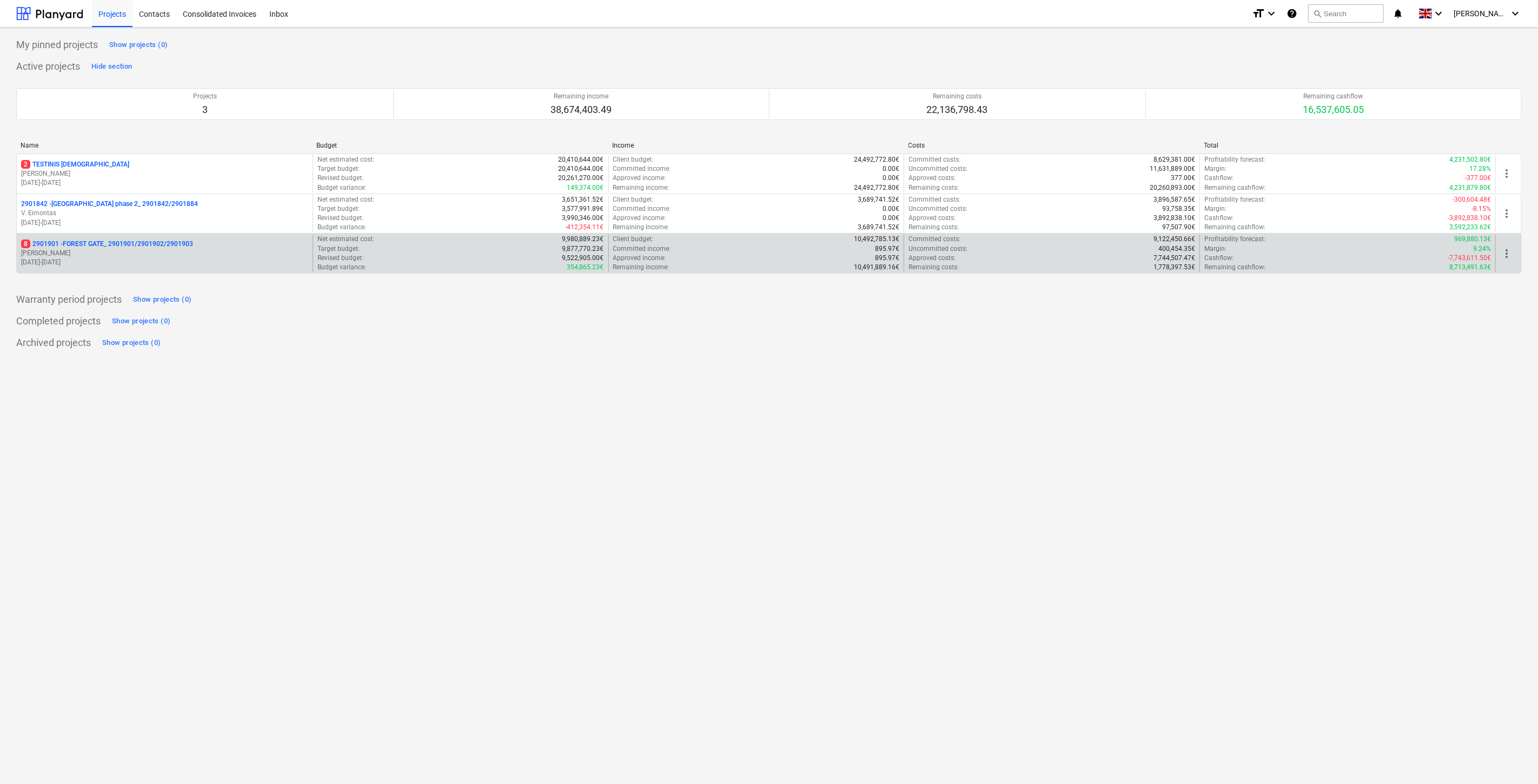
click at [135, 247] on p "8 2901901 - FOREST GATE_ 2901901/2901902/2901903" at bounding box center [107, 244] width 172 height 9
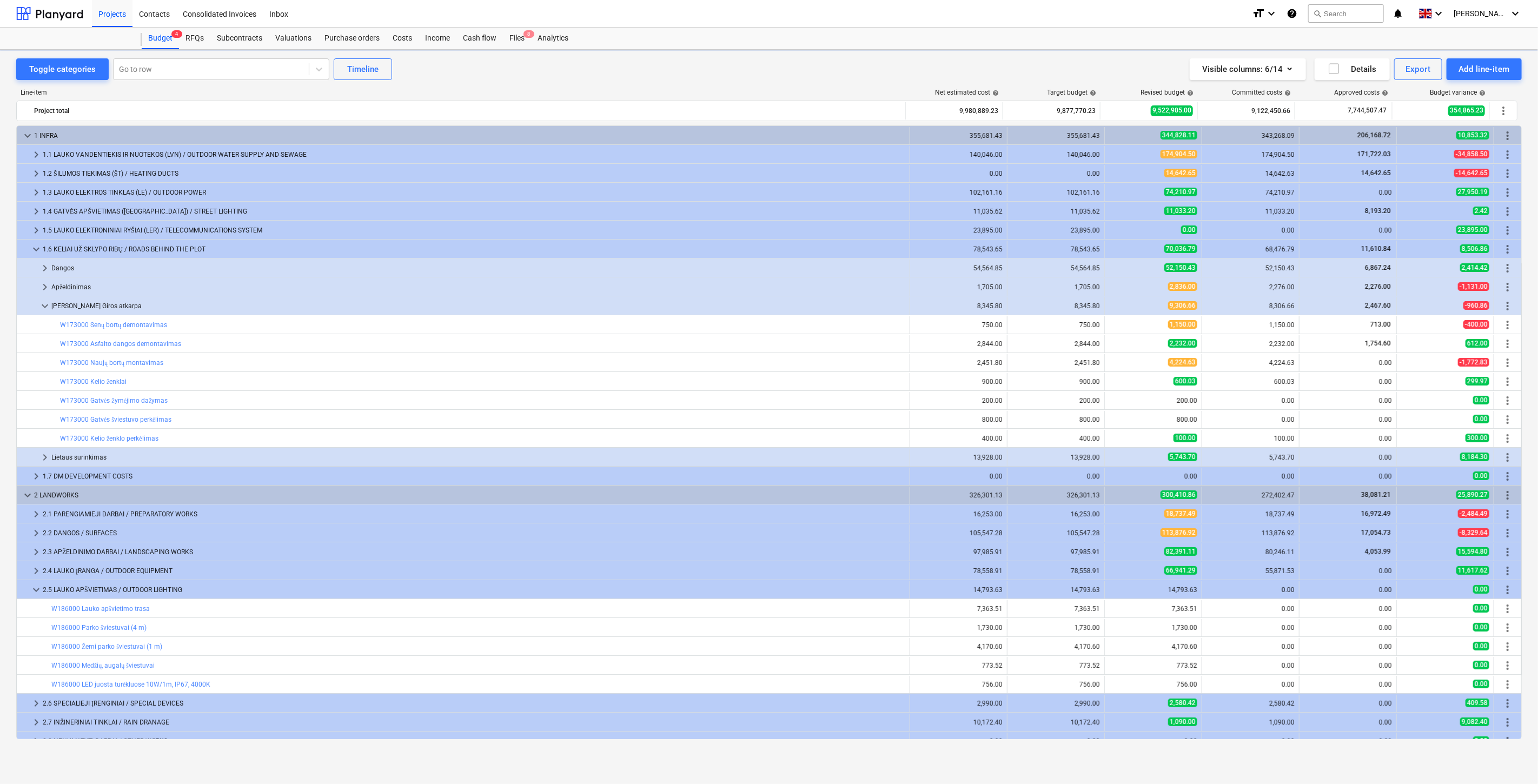
scroll to position [324, 0]
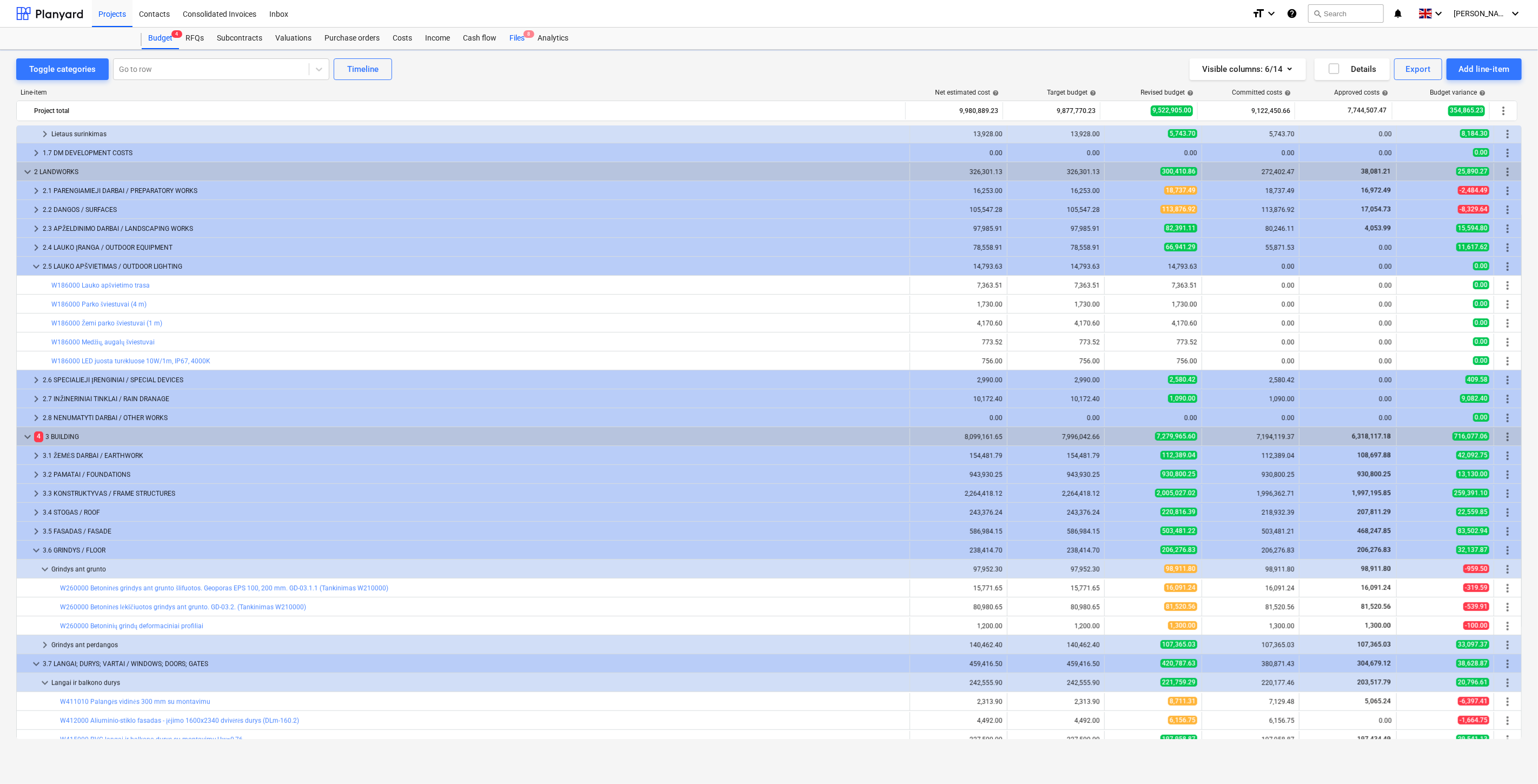
click at [508, 31] on div "Files 8" at bounding box center [517, 39] width 28 height 22
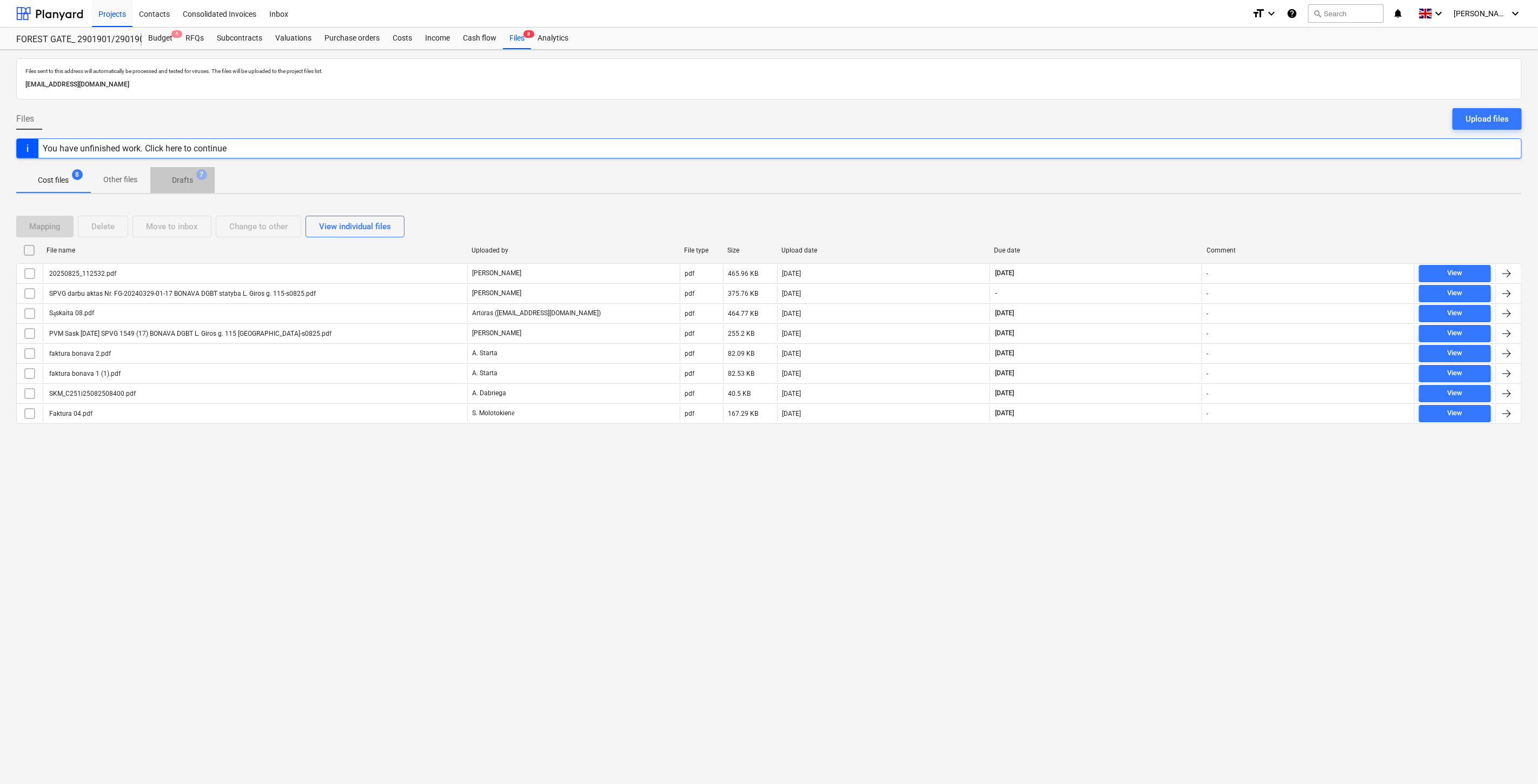
click at [195, 176] on span "Drafts 7" at bounding box center [182, 180] width 39 height 12
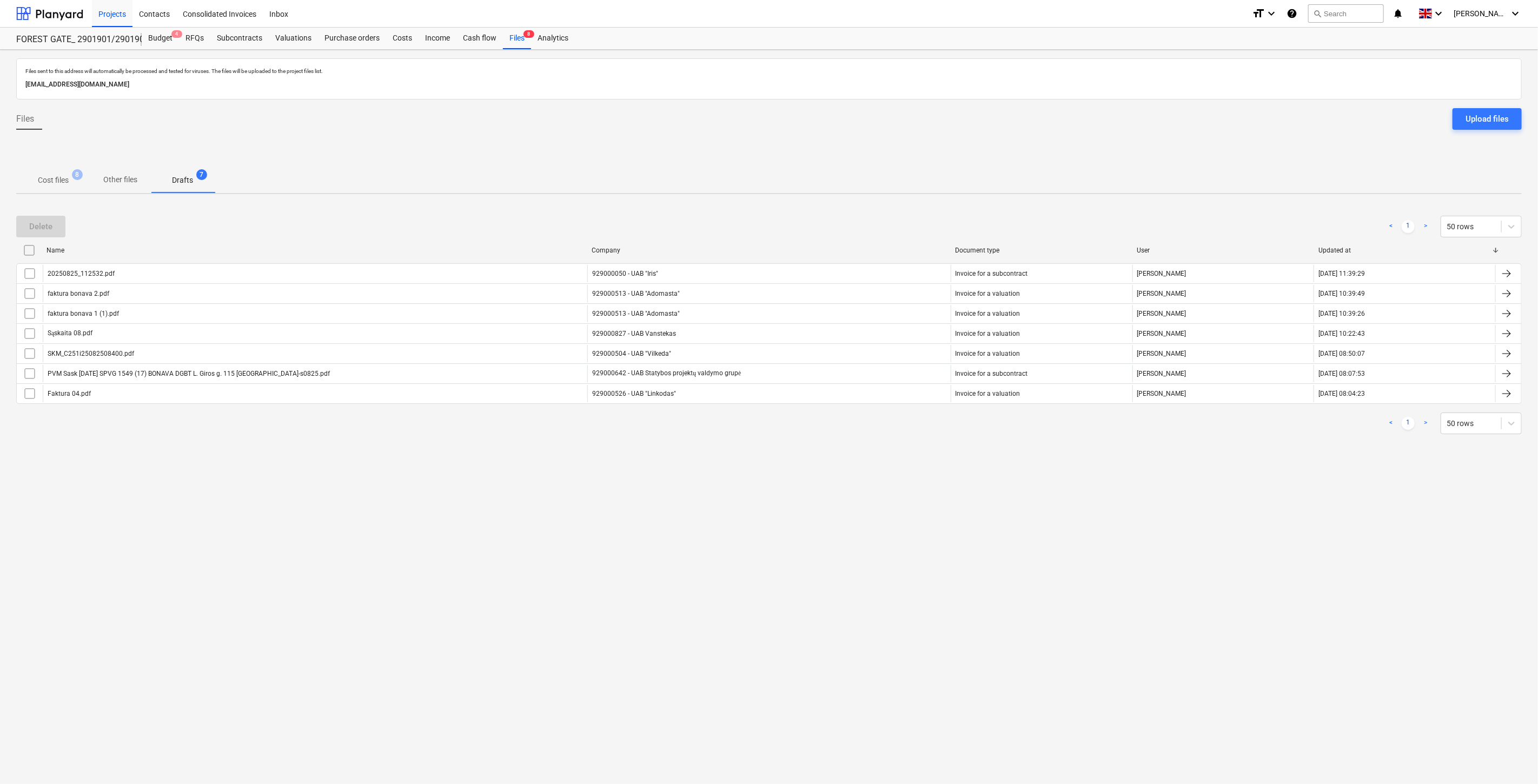
click at [54, 178] on p "Cost files" at bounding box center [53, 180] width 31 height 12
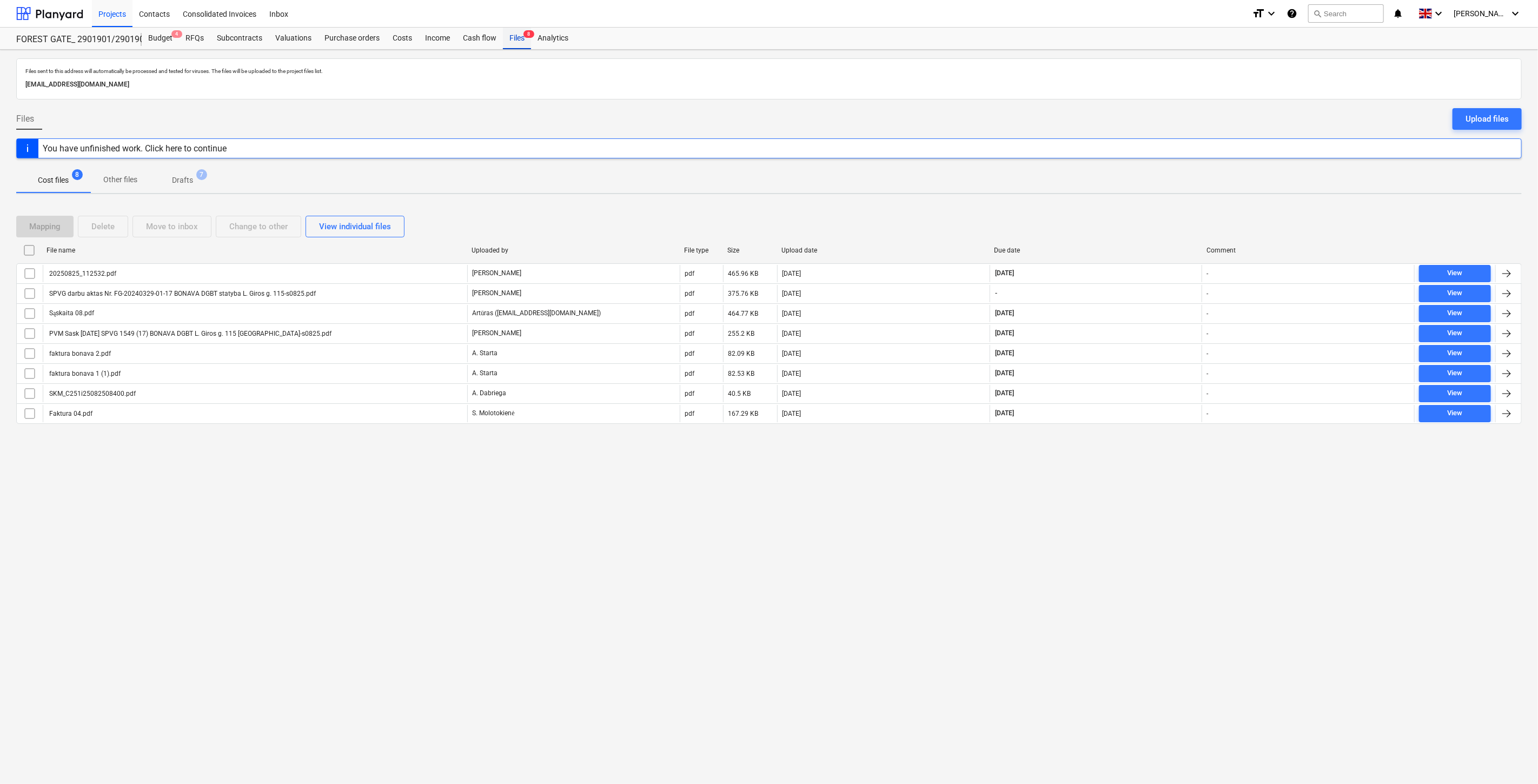
click at [518, 33] on div "Files 8" at bounding box center [517, 39] width 28 height 22
click at [1404, 11] on icon "notifications" at bounding box center [1398, 13] width 11 height 13
click at [1362, 15] on button "search Search" at bounding box center [1346, 14] width 76 height 19
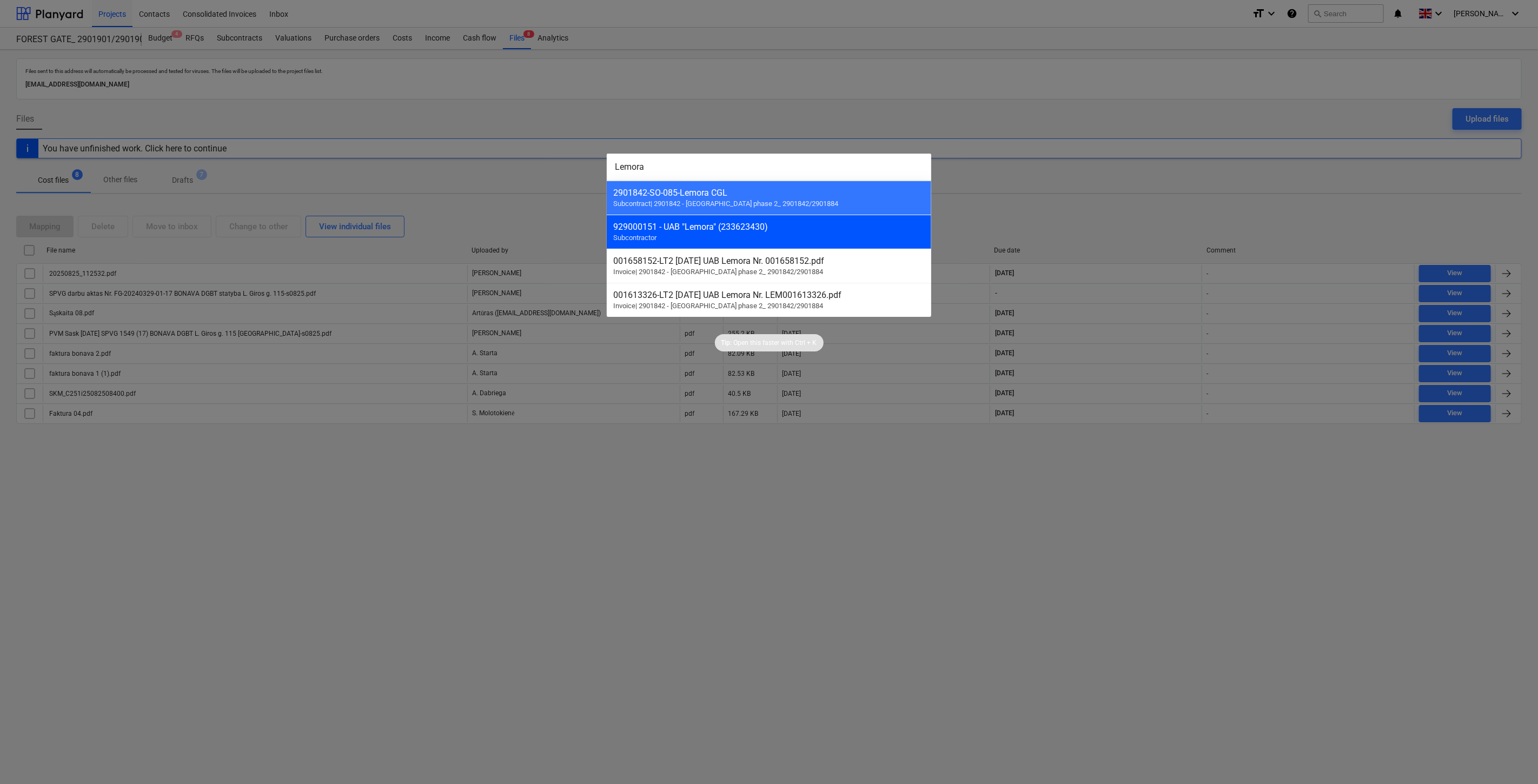
type input "Lemora"
click at [770, 241] on div "929000151 - UAB "Lemora" (233623430) Subcontractor" at bounding box center [769, 232] width 324 height 34
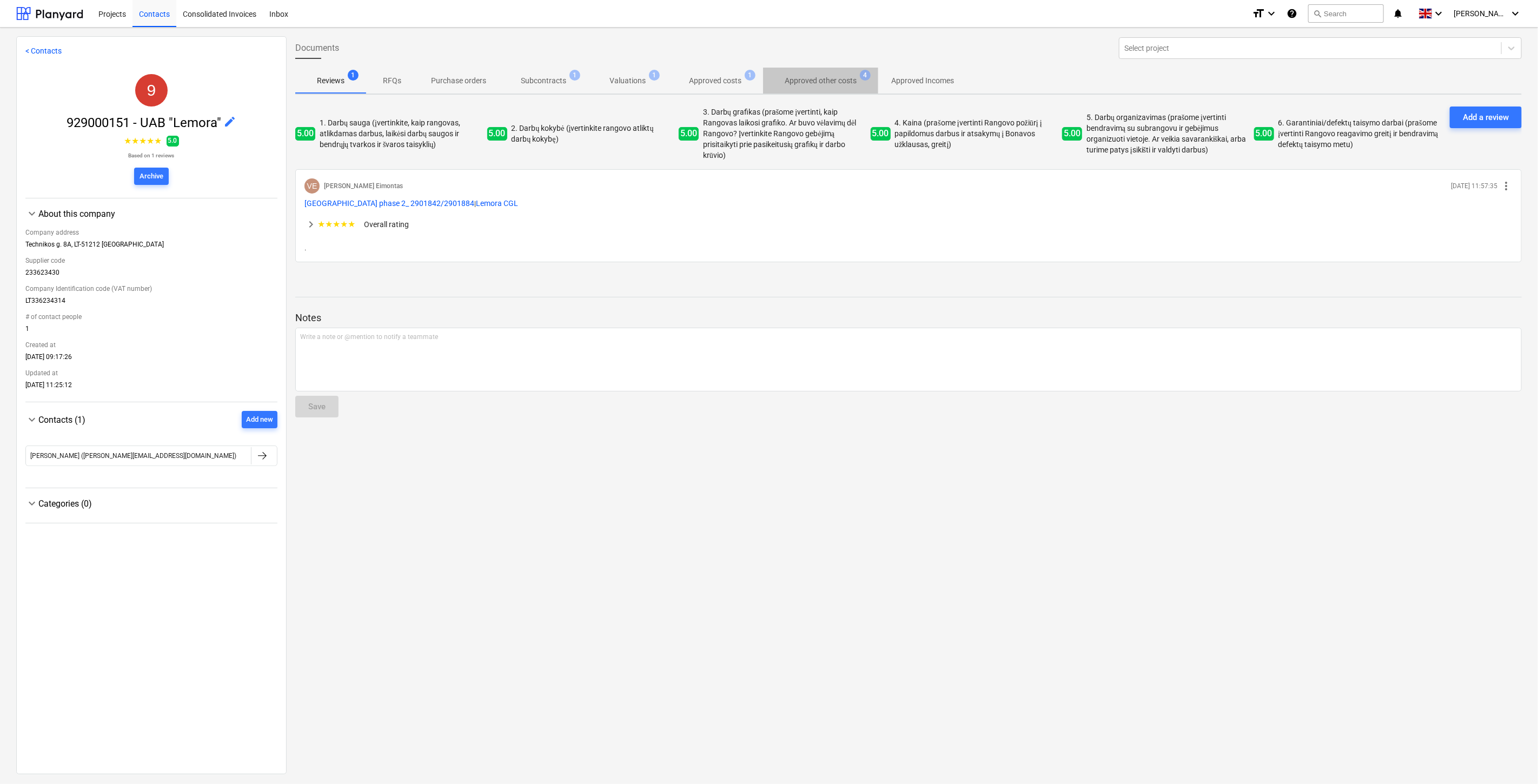
click at [776, 82] on span "Approved other costs 4" at bounding box center [821, 80] width 90 height 12
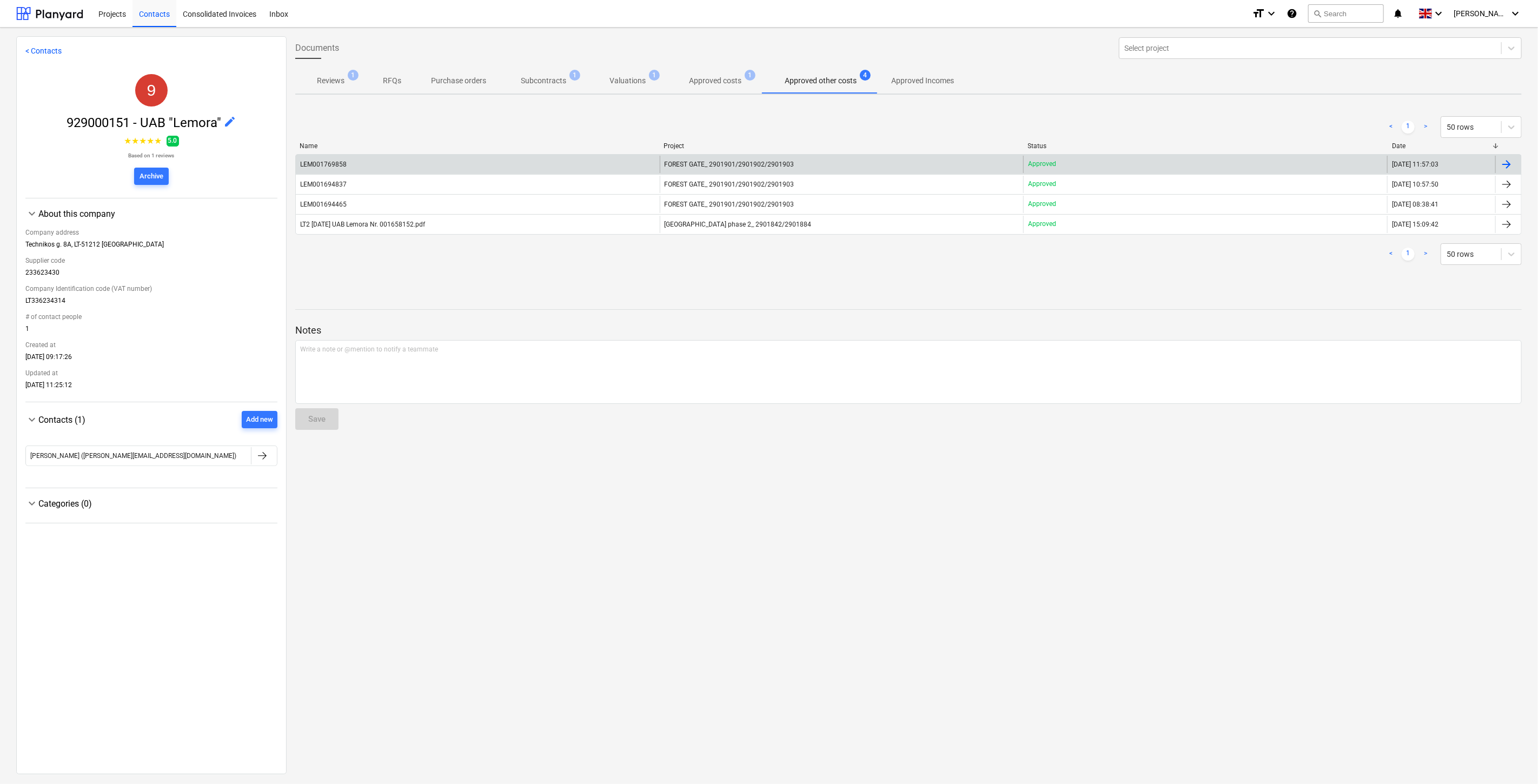
click at [599, 165] on div "LEM001769858" at bounding box center [477, 165] width 364 height 17
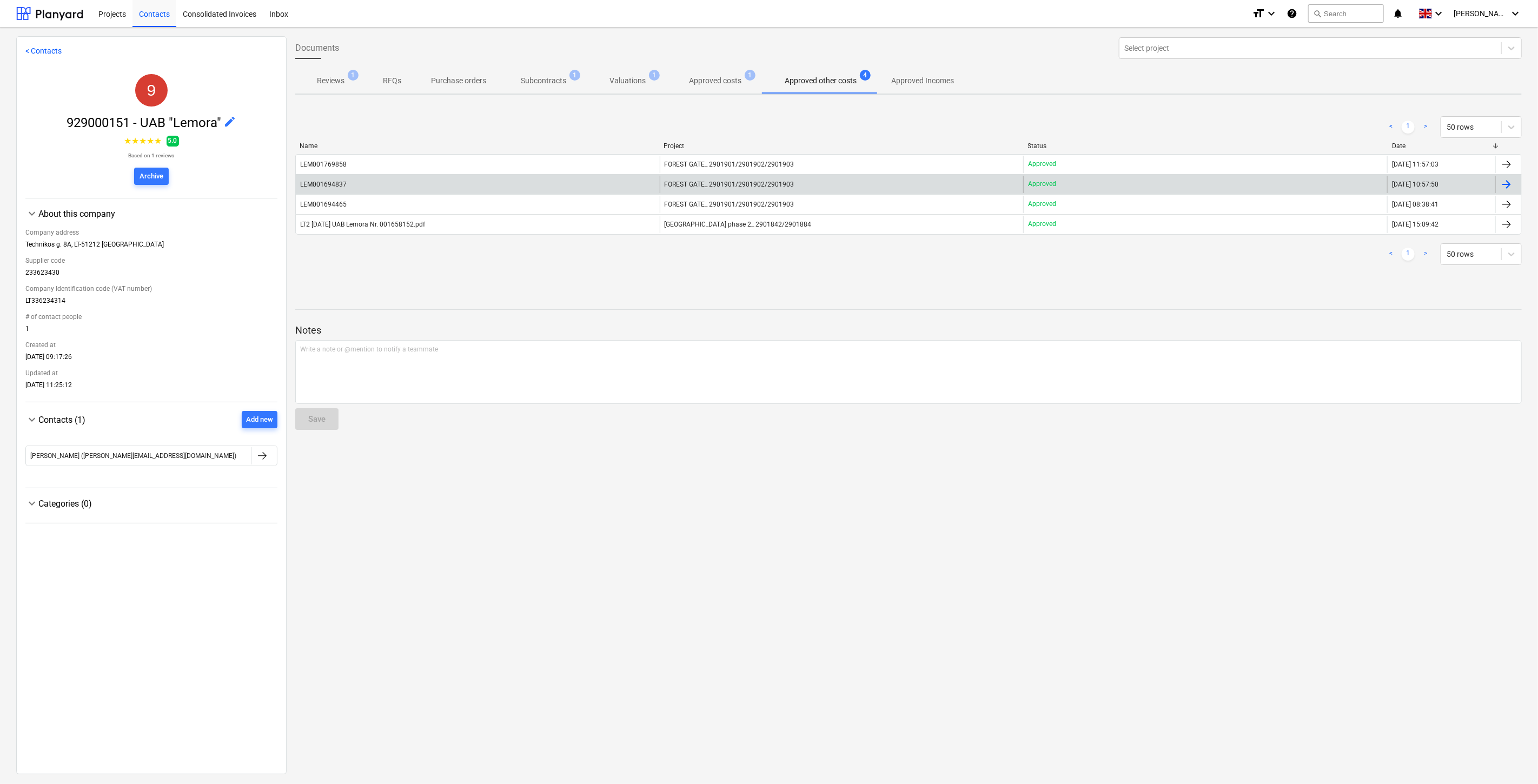
click at [474, 182] on div "LEM001694837" at bounding box center [477, 185] width 364 height 17
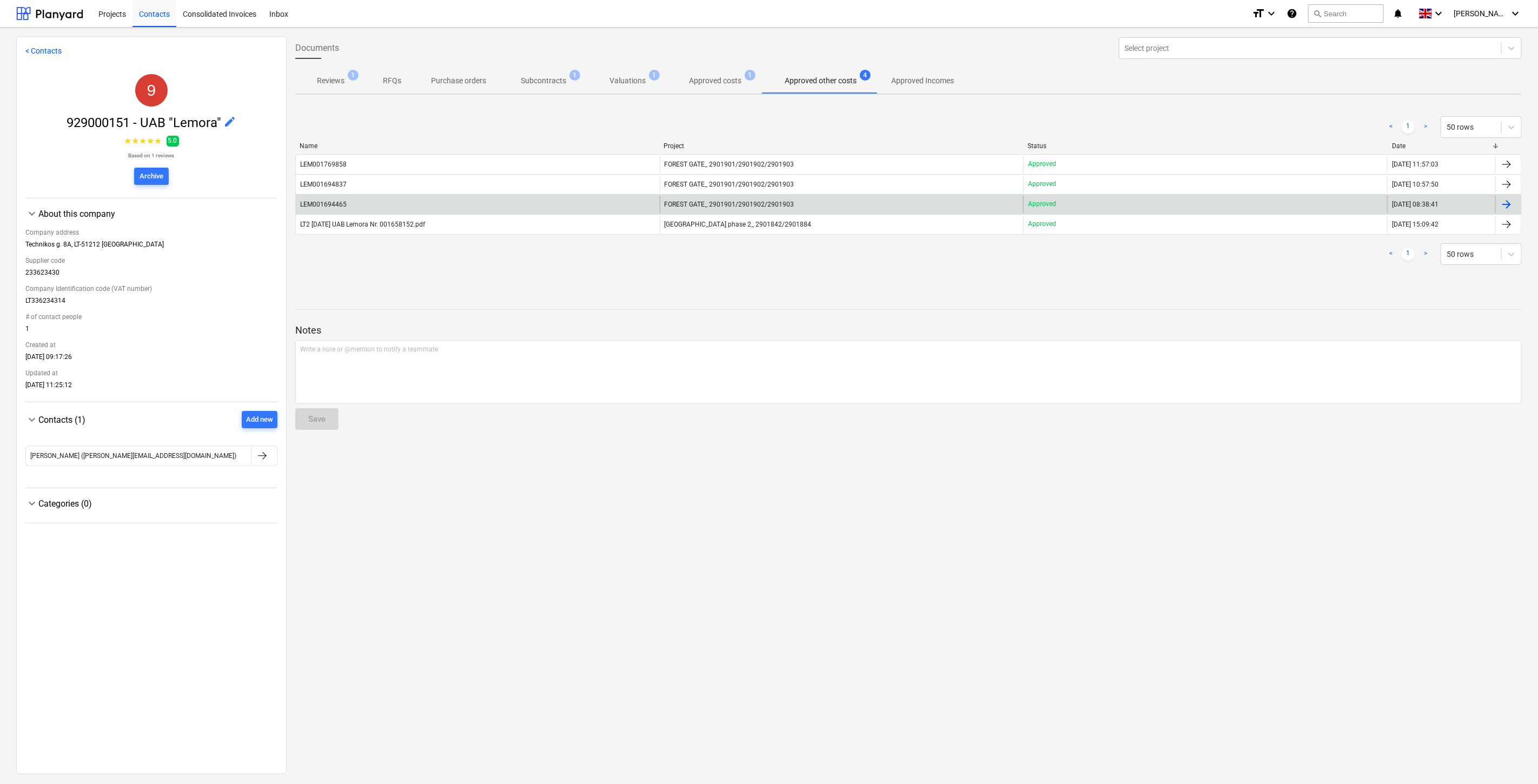
click at [372, 206] on div "LEM001694465" at bounding box center [477, 204] width 364 height 17
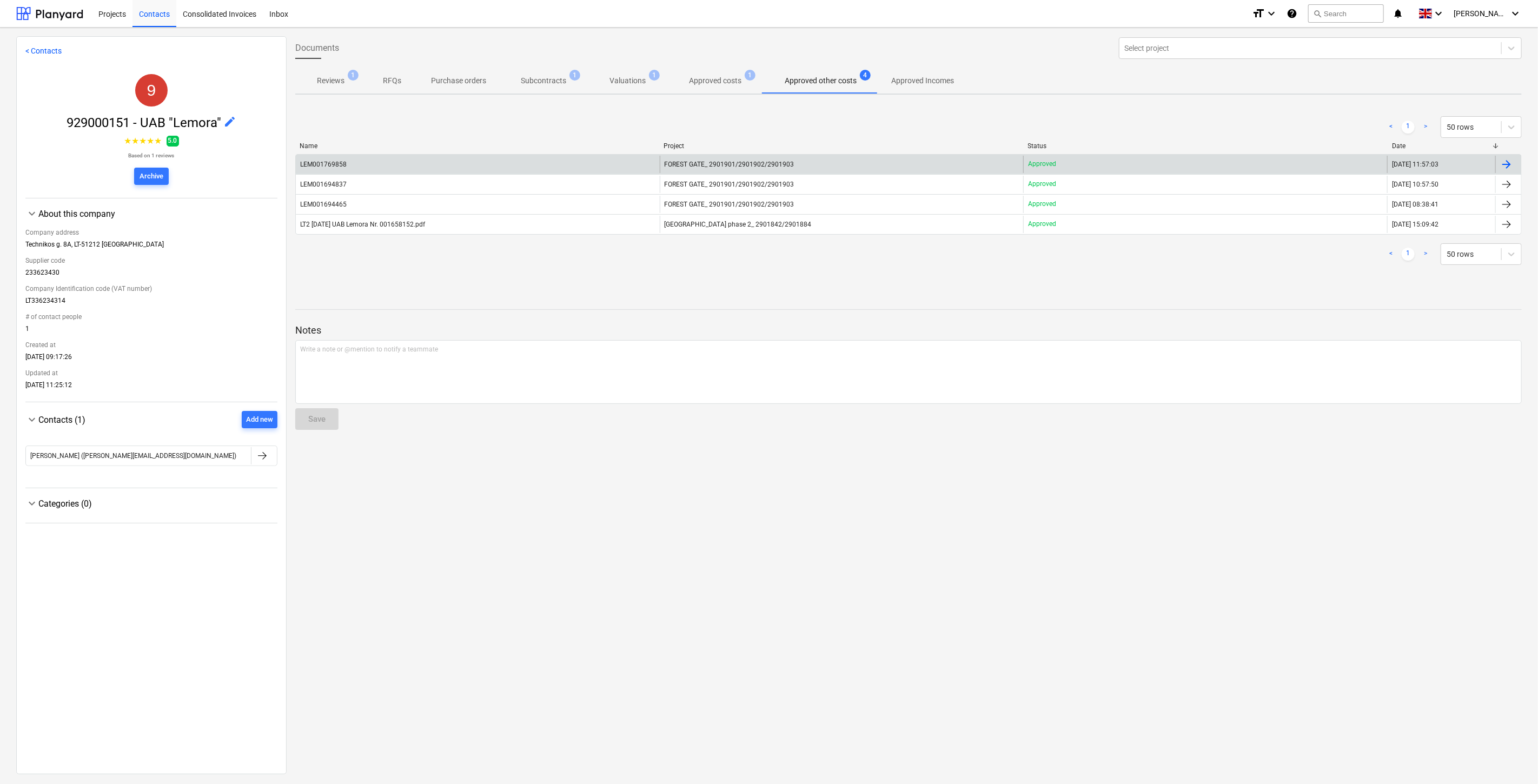
click at [481, 163] on div "LEM001769858" at bounding box center [477, 165] width 364 height 17
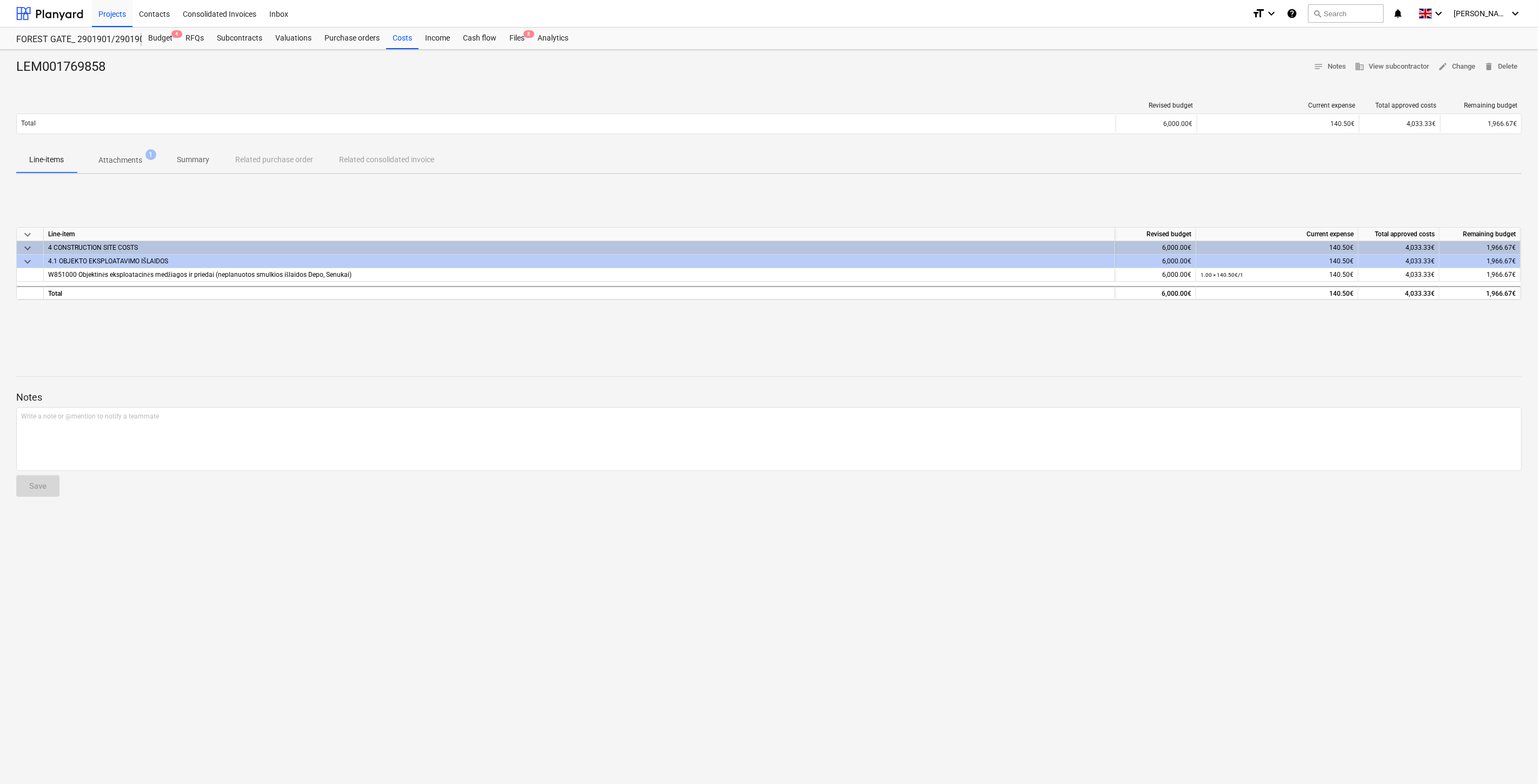
click at [803, 377] on div "Notes Write a note or @mention to notify a teammate ﻿ Save" at bounding box center [769, 434] width 1506 height 144
click at [844, 350] on div "LEM001769858 notes Notes business View subcontractor edit Change delete Delete …" at bounding box center [769, 416] width 1538 height 735
drag, startPoint x: 1010, startPoint y: 356, endPoint x: 1126, endPoint y: 304, distance: 127.1
click at [1013, 355] on div at bounding box center [769, 358] width 1506 height 8
click at [1363, 8] on button "search Search" at bounding box center [1346, 14] width 76 height 19
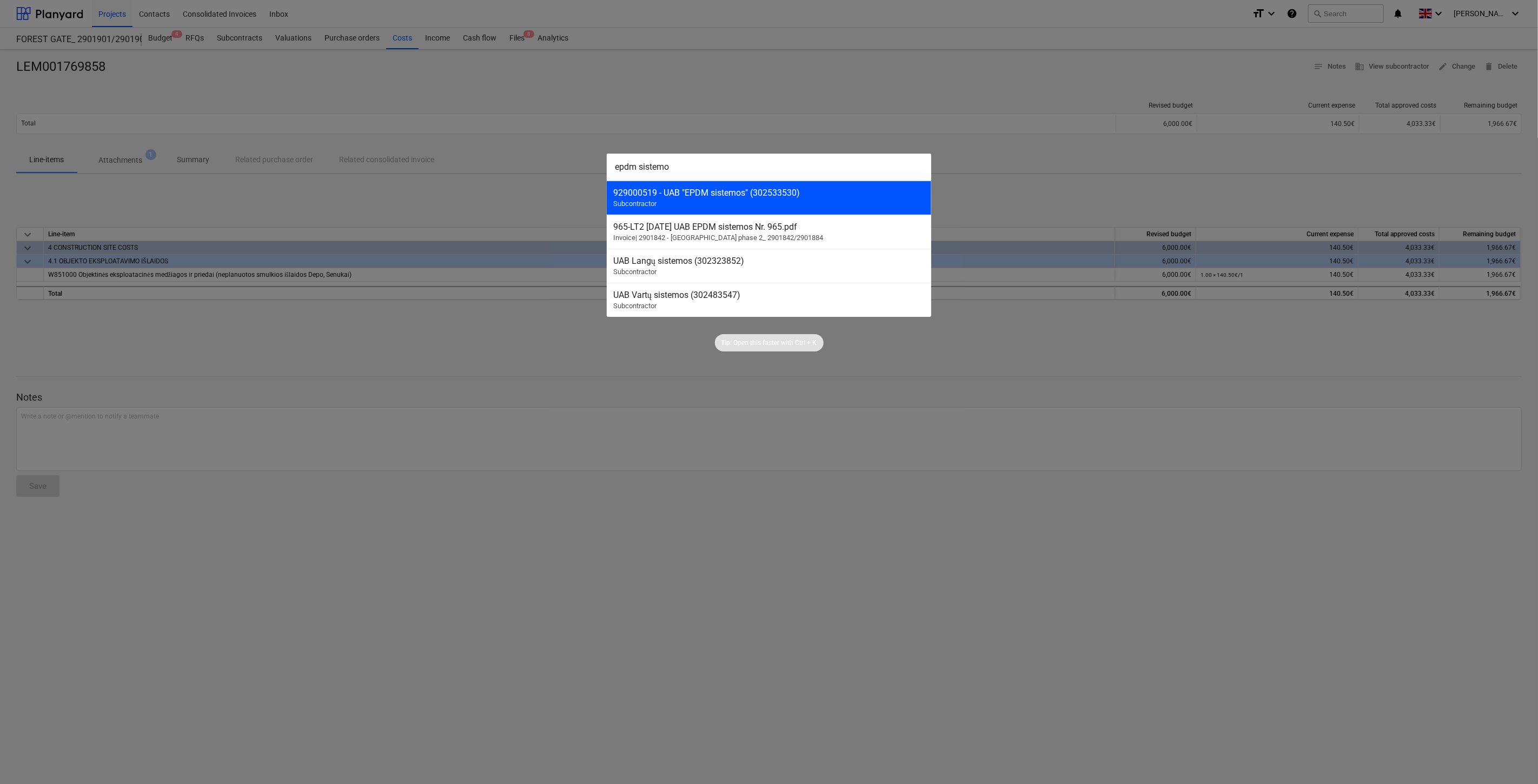
type input "epdm sistemo"
click at [884, 198] on div "929000519 - UAB "EPDM sistemos" (302533530)" at bounding box center [769, 192] width 311 height 10
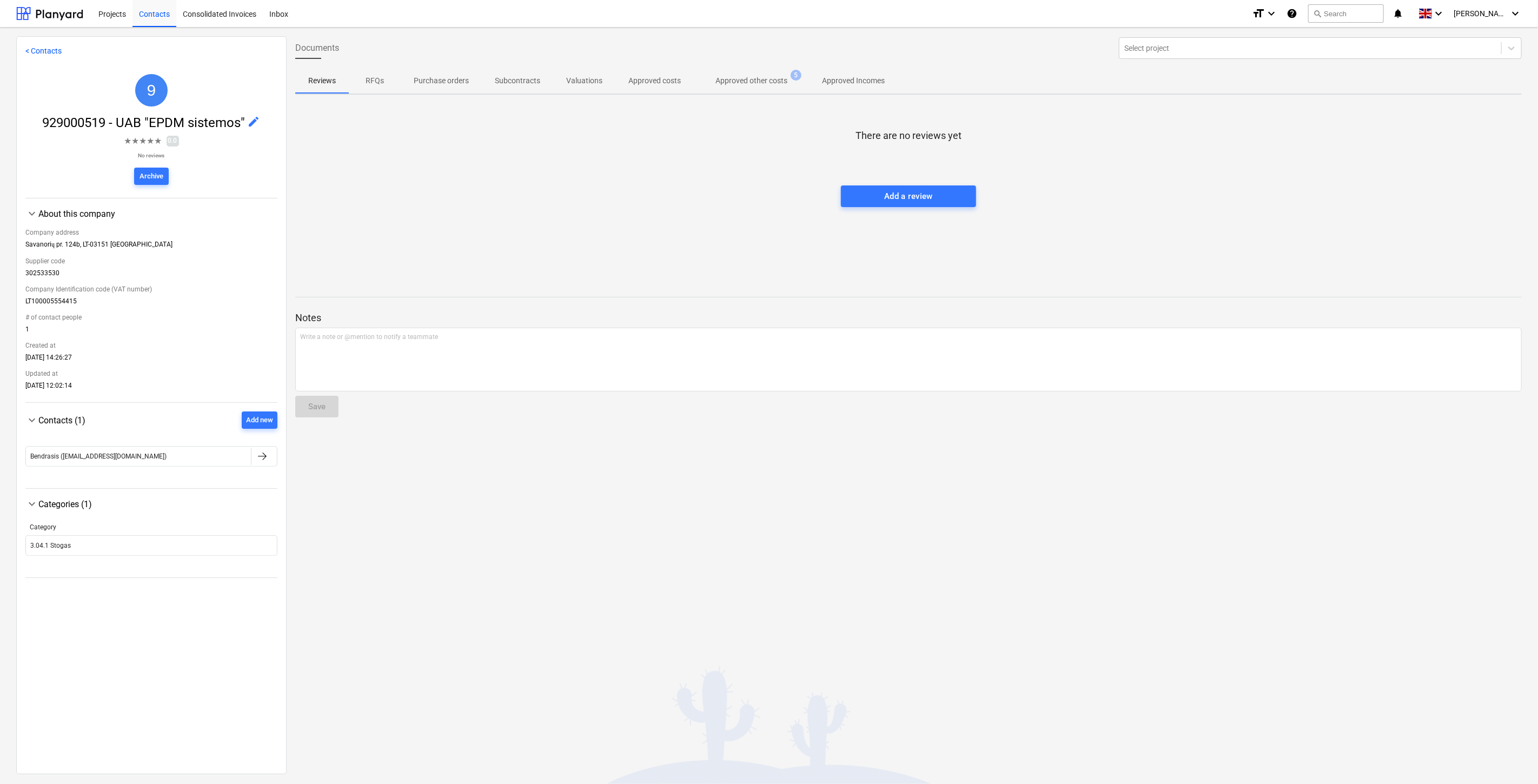
click at [762, 90] on span "Approved other costs 5" at bounding box center [751, 80] width 115 height 19
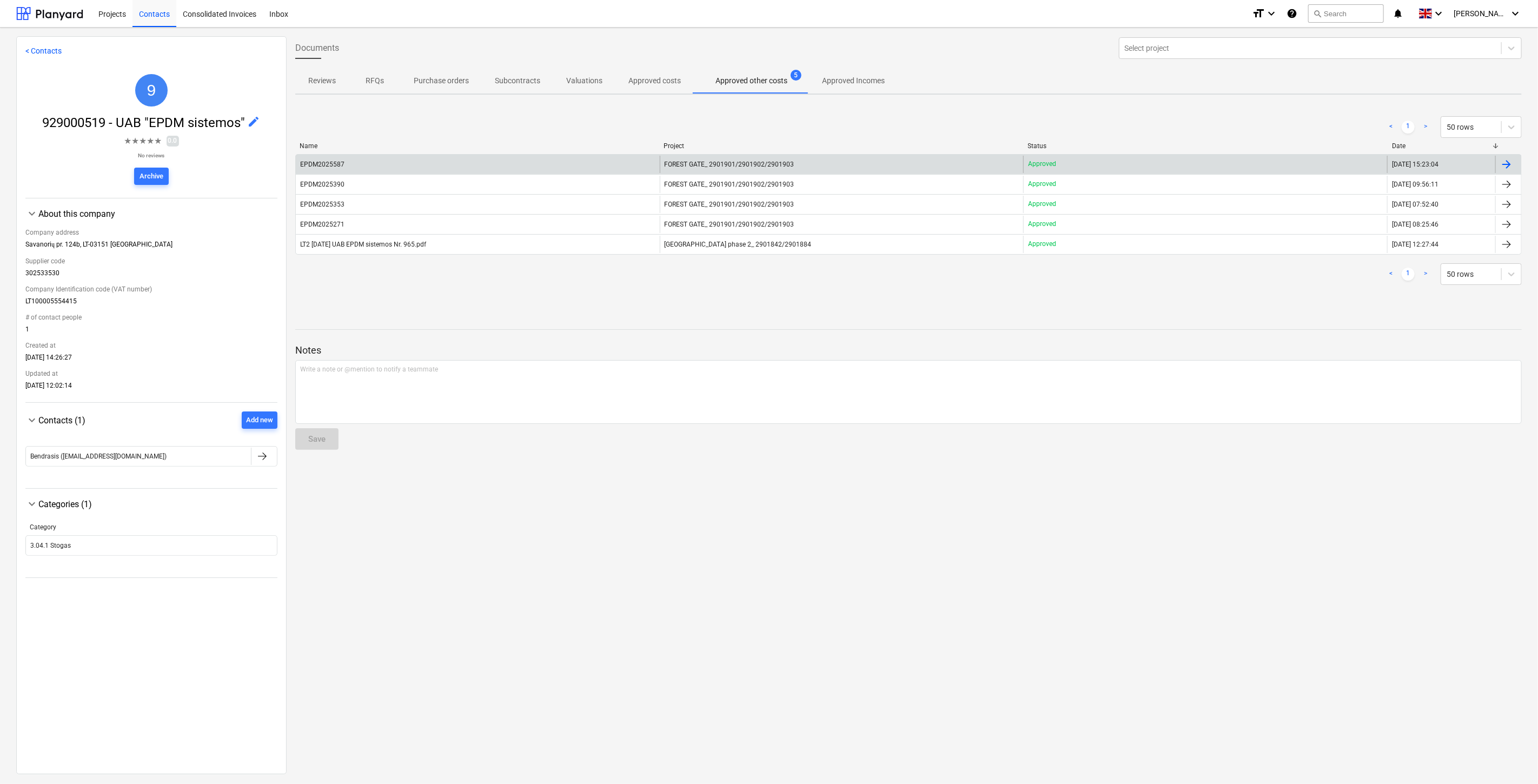
click at [406, 167] on div "EPDM2025587" at bounding box center [477, 165] width 364 height 17
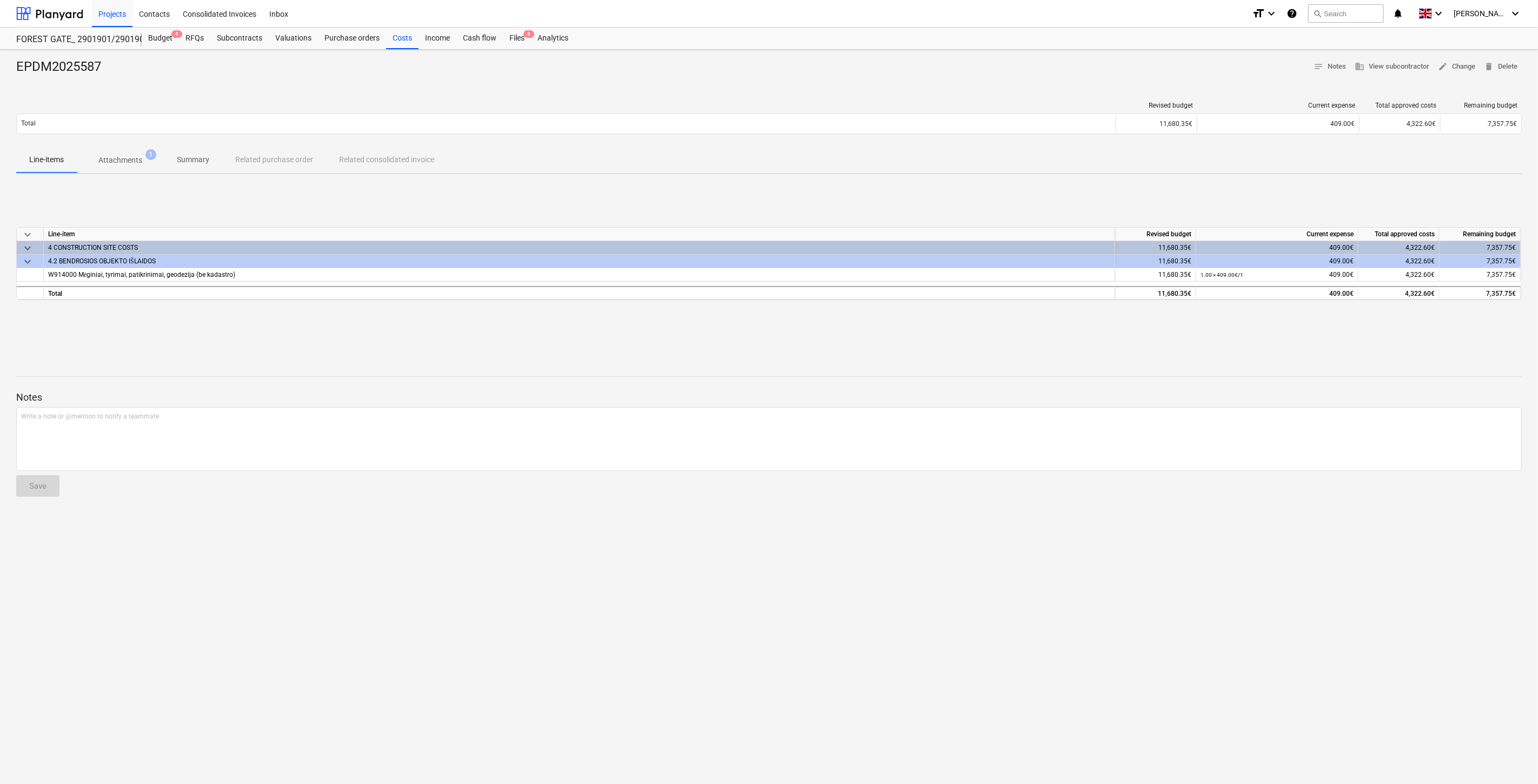
click at [871, 338] on div "keyboard_arrow_down Line-item Revised budget Current expense Total approved cos…" at bounding box center [769, 264] width 1506 height 162
click at [786, 333] on div "keyboard_arrow_down Line-item Revised budget Current expense Total approved cos…" at bounding box center [769, 264] width 1506 height 162
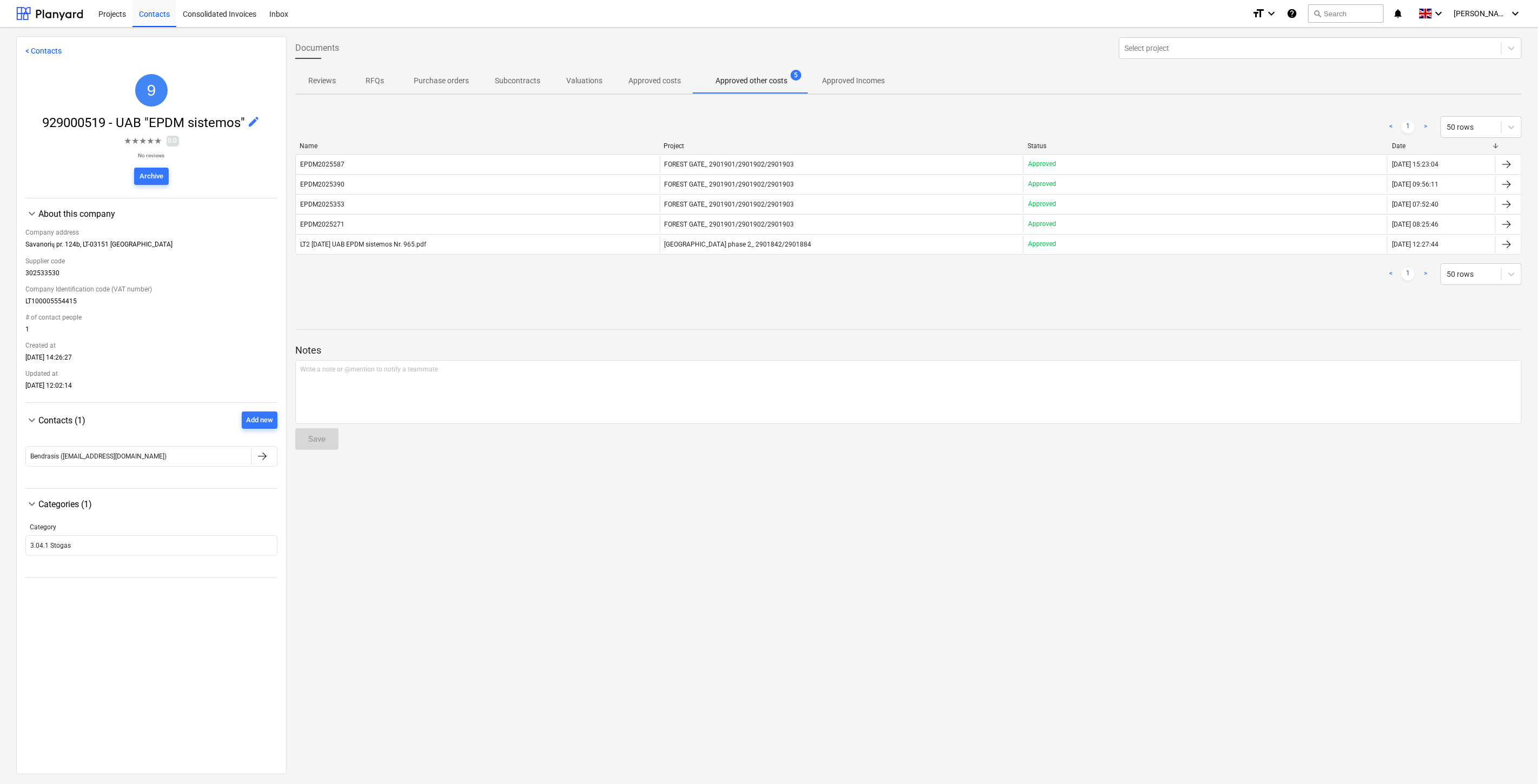
drag, startPoint x: 1321, startPoint y: 504, endPoint x: 1321, endPoint y: 494, distance: 10.0
click at [1321, 500] on div "Documents Select project Reviews RFQs Purchase orders Subcontracts Valuations A…" at bounding box center [908, 405] width 1244 height 737
click at [1357, 15] on button "search Search" at bounding box center [1346, 14] width 76 height 19
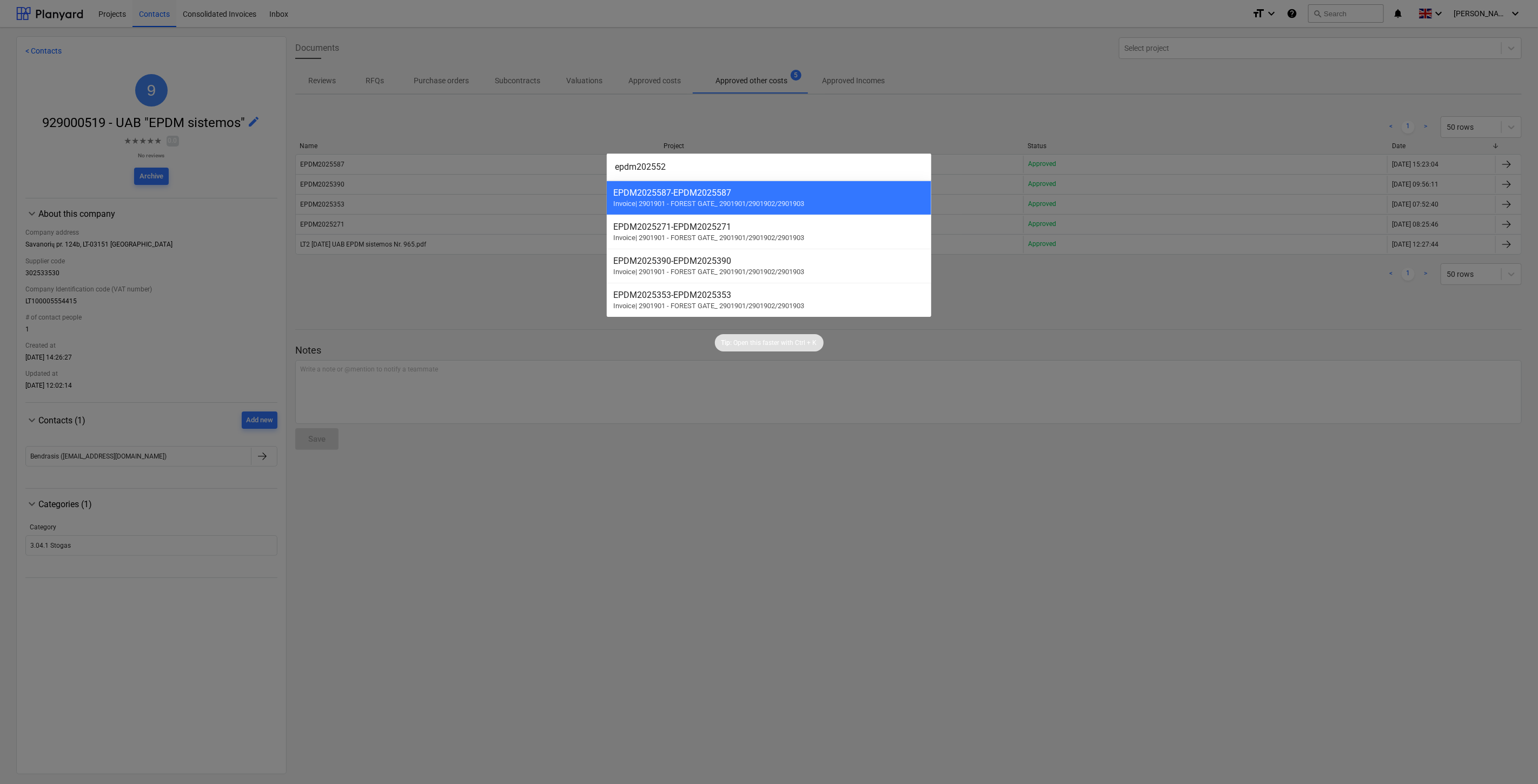
type input "epdm2025520"
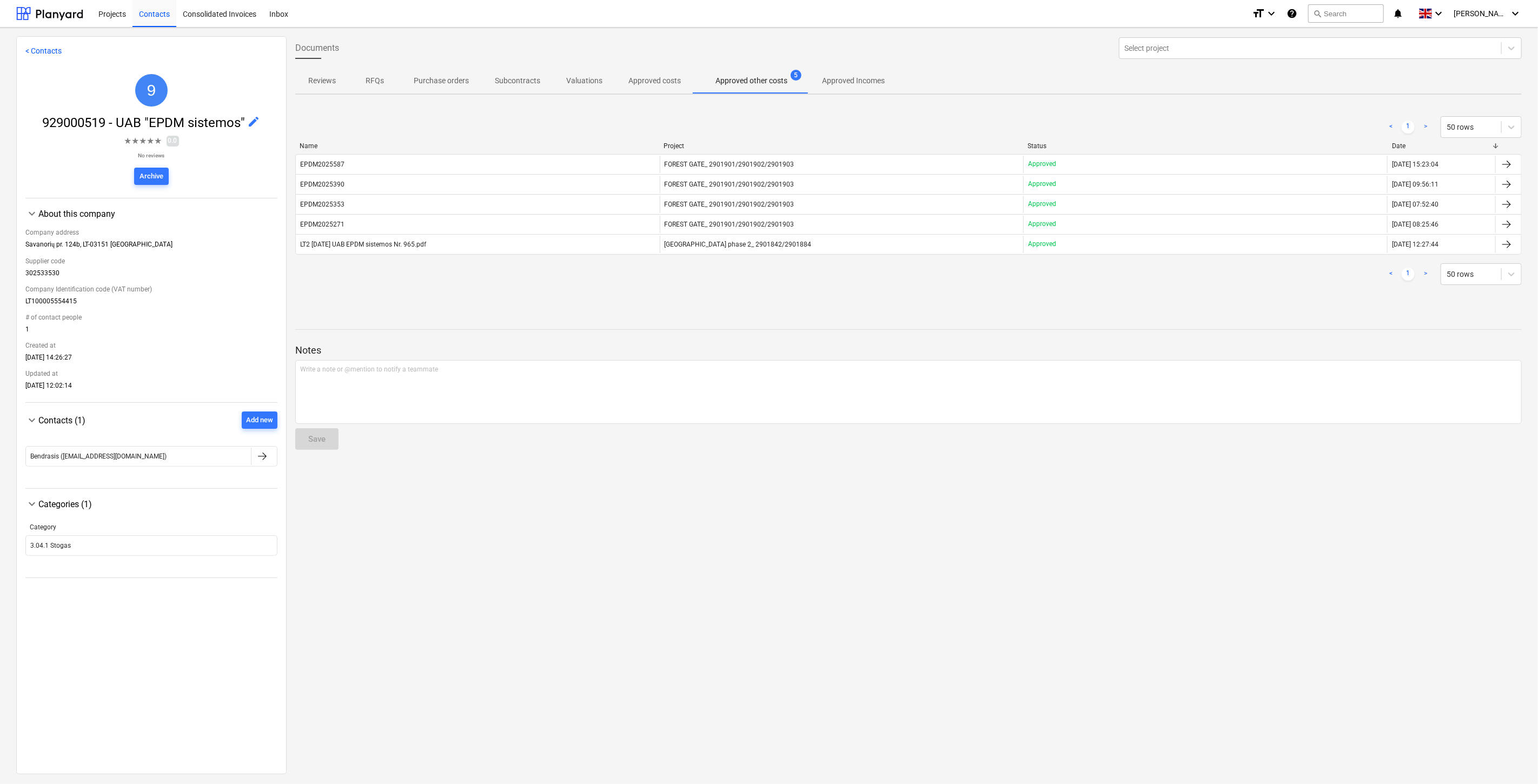
click at [1100, 283] on div "< 1 > 50 rows" at bounding box center [908, 274] width 1227 height 22
click at [1121, 278] on div "< 1 > 50 rows" at bounding box center [908, 274] width 1227 height 22
click at [1142, 310] on div at bounding box center [908, 311] width 1227 height 8
click at [1166, 297] on div "< 1 > 50 rows Name Project Status Date EPDM2025587 FOREST GATE_ 2901901/2901902…" at bounding box center [908, 201] width 1227 height 195
drag, startPoint x: 1171, startPoint y: 279, endPoint x: 1186, endPoint y: 273, distance: 16.2
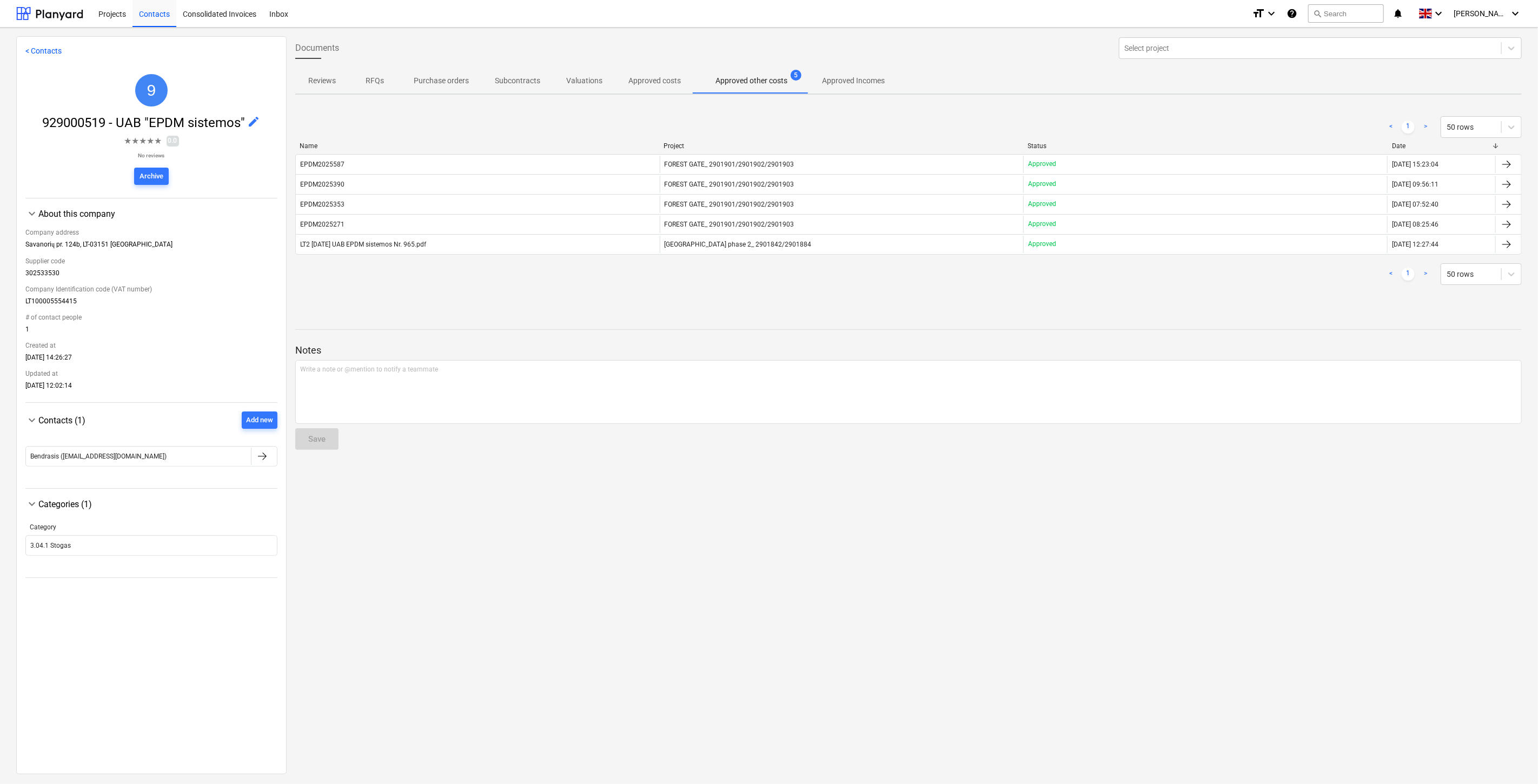
click at [1171, 279] on div "< 1 > 50 rows" at bounding box center [908, 274] width 1227 height 22
click at [1201, 266] on div "< 1 > 50 rows" at bounding box center [908, 274] width 1227 height 22
click at [59, 17] on div at bounding box center [49, 13] width 67 height 27
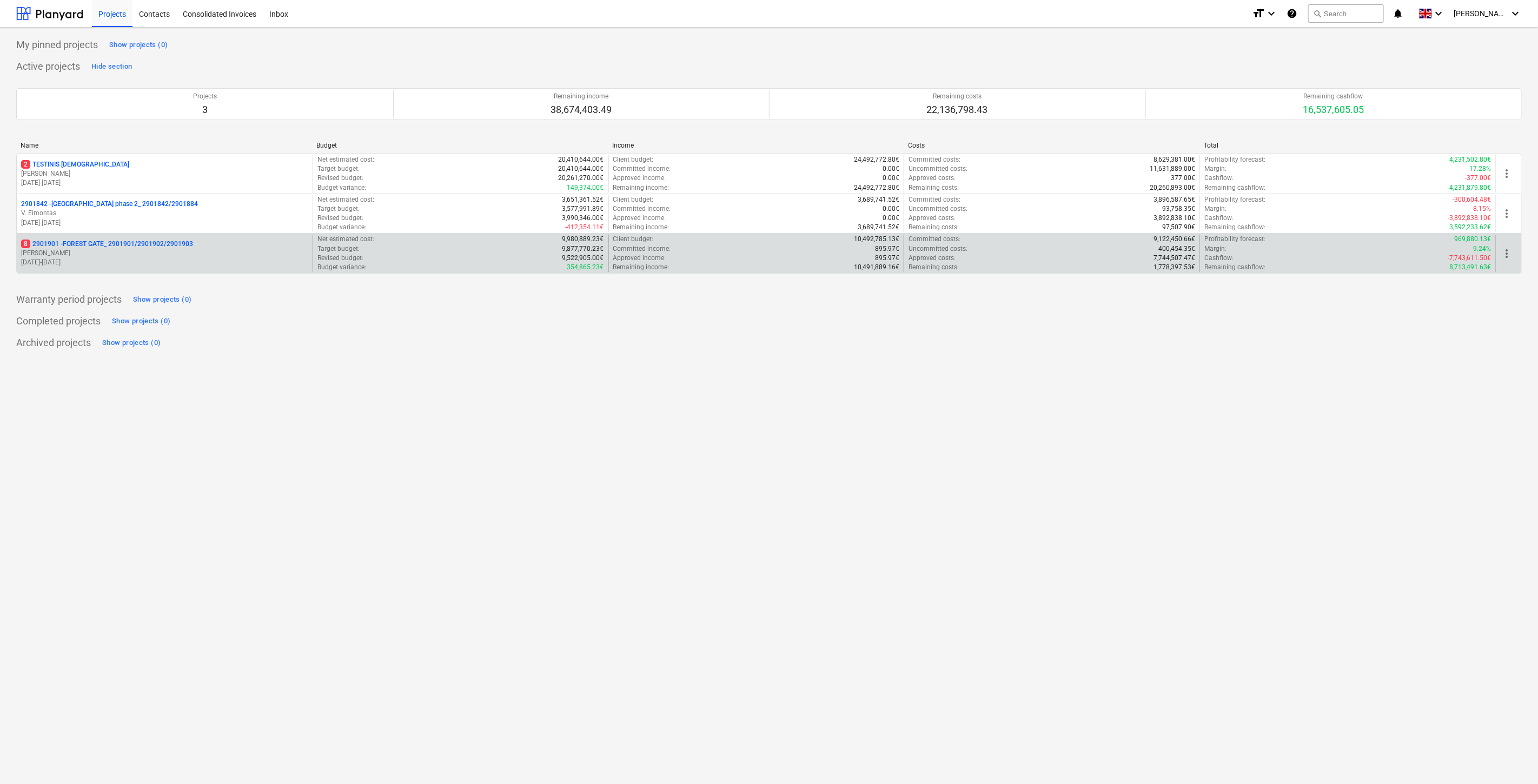
click at [137, 257] on p "[PERSON_NAME]" at bounding box center [165, 253] width 287 height 9
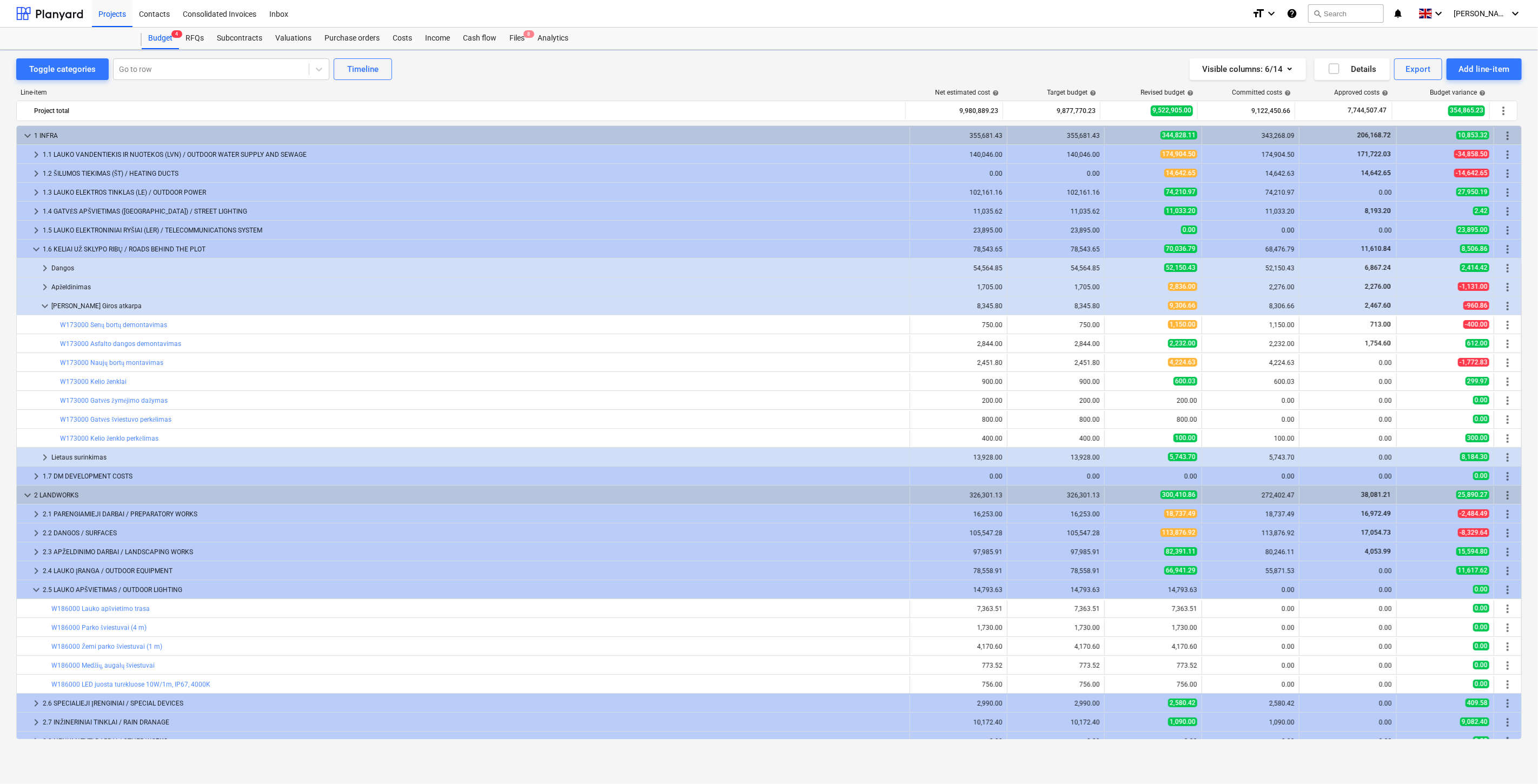
scroll to position [324, 0]
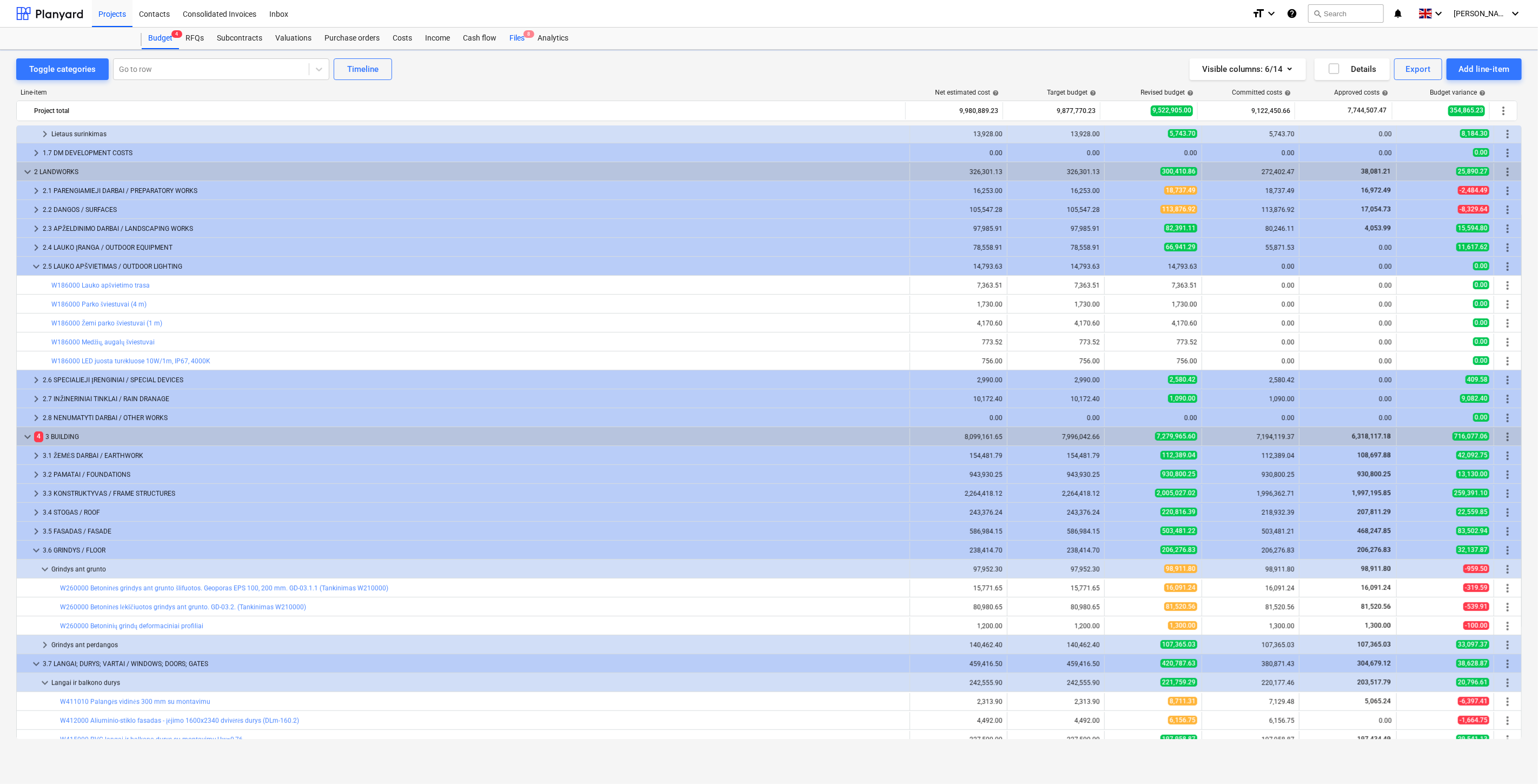
click at [517, 36] on div "Files 8" at bounding box center [517, 39] width 28 height 22
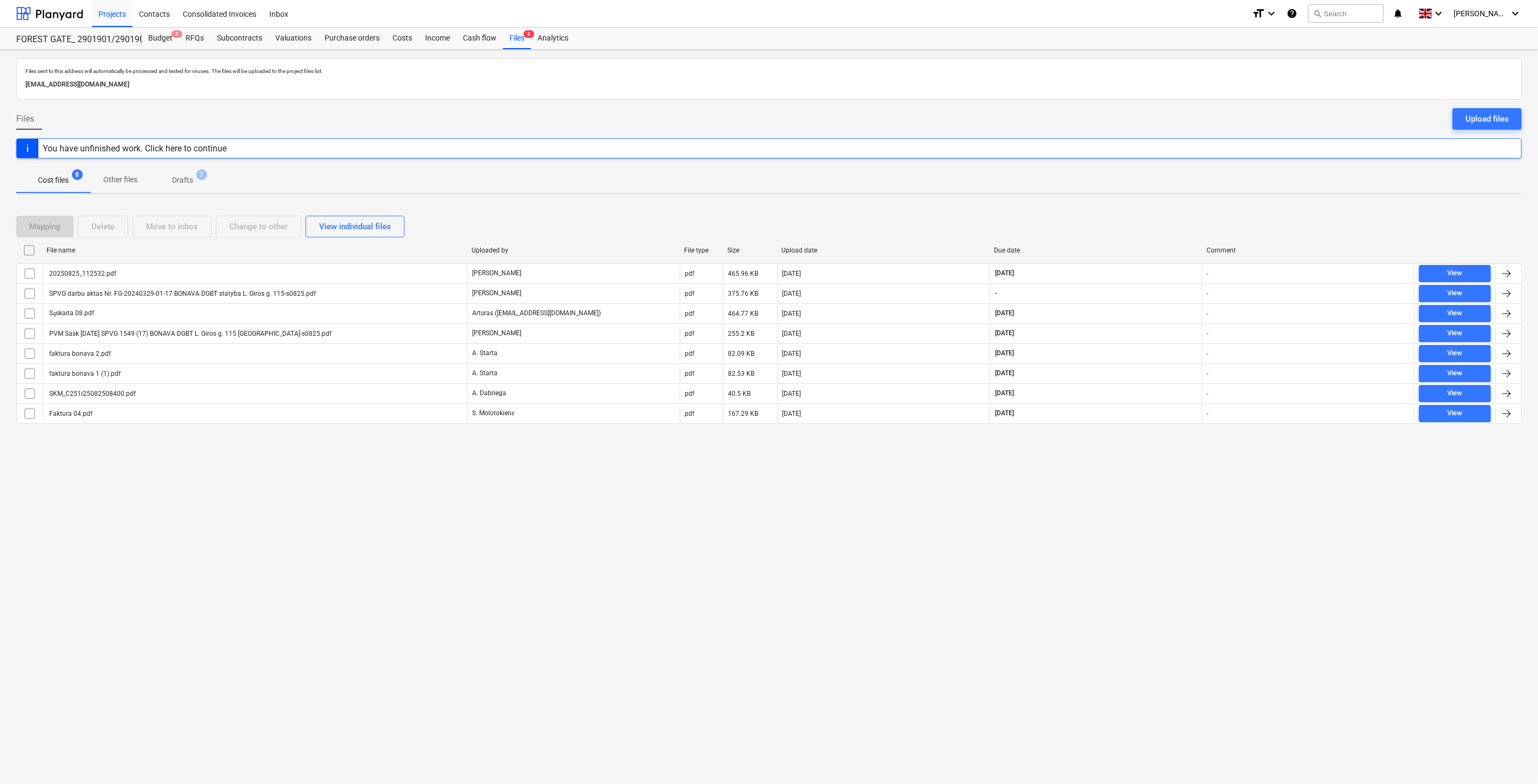
click at [1127, 474] on div "Files sent to this address will automatically be processed and tested for virus…" at bounding box center [769, 416] width 1538 height 735
click at [1163, 441] on div "Mapping Delete Move to inbox Change to other View individual files File name Up…" at bounding box center [769, 324] width 1506 height 243
click at [1492, 115] on div "Upload files" at bounding box center [1487, 119] width 43 height 14
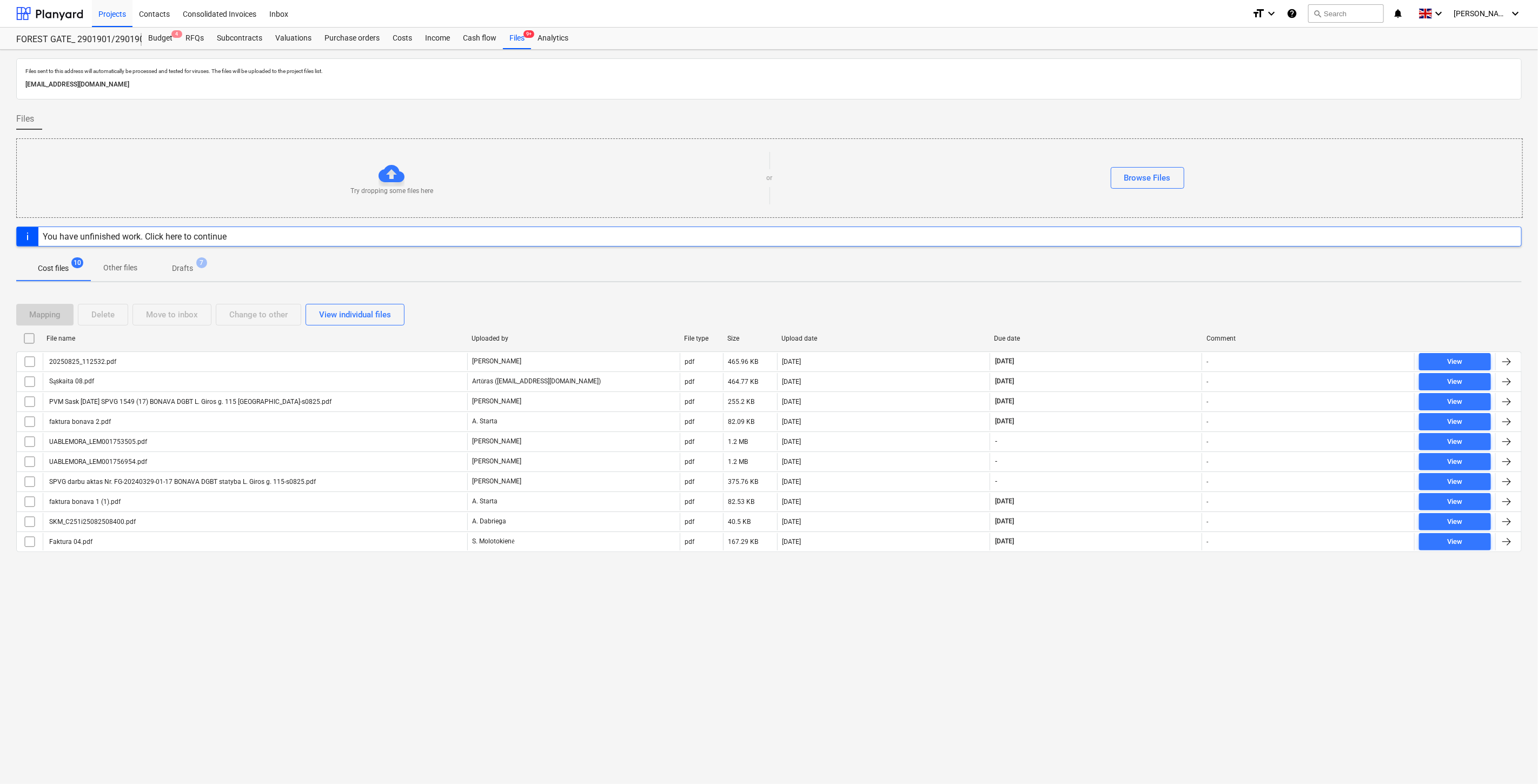
drag, startPoint x: 1075, startPoint y: 680, endPoint x: 1115, endPoint y: 657, distance: 46.1
click at [1076, 679] on div "Files sent to this address will automatically be processed and tested for virus…" at bounding box center [769, 416] width 1538 height 735
click at [1115, 657] on div "Files sent to this address will automatically be processed and tested for virus…" at bounding box center [769, 416] width 1538 height 735
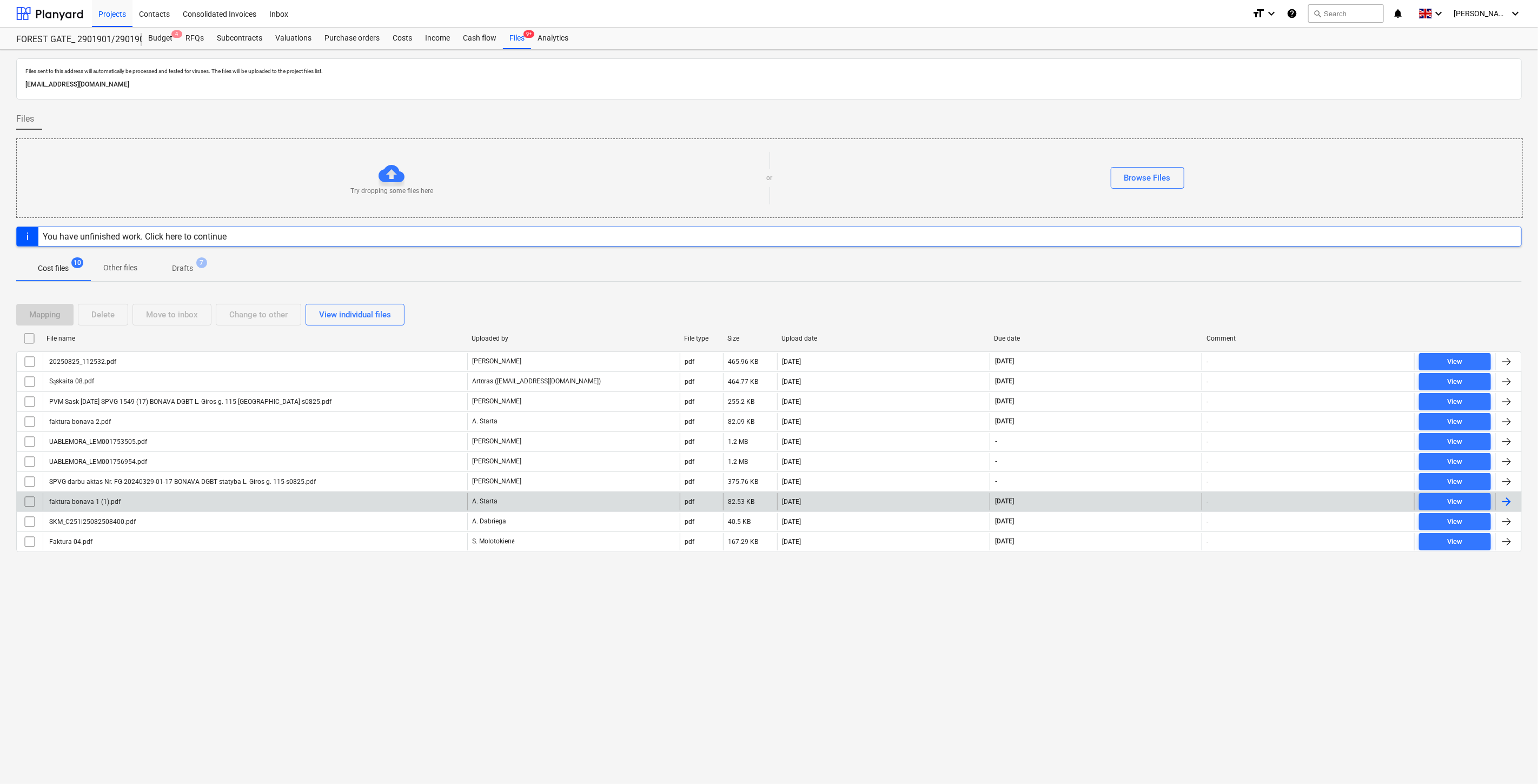
drag, startPoint x: 570, startPoint y: 617, endPoint x: 708, endPoint y: 507, distance: 176.5
click at [571, 617] on div "Files sent to this address will automatically be processed and tested for virus…" at bounding box center [769, 416] width 1538 height 735
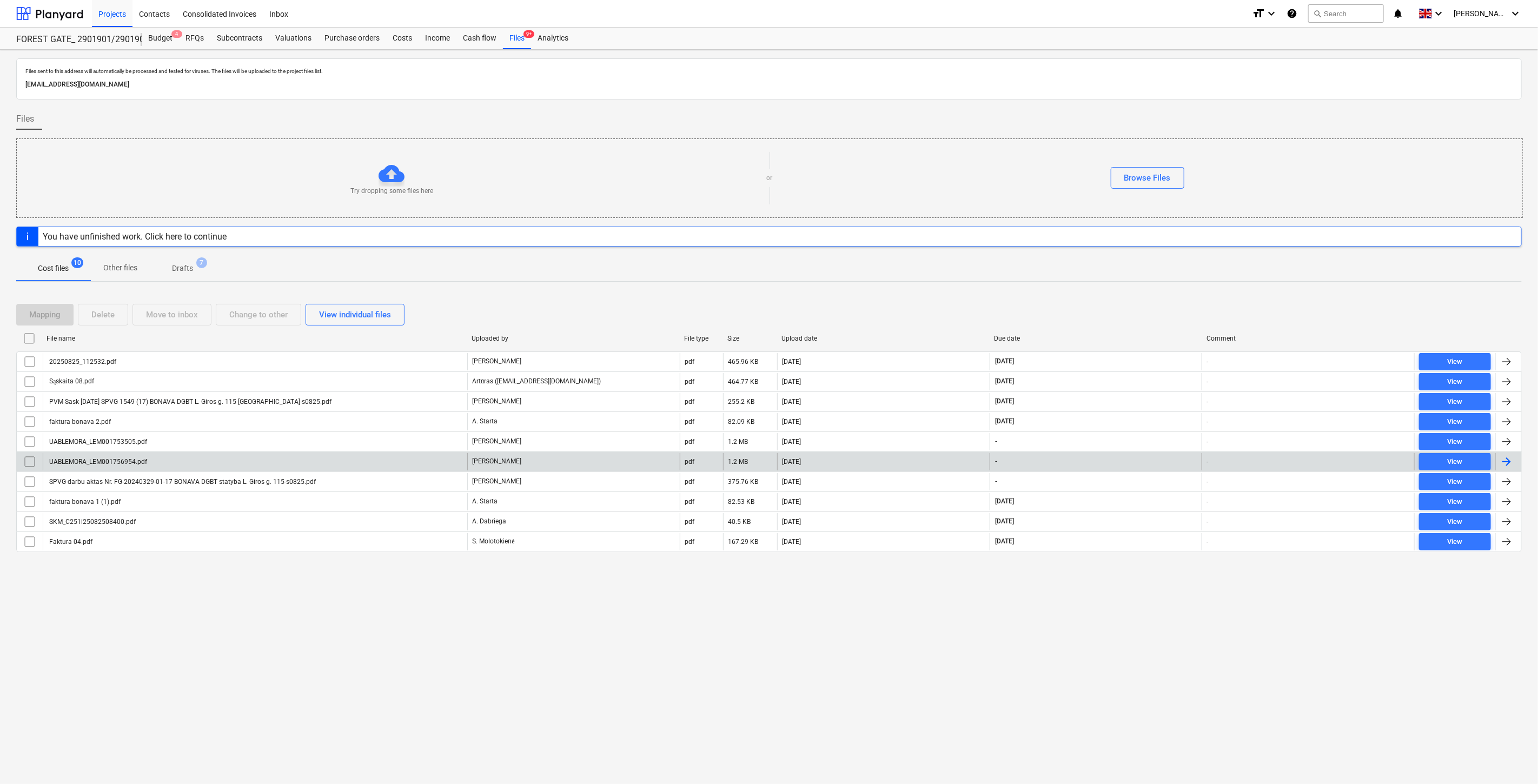
click at [375, 460] on div "UABLEMORA_LEM001756954.pdf" at bounding box center [255, 462] width 425 height 17
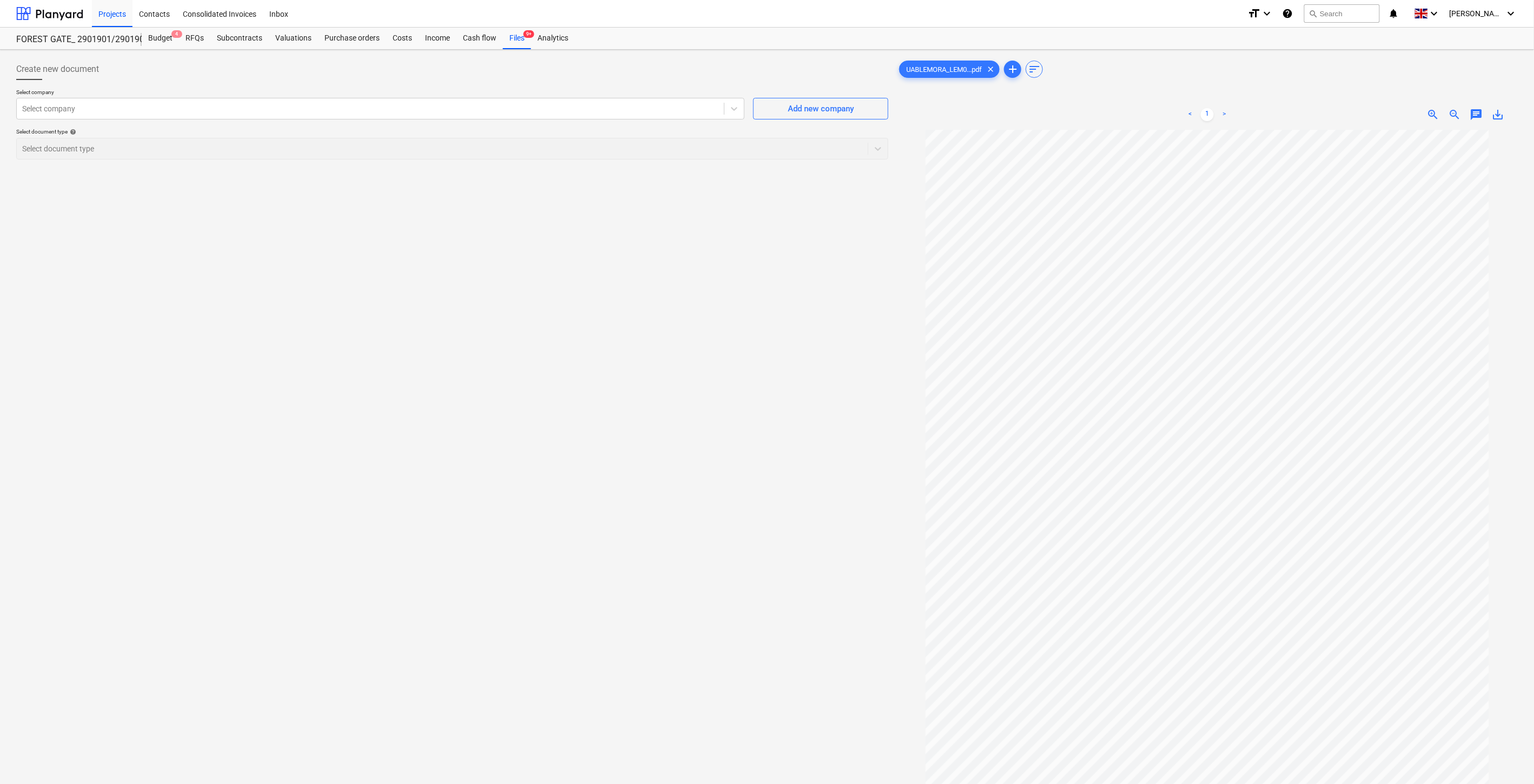
click at [688, 444] on div "Create new document Select company Select company Add new company Select docume…" at bounding box center [452, 471] width 881 height 834
click at [714, 418] on div "Create new document Select company Select company Add new company Select docume…" at bounding box center [452, 471] width 881 height 834
click at [737, 420] on div "Create new document Select company Select company Add new company Select docume…" at bounding box center [452, 471] width 881 height 834
click at [765, 389] on div "Create new document Select company Select company Add new company Select docume…" at bounding box center [452, 471] width 881 height 834
click at [569, 114] on div "Select company" at bounding box center [371, 109] width 708 height 15
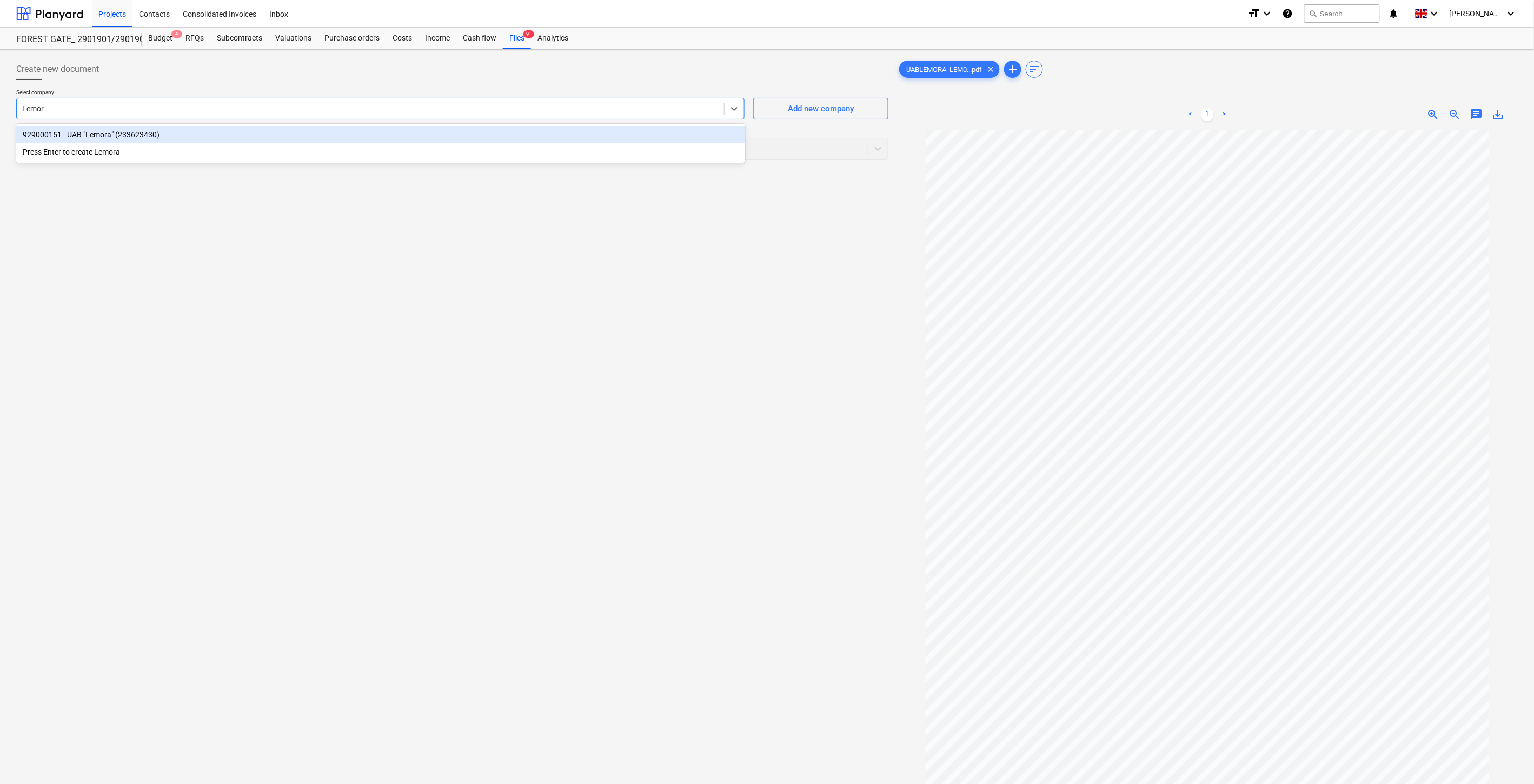
type input "Lemora"
click at [582, 137] on div "929000151 - UAB "Lemora" (233623430)" at bounding box center [381, 134] width 729 height 17
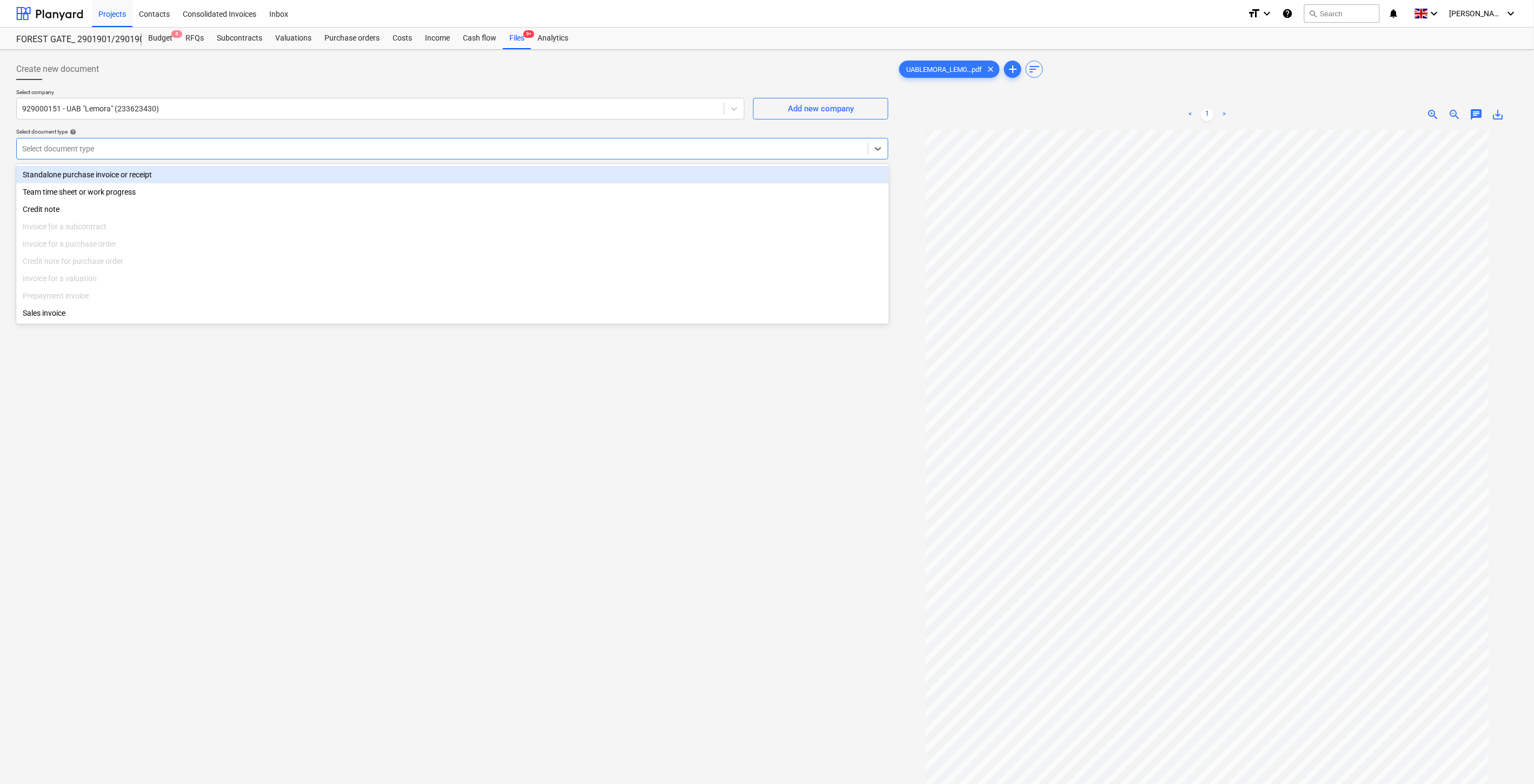
click at [571, 149] on div at bounding box center [443, 149] width 840 height 11
click at [402, 175] on div "Standalone purchase invoice or receipt" at bounding box center [453, 175] width 873 height 17
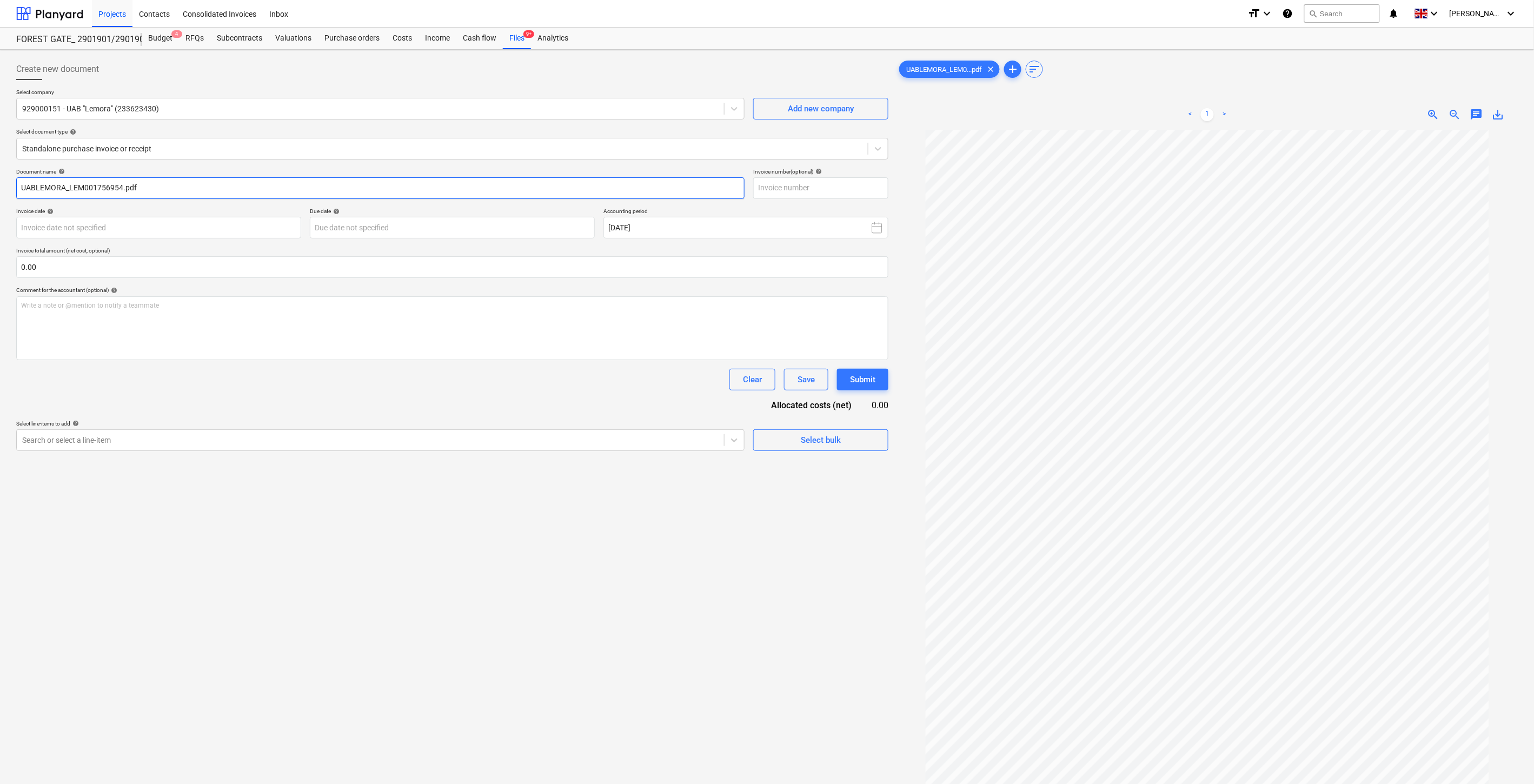
drag, startPoint x: 123, startPoint y: 188, endPoint x: 100, endPoint y: 189, distance: 23.0
click at [100, 189] on input "UABLEMORA_LEM001756954.pdf" at bounding box center [380, 188] width 728 height 22
click at [122, 188] on input "UABLEMORA_LEM001756954.pdf" at bounding box center [380, 188] width 728 height 22
drag, startPoint x: 120, startPoint y: 188, endPoint x: 70, endPoint y: 192, distance: 50.2
click at [70, 192] on input "UABLEMORA_LEM001756954.pdf" at bounding box center [380, 188] width 728 height 22
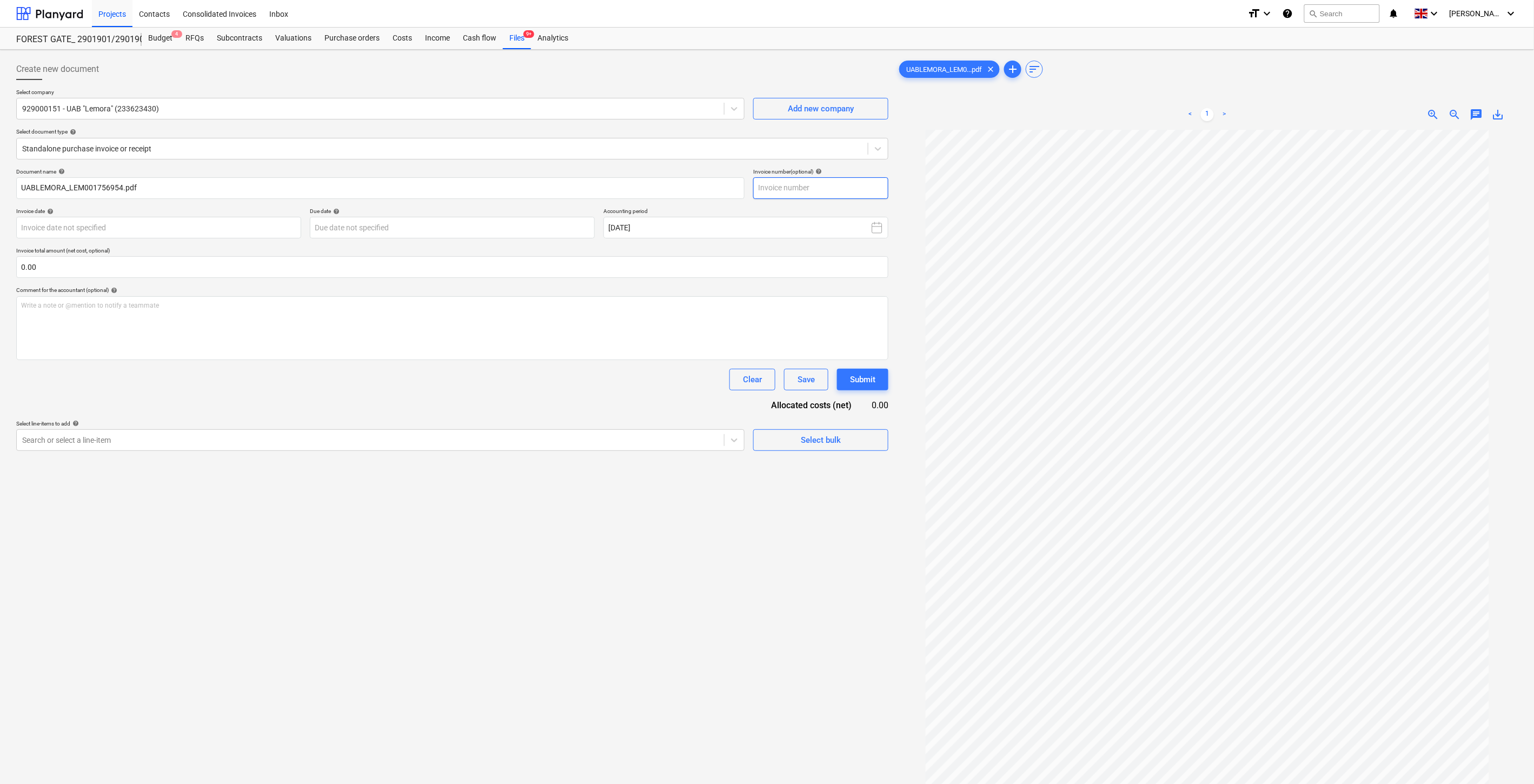
click at [834, 191] on input "text" at bounding box center [820, 188] width 135 height 22
paste input "LEM001756954"
type input "LEM001756954"
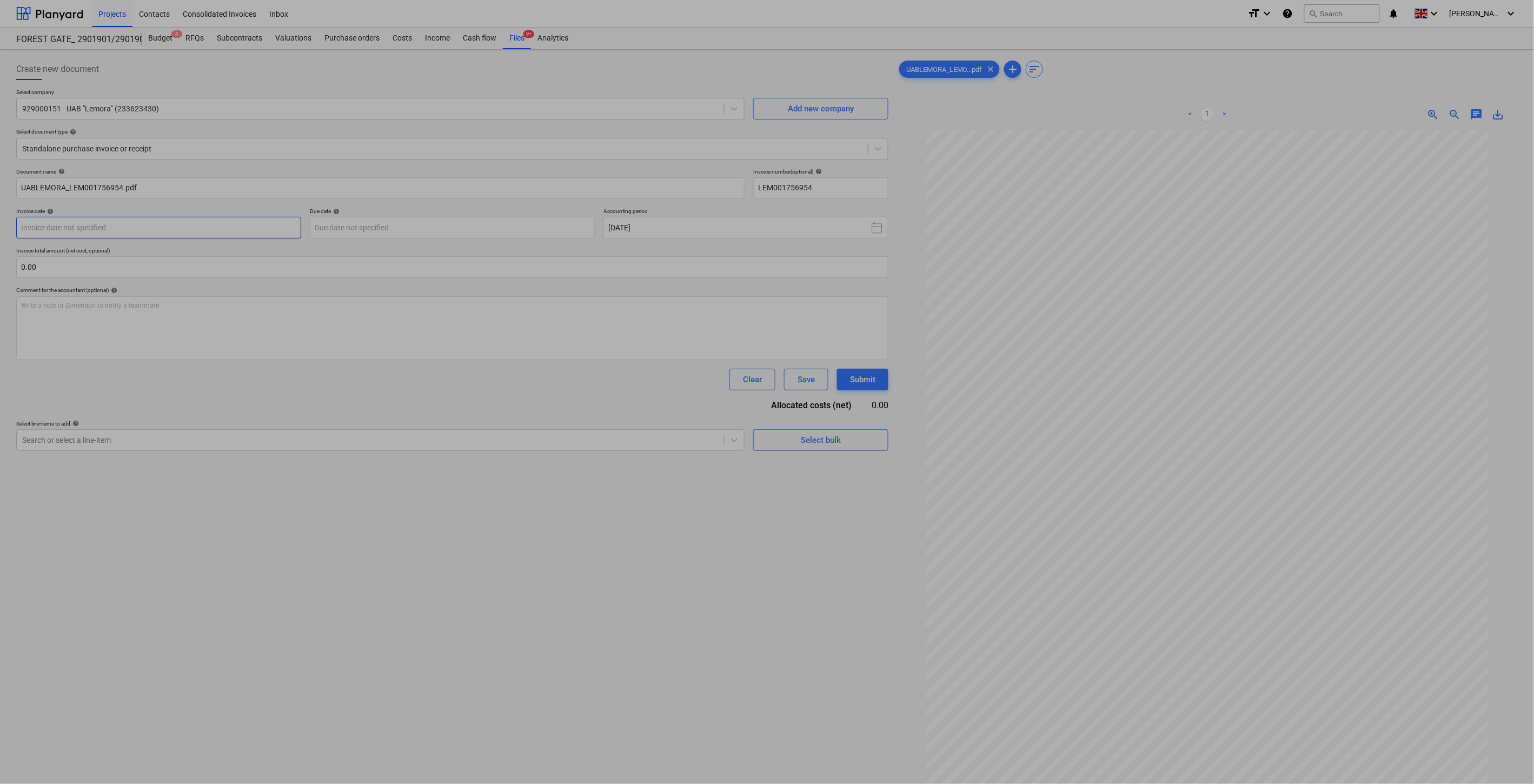
click at [230, 226] on body "This website stores cookies on your computer. These cookies are used to collect…" at bounding box center [767, 392] width 1534 height 784
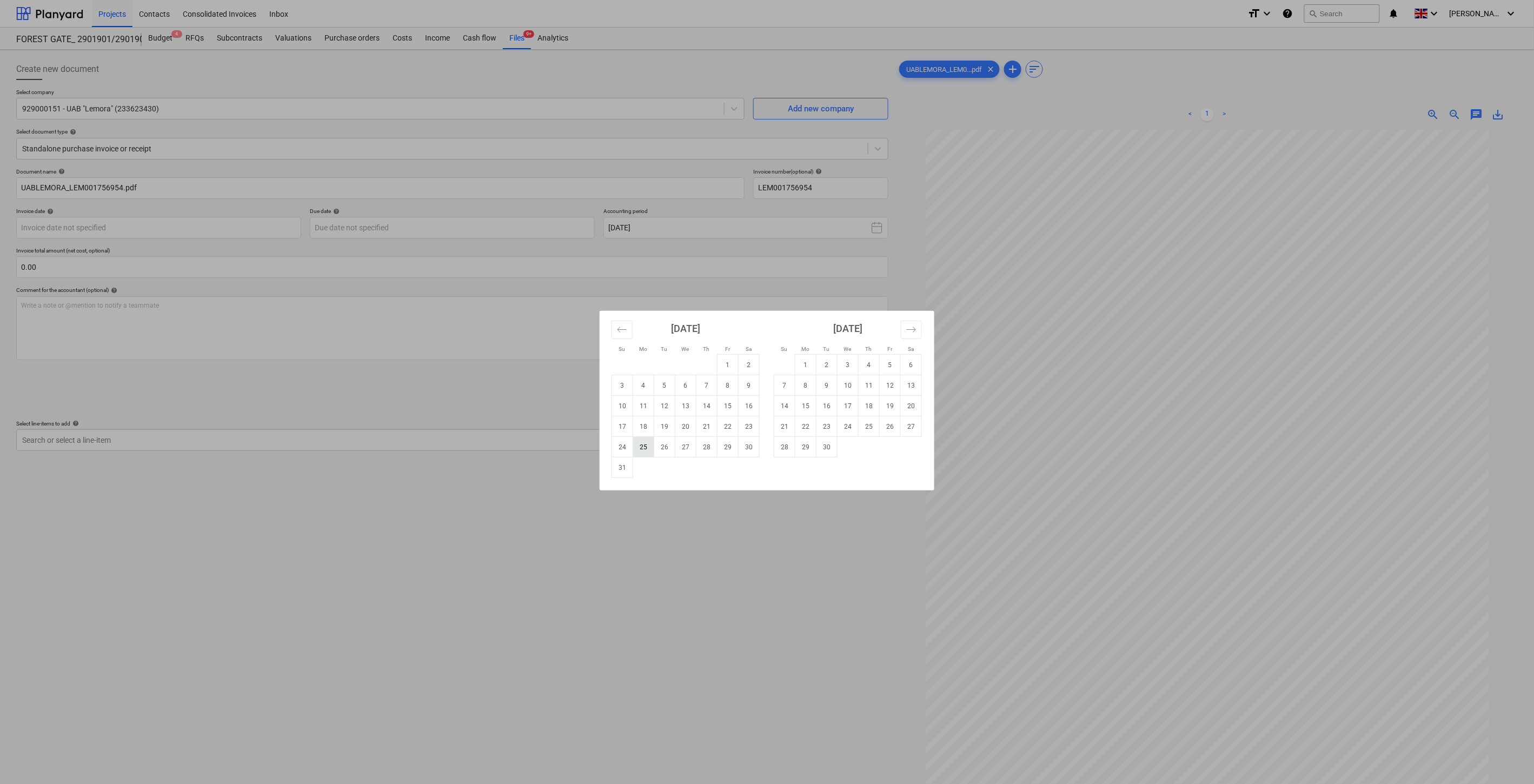
click at [652, 448] on td "25" at bounding box center [643, 447] width 21 height 21
type input "[DATE]"
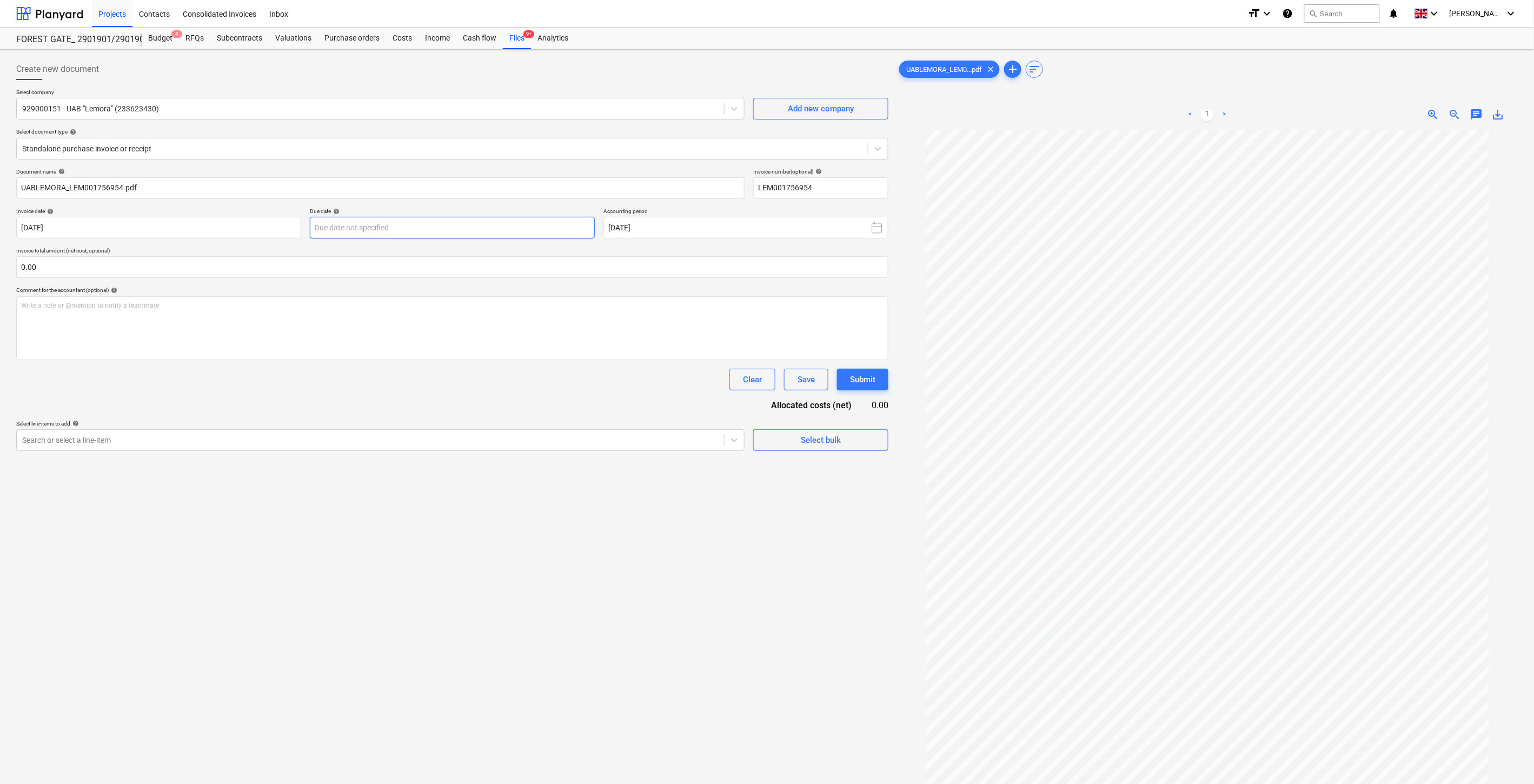
click at [538, 228] on body "This website stores cookies on your computer. These cookies are used to collect…" at bounding box center [767, 392] width 1534 height 784
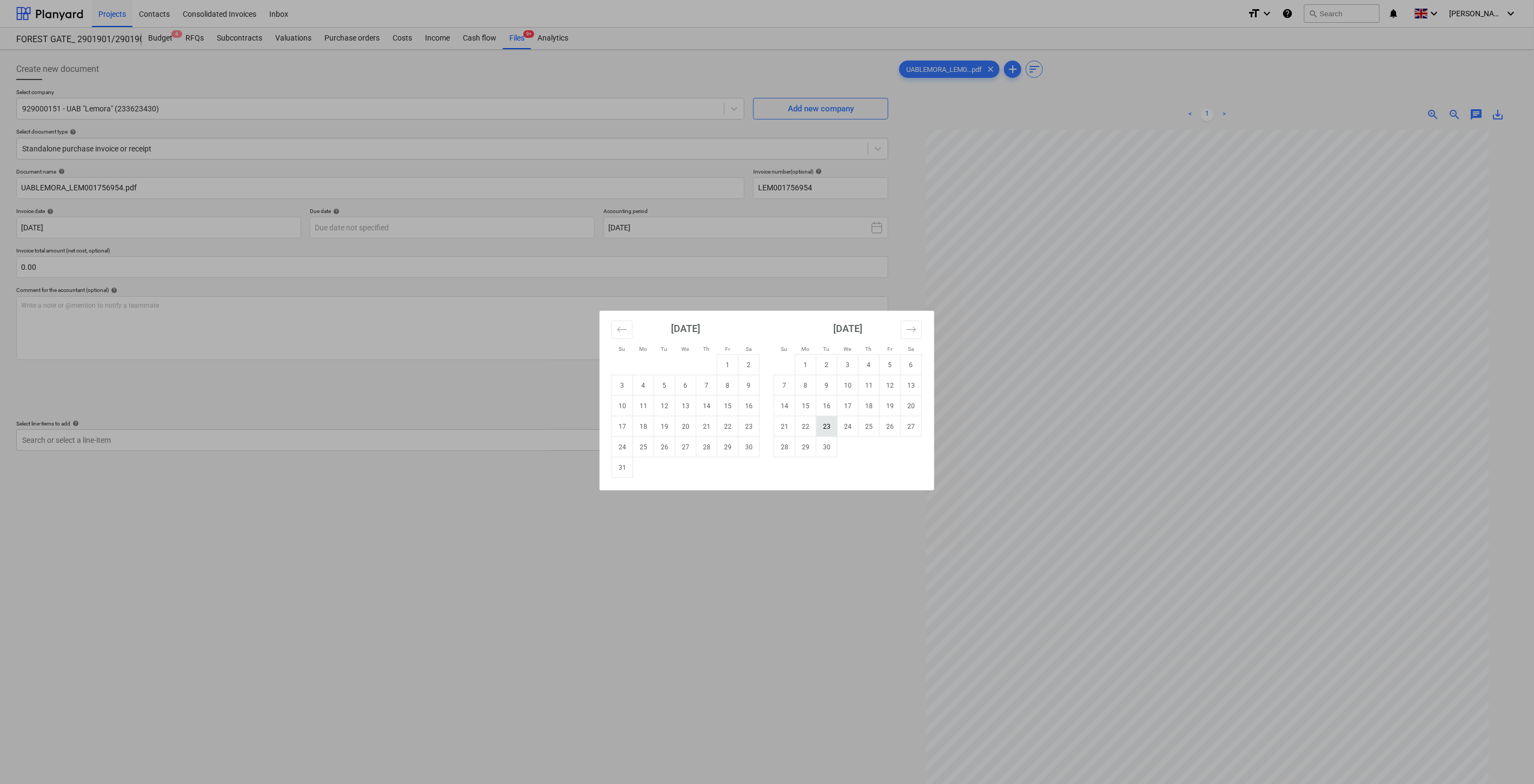
click at [823, 428] on td "23" at bounding box center [826, 426] width 21 height 21
type input "[DATE]"
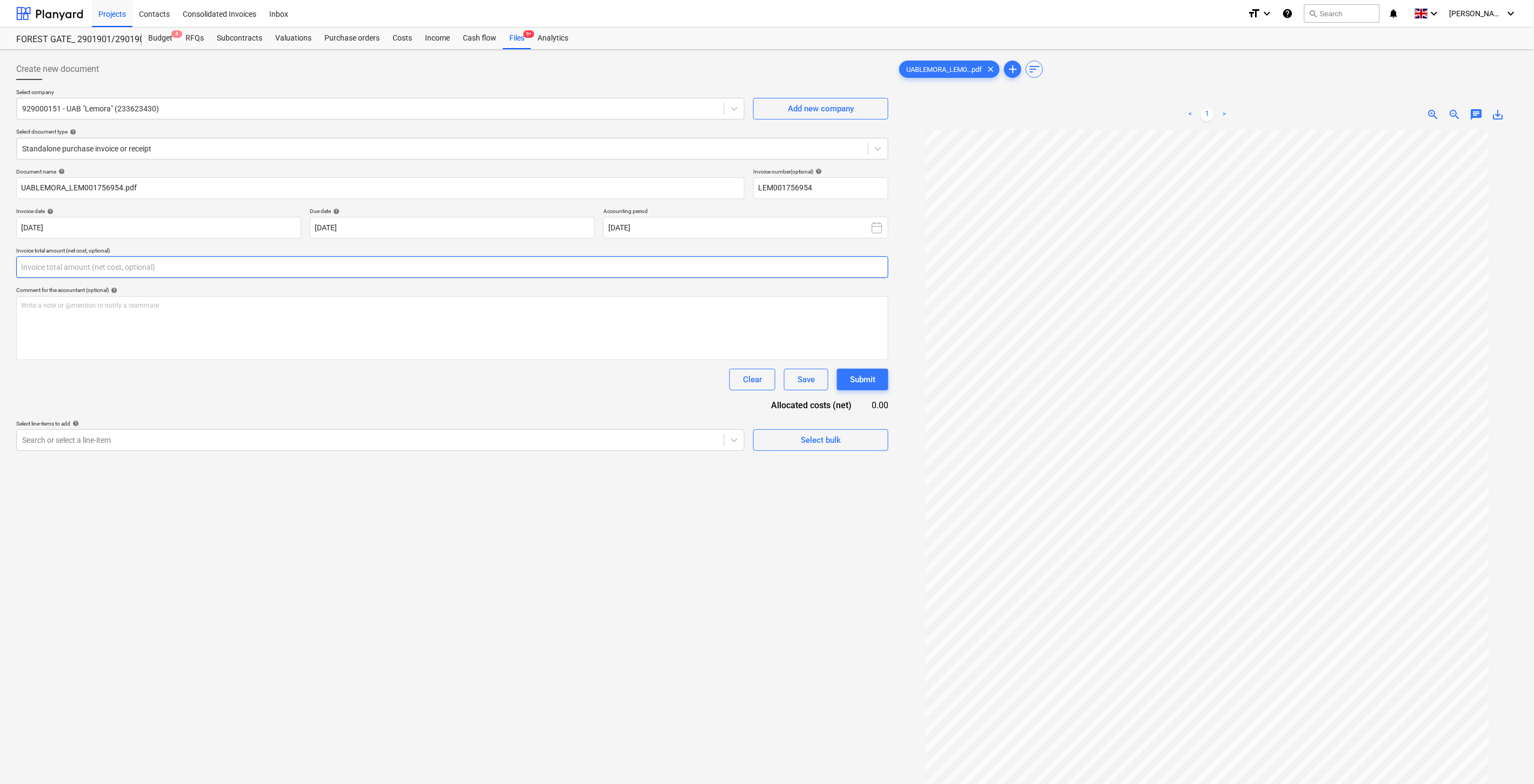
click at [406, 260] on input "text" at bounding box center [452, 267] width 872 height 22
click at [380, 264] on input "text" at bounding box center [452, 267] width 872 height 22
type input "ę"
type input "362.00"
click at [241, 463] on div at bounding box center [371, 467] width 697 height 11
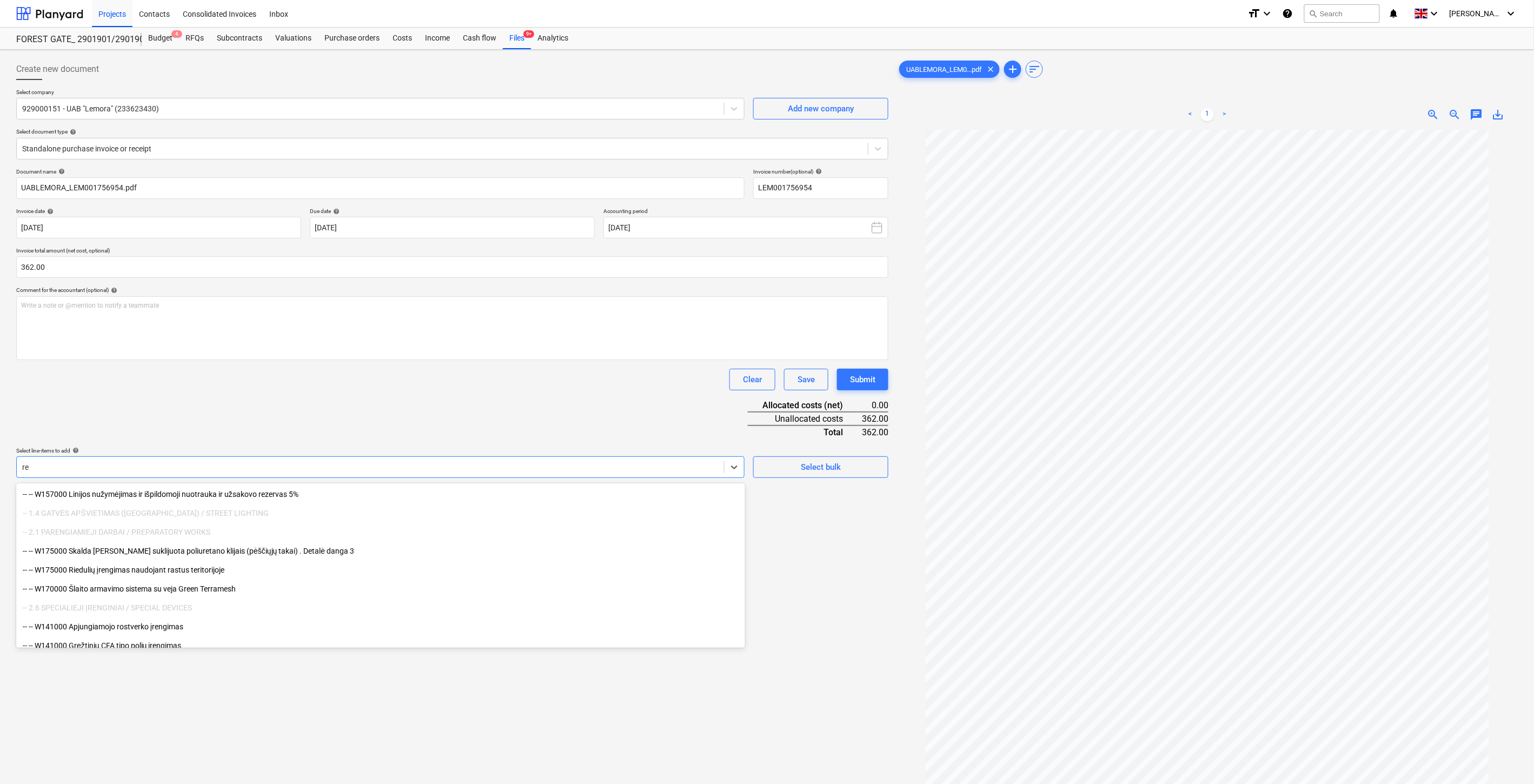
type input "r"
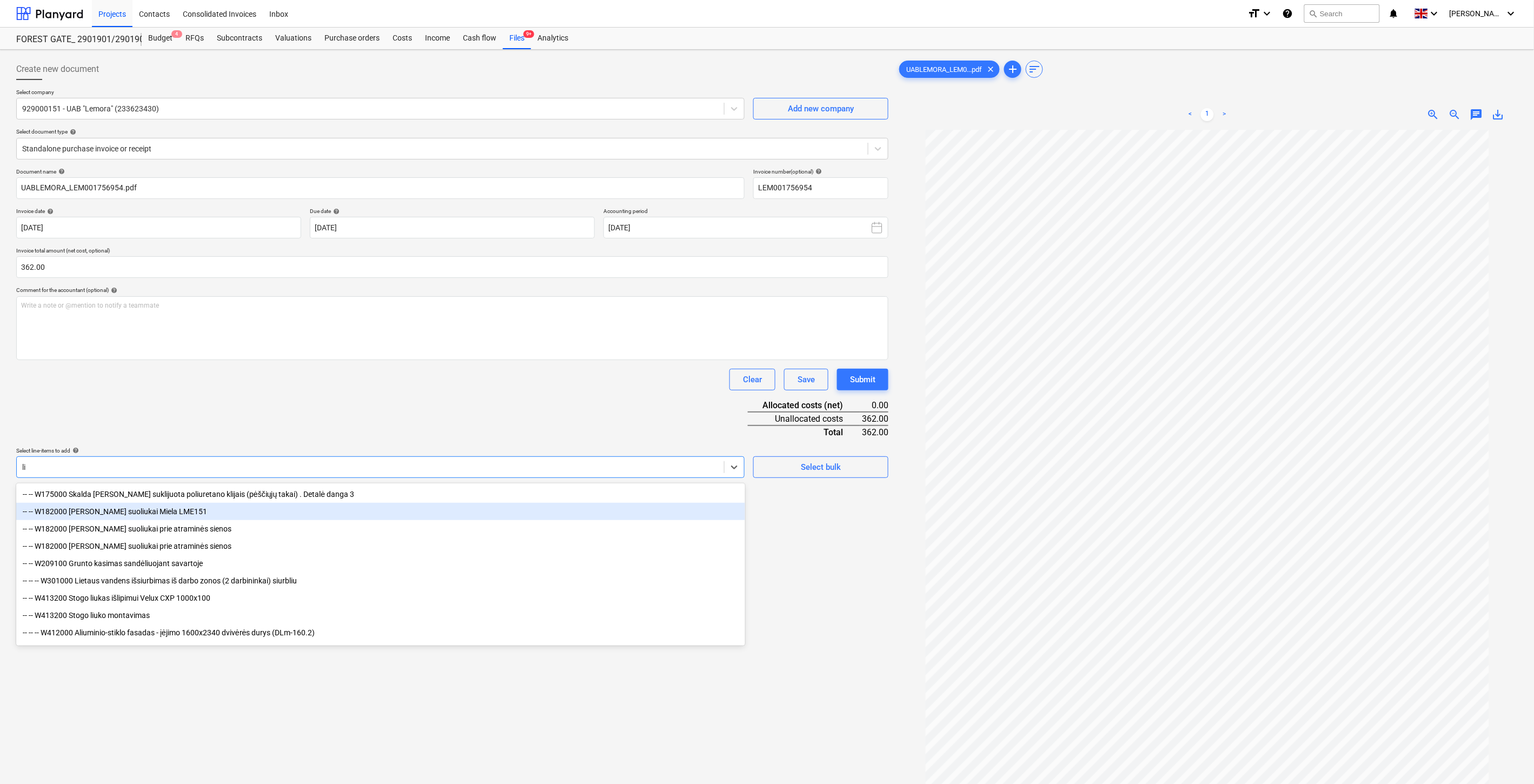
type input "l"
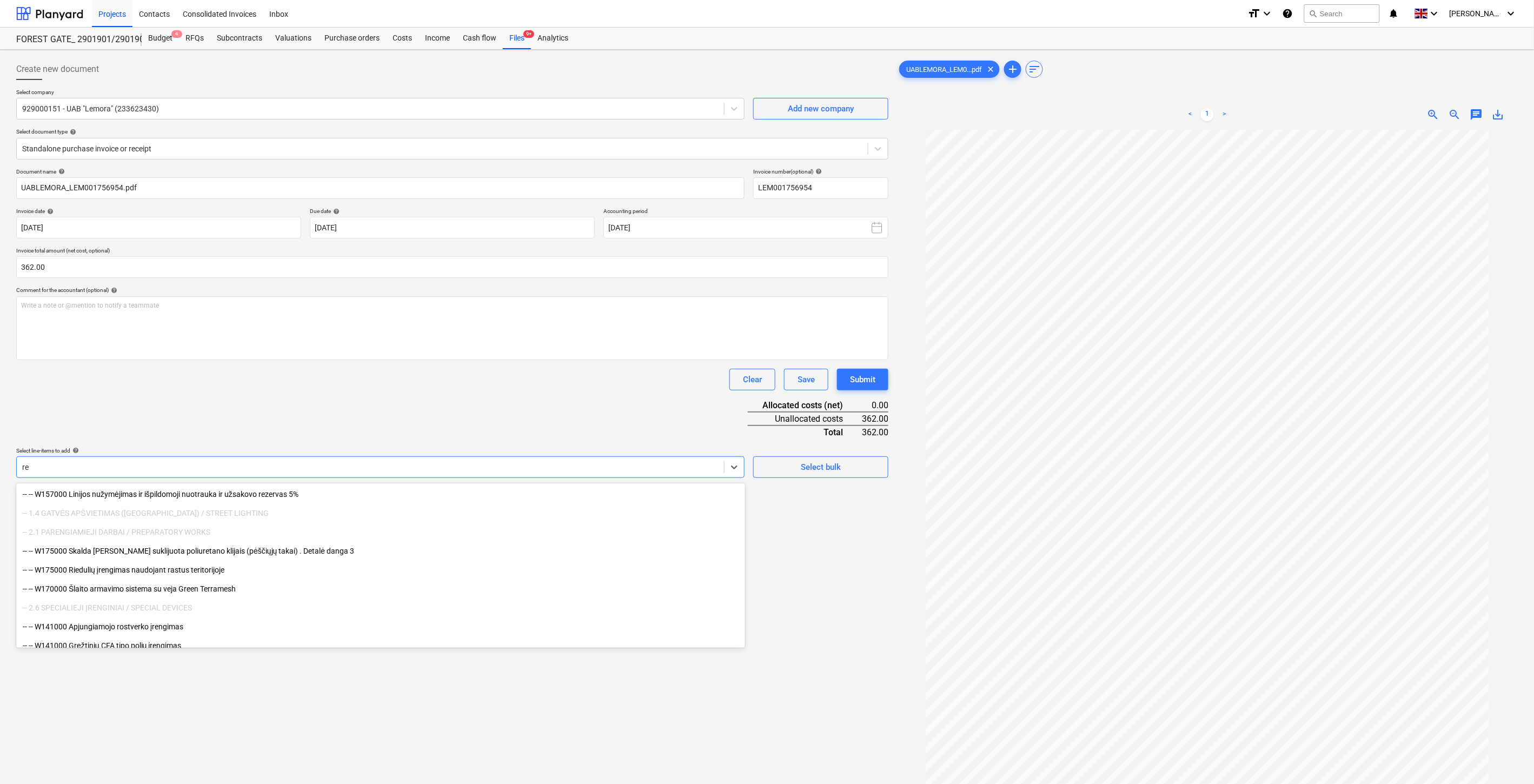
type input "r"
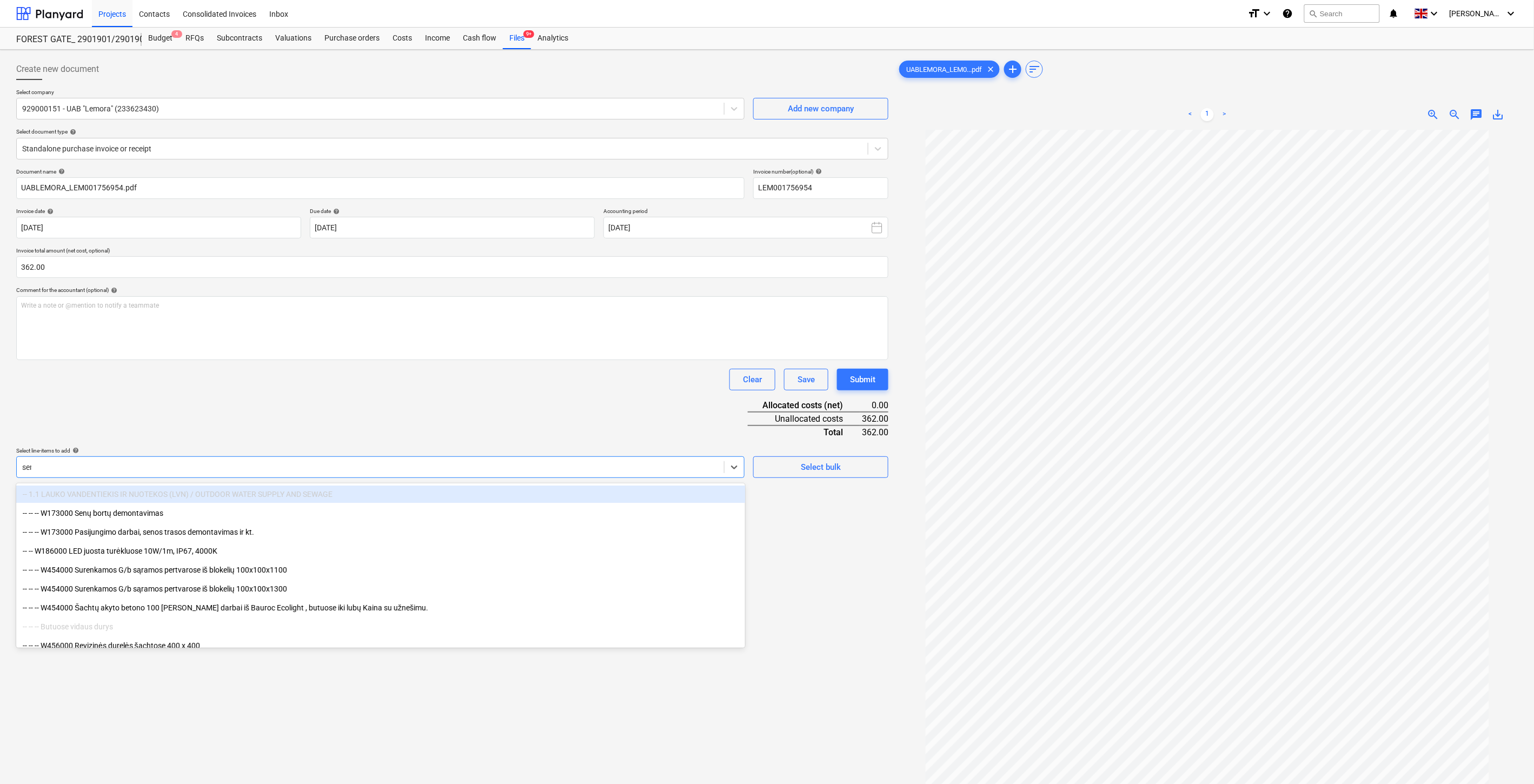
type input "senu"
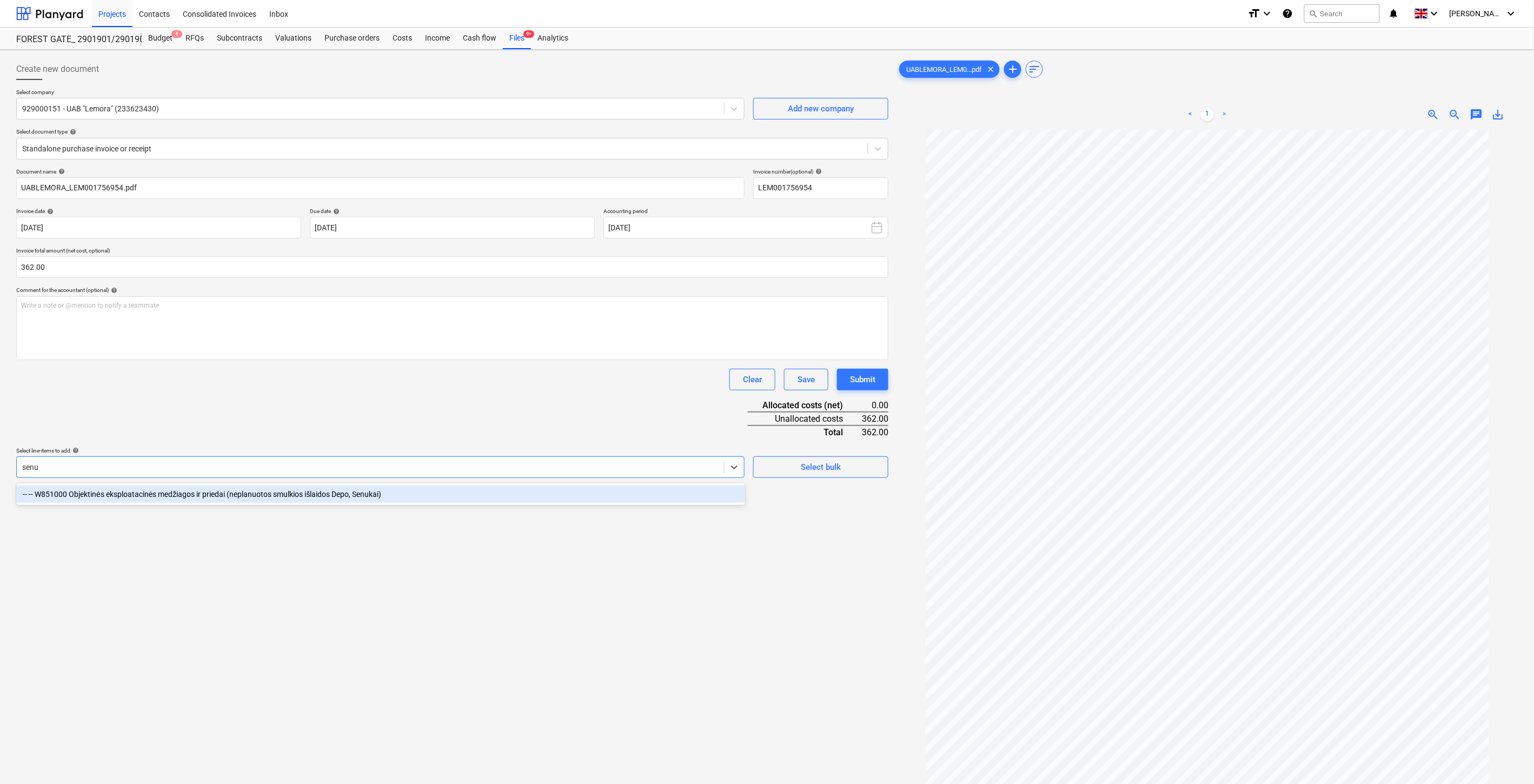
click at [230, 497] on div "-- -- W851000 Objektinės eksploatacinės medžiagos ir priedai (neplanuotos smulk…" at bounding box center [381, 494] width 729 height 17
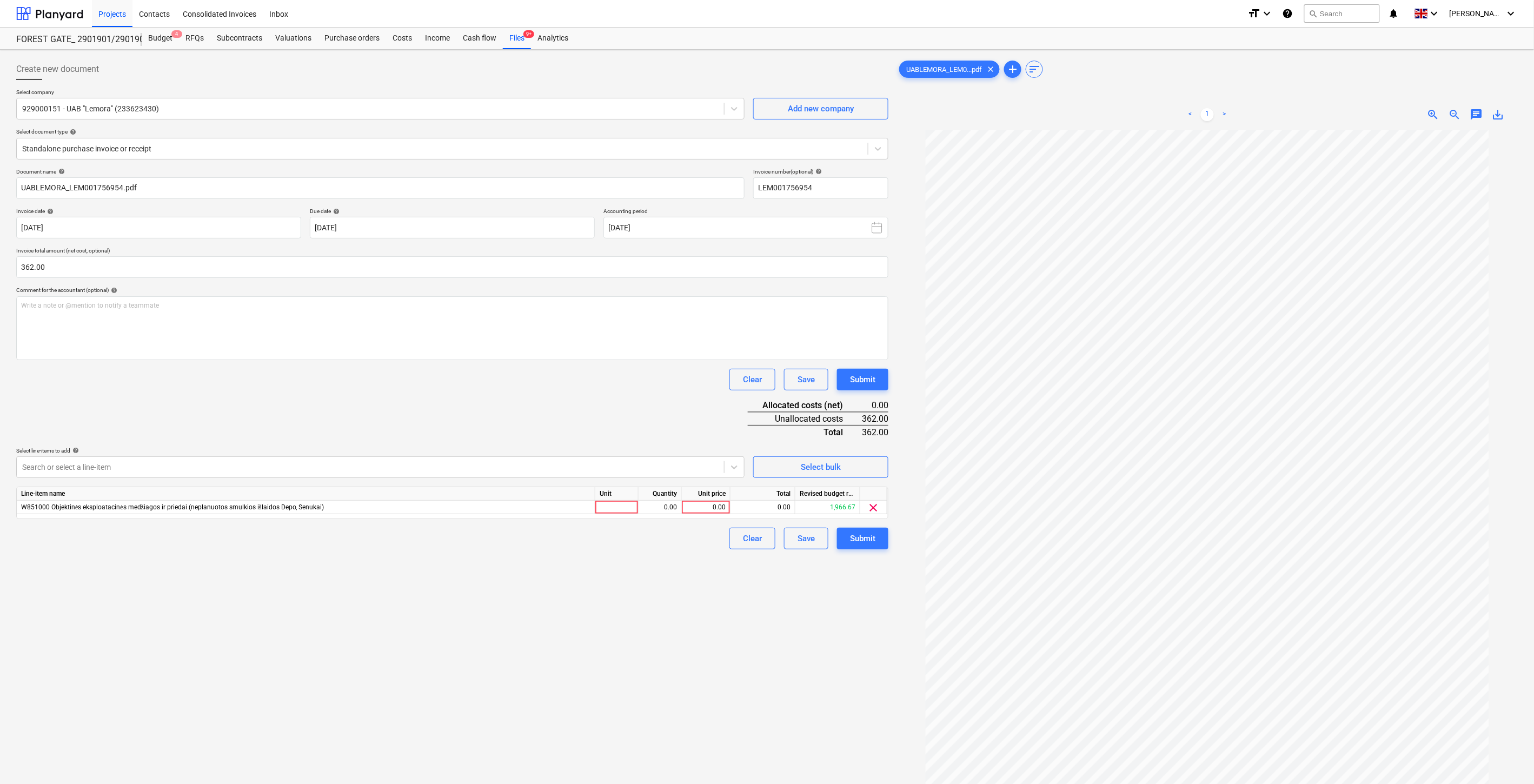
click at [332, 383] on div "Clear Save Submit" at bounding box center [452, 379] width 872 height 22
click at [609, 505] on div at bounding box center [617, 507] width 43 height 14
click at [655, 507] on div "0.00" at bounding box center [660, 507] width 34 height 14
click at [698, 507] on div "0.00" at bounding box center [705, 507] width 39 height 14
type input "362"
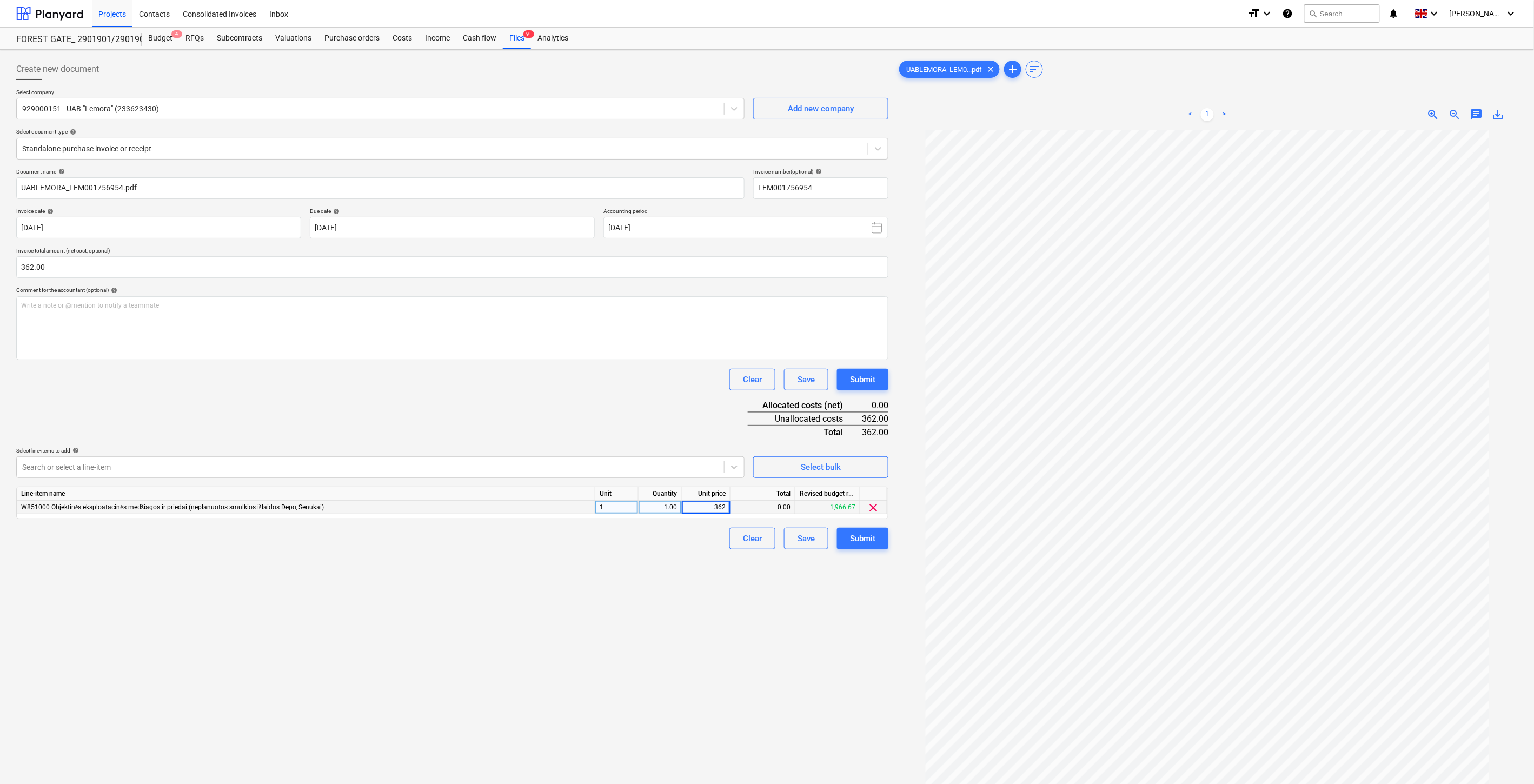
click at [619, 405] on div "Document name help UABLEMORA_LEM001756954.pdf Invoice number (optional) help LE…" at bounding box center [452, 359] width 872 height 382
click at [810, 536] on div "Save" at bounding box center [806, 538] width 17 height 14
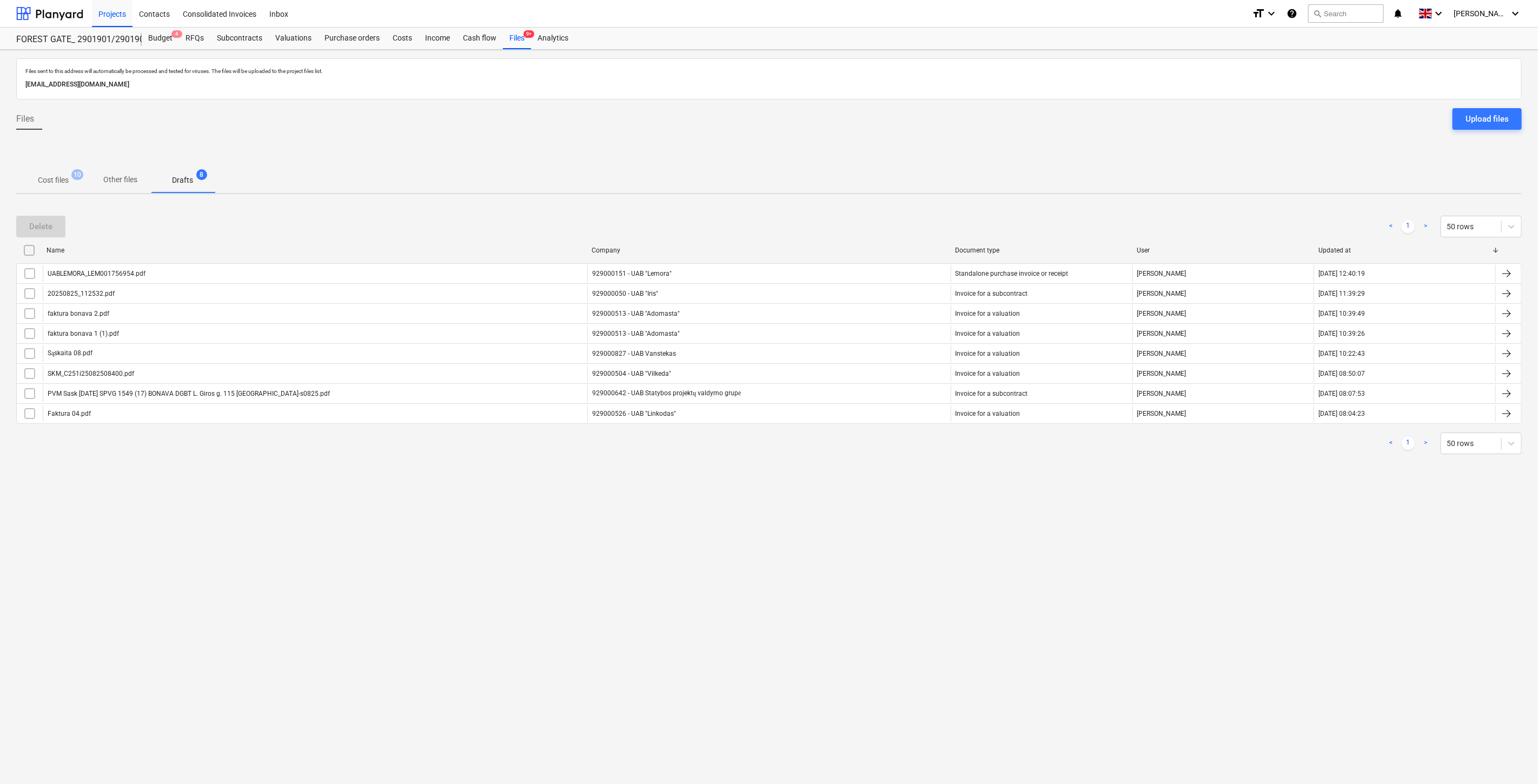
drag, startPoint x: 620, startPoint y: 578, endPoint x: 728, endPoint y: 541, distance: 114.2
click at [623, 576] on div "Files sent to this address will automatically be processed and tested for virus…" at bounding box center [769, 416] width 1538 height 735
click at [728, 541] on div "Files sent to this address will automatically be processed and tested for virus…" at bounding box center [769, 416] width 1538 height 735
click at [62, 179] on p "Cost files" at bounding box center [53, 180] width 31 height 12
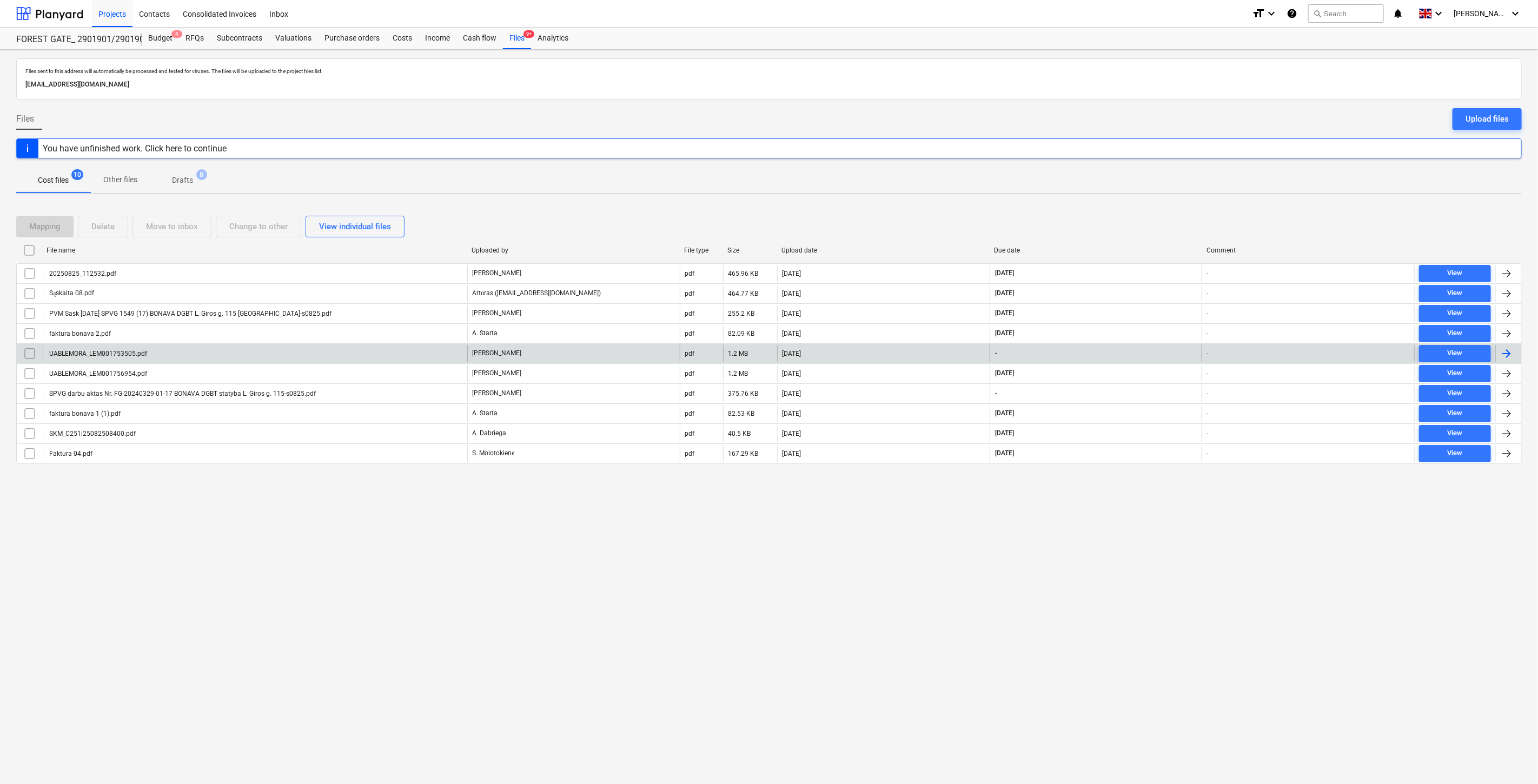
click at [932, 355] on div "[DATE]" at bounding box center [883, 354] width 212 height 17
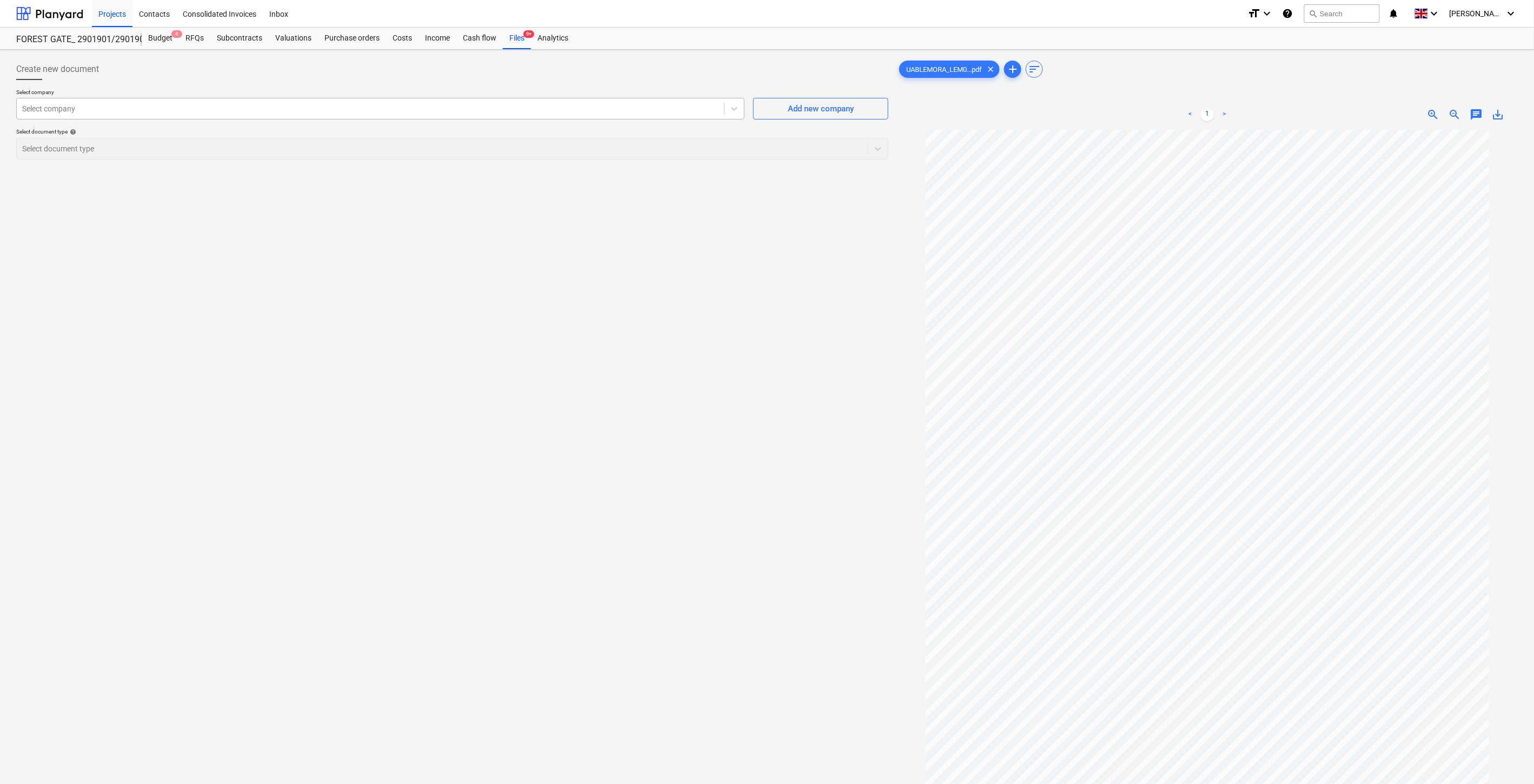
click at [618, 111] on div at bounding box center [371, 109] width 697 height 11
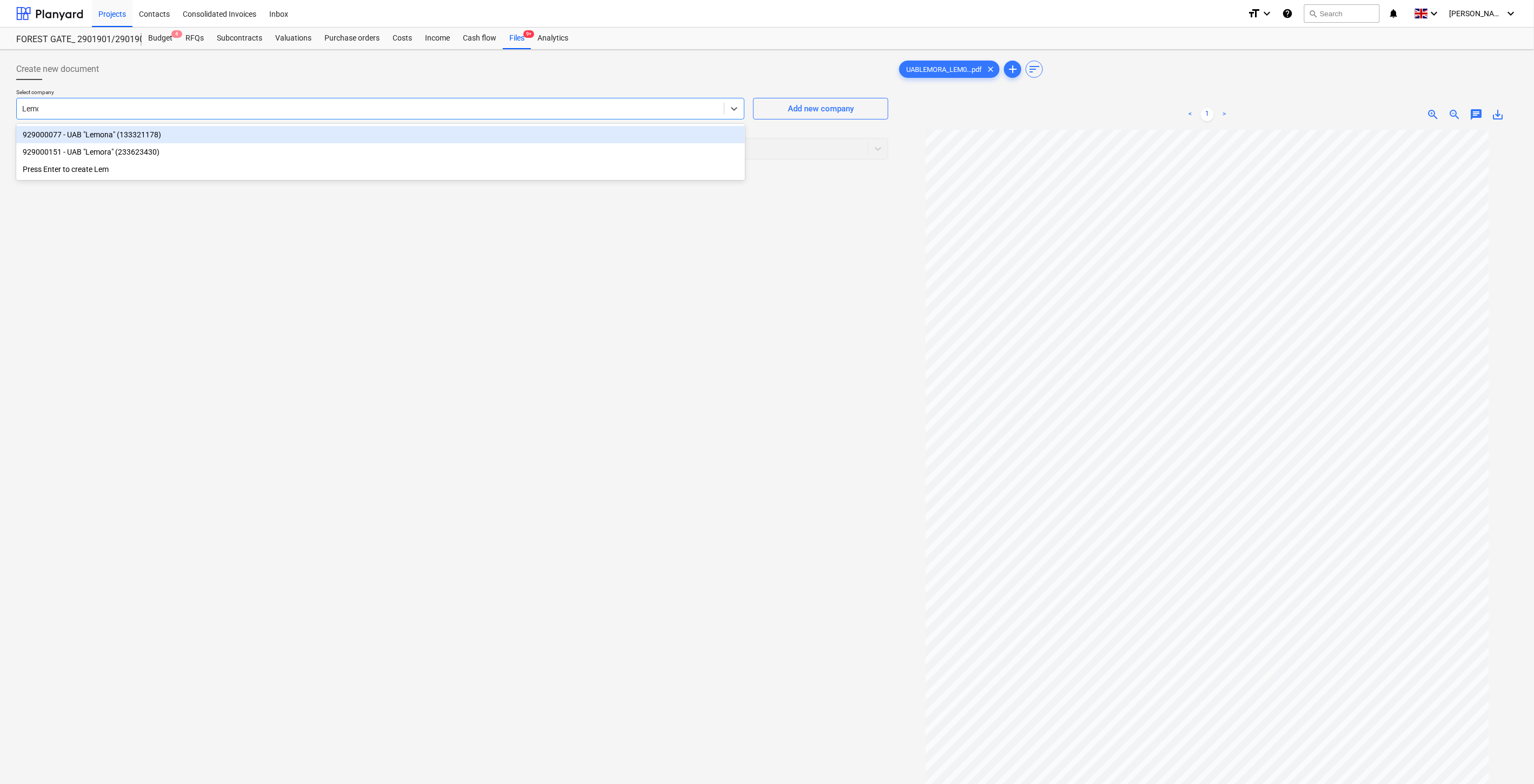
type input "Lemora"
click at [595, 138] on div "929000151 - UAB "Lemora" (233623430)" at bounding box center [381, 134] width 729 height 17
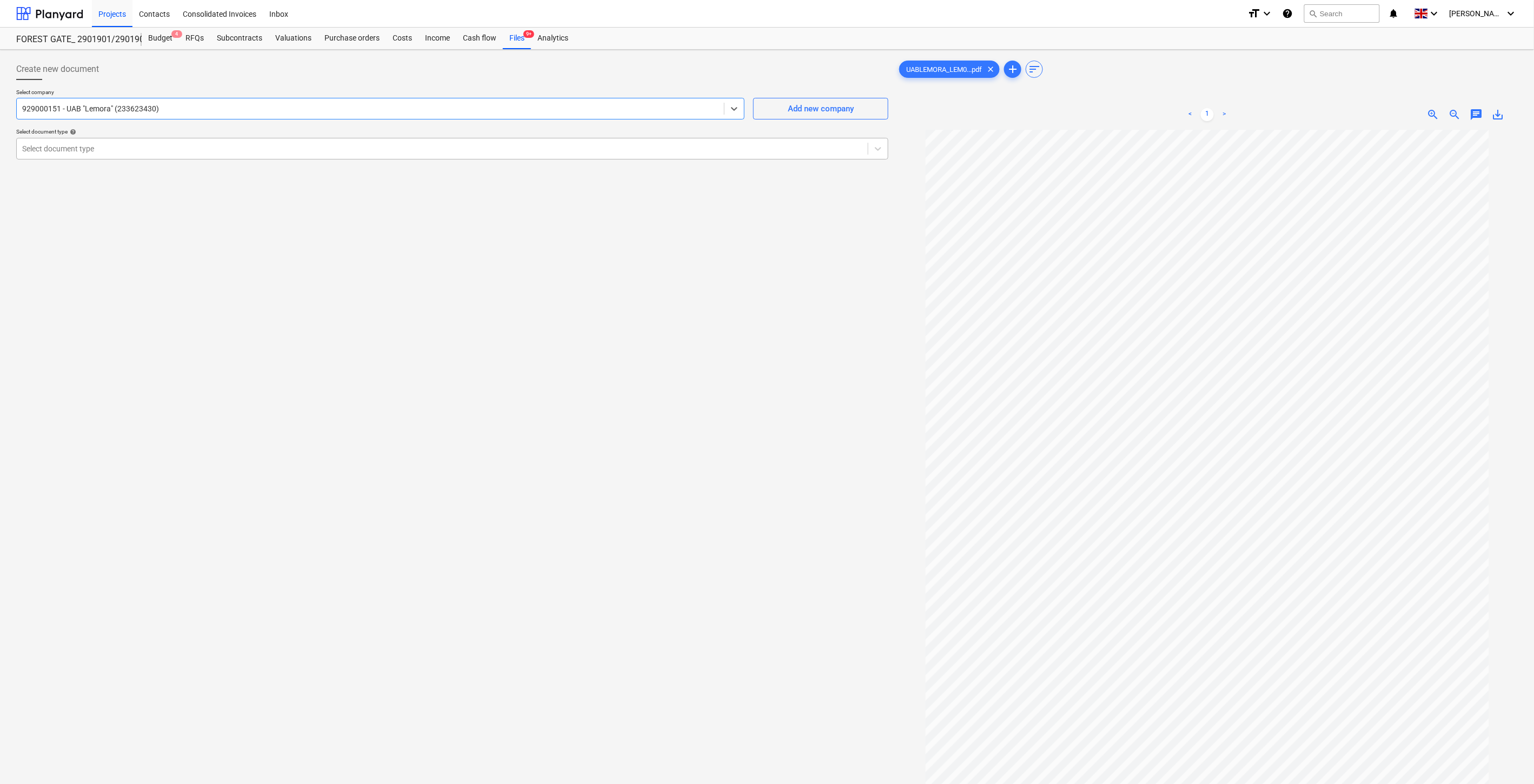
click at [562, 151] on div at bounding box center [443, 149] width 840 height 11
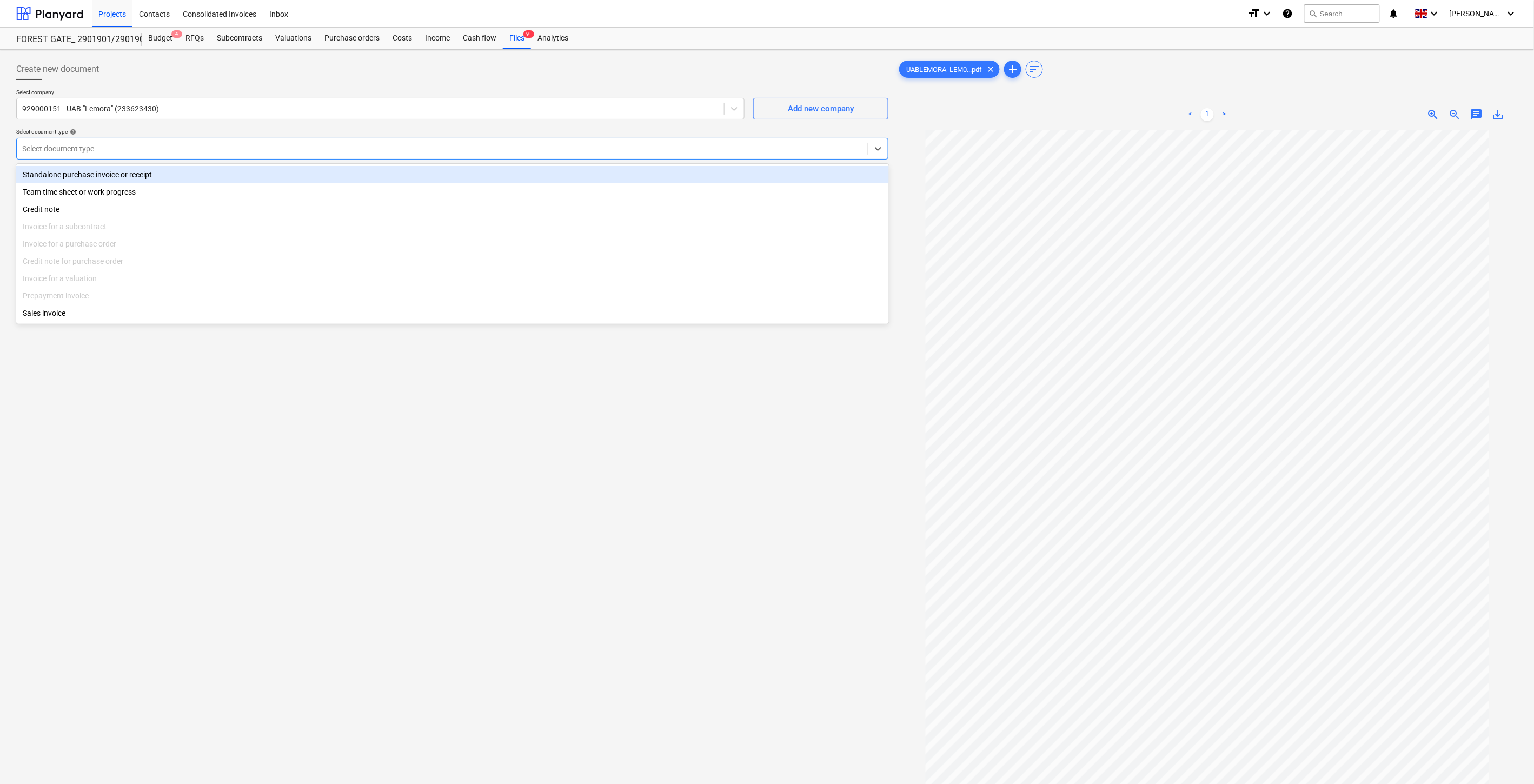
click at [405, 170] on div "Standalone purchase invoice or receipt" at bounding box center [453, 175] width 873 height 17
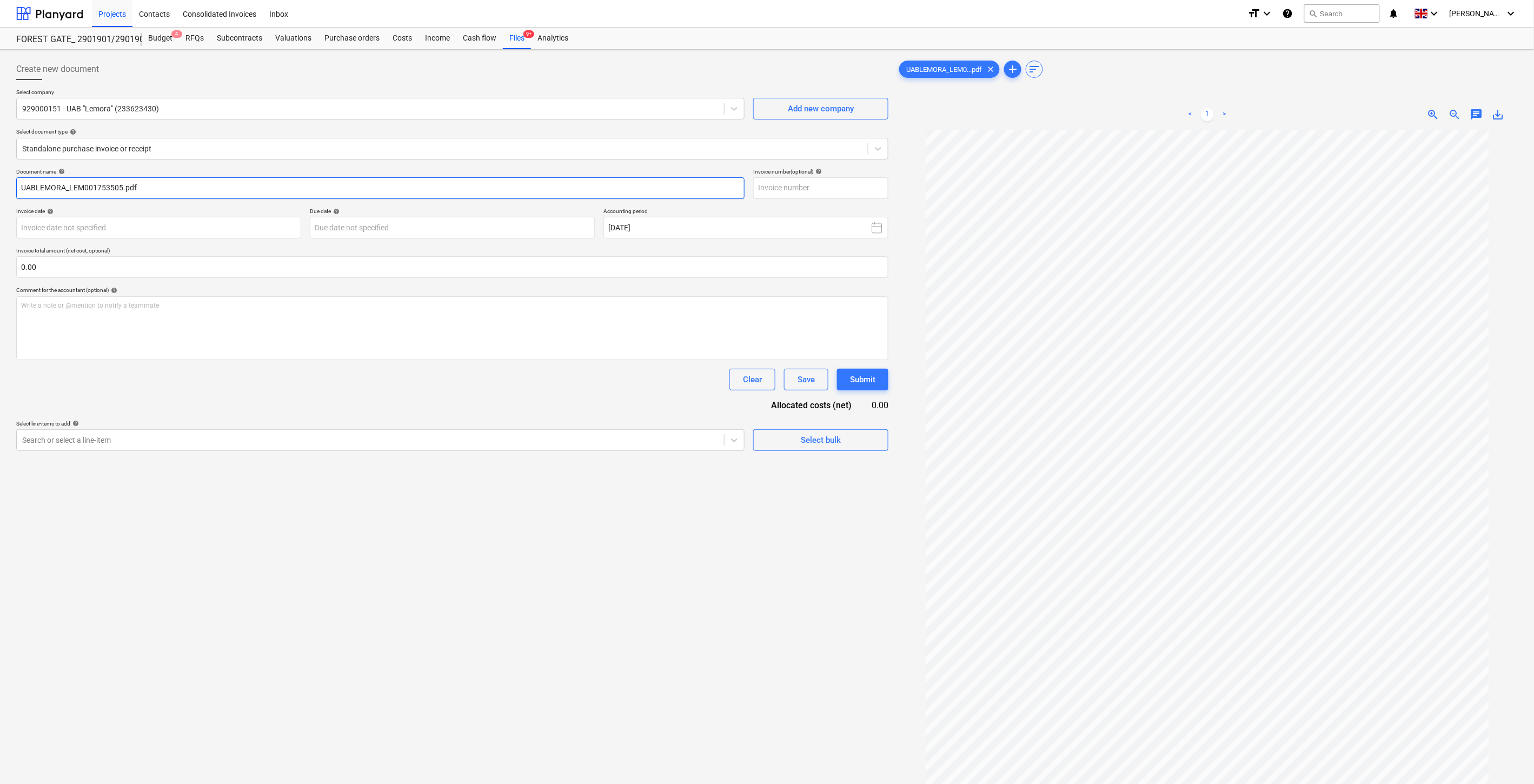
drag, startPoint x: 122, startPoint y: 185, endPoint x: 69, endPoint y: 187, distance: 53.0
click at [69, 187] on input "UABLEMORA_LEM001753505.pdf" at bounding box center [380, 188] width 728 height 22
click at [821, 188] on input "text" at bounding box center [820, 188] width 135 height 22
paste input "LEM001753505"
type input "LEM001753505"
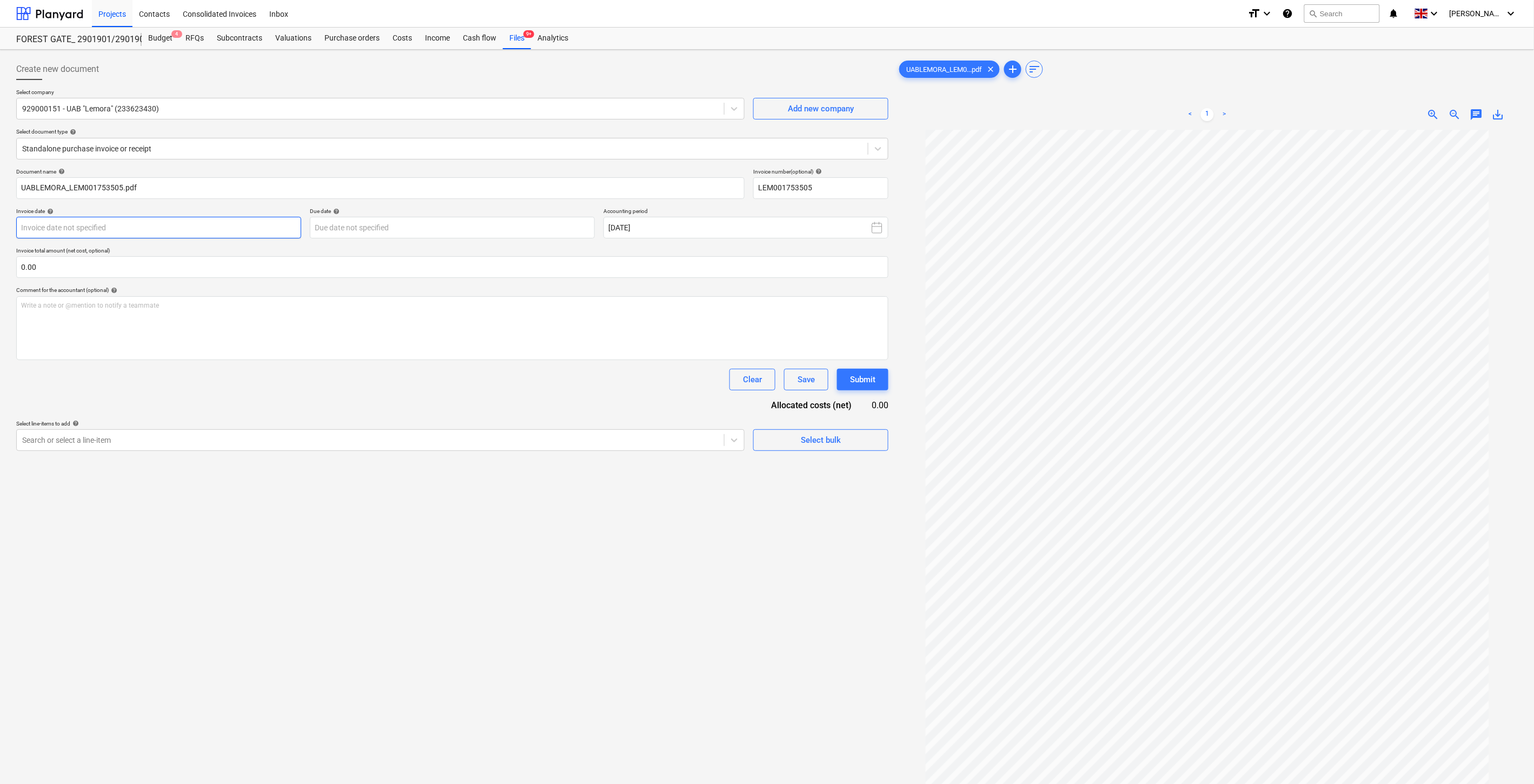
click at [230, 229] on body "This website stores cookies on your computer. These cookies are used to collect…" at bounding box center [767, 392] width 1534 height 784
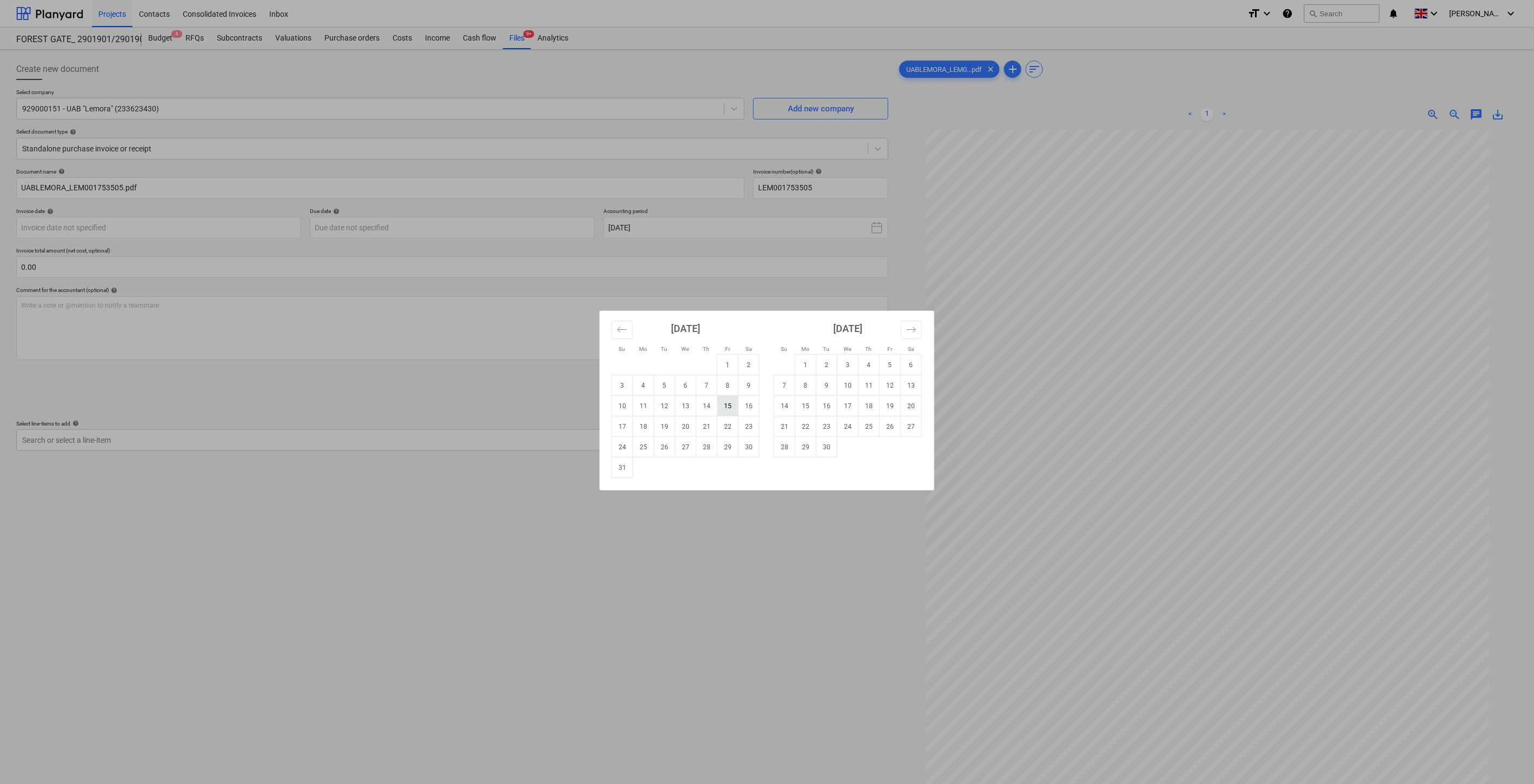
click at [726, 406] on td "15" at bounding box center [728, 406] width 21 height 21
type input "[DATE]"
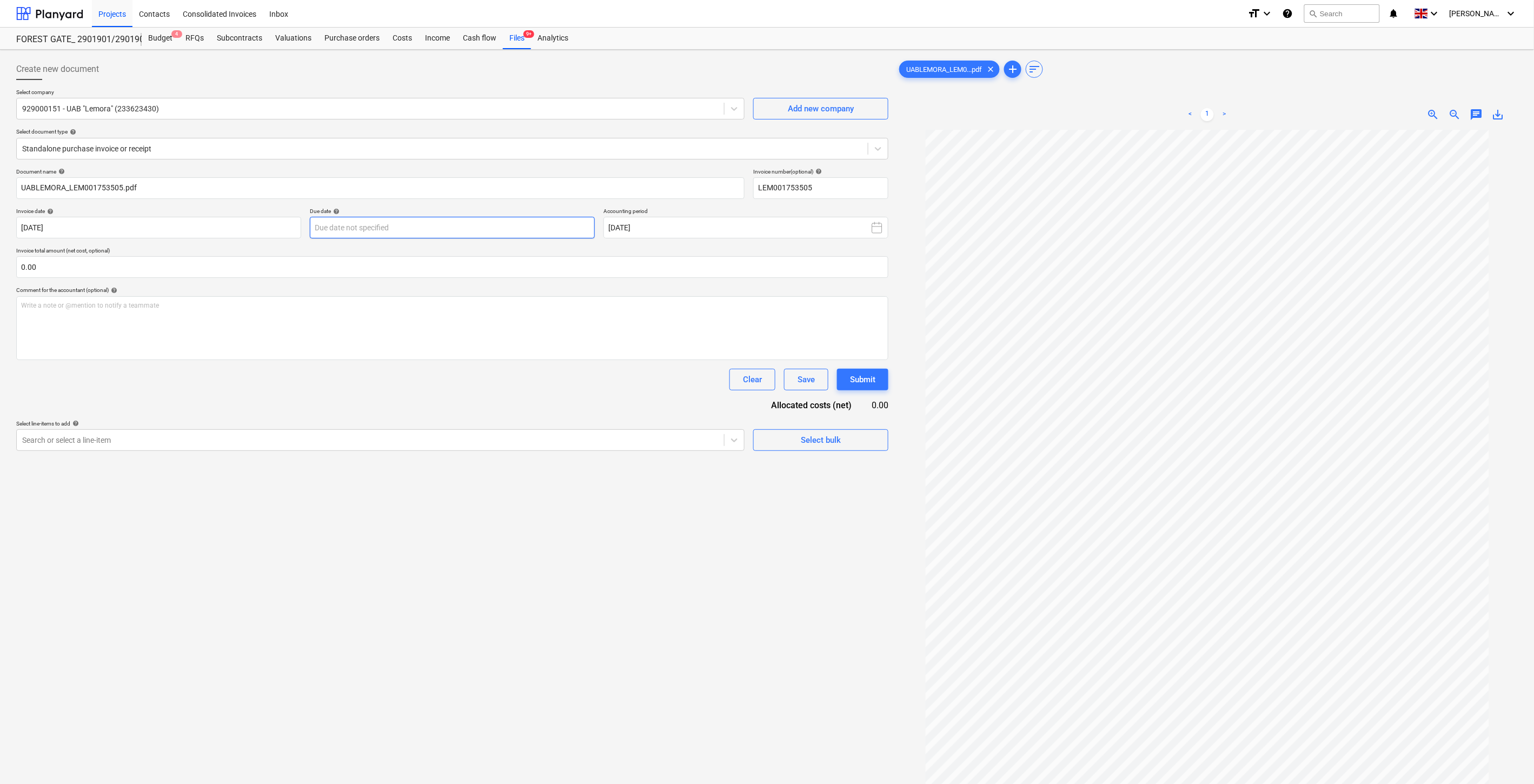
click at [538, 224] on body "This website stores cookies on your computer. These cookies are used to collect…" at bounding box center [767, 392] width 1534 height 784
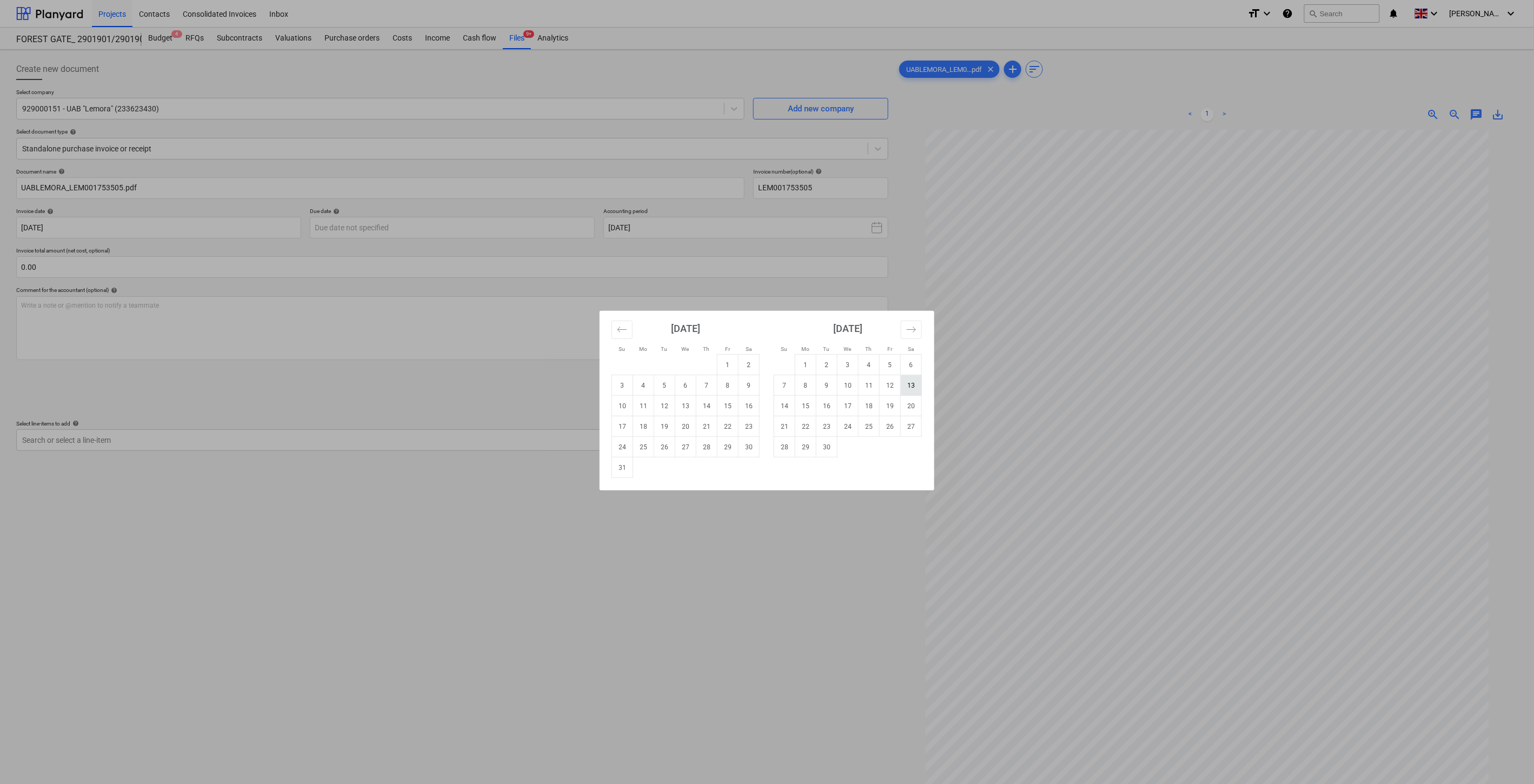
click at [910, 385] on td "13" at bounding box center [911, 385] width 21 height 21
type input "[DATE]"
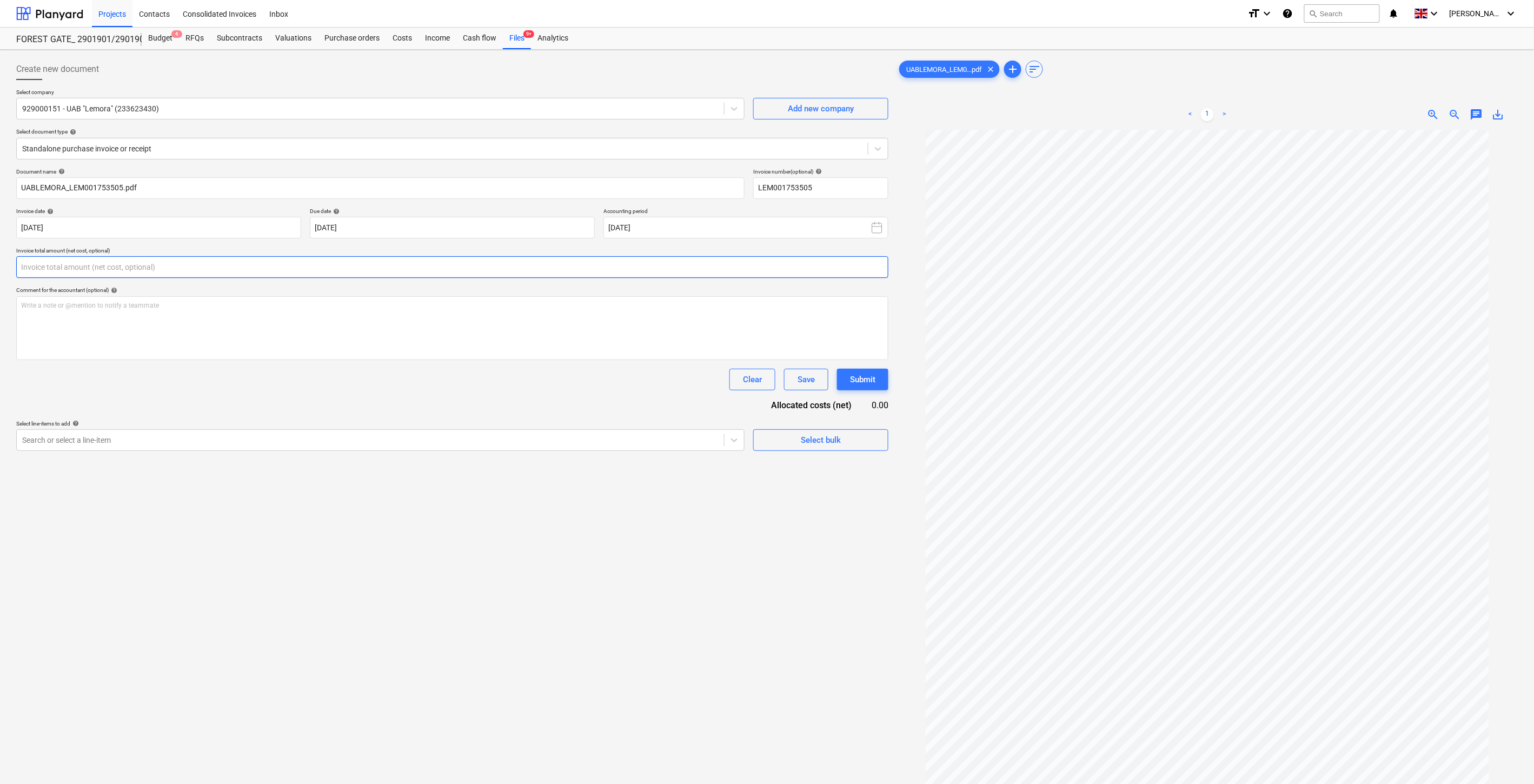
click at [424, 268] on input "text" at bounding box center [452, 267] width 872 height 22
type input "75.00"
click at [350, 399] on div "Document name help UABLEMORA_LEM001753505.pdf Invoice number (optional) help LE…" at bounding box center [452, 323] width 872 height 310
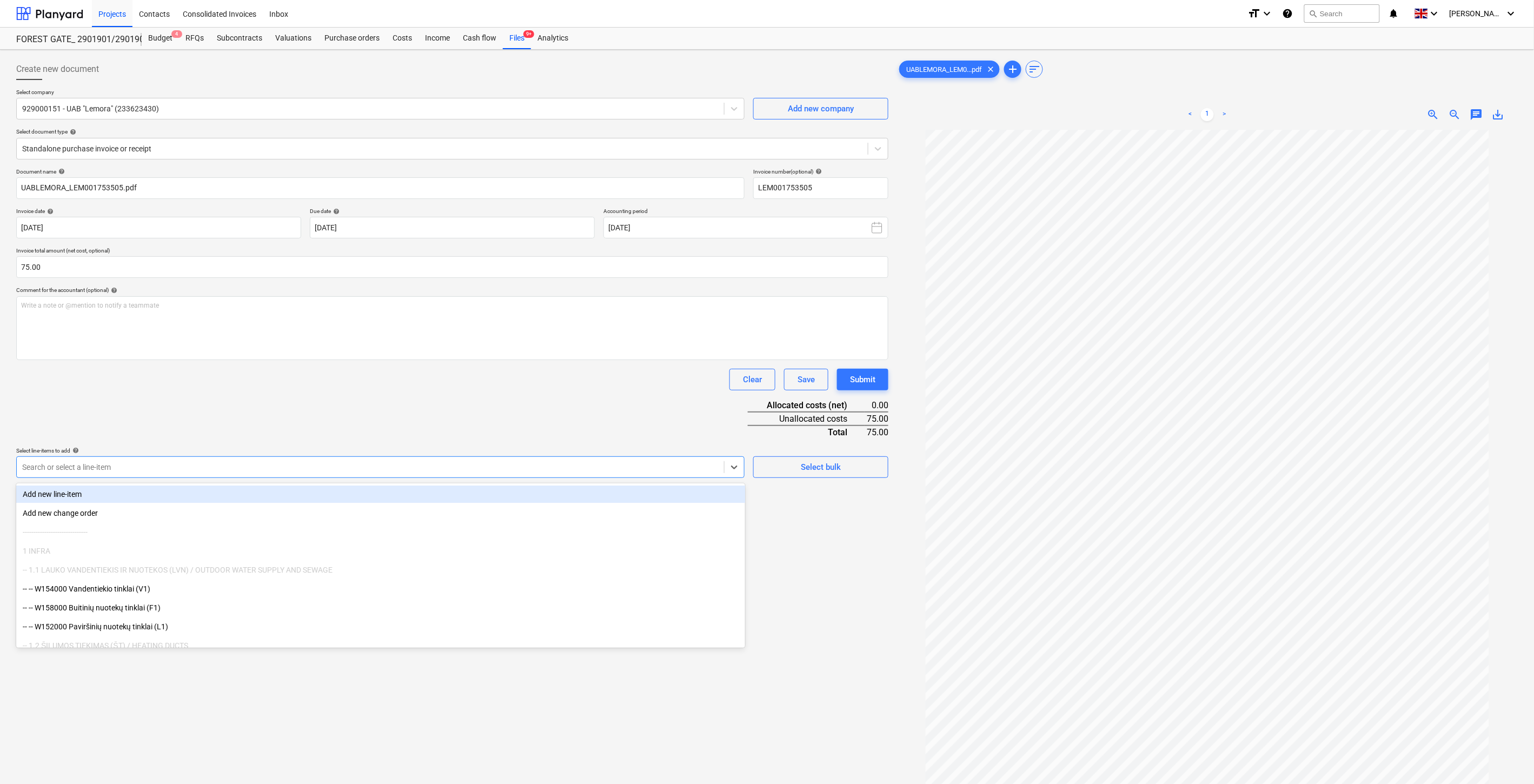
click at [373, 473] on div at bounding box center [371, 467] width 697 height 11
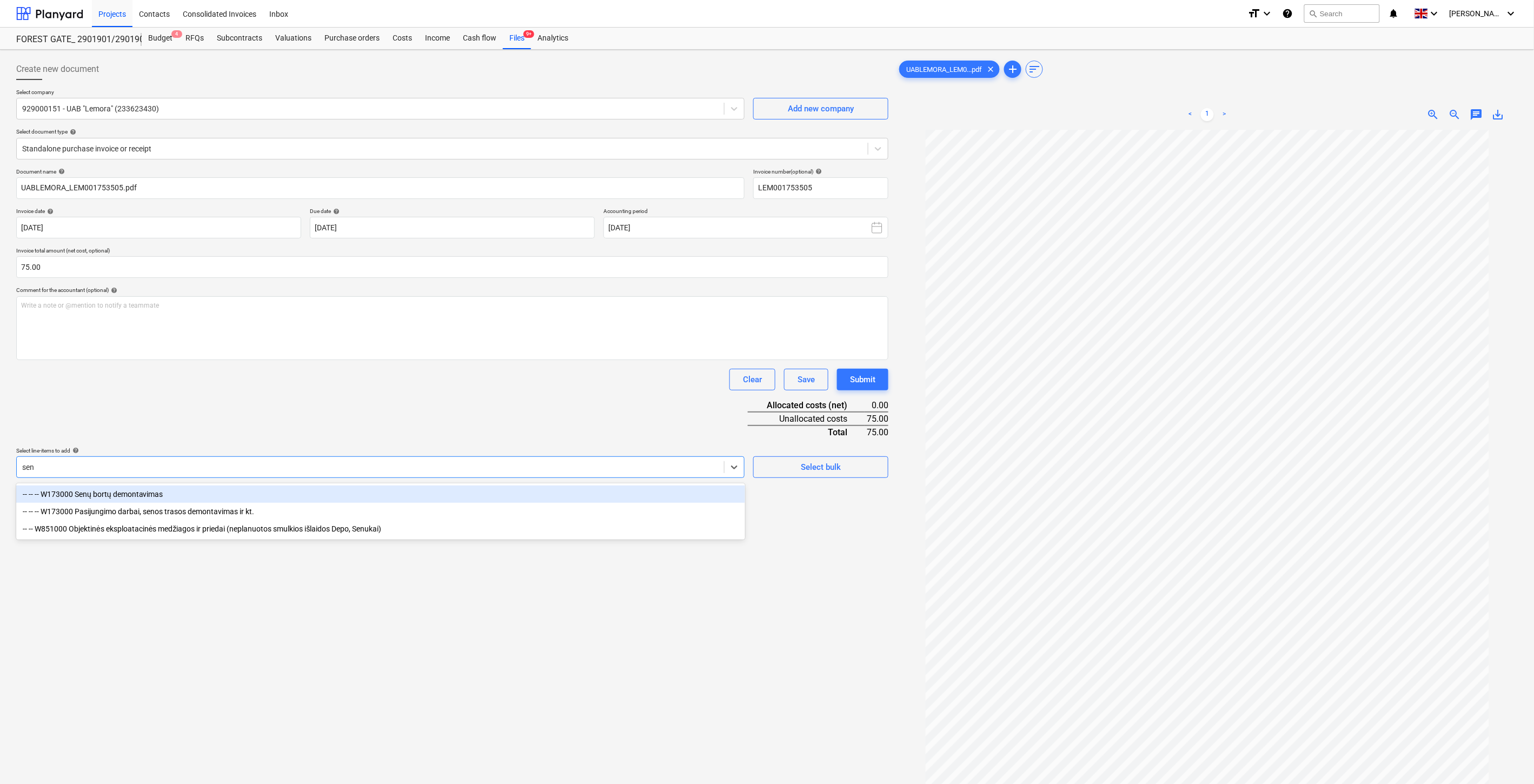
type input "senu"
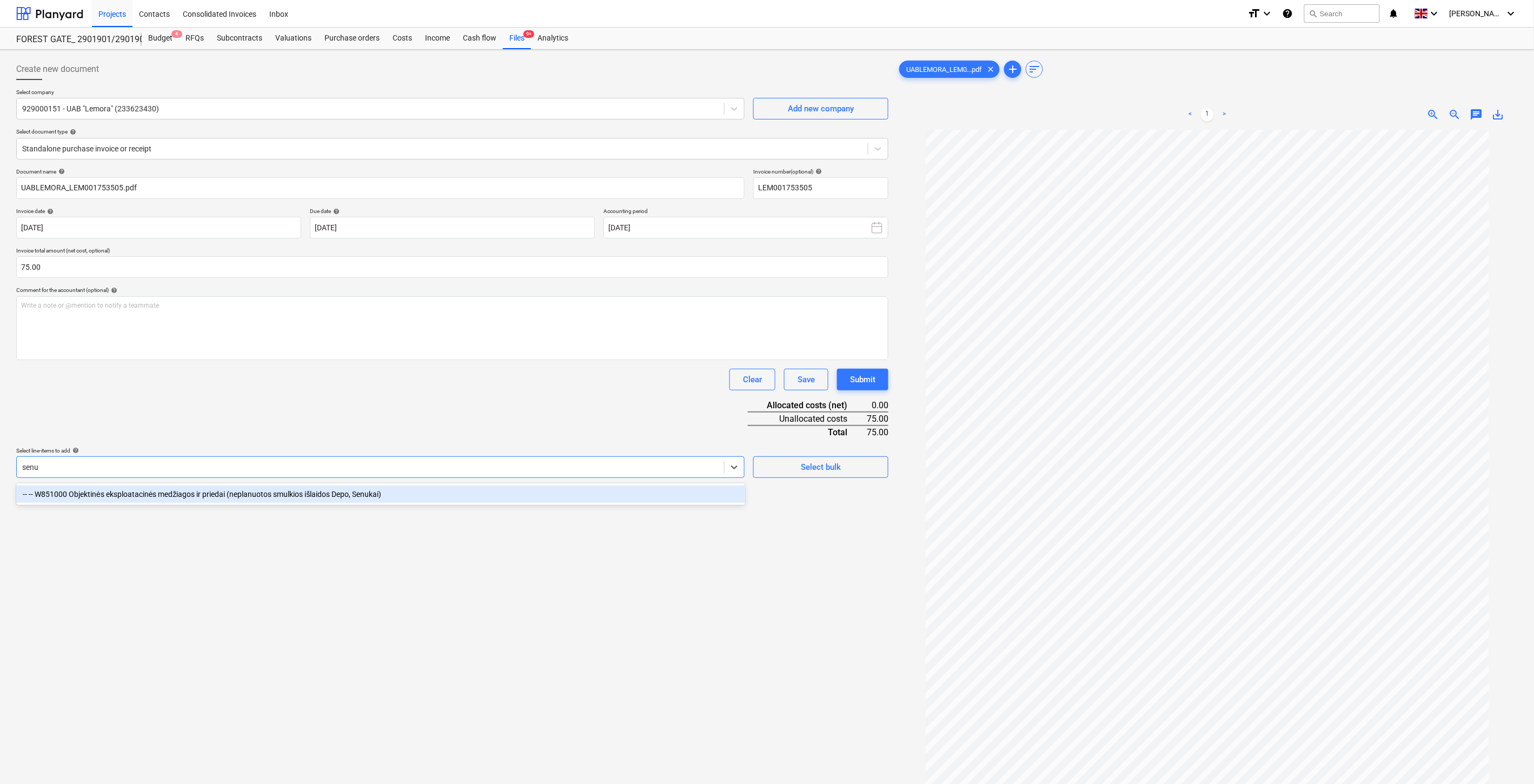
click at [149, 490] on div "-- -- W851000 Objektinės eksploatacinės medžiagos ir priedai (neplanuotos smulk…" at bounding box center [381, 494] width 729 height 17
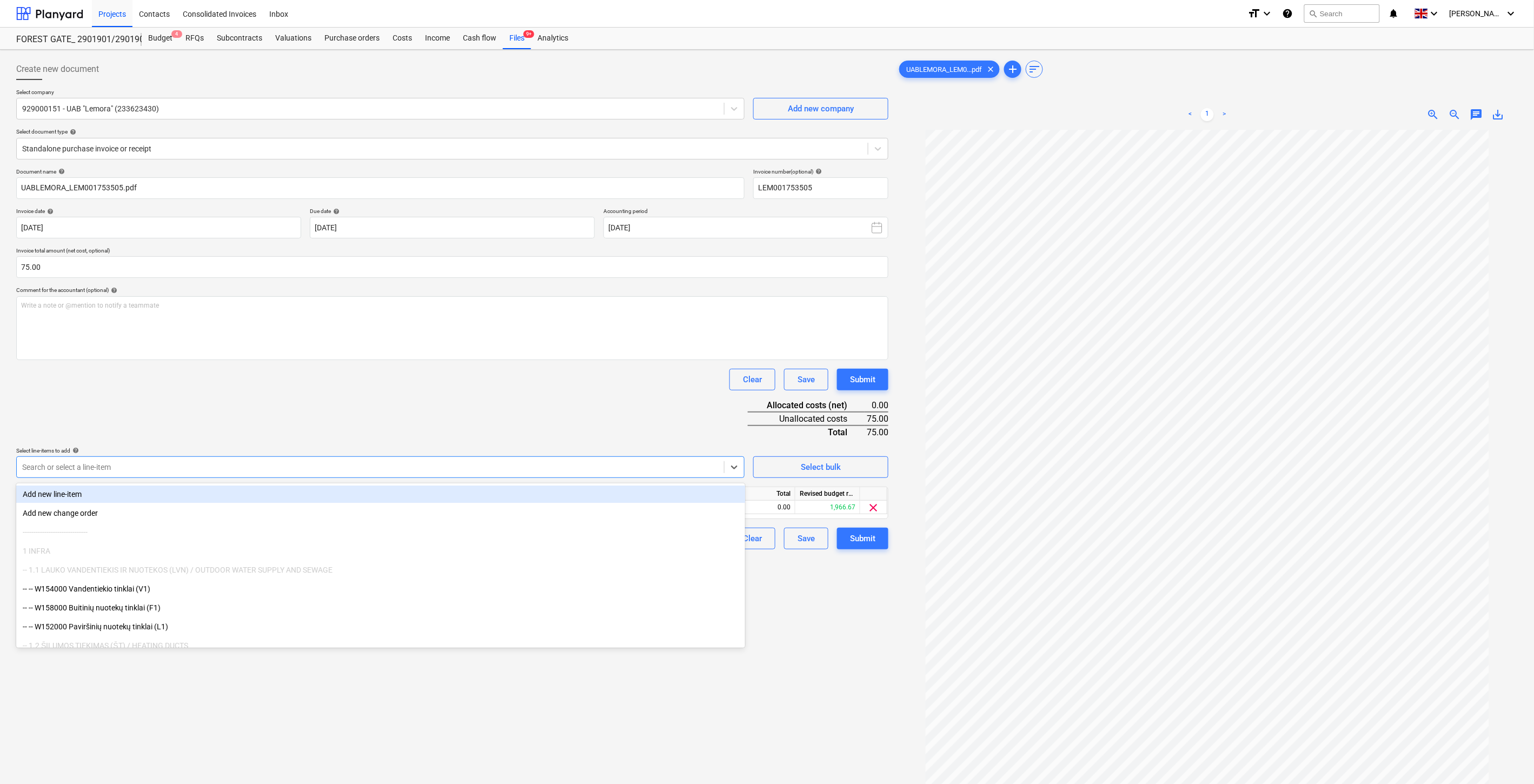
drag, startPoint x: 242, startPoint y: 425, endPoint x: 450, endPoint y: 446, distance: 209.1
click at [244, 425] on div "Document name help UABLEMORA_LEM001753505.pdf Invoice number (optional) help LE…" at bounding box center [452, 359] width 872 height 382
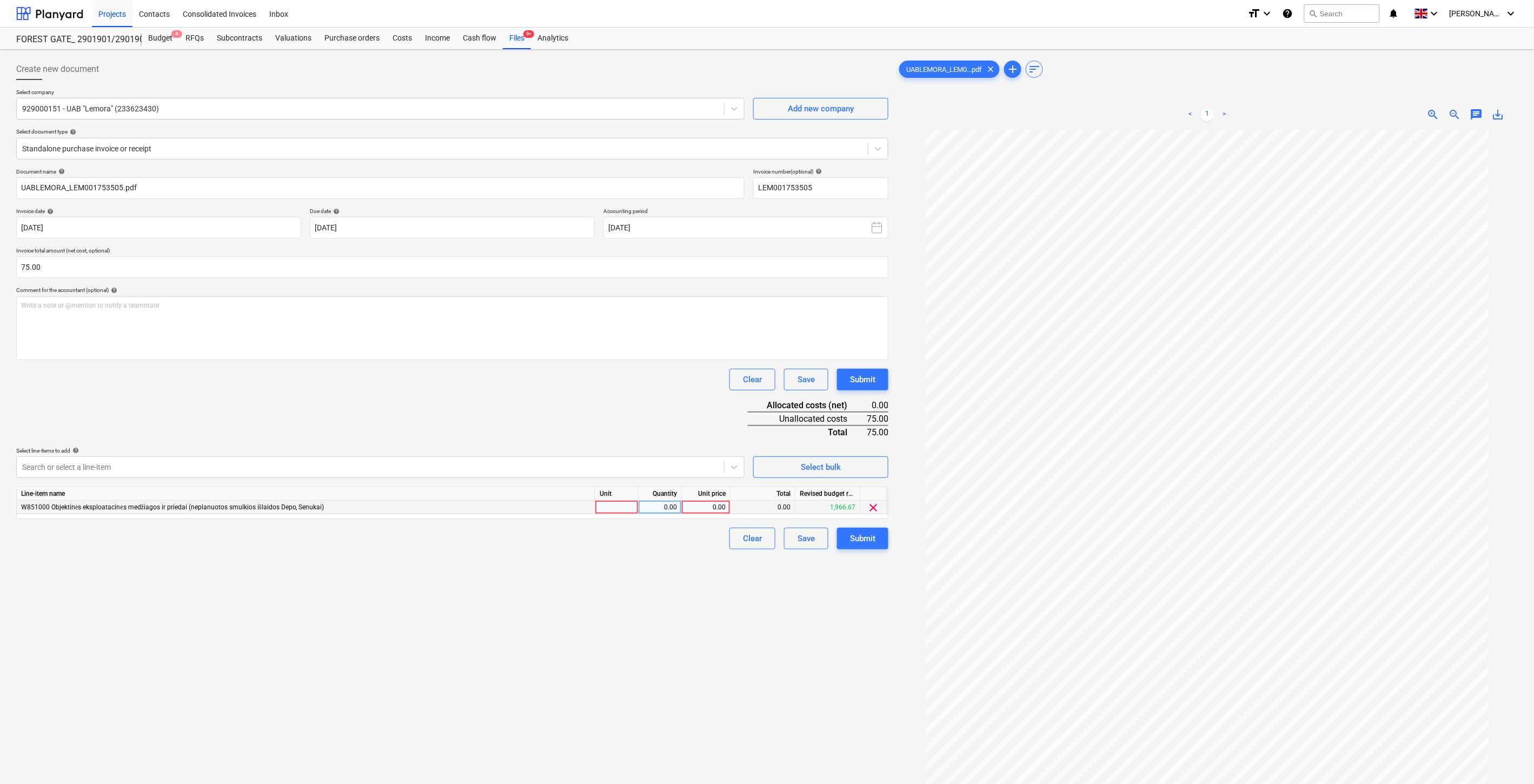
click at [616, 507] on div at bounding box center [617, 507] width 43 height 14
type input "1"
click at [656, 508] on div "0.00" at bounding box center [660, 507] width 34 height 14
click at [704, 508] on div "0.00" at bounding box center [705, 507] width 39 height 14
type input "75"
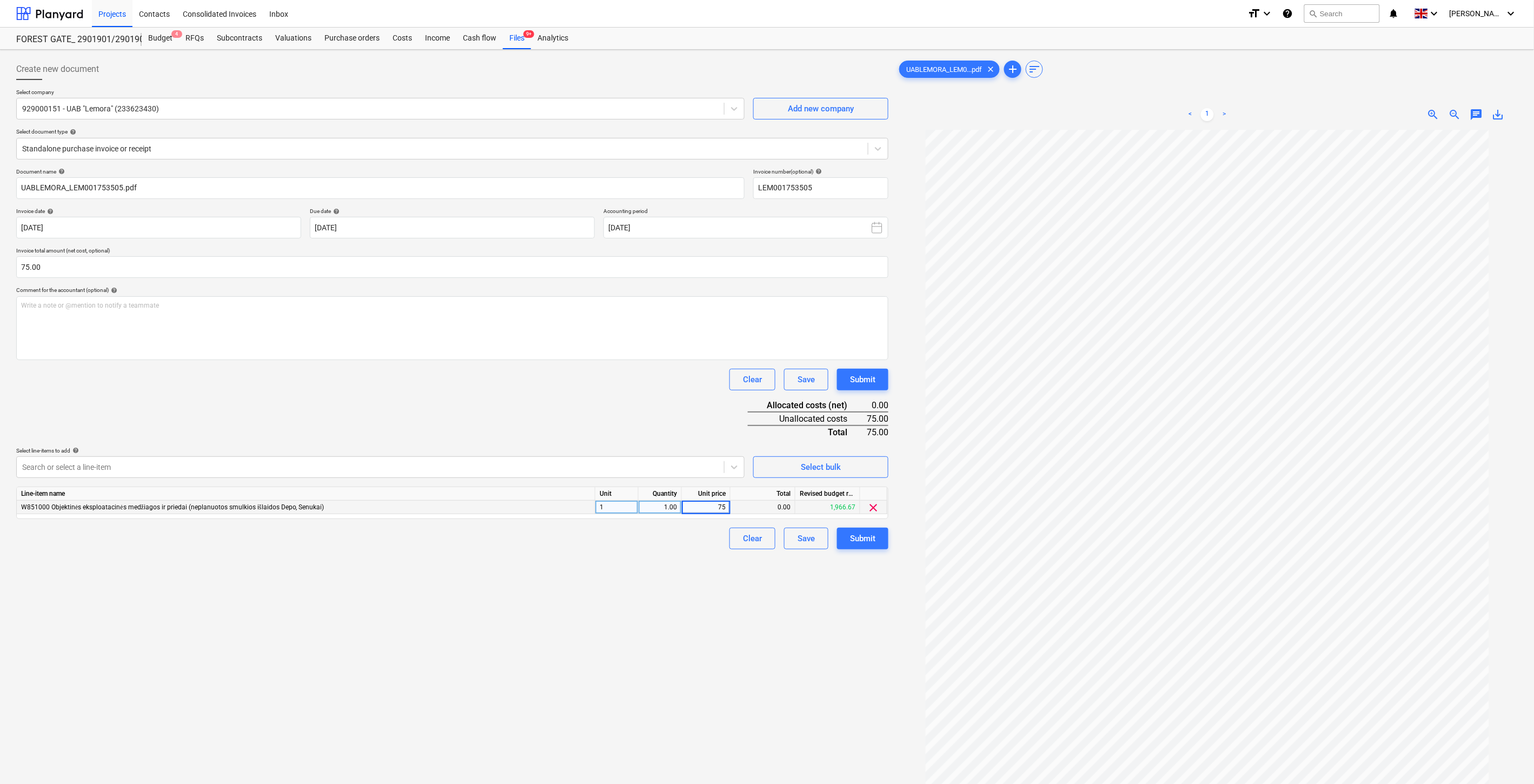
click at [630, 409] on div "Document name help UABLEMORA_LEM001753505.pdf Invoice number (optional) help LE…" at bounding box center [452, 359] width 872 height 382
click at [813, 540] on div "Save" at bounding box center [806, 538] width 17 height 14
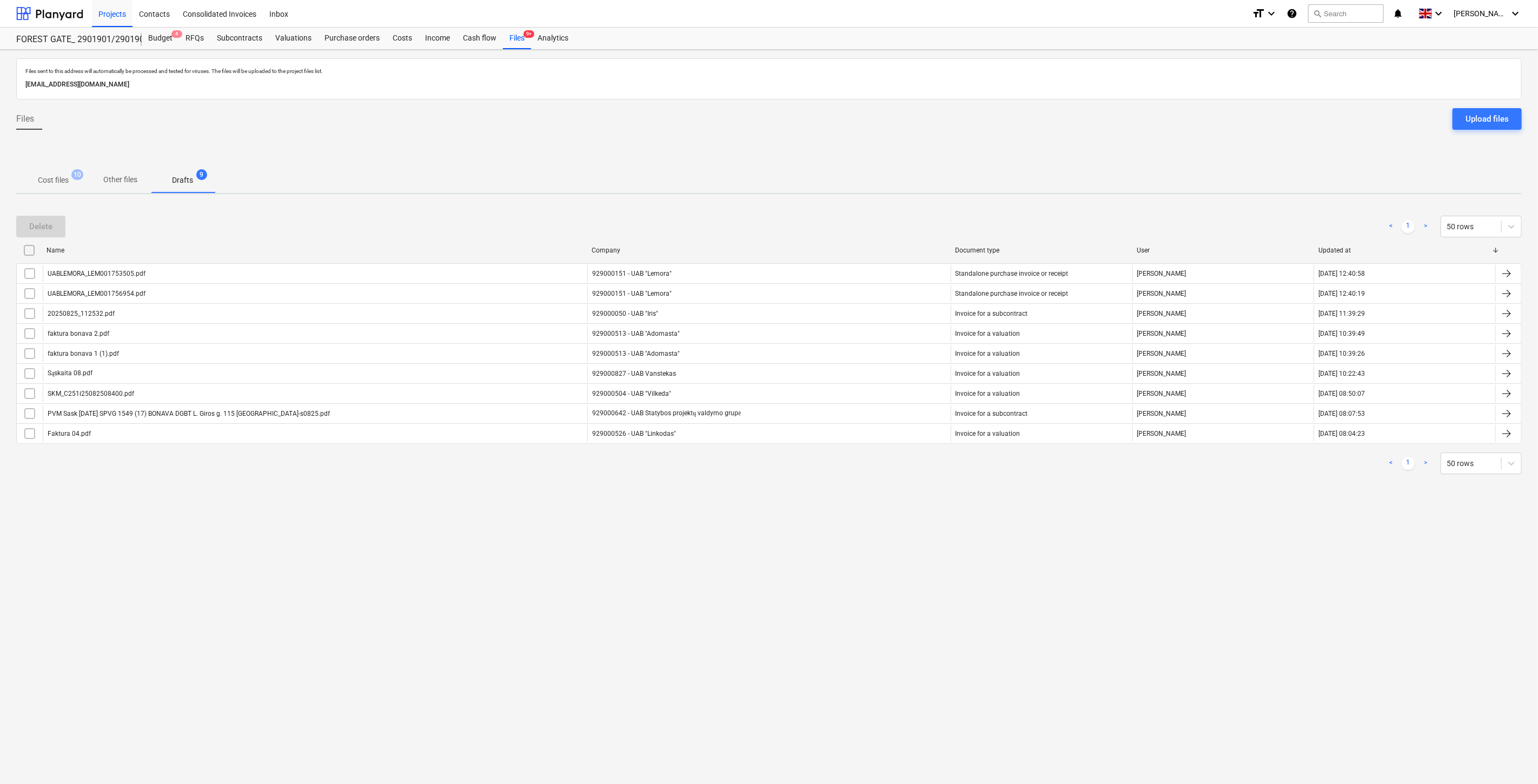
click at [793, 558] on div "Files sent to this address will automatically be processed and tested for virus…" at bounding box center [769, 416] width 1538 height 735
click at [820, 535] on div "Files sent to this address will automatically be processed and tested for virus…" at bounding box center [769, 416] width 1538 height 735
click at [56, 181] on p "Cost files" at bounding box center [53, 180] width 31 height 12
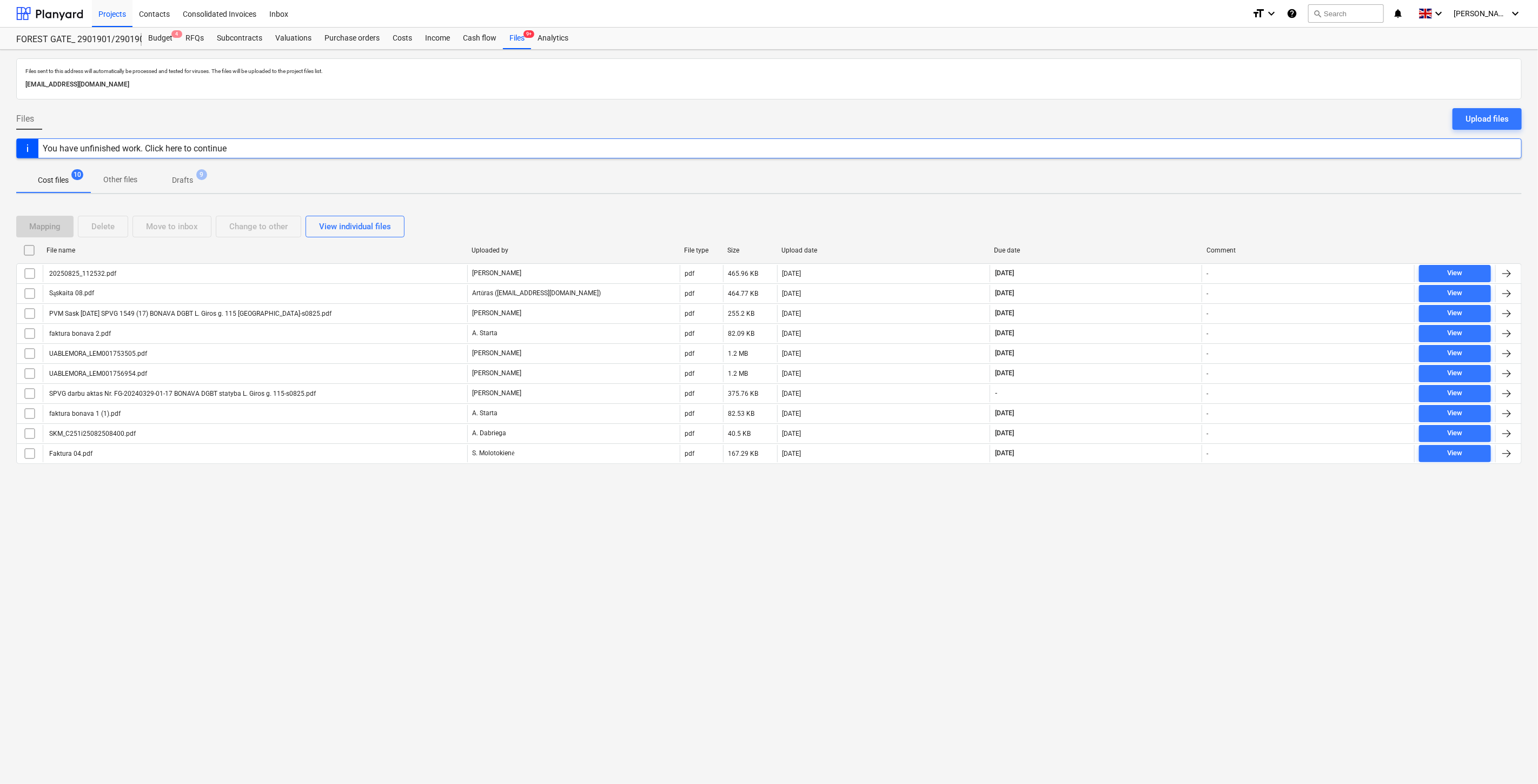
click at [1155, 528] on div "Files sent to this address will automatically be processed and tested for virus…" at bounding box center [769, 416] width 1538 height 735
click at [1160, 506] on div "Files sent to this address will automatically be processed and tested for virus…" at bounding box center [769, 416] width 1538 height 735
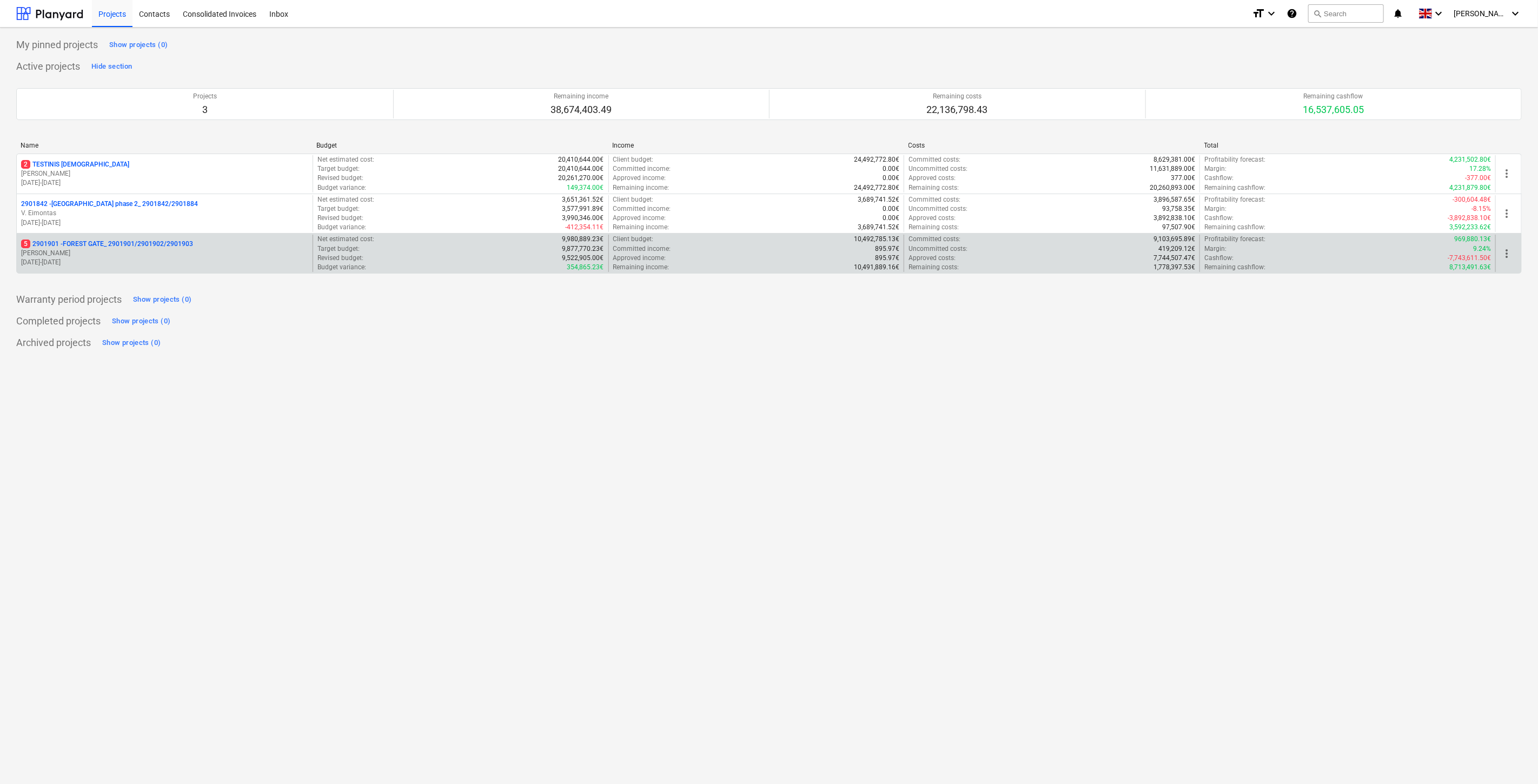
click at [203, 241] on div "5 2901901 - FOREST GATE_ 2901901/2901902/2901903" at bounding box center [165, 244] width 287 height 9
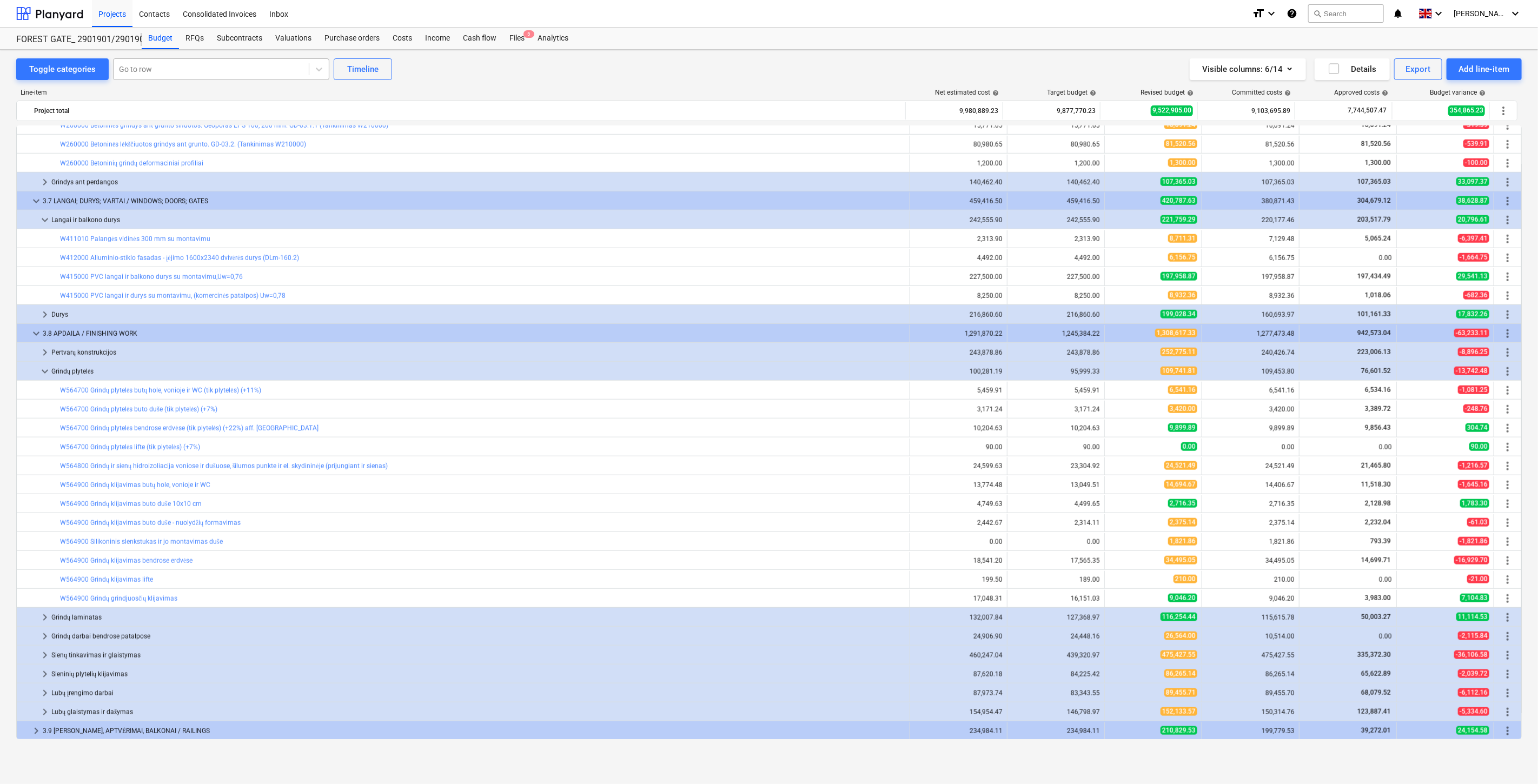
scroll to position [786, 0]
click at [232, 64] on div at bounding box center [211, 70] width 185 height 11
type input "Vėdinimas"
click at [235, 107] on div "-- -- -- W720000 Vėdinimas" at bounding box center [219, 112] width 216 height 17
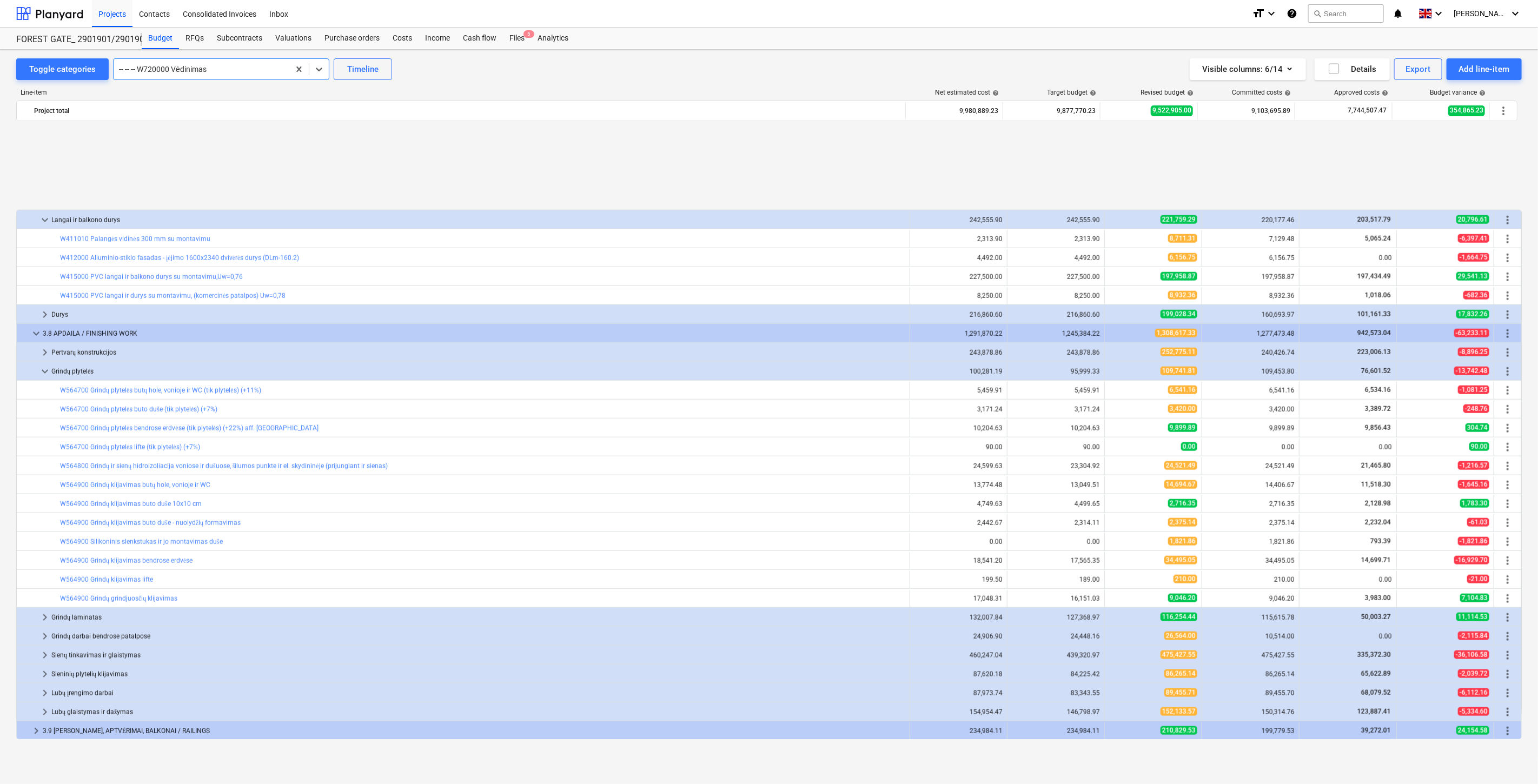
scroll to position [1260, 0]
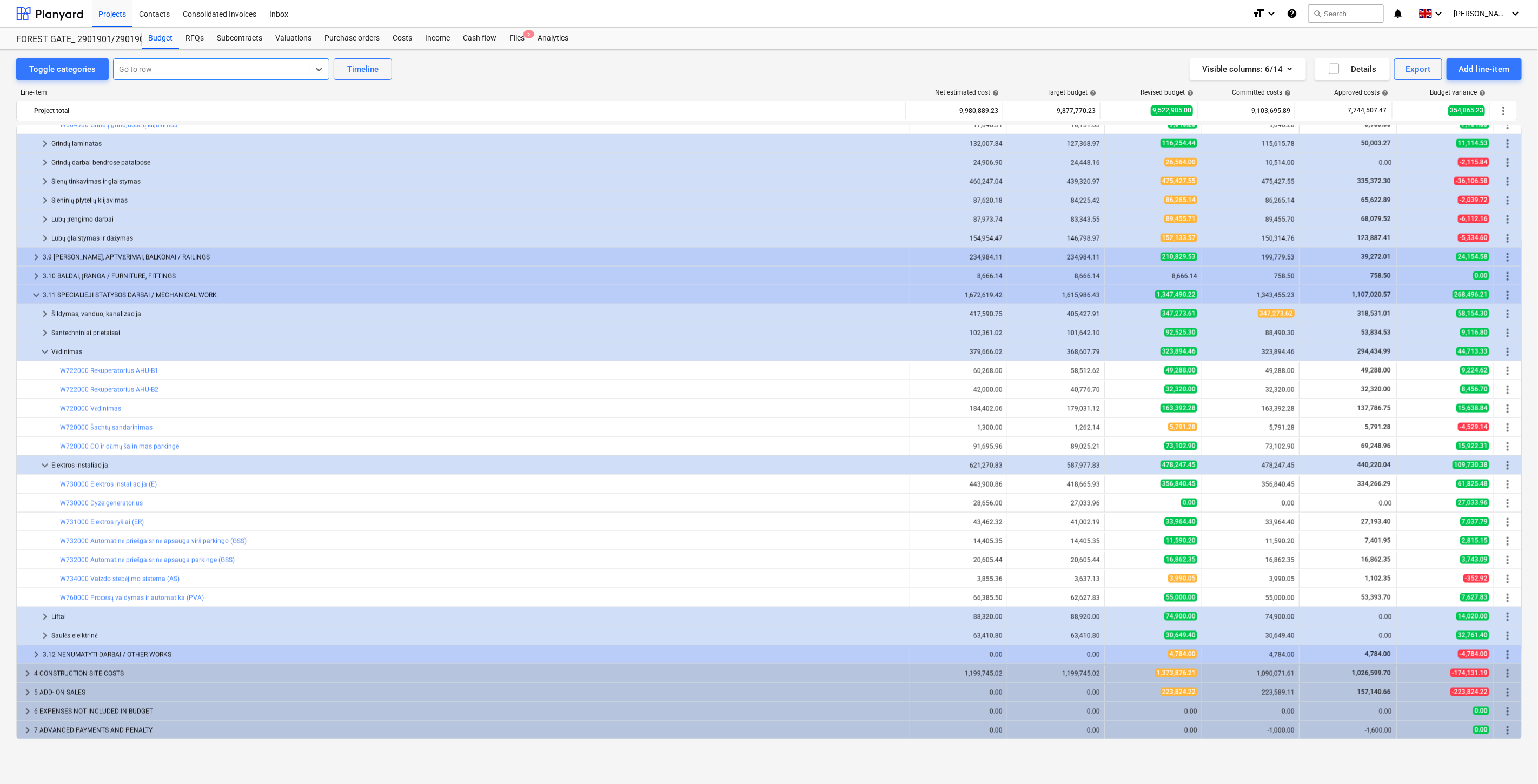
click at [261, 68] on div at bounding box center [211, 70] width 185 height 11
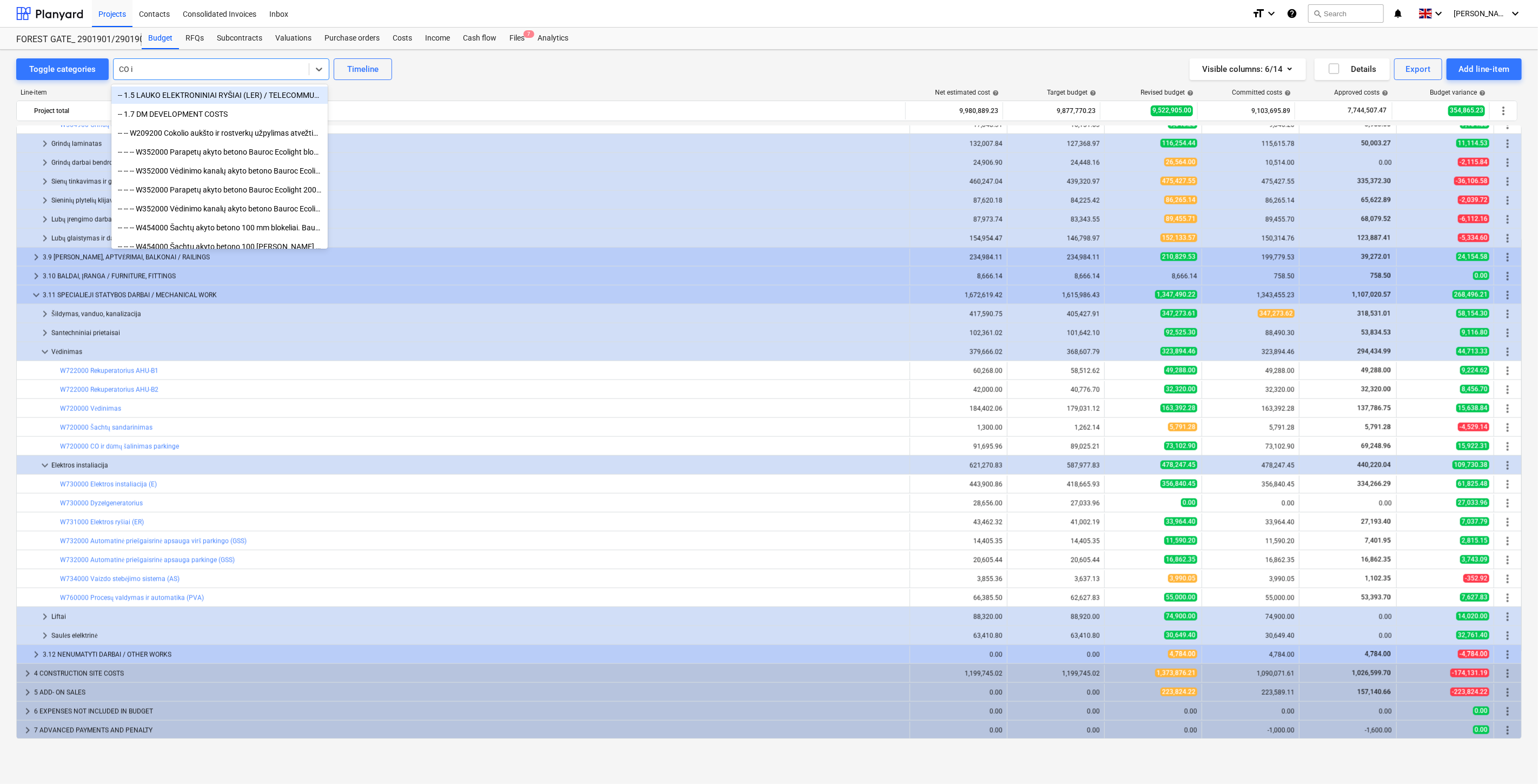
type input "CO ir"
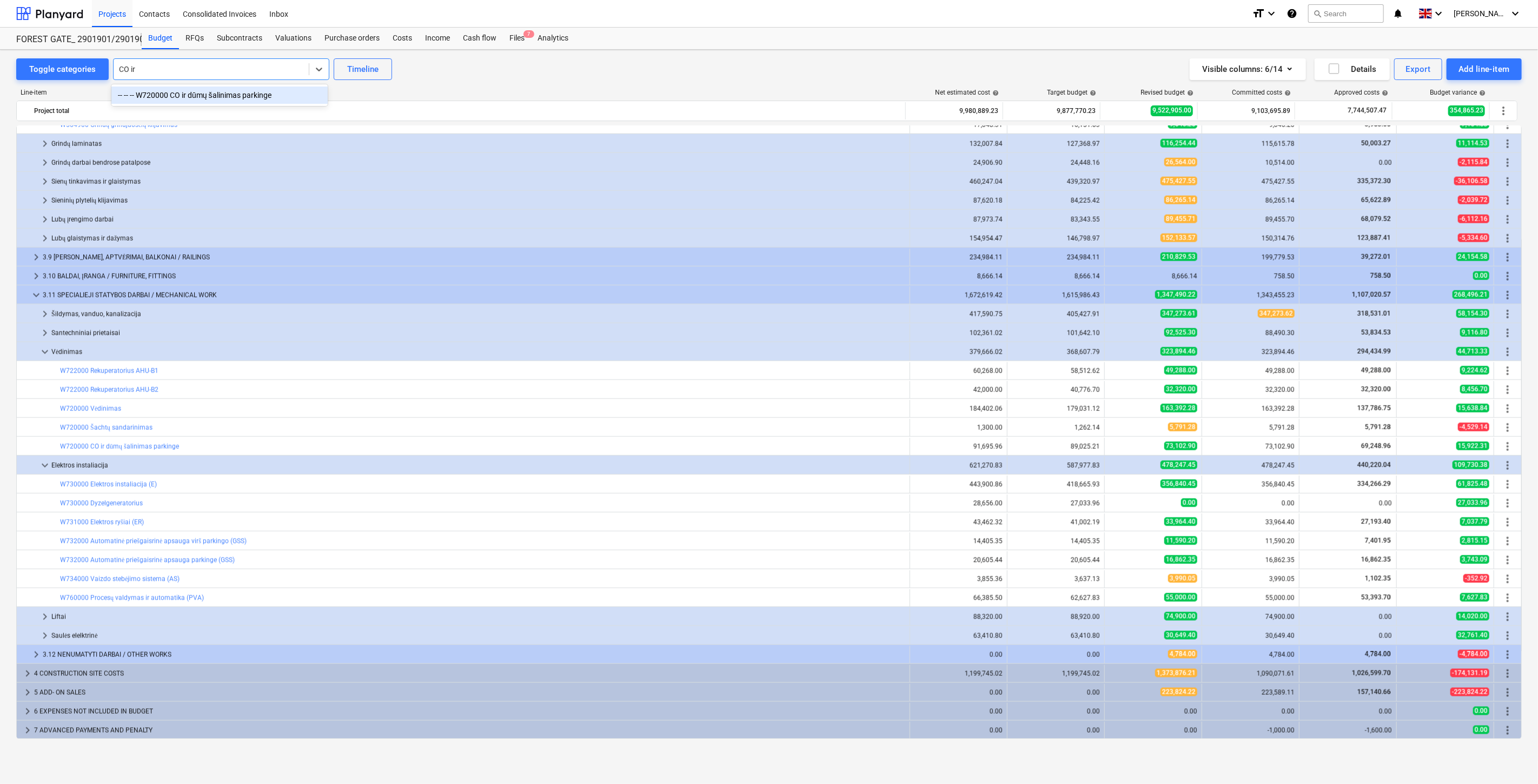
click at [260, 93] on div "-- -- -- W720000 CO ir dūmų šalinimas parkinge" at bounding box center [219, 95] width 216 height 17
